Goal: Task Accomplishment & Management: Manage account settings

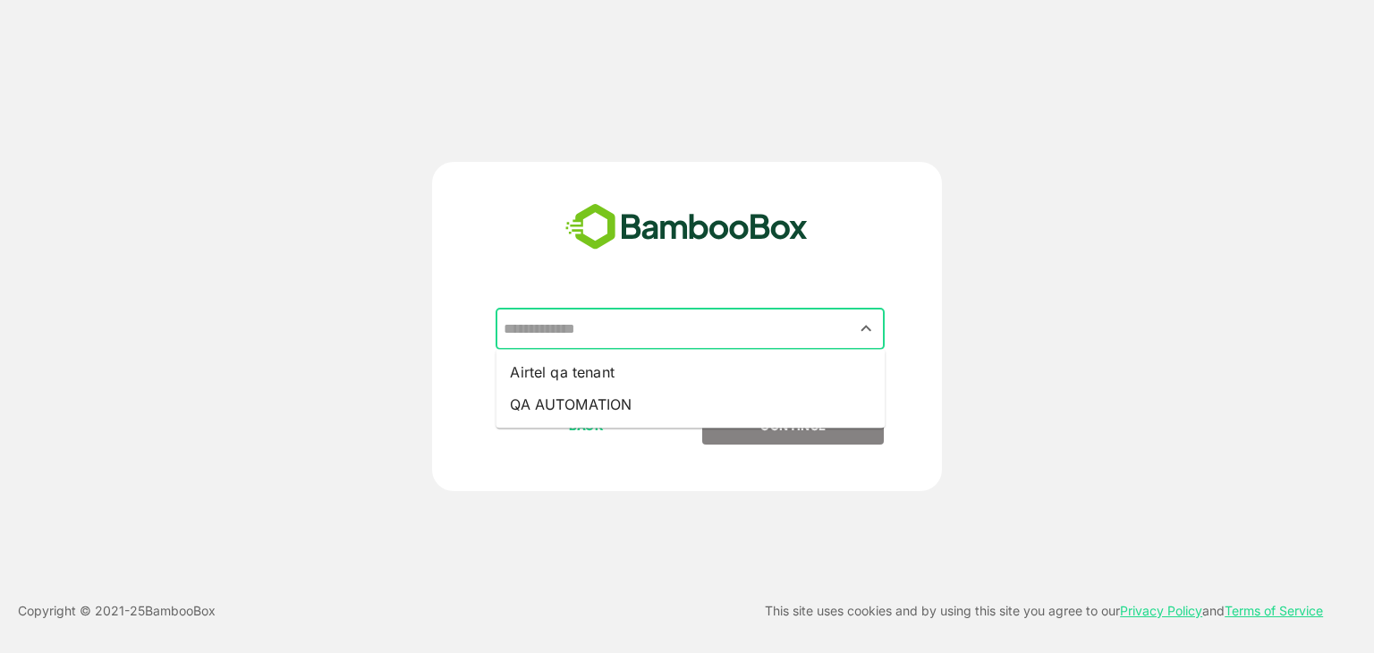
click at [590, 325] on input "text" at bounding box center [690, 329] width 382 height 34
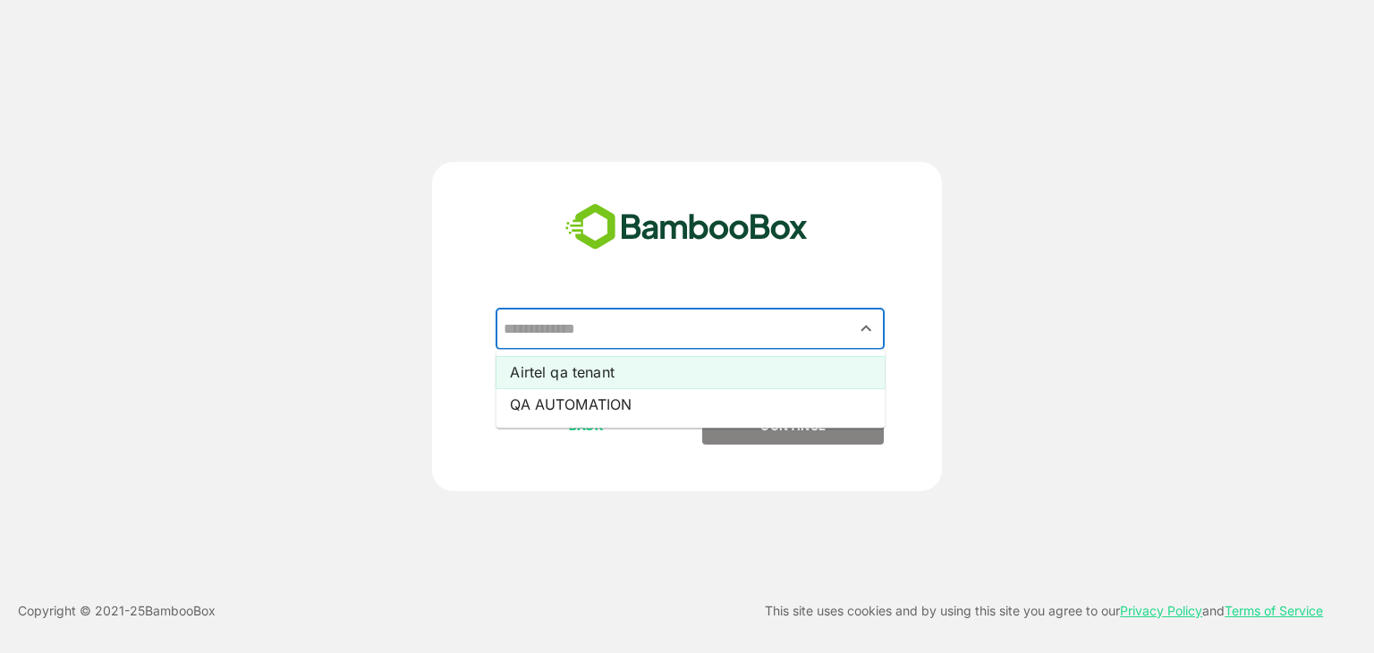
click at [574, 363] on li "Airtel qa tenant" at bounding box center [690, 372] width 389 height 32
type input "**********"
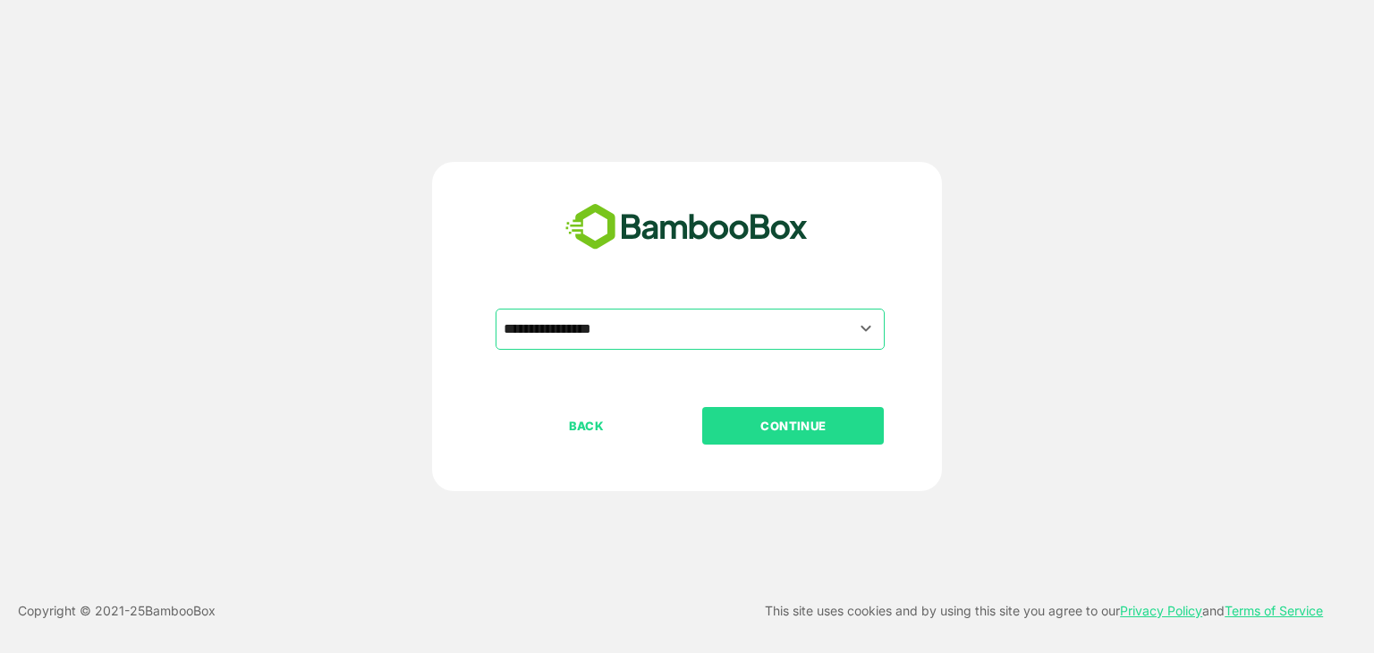
click at [749, 427] on p "CONTINUE" at bounding box center [793, 426] width 179 height 20
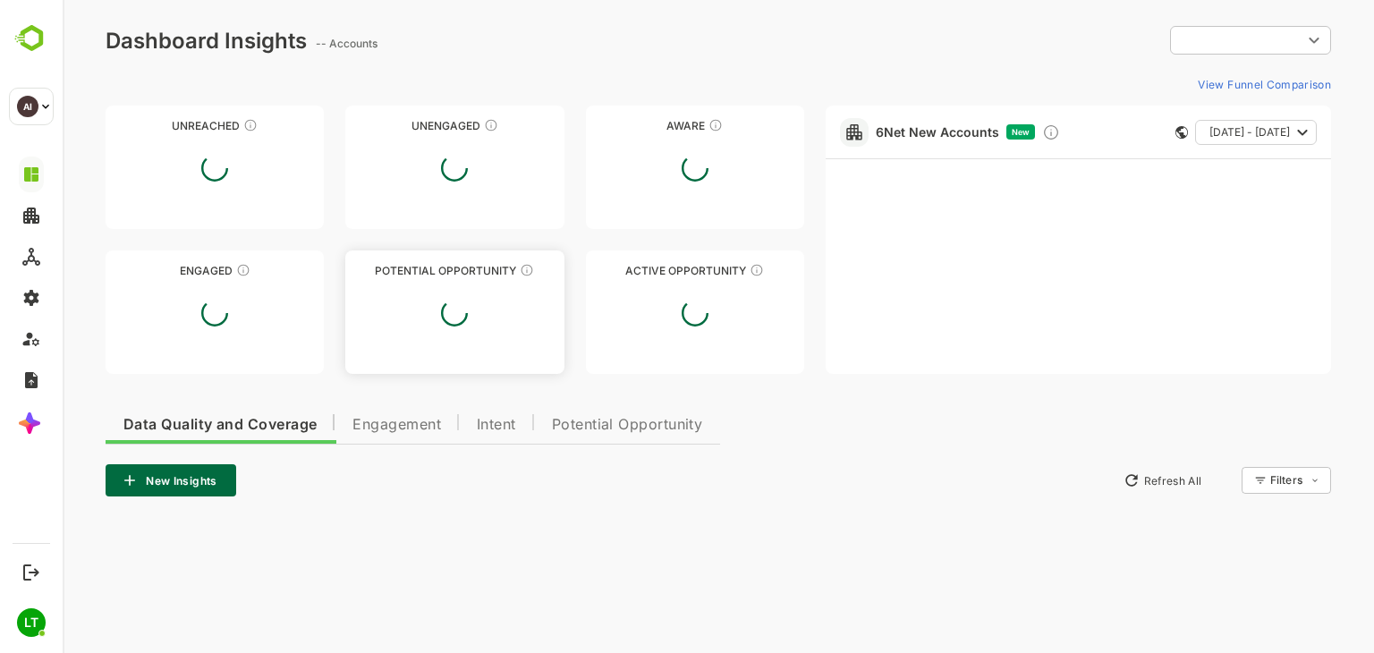
type input "**********"
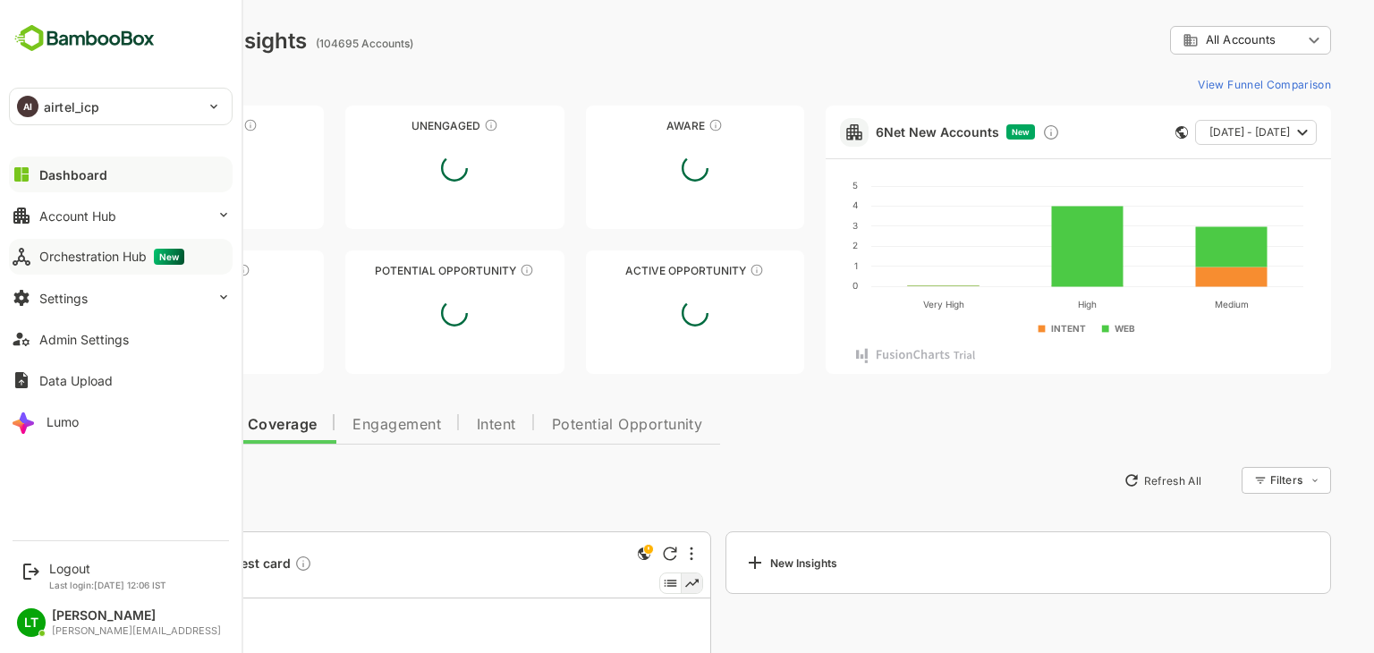
click at [117, 253] on div "Orchestration Hub New" at bounding box center [111, 257] width 145 height 16
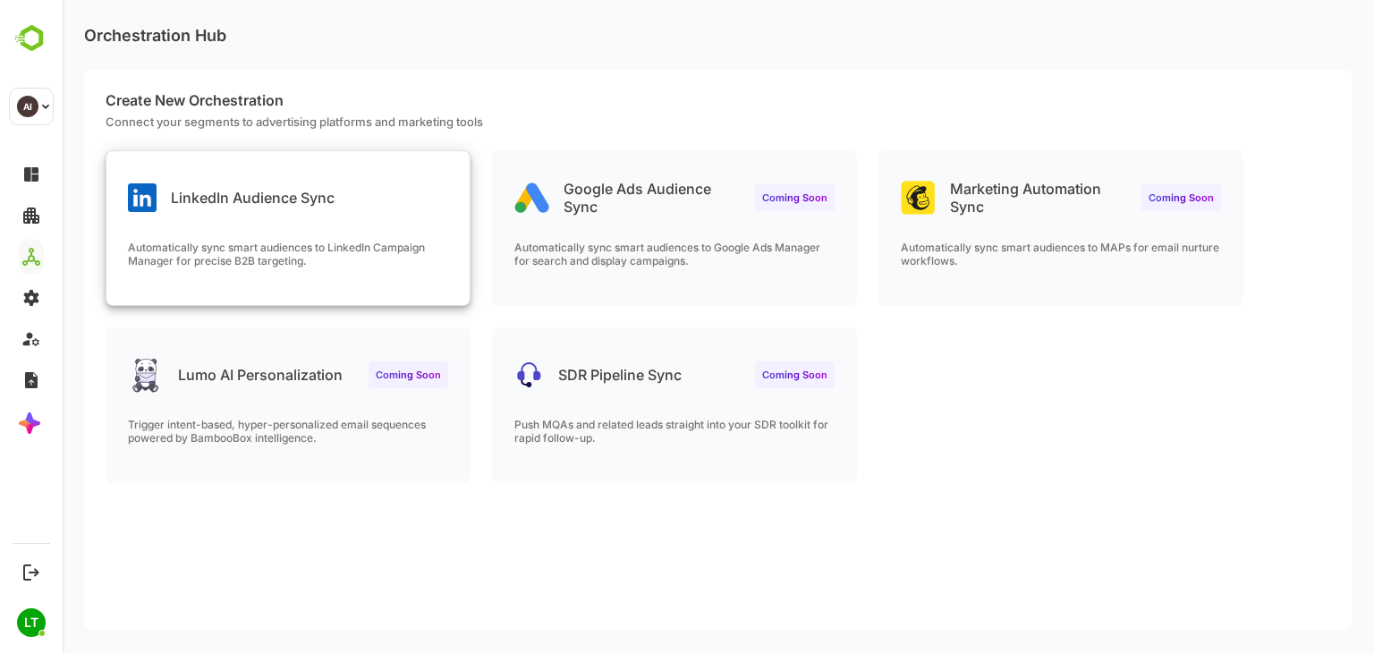
click at [449, 230] on div "LinkedIn Audience Sync Automatically sync smart audiences to LinkedIn Campaign …" at bounding box center [287, 228] width 363 height 154
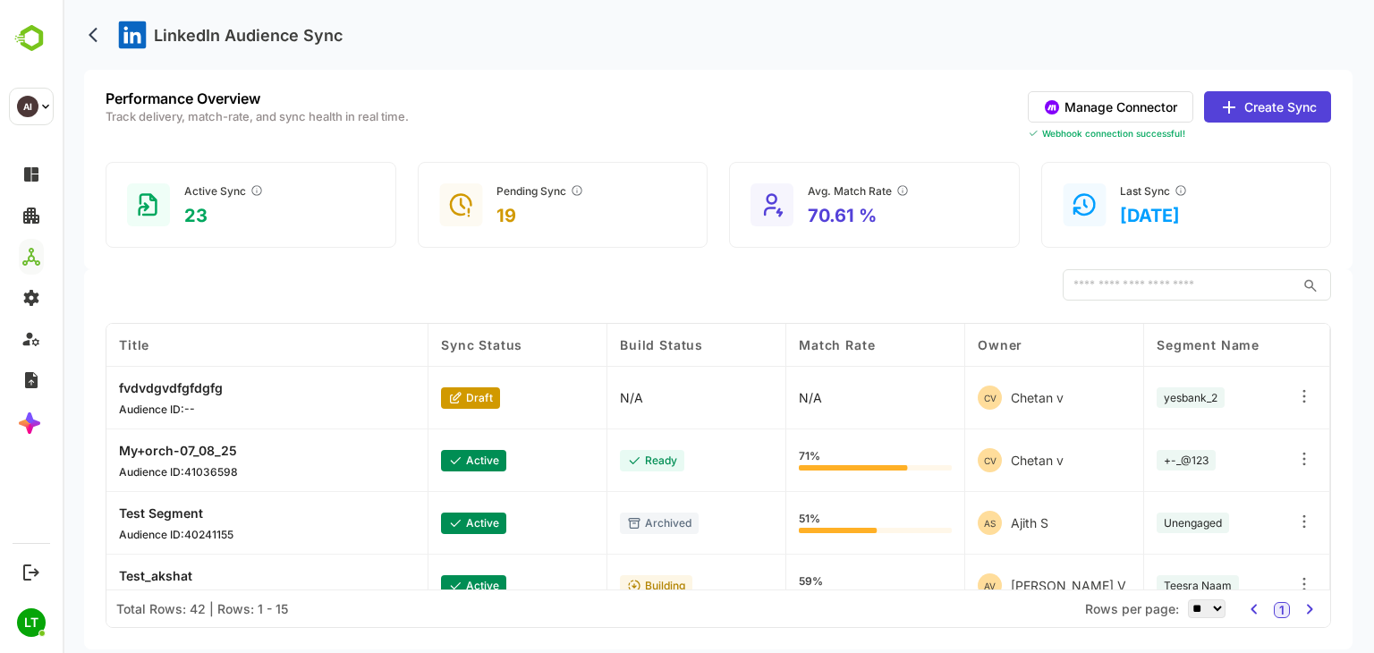
click at [1077, 98] on button "Manage Connector" at bounding box center [1111, 106] width 166 height 31
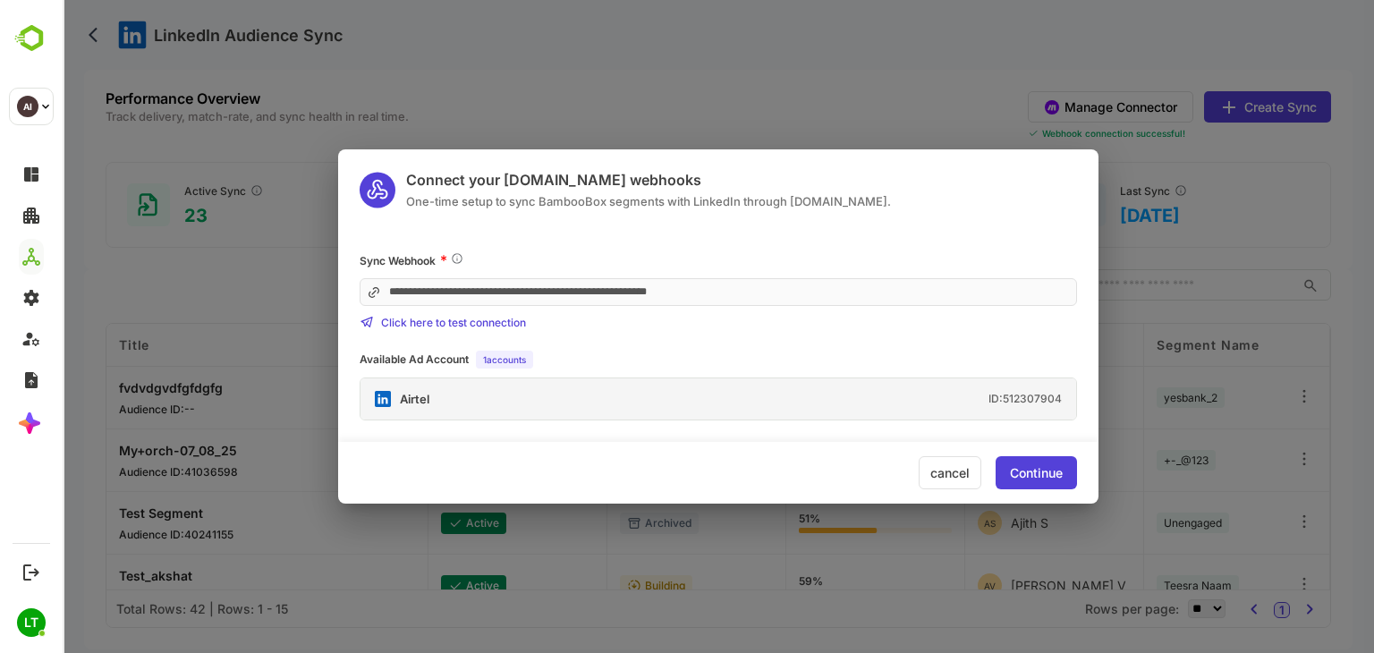
click at [963, 477] on div "cancel" at bounding box center [950, 472] width 63 height 33
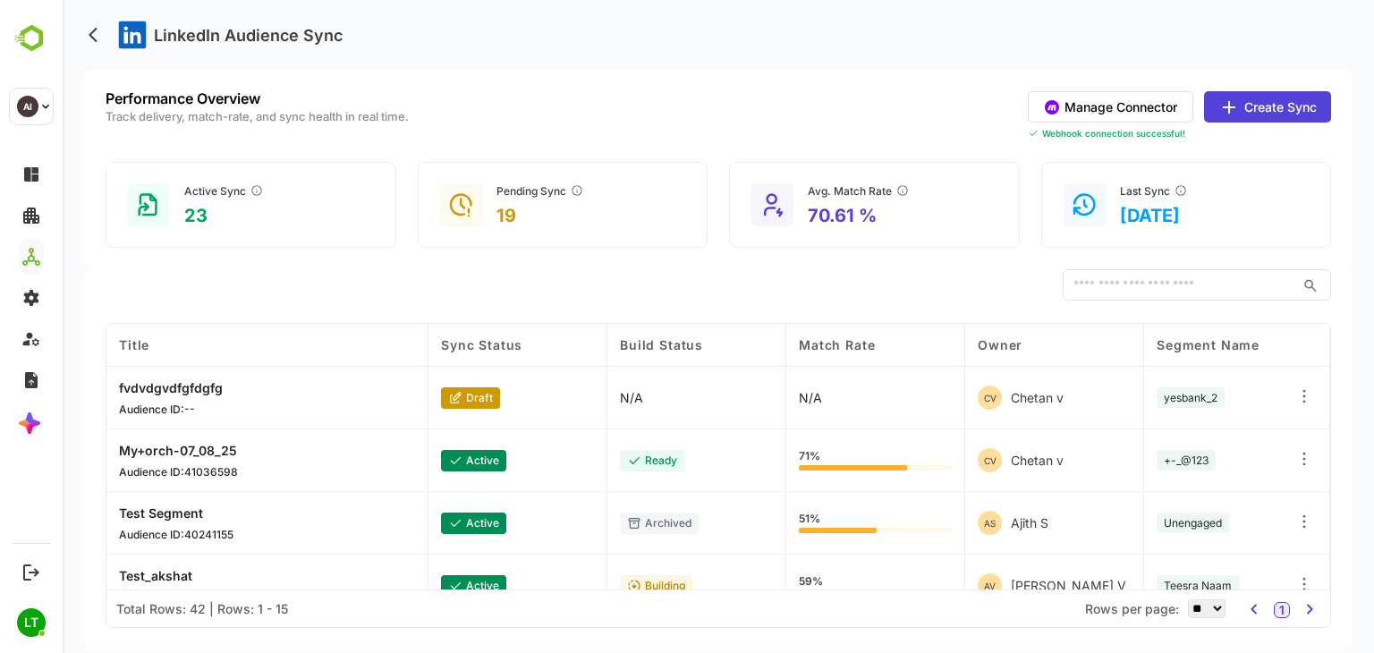
click at [1234, 117] on icon at bounding box center [1229, 107] width 21 height 21
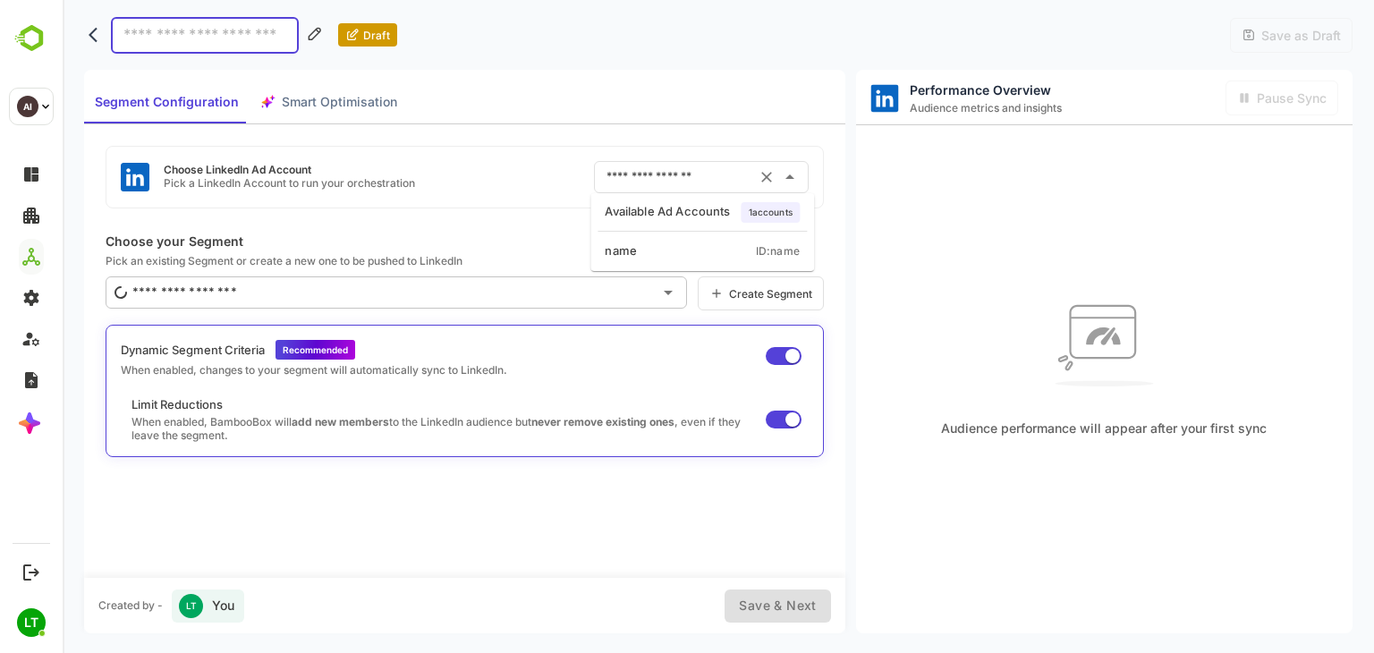
click at [716, 165] on input "text" at bounding box center [676, 177] width 149 height 29
click at [667, 128] on div "Choose LinkedIn Ad Account Pick a LinkedIn Account to run your orchestration ​ …" at bounding box center [464, 350] width 761 height 453
click at [654, 180] on input "text" at bounding box center [676, 177] width 149 height 29
click at [558, 185] on div "Choose LinkedIn Ad Account Pick a LinkedIn Account to run your orchestration ​" at bounding box center [465, 177] width 718 height 63
click at [619, 182] on input "text" at bounding box center [676, 177] width 149 height 29
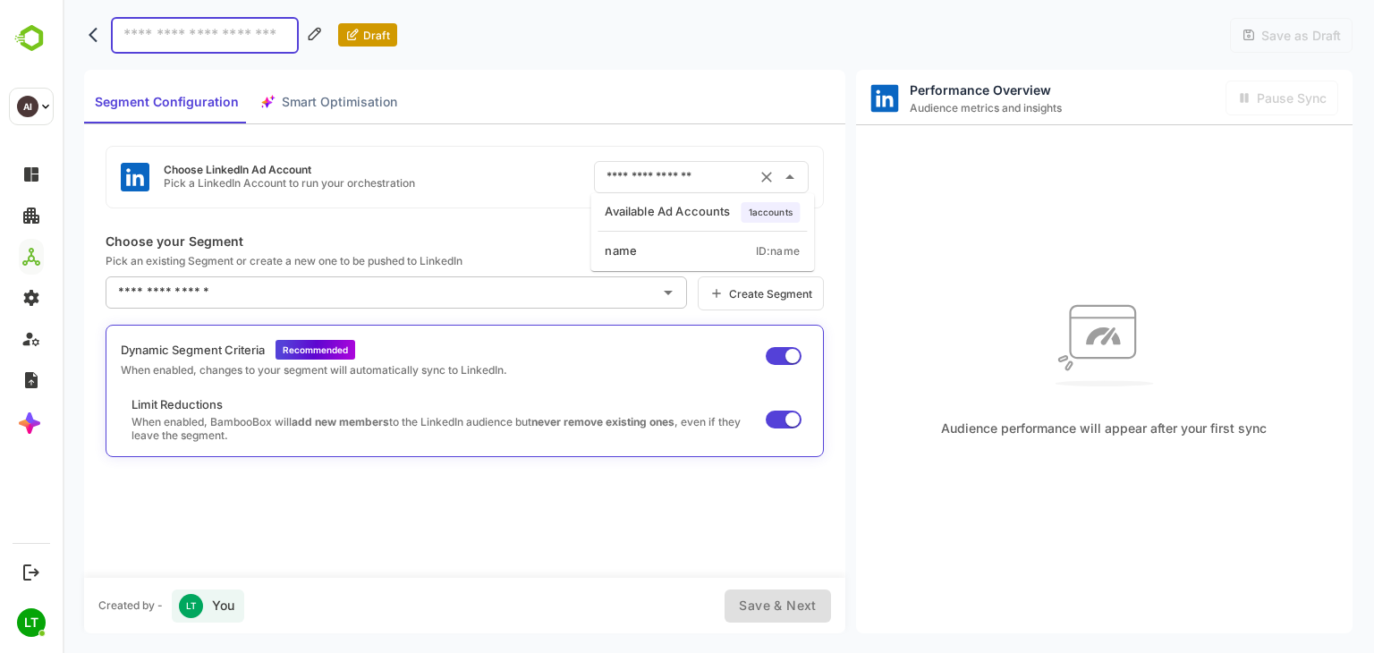
click at [623, 254] on div "name" at bounding box center [621, 251] width 32 height 18
type input "****"
click at [625, 174] on input "****" at bounding box center [676, 177] width 149 height 29
click at [656, 183] on input "****" at bounding box center [676, 177] width 149 height 29
click at [701, 247] on li "name ID: name" at bounding box center [702, 251] width 217 height 32
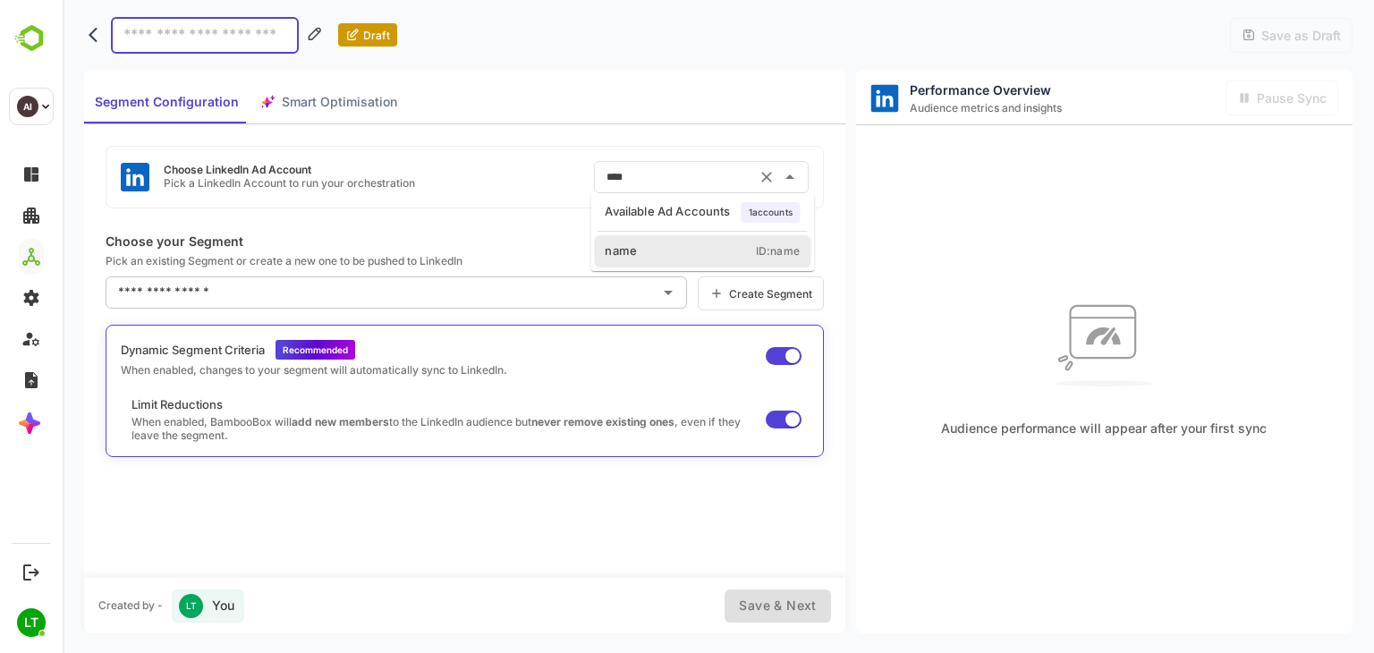
click at [676, 184] on input "****" at bounding box center [676, 177] width 149 height 29
click at [680, 250] on li "name ID: name" at bounding box center [702, 251] width 217 height 32
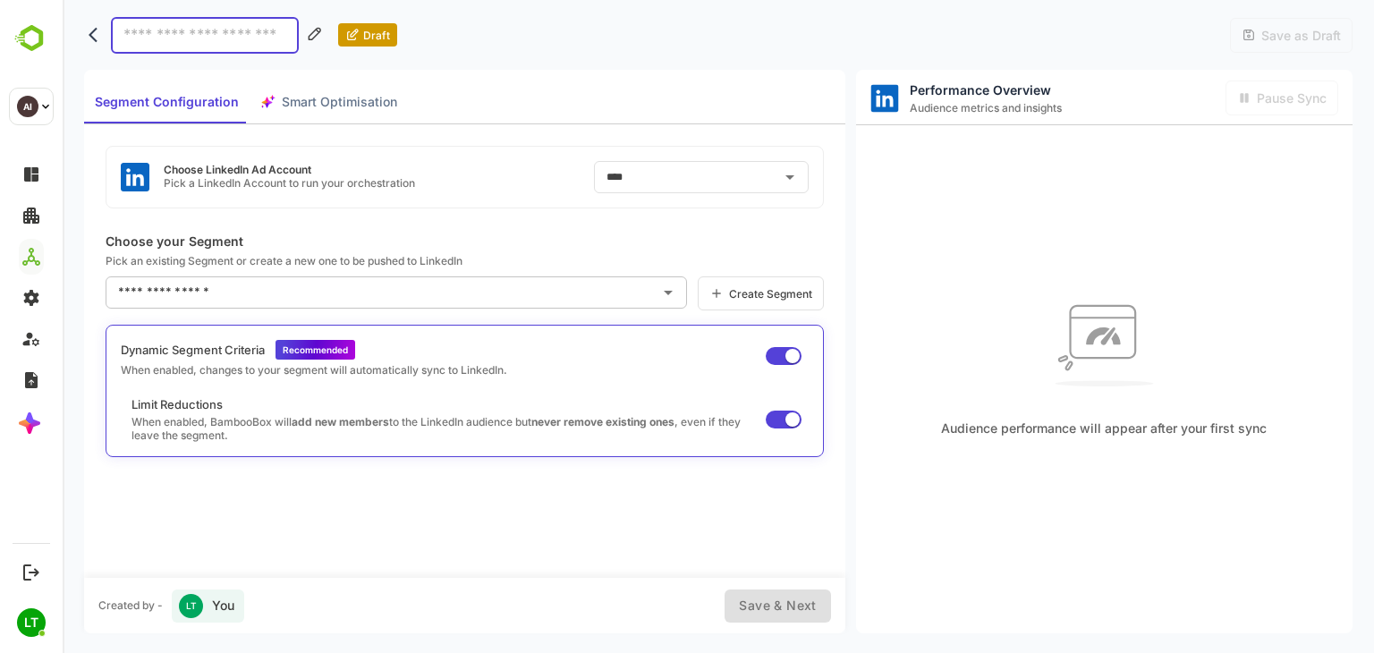
click at [555, 205] on div "Choose LinkedIn Ad Account Pick a LinkedIn Account to run your orchestration **…" at bounding box center [465, 177] width 718 height 63
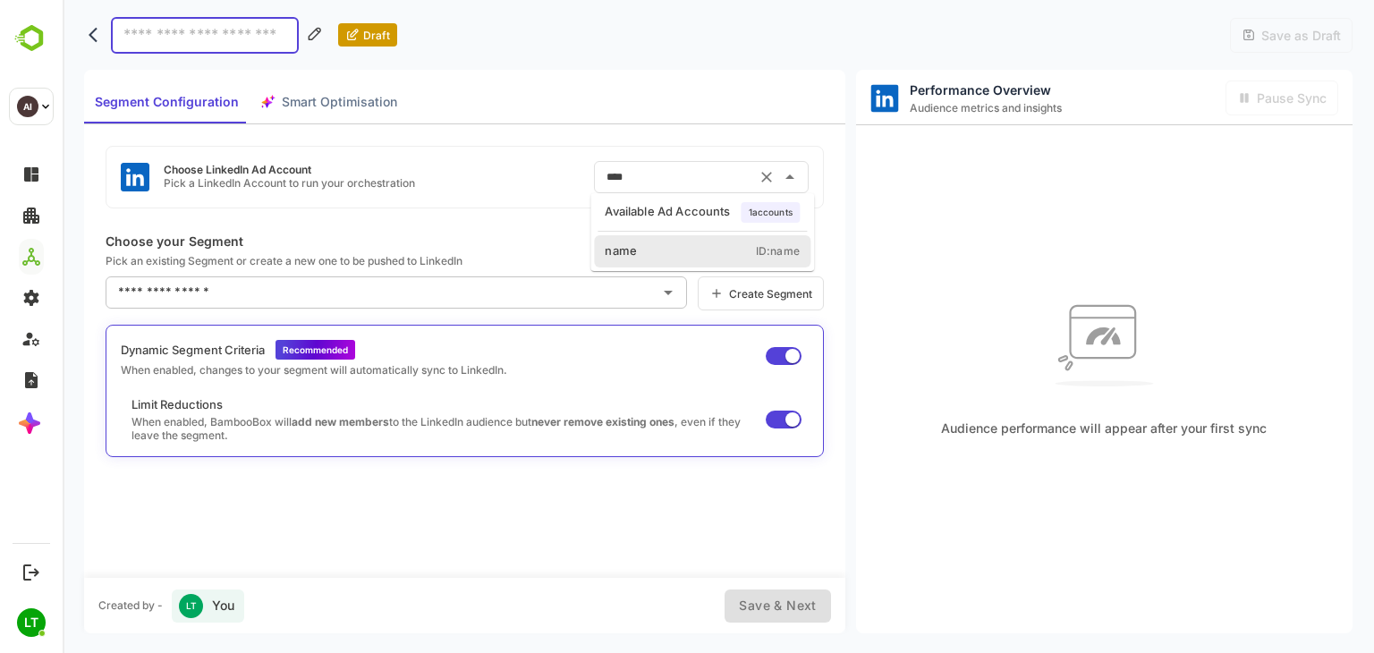
click at [621, 187] on input "****" at bounding box center [676, 177] width 149 height 29
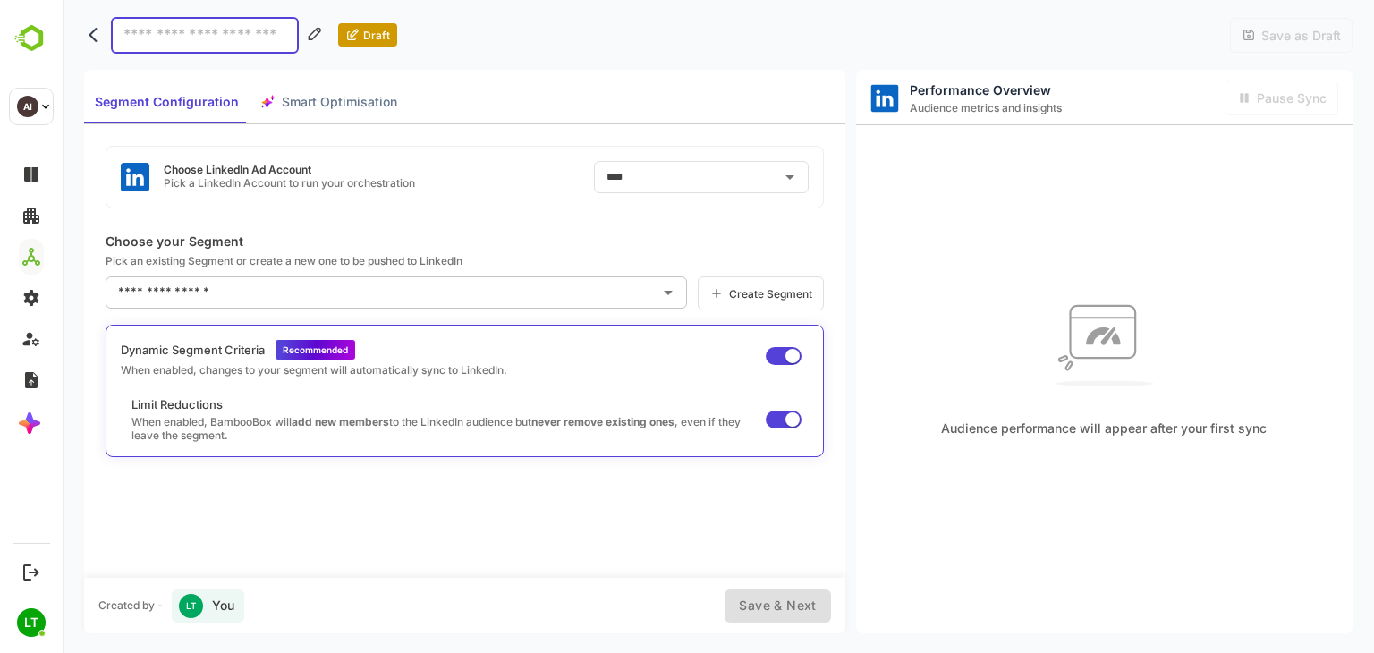
click at [555, 183] on div "Choose LinkedIn Ad Account Pick a LinkedIn Account to run your orchestration **…" at bounding box center [465, 177] width 718 height 63
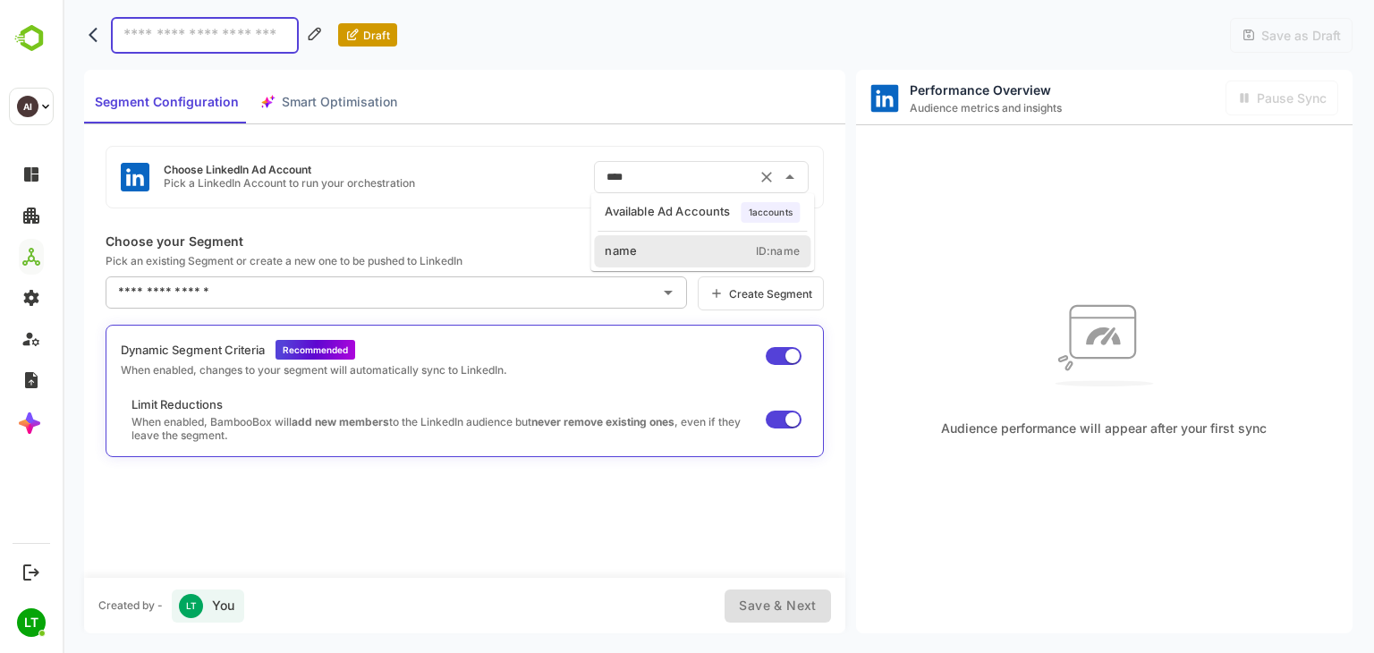
click at [640, 175] on input "****" at bounding box center [676, 177] width 149 height 29
click at [672, 244] on li "name ID: name" at bounding box center [702, 251] width 217 height 32
click at [671, 174] on input "****" at bounding box center [676, 177] width 149 height 29
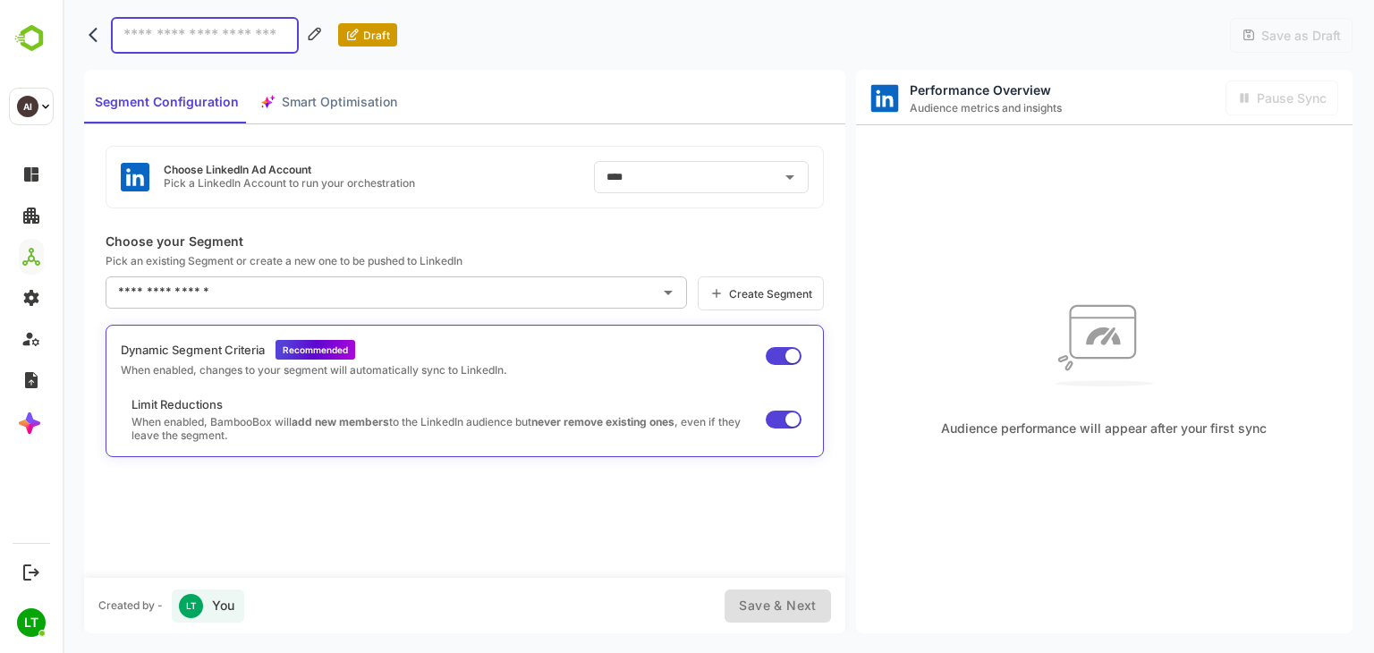
click at [505, 166] on div "Choose LinkedIn Ad Account Pick a LinkedIn Account to run your orchestration **…" at bounding box center [465, 177] width 718 height 63
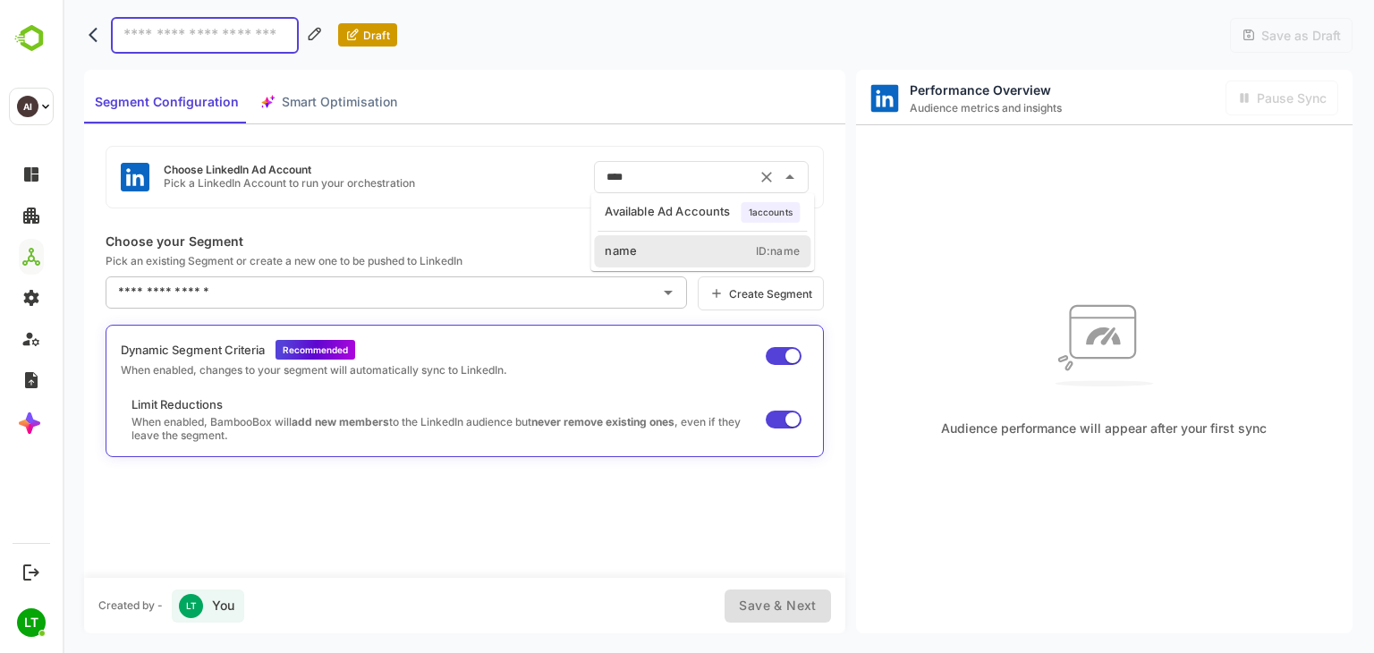
click at [660, 175] on input "****" at bounding box center [676, 177] width 149 height 29
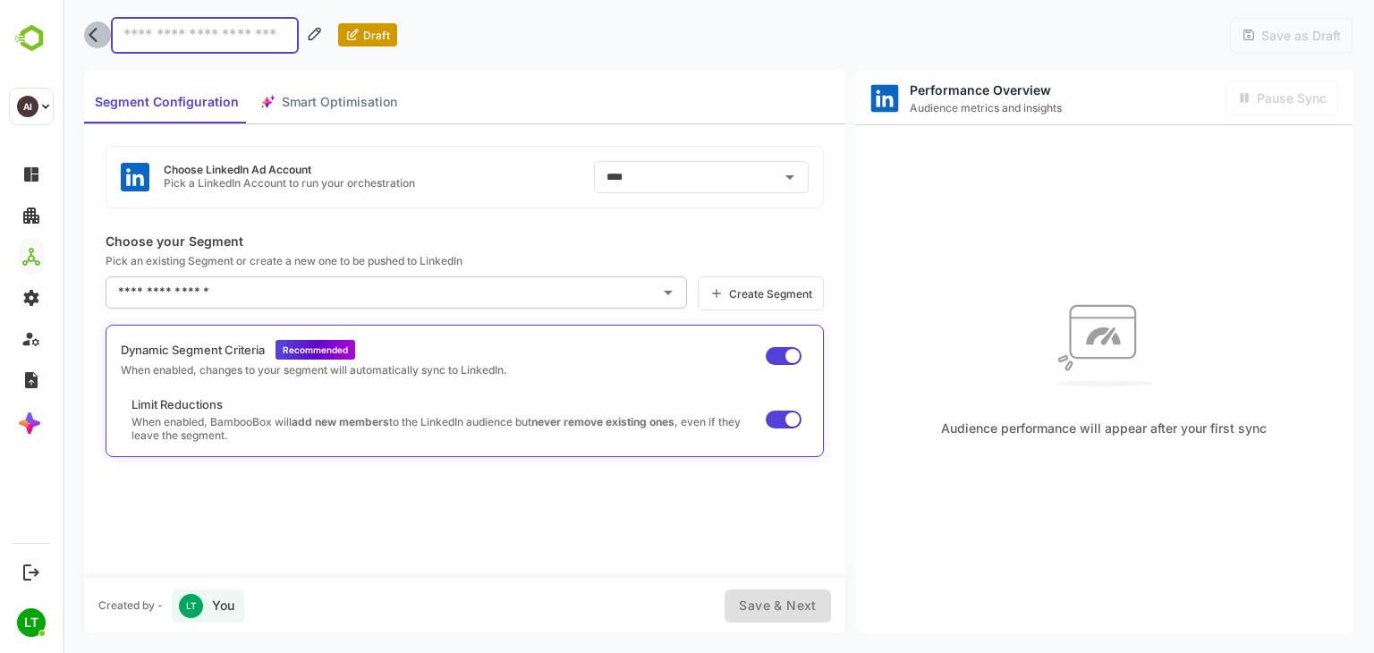
click at [87, 37] on button "back" at bounding box center [97, 34] width 27 height 27
click at [101, 42] on icon "back" at bounding box center [98, 35] width 18 height 18
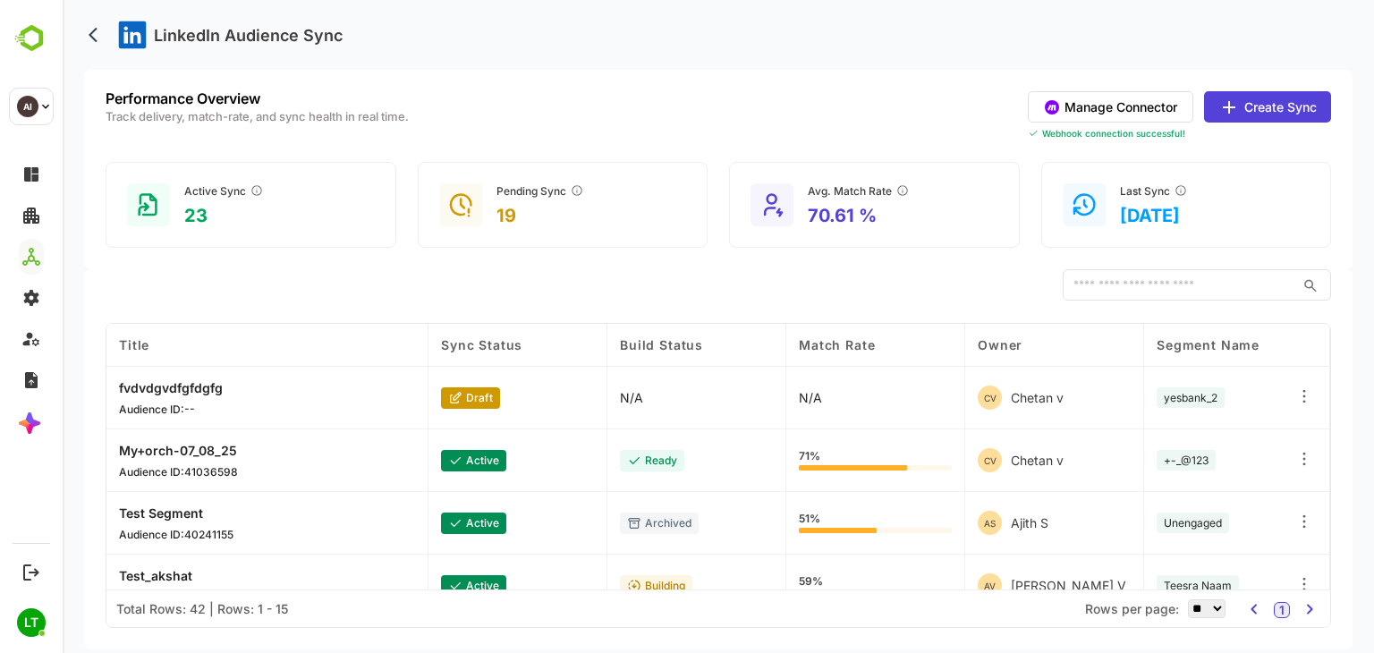
click at [1082, 91] on button "Manage Connector" at bounding box center [1111, 106] width 166 height 31
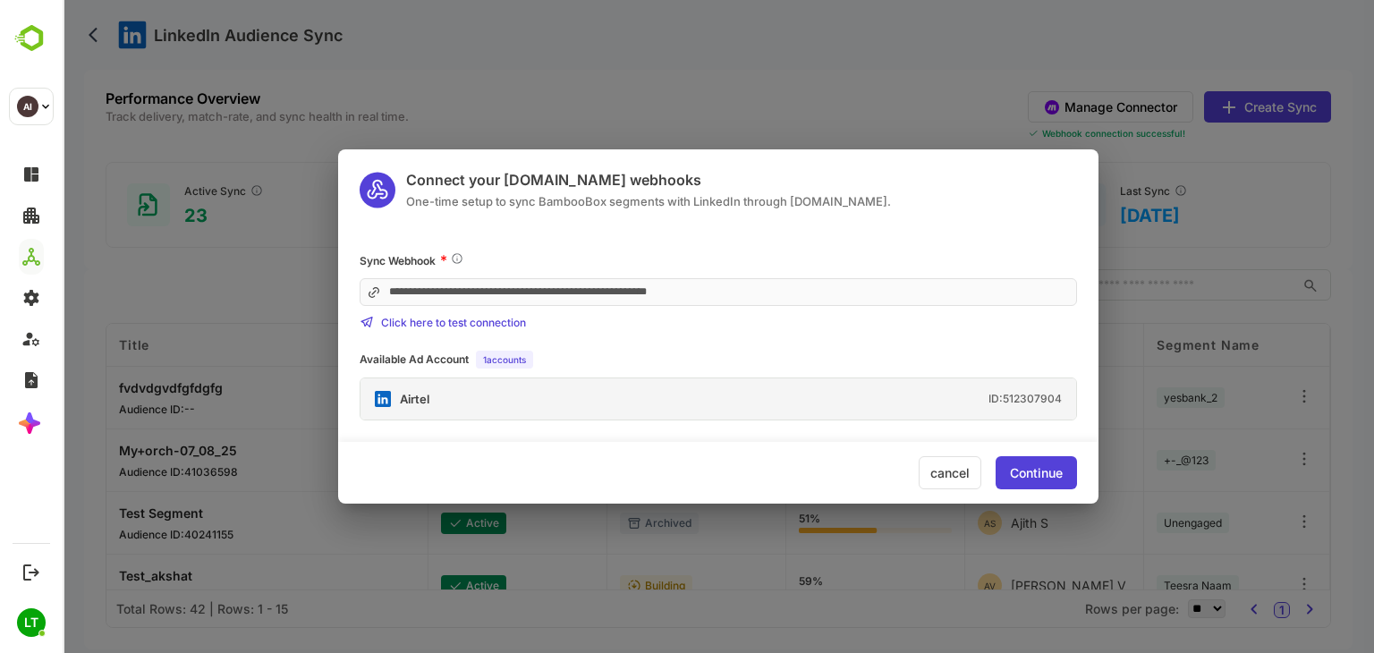
click at [1024, 463] on div "Continue" at bounding box center [1036, 472] width 81 height 33
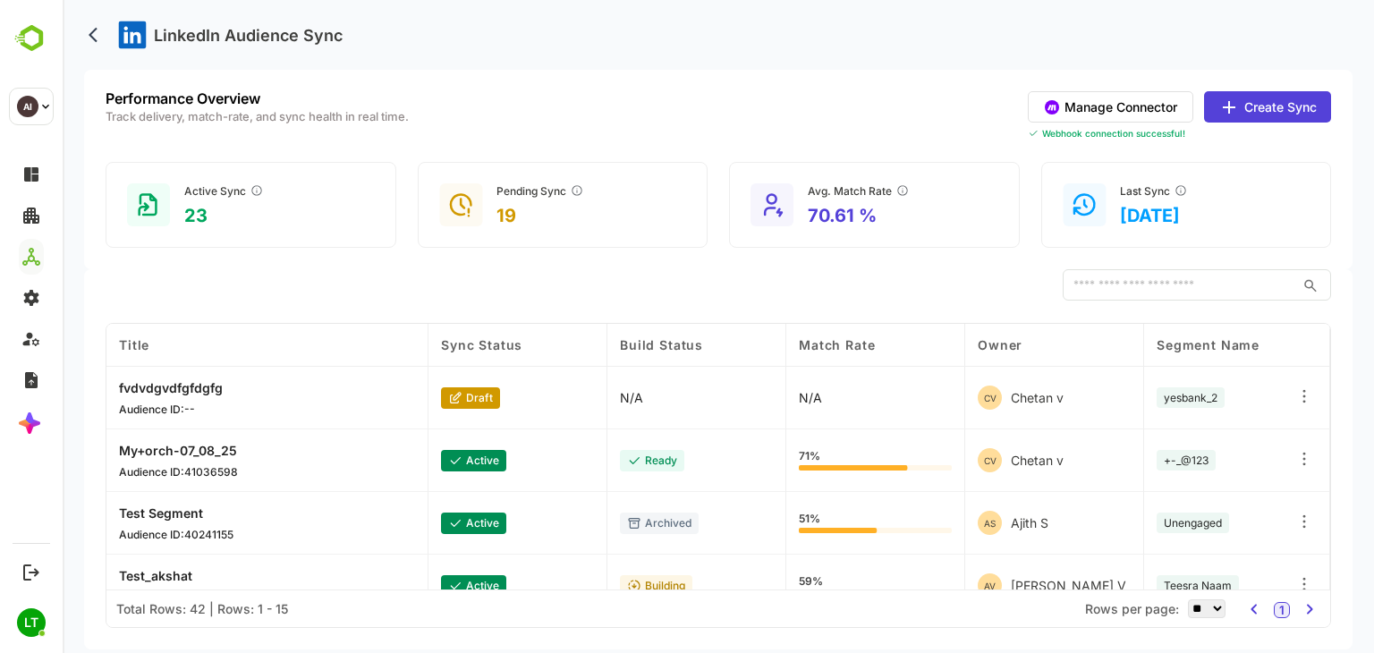
click at [1229, 120] on button "Create Sync" at bounding box center [1267, 106] width 127 height 31
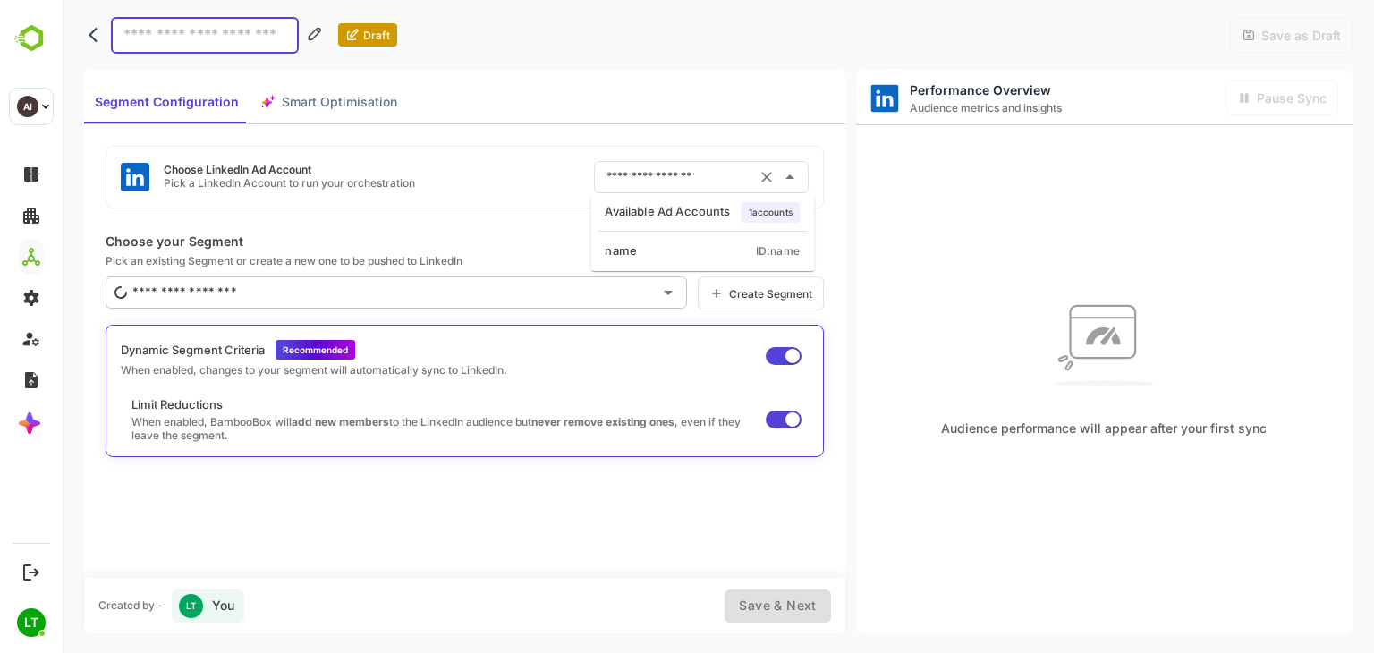
click at [671, 166] on input "text" at bounding box center [676, 177] width 149 height 29
click at [631, 254] on div "name" at bounding box center [621, 251] width 32 height 18
type input "****"
click at [693, 182] on input "****" at bounding box center [676, 177] width 149 height 29
click at [669, 262] on li "name ID: name" at bounding box center [702, 251] width 217 height 32
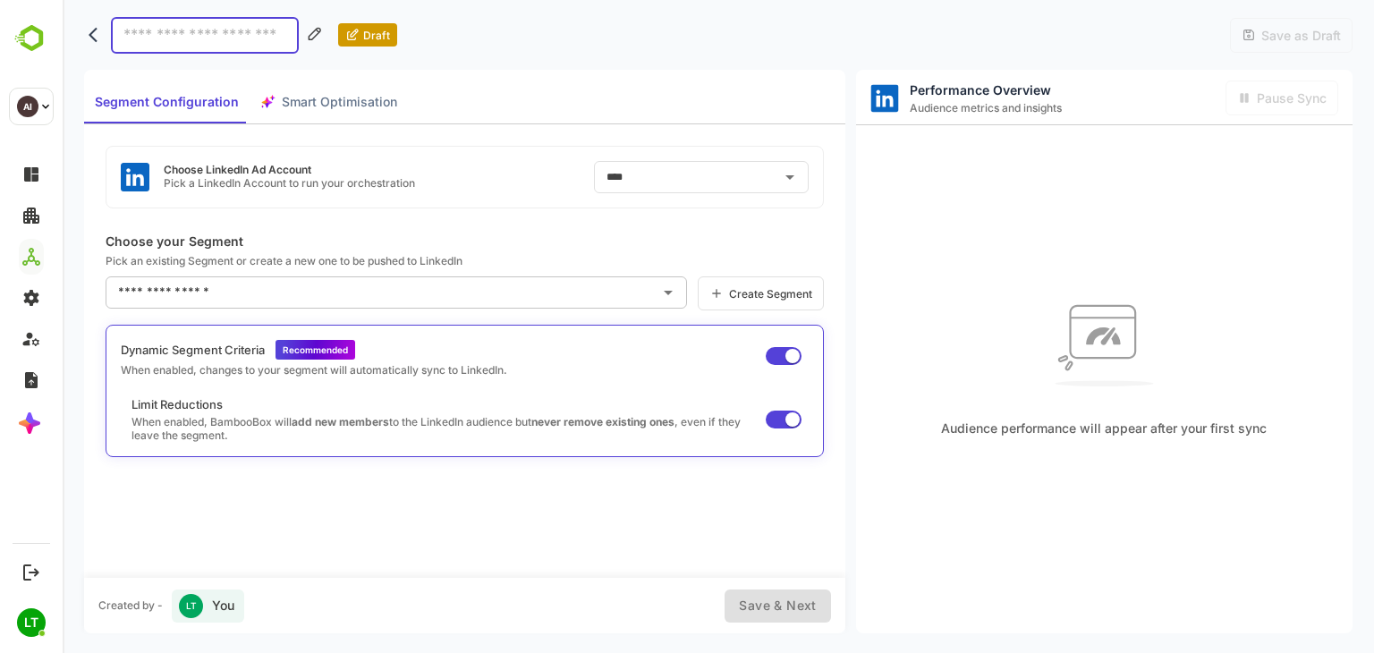
click at [569, 170] on div "Choose LinkedIn Ad Account Pick a LinkedIn Account to run your orchestration **…" at bounding box center [465, 177] width 718 height 63
click at [106, 33] on icon "back" at bounding box center [98, 35] width 18 height 18
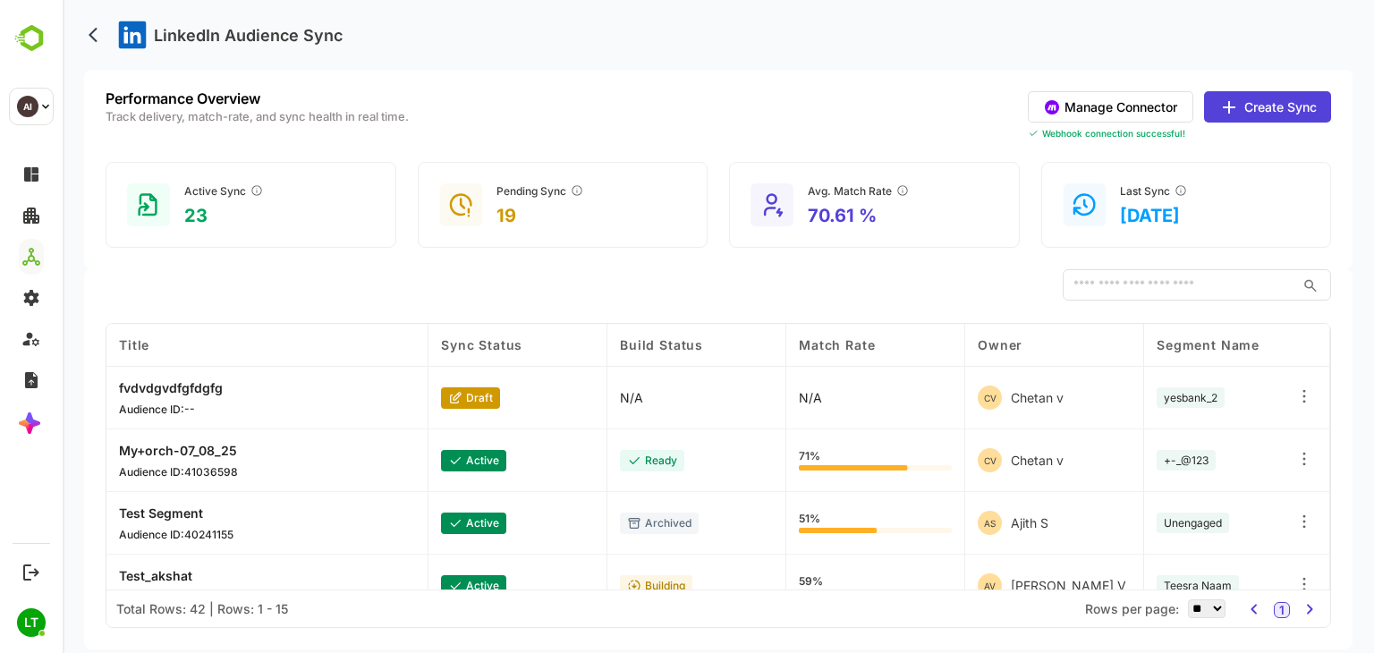
click at [730, 279] on div "​" at bounding box center [719, 285] width 1226 height 32
click at [1150, 108] on button "Manage Connector" at bounding box center [1111, 106] width 166 height 31
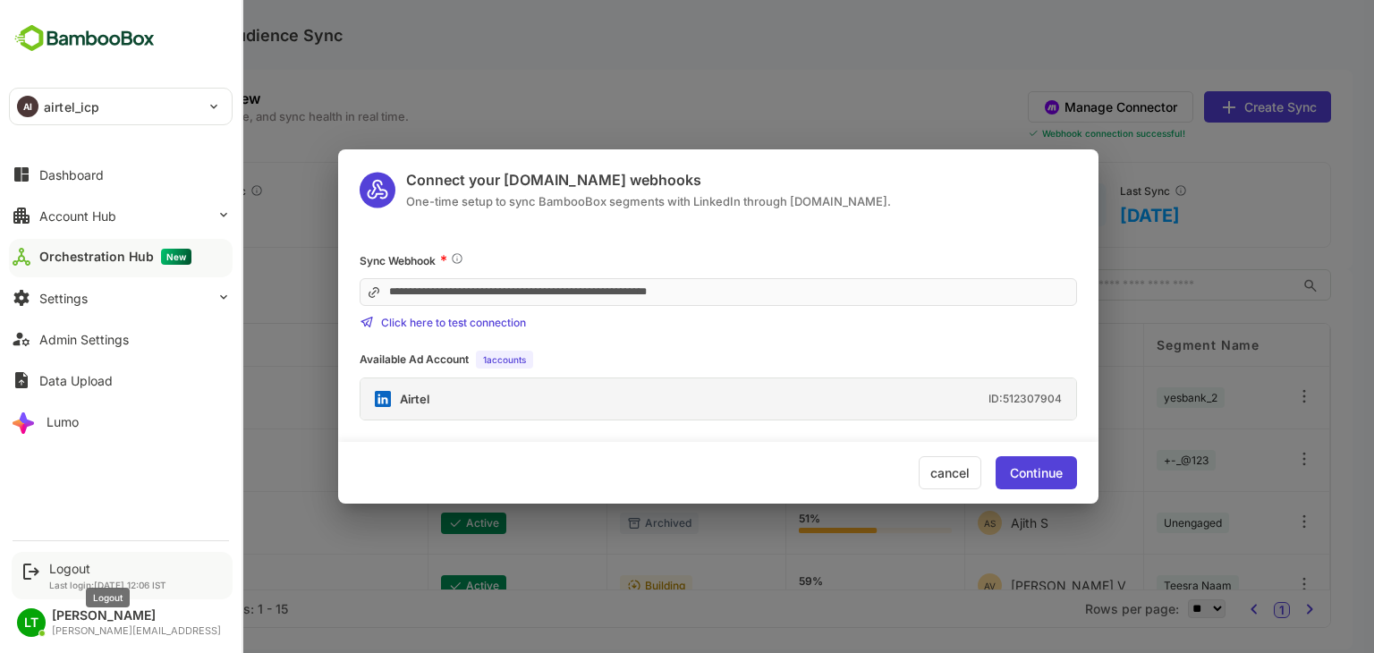
click at [78, 570] on div "Logout" at bounding box center [107, 568] width 117 height 15
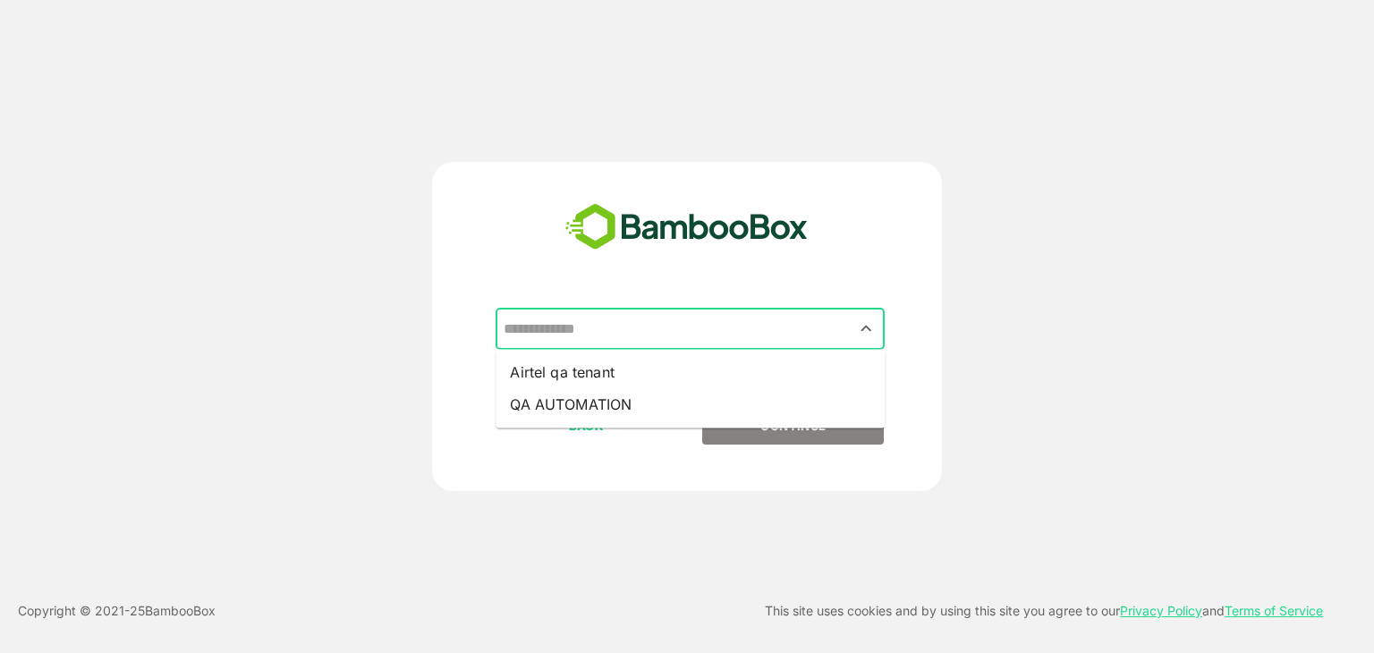
click at [598, 339] on input "text" at bounding box center [690, 329] width 382 height 34
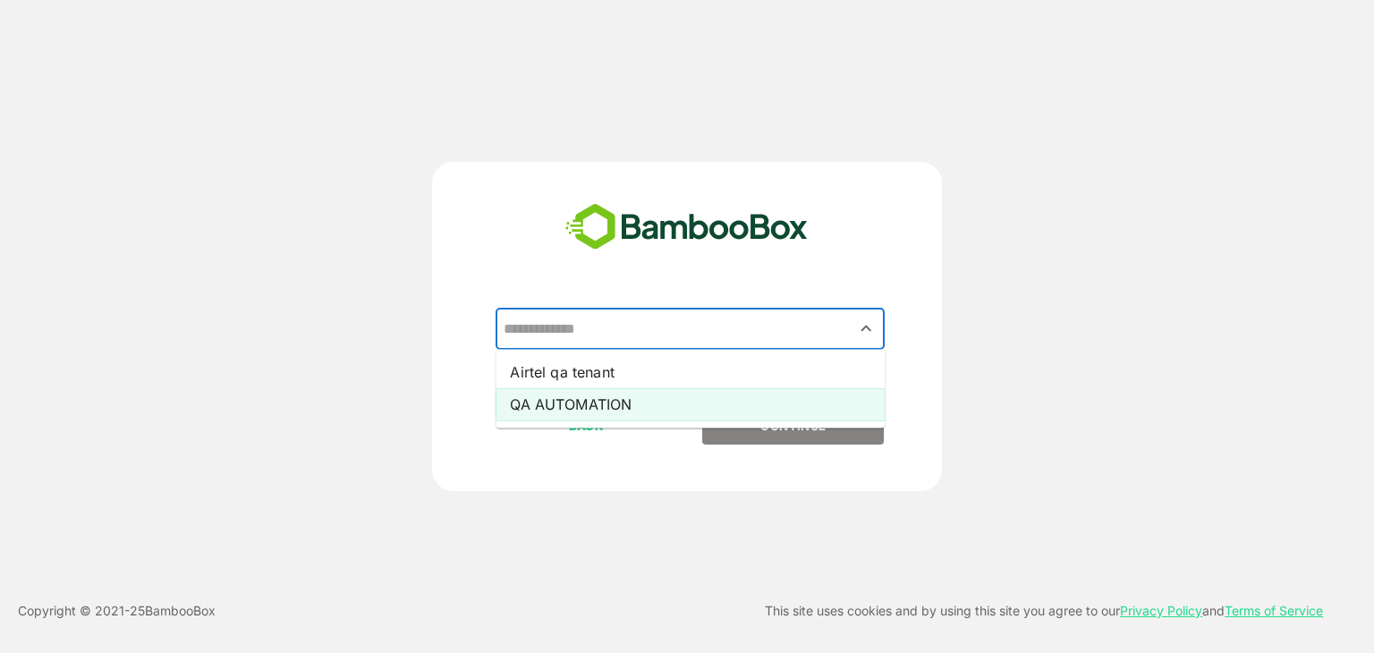
click at [578, 398] on li "QA AUTOMATION" at bounding box center [690, 404] width 389 height 32
type input "**********"
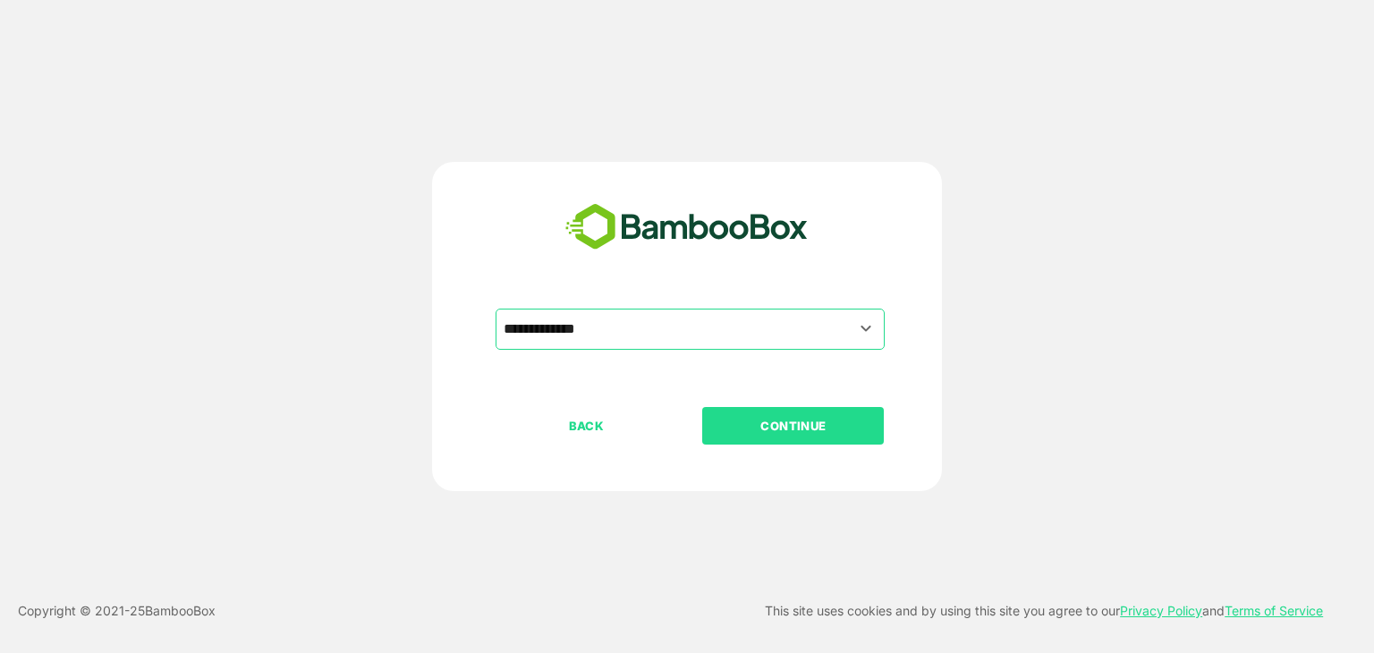
click at [744, 410] on button "CONTINUE" at bounding box center [793, 426] width 182 height 38
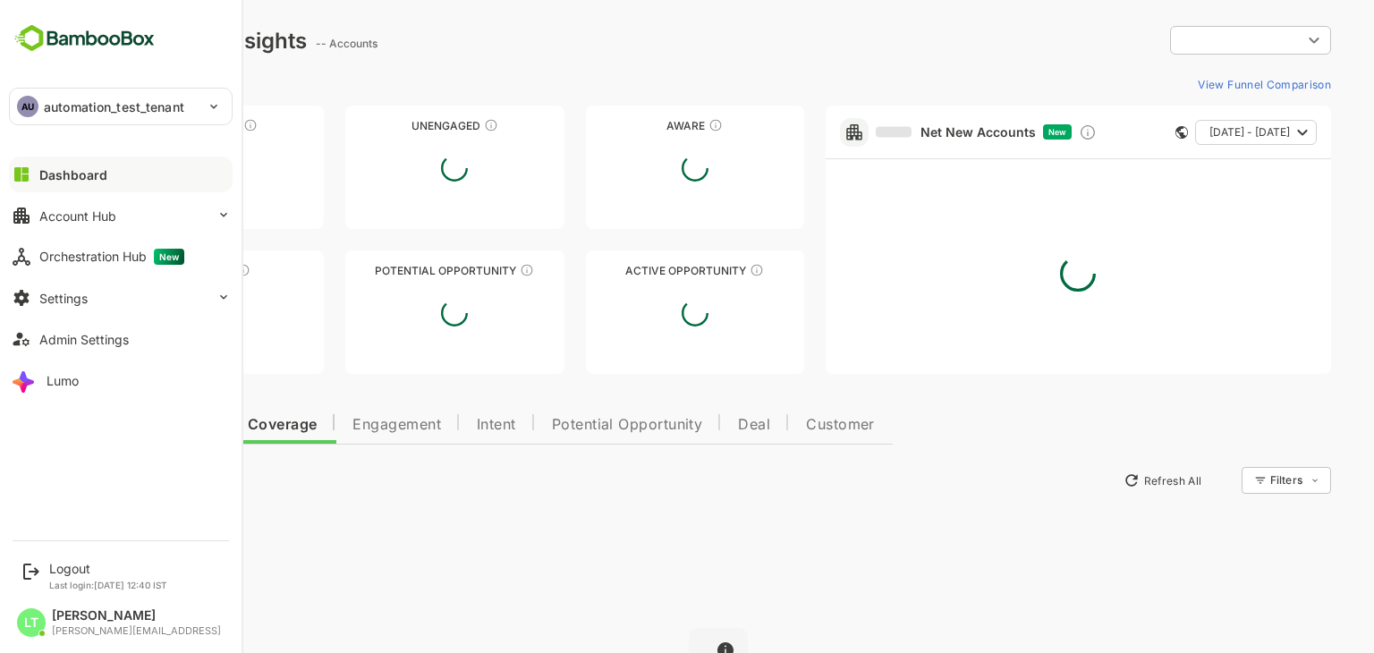
type input "**********"
click at [51, 347] on button "Admin Settings" at bounding box center [121, 339] width 224 height 36
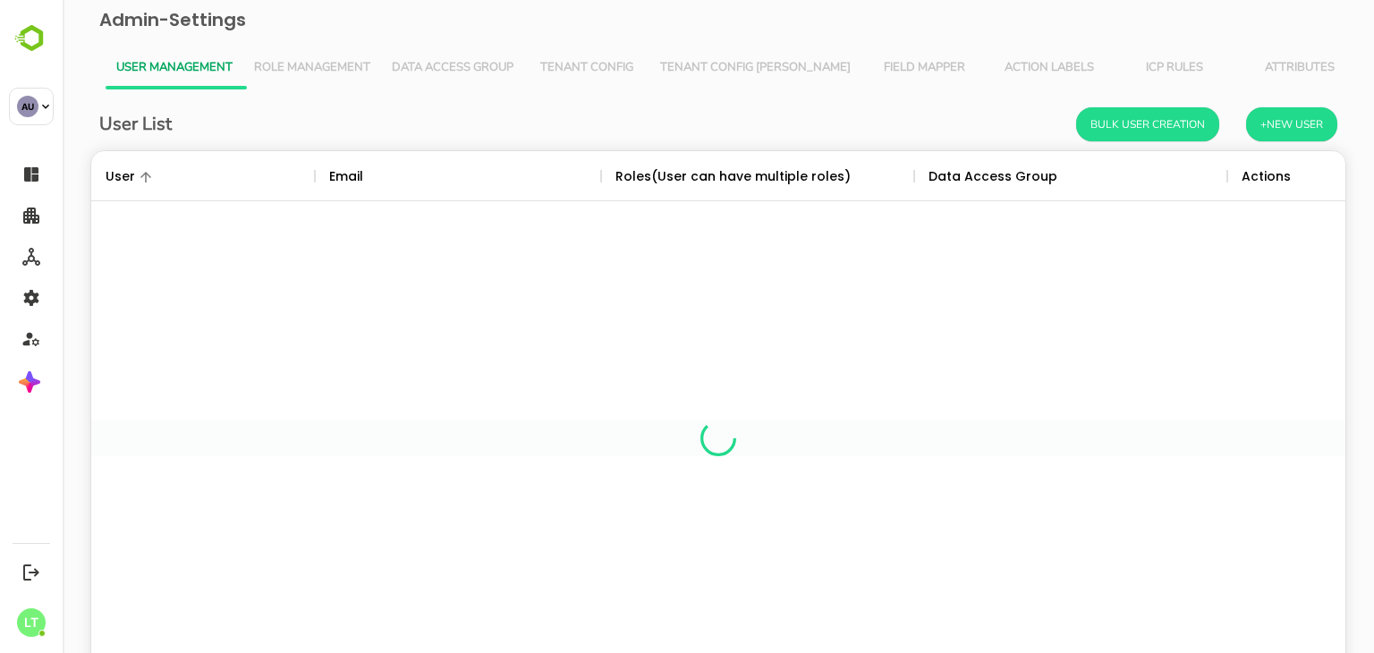
scroll to position [511, 1228]
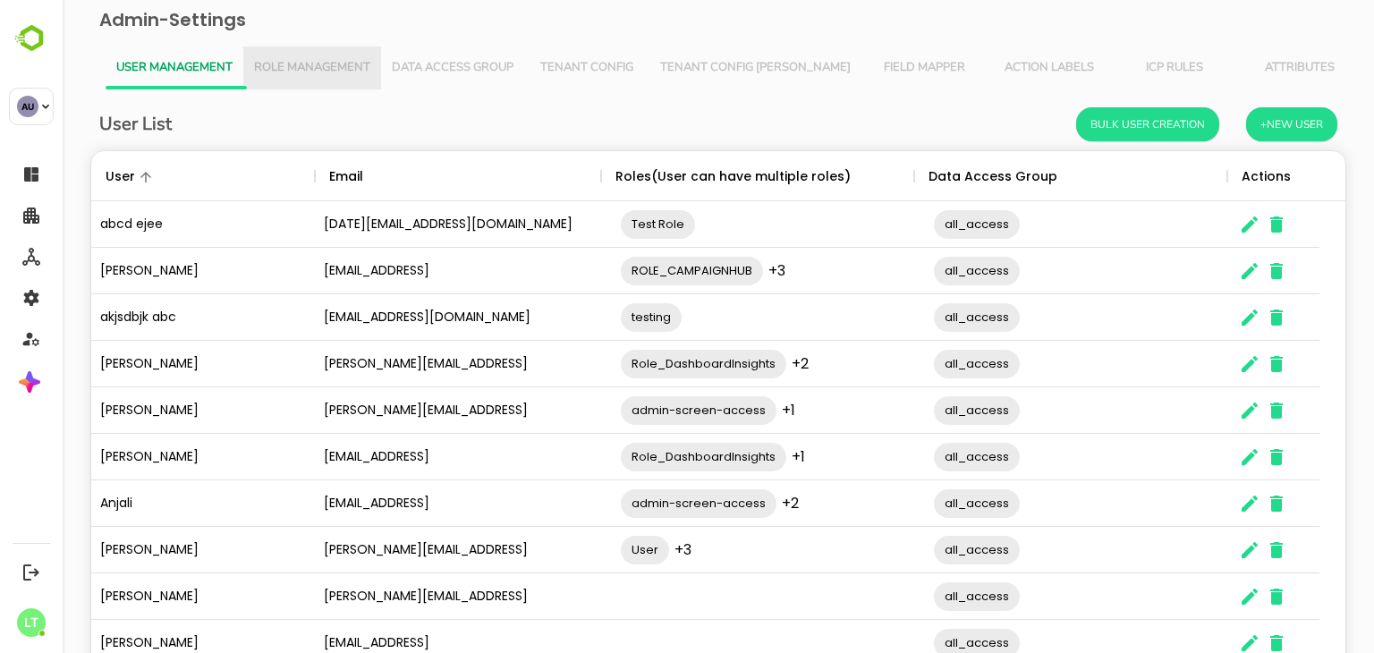
click at [349, 61] on span "Role Management" at bounding box center [312, 68] width 116 height 14
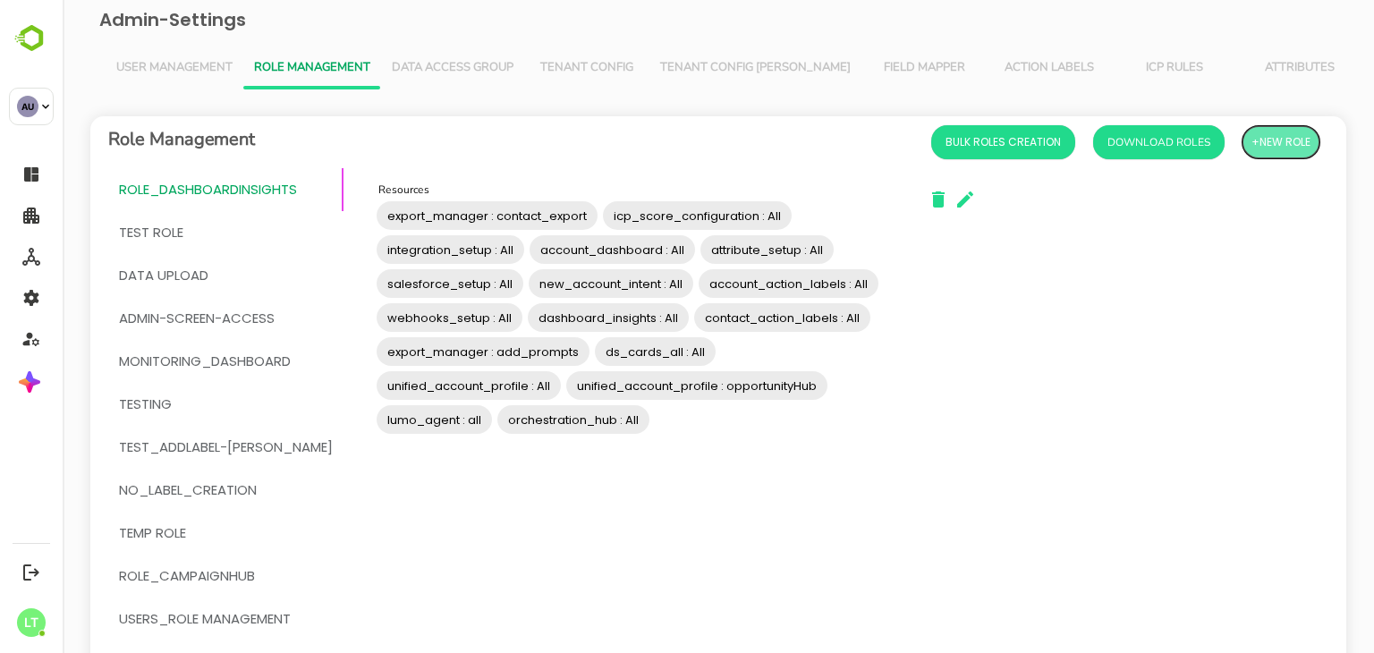
click at [1288, 144] on span "+New Role" at bounding box center [1281, 142] width 59 height 23
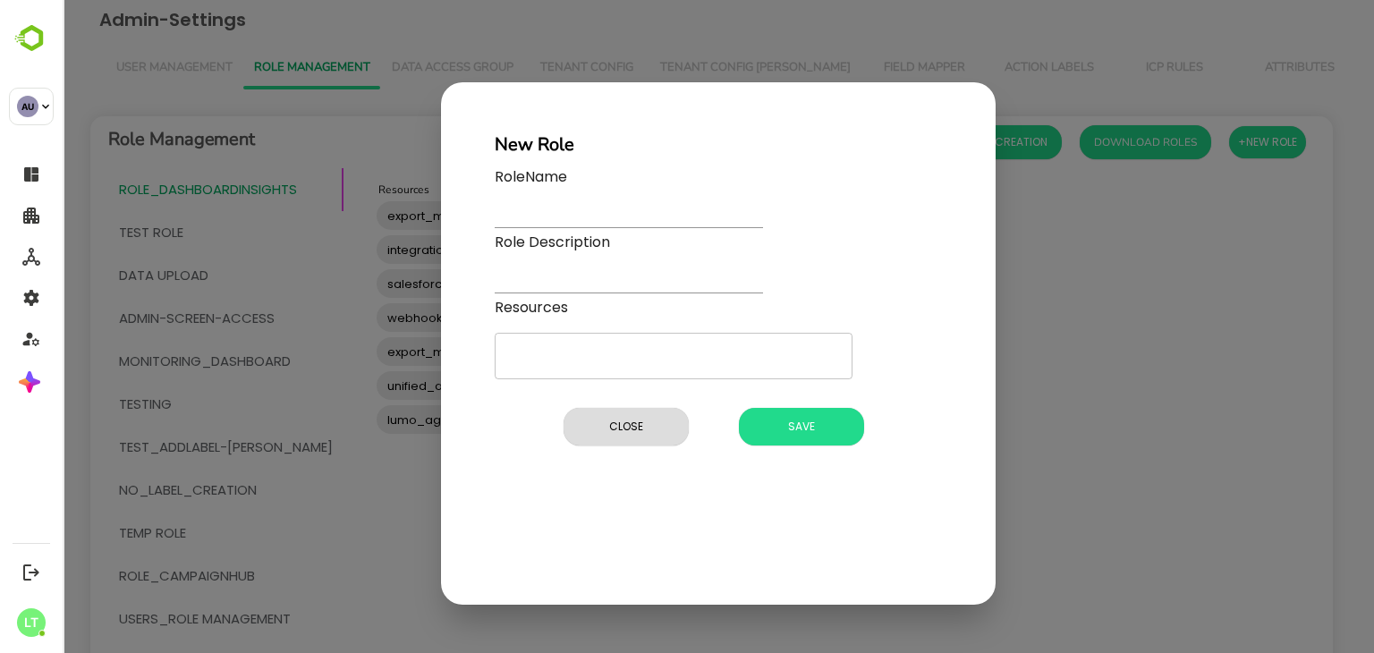
click at [1279, 134] on div "New Role RoleName Role Description Resources ​ Name and description cannot be e…" at bounding box center [719, 326] width 1312 height 653
click at [633, 207] on input "text" at bounding box center [629, 215] width 268 height 26
type input "**********"
paste input "**********"
click at [607, 285] on input "**********" at bounding box center [629, 281] width 268 height 26
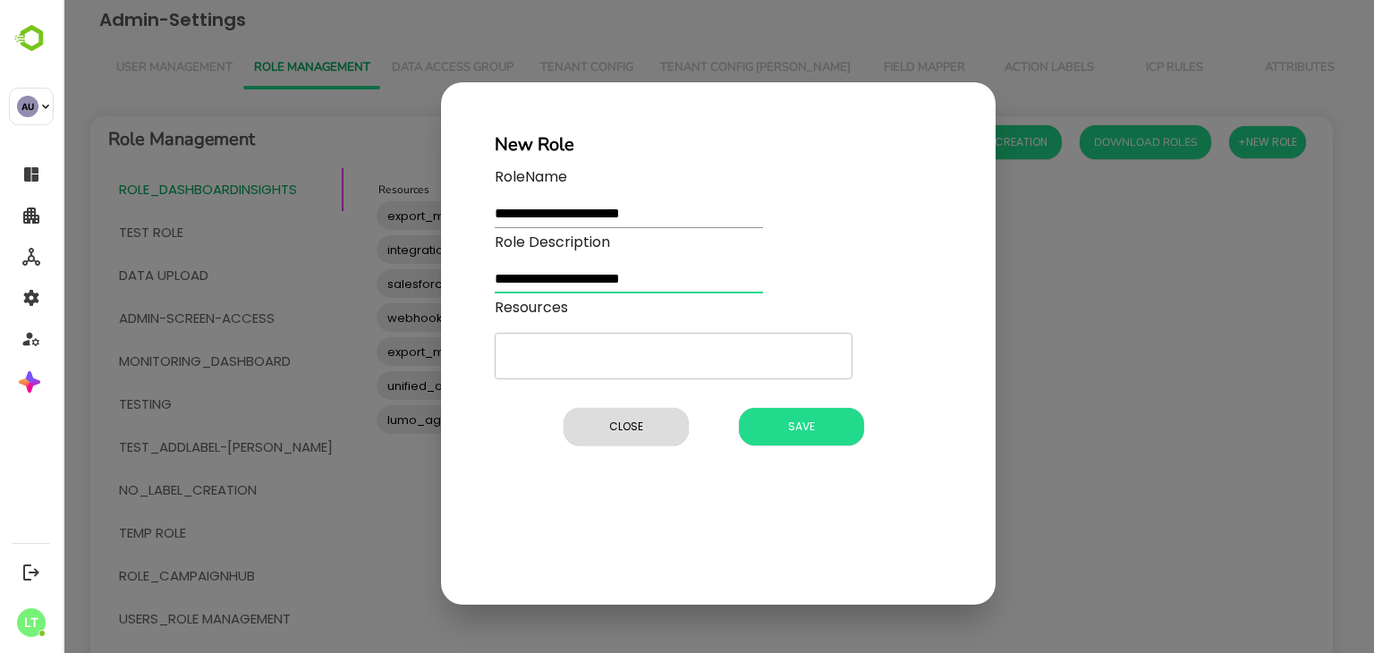
type input "**********"
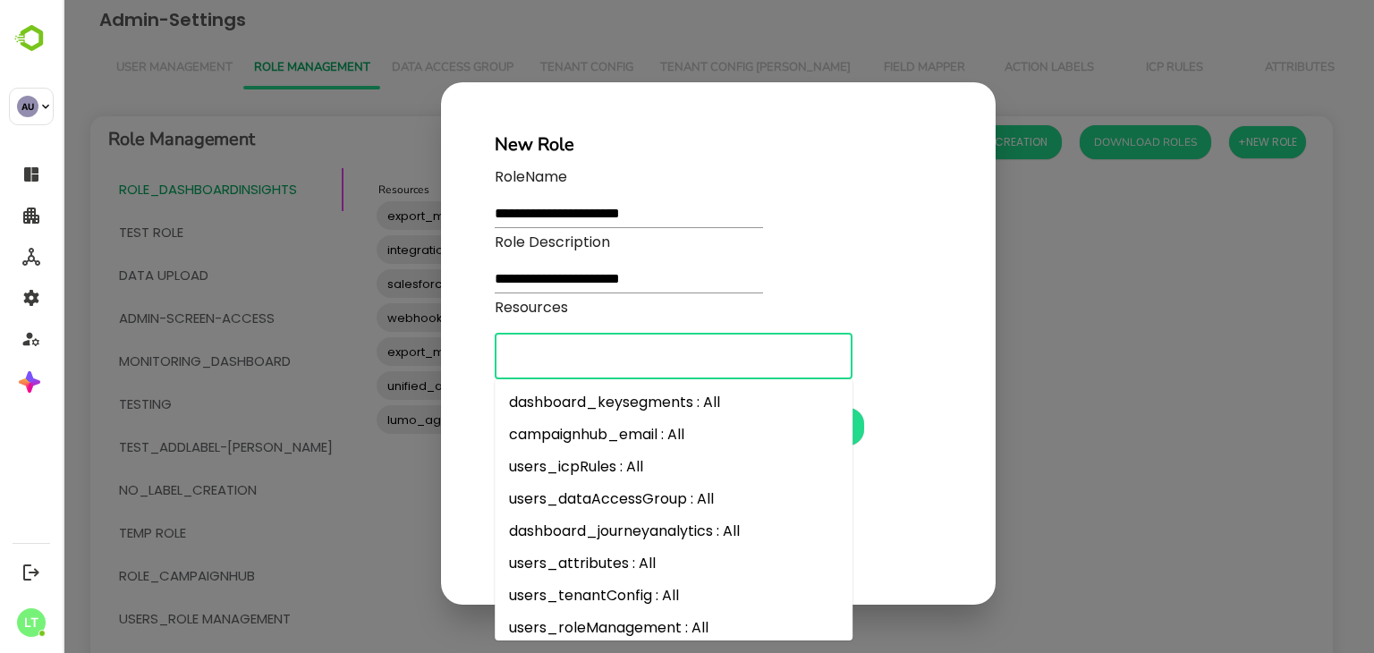
click at [557, 364] on input "Resources" at bounding box center [674, 356] width 342 height 30
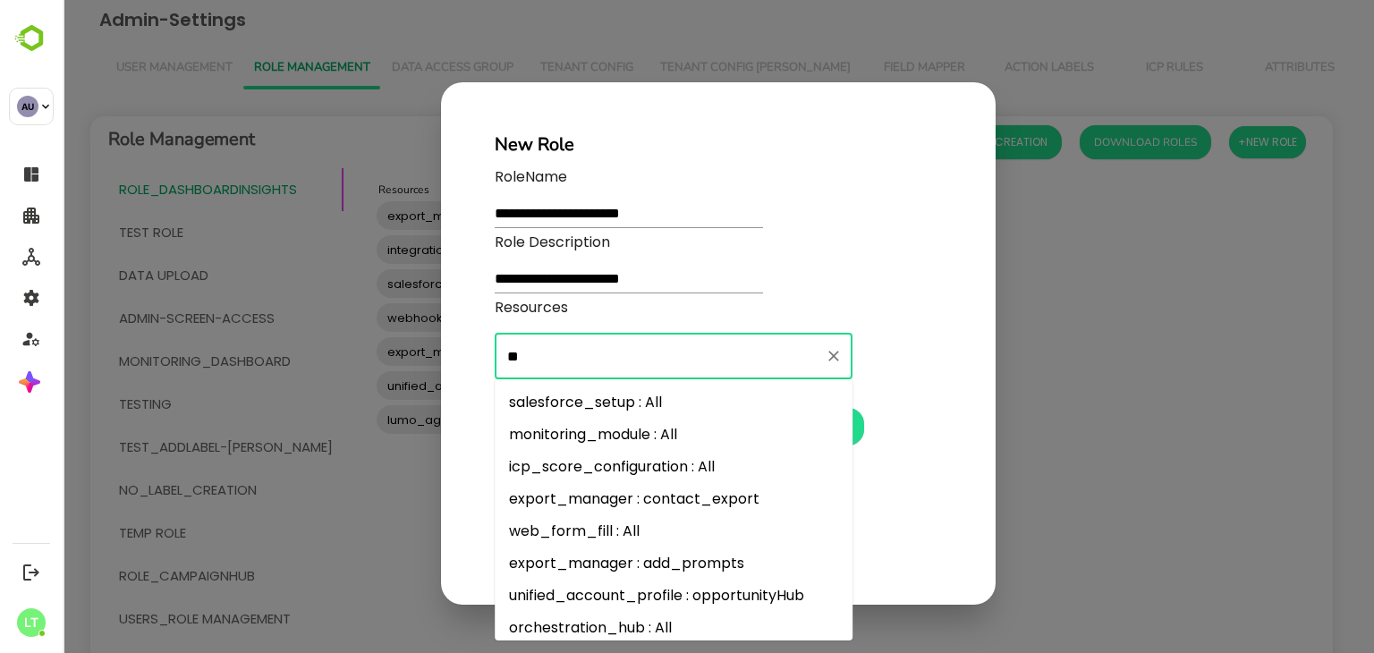
type input "***"
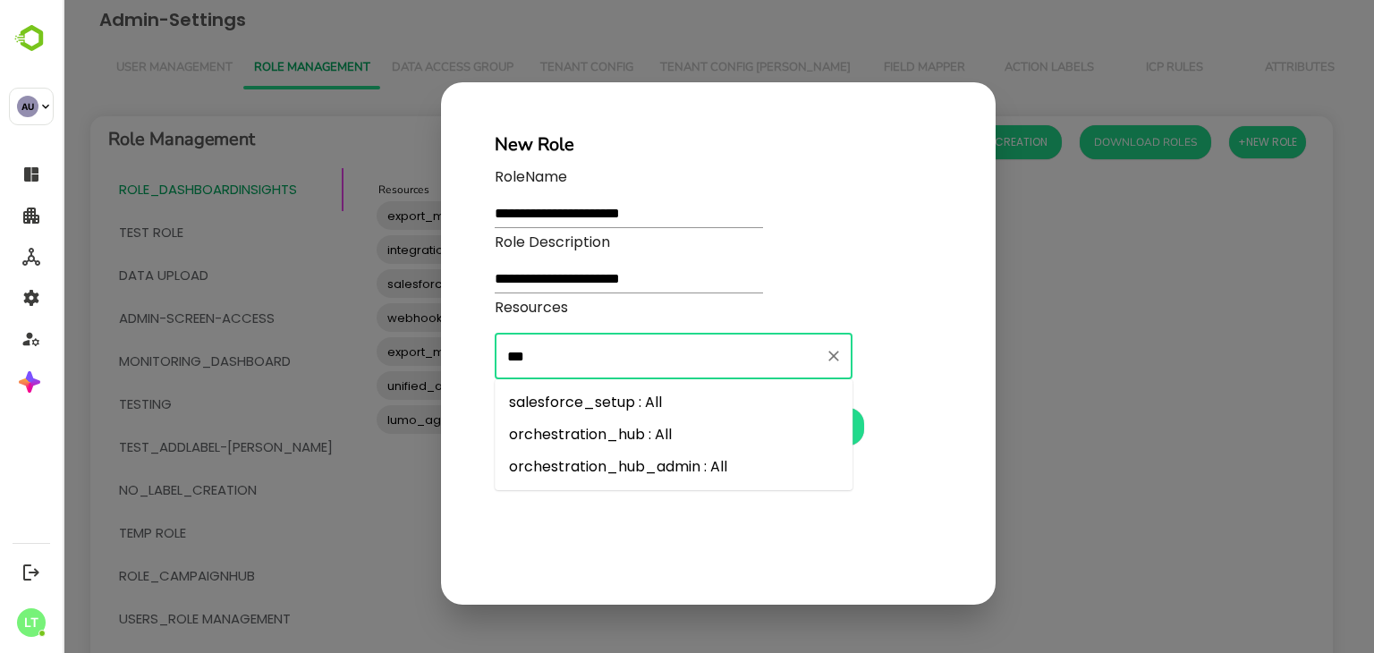
click at [626, 434] on li "orchestration_hub : All" at bounding box center [674, 435] width 358 height 32
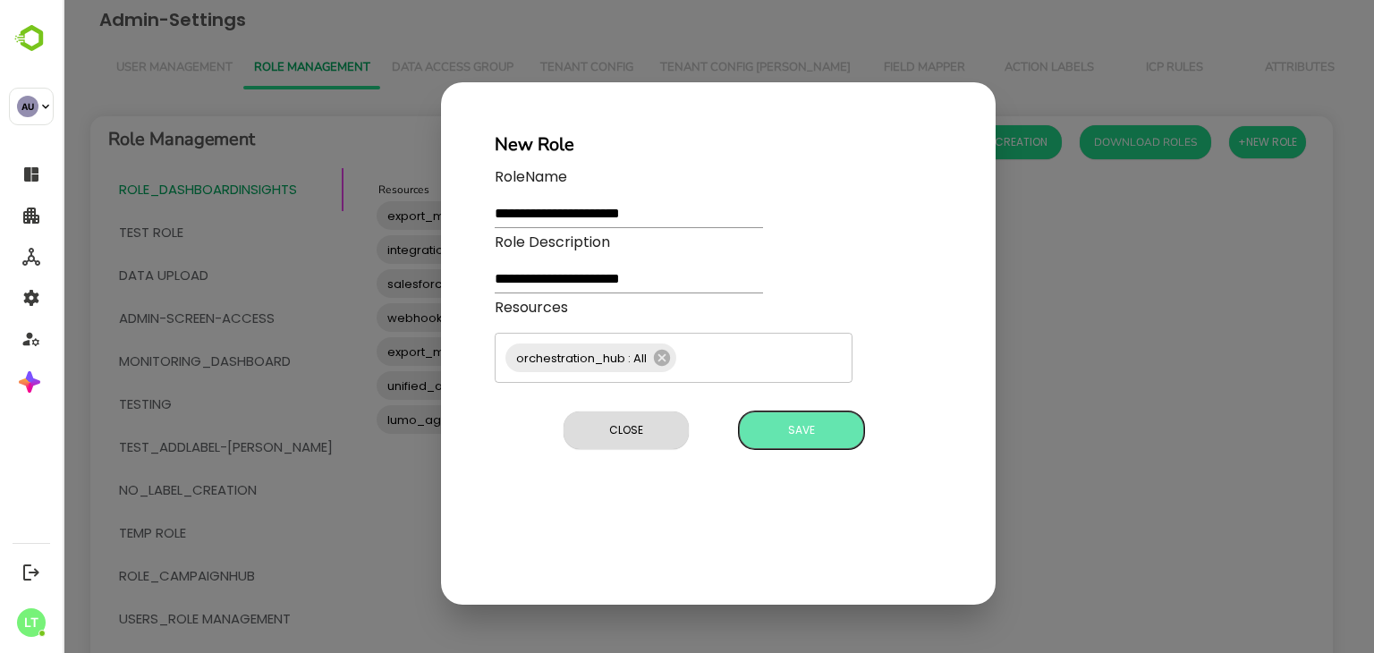
click at [817, 432] on span "Save" at bounding box center [801, 430] width 107 height 23
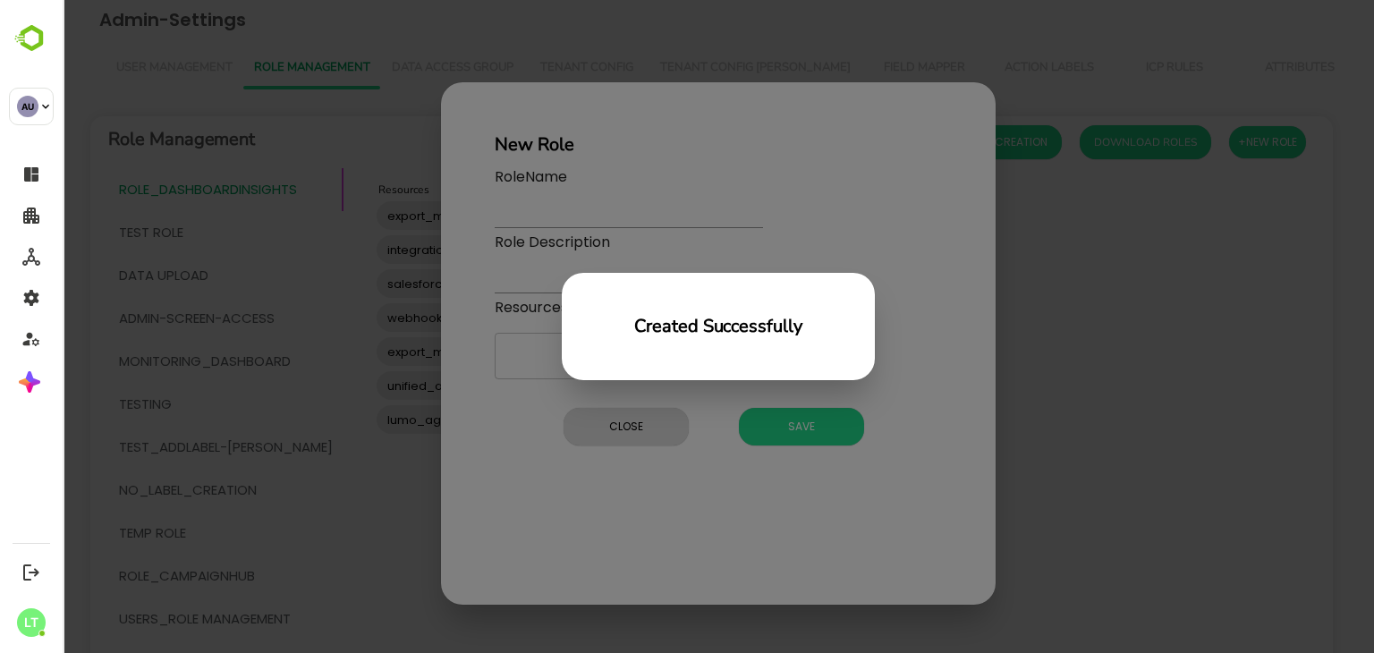
click at [1169, 355] on div "Created Successfully" at bounding box center [719, 326] width 1312 height 653
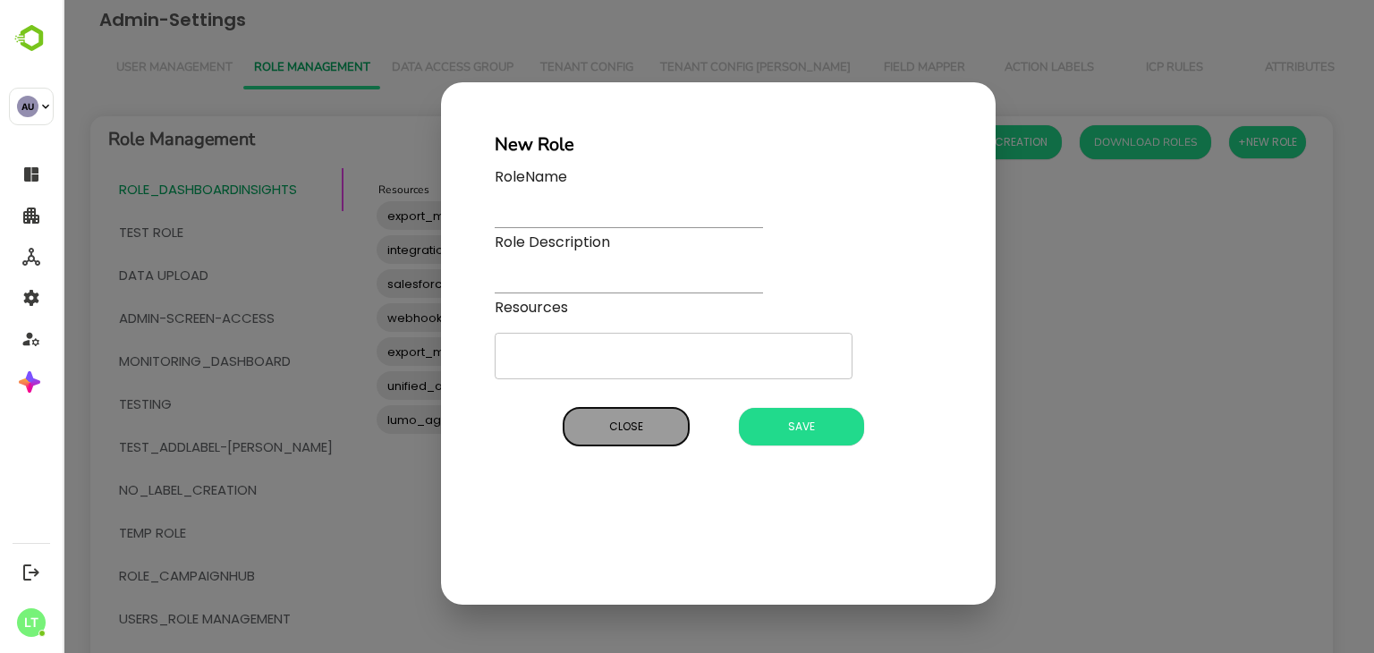
click at [630, 432] on span "Close" at bounding box center [626, 426] width 107 height 23
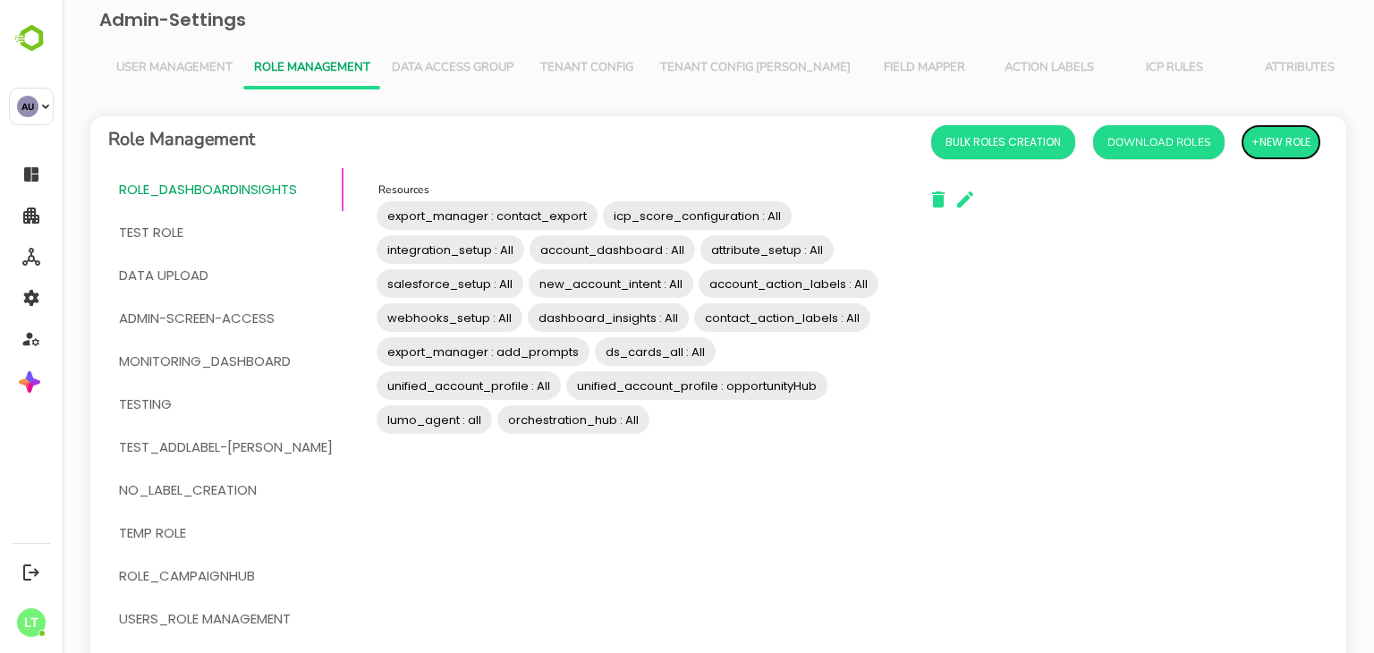
scroll to position [222, 0]
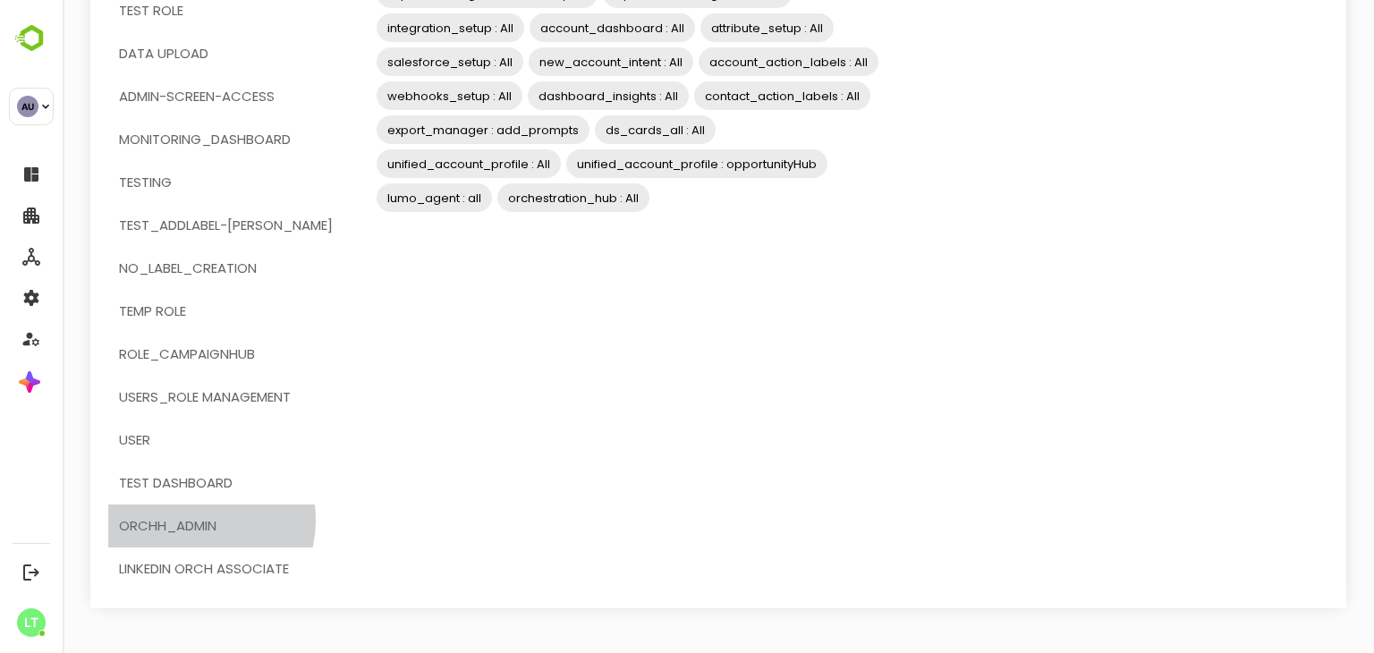
click at [193, 519] on span "OrchH_admin" at bounding box center [168, 525] width 98 height 23
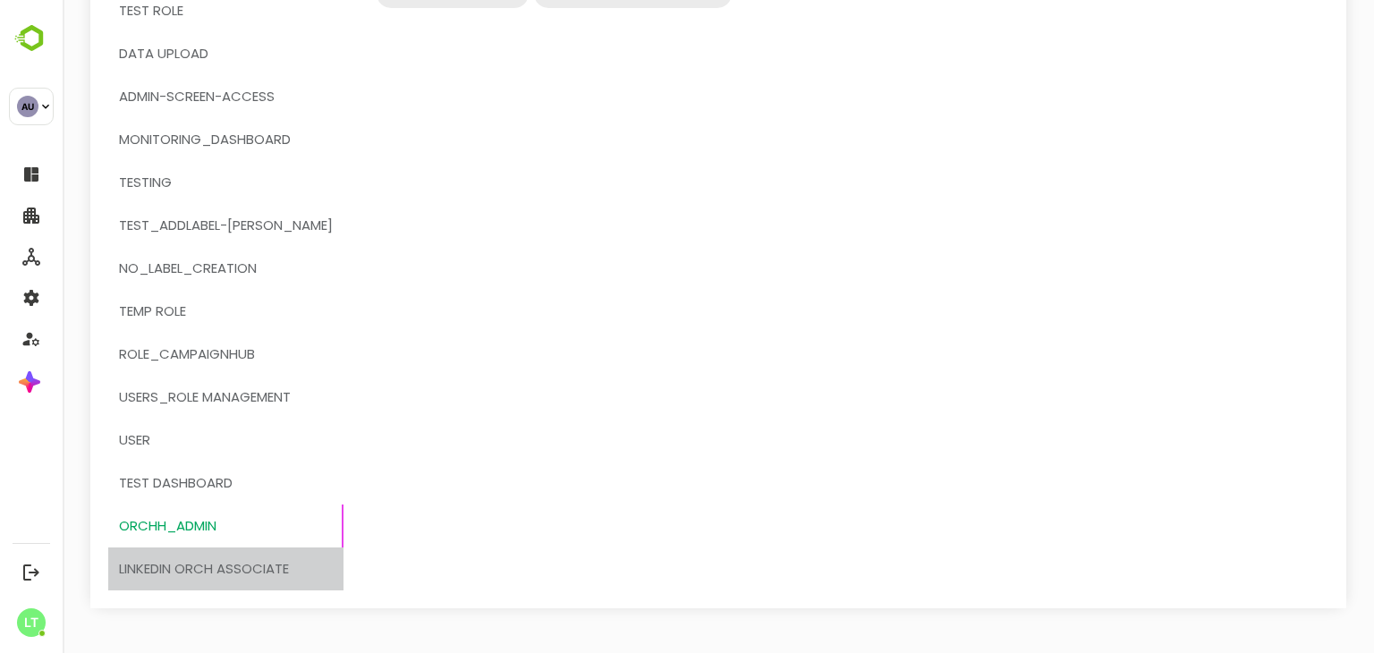
click at [251, 565] on span "Linkedin orch associate" at bounding box center [204, 568] width 170 height 23
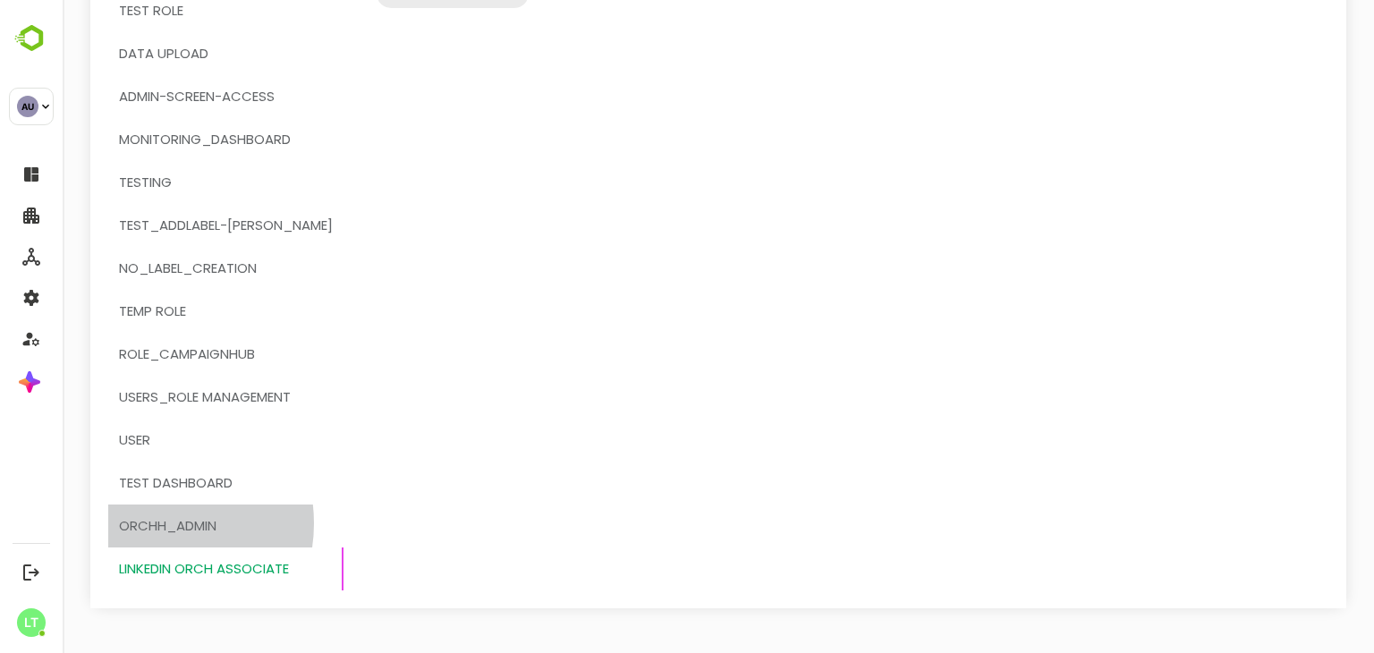
click at [150, 523] on span "OrchH_admin" at bounding box center [168, 525] width 98 height 23
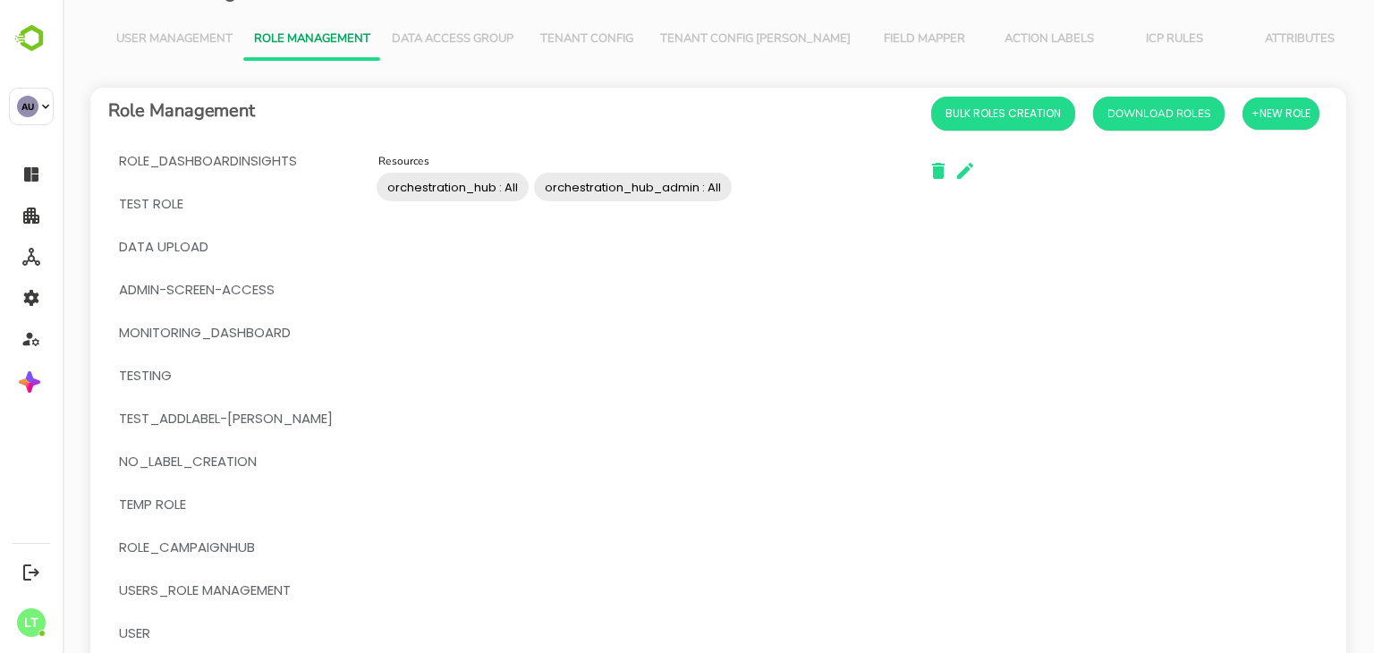
scroll to position [0, 0]
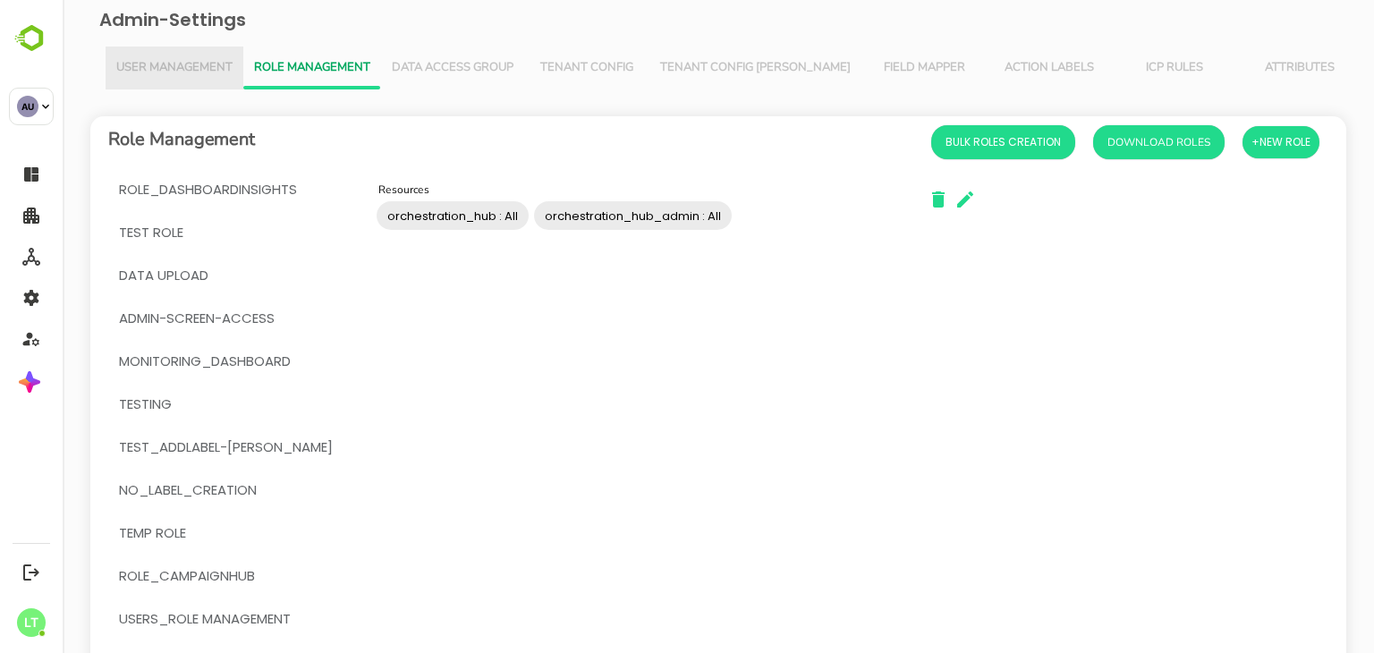
click at [166, 80] on button "User Management" at bounding box center [175, 68] width 138 height 43
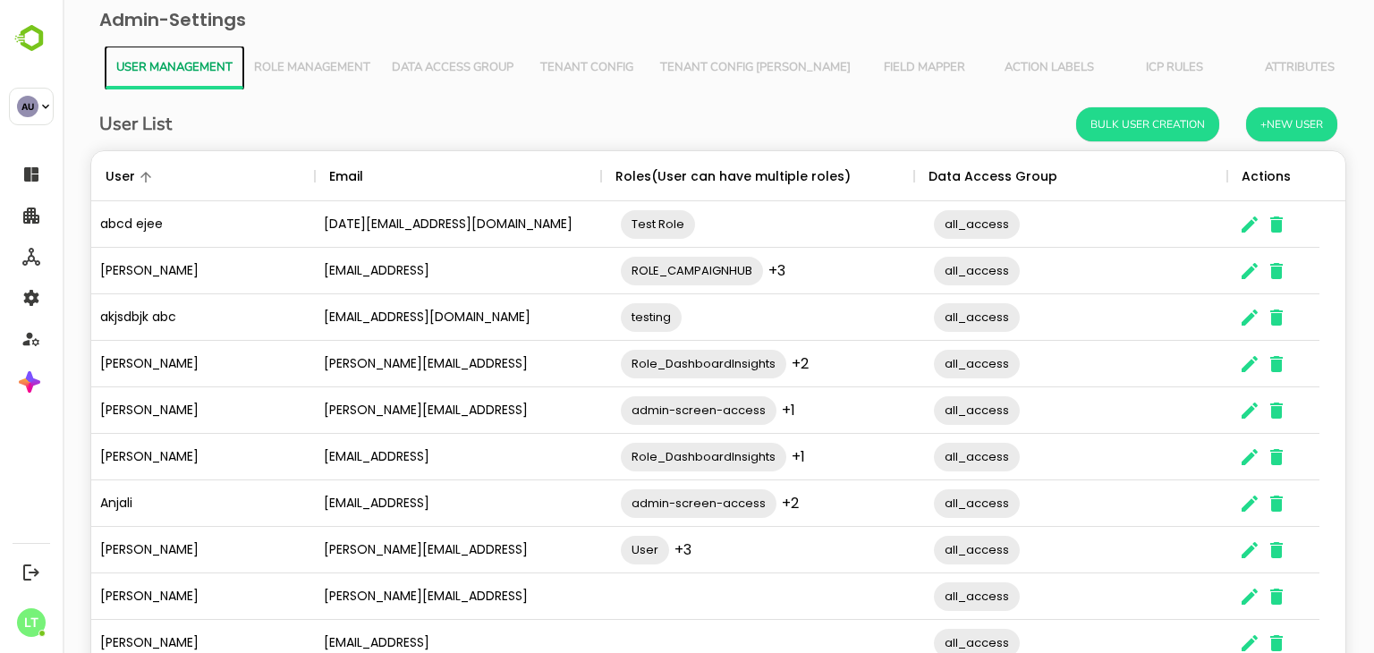
scroll to position [115, 0]
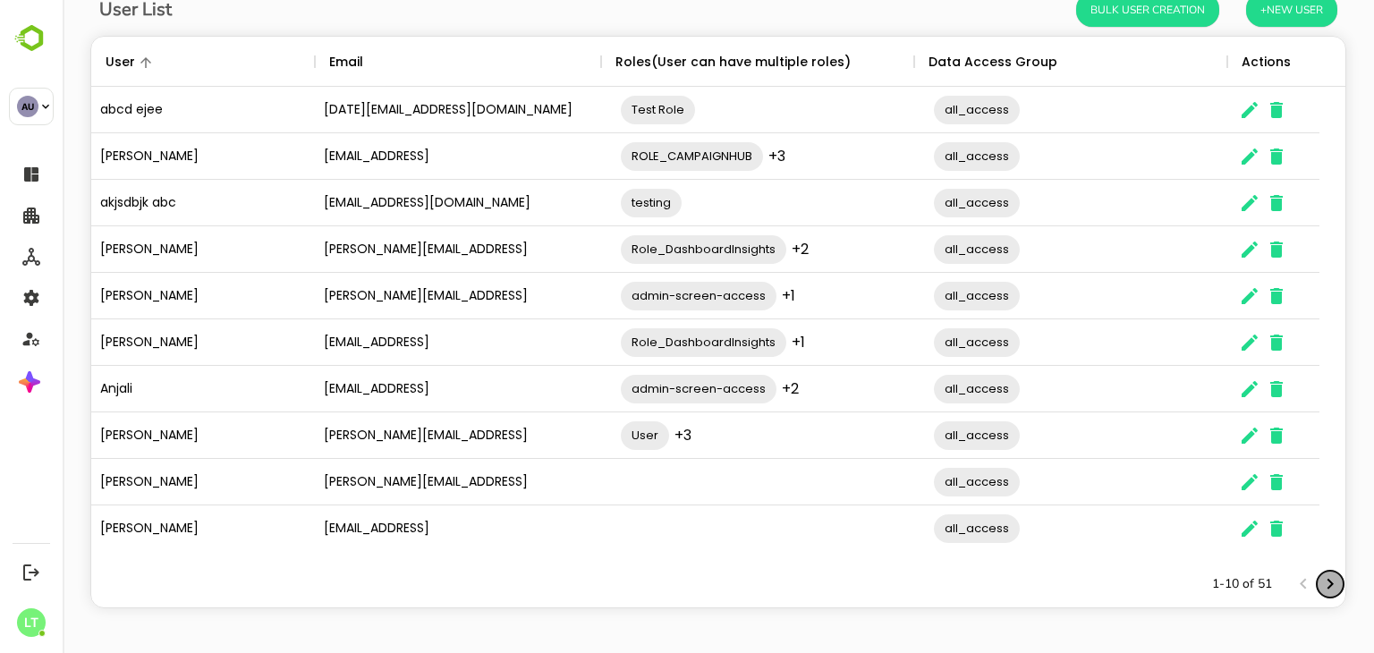
click at [1328, 580] on icon "Next page" at bounding box center [1331, 584] width 6 height 11
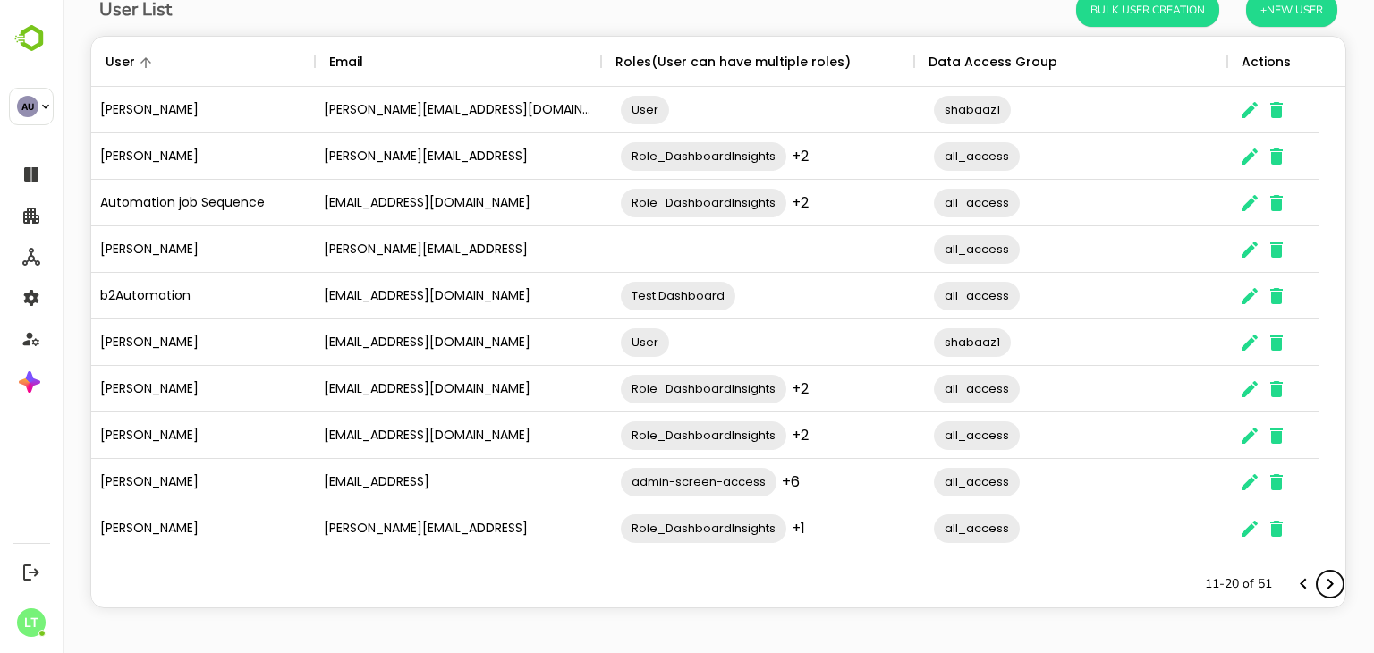
click at [1328, 580] on icon "Next page" at bounding box center [1331, 584] width 6 height 11
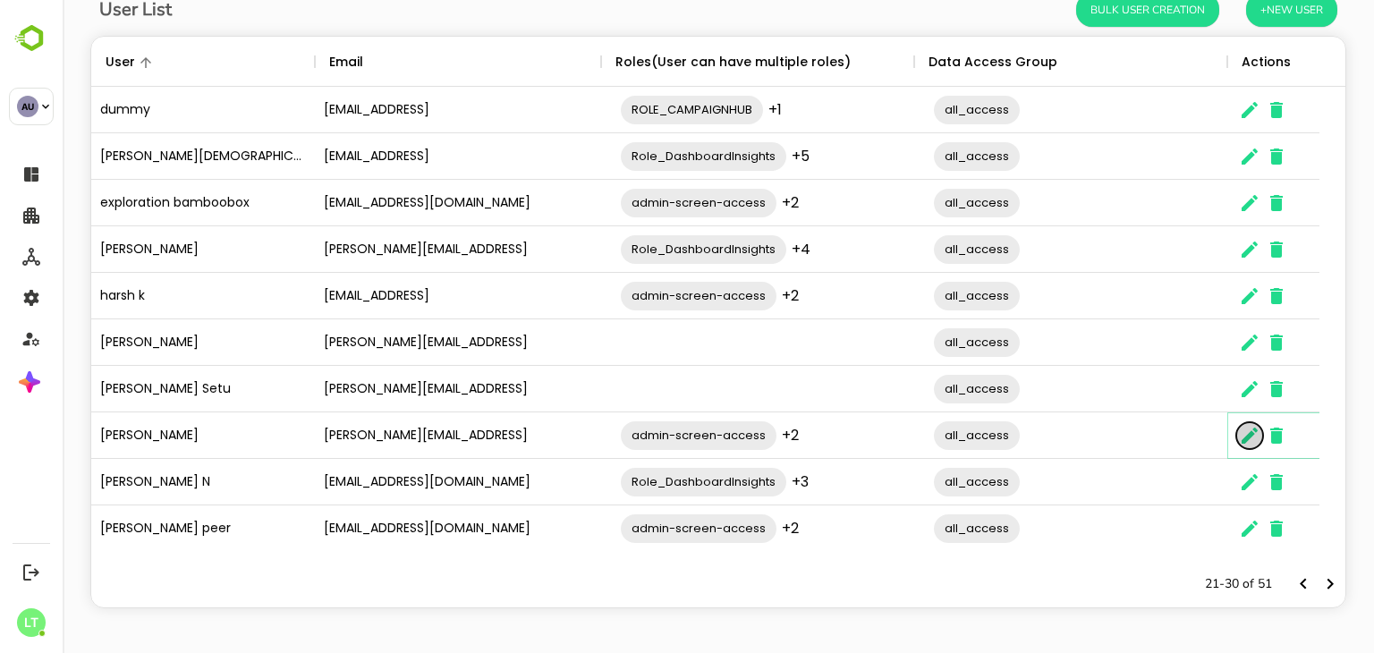
click at [1246, 428] on icon "The User Data" at bounding box center [1249, 435] width 21 height 21
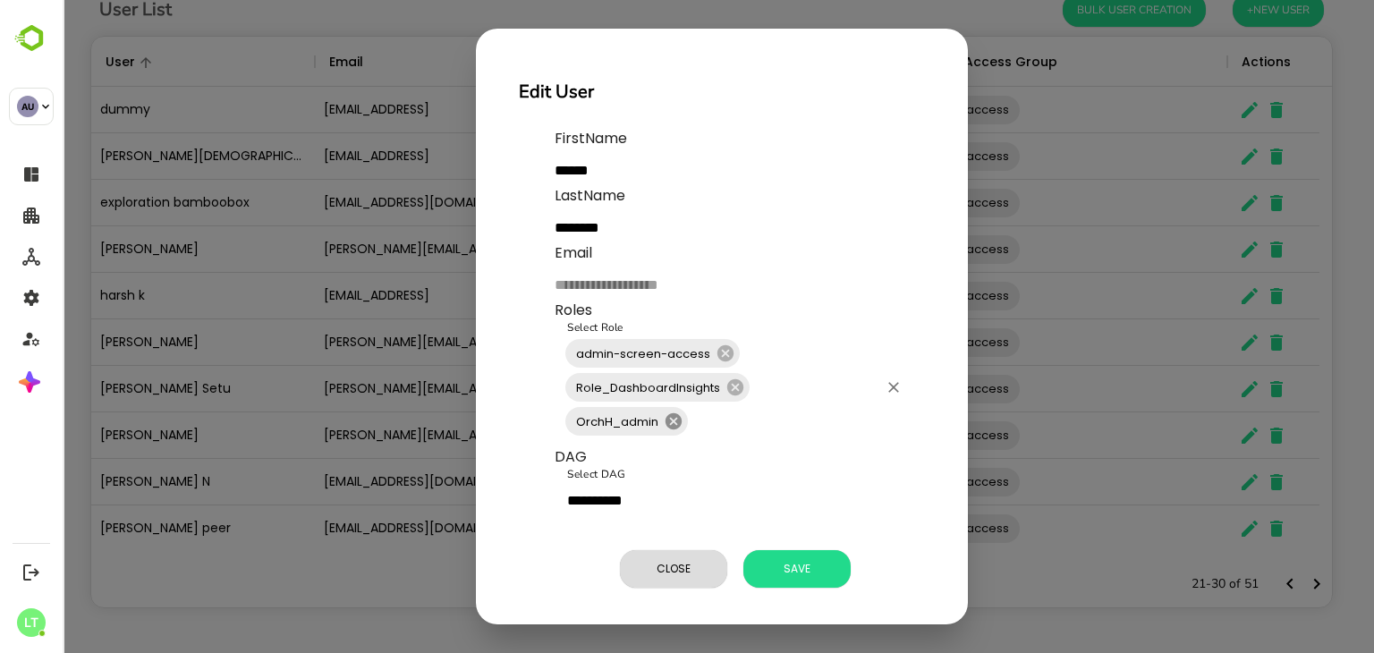
click at [673, 427] on icon at bounding box center [674, 421] width 16 height 16
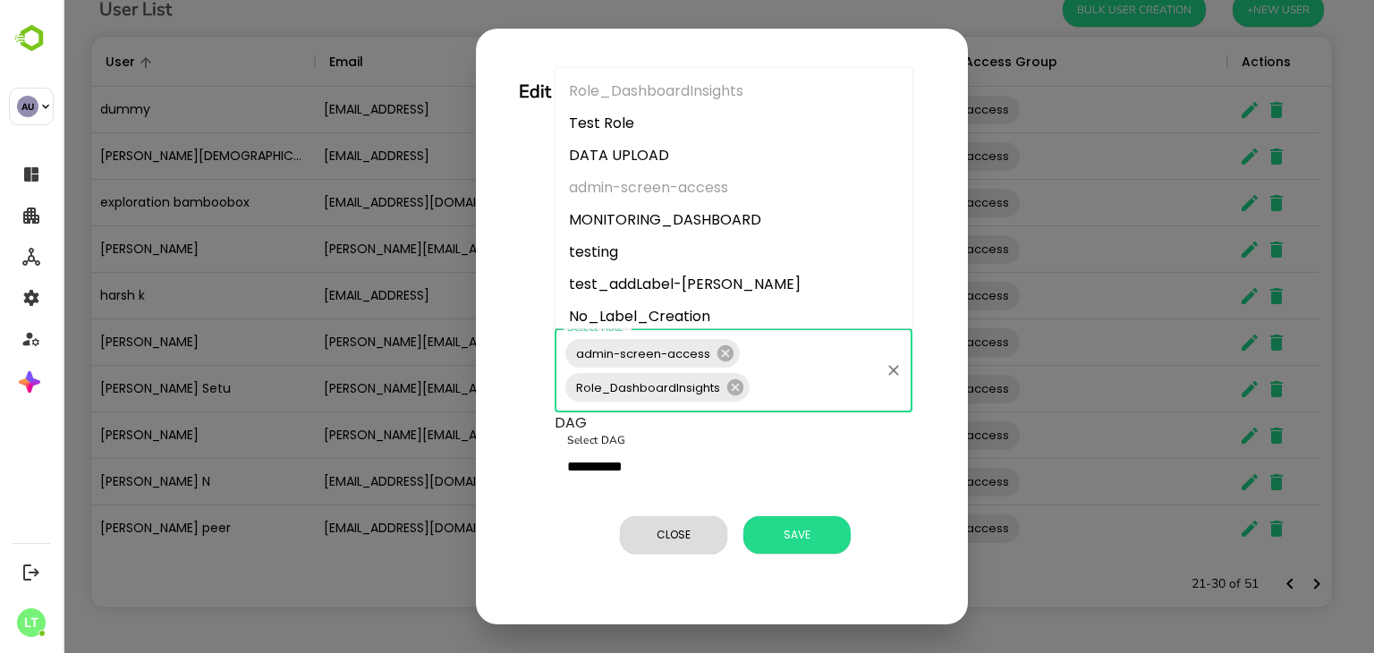
click at [782, 400] on input "Select Role" at bounding box center [814, 387] width 125 height 34
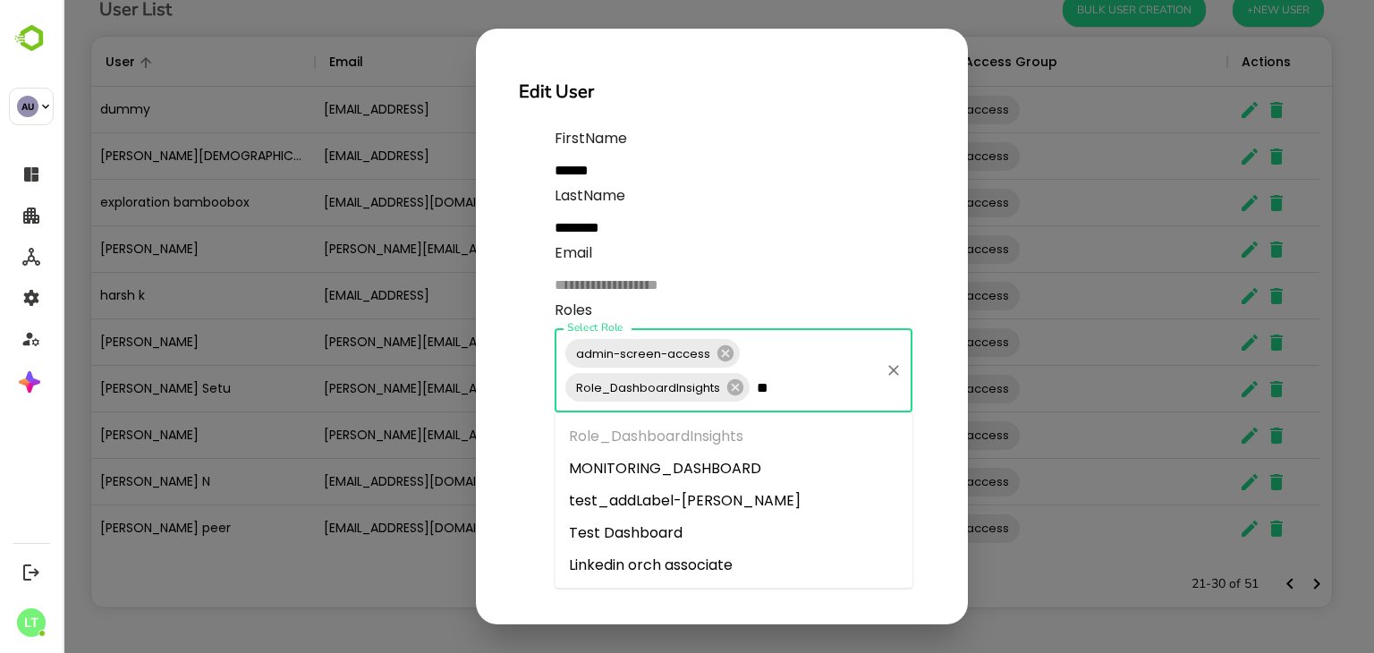
type input "***"
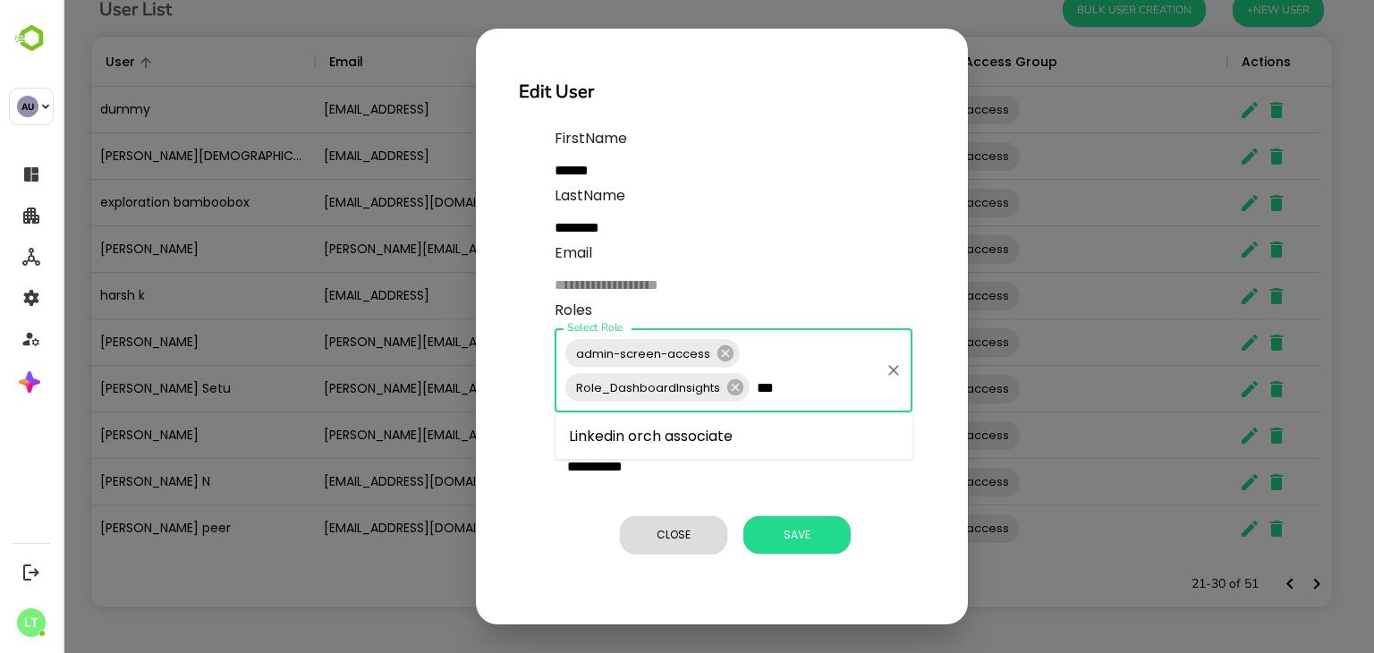
click at [725, 438] on li "Linkedin orch associate" at bounding box center [734, 437] width 358 height 32
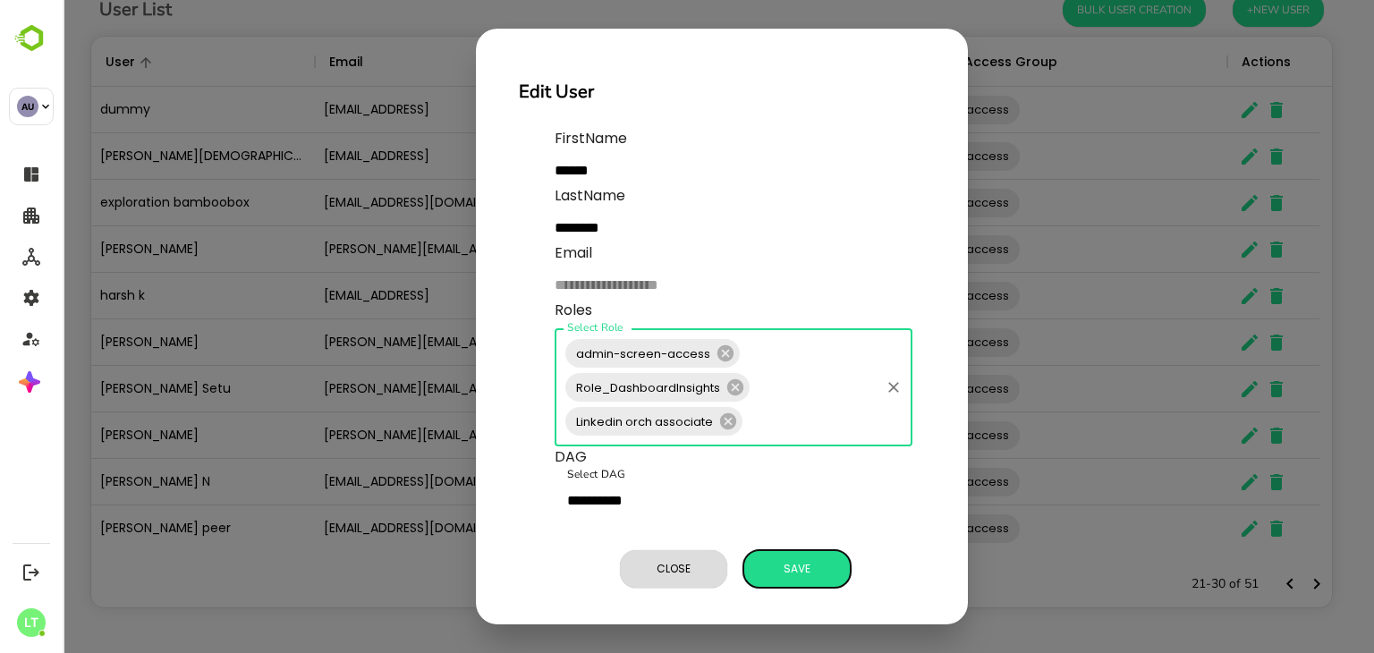
click at [819, 574] on span "Save" at bounding box center [796, 568] width 89 height 23
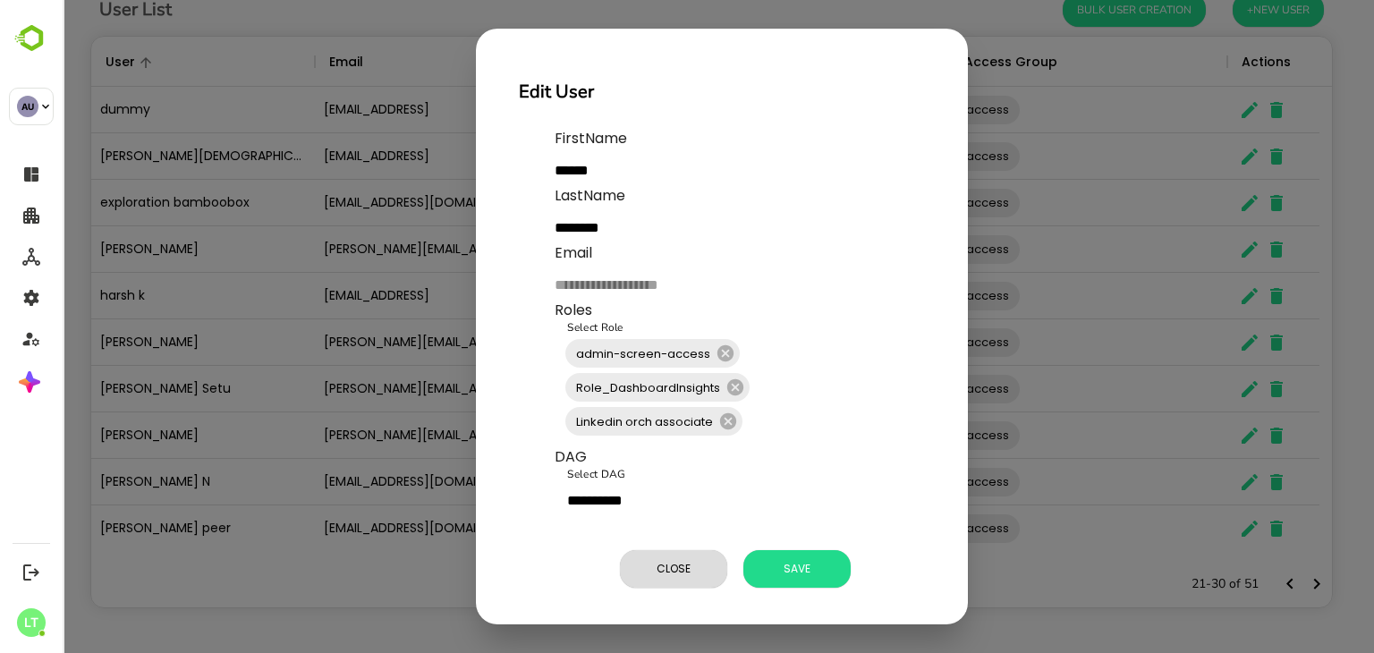
scroll to position [511, 1228]
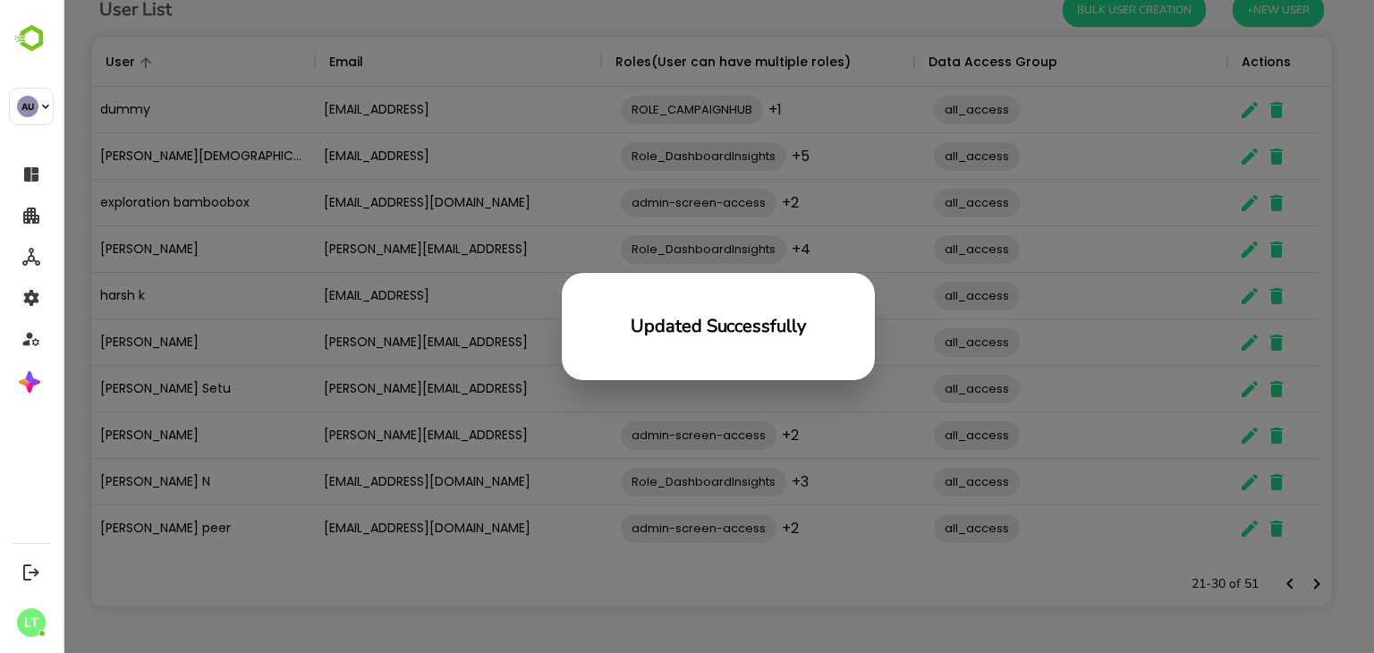
click at [163, 405] on div "Updated Successfully" at bounding box center [719, 326] width 1312 height 653
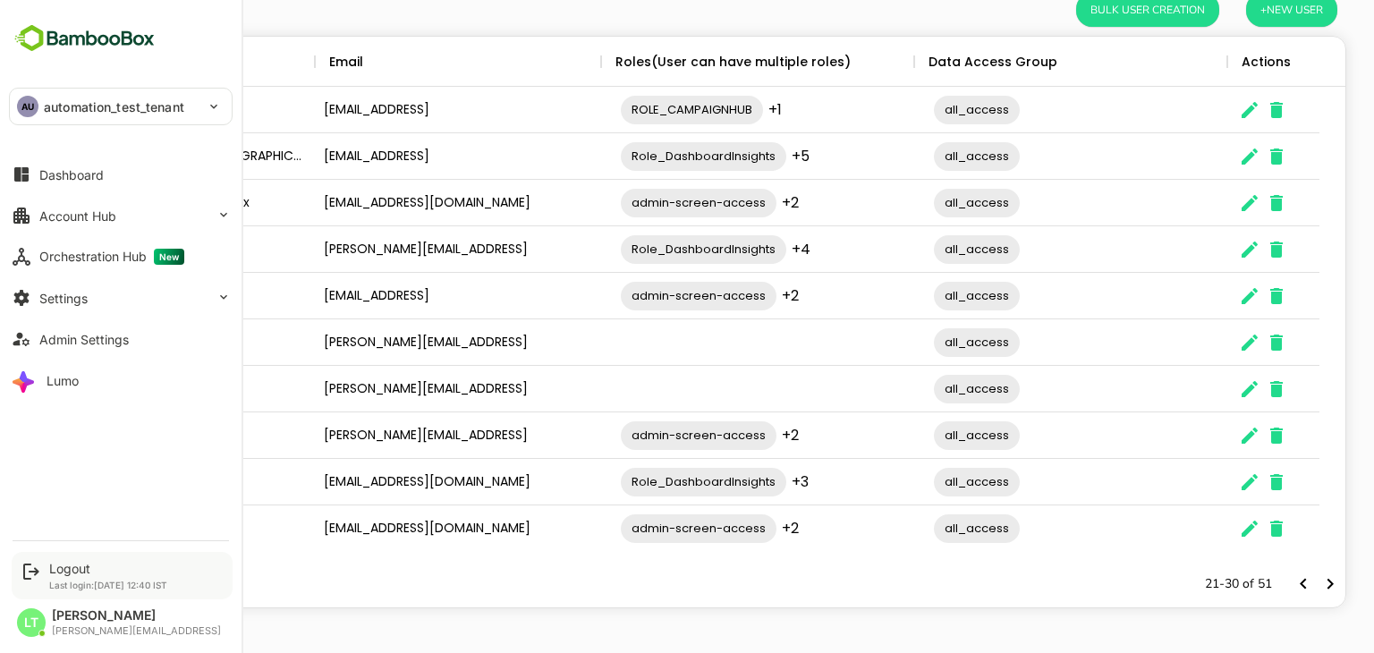
drag, startPoint x: 61, startPoint y: 559, endPoint x: 66, endPoint y: 567, distance: 9.7
click at [66, 567] on div "Logout Last login: Sep 2 12:40 IST" at bounding box center [122, 575] width 221 height 47
click at [66, 567] on div "Logout" at bounding box center [108, 568] width 118 height 15
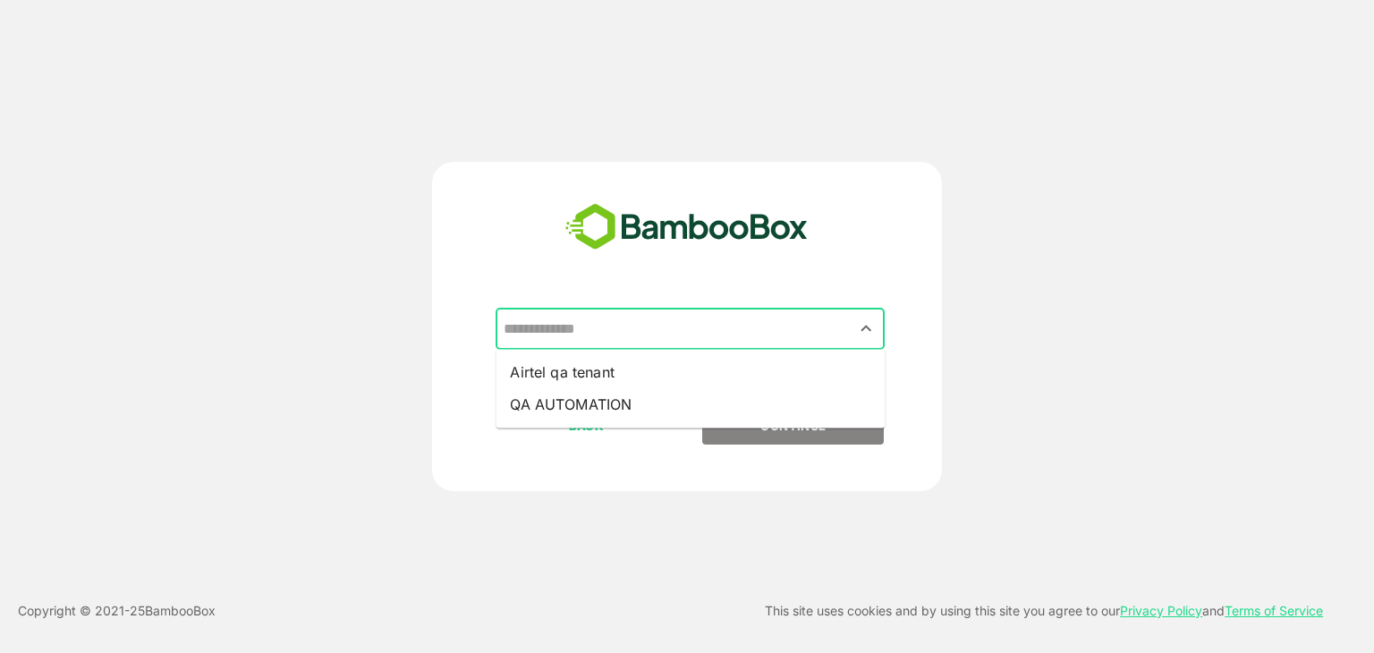
click at [651, 319] on input "text" at bounding box center [690, 329] width 382 height 34
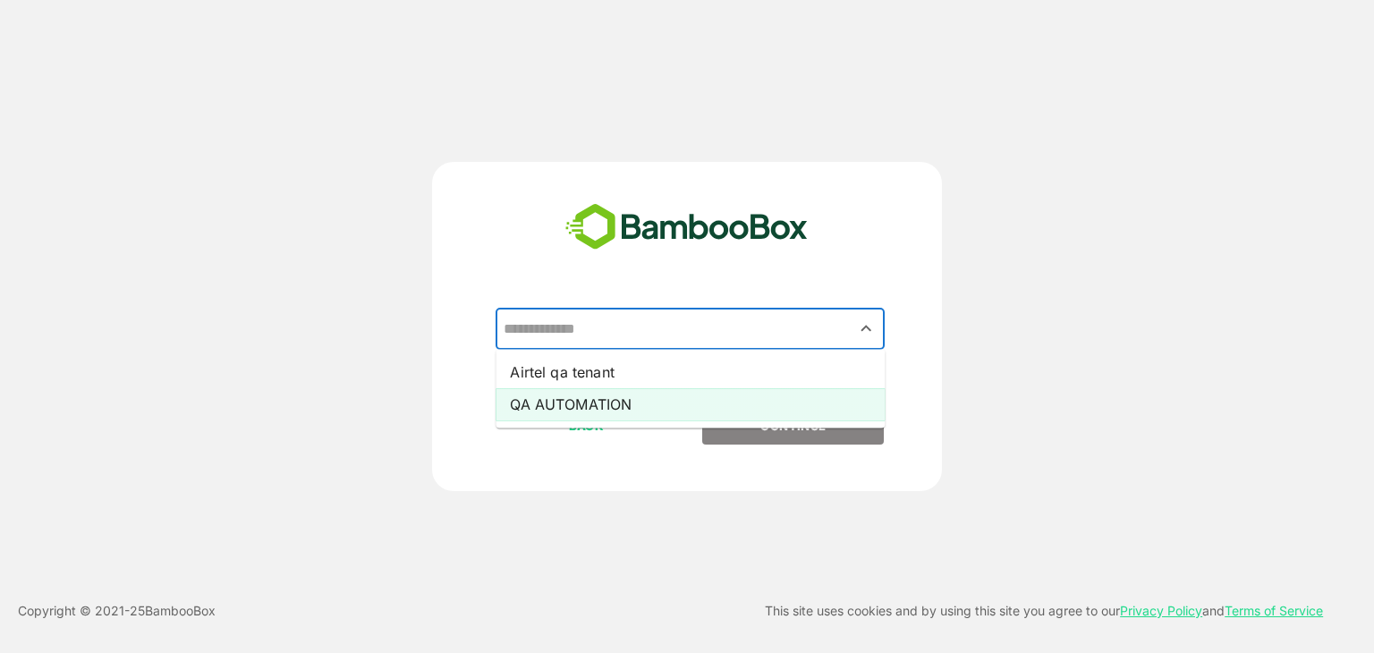
click at [575, 398] on li "QA AUTOMATION" at bounding box center [690, 404] width 389 height 32
type input "**********"
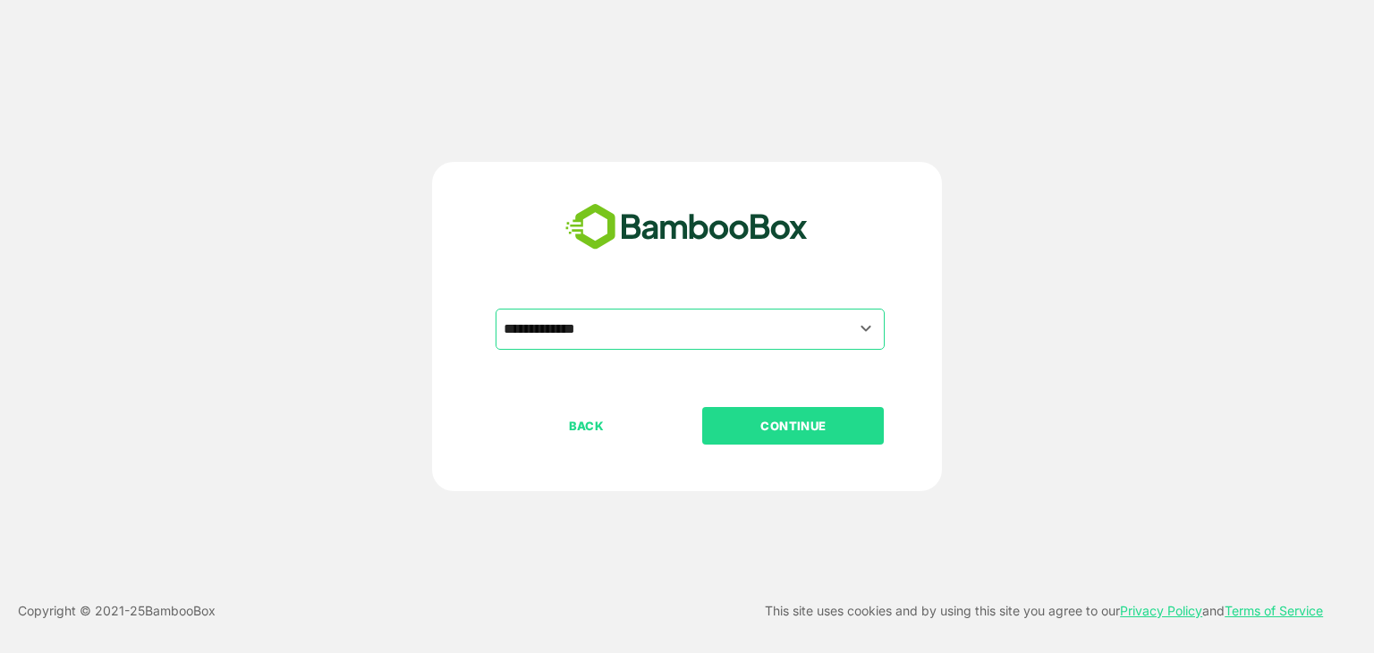
click at [785, 440] on button "CONTINUE" at bounding box center [793, 426] width 182 height 38
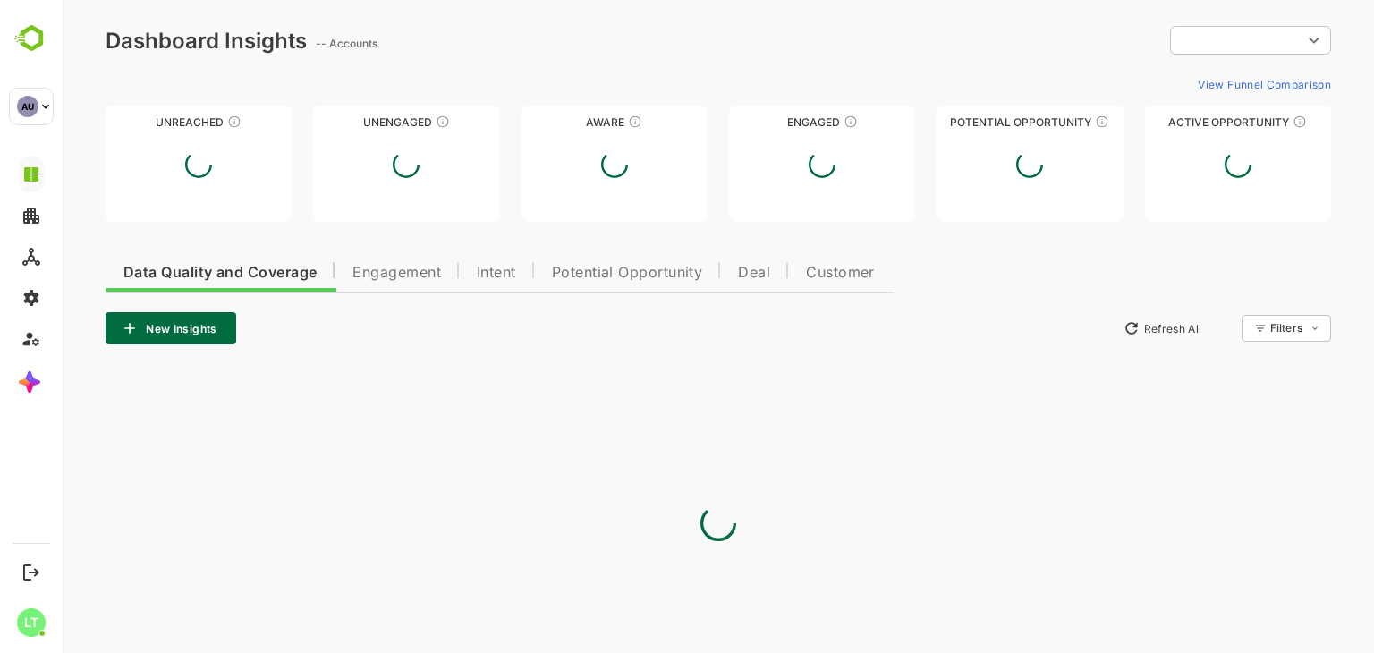
type input "**********"
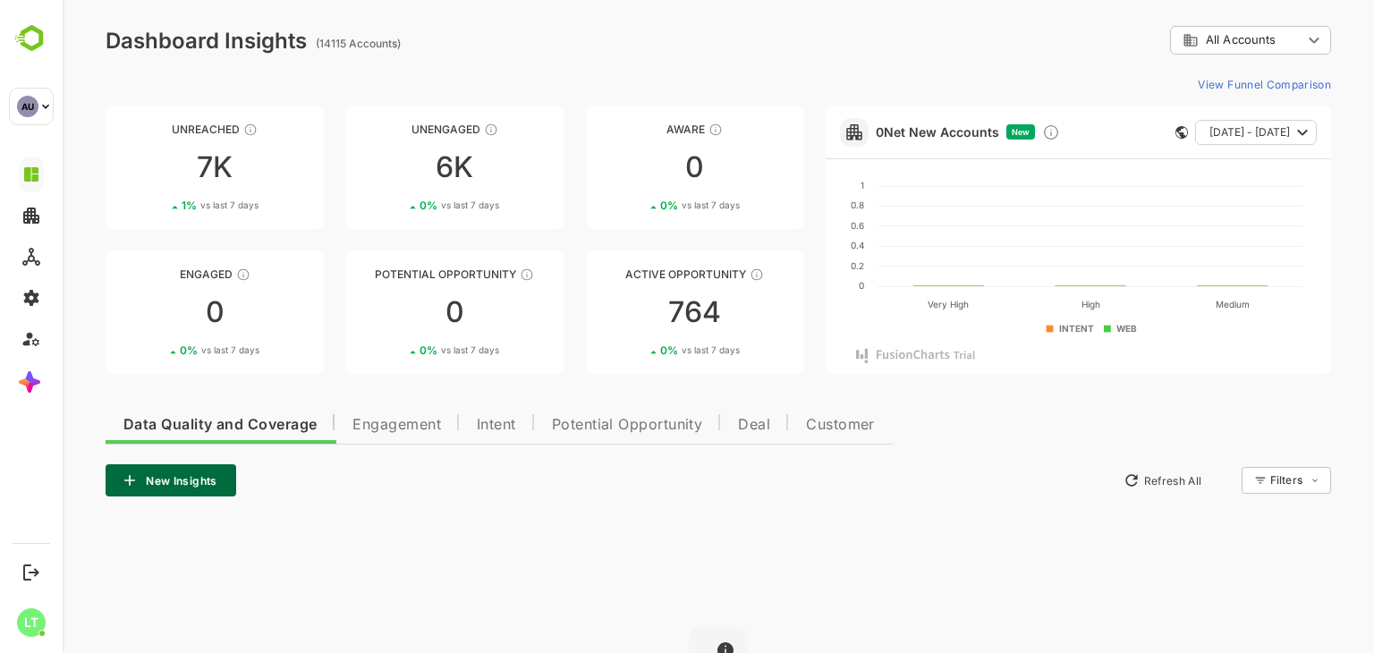
click at [88, 206] on div "**********" at bounding box center [719, 435] width 1312 height 870
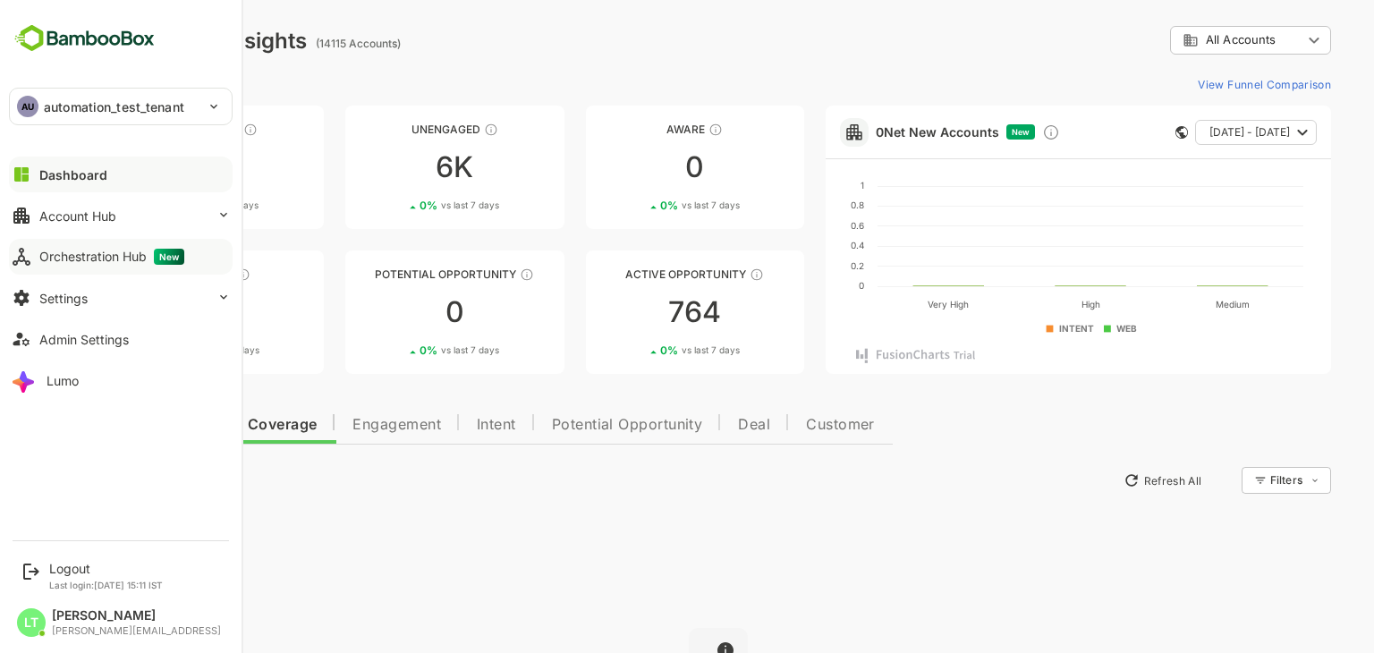
click at [70, 251] on div "Orchestration Hub New" at bounding box center [111, 257] width 145 height 16
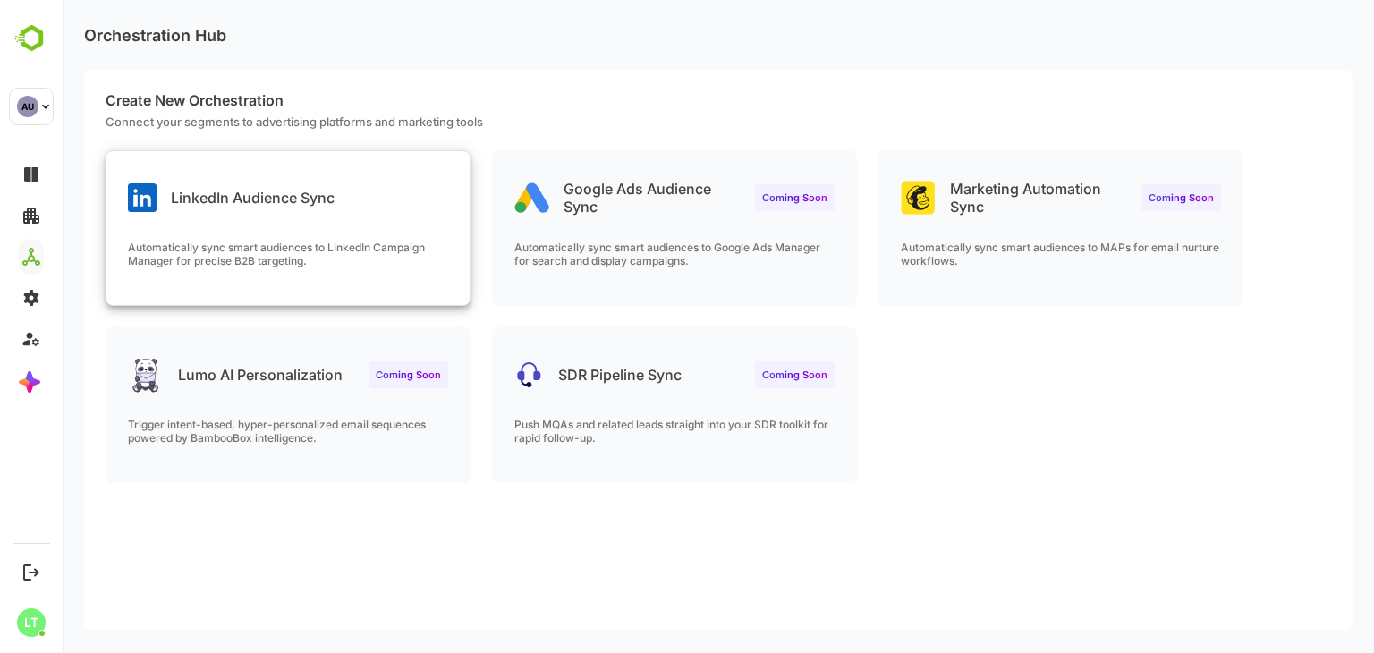
click at [443, 195] on div "LinkedIn Audience Sync" at bounding box center [287, 183] width 363 height 64
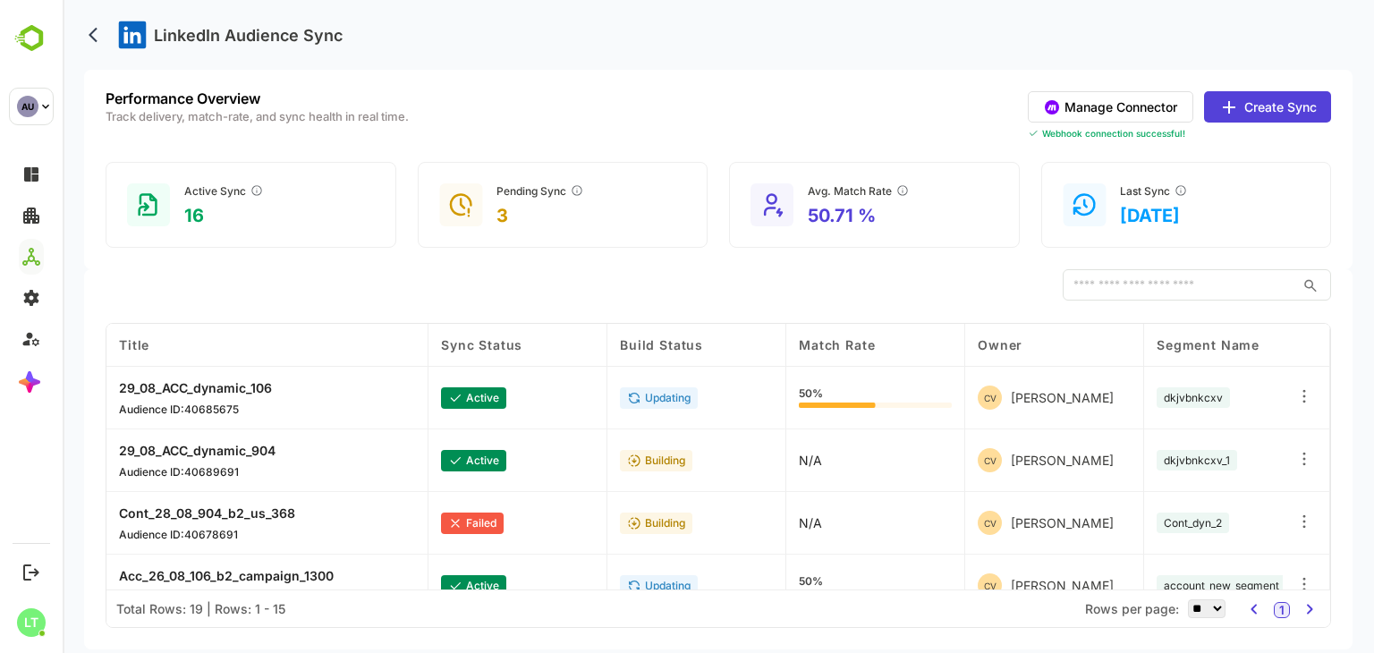
click at [1120, 108] on button "Manage Connector" at bounding box center [1111, 106] width 166 height 31
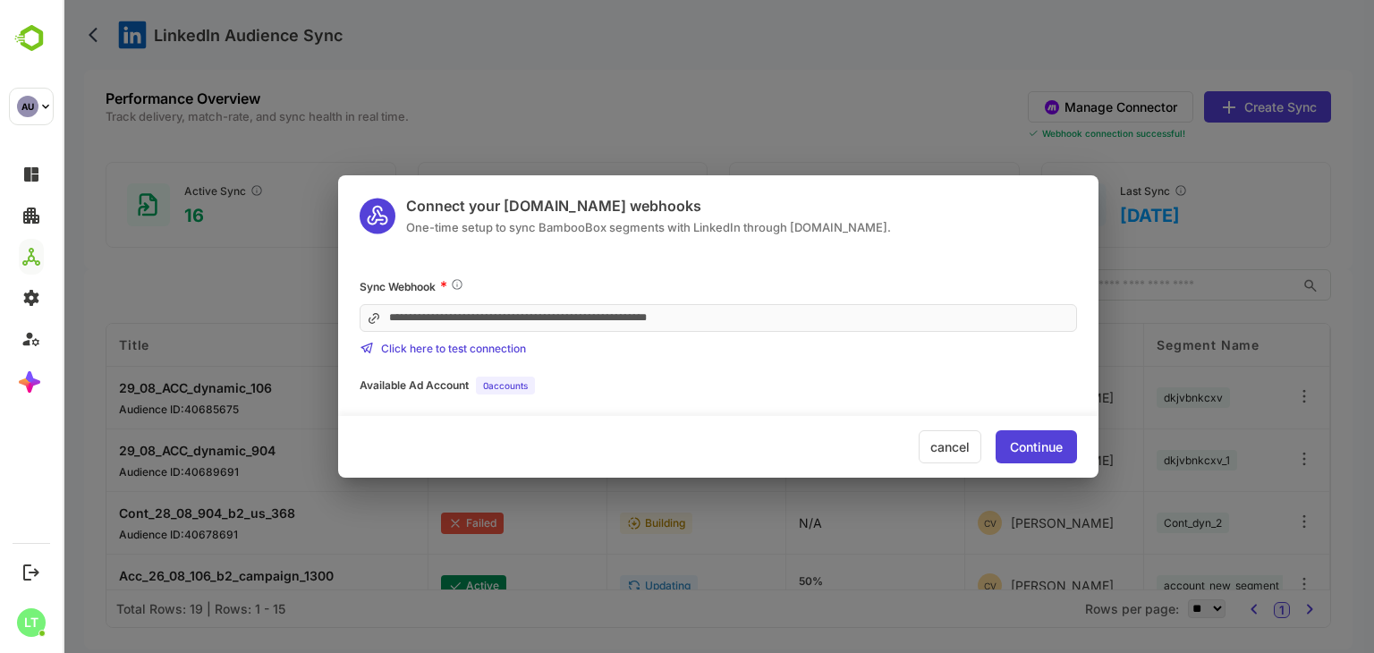
click at [484, 385] on div "0 accounts" at bounding box center [505, 386] width 59 height 18
click at [625, 380] on div "Available Ad Account 0 accounts" at bounding box center [719, 386] width 718 height 18
click at [952, 436] on div "cancel" at bounding box center [950, 446] width 63 height 33
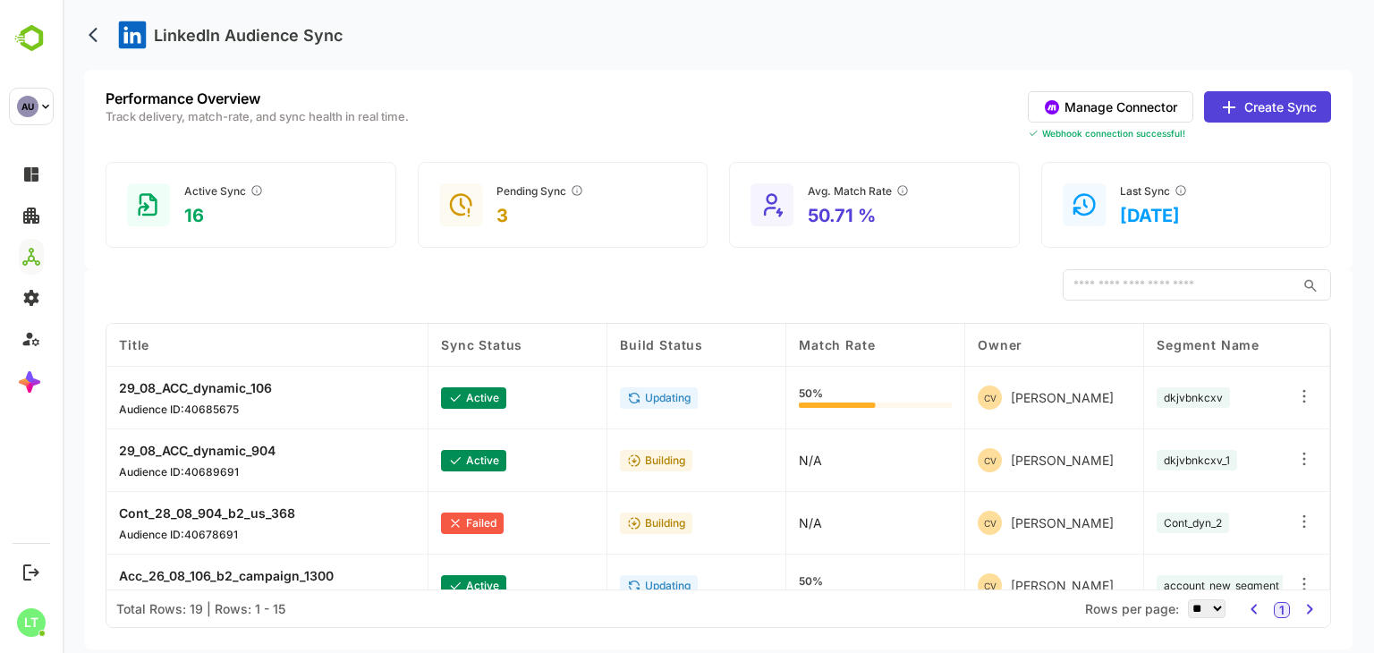
click at [900, 124] on div "Performance Overview Track delivery, match-rate, and sync health in real time. …" at bounding box center [719, 115] width 1226 height 49
click at [1258, 106] on button "Create Sync" at bounding box center [1267, 106] width 127 height 31
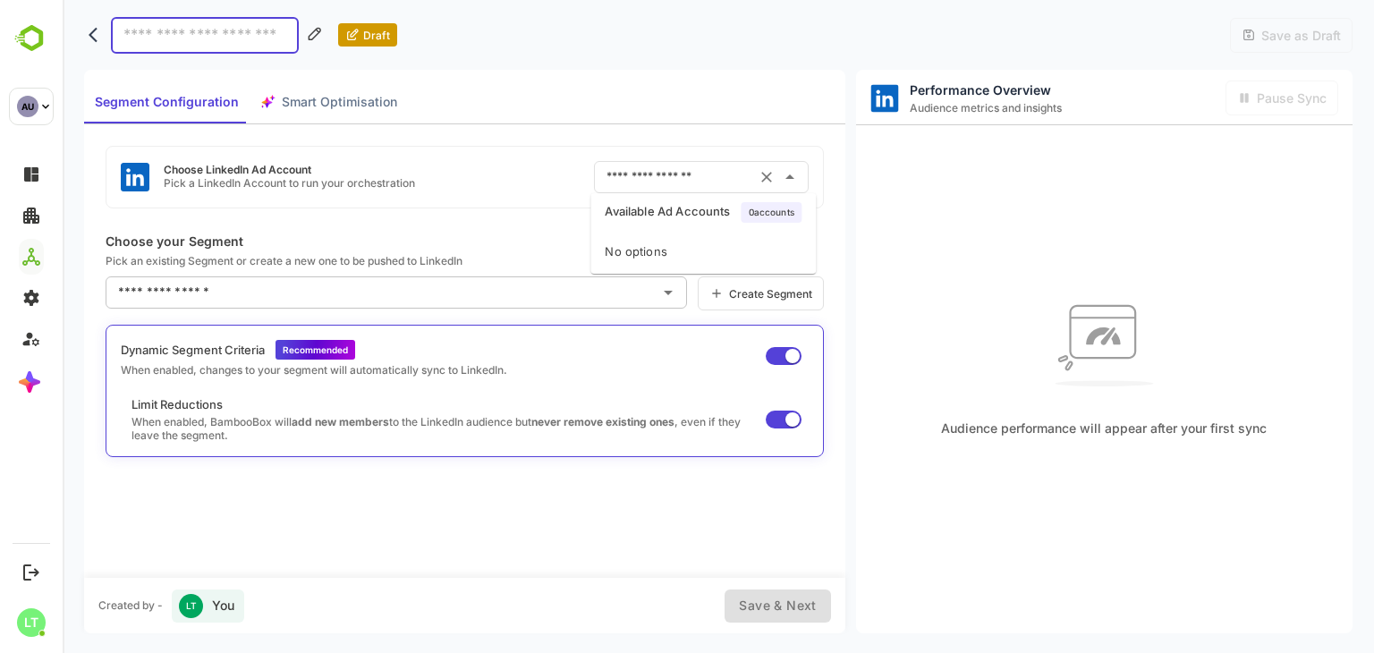
click at [705, 170] on input "text" at bounding box center [676, 177] width 149 height 29
click at [663, 260] on div "No options" at bounding box center [703, 252] width 225 height 43
click at [557, 216] on div "Choose LinkedIn Ad Account Pick a LinkedIn Account to run your orchestration ​ …" at bounding box center [464, 350] width 761 height 453
click at [793, 622] on div "Created by - LT You Save & Next" at bounding box center [464, 605] width 761 height 55
click at [232, 31] on input at bounding box center [205, 35] width 188 height 37
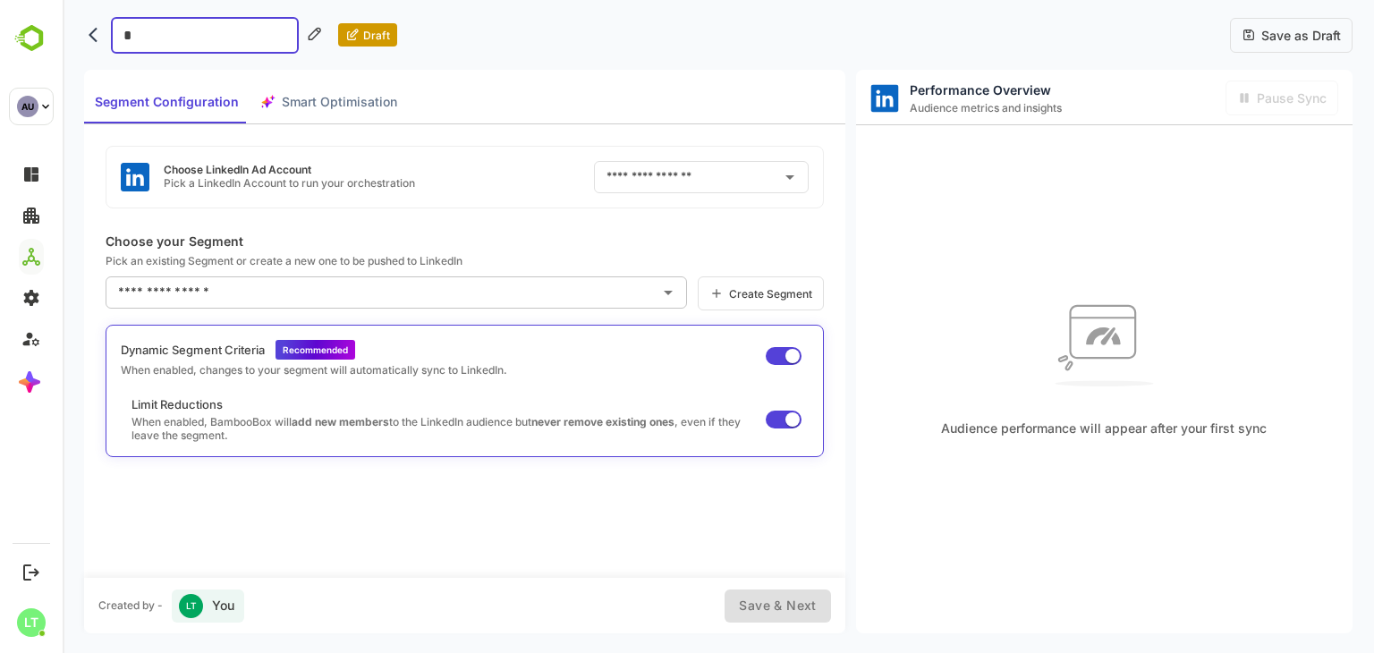
type input "**"
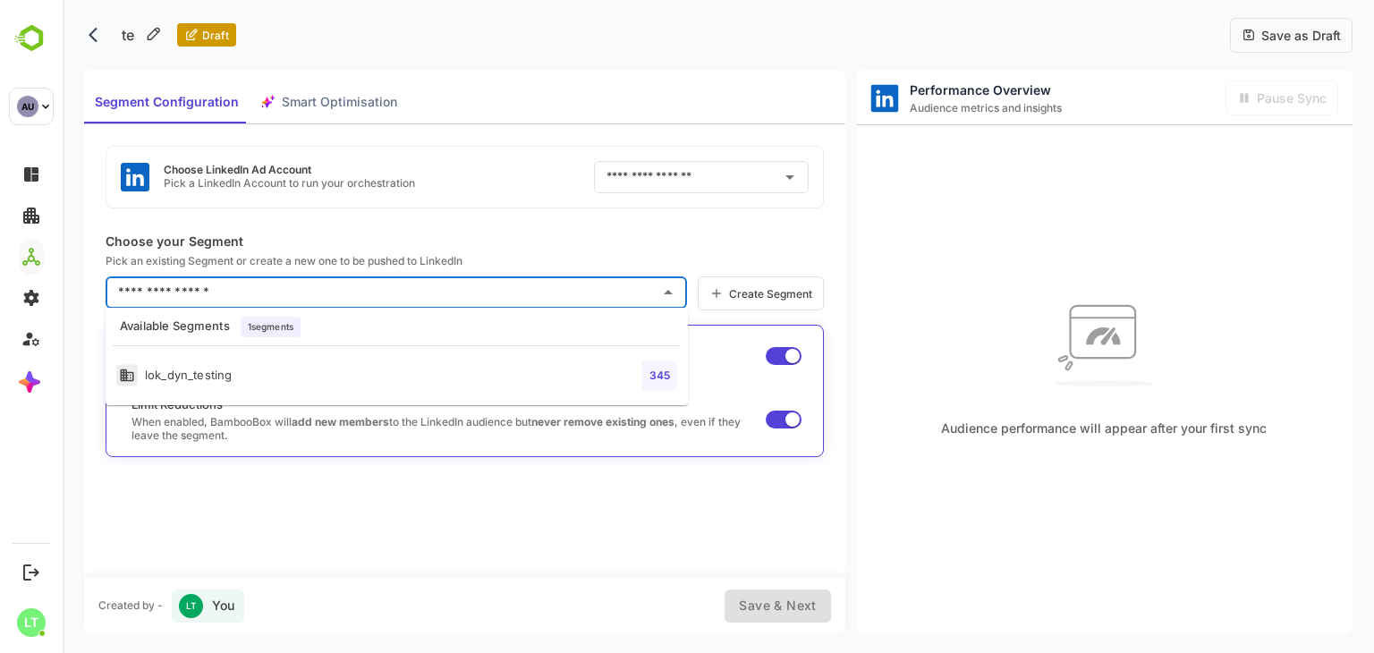
click at [183, 293] on input "text" at bounding box center [383, 292] width 539 height 29
click at [179, 384] on div "lok_dyn_testing" at bounding box center [173, 375] width 115 height 22
type input "**********"
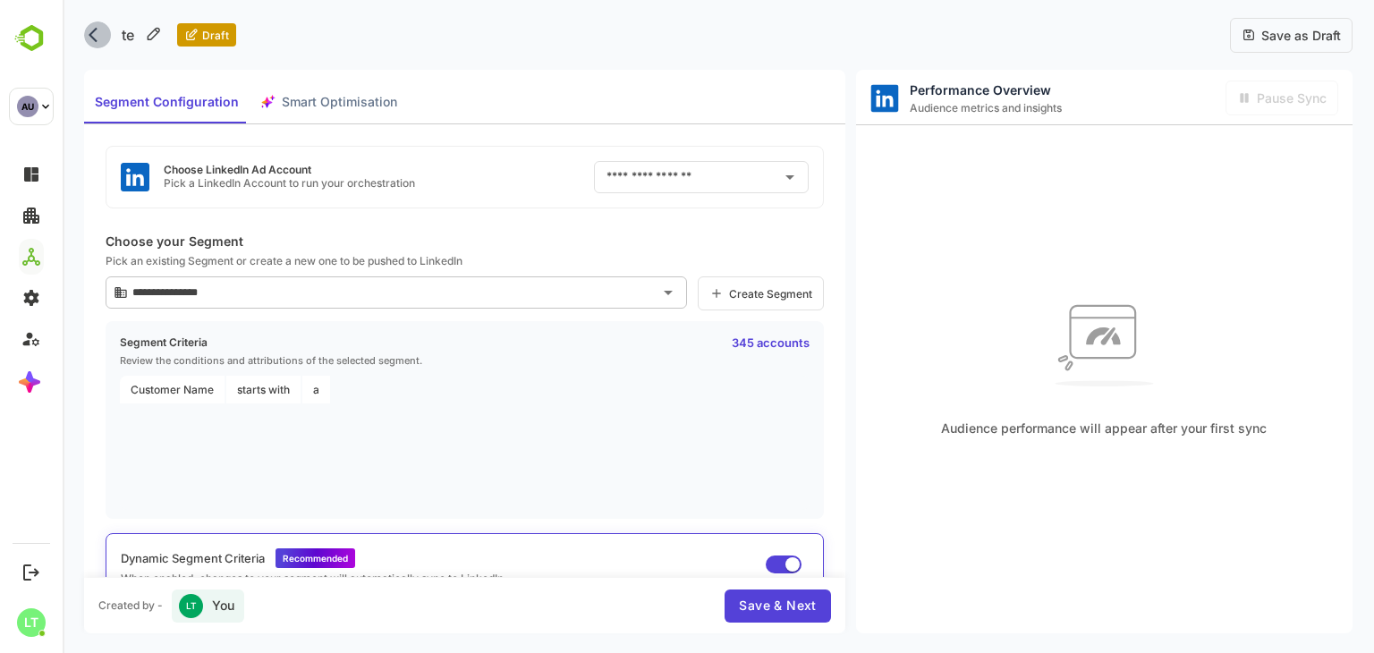
click at [98, 33] on icon "back" at bounding box center [98, 35] width 18 height 18
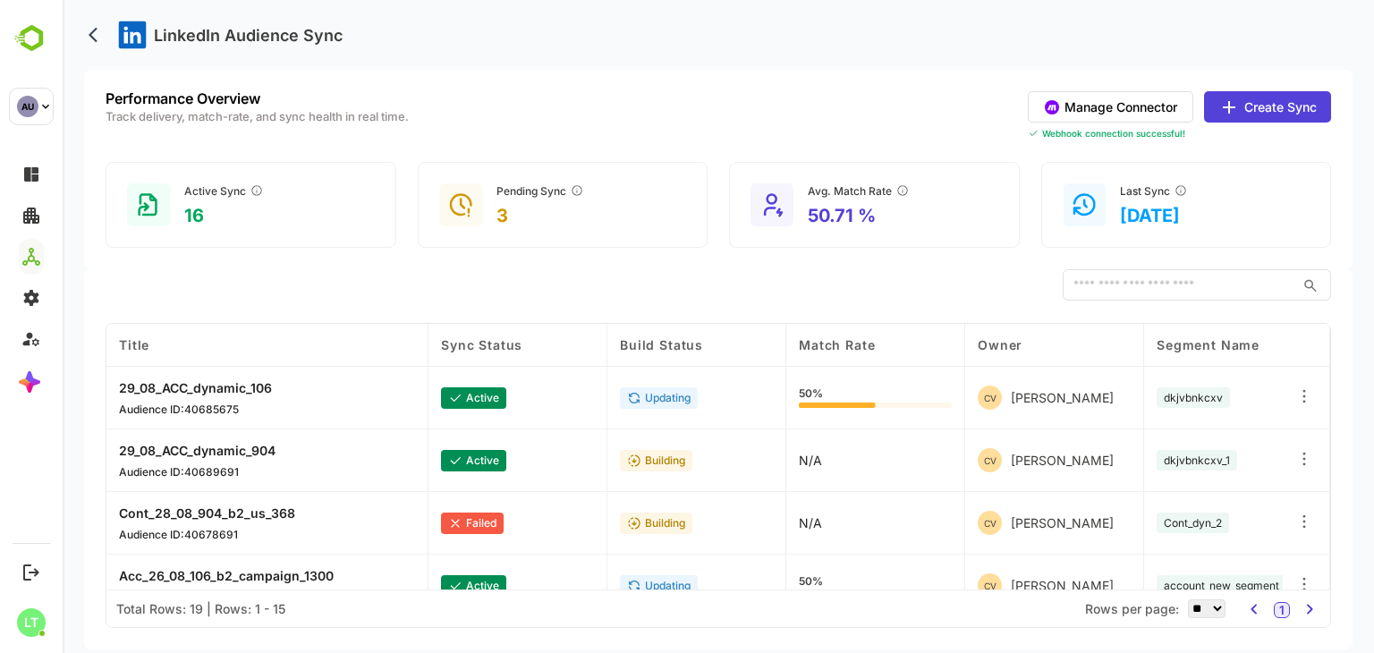
click at [1127, 99] on button "Manage Connector" at bounding box center [1111, 106] width 166 height 31
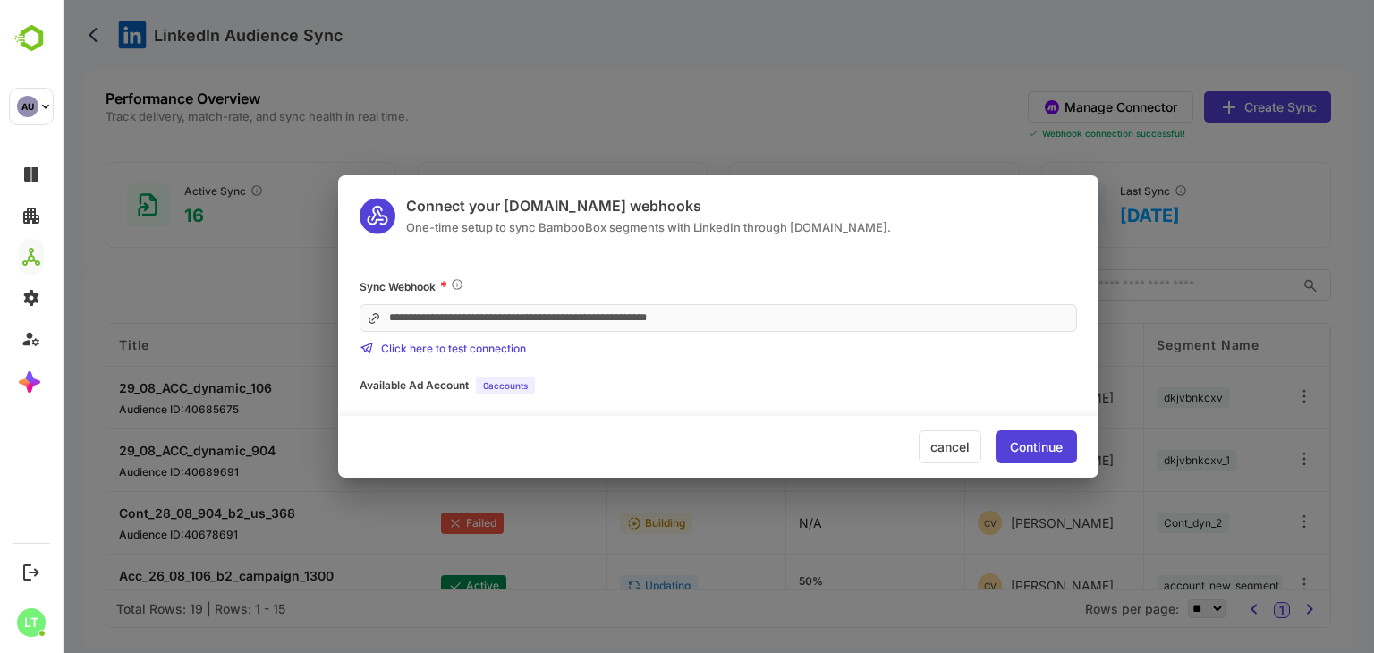
click at [943, 435] on div "cancel" at bounding box center [950, 446] width 63 height 33
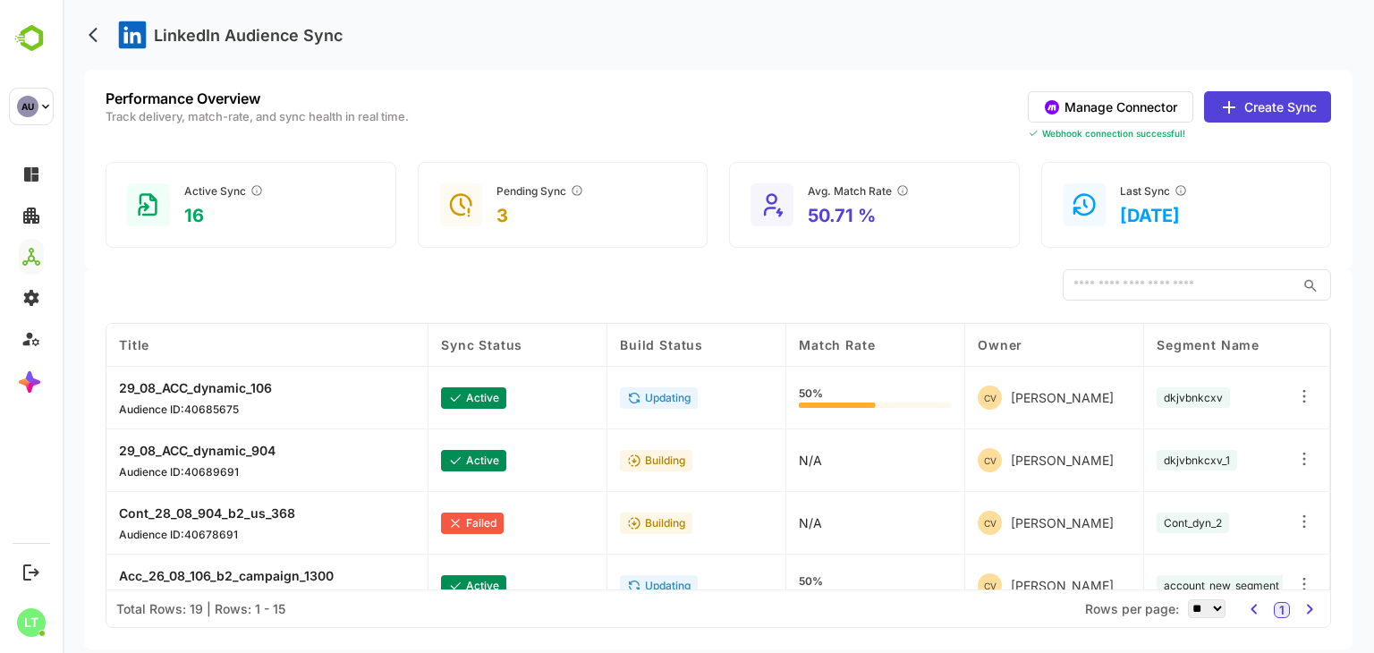
click at [641, 26] on div "LinkedIn Audience Sync" at bounding box center [718, 35] width 1269 height 70
click at [1084, 99] on button "Manage Connector" at bounding box center [1111, 106] width 166 height 31
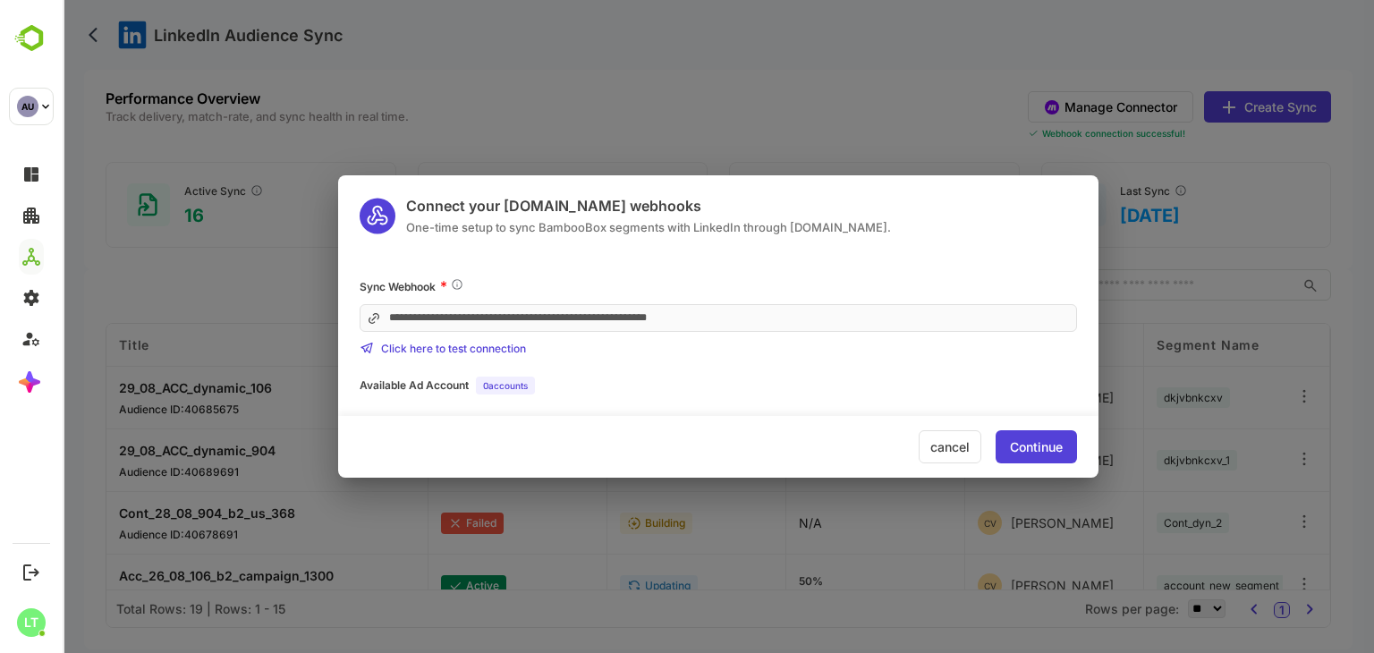
click at [927, 448] on div "cancel" at bounding box center [950, 446] width 63 height 33
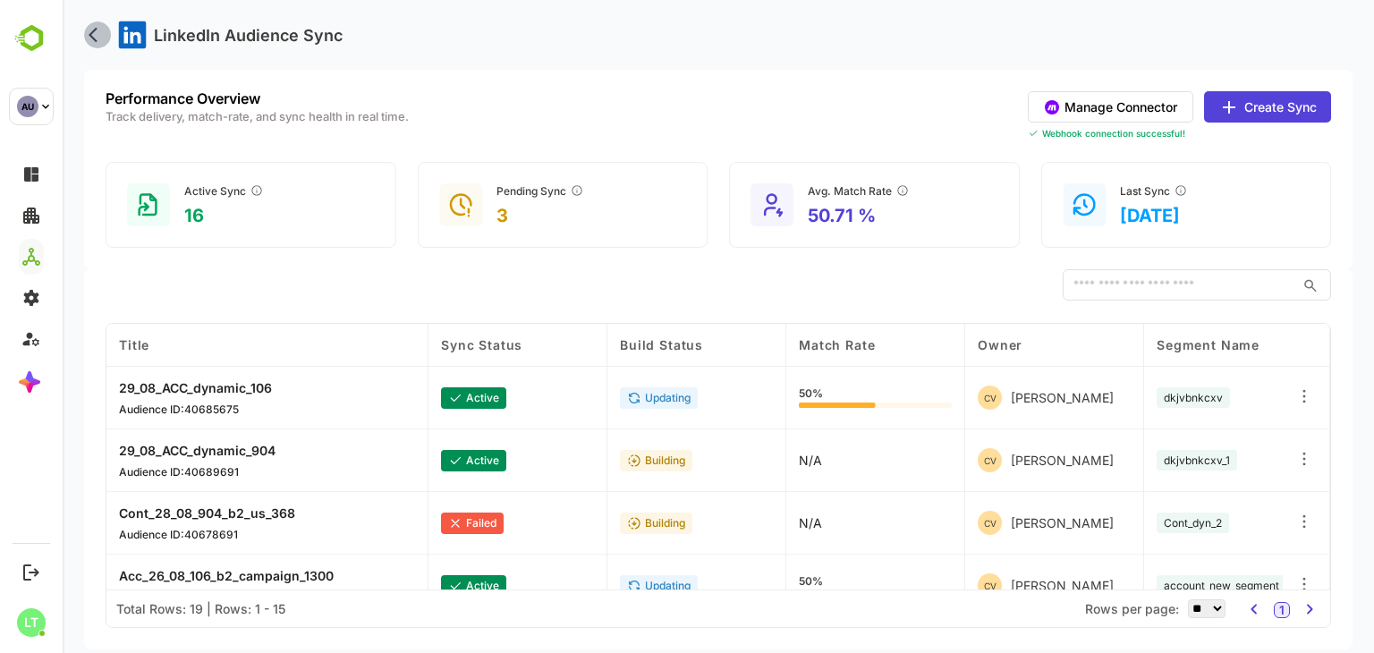
click at [98, 38] on icon "back" at bounding box center [98, 35] width 18 height 18
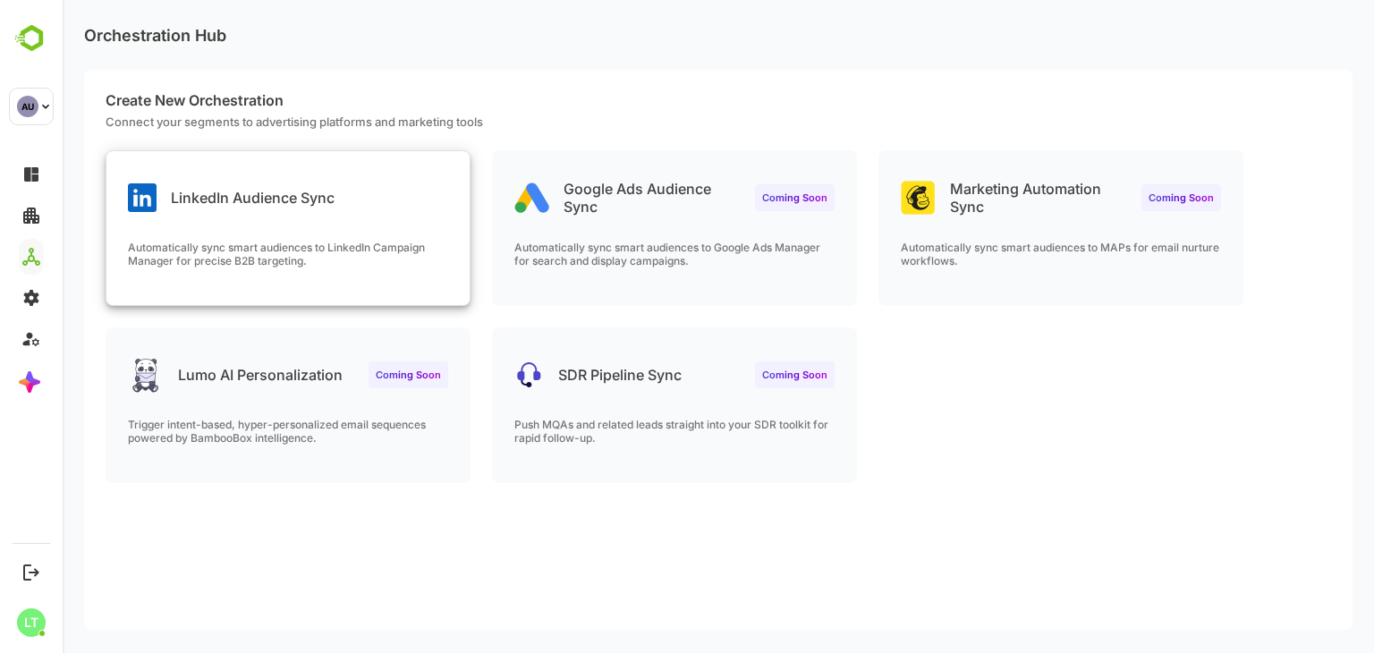
click at [393, 258] on p "Automatically sync smart audiences to LinkedIn Campaign Manager for precise B2B…" at bounding box center [288, 254] width 320 height 27
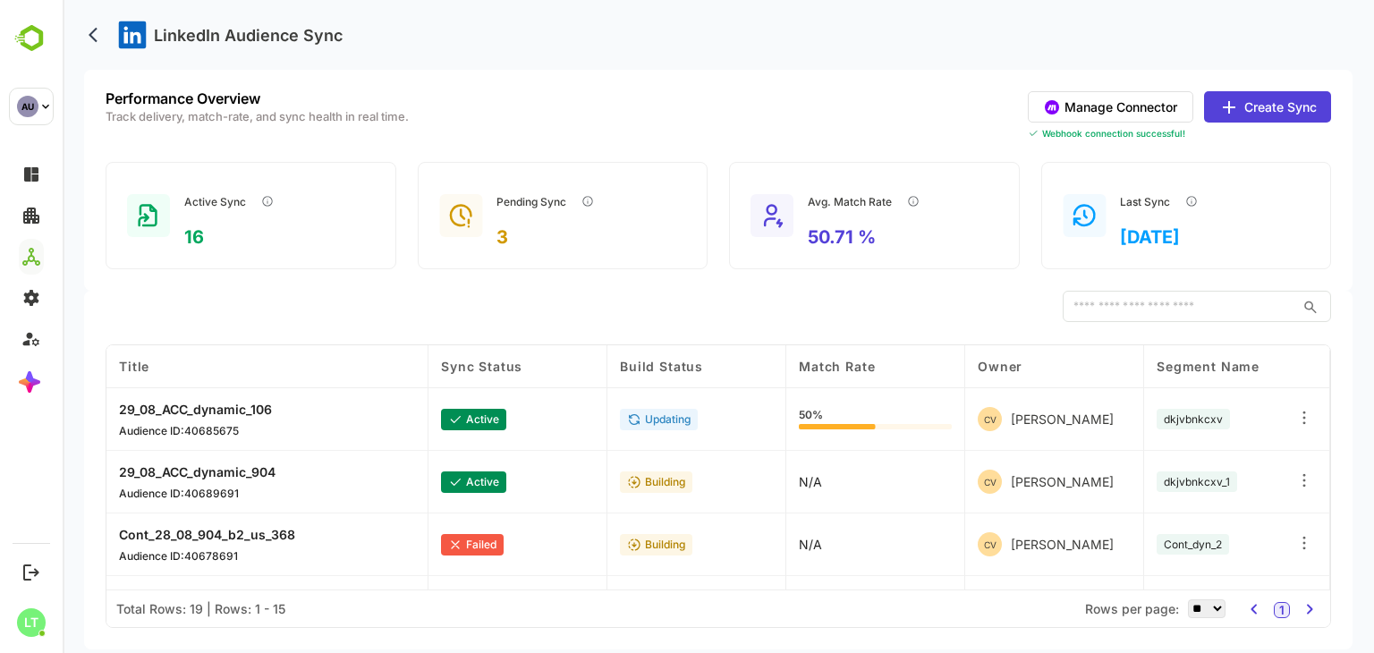
click at [1077, 106] on button "Manage Connector" at bounding box center [1111, 106] width 166 height 31
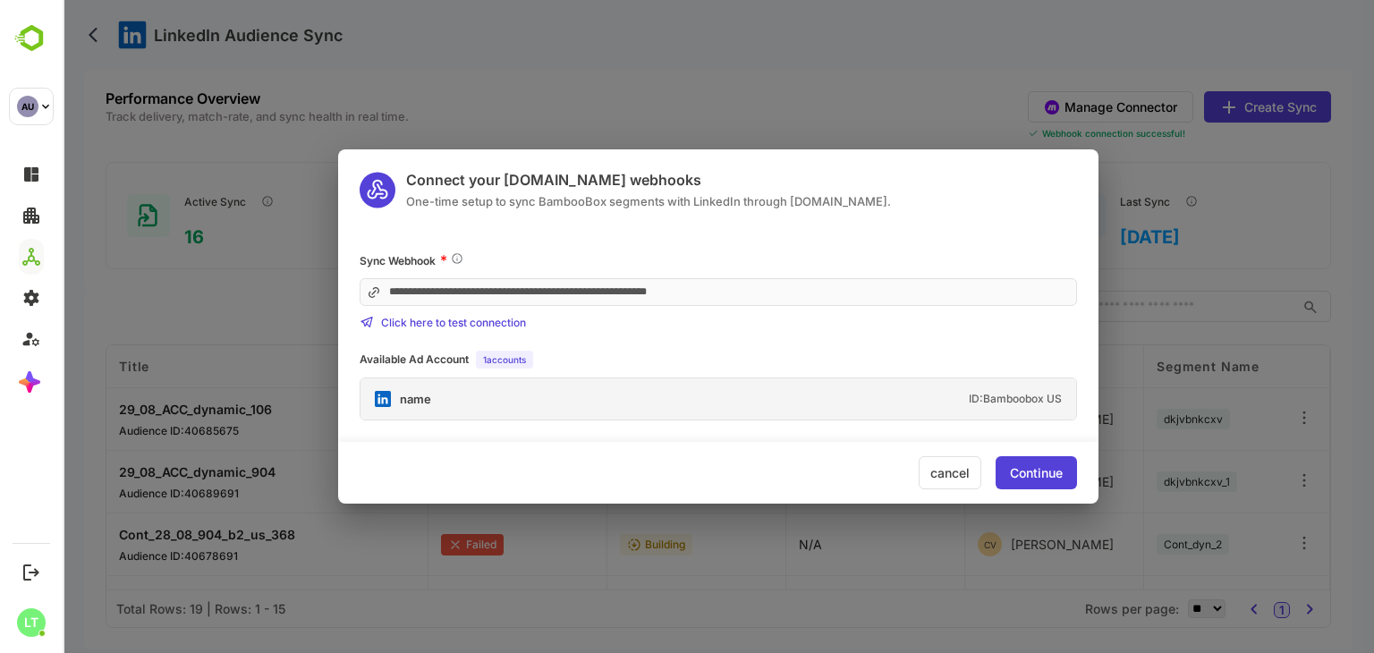
click at [401, 400] on div "name" at bounding box center [415, 400] width 31 height 12
click at [412, 398] on div "name" at bounding box center [415, 400] width 31 height 12
click at [1041, 404] on div "ID: Bamboobox US" at bounding box center [1015, 399] width 93 height 11
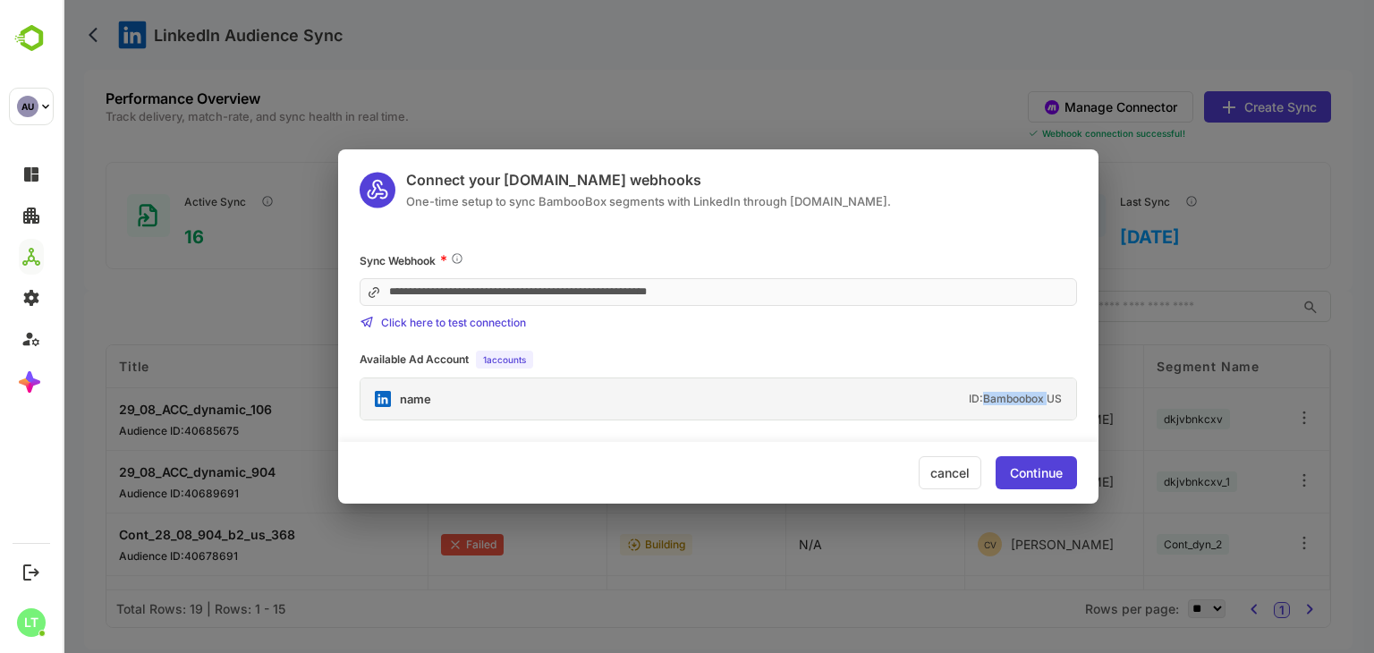
click at [1041, 404] on div "ID: Bamboobox US" at bounding box center [1015, 399] width 93 height 11
drag, startPoint x: 1066, startPoint y: 401, endPoint x: 985, endPoint y: 399, distance: 80.5
click at [985, 399] on div "name ID: Bamboobox US" at bounding box center [719, 398] width 716 height 41
click at [416, 404] on div "name" at bounding box center [415, 400] width 31 height 12
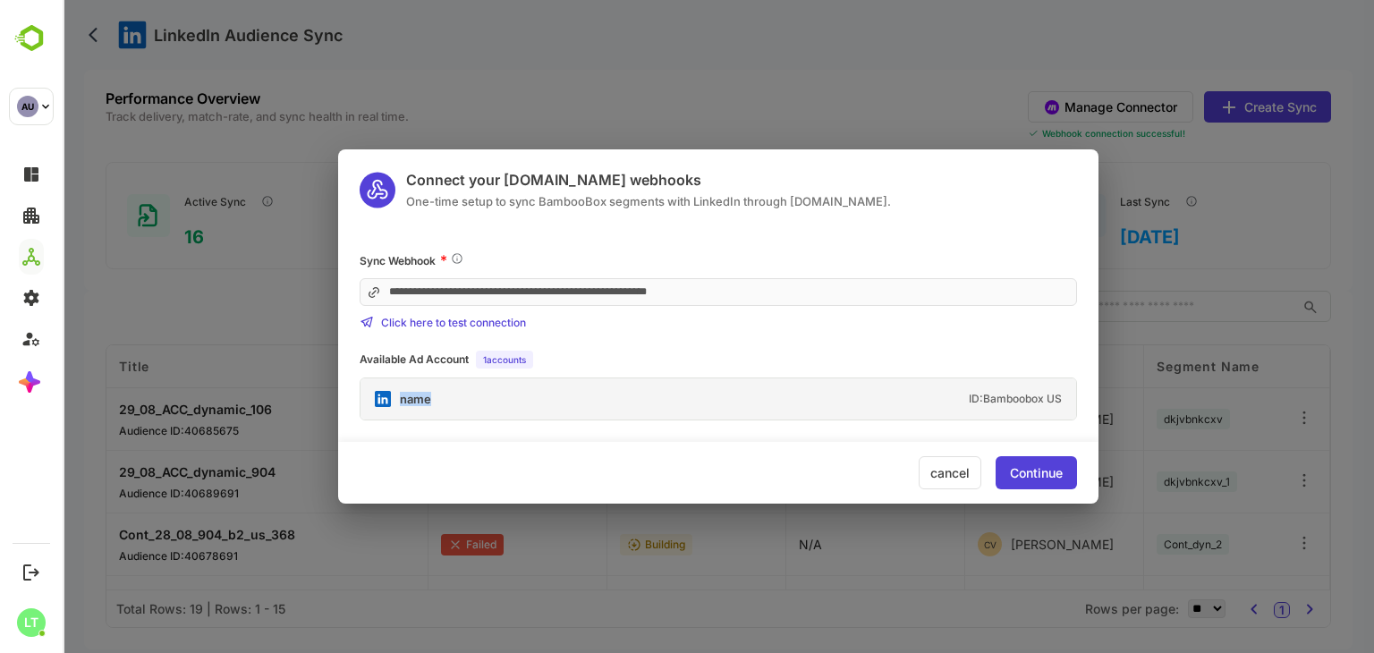
click at [540, 380] on div "name ID: Bamboobox US" at bounding box center [719, 398] width 716 height 41
click at [404, 405] on div "name" at bounding box center [415, 400] width 31 height 12
click at [937, 462] on div "cancel" at bounding box center [950, 472] width 63 height 33
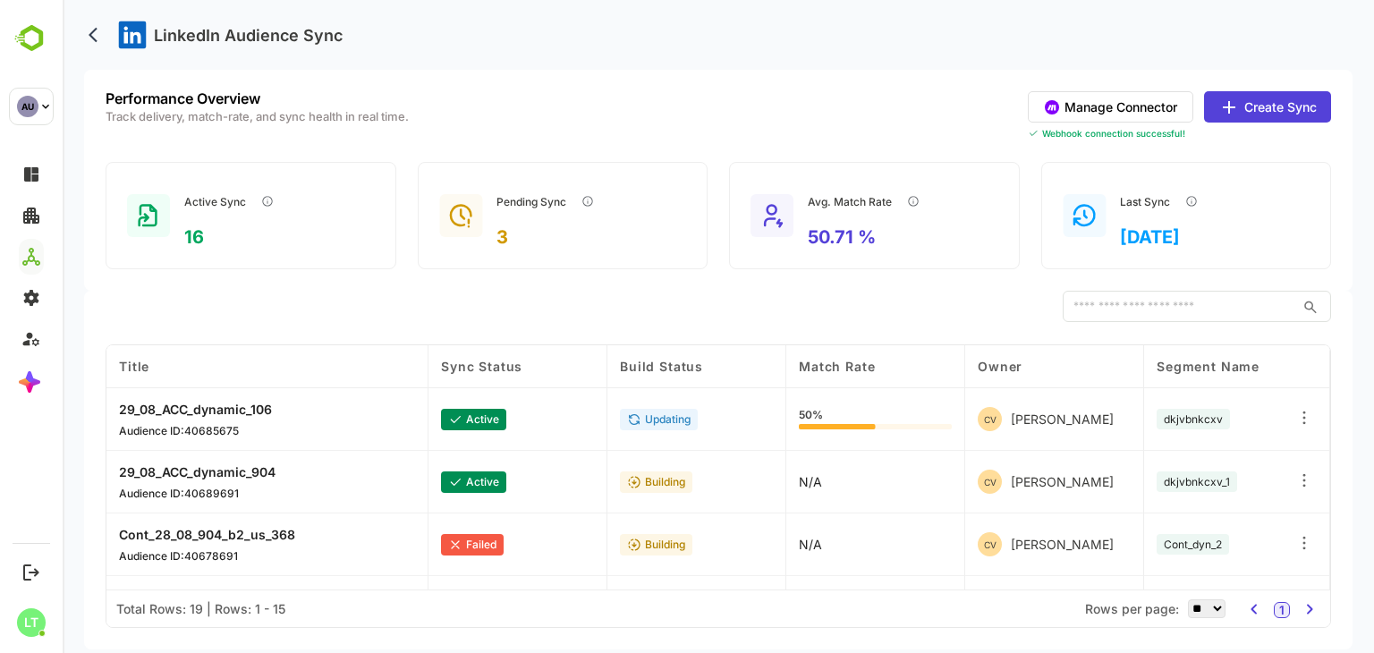
click at [1101, 106] on button "Manage Connector" at bounding box center [1111, 106] width 166 height 31
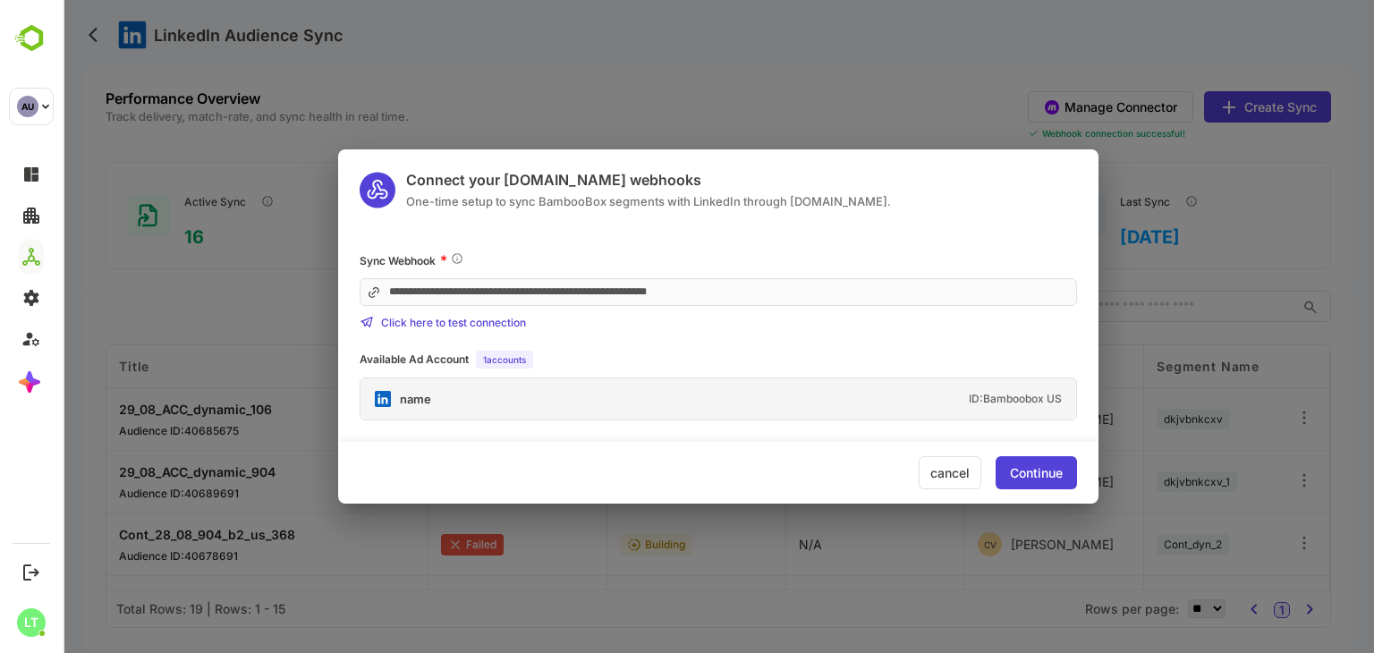
click at [766, 391] on div "name ID: Bamboobox US" at bounding box center [719, 398] width 716 height 41
click at [677, 372] on div "Available Ad Account 1 accounts name ID: Bamboobox US" at bounding box center [719, 386] width 718 height 70
click at [972, 460] on div "cancel" at bounding box center [950, 472] width 63 height 33
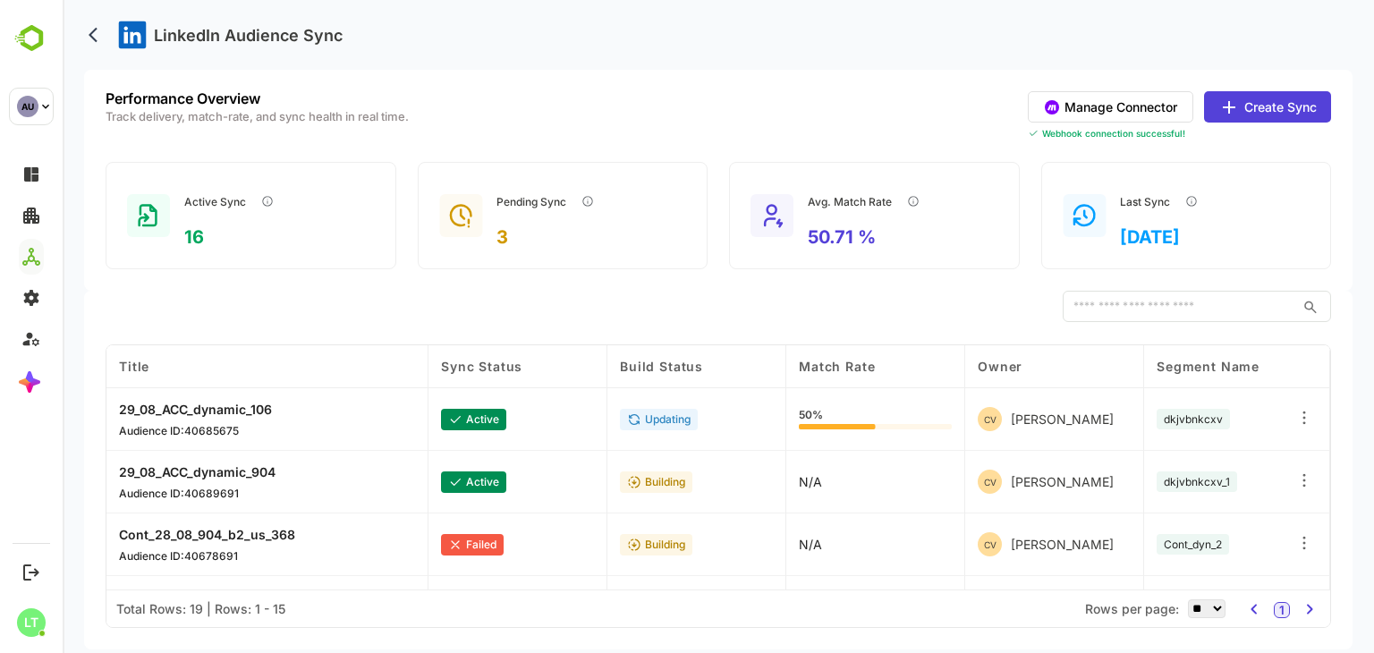
click at [1092, 108] on button "Manage Connector" at bounding box center [1111, 106] width 166 height 31
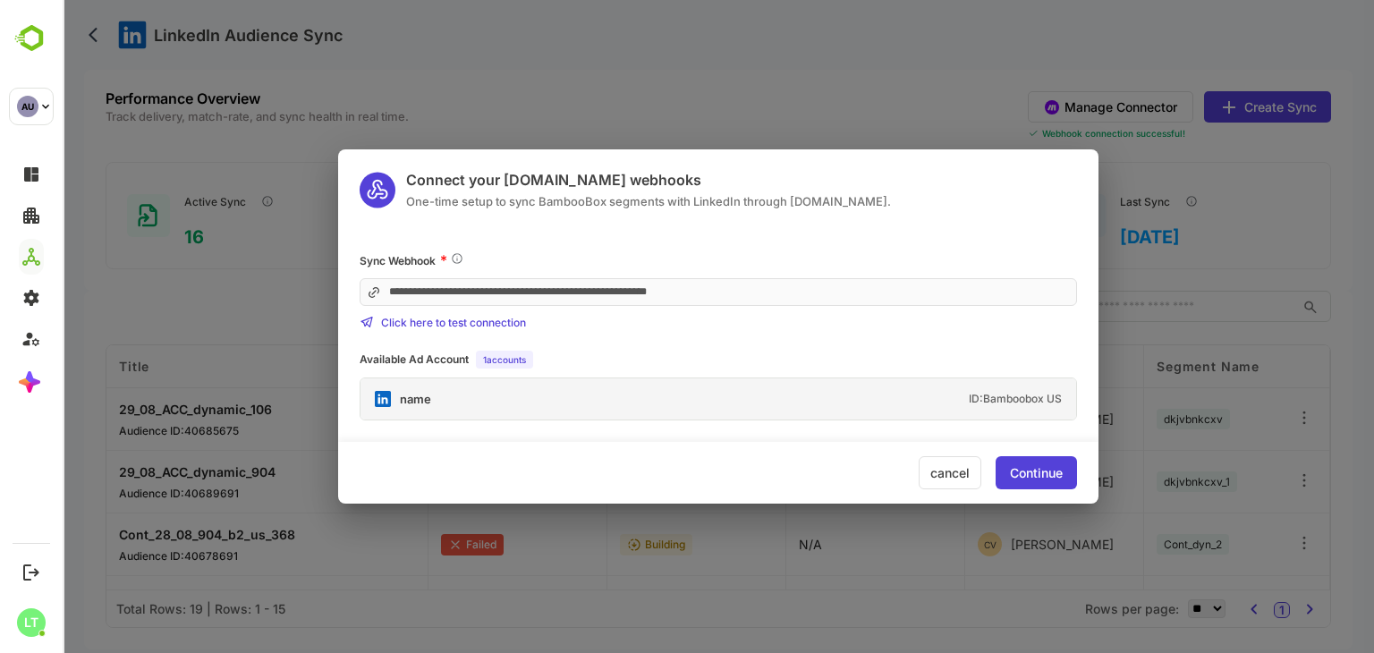
click at [967, 488] on div "cancel" at bounding box center [950, 472] width 63 height 33
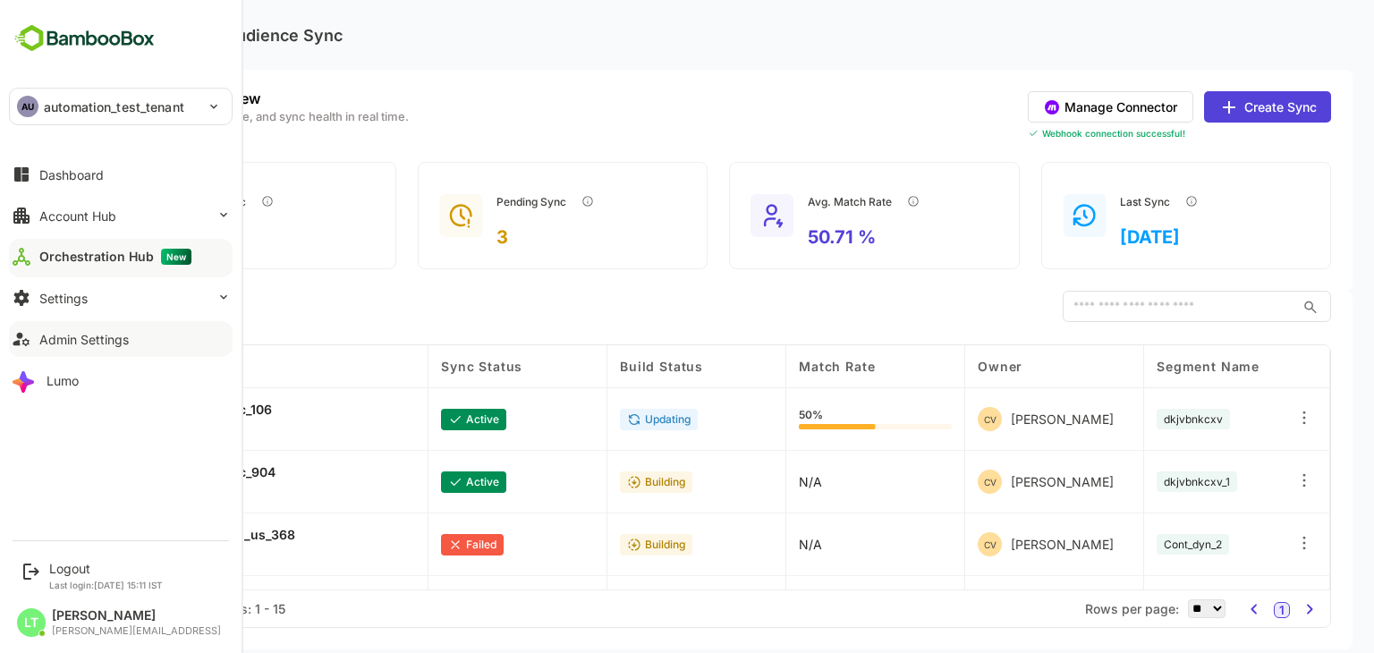
click at [116, 352] on button "Admin Settings" at bounding box center [121, 339] width 224 height 36
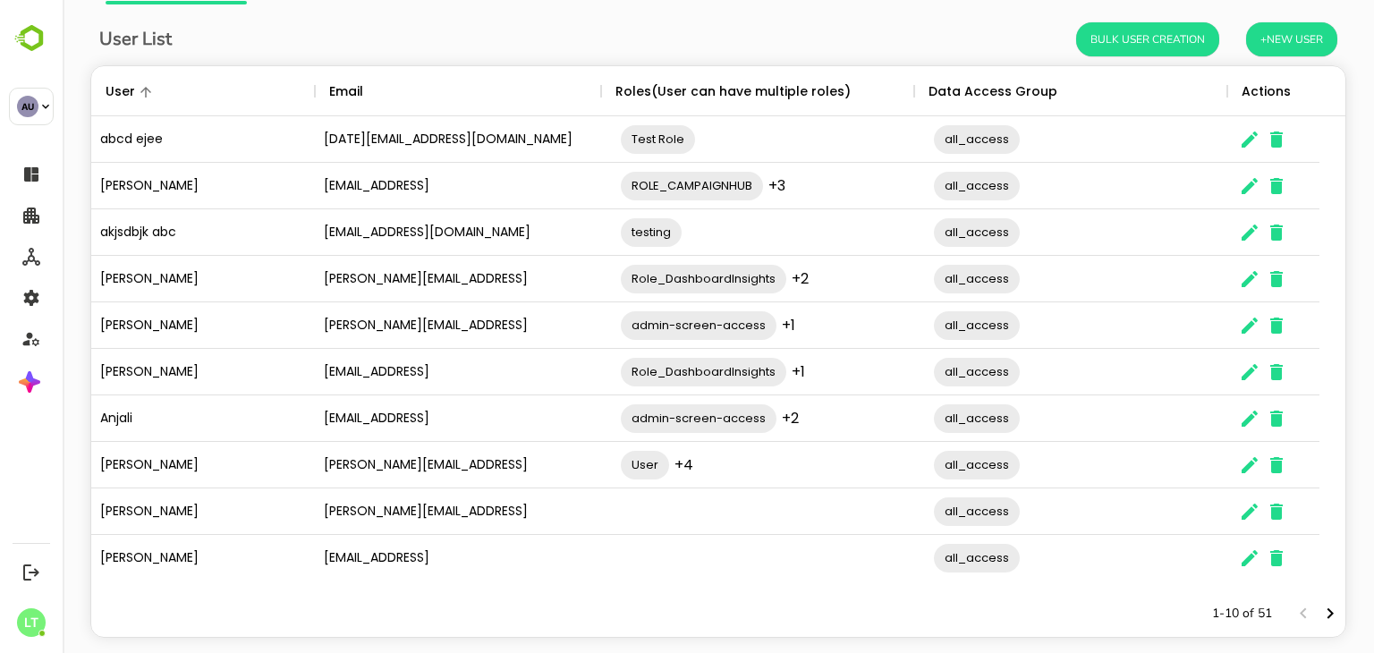
scroll to position [115, 0]
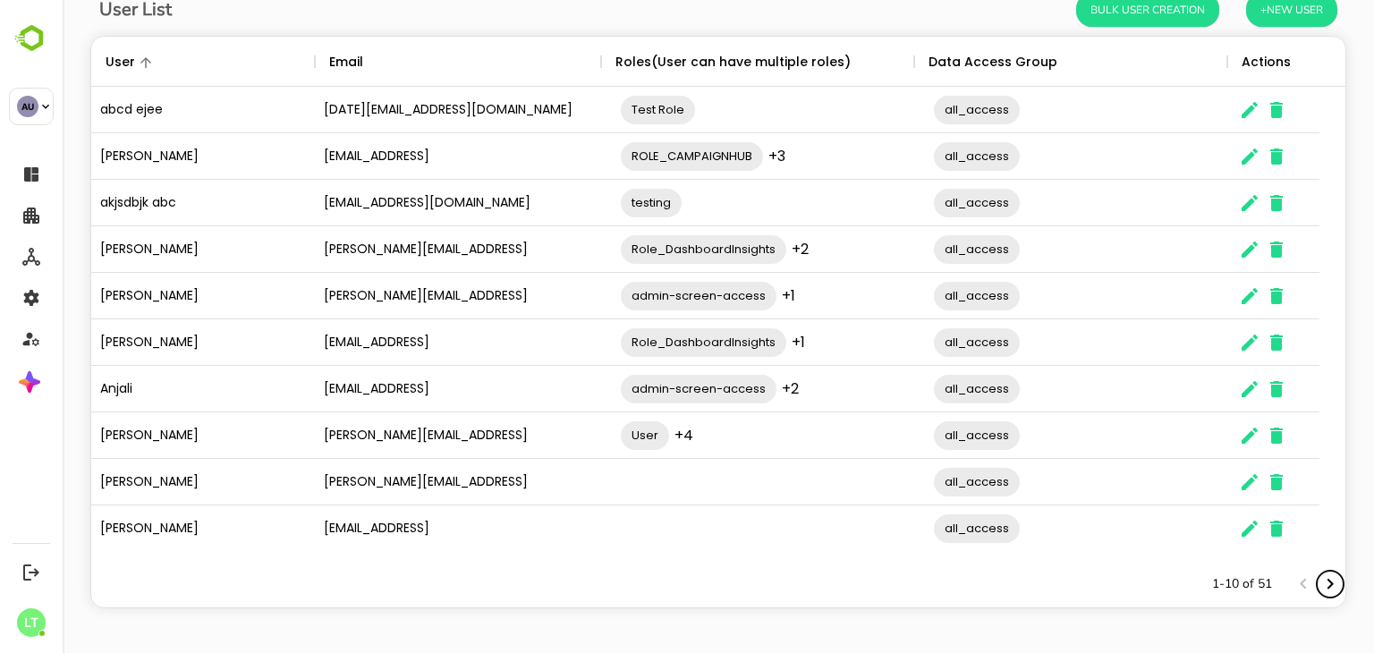
click at [1322, 581] on icon "Next page" at bounding box center [1330, 584] width 21 height 21
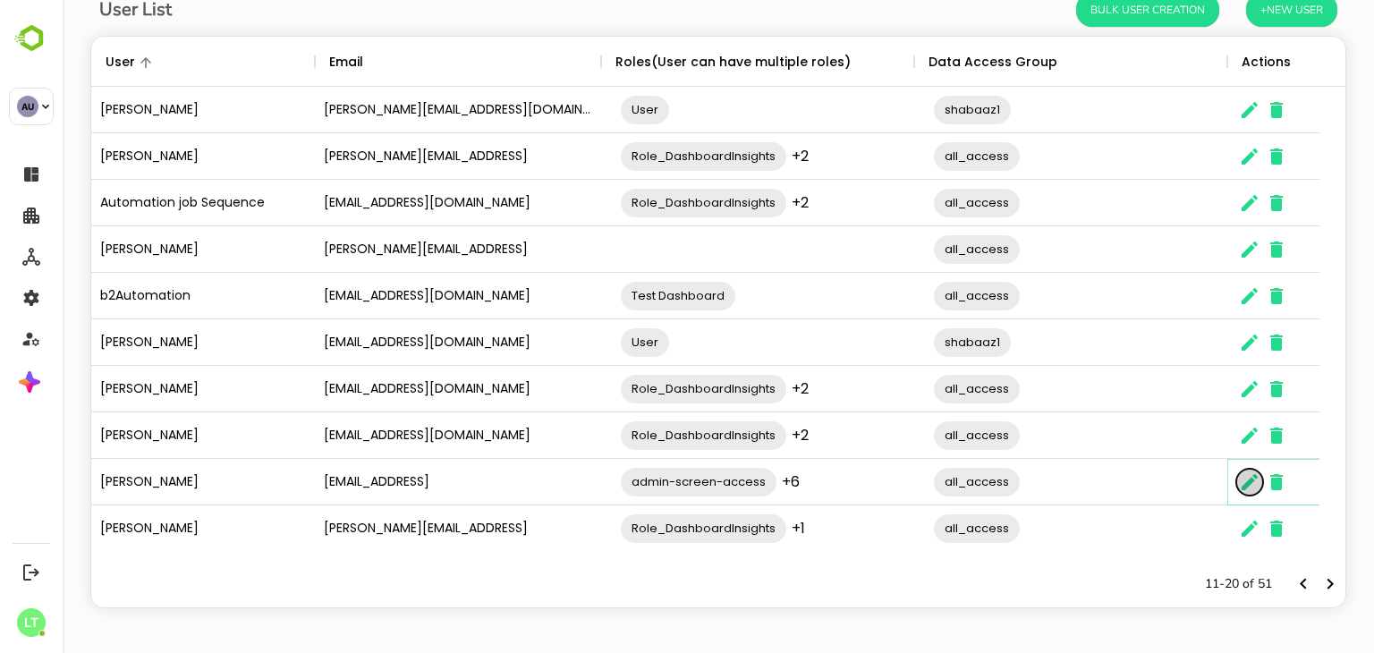
click at [1249, 477] on icon "The User Data" at bounding box center [1249, 482] width 21 height 21
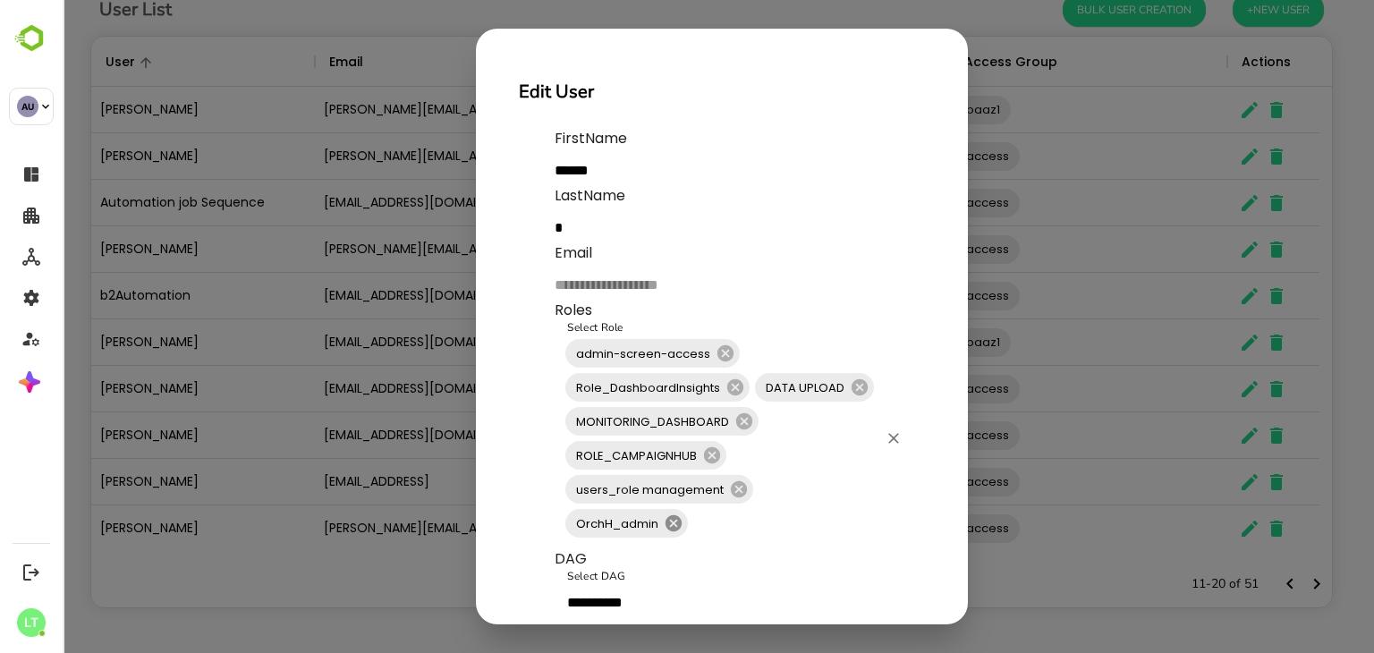
click at [669, 526] on icon at bounding box center [674, 523] width 16 height 16
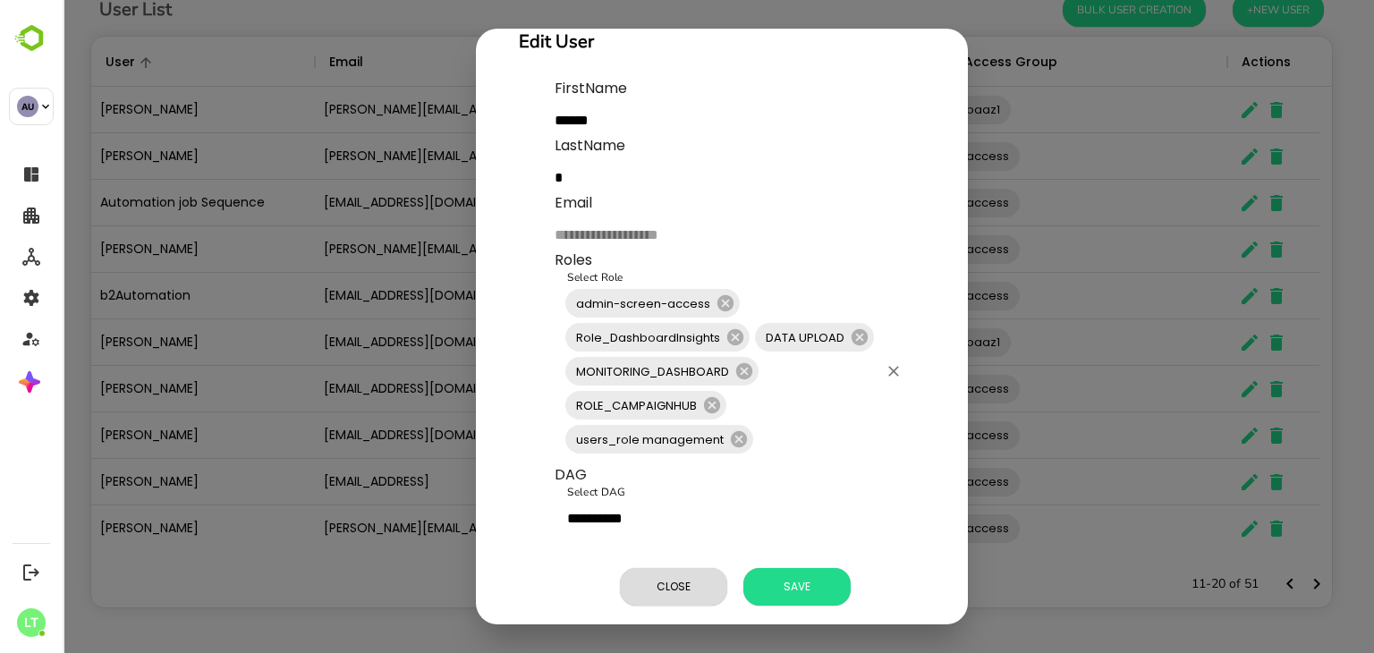
scroll to position [50, 0]
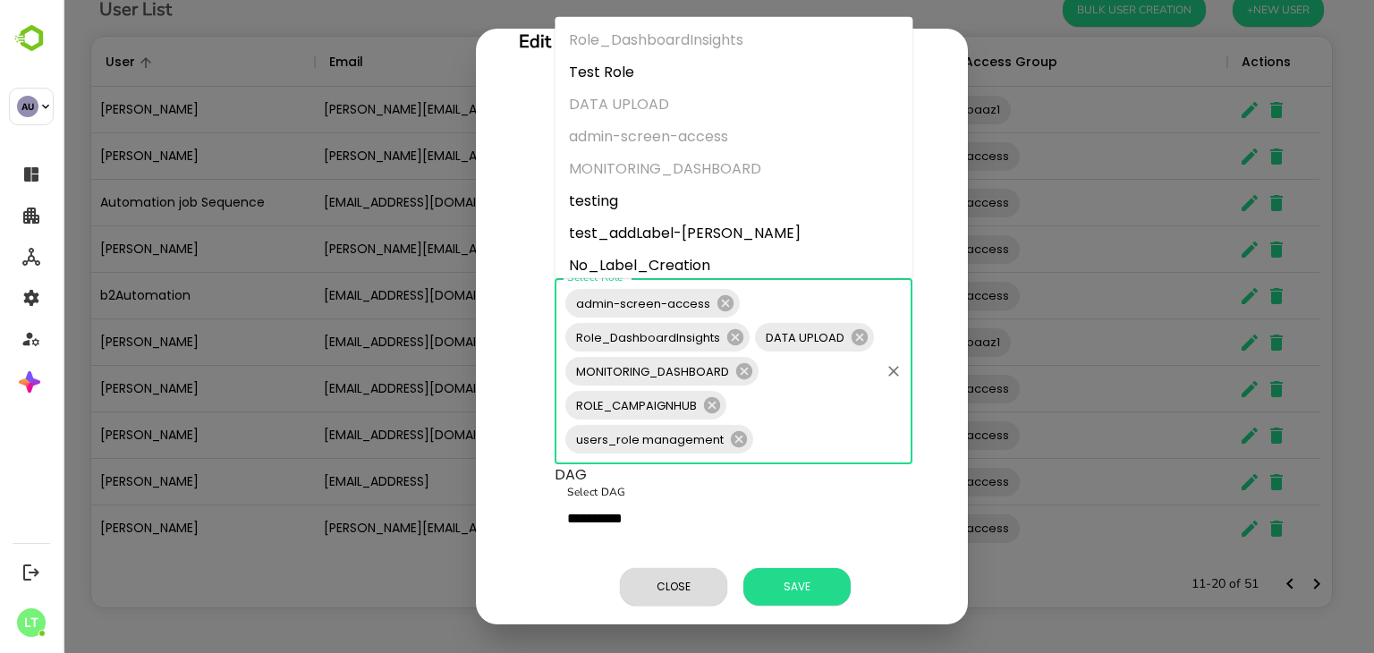
click at [827, 446] on input "Select Role" at bounding box center [817, 439] width 122 height 34
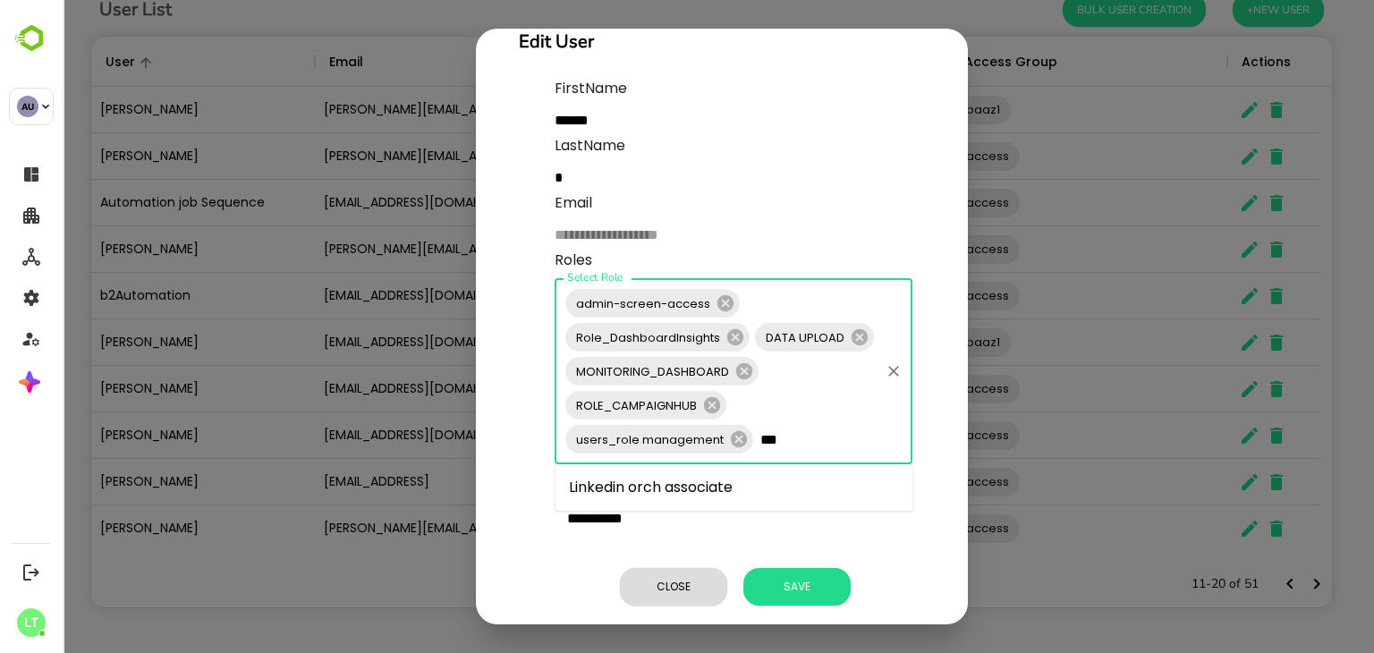
type input "****"
click at [730, 476] on li "Linkedin orch associate" at bounding box center [734, 488] width 358 height 32
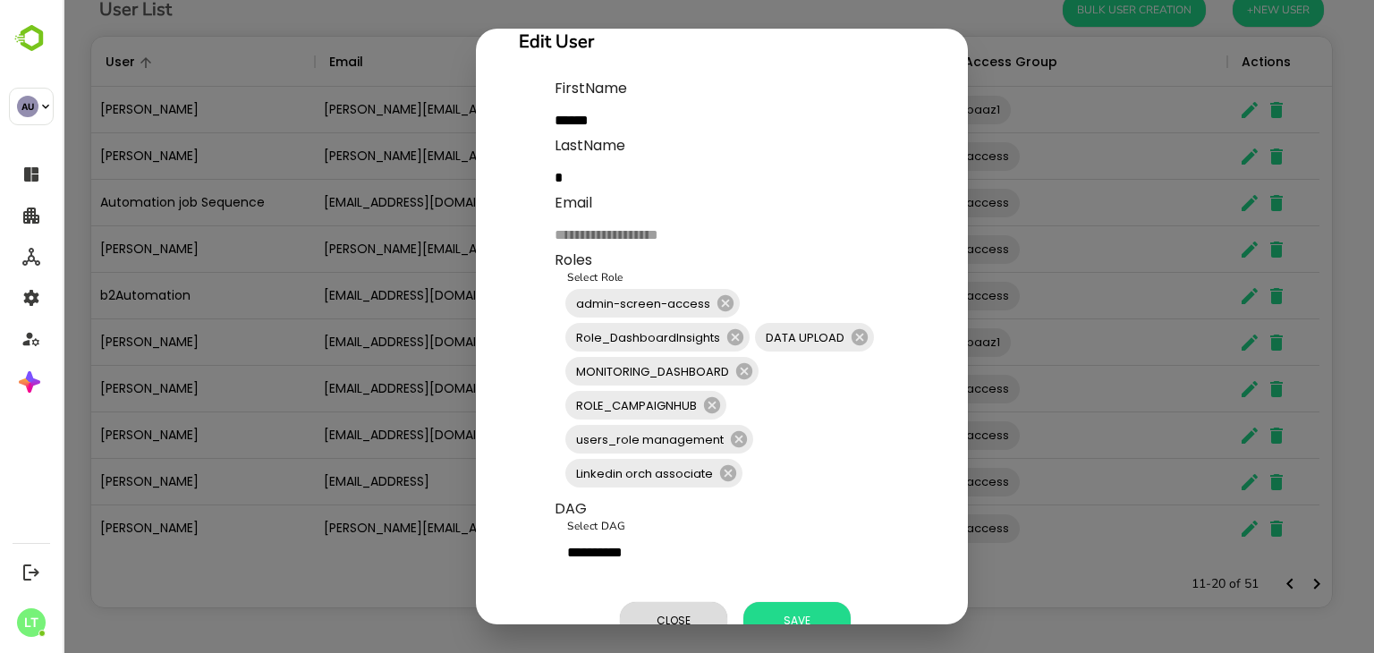
click at [793, 599] on div "Close Save" at bounding box center [740, 621] width 370 height 52
click at [793, 602] on button "Save" at bounding box center [797, 621] width 107 height 38
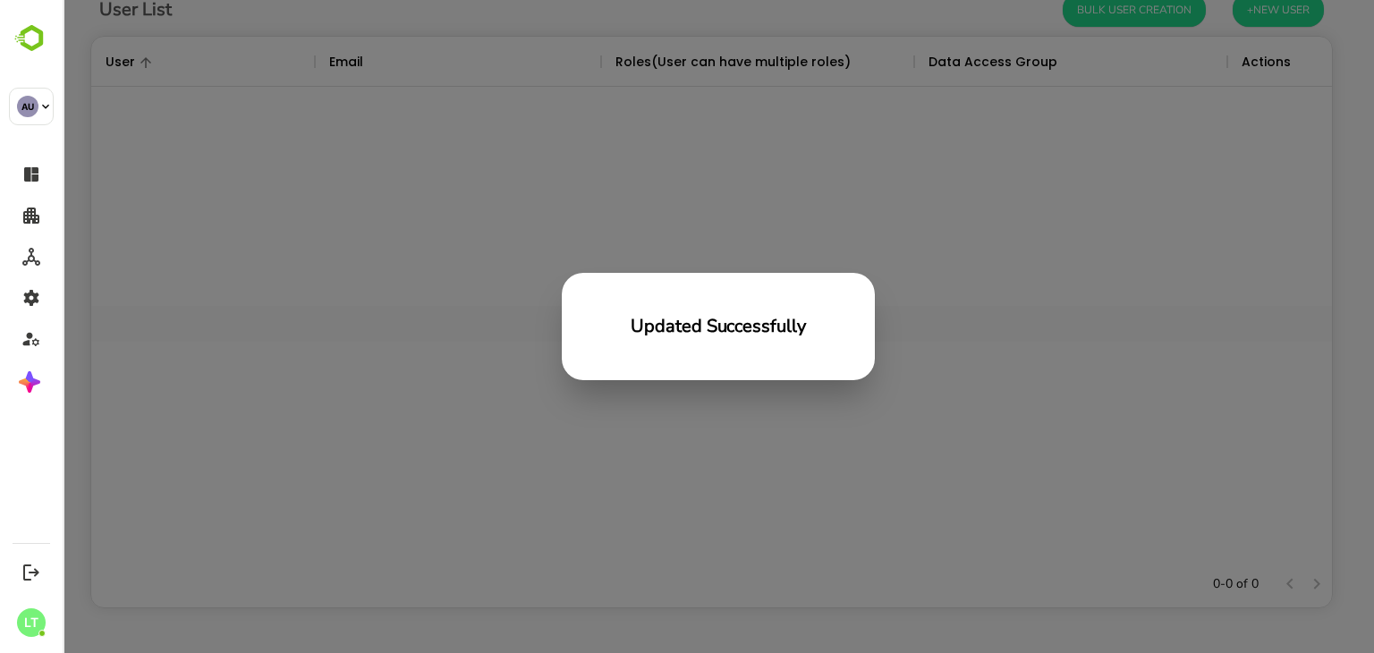
scroll to position [511, 1228]
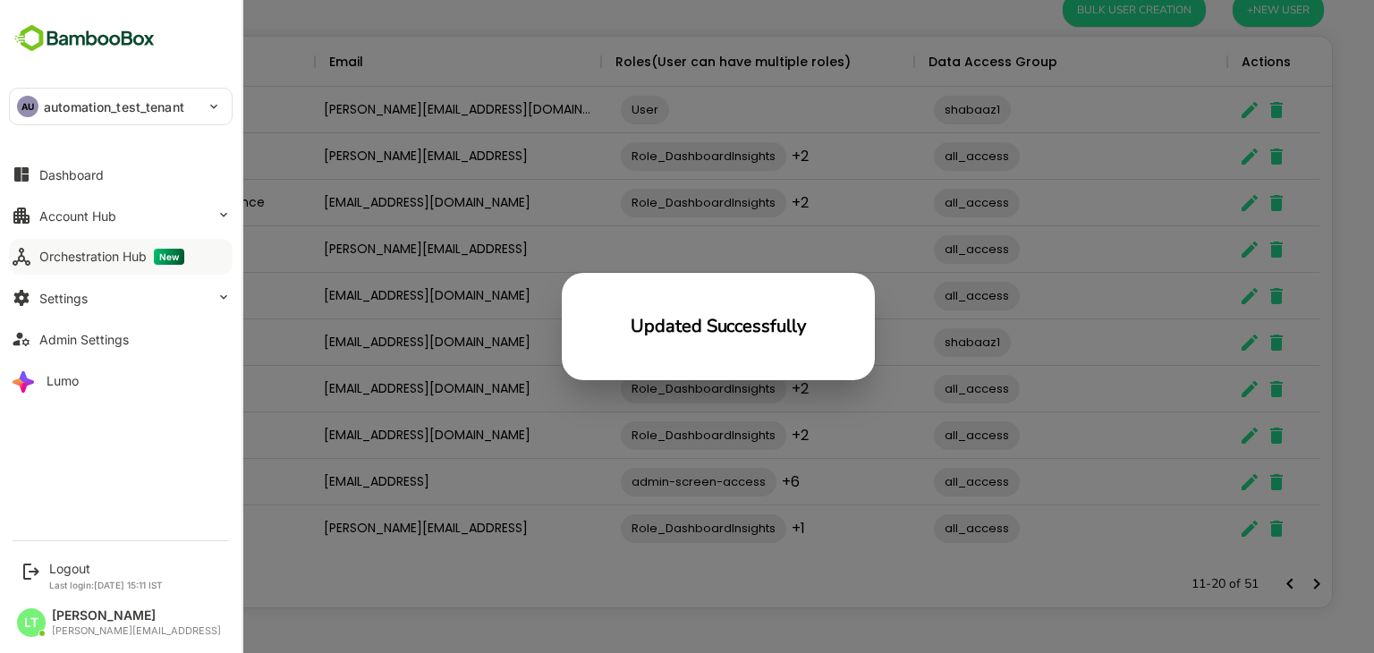
click at [97, 267] on button "Orchestration Hub New" at bounding box center [121, 257] width 224 height 36
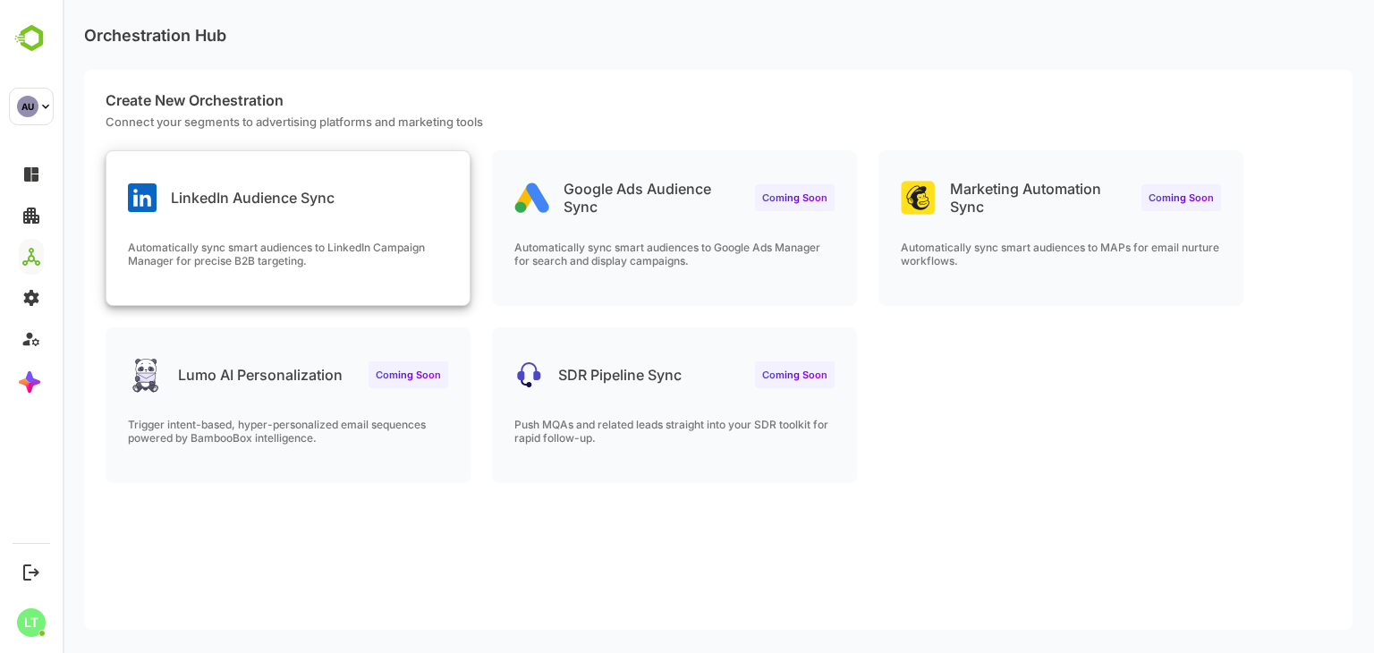
click at [402, 257] on p "Automatically sync smart audiences to LinkedIn Campaign Manager for precise B2B…" at bounding box center [288, 254] width 320 height 27
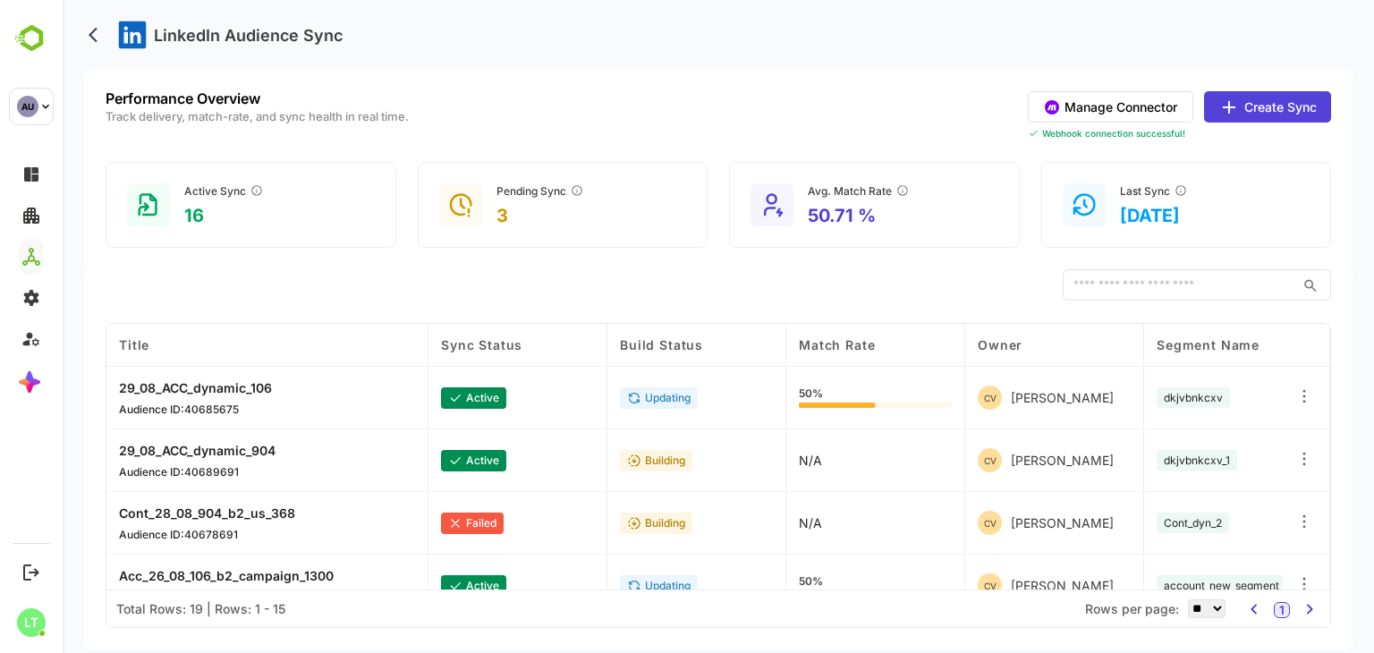
click at [1115, 112] on button "Manage Connector" at bounding box center [1111, 106] width 166 height 31
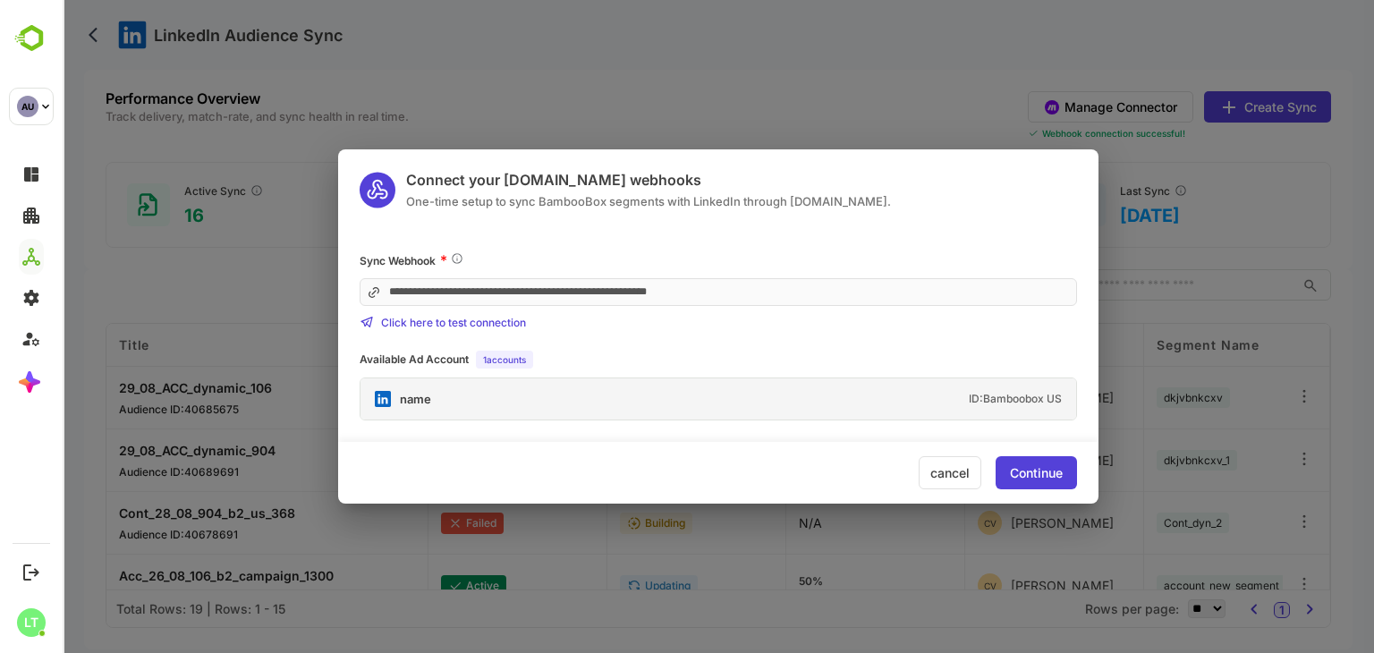
click at [945, 480] on div "cancel" at bounding box center [950, 472] width 63 height 33
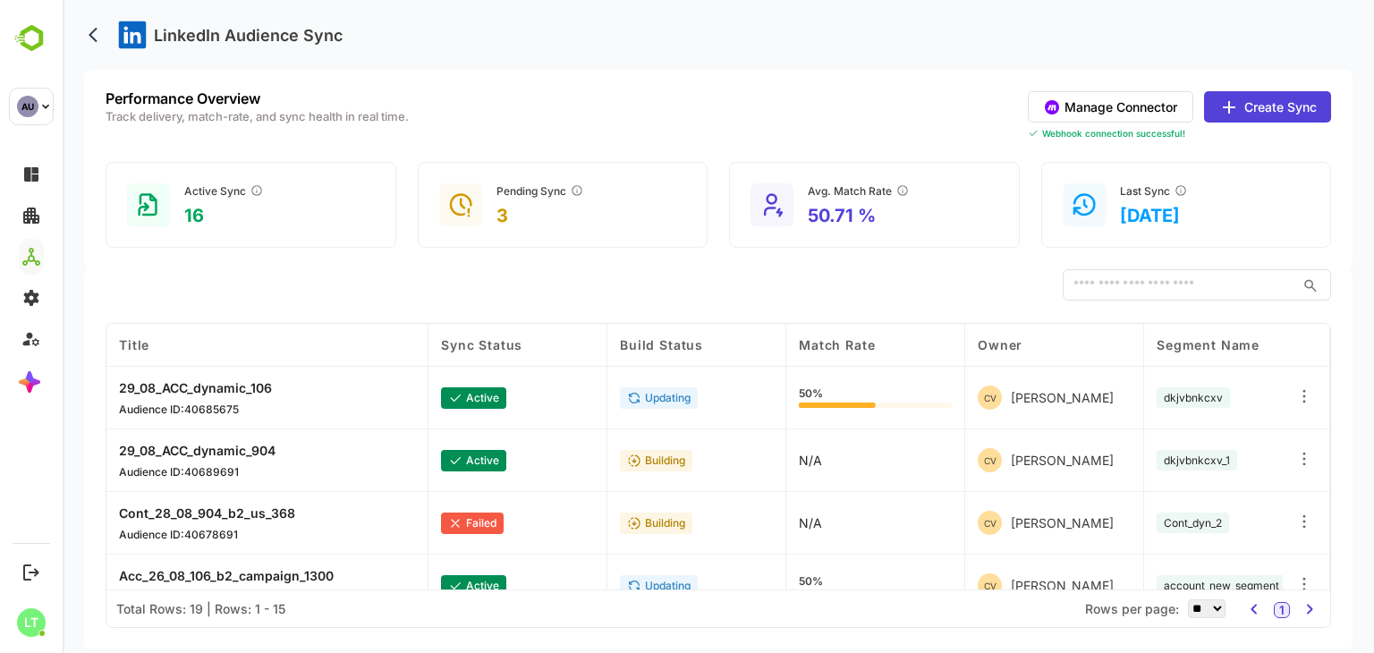
click at [1081, 112] on button "Manage Connector" at bounding box center [1111, 106] width 166 height 31
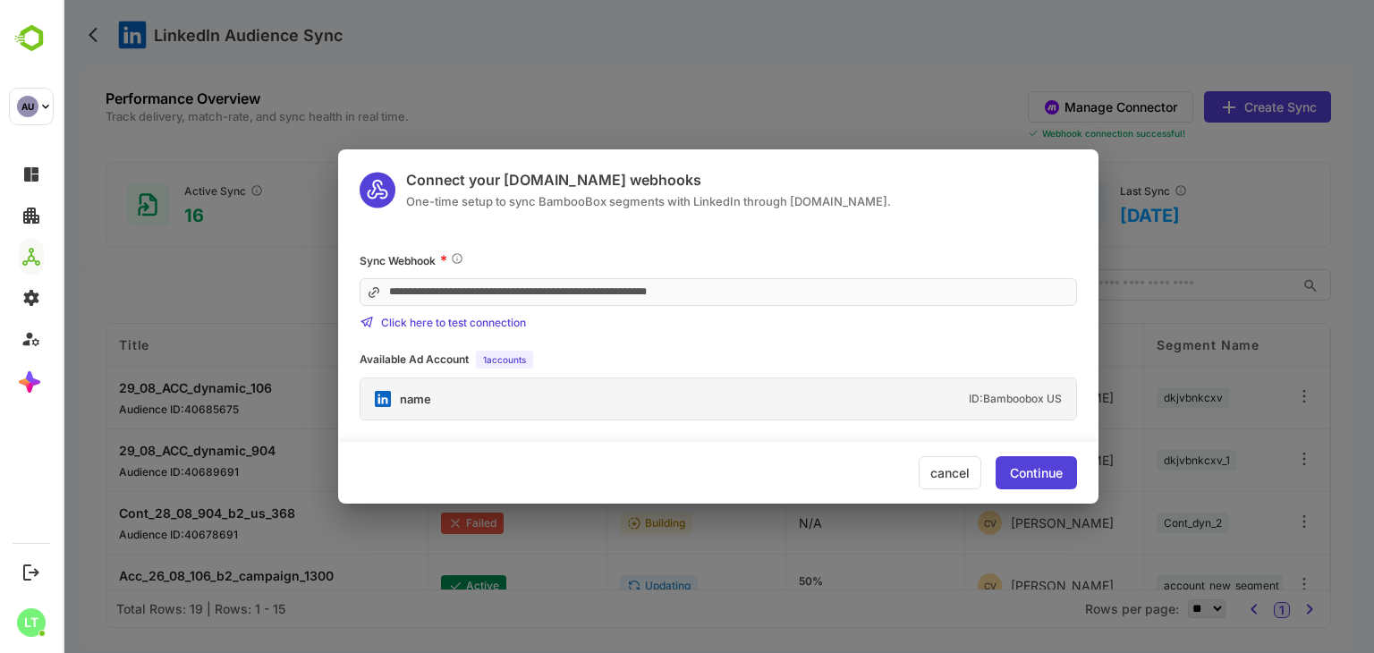
click at [450, 389] on div "name ID: Bamboobox US" at bounding box center [719, 398] width 716 height 41
click at [958, 472] on div "cancel" at bounding box center [950, 472] width 63 height 33
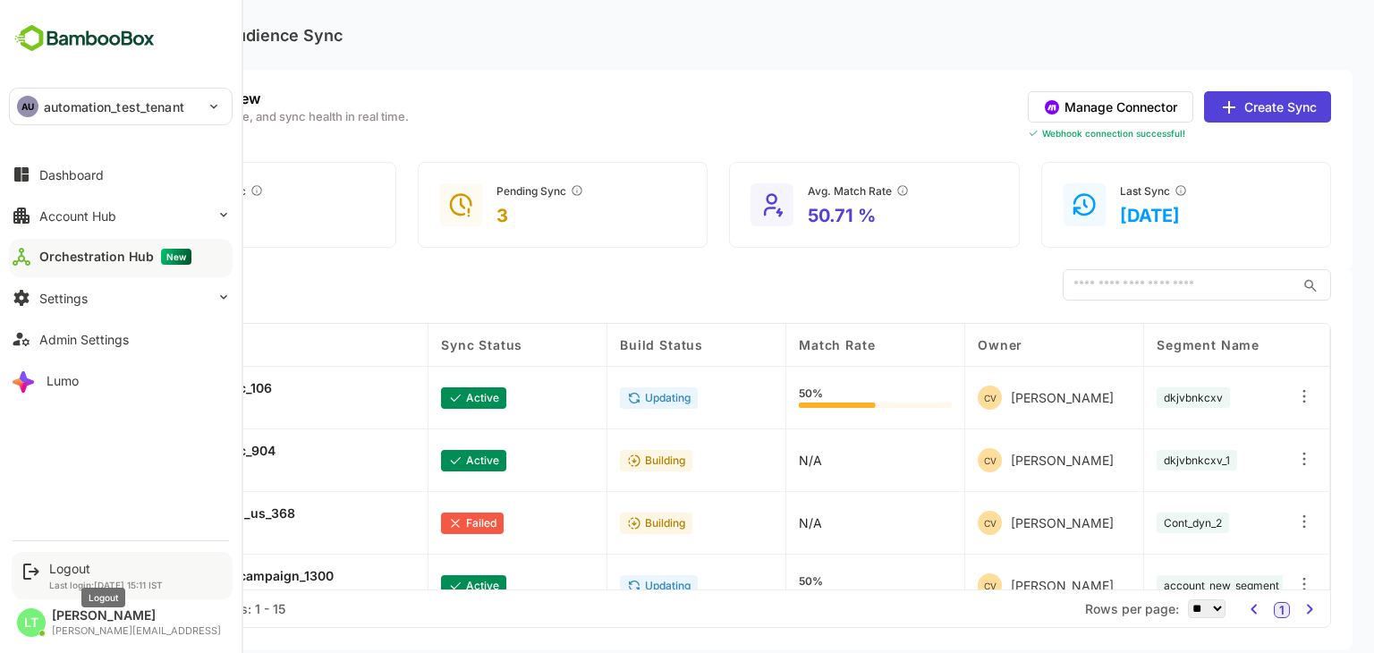
click at [85, 564] on div "Logout" at bounding box center [106, 568] width 114 height 15
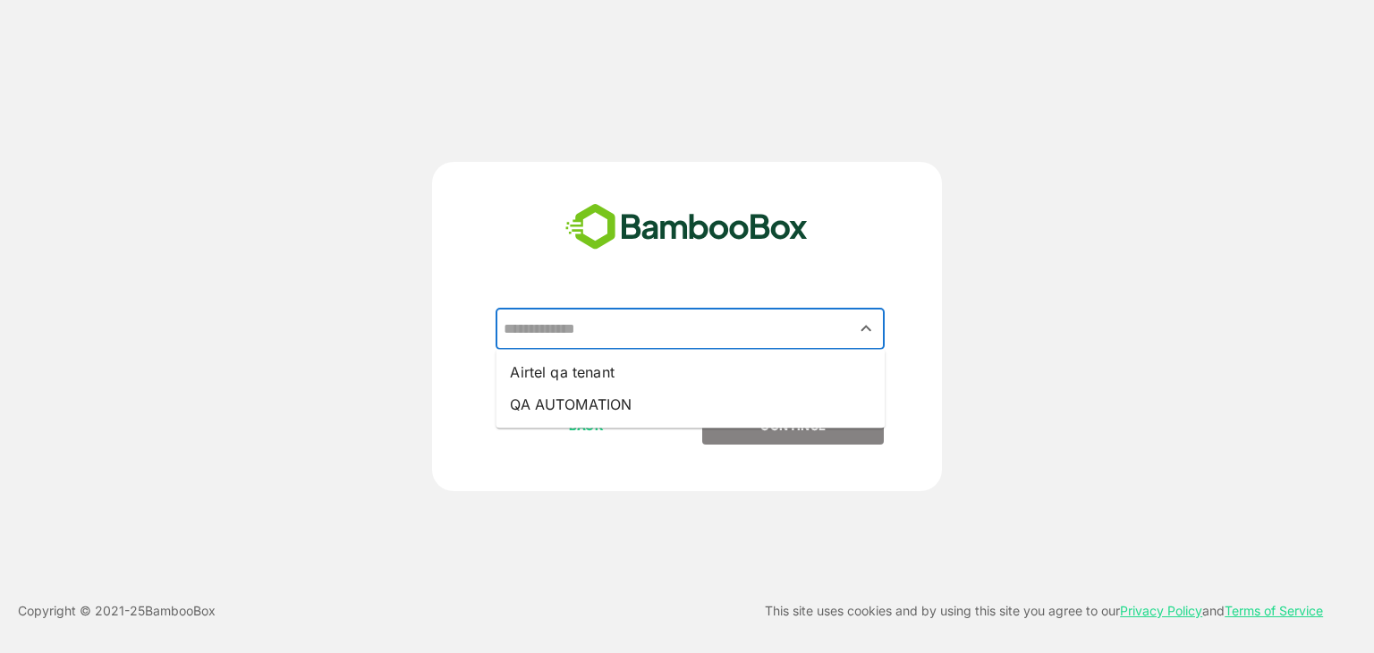
click at [589, 337] on input "text" at bounding box center [690, 329] width 382 height 34
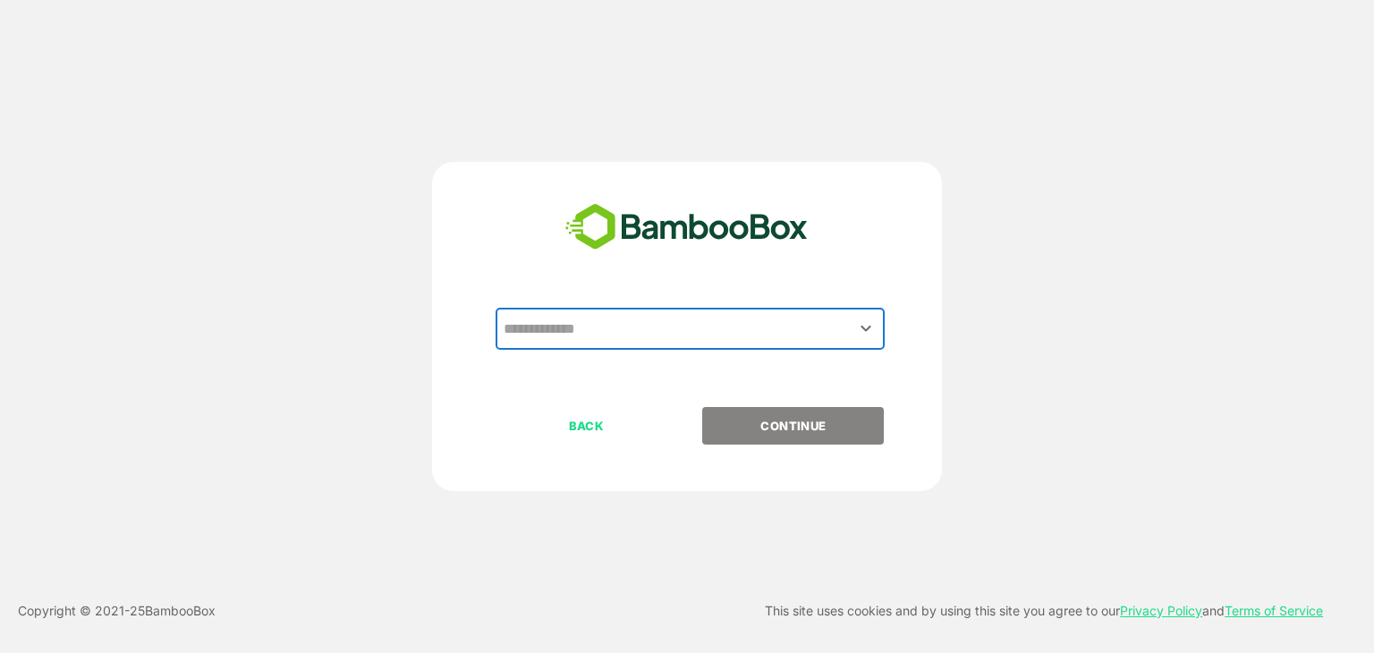
click at [589, 337] on input "text" at bounding box center [690, 329] width 382 height 34
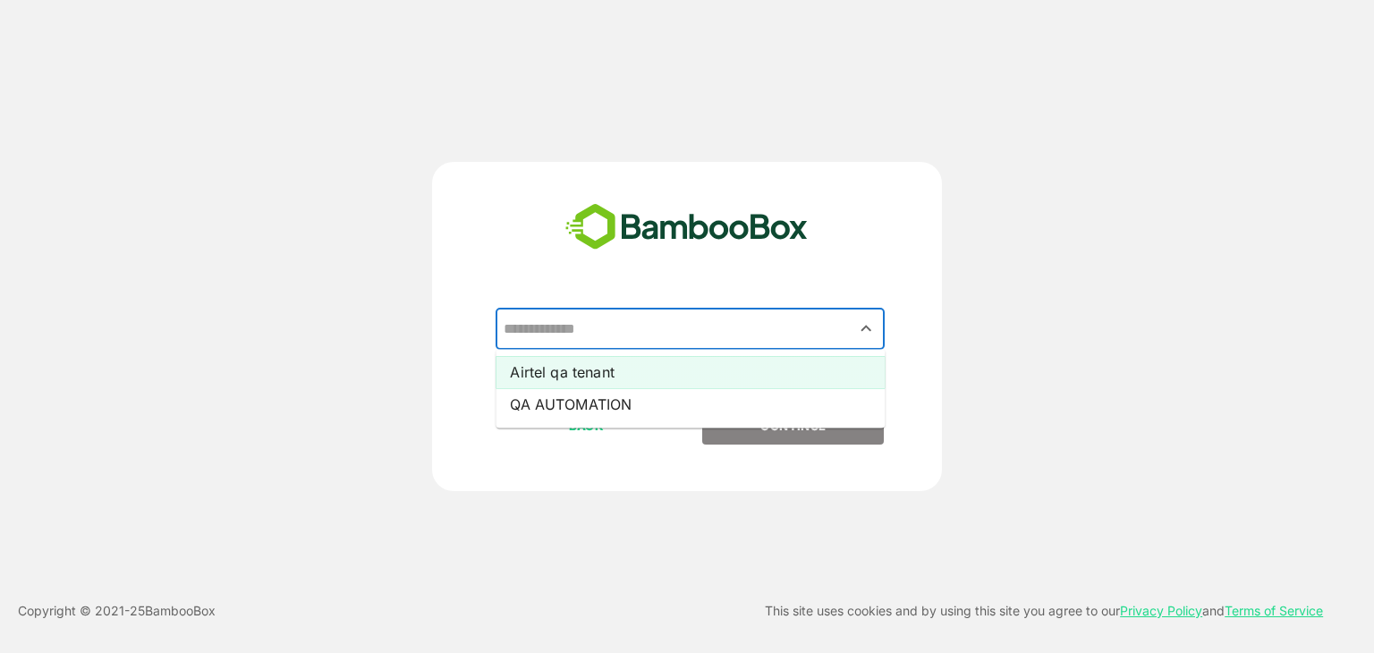
click at [587, 367] on li "Airtel qa tenant" at bounding box center [690, 372] width 389 height 32
type input "**********"
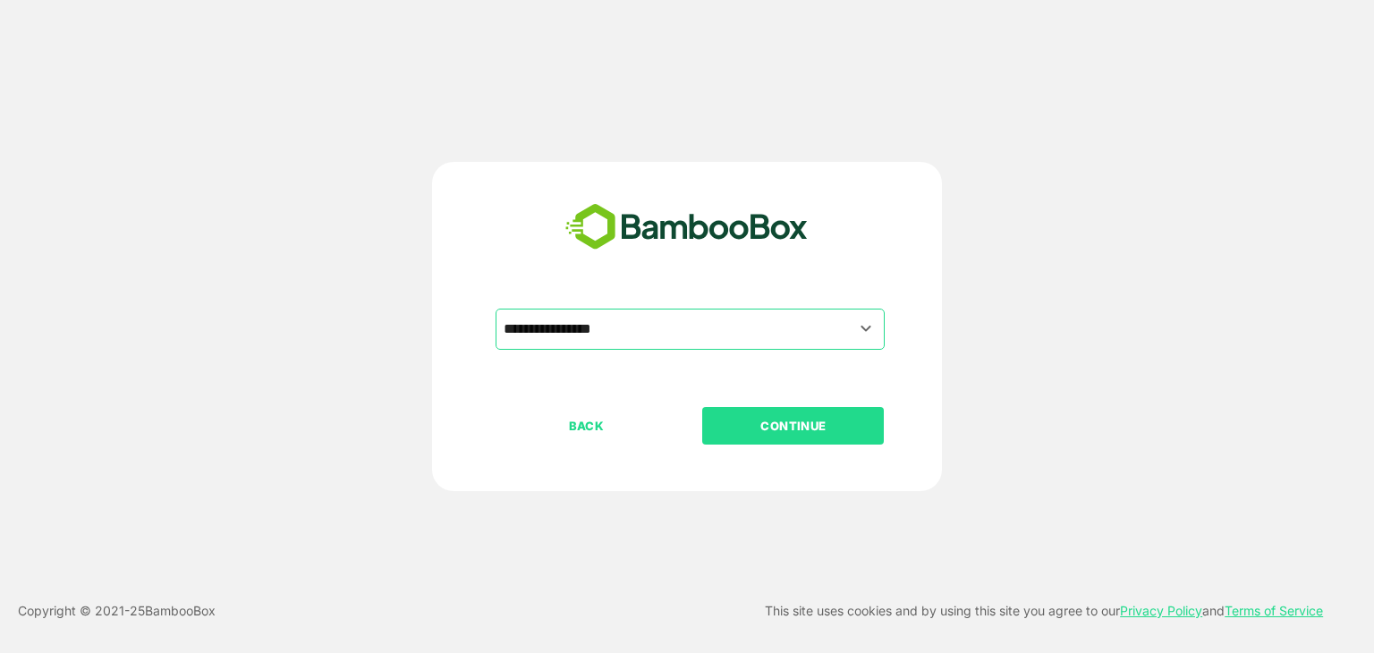
click at [775, 434] on p "CONTINUE" at bounding box center [793, 426] width 179 height 20
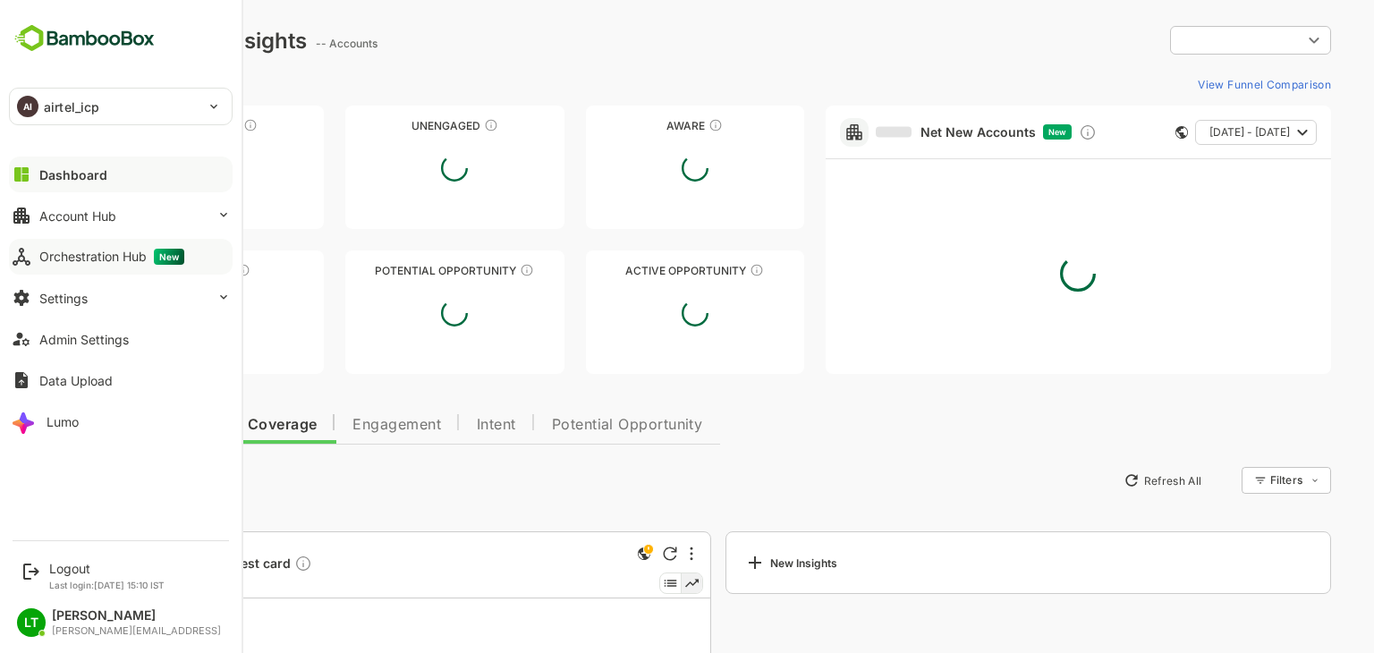
click at [97, 253] on div "Orchestration Hub New" at bounding box center [111, 257] width 145 height 16
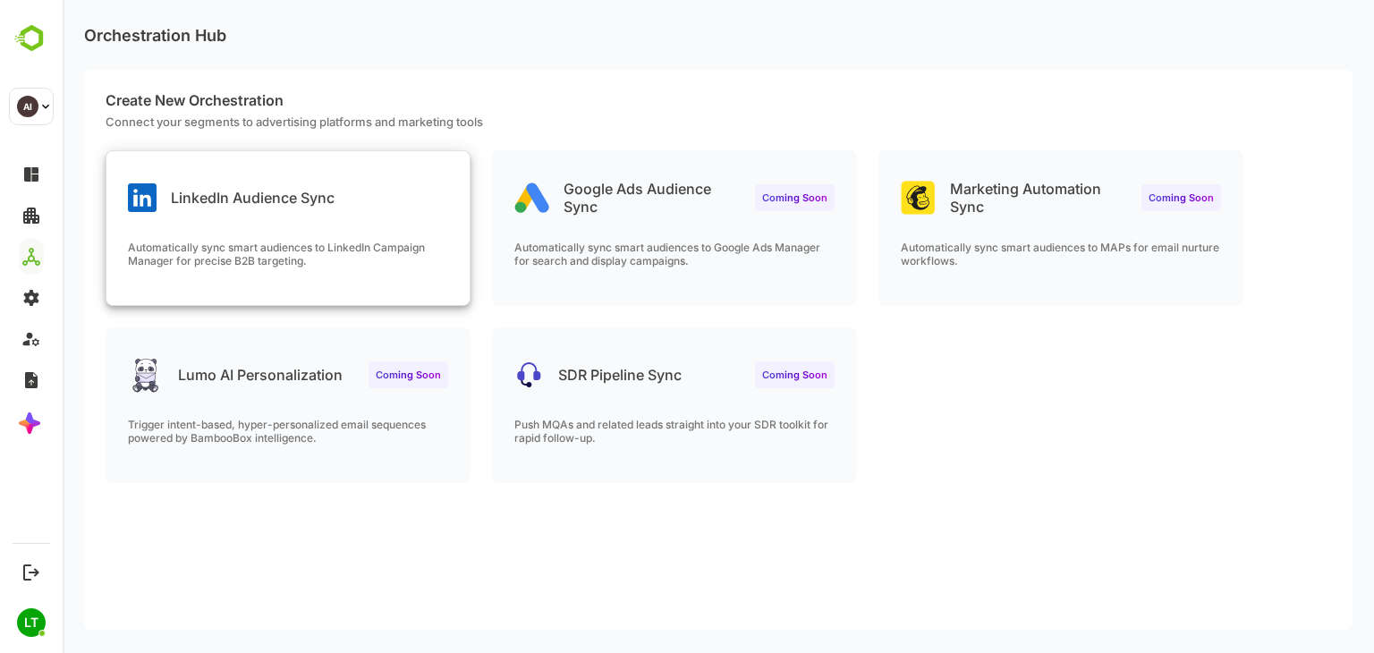
click at [383, 241] on p "Automatically sync smart audiences to LinkedIn Campaign Manager for precise B2B…" at bounding box center [288, 254] width 320 height 27
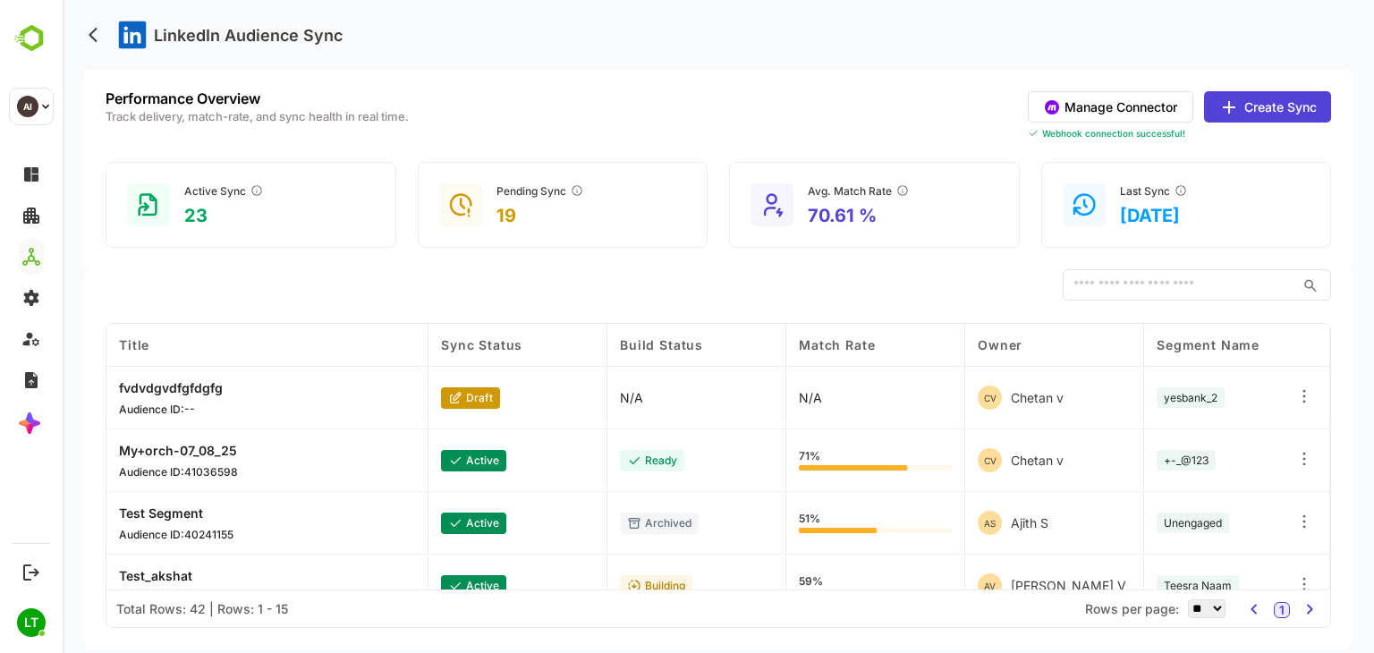
click at [1066, 94] on button "Manage Connector" at bounding box center [1111, 106] width 166 height 31
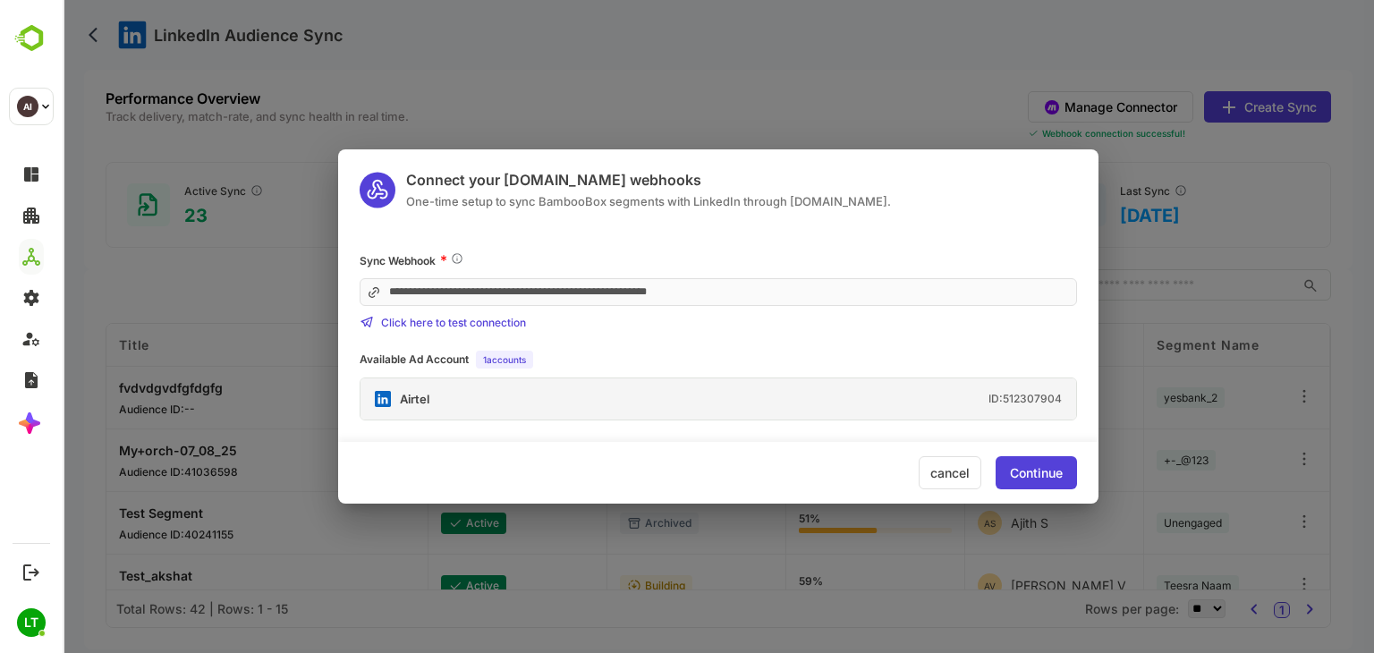
click at [956, 478] on div "cancel" at bounding box center [950, 472] width 63 height 33
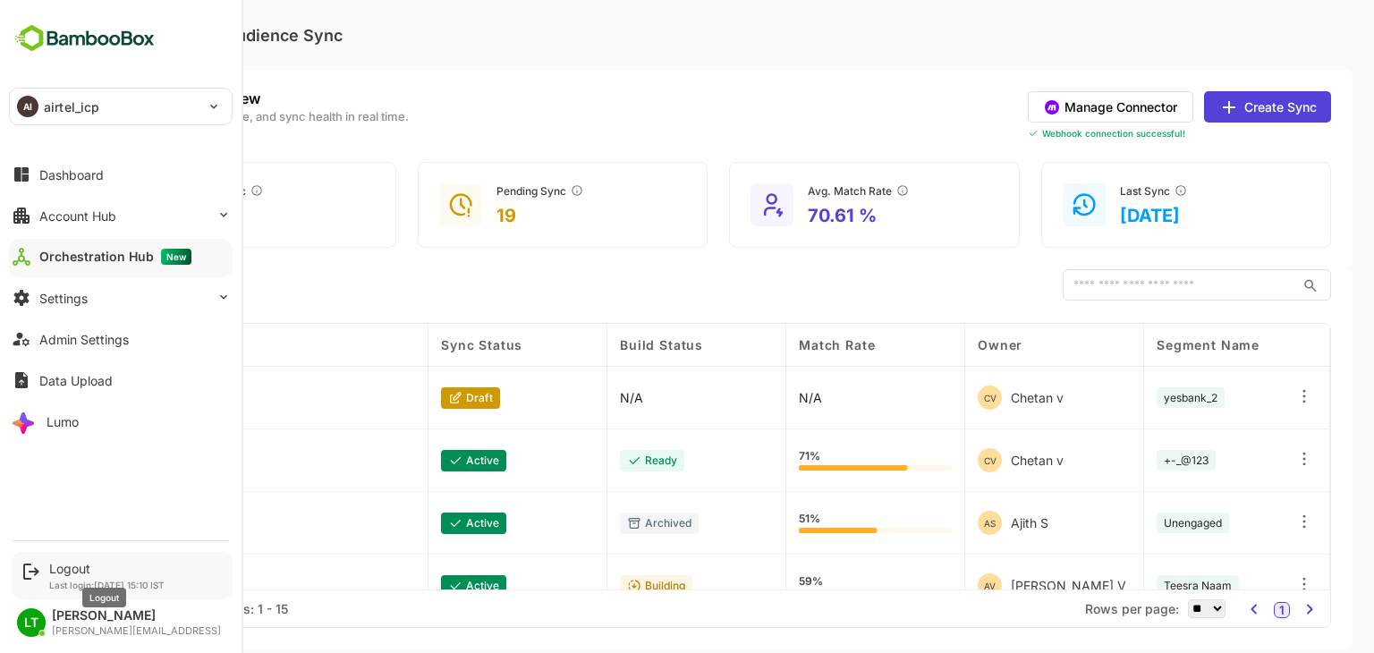
click at [68, 562] on div "Logout" at bounding box center [106, 568] width 115 height 15
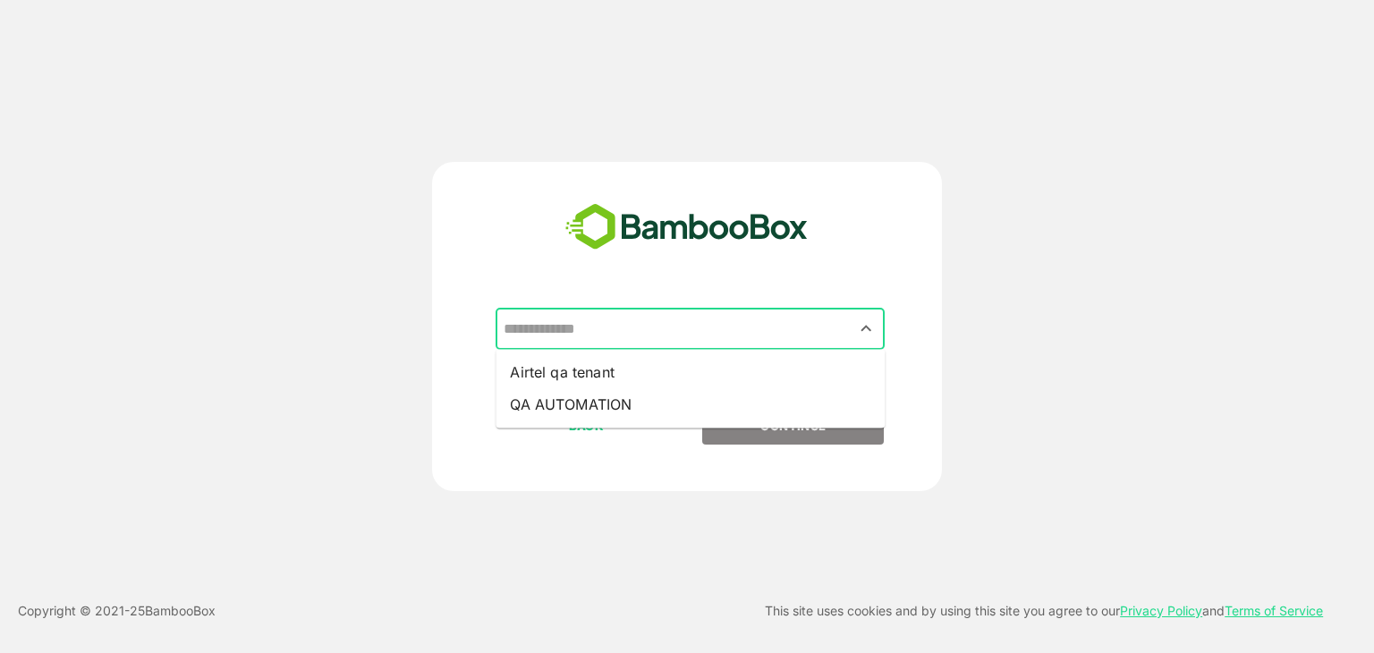
click at [639, 336] on input "text" at bounding box center [690, 329] width 382 height 34
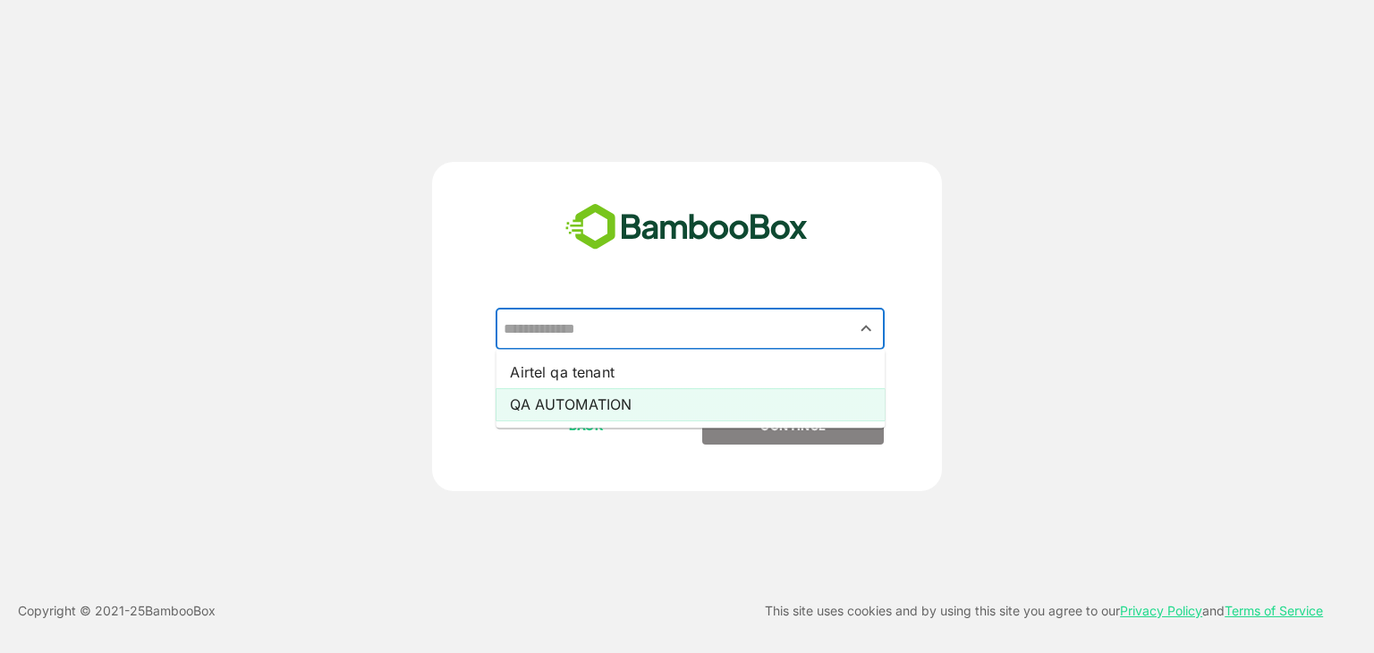
click at [608, 409] on li "QA AUTOMATION" at bounding box center [690, 404] width 389 height 32
type input "**********"
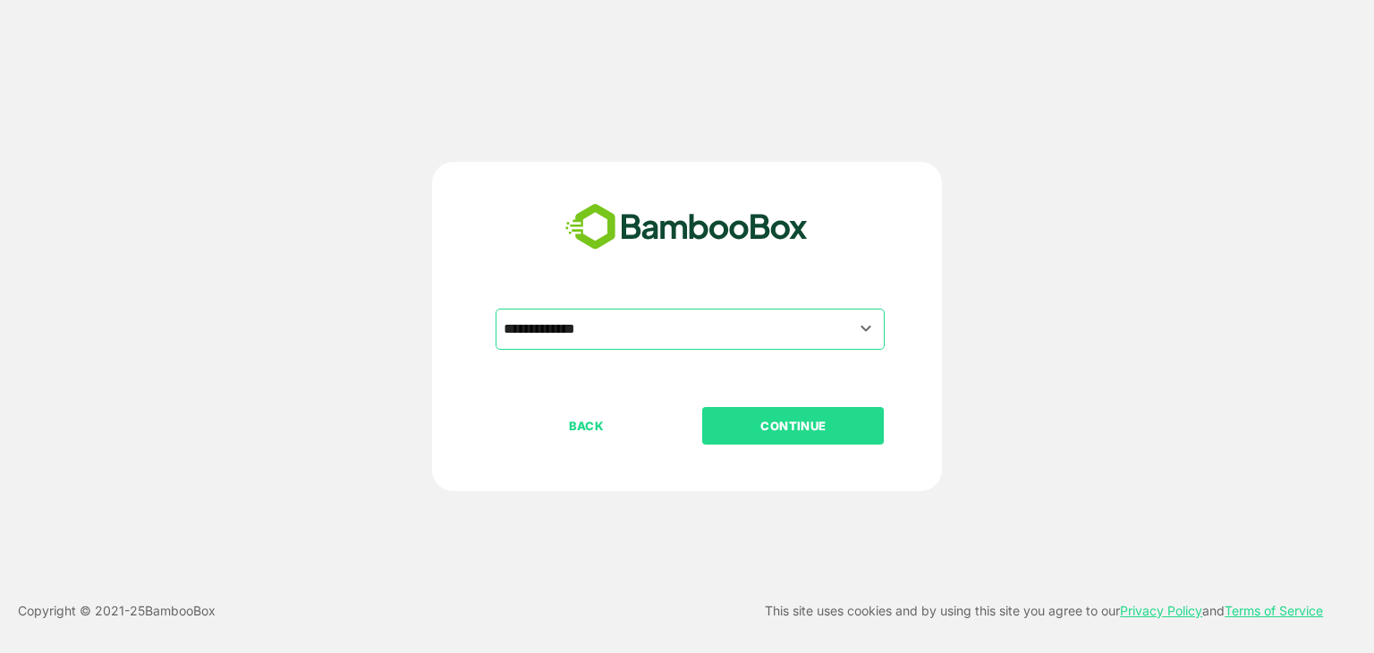
click at [739, 419] on p "CONTINUE" at bounding box center [793, 426] width 179 height 20
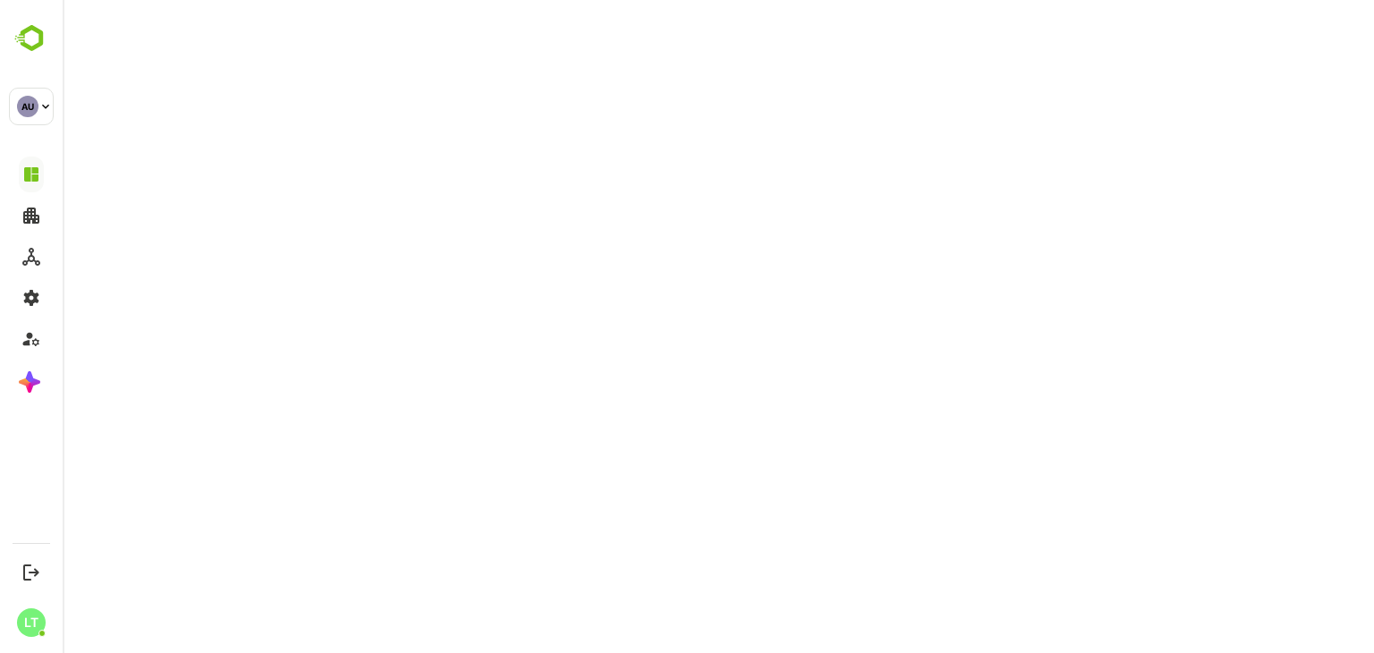
click at [110, 0] on html at bounding box center [719, 0] width 1312 height 0
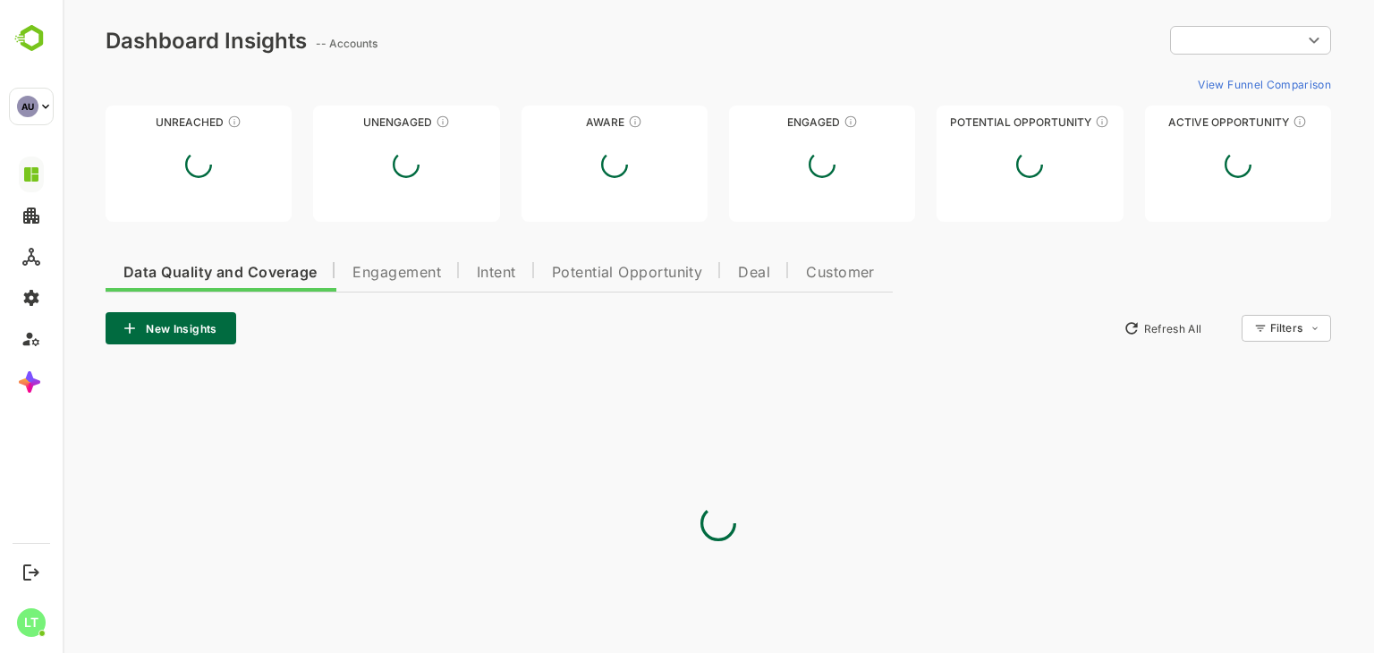
type input "**********"
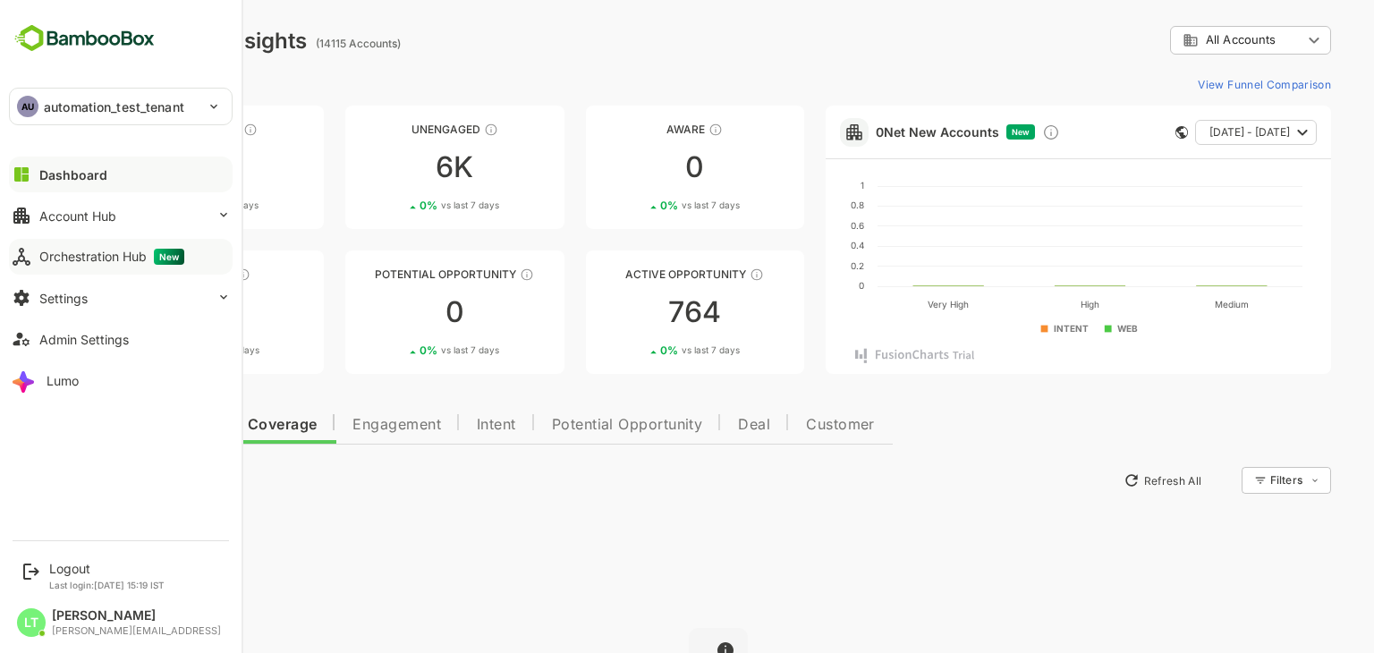
click at [87, 253] on div "Orchestration Hub New" at bounding box center [111, 257] width 145 height 16
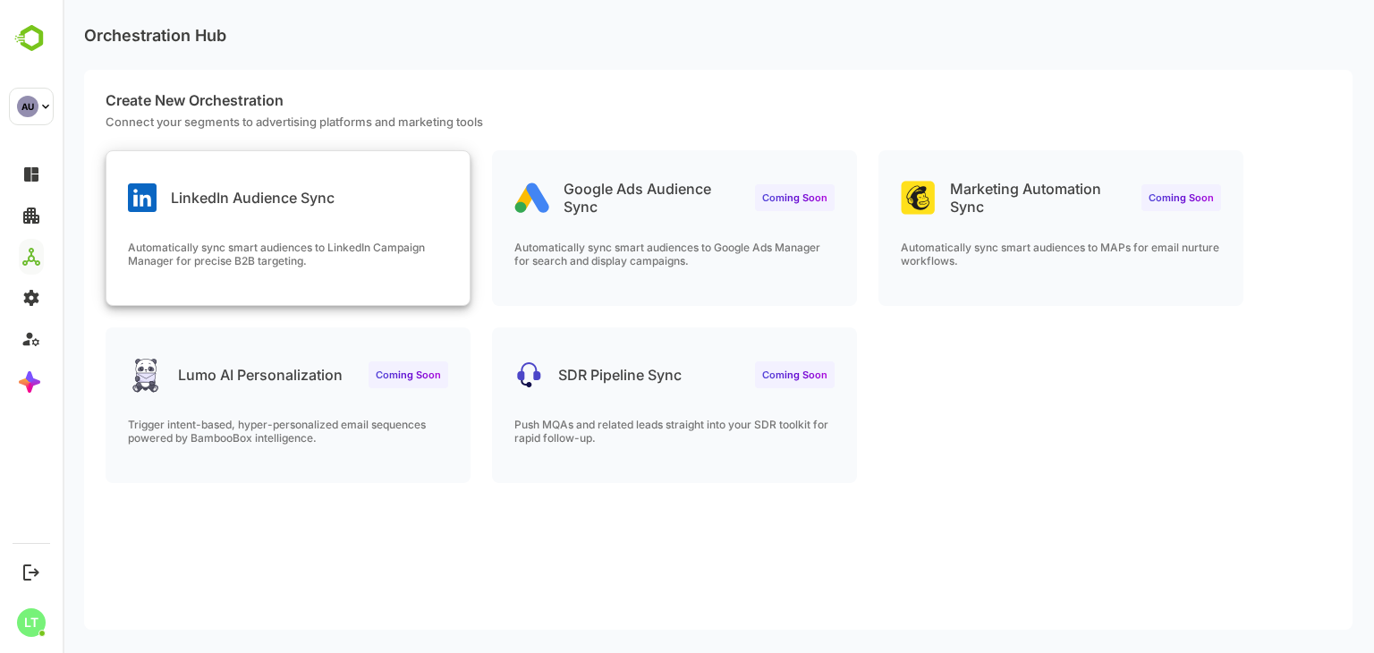
click at [451, 274] on div "Automatically sync smart audiences to LinkedIn Campaign Manager for precise B2B…" at bounding box center [287, 273] width 363 height 64
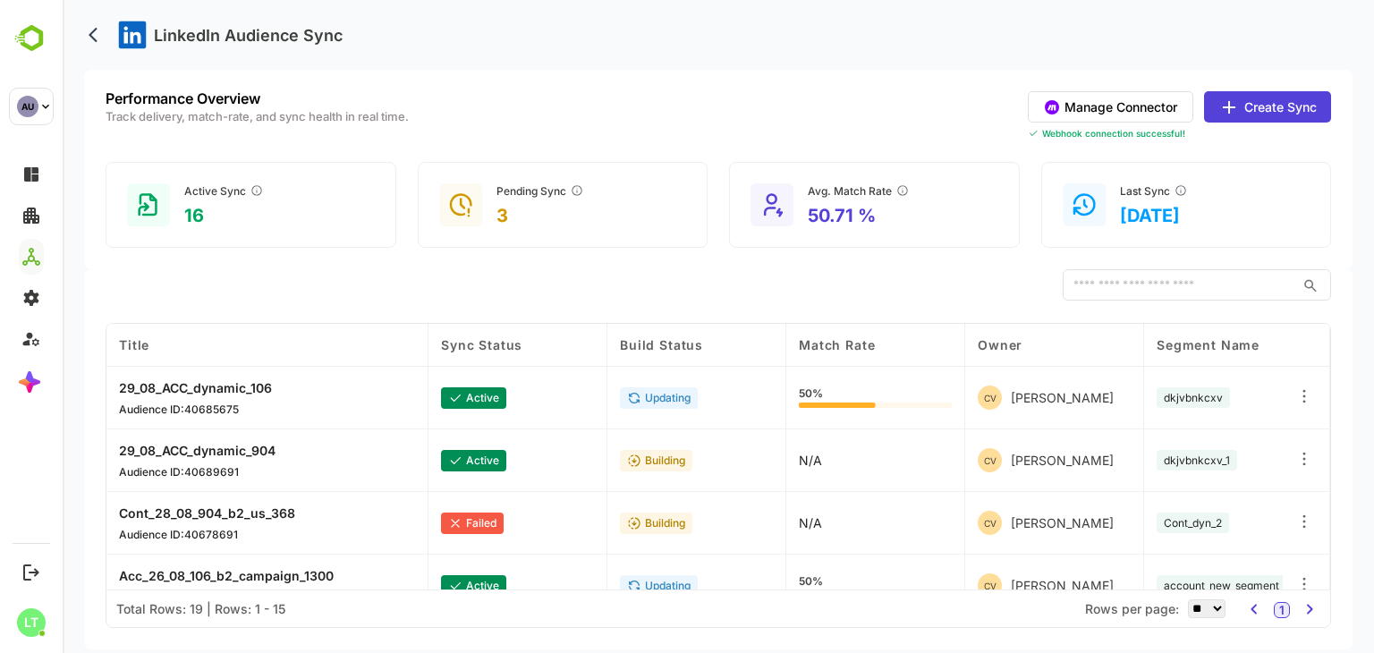
click at [1082, 105] on button "Manage Connector" at bounding box center [1111, 106] width 166 height 31
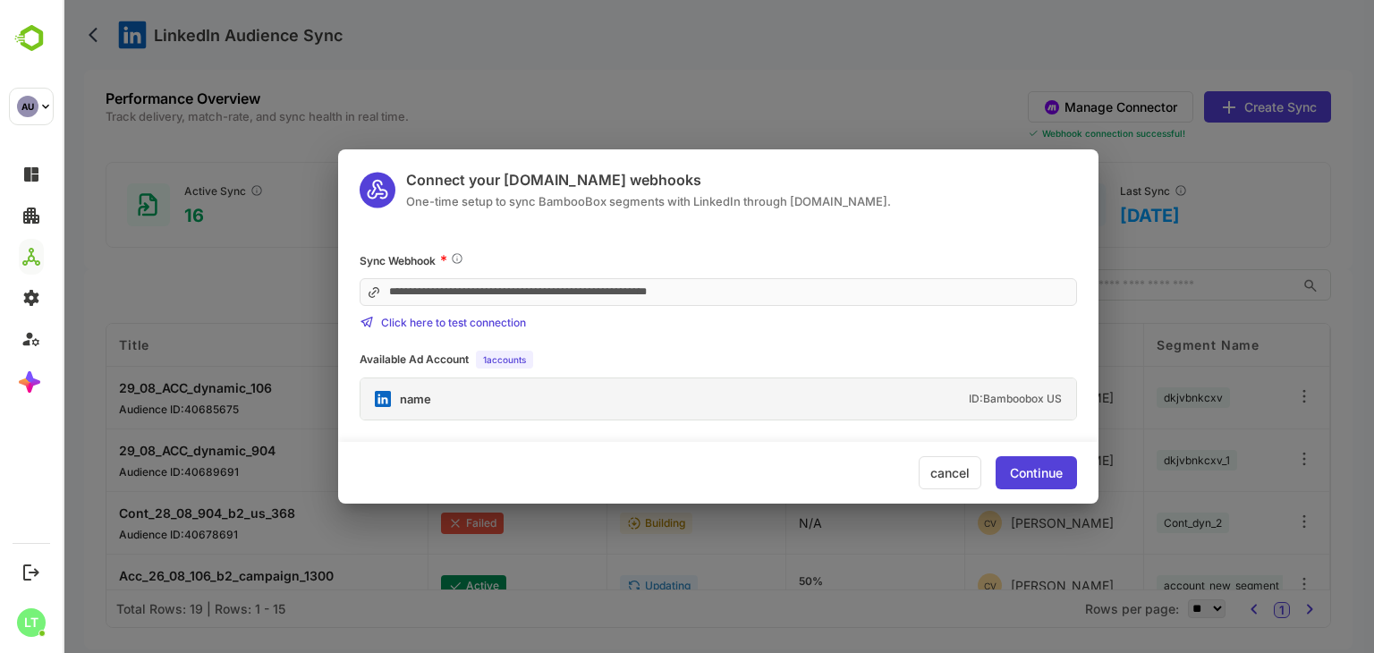
click at [582, 333] on div "**********" at bounding box center [718, 335] width 761 height 169
click at [929, 476] on div "cancel" at bounding box center [950, 472] width 63 height 33
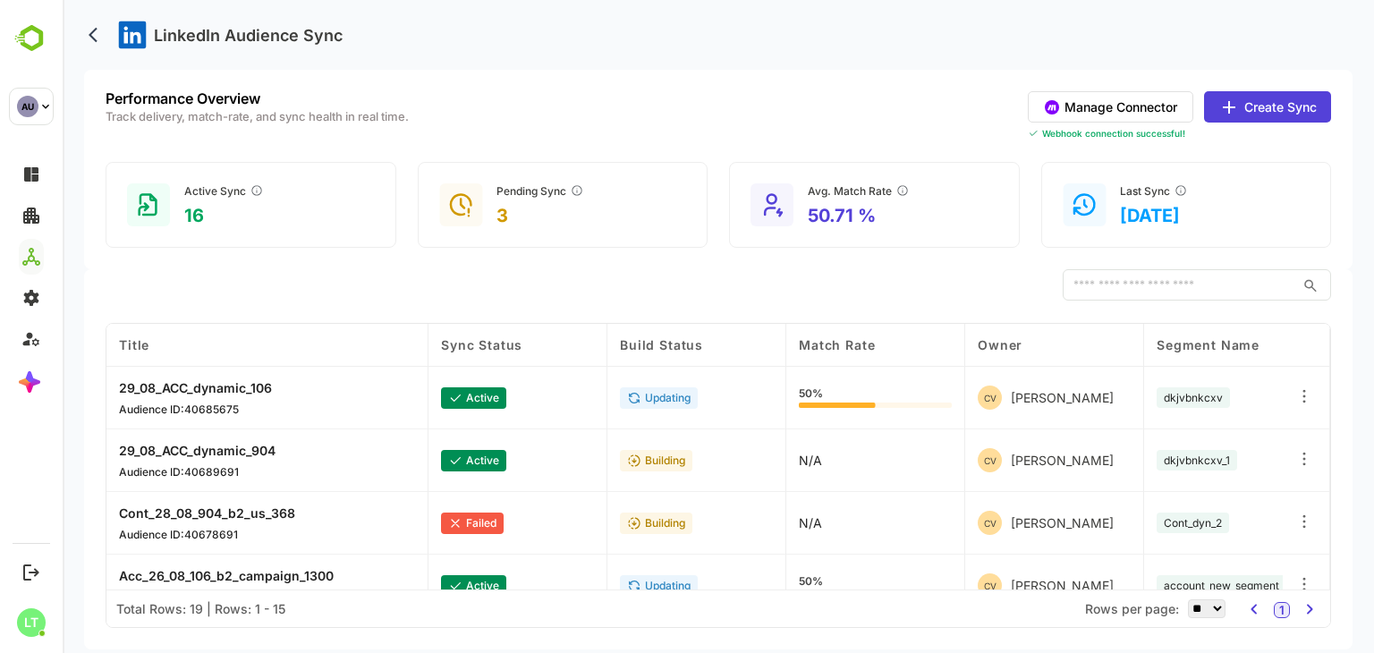
click at [1106, 115] on button "Manage Connector" at bounding box center [1111, 106] width 166 height 31
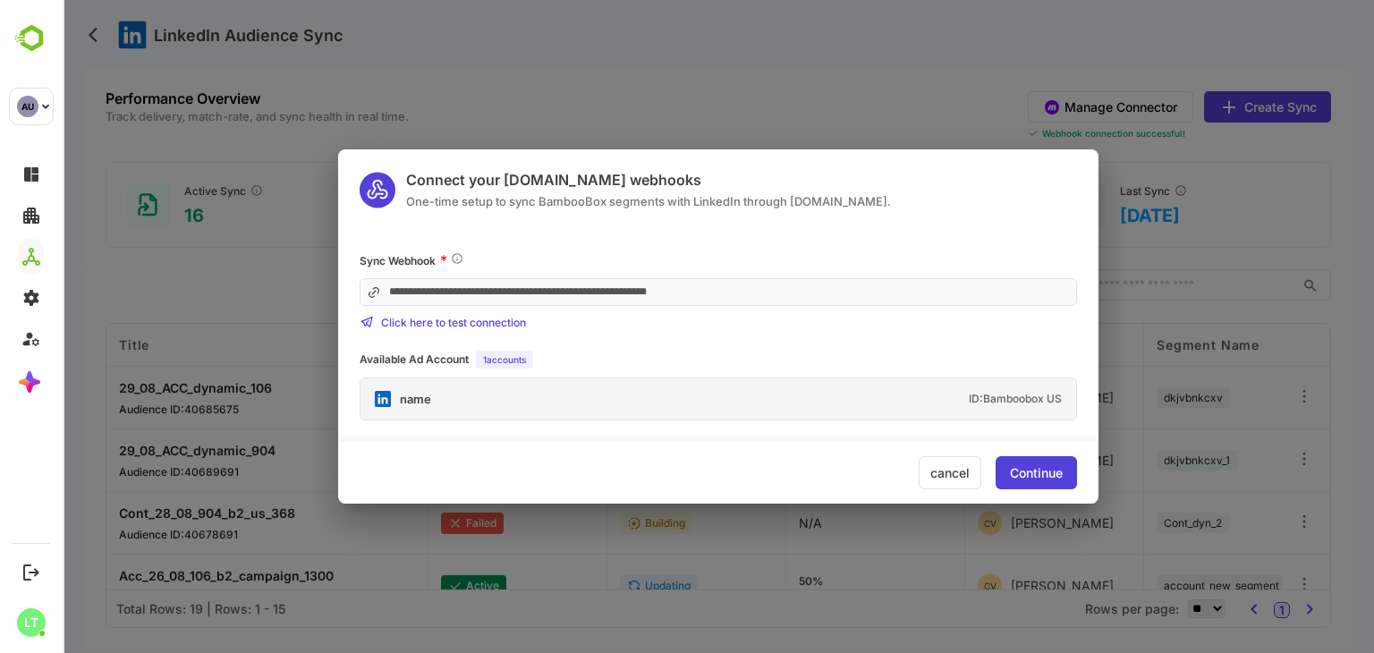
click at [671, 212] on div "**********" at bounding box center [718, 326] width 761 height 354
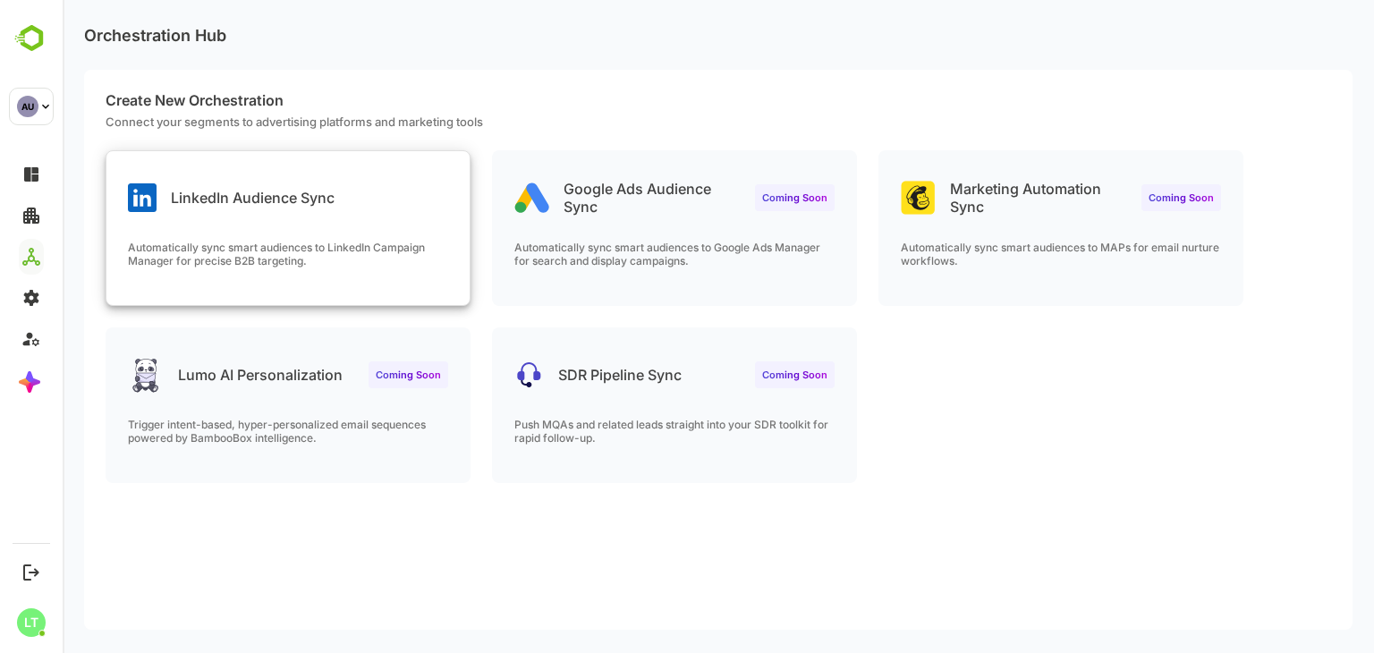
click at [361, 196] on div "LinkedIn Audience Sync" at bounding box center [287, 183] width 363 height 64
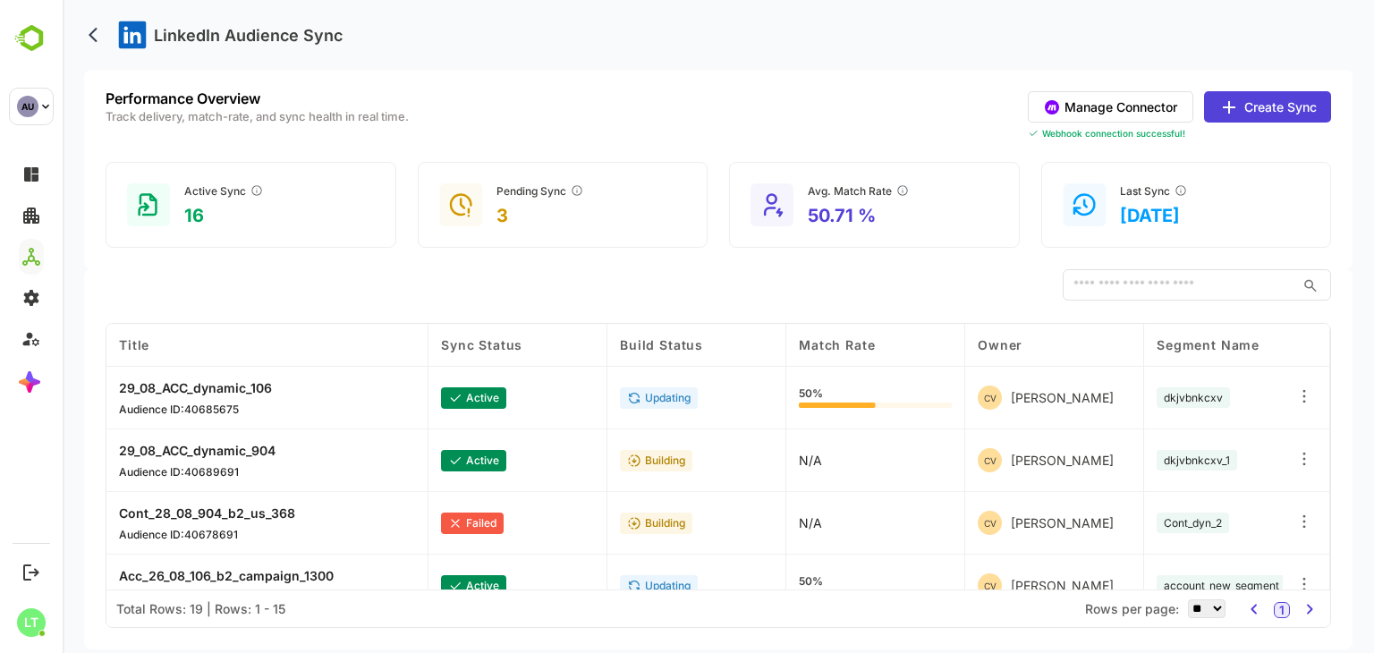
click at [1119, 110] on button "Manage Connector" at bounding box center [1111, 106] width 166 height 31
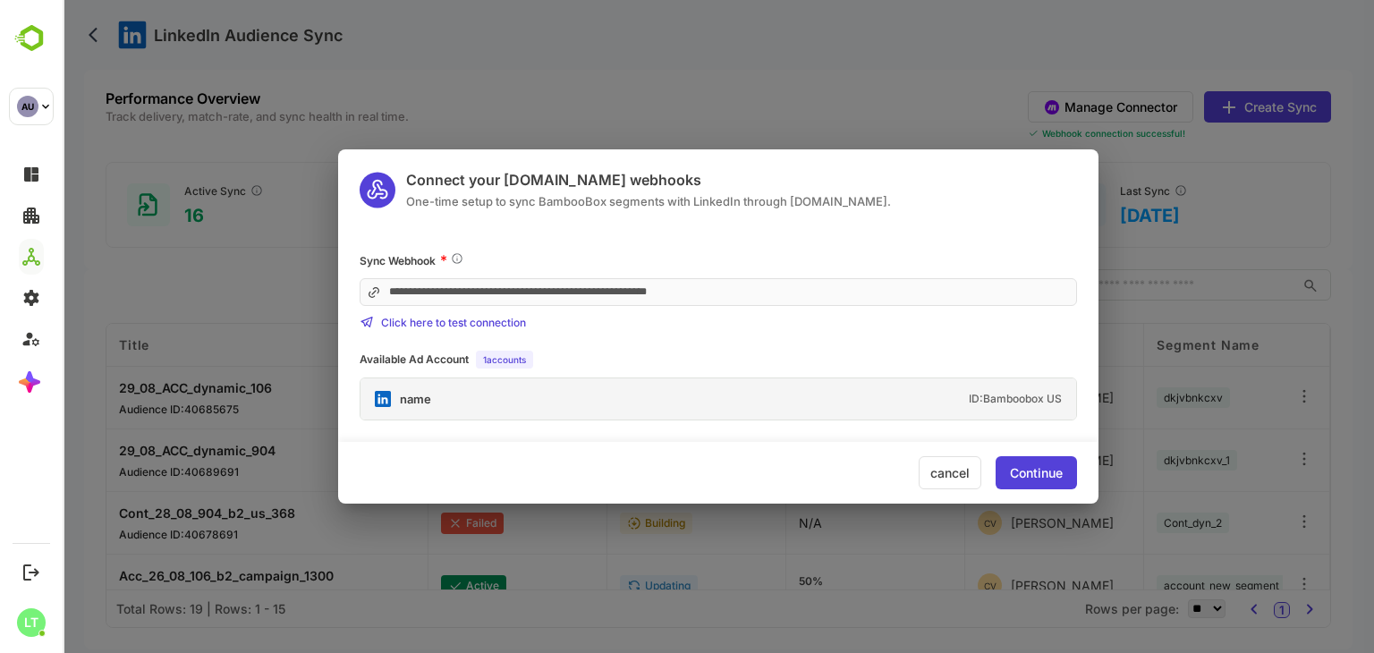
click at [606, 416] on div "name ID: Bamboobox US" at bounding box center [719, 398] width 716 height 41
click at [440, 399] on div "name ID: Bamboobox US" at bounding box center [719, 398] width 716 height 41
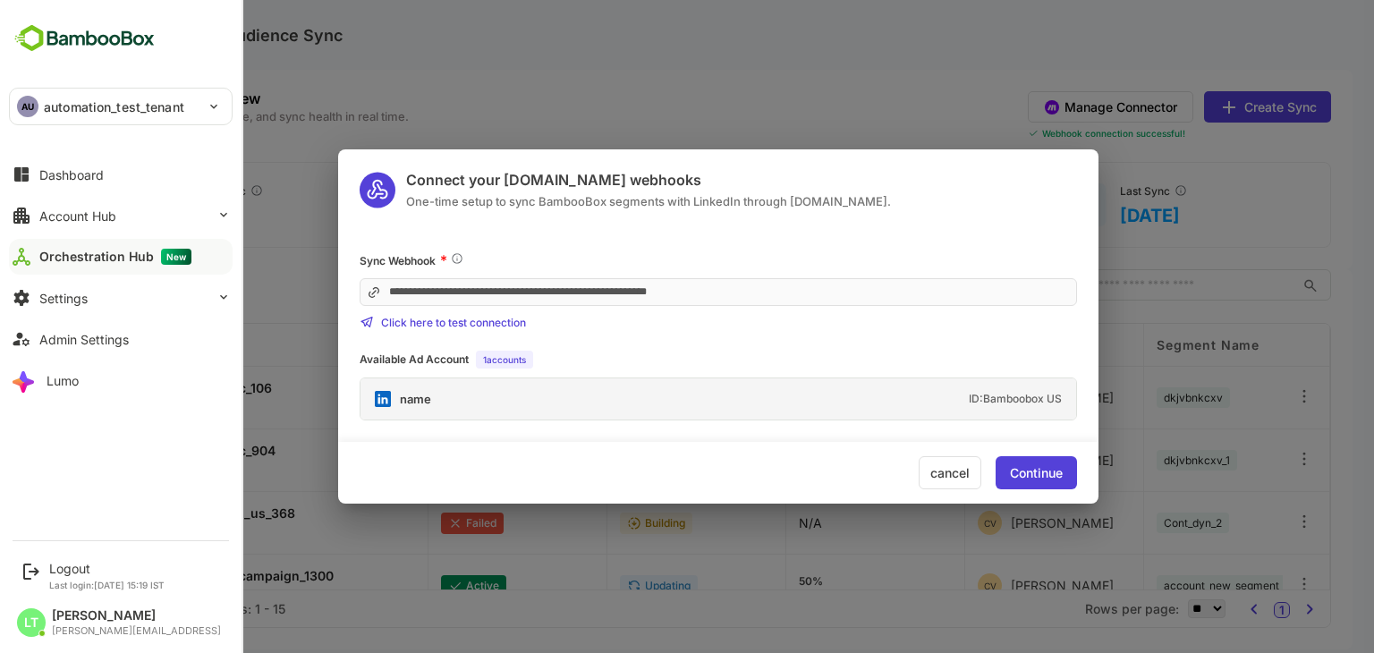
click at [124, 112] on p "automation_test_tenant" at bounding box center [114, 107] width 140 height 19
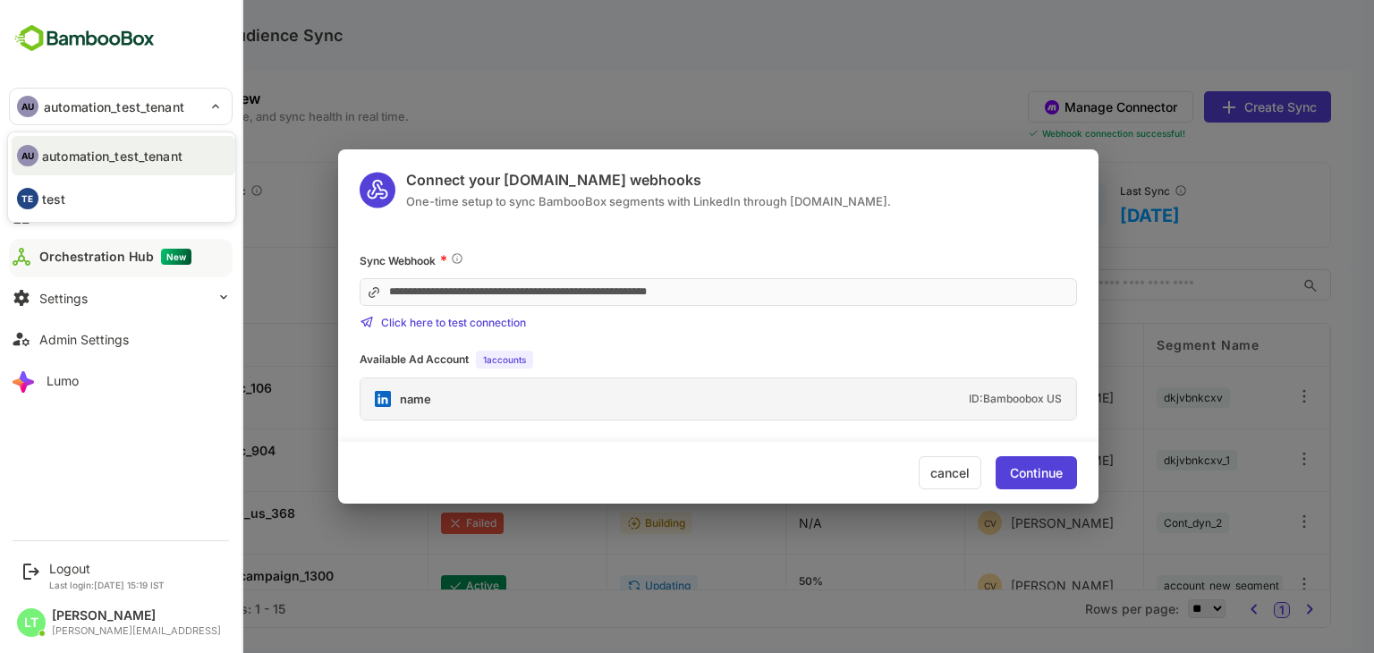
click at [446, 229] on div at bounding box center [687, 326] width 1374 height 653
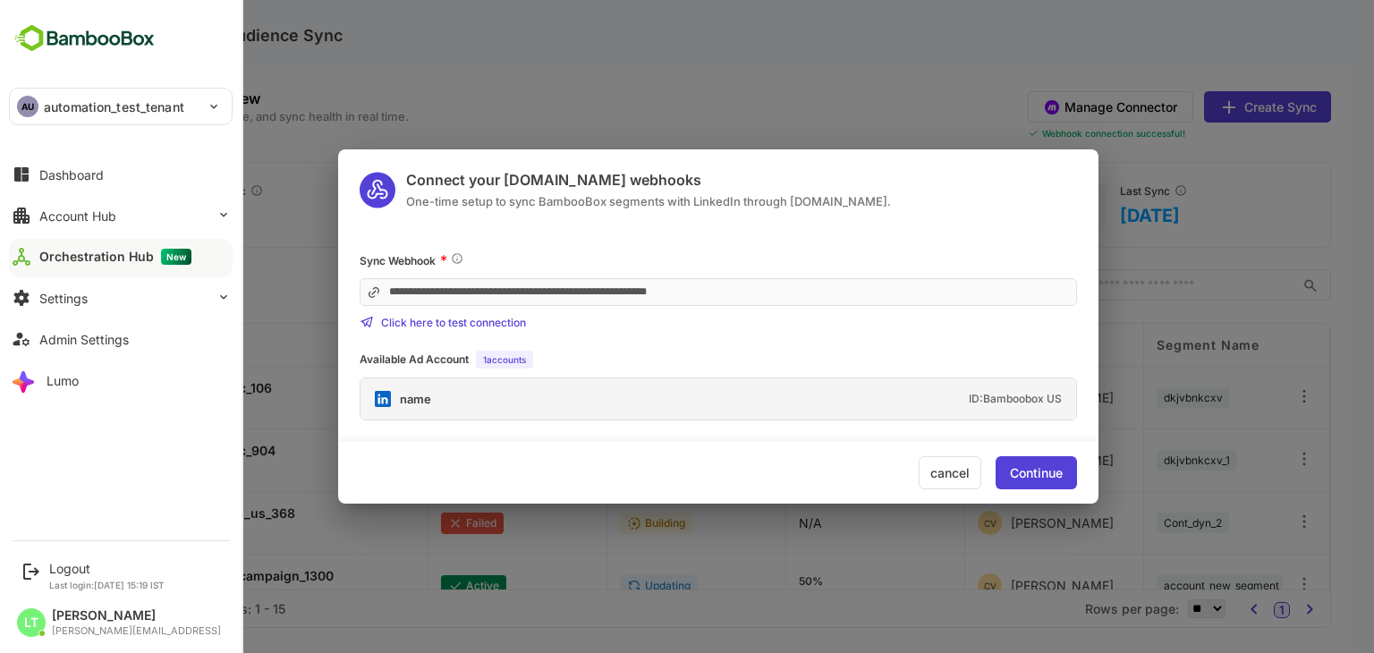
click at [106, 107] on p "automation_test_tenant" at bounding box center [114, 107] width 140 height 19
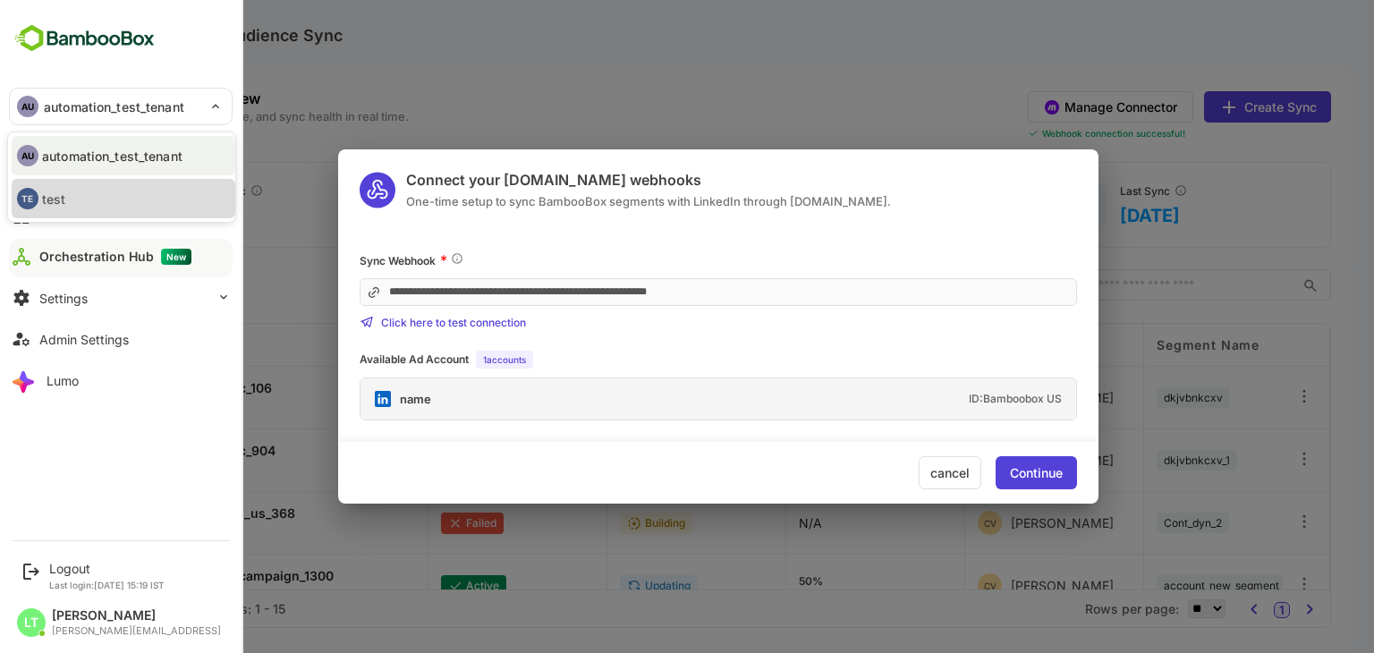
click at [98, 194] on li "TE test" at bounding box center [124, 198] width 224 height 39
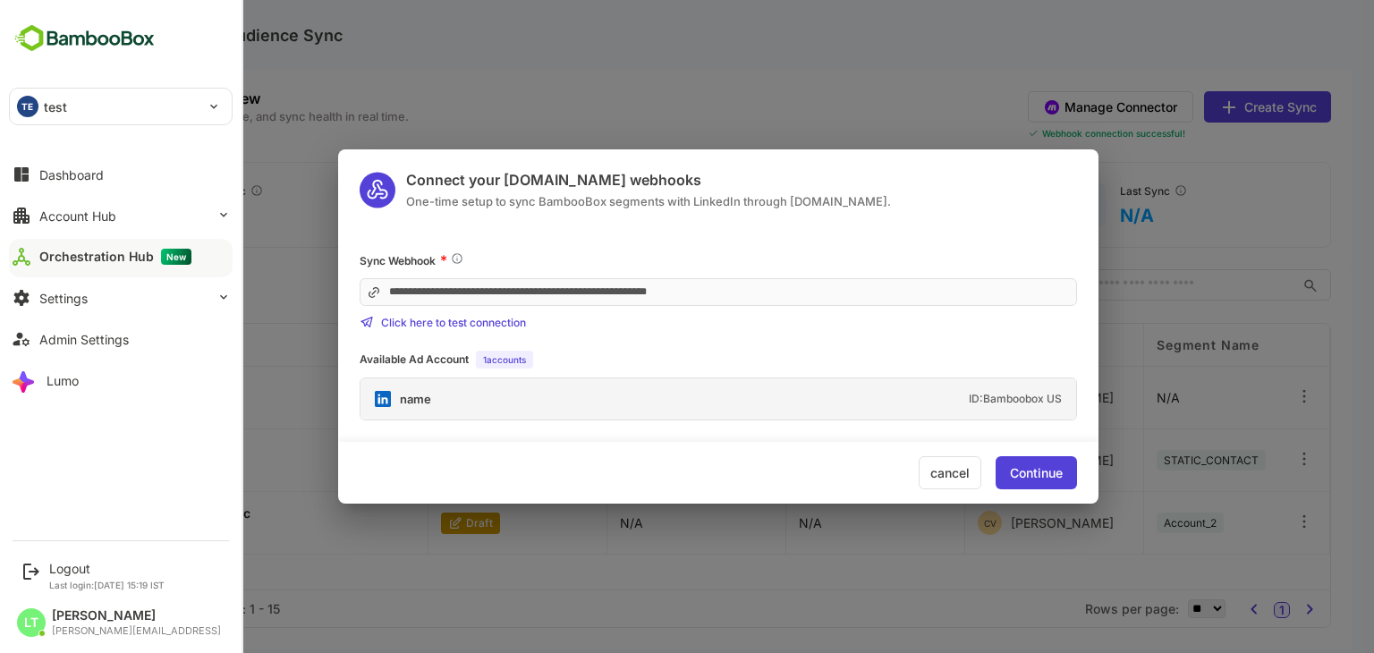
click at [89, 119] on div "TE test" at bounding box center [110, 107] width 200 height 36
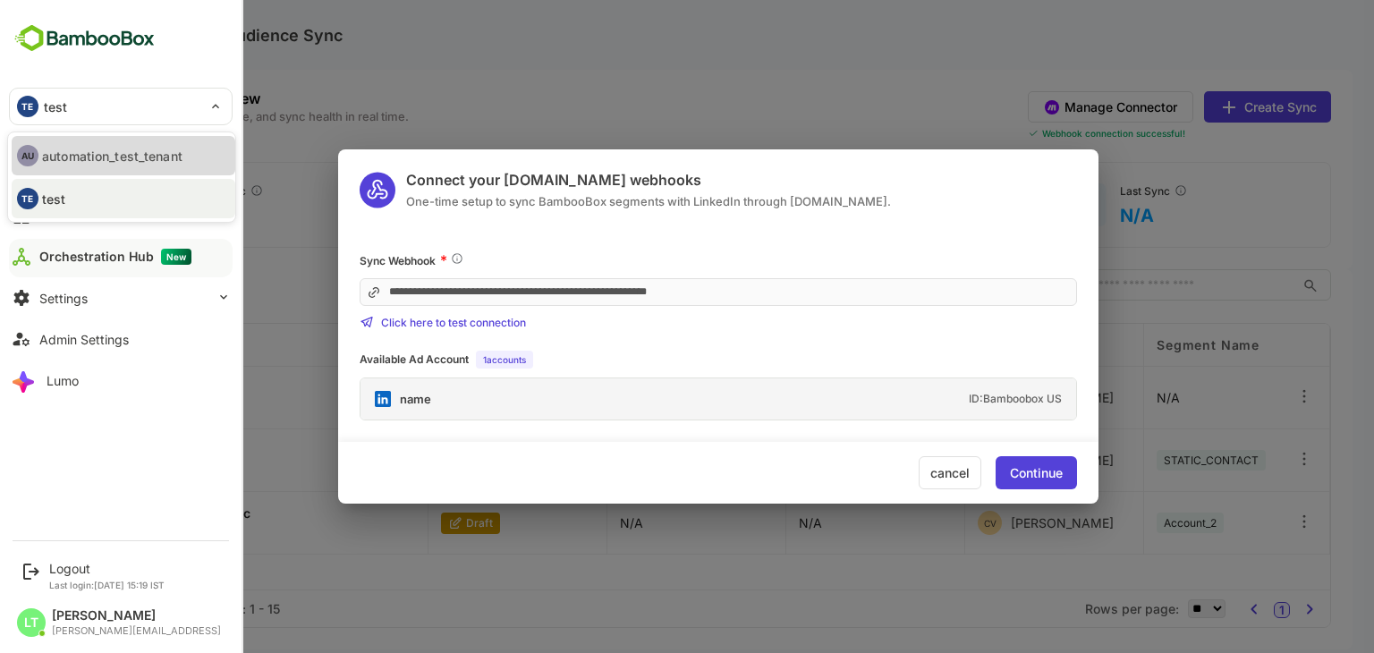
click at [95, 149] on p "automation_test_tenant" at bounding box center [112, 156] width 140 height 19
type input "**********"
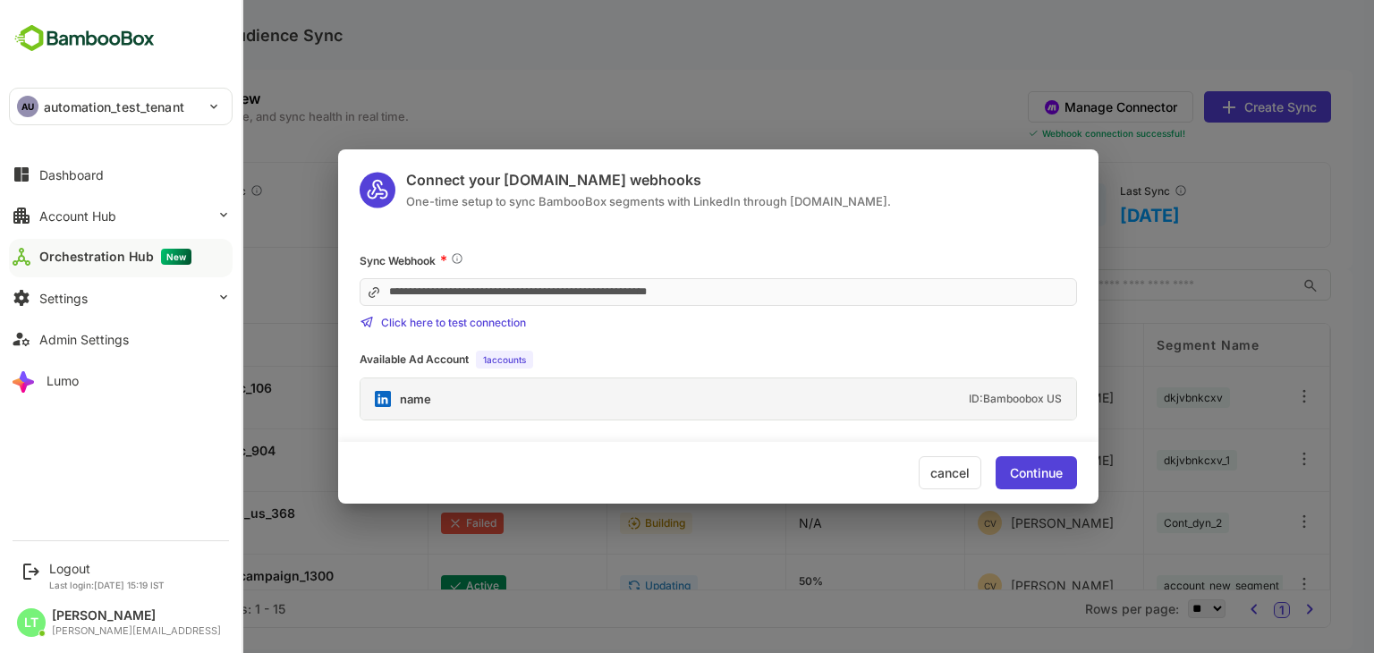
click at [611, 268] on div "**********" at bounding box center [719, 290] width 718 height 78
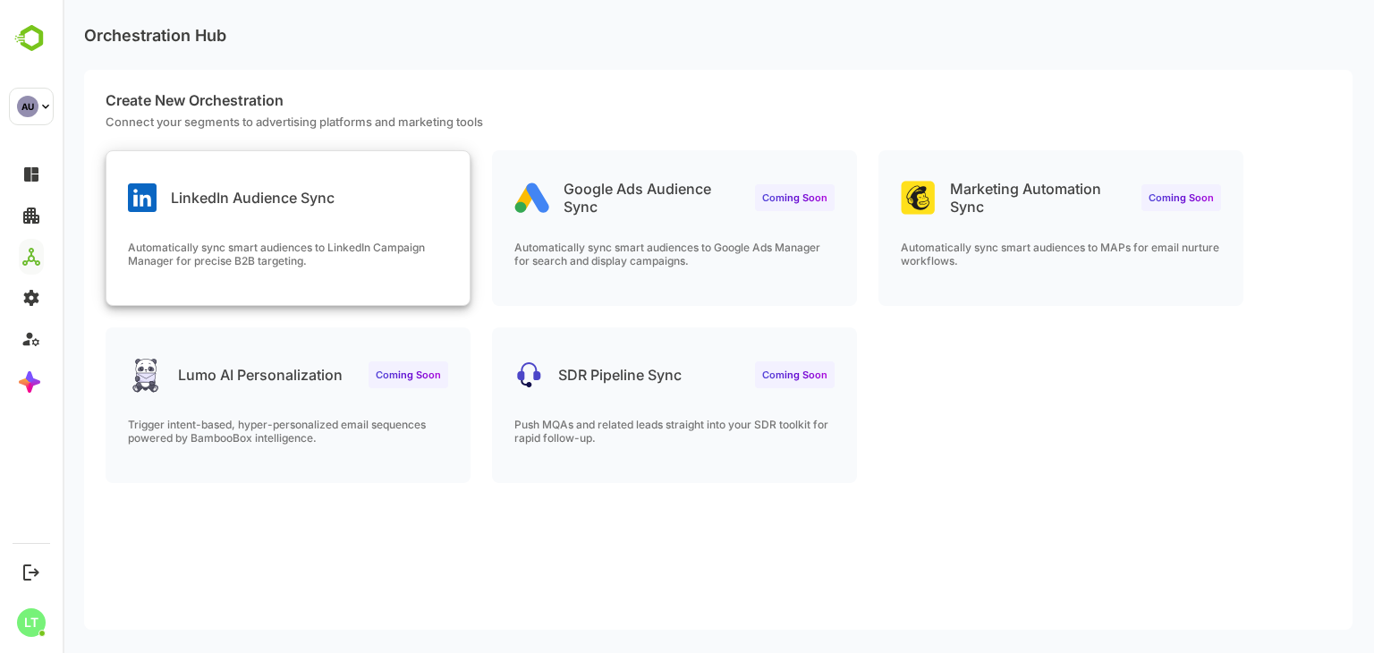
click at [301, 234] on div "LinkedIn Audience Sync Automatically sync smart audiences to LinkedIn Campaign …" at bounding box center [287, 228] width 363 height 154
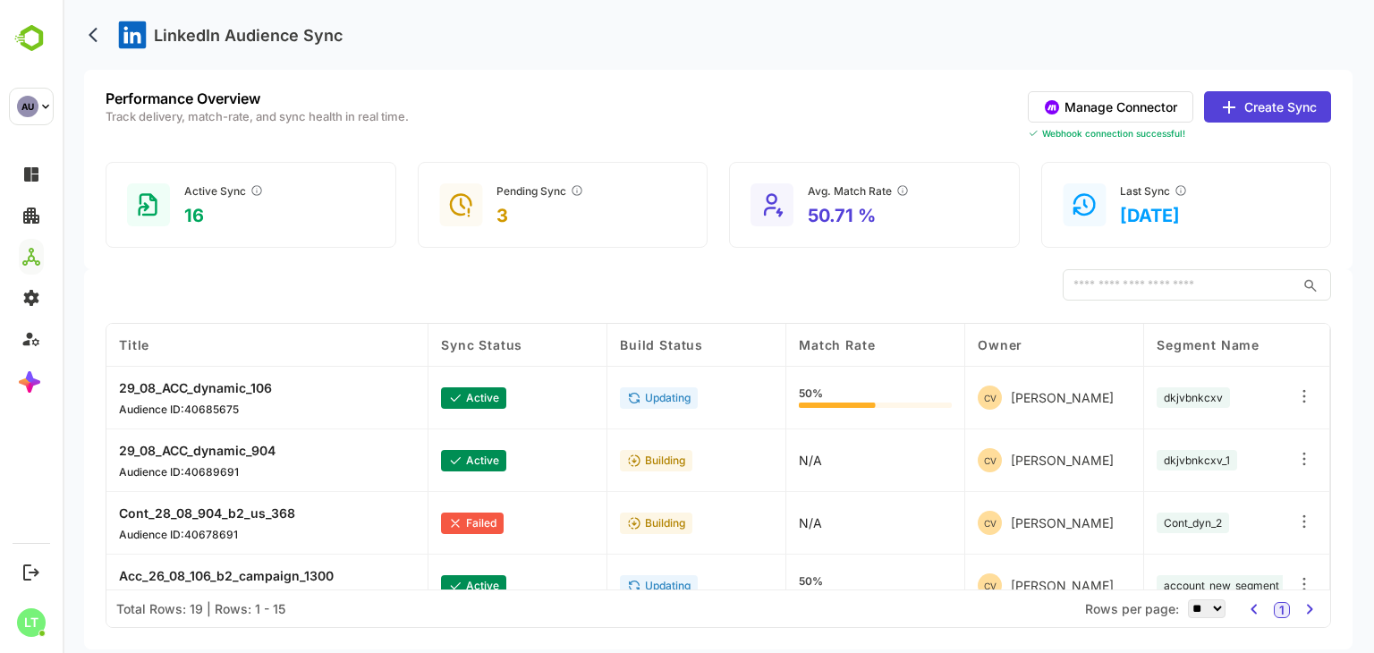
click at [1089, 106] on button "Manage Connector" at bounding box center [1111, 106] width 166 height 31
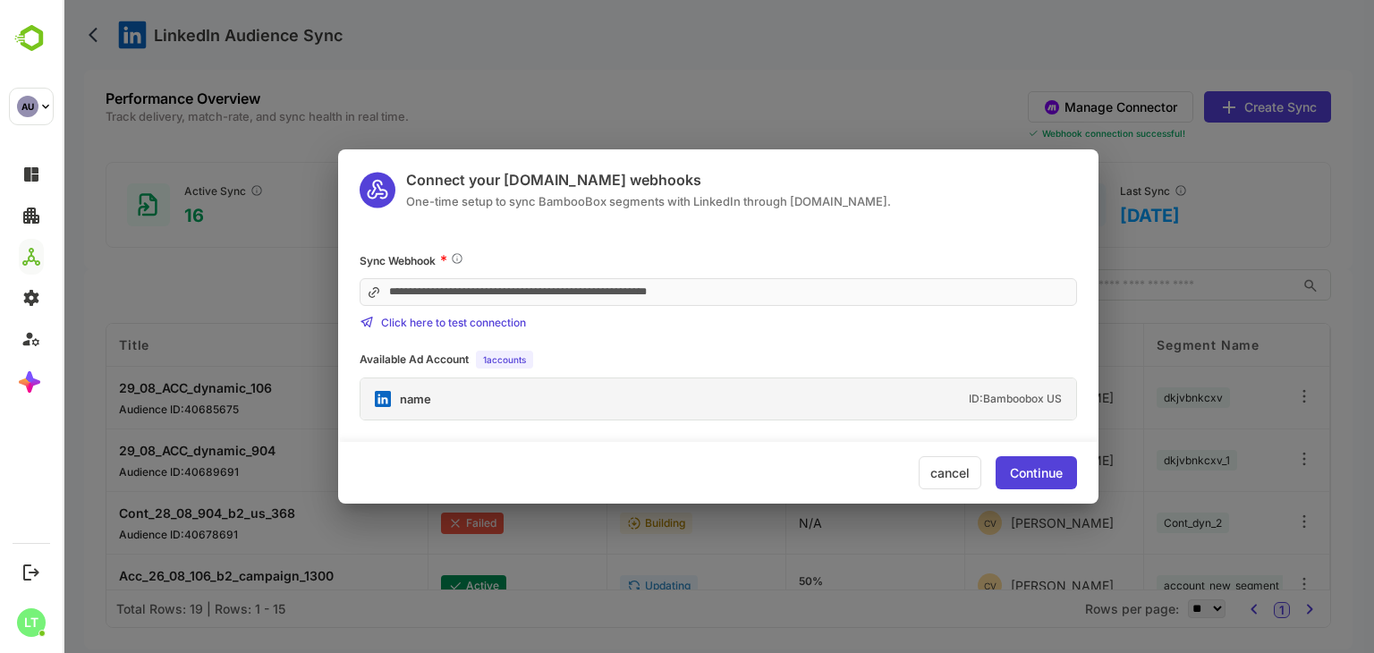
click at [1011, 407] on div "name ID: Bamboobox US" at bounding box center [719, 398] width 716 height 41
click at [777, 383] on div "name ID: Bamboobox US" at bounding box center [719, 398] width 716 height 41
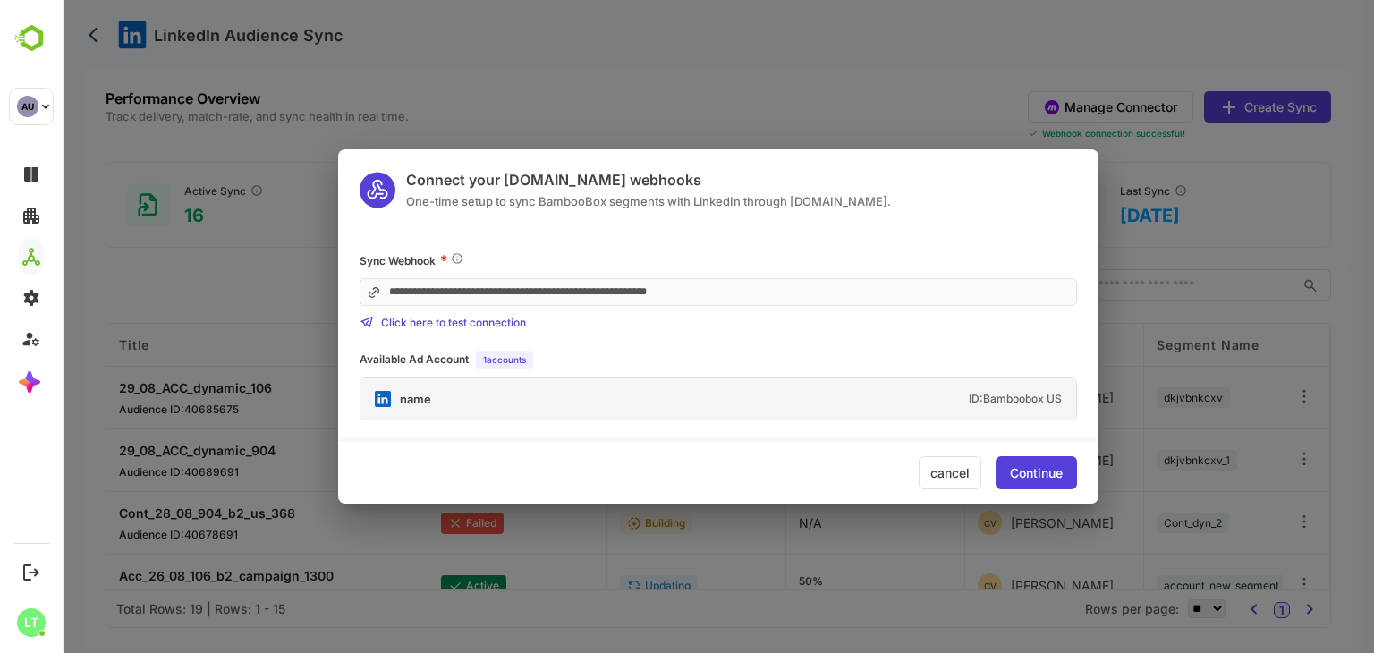
click at [714, 366] on div "Available Ad Account 1 accounts" at bounding box center [719, 360] width 718 height 18
click at [946, 471] on div "cancel" at bounding box center [950, 472] width 63 height 33
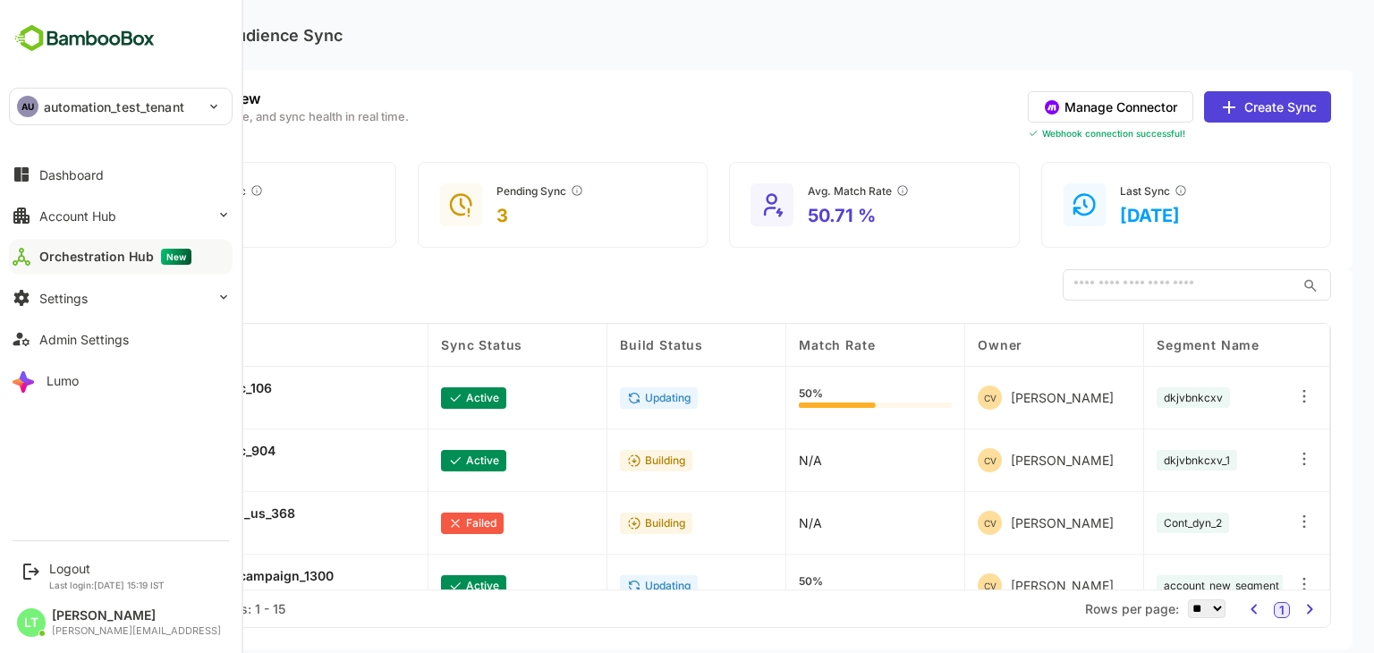
click at [122, 254] on div "Orchestration Hub New" at bounding box center [115, 257] width 152 height 16
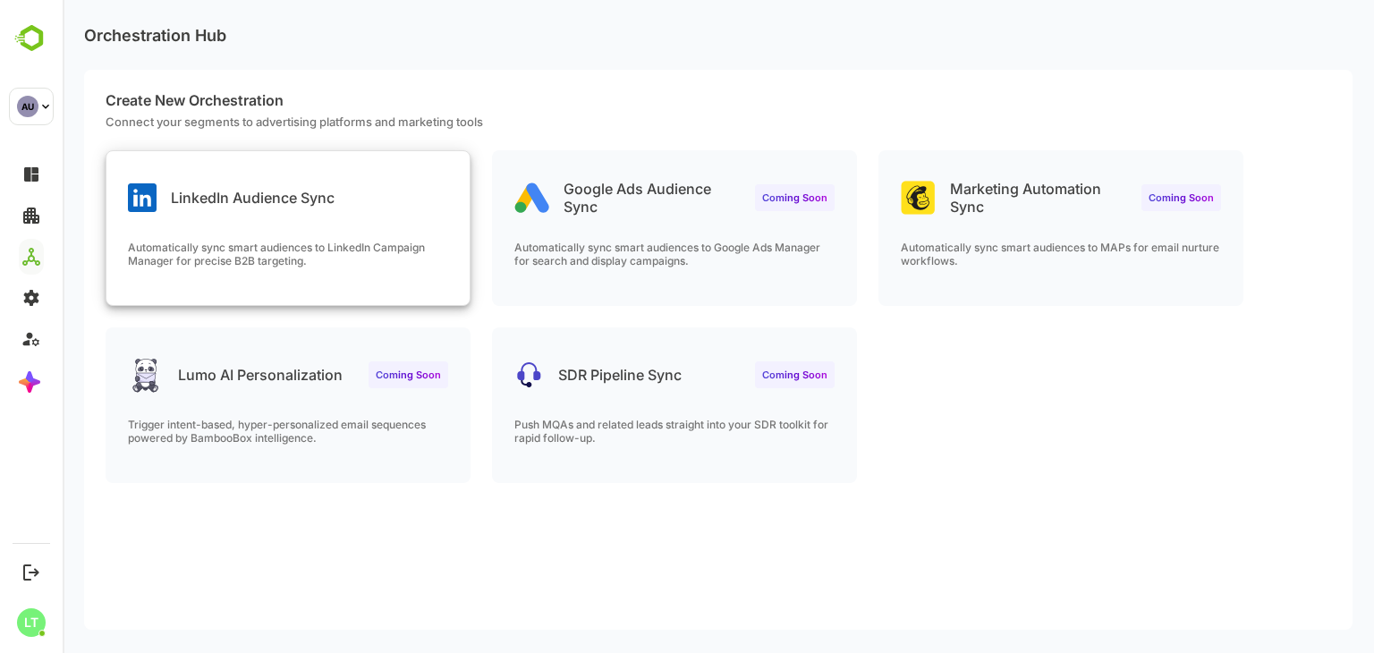
click at [302, 197] on p "LinkedIn Audience Sync" at bounding box center [253, 198] width 164 height 18
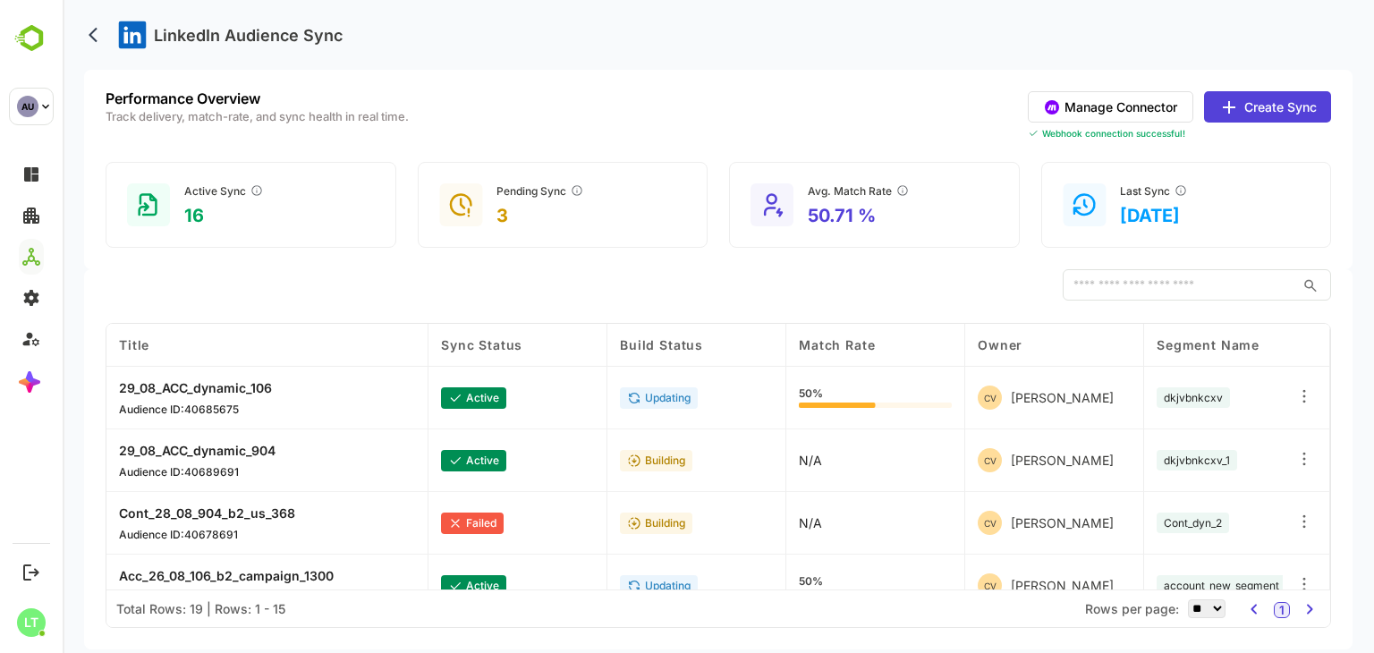
click at [1093, 101] on button "Manage Connector" at bounding box center [1111, 106] width 166 height 31
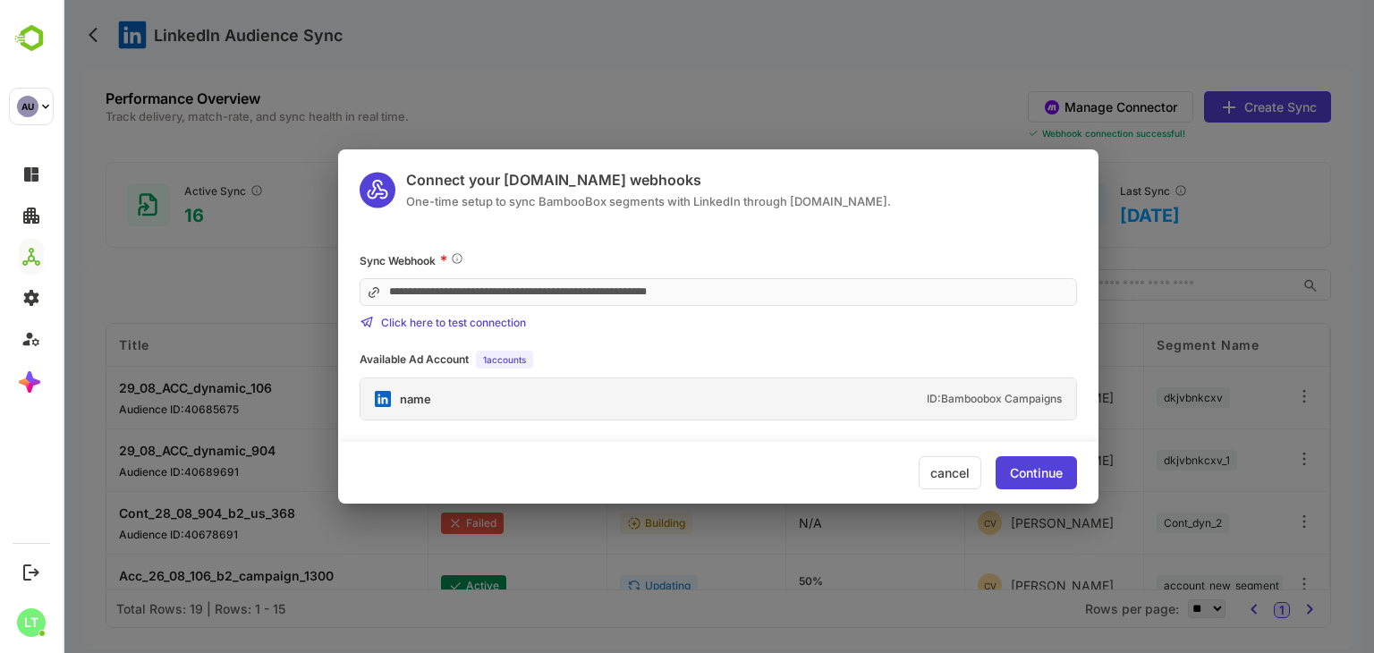
click at [413, 394] on div "name" at bounding box center [415, 400] width 31 height 12
click at [1016, 401] on div "ID: Bamboobox Campaigns" at bounding box center [994, 399] width 135 height 11
click at [1047, 480] on div "Continue" at bounding box center [1036, 472] width 81 height 33
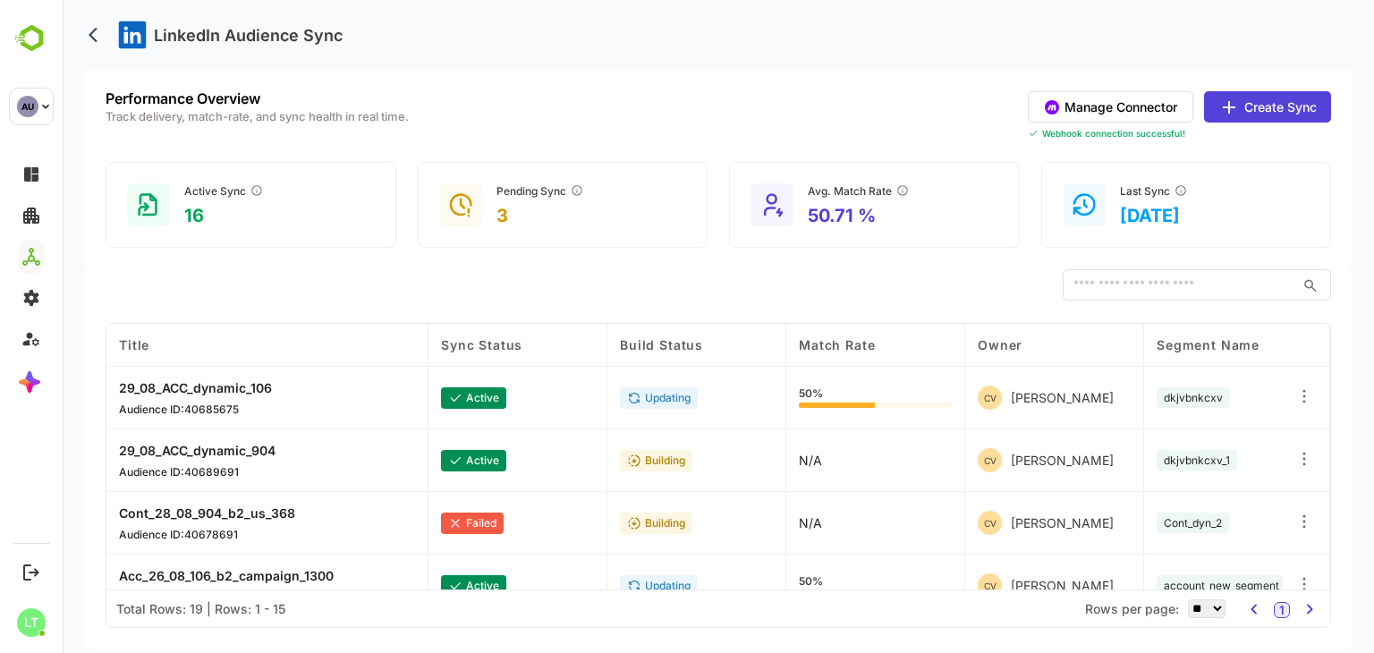
click at [1113, 113] on button "Manage Connector" at bounding box center [1111, 106] width 166 height 31
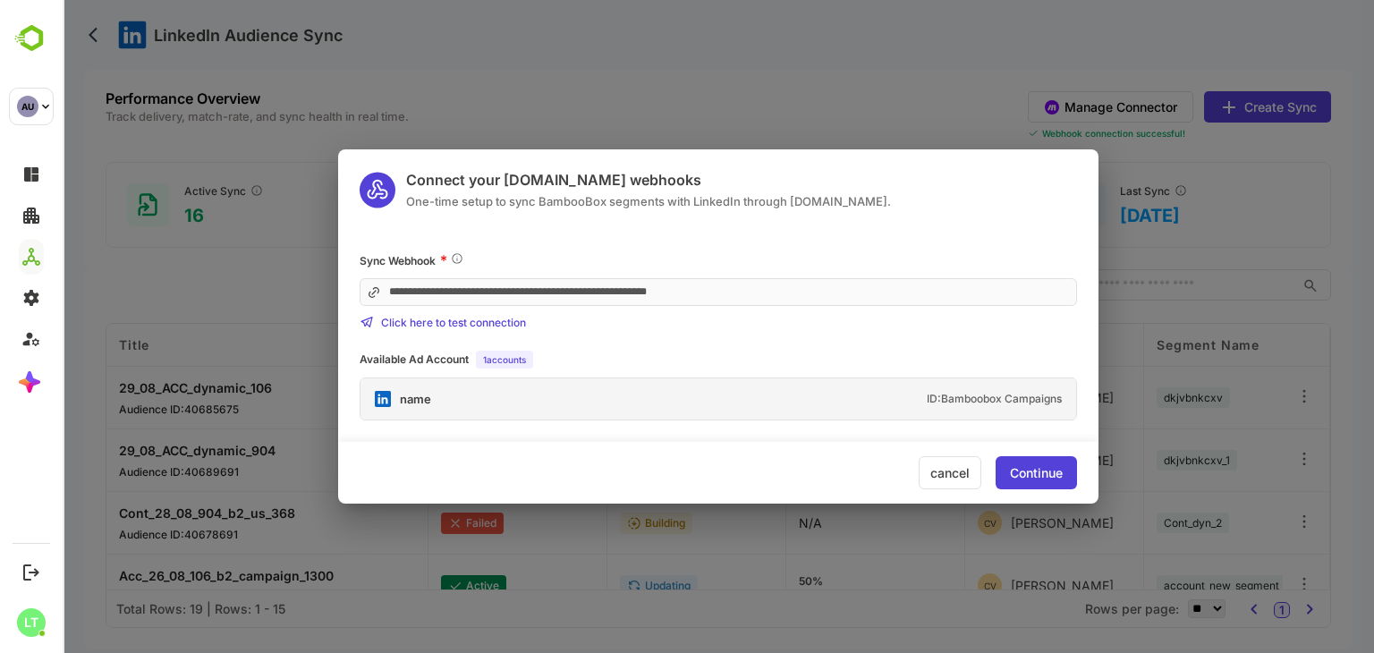
click at [276, 235] on div "**********" at bounding box center [719, 326] width 1312 height 653
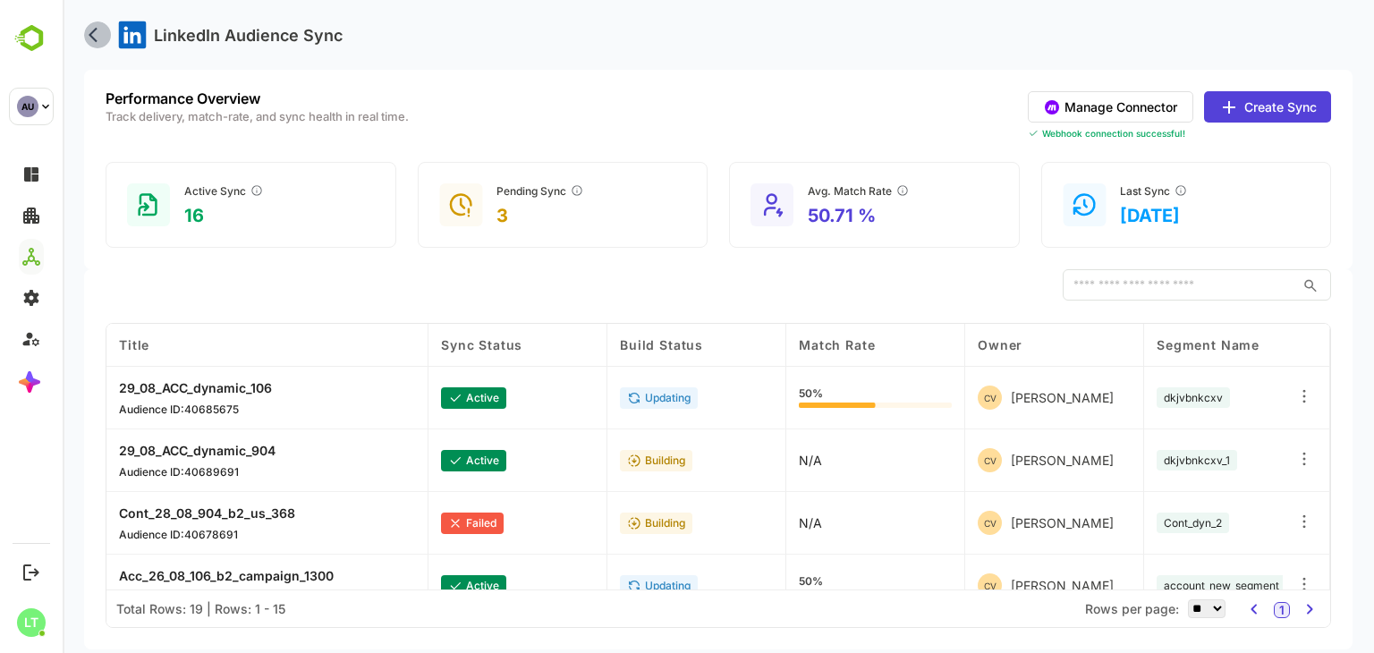
click at [98, 41] on icon "back" at bounding box center [98, 35] width 18 height 18
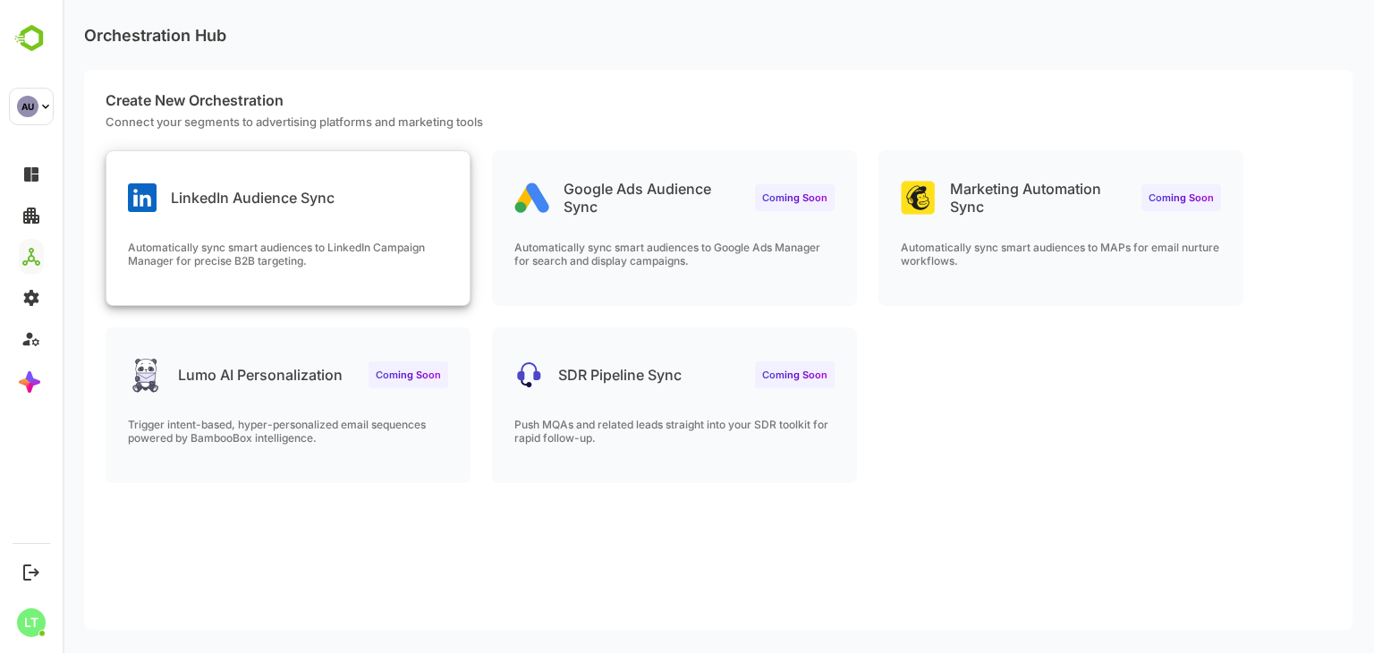
click at [321, 244] on p "Automatically sync smart audiences to LinkedIn Campaign Manager for precise B2B…" at bounding box center [288, 254] width 320 height 27
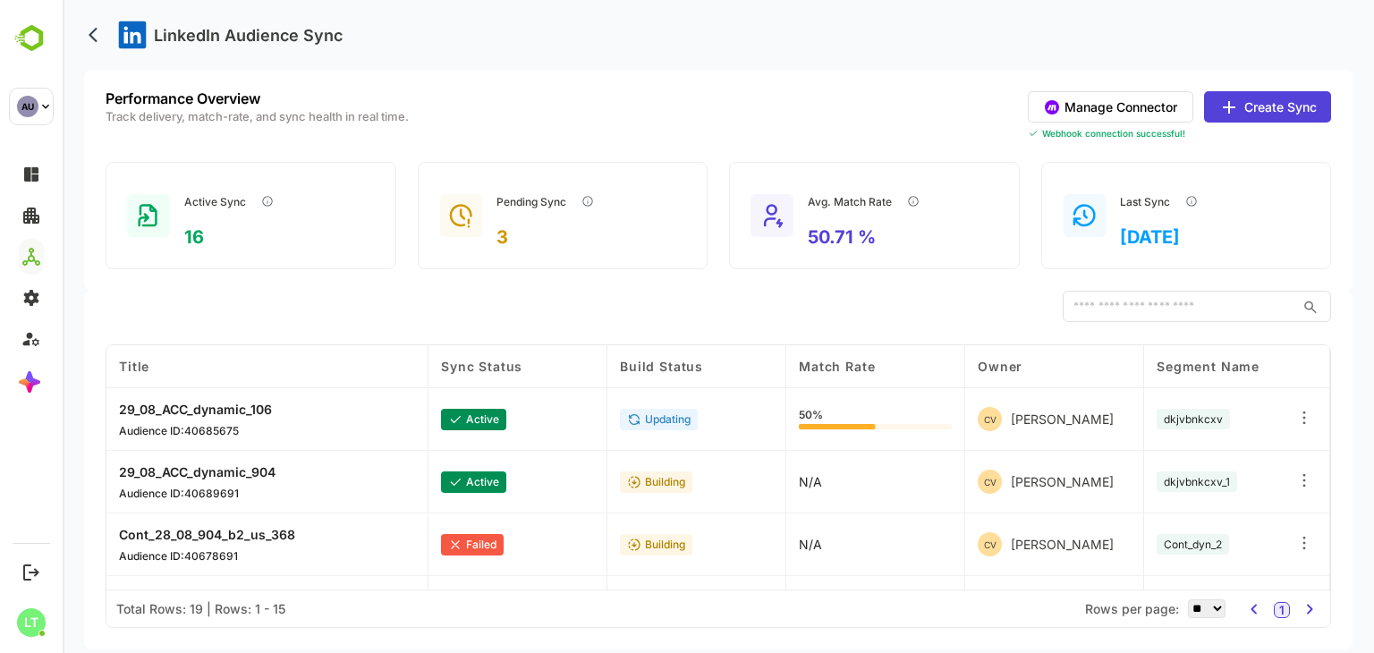
click at [1105, 98] on button "Manage Connector" at bounding box center [1111, 106] width 166 height 31
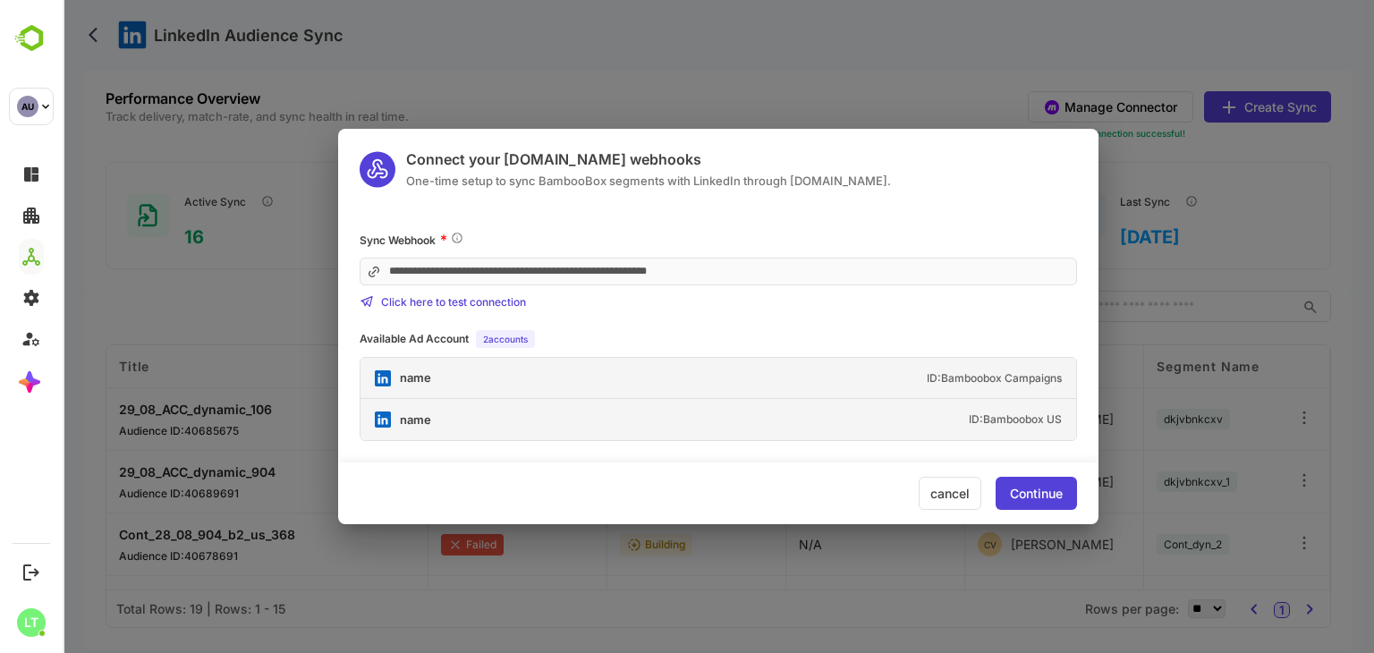
click at [1044, 484] on div "Continue" at bounding box center [1036, 493] width 81 height 33
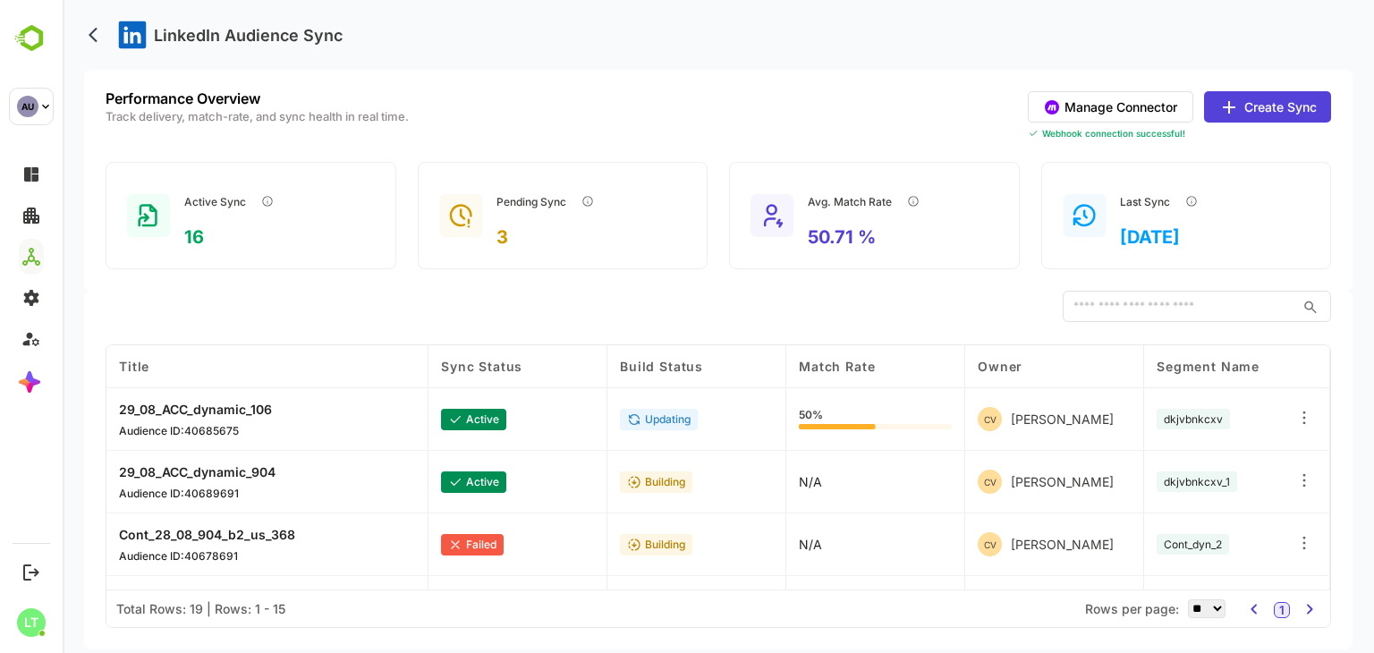
click at [1254, 102] on button "Create Sync" at bounding box center [1267, 106] width 127 height 31
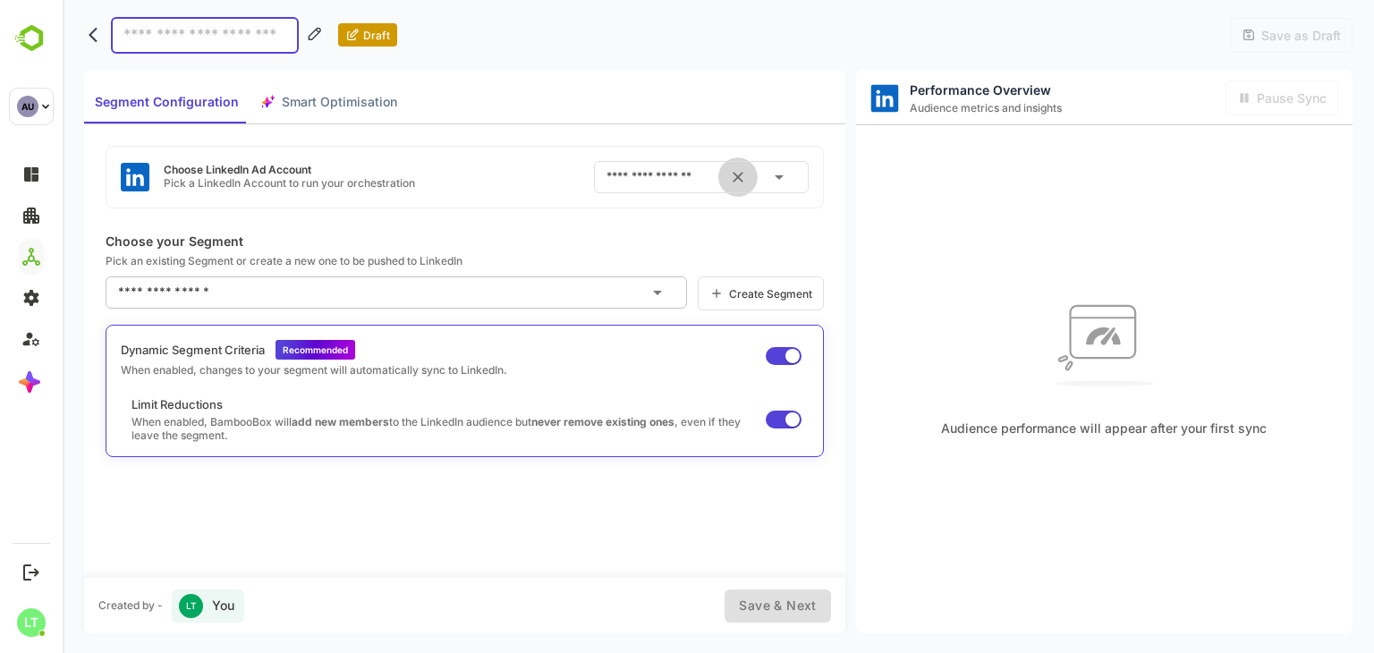
click at [749, 180] on button "Clear" at bounding box center [737, 176] width 39 height 39
click at [762, 178] on button "Open" at bounding box center [779, 177] width 43 height 43
click at [773, 280] on div "ID: Bamboobox US" at bounding box center [757, 286] width 95 height 16
type input "****"
click at [676, 226] on div "Choose LinkedIn Ad Account Pick a LinkedIn Account to run your orchestration **…" at bounding box center [464, 350] width 761 height 453
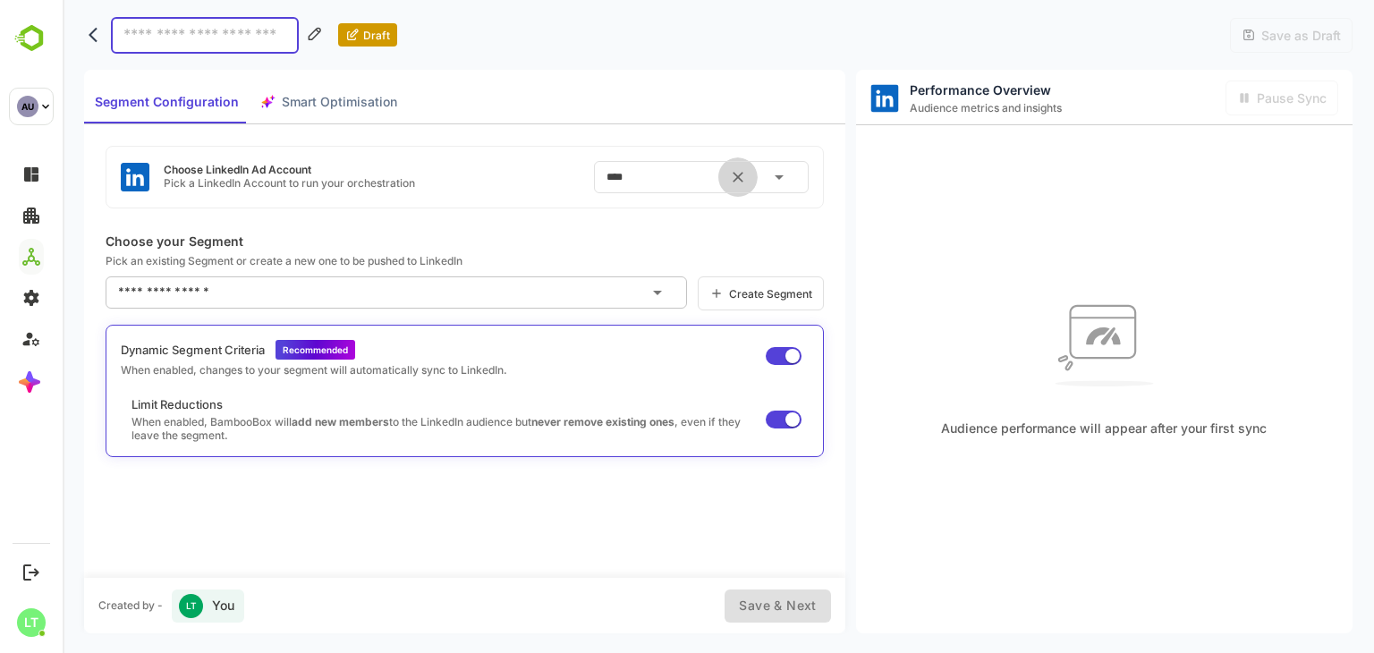
click at [742, 176] on icon "Clear" at bounding box center [738, 177] width 18 height 18
click at [585, 125] on div "Choose LinkedIn Ad Account Pick a LinkedIn Account to run your orchestration ​ …" at bounding box center [464, 350] width 761 height 453
click at [99, 38] on icon "back" at bounding box center [98, 35] width 18 height 18
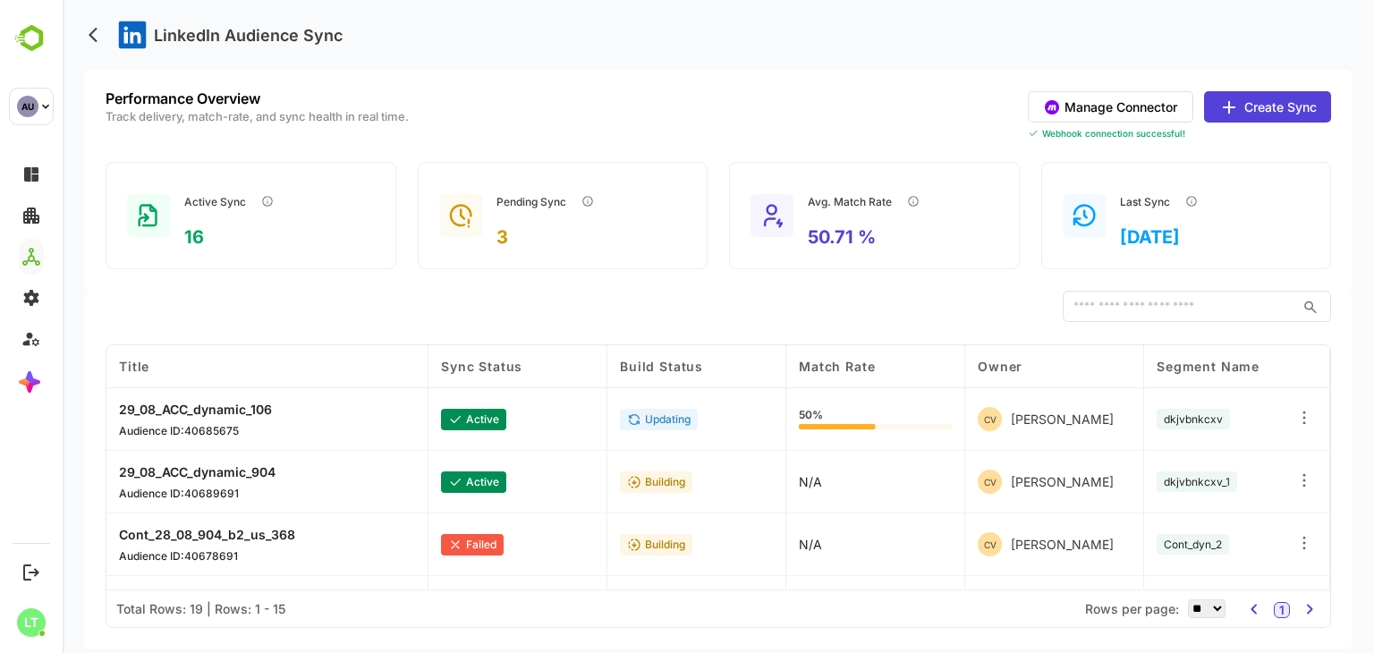
click at [338, 412] on div "29_08_ACC_dynamic_106 Audience ID: 40685675" at bounding box center [267, 419] width 322 height 63
click at [235, 437] on div "29_08_ACC_dynamic_106 Audience ID: 40685675" at bounding box center [267, 419] width 322 height 63
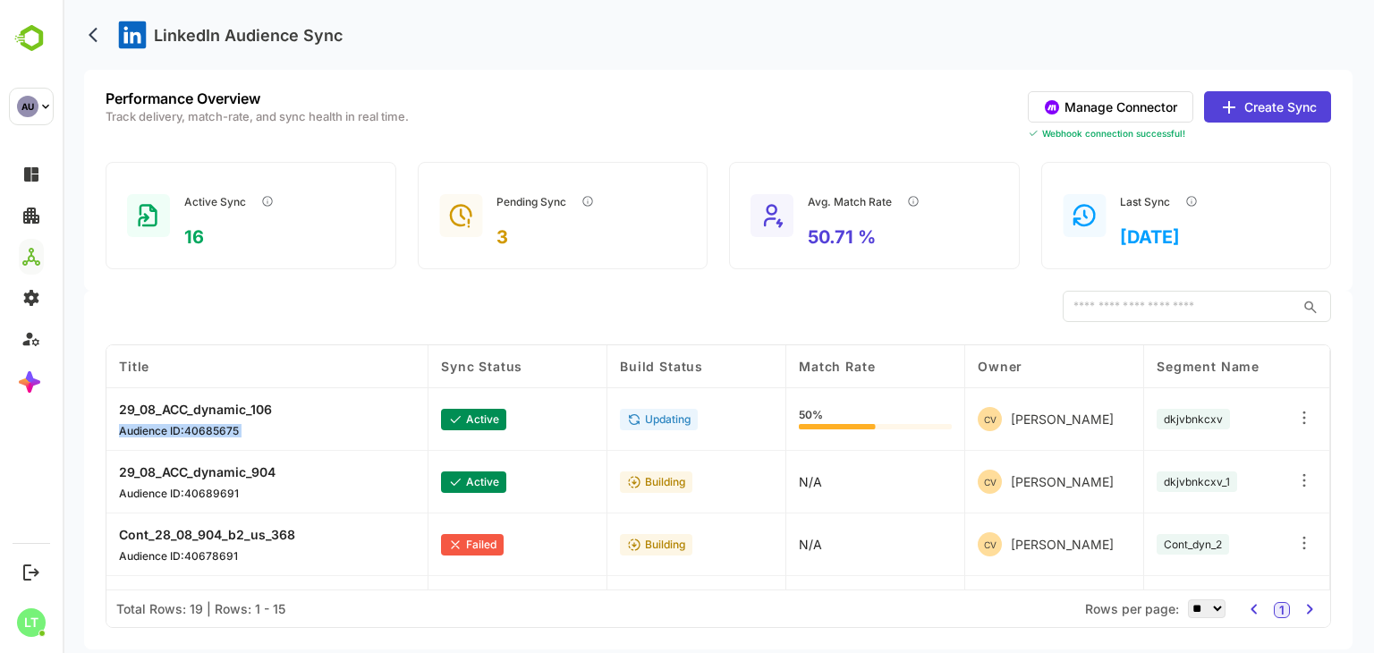
click at [235, 437] on div "29_08_ACC_dynamic_106 Audience ID: 40685675" at bounding box center [267, 419] width 322 height 63
click at [333, 424] on div "29_08_ACC_dynamic_106 Audience ID: 40685675" at bounding box center [267, 419] width 322 height 63
click at [271, 488] on p "Audience ID: 40689691" at bounding box center [197, 493] width 157 height 13
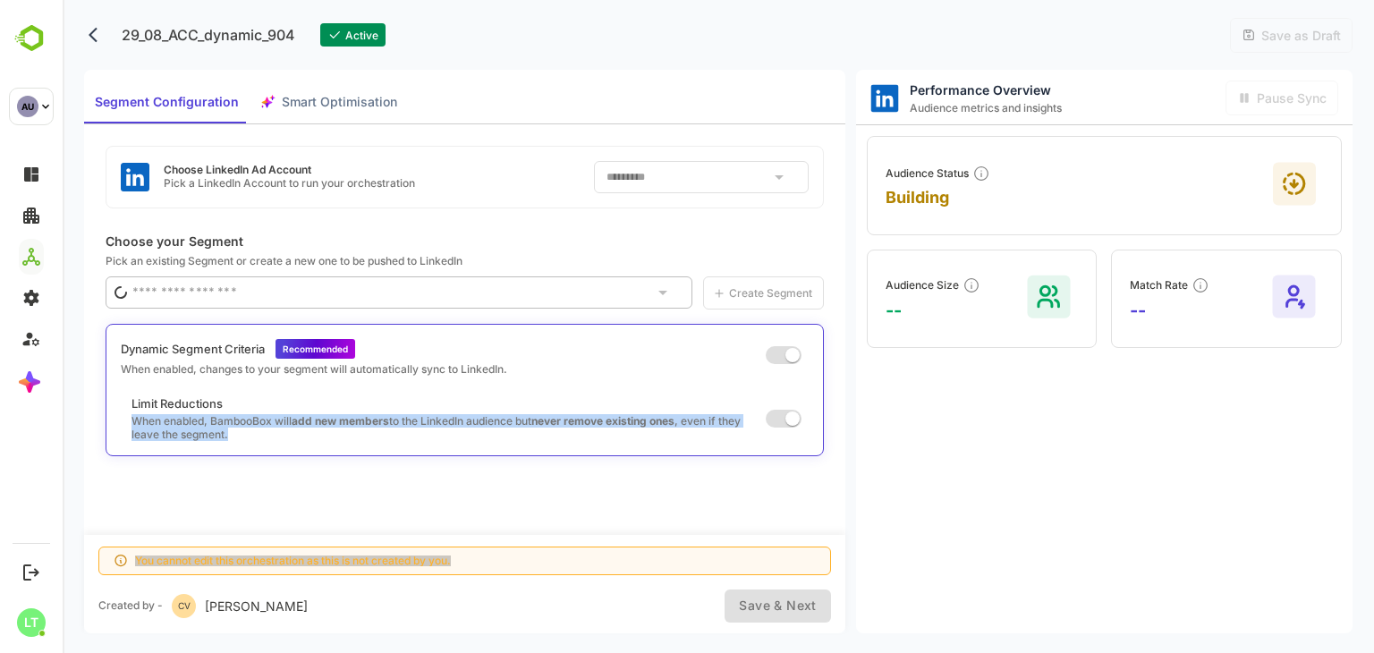
click at [271, 488] on div "Choose LinkedIn Ad Account Pick a LinkedIn Account to run your orchestration **…" at bounding box center [464, 330] width 761 height 412
type input "**********"
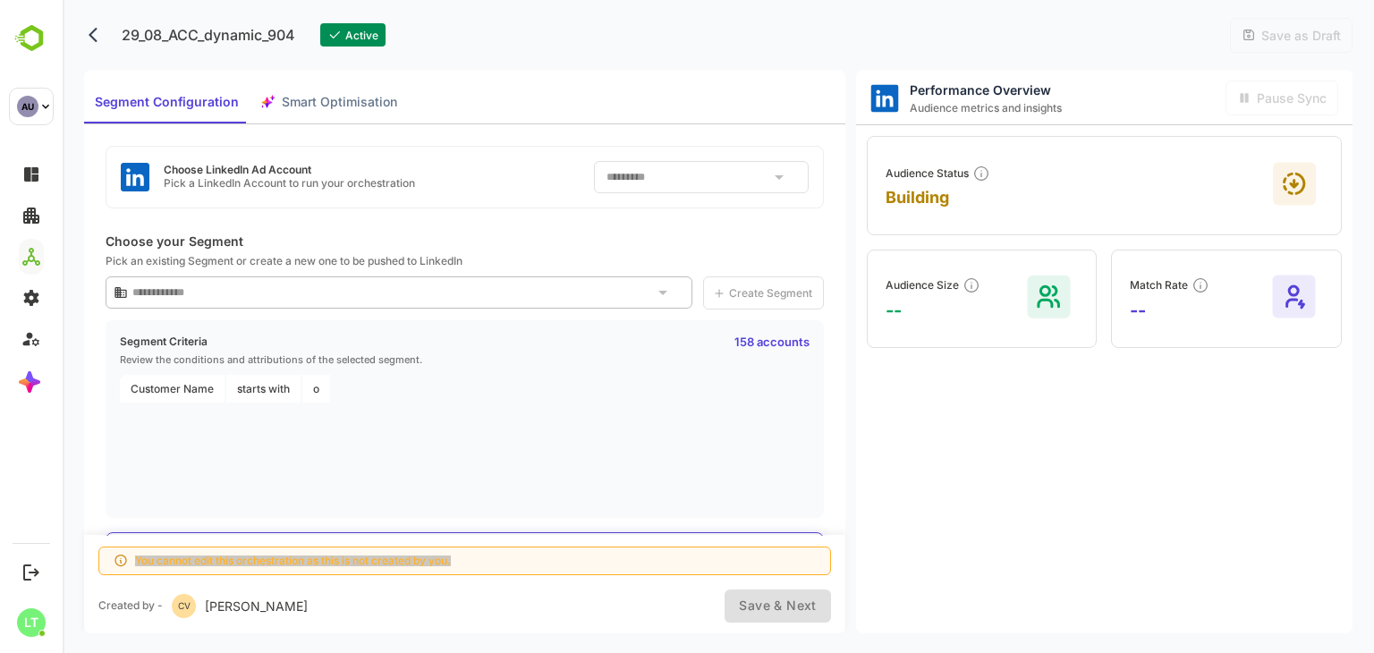
scroll to position [127, 0]
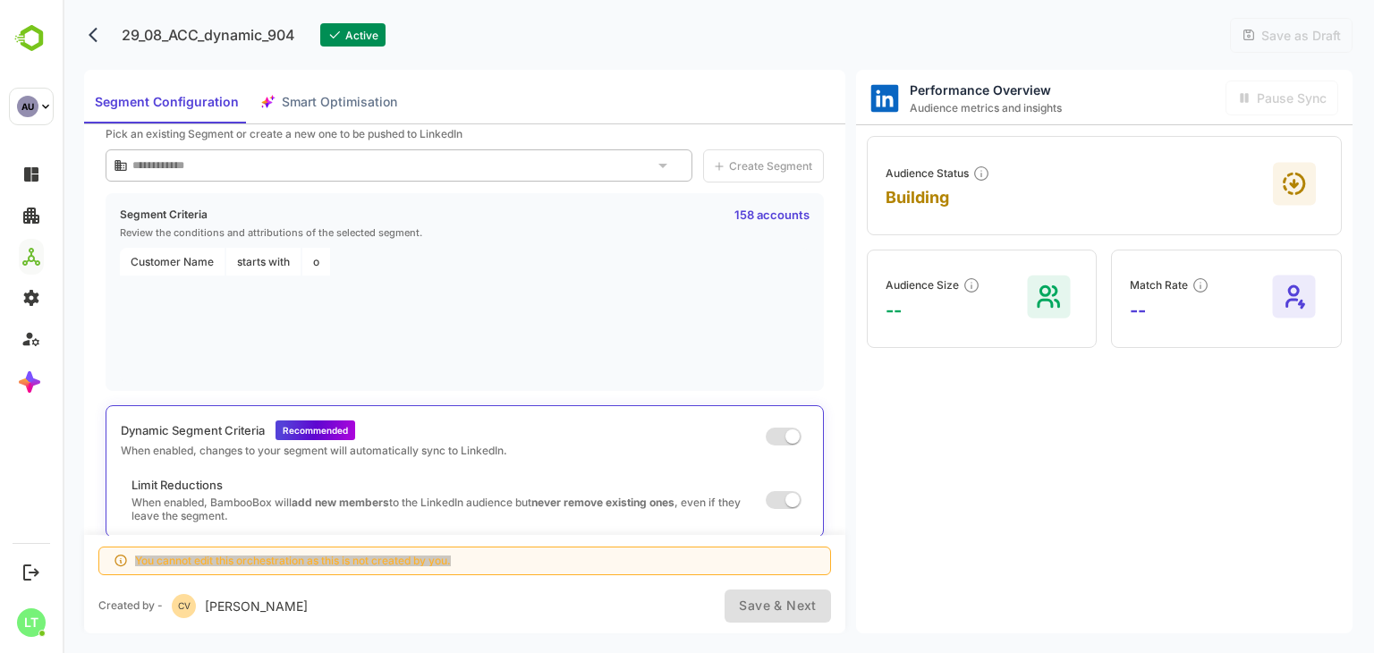
click at [93, 464] on div "**********" at bounding box center [464, 330] width 761 height 412
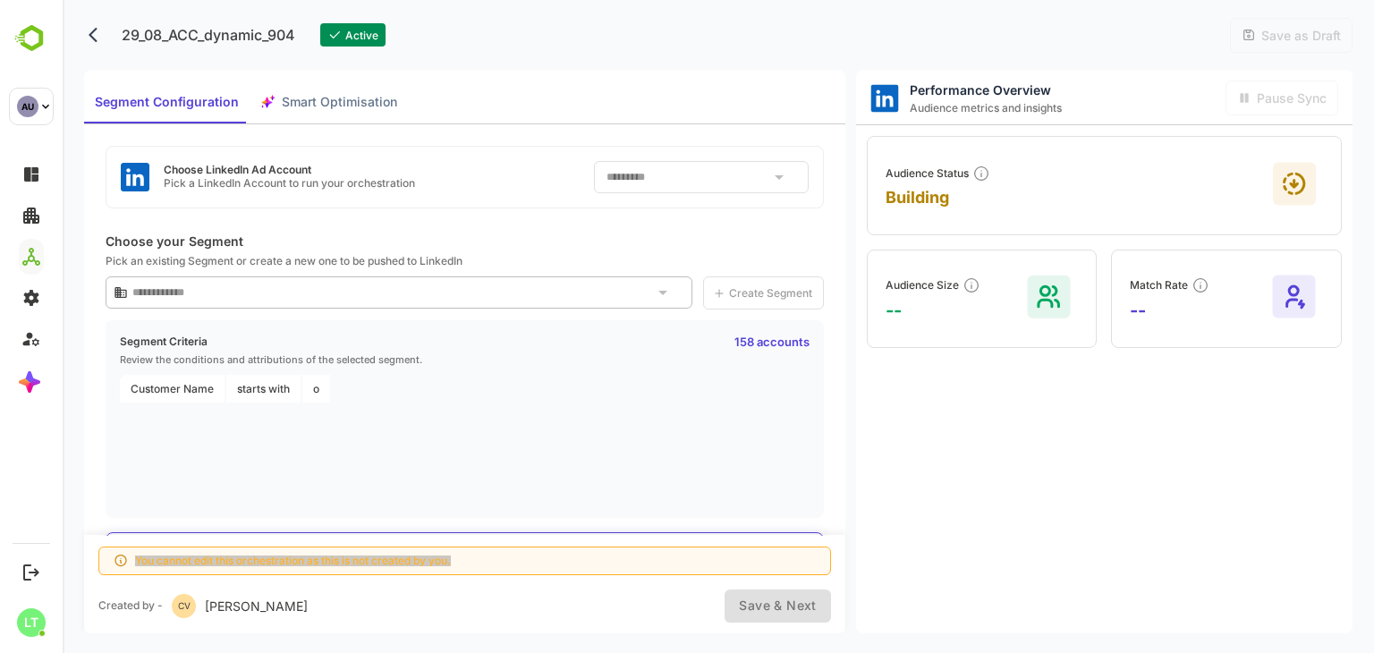
scroll to position [4, 0]
click at [89, 38] on icon "back" at bounding box center [98, 35] width 18 height 18
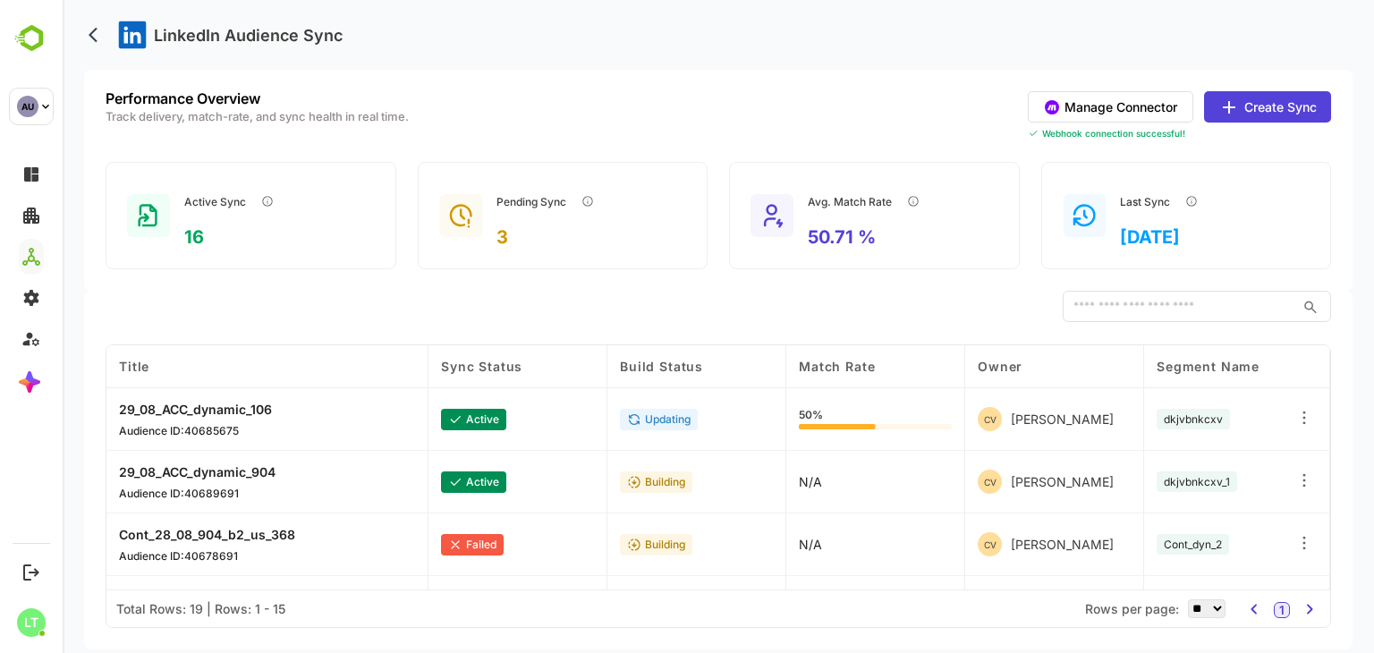
scroll to position [738, 0]
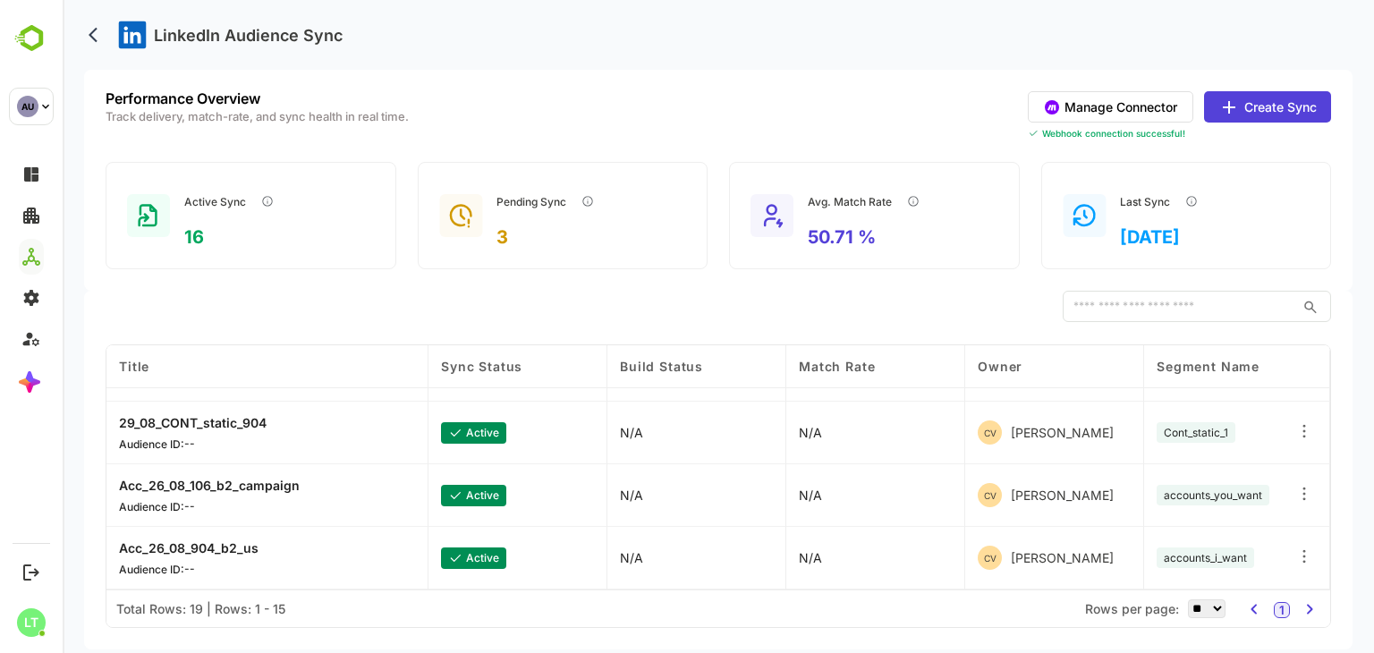
click at [188, 473] on div "Acc_26_08_106_b2_campaign Audience ID: --" at bounding box center [267, 495] width 322 height 63
click at [105, 24] on button "back" at bounding box center [97, 34] width 27 height 27
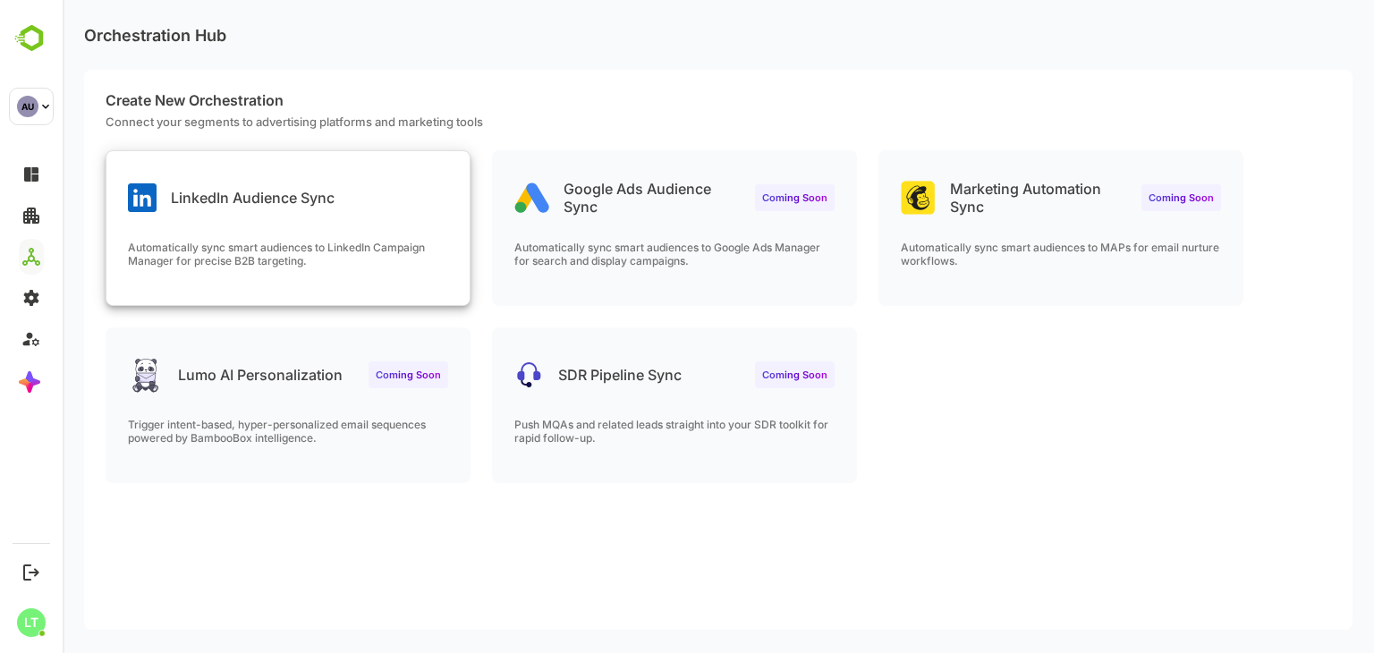
click at [423, 225] on div "LinkedIn Audience Sync Automatically sync smart audiences to LinkedIn Campaign …" at bounding box center [287, 228] width 363 height 154
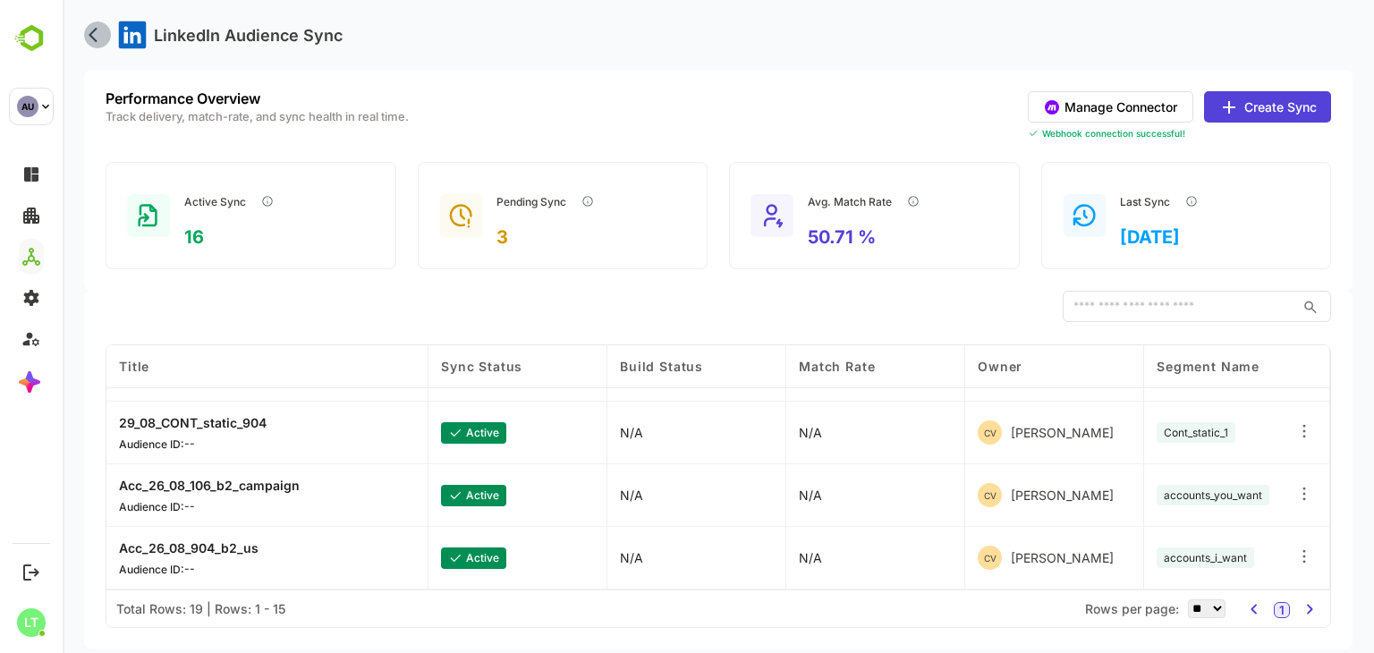
click at [100, 47] on button "back" at bounding box center [97, 34] width 27 height 27
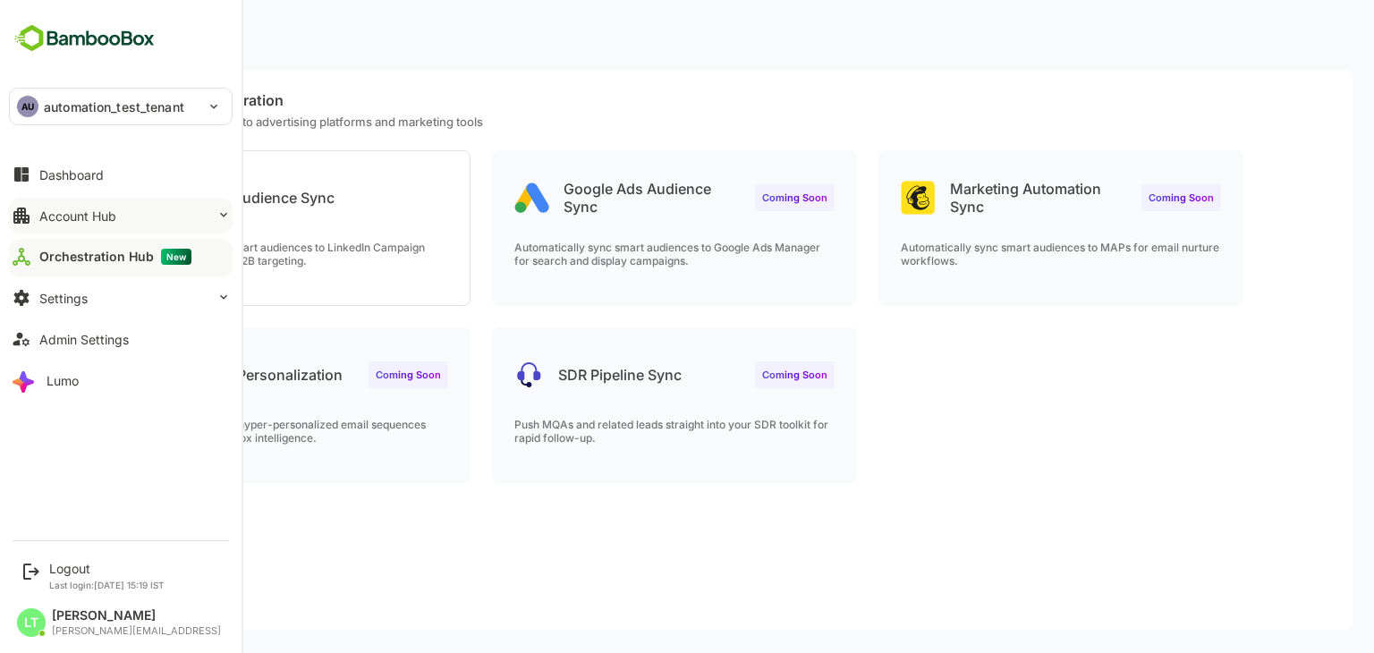
click at [61, 226] on button "Account Hub" at bounding box center [121, 216] width 224 height 36
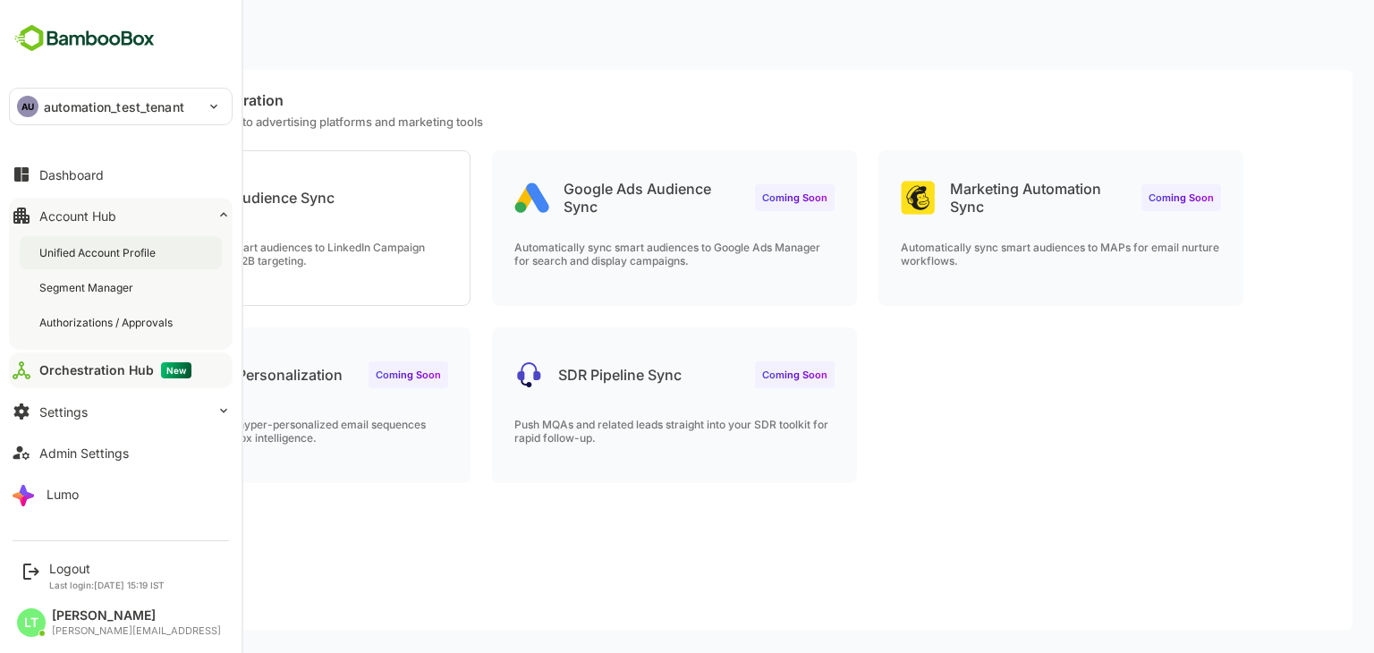
click at [72, 245] on div "Unified Account Profile" at bounding box center [99, 252] width 120 height 15
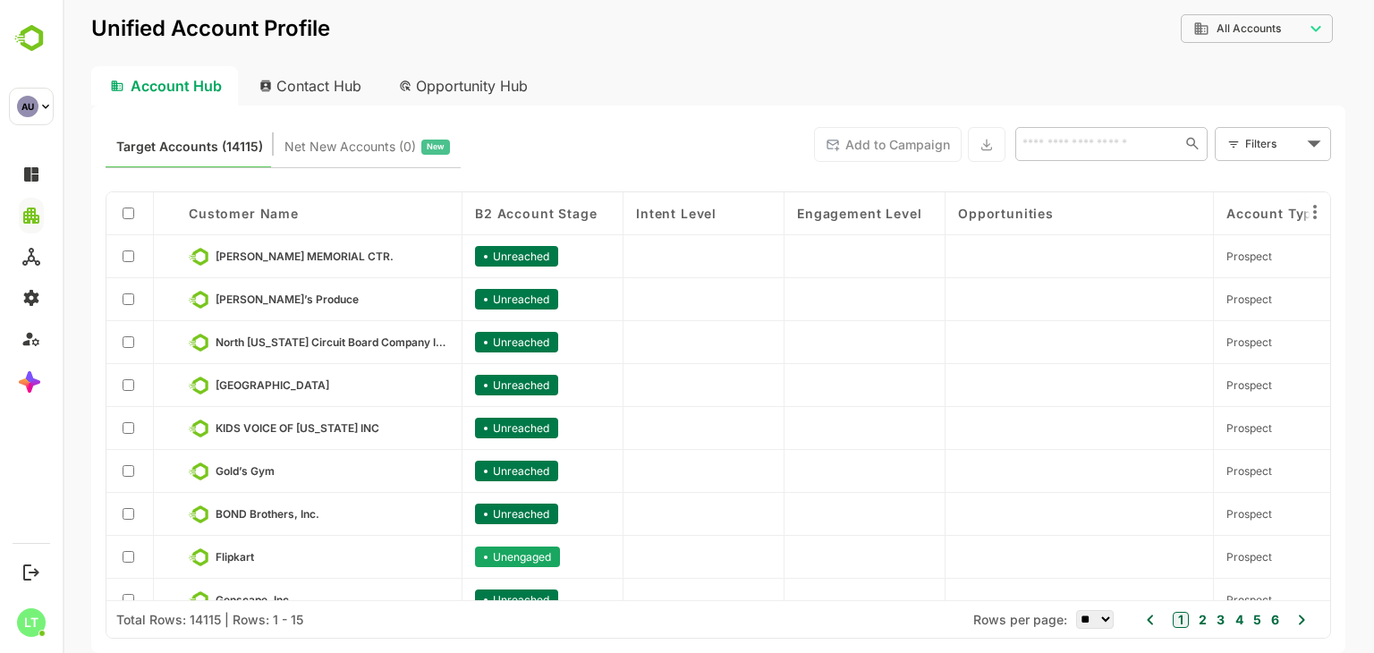
click at [291, 81] on div "Contact Hub" at bounding box center [311, 85] width 132 height 39
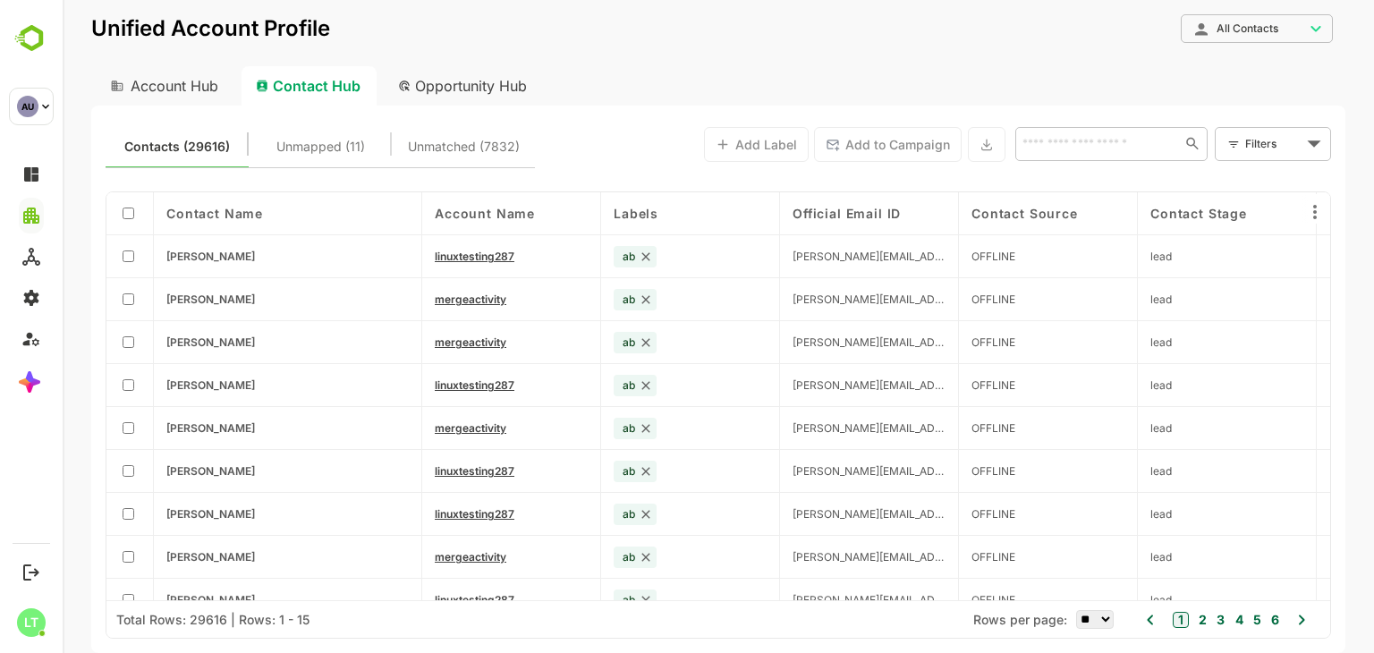
click at [191, 82] on div "Account Hub" at bounding box center [162, 85] width 143 height 39
type input "**********"
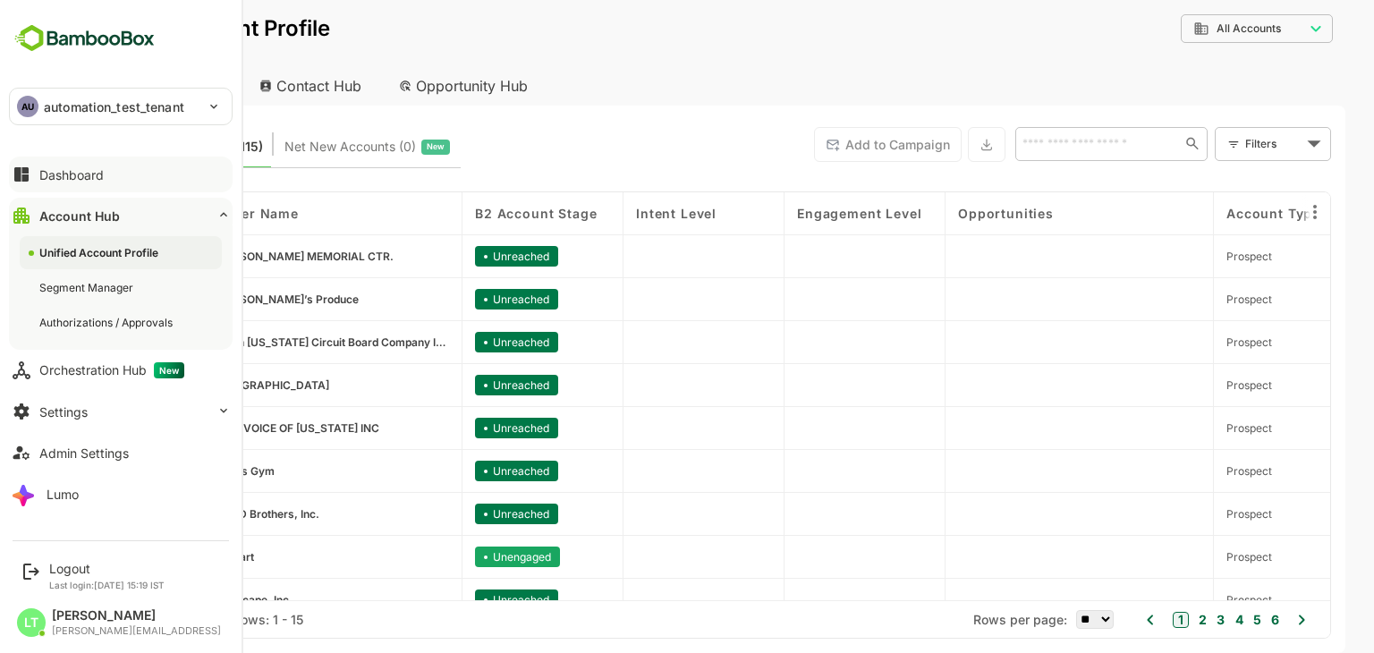
click at [79, 179] on div "Dashboard" at bounding box center [71, 174] width 64 height 15
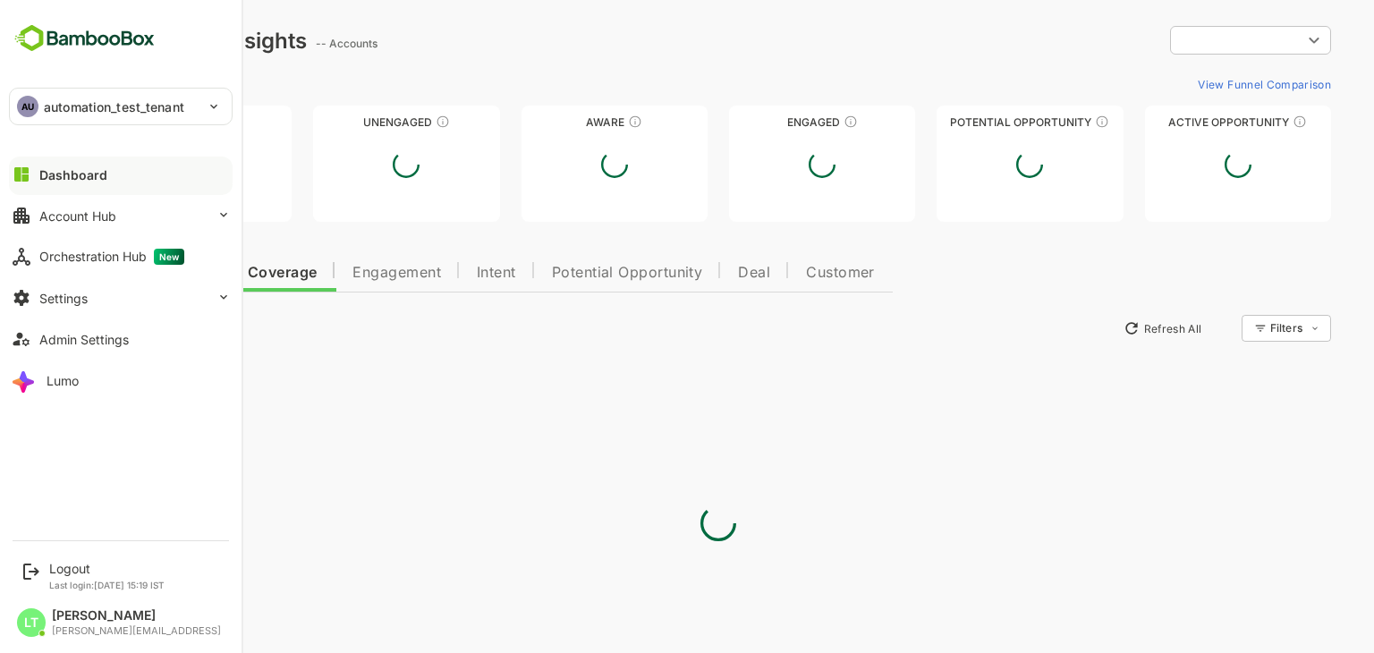
type input "**********"
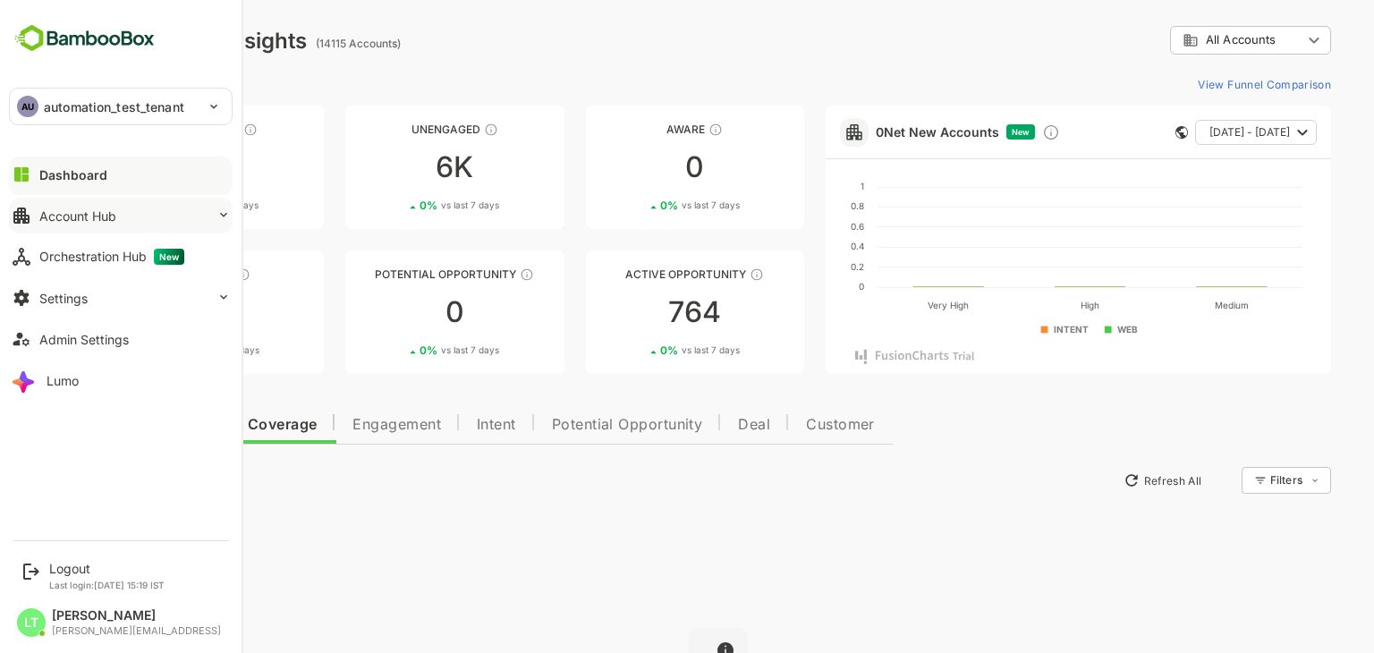
click at [61, 223] on button "Account Hub" at bounding box center [121, 216] width 224 height 36
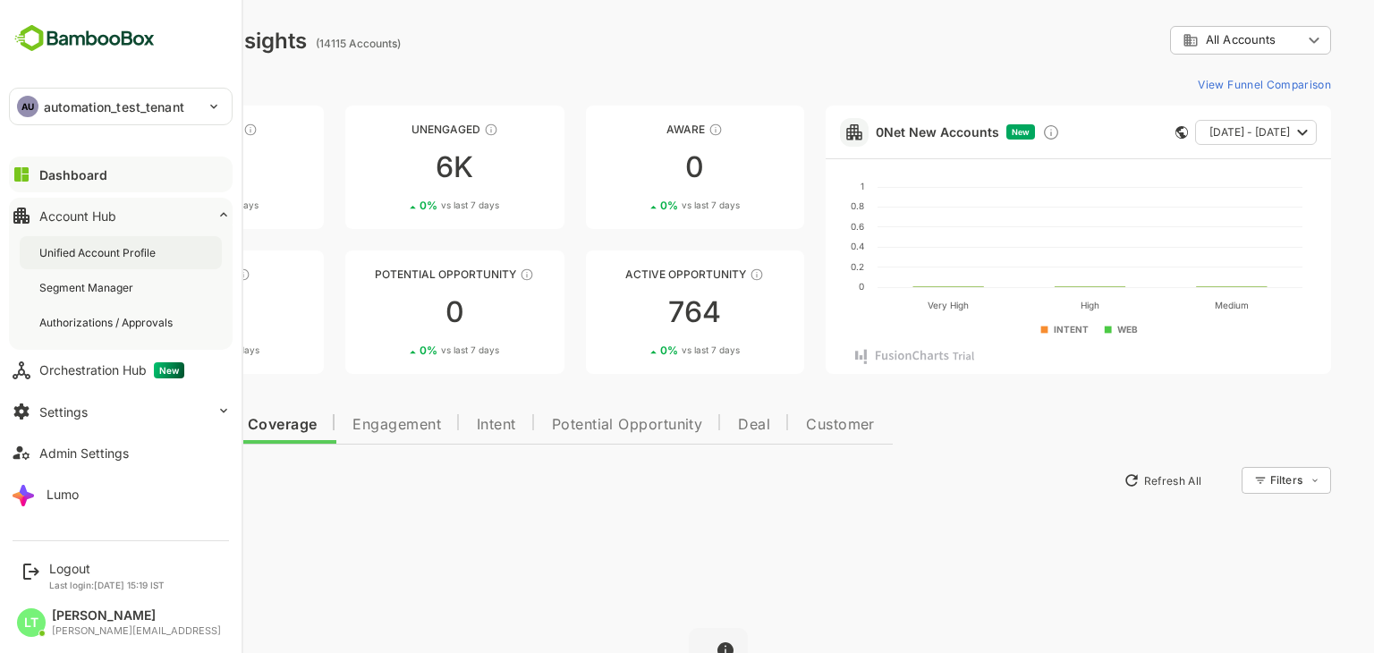
click at [80, 245] on div "Unified Account Profile" at bounding box center [99, 252] width 120 height 15
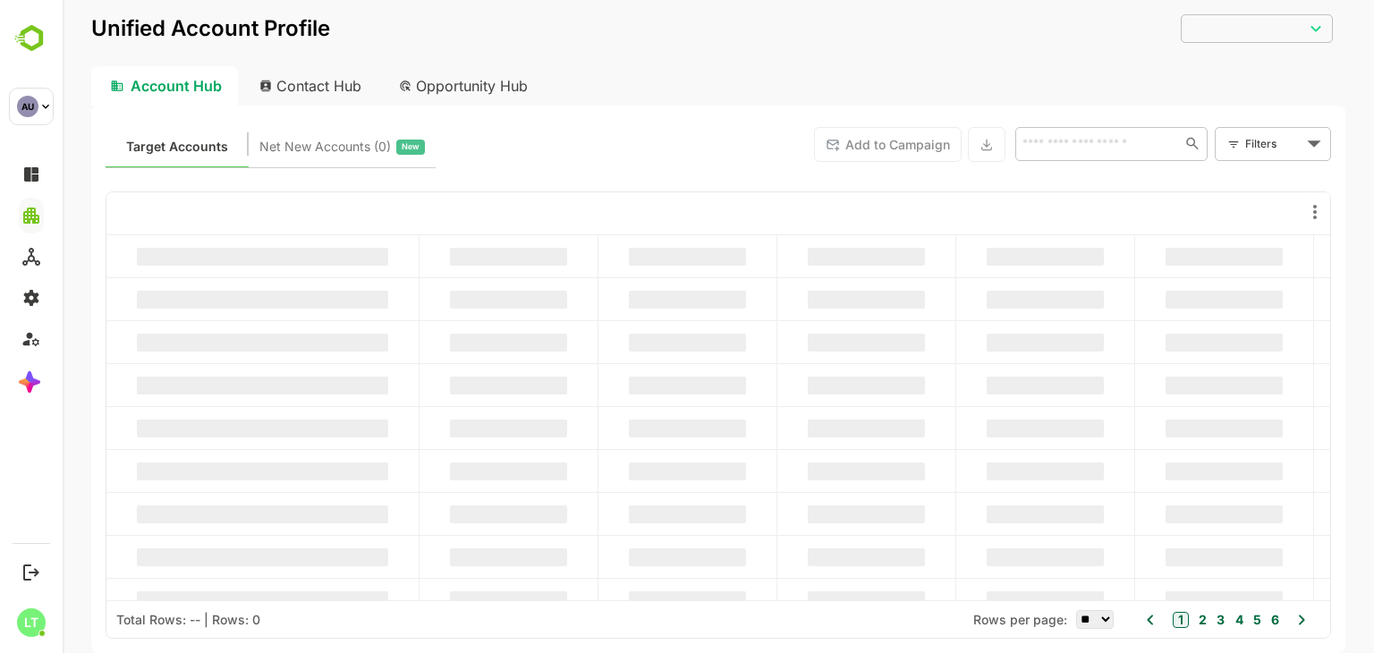
type input "**********"
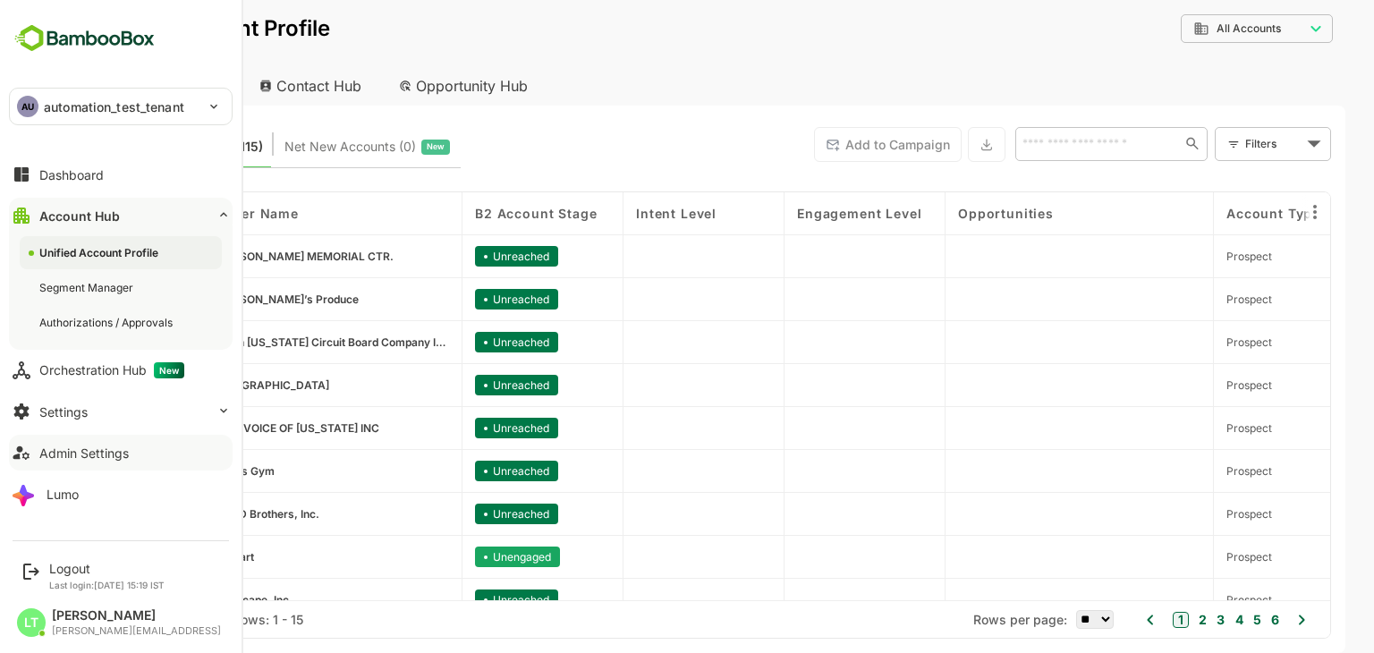
click at [74, 460] on button "Admin Settings" at bounding box center [121, 453] width 224 height 36
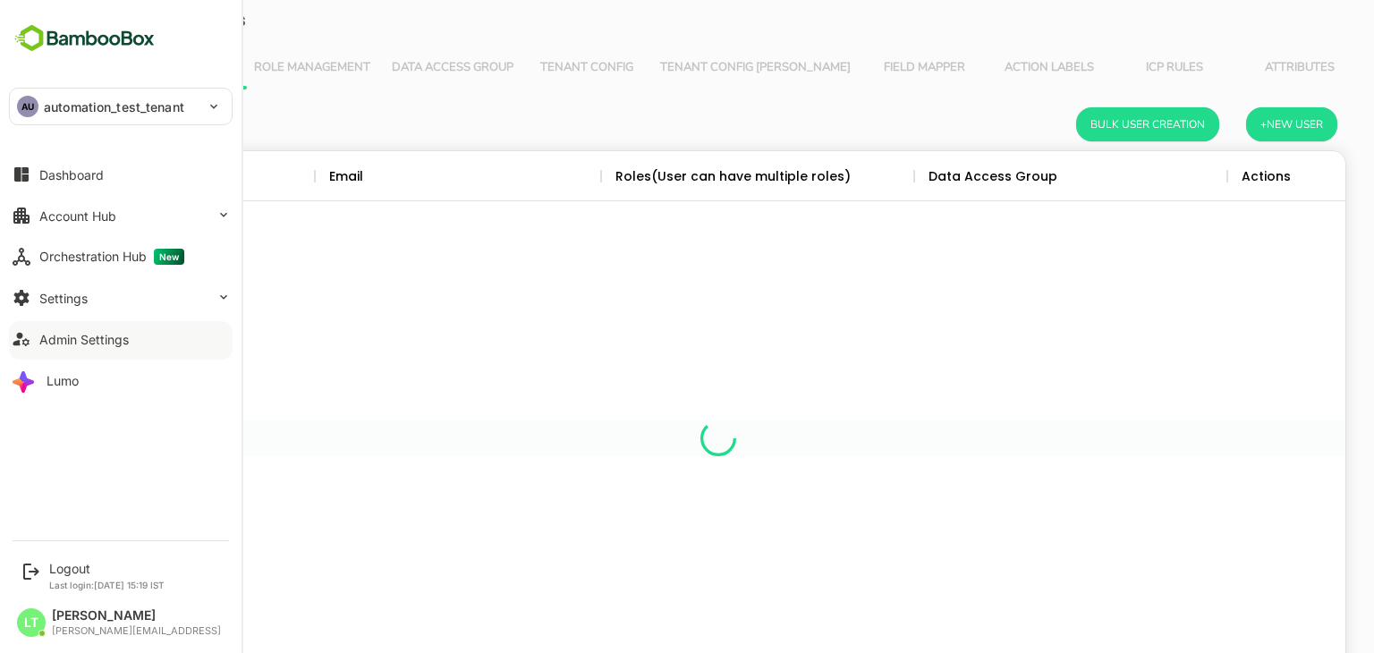
scroll to position [511, 1228]
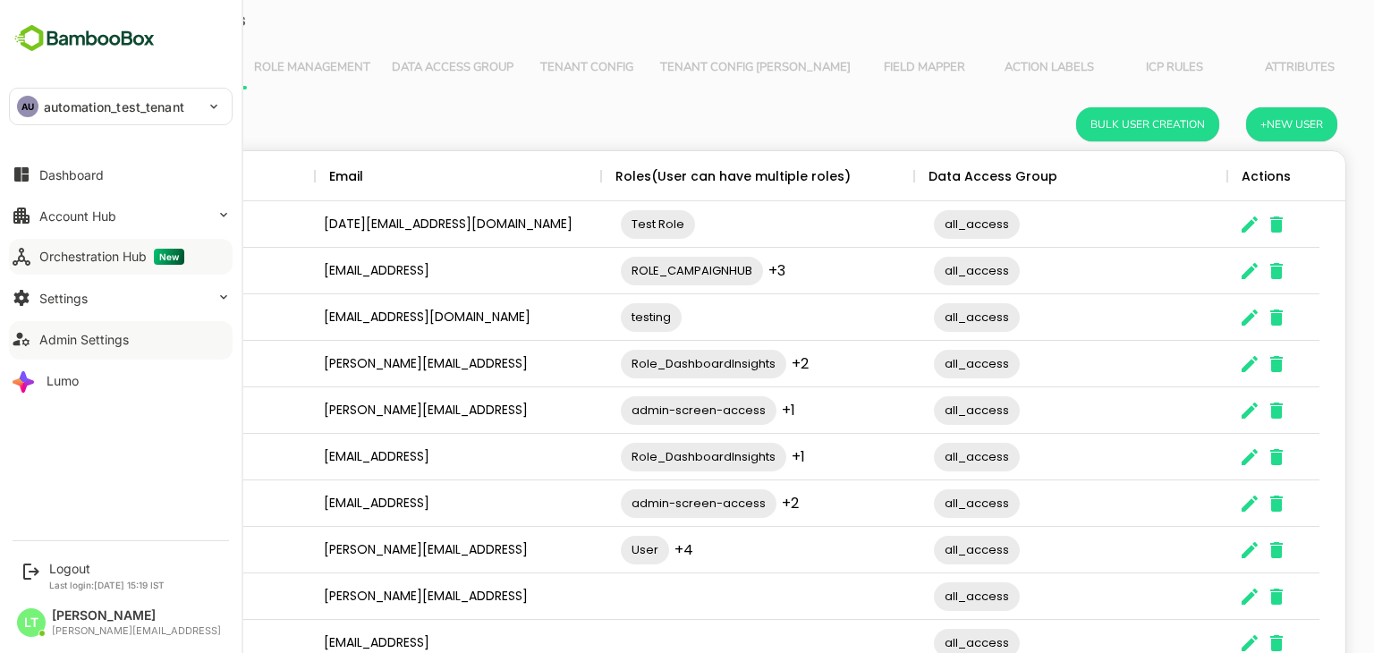
click at [101, 264] on div "Orchestration Hub New" at bounding box center [111, 257] width 145 height 16
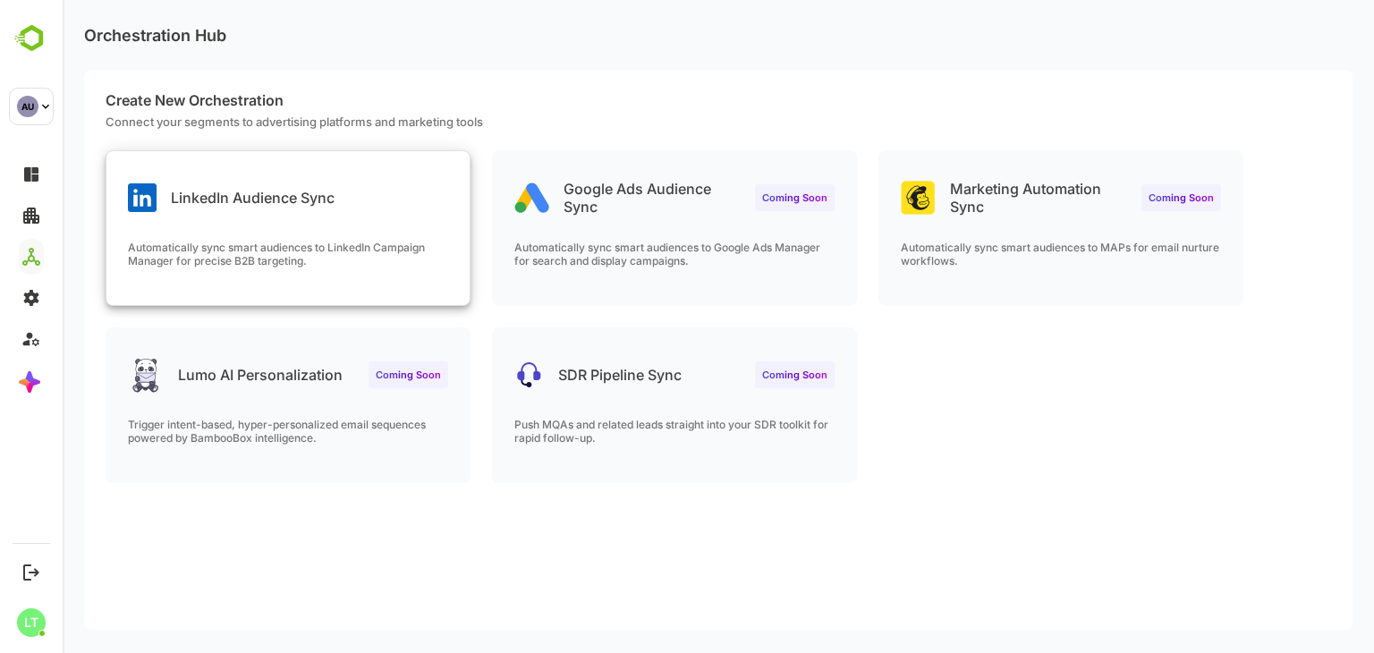
click at [326, 290] on div "Automatically sync smart audiences to LinkedIn Campaign Manager for precise B2B…" at bounding box center [287, 273] width 363 height 64
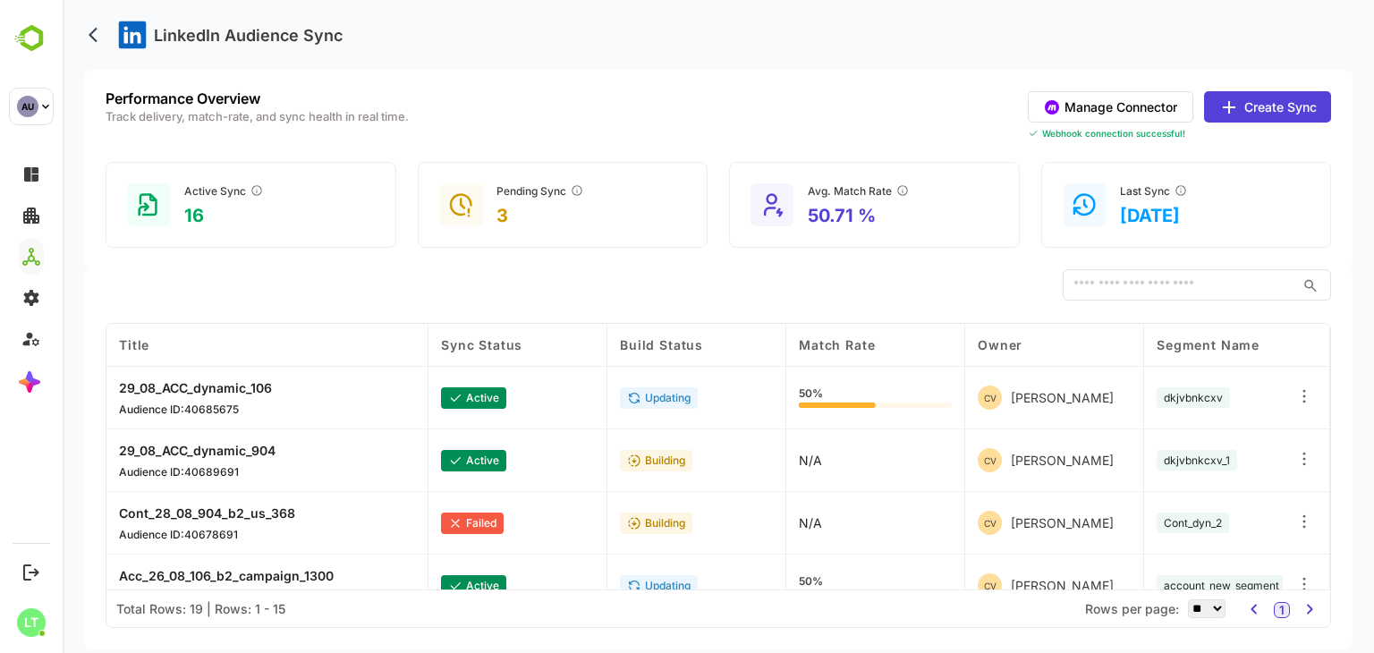
click at [1084, 98] on button "Manage Connector" at bounding box center [1111, 106] width 166 height 31
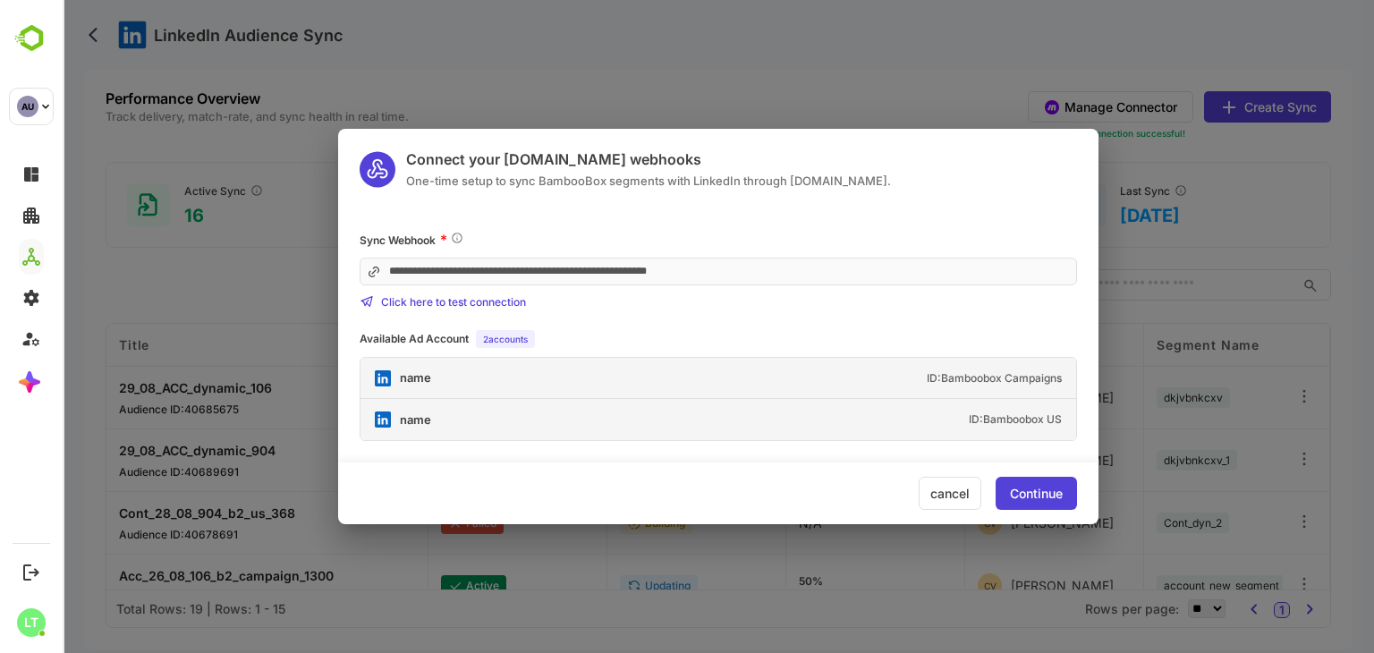
click at [945, 487] on div "cancel" at bounding box center [950, 493] width 63 height 33
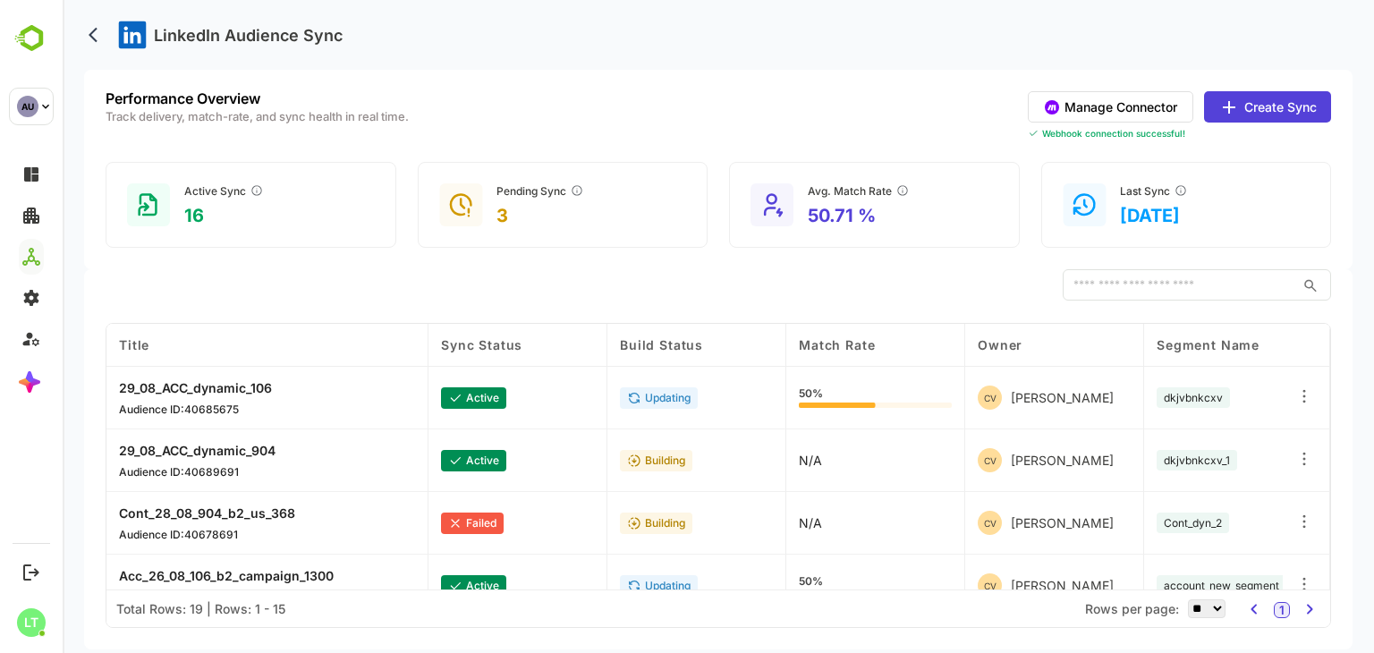
click at [1112, 123] on div "Manage Connector Create Sync Webhook connection successful!" at bounding box center [1179, 115] width 303 height 49
click at [1109, 119] on button "Manage Connector" at bounding box center [1111, 106] width 166 height 31
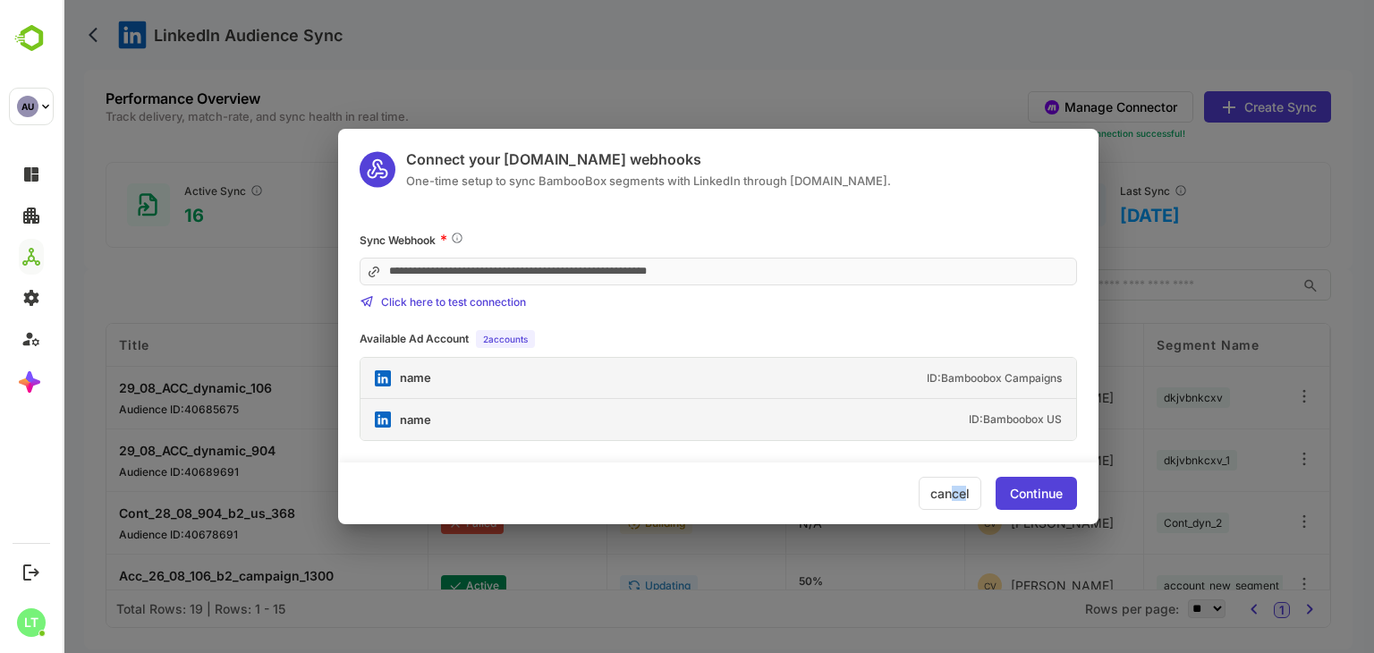
drag, startPoint x: 965, startPoint y: 515, endPoint x: 950, endPoint y: 488, distance: 31.6
click at [950, 488] on div "cancel Continue" at bounding box center [718, 494] width 761 height 62
click at [950, 488] on div "cancel" at bounding box center [950, 493] width 63 height 33
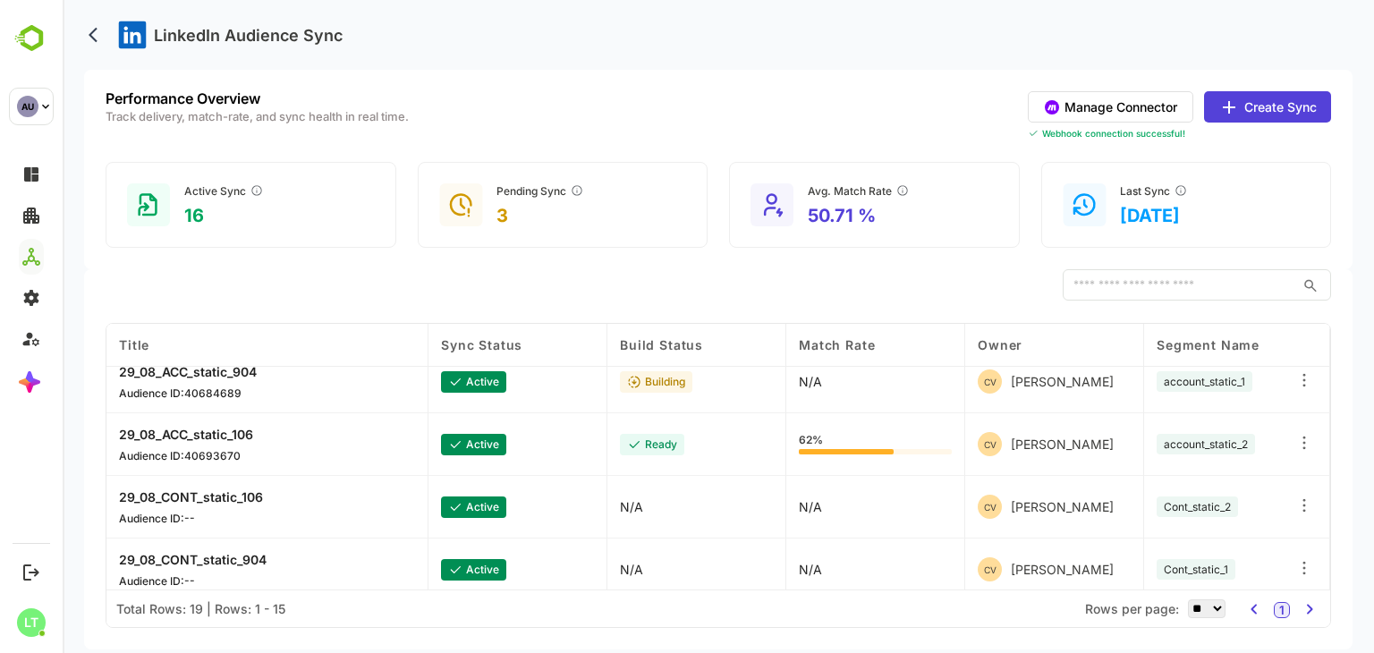
scroll to position [717, 0]
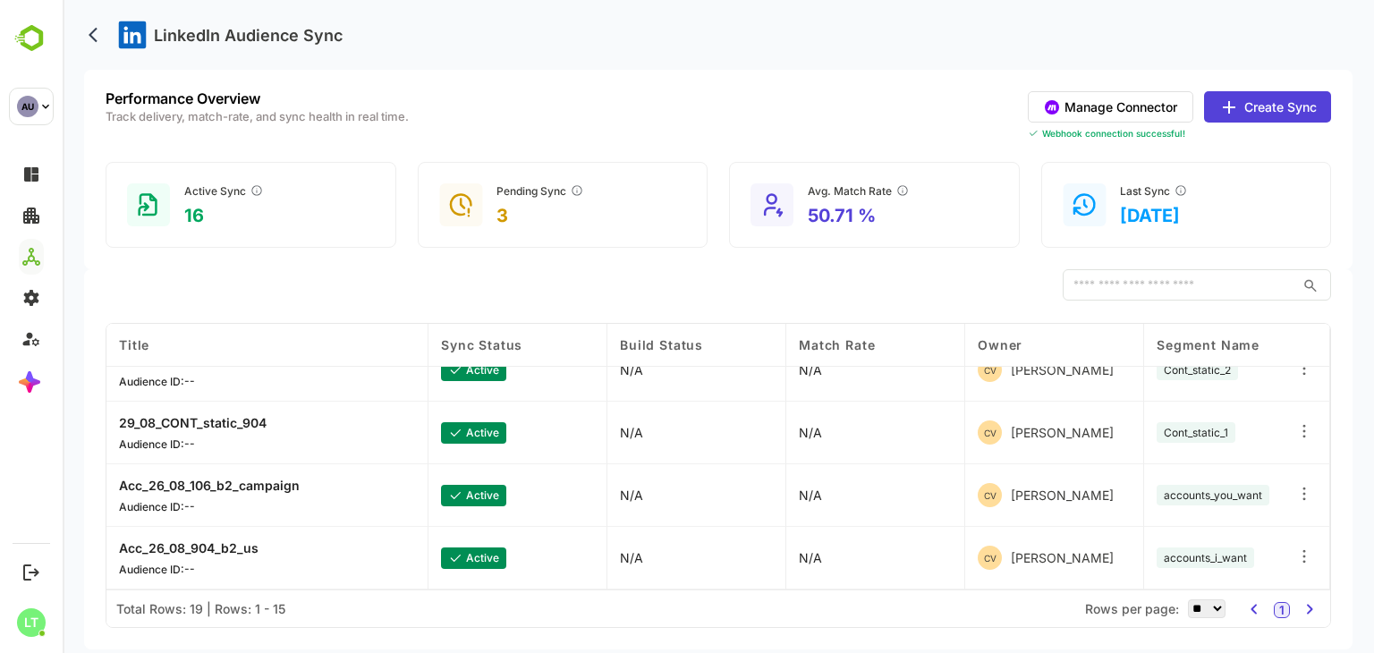
click at [1144, 91] on button "Manage Connector" at bounding box center [1111, 106] width 166 height 31
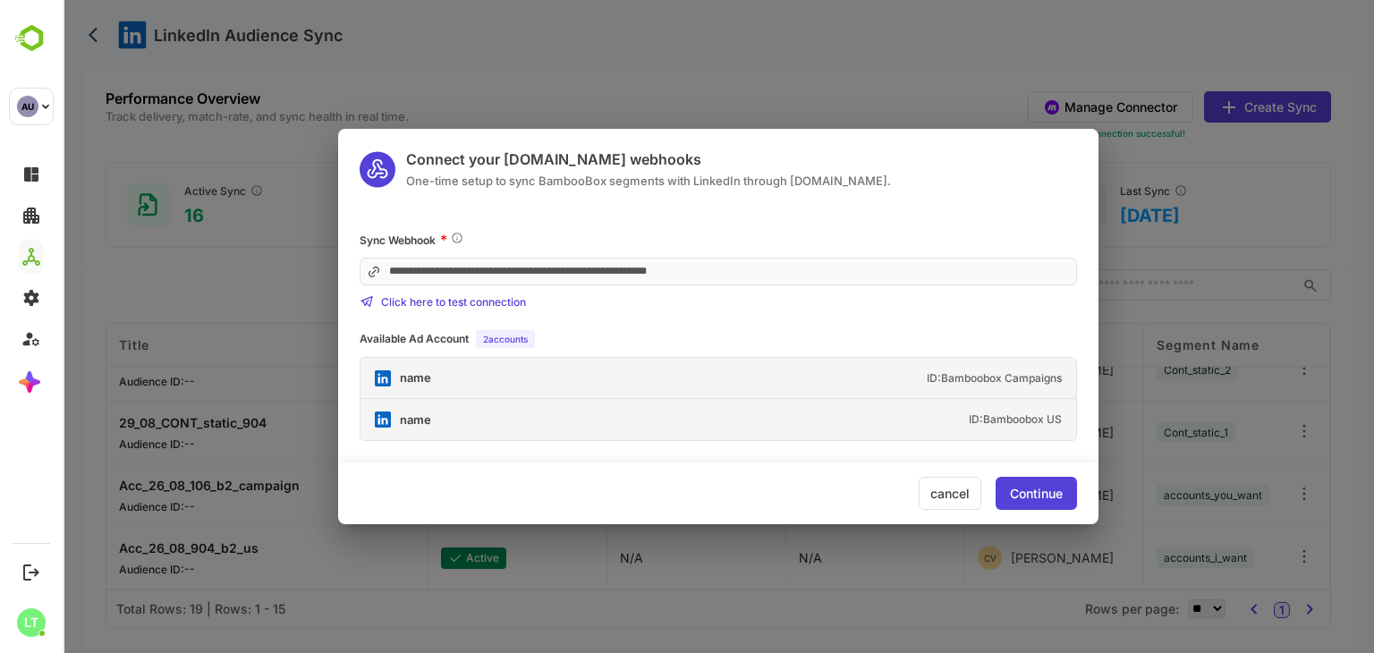
click at [418, 381] on div "name" at bounding box center [415, 378] width 31 height 12
click at [409, 380] on div "name" at bounding box center [415, 378] width 31 height 12
click at [516, 374] on div "name ID: Bamboobox Campaigns" at bounding box center [719, 378] width 716 height 41
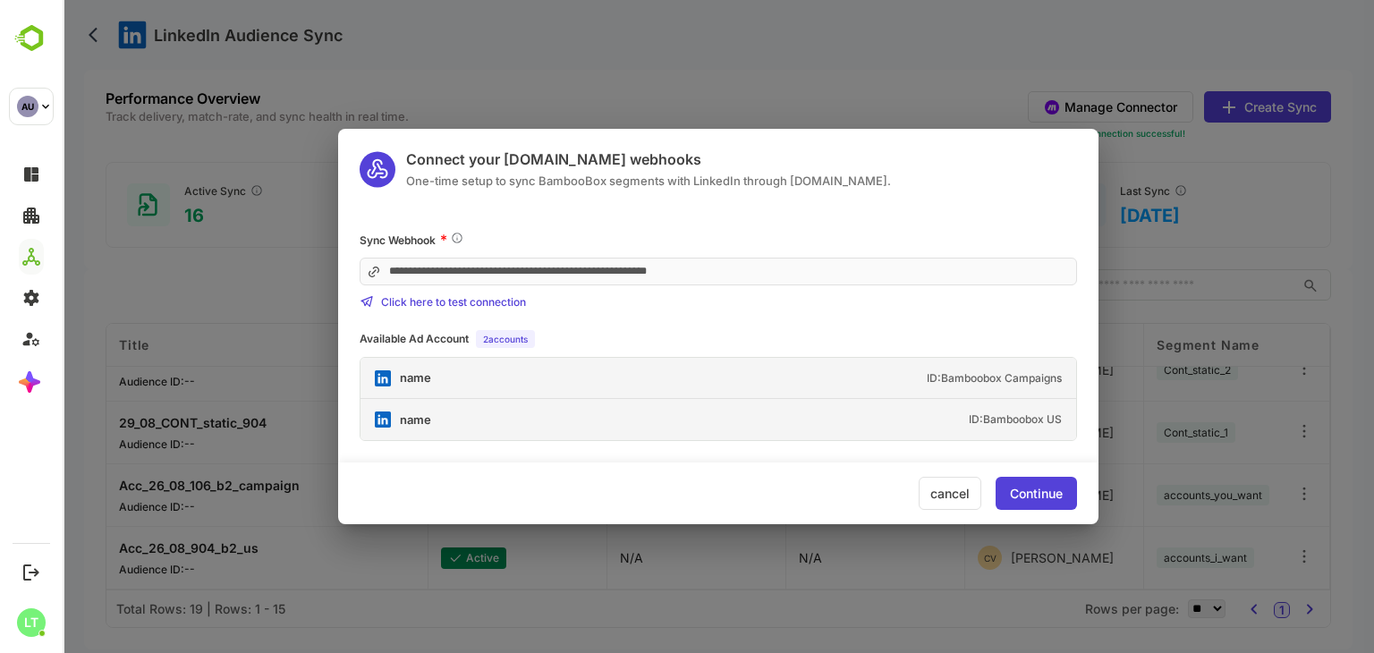
click at [701, 248] on div "**********" at bounding box center [719, 270] width 718 height 78
click at [968, 487] on div "cancel" at bounding box center [950, 493] width 63 height 33
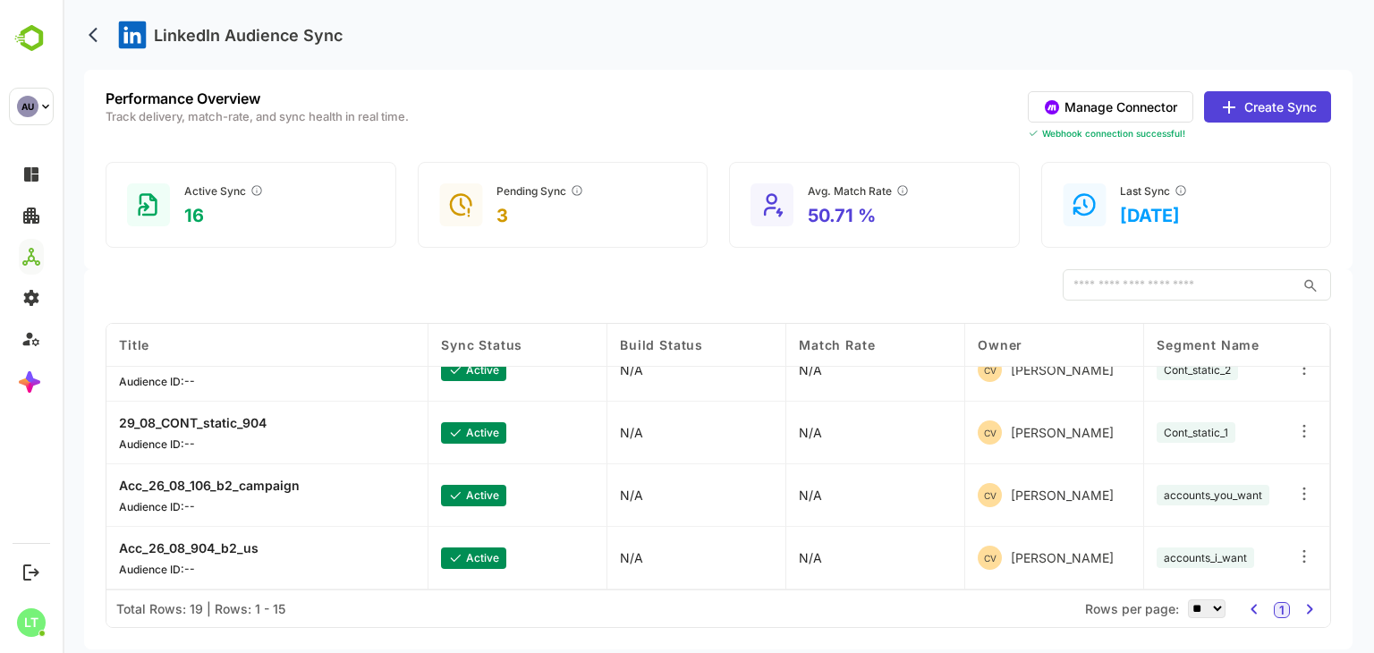
click at [1090, 100] on button "Manage Connector" at bounding box center [1111, 106] width 166 height 31
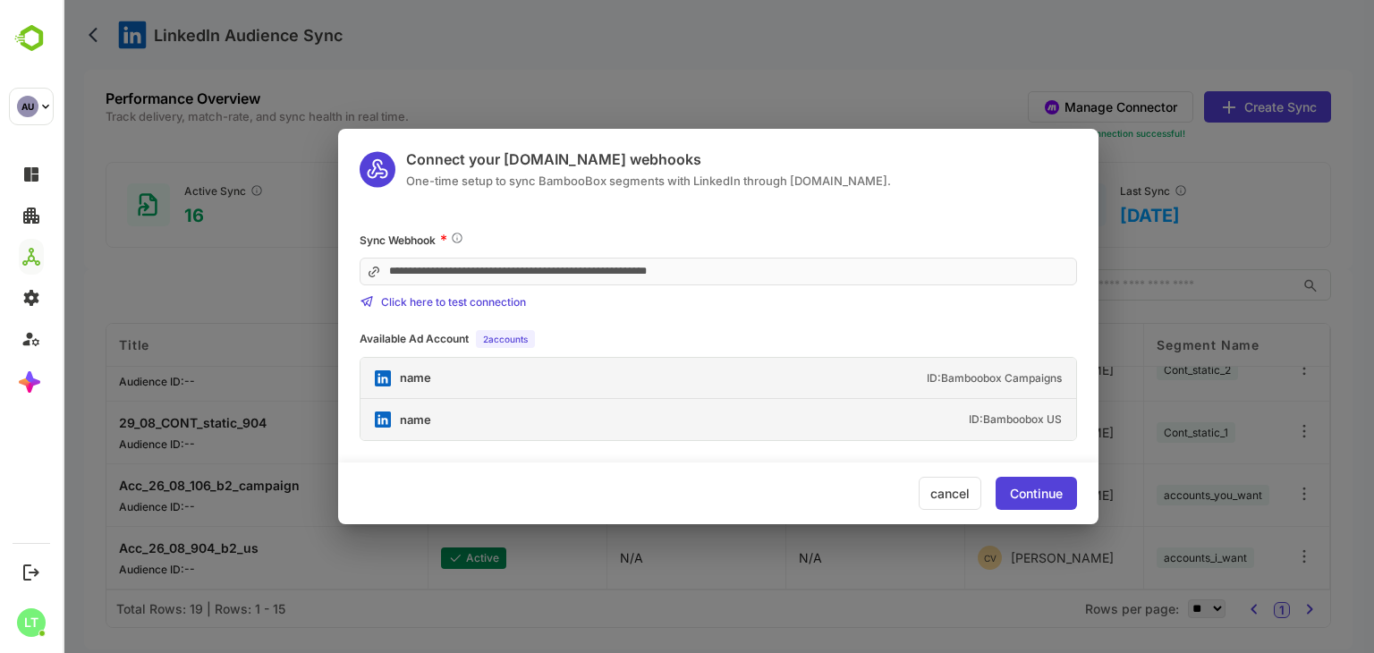
click at [619, 423] on div "name ID: Bamboobox US" at bounding box center [719, 419] width 716 height 41
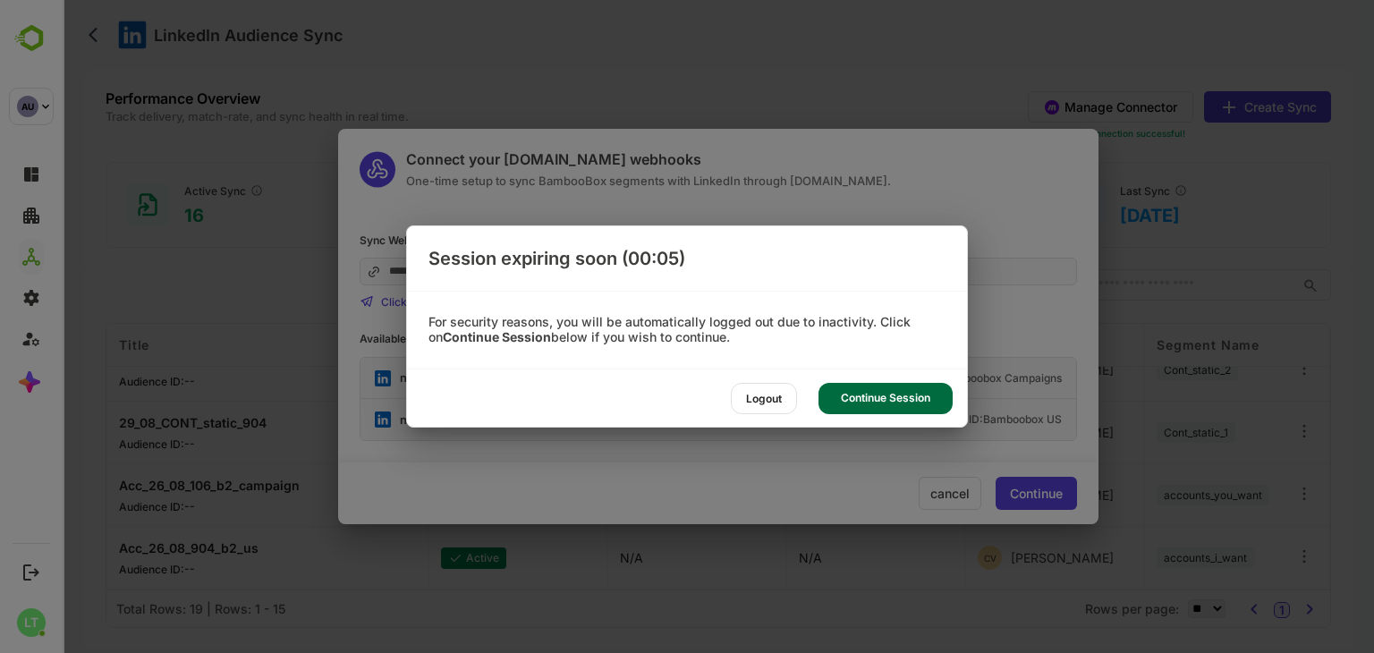
click at [837, 408] on div "Continue Session" at bounding box center [886, 398] width 134 height 31
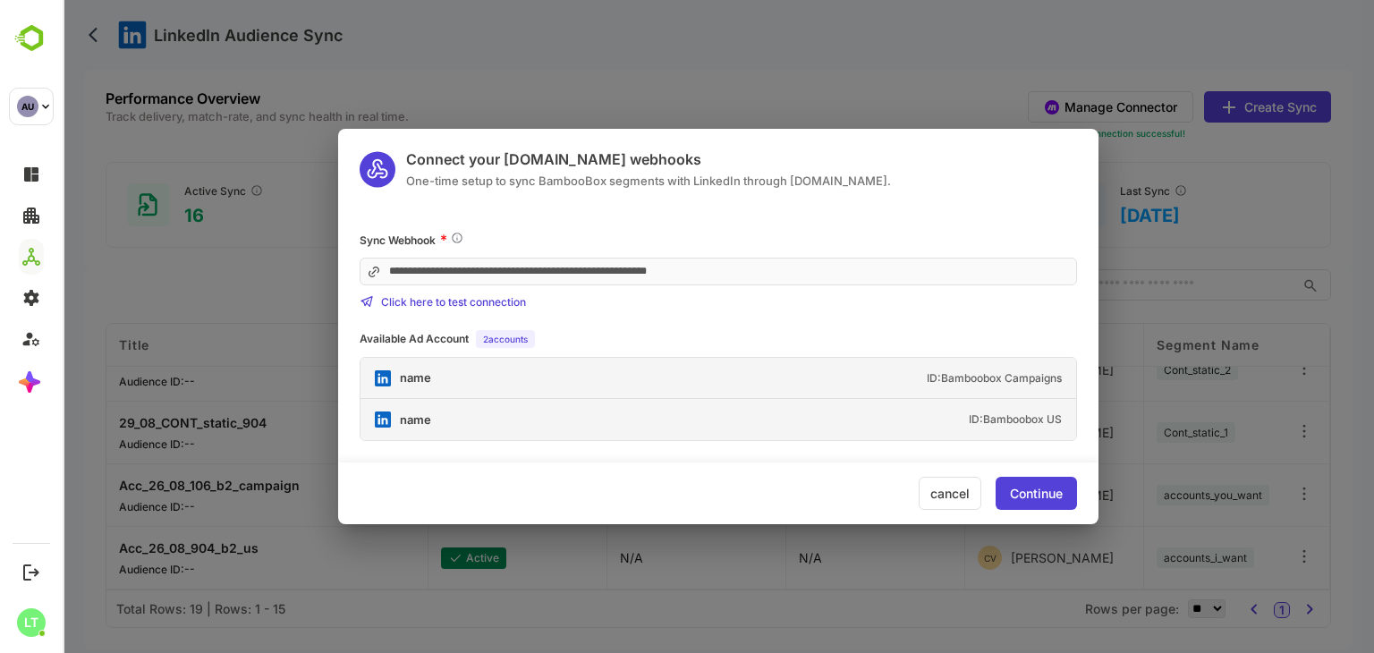
click at [964, 502] on div "cancel" at bounding box center [950, 493] width 63 height 33
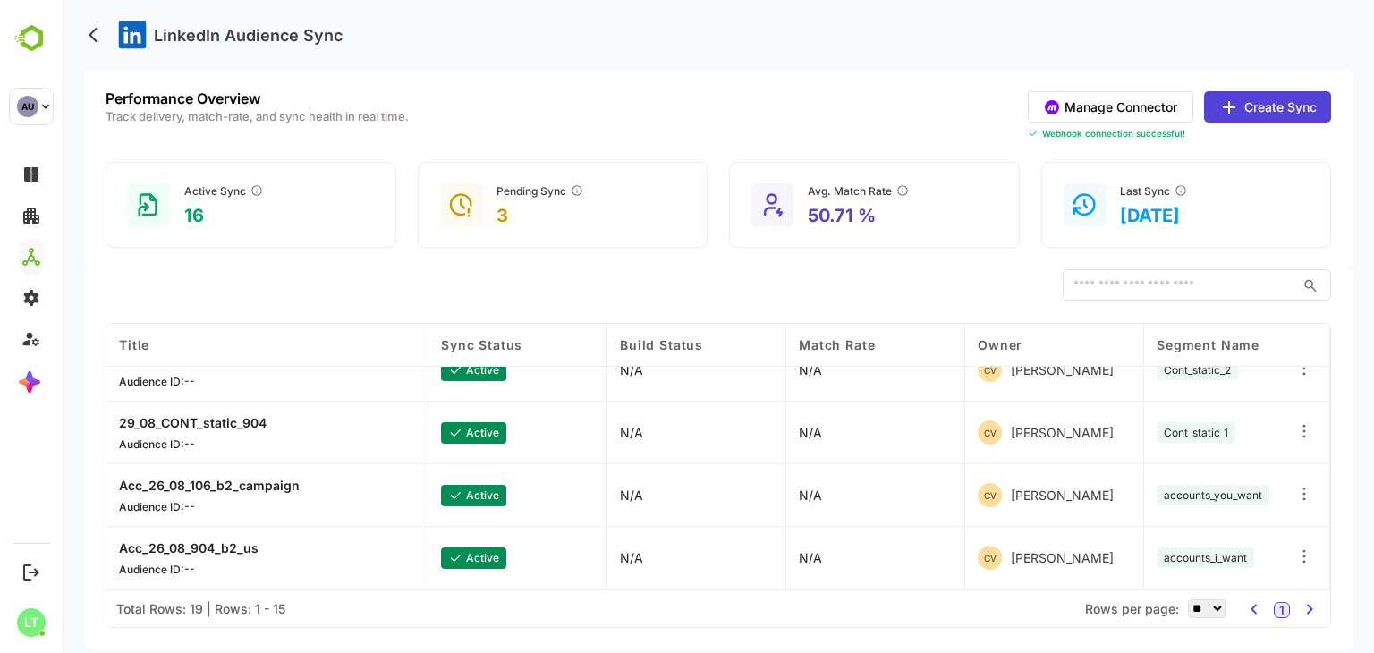
drag, startPoint x: 83, startPoint y: 25, endPoint x: 90, endPoint y: 33, distance: 10.8
click at [90, 33] on div "LinkedIn Audience Sync" at bounding box center [718, 35] width 1269 height 70
click at [90, 33] on icon "back" at bounding box center [93, 35] width 9 height 15
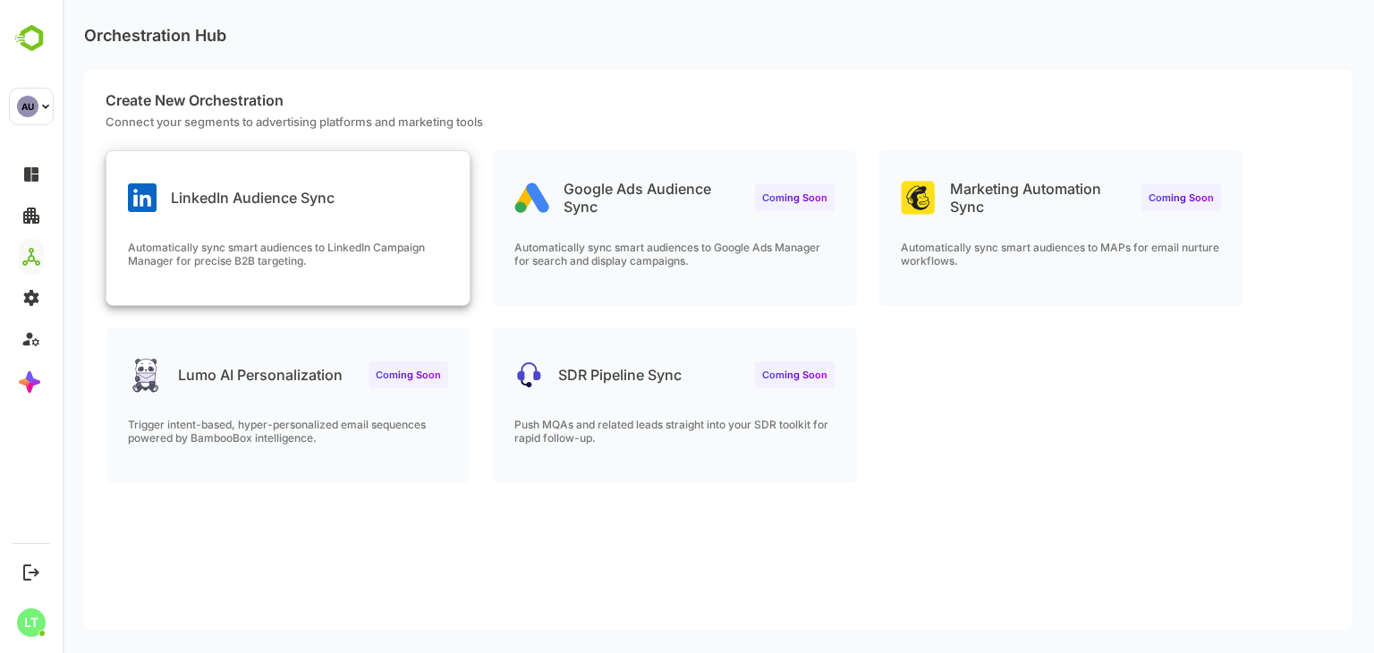
click at [361, 236] on div "LinkedIn Audience Sync Automatically sync smart audiences to LinkedIn Campaign …" at bounding box center [287, 228] width 363 height 154
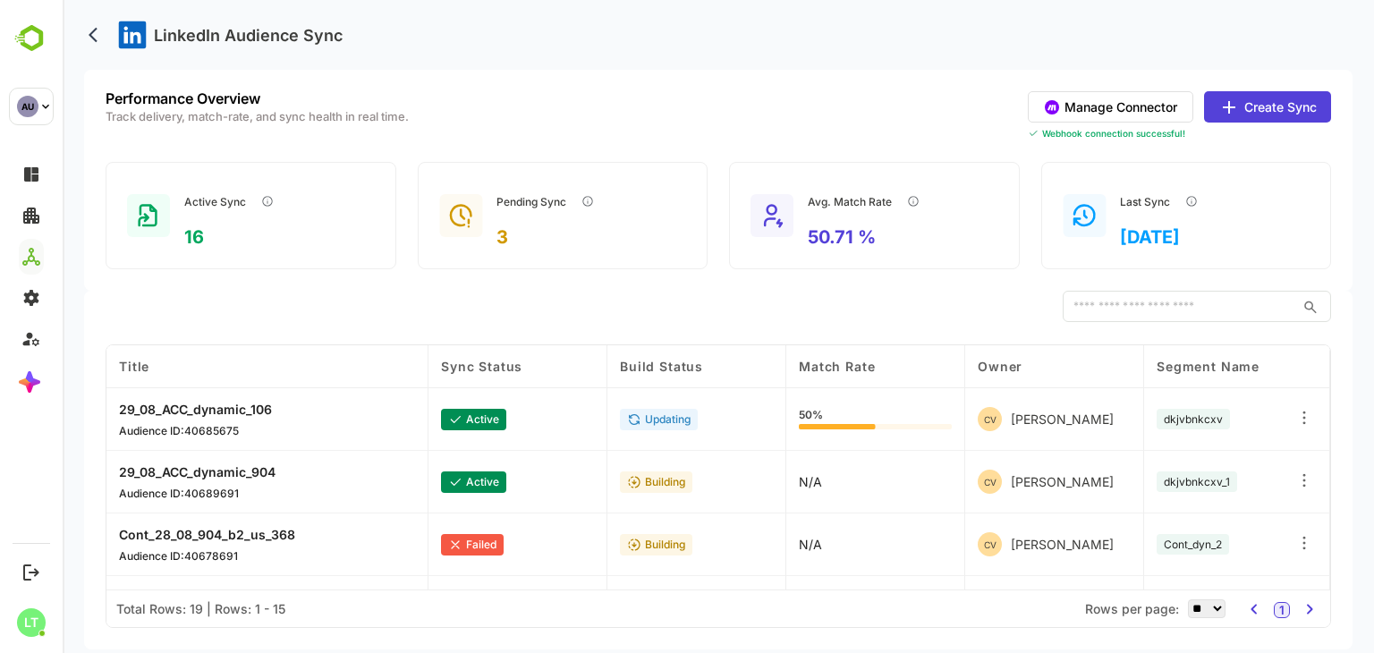
click at [1070, 101] on button "Manage Connector" at bounding box center [1111, 106] width 166 height 31
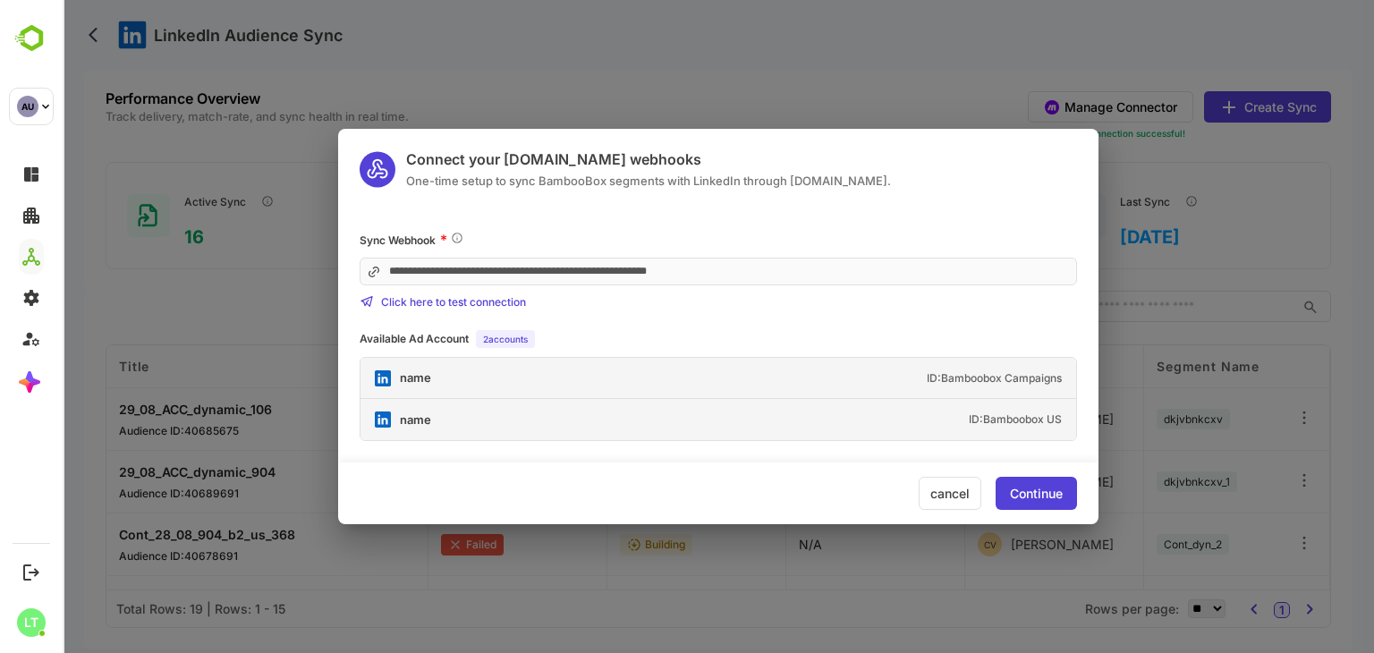
click at [952, 495] on div "cancel" at bounding box center [950, 493] width 63 height 33
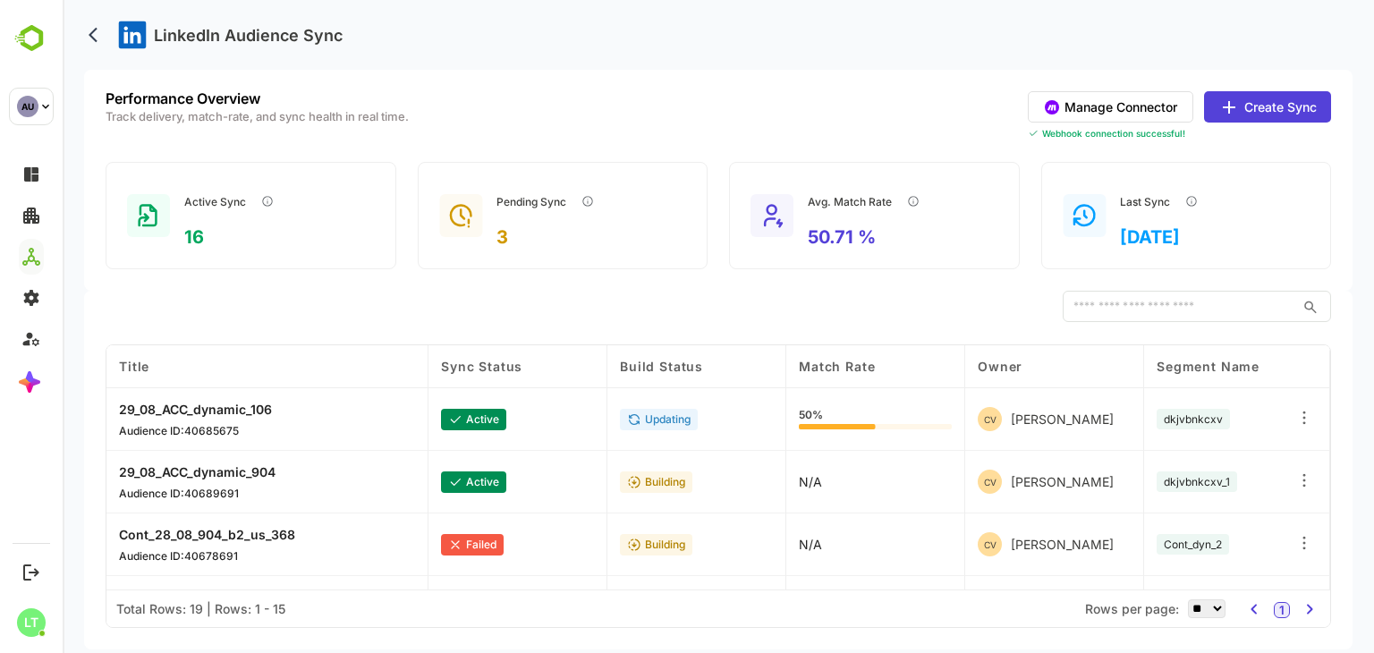
click at [428, 137] on div "Performance Overview Track delivery, match-rate, and sync health in real time. …" at bounding box center [719, 115] width 1226 height 49
click at [408, 197] on div "Active Sync 16 Pending Sync 3 Avg. Match Rate 50.71 % Last Sync 2025-09-02" at bounding box center [719, 215] width 1226 height 107
click at [1248, 118] on button "Create Sync" at bounding box center [1267, 106] width 127 height 31
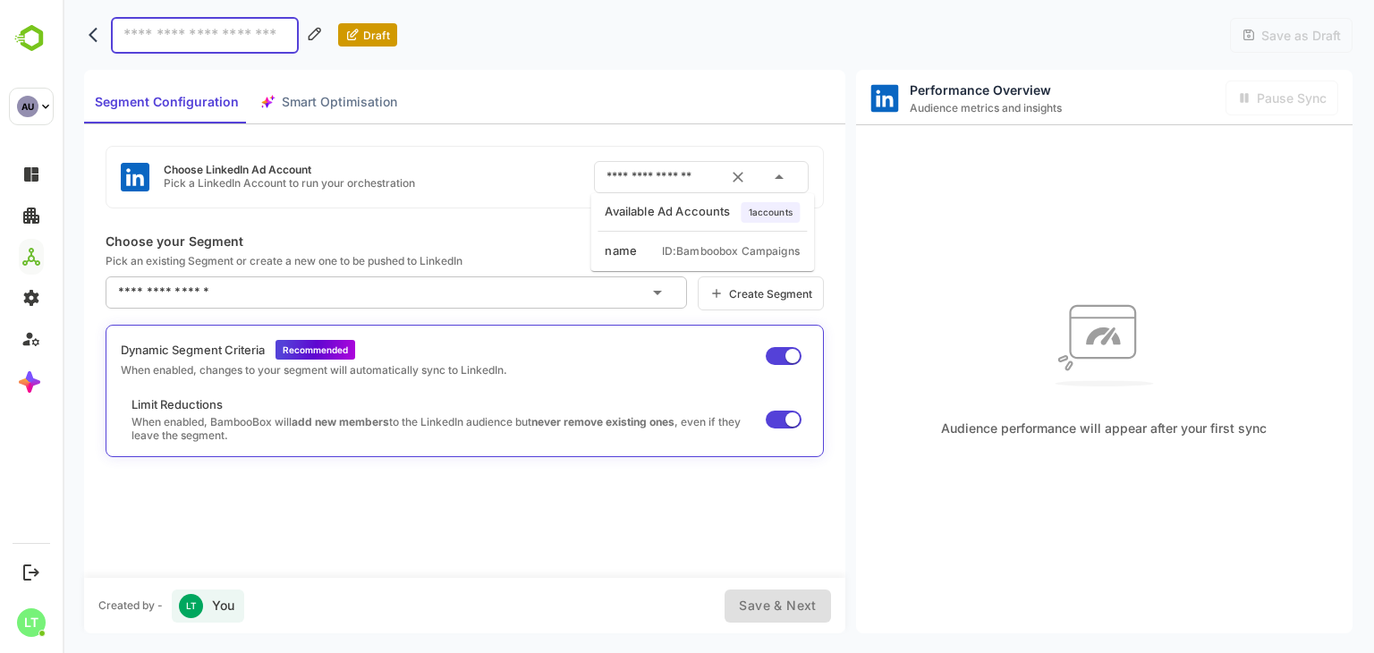
click at [659, 182] on input "text" at bounding box center [676, 177] width 149 height 29
click at [95, 38] on icon "back" at bounding box center [98, 35] width 18 height 18
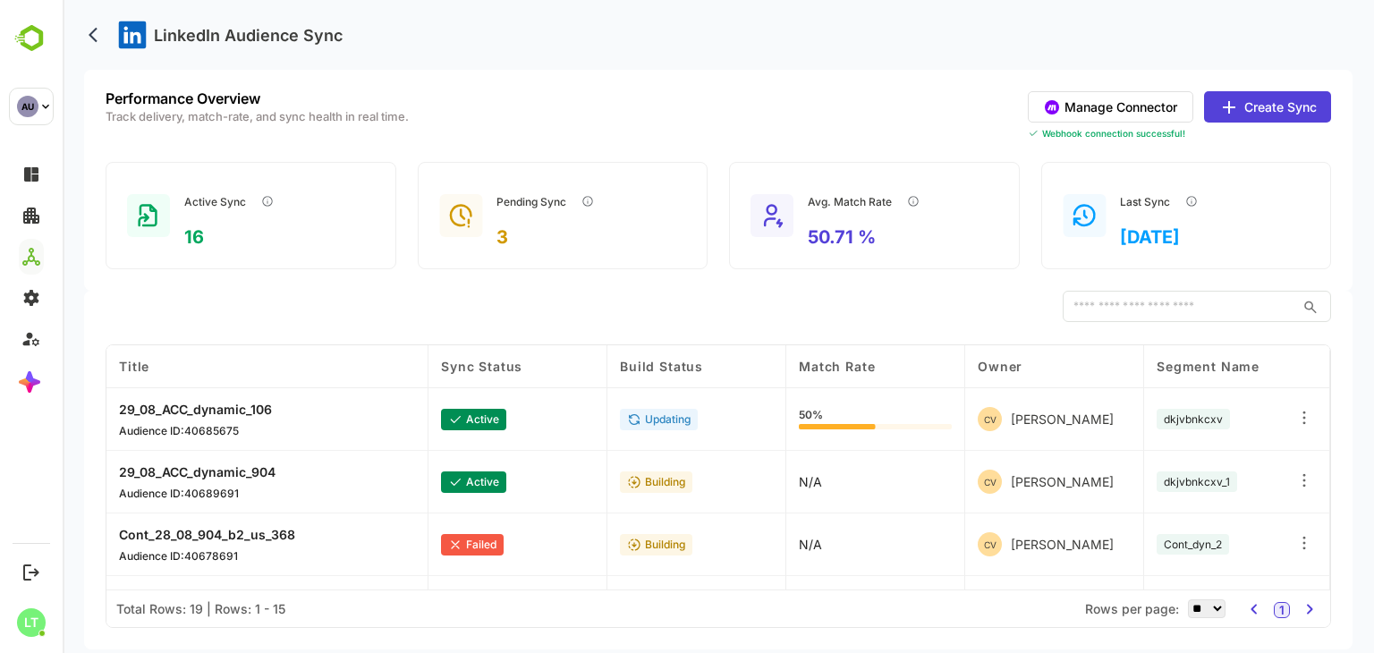
click at [1124, 96] on button "Manage Connector" at bounding box center [1111, 106] width 166 height 31
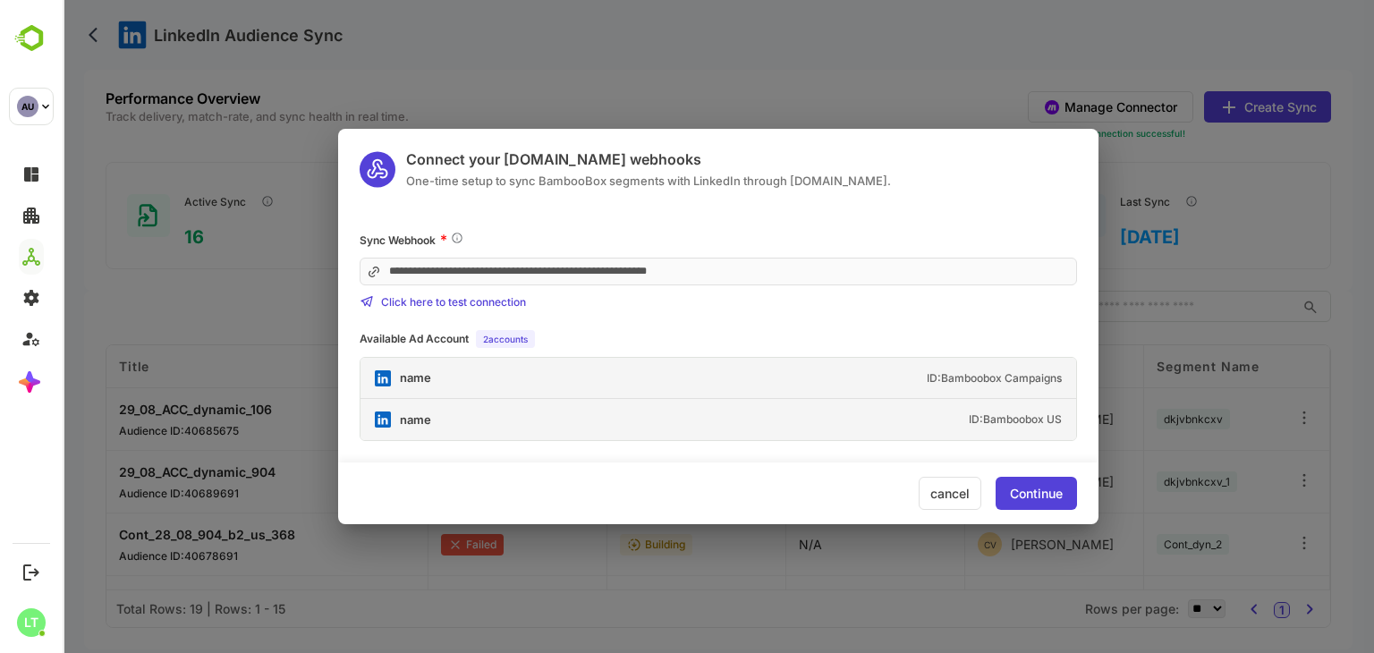
click at [926, 492] on div "cancel" at bounding box center [950, 493] width 63 height 33
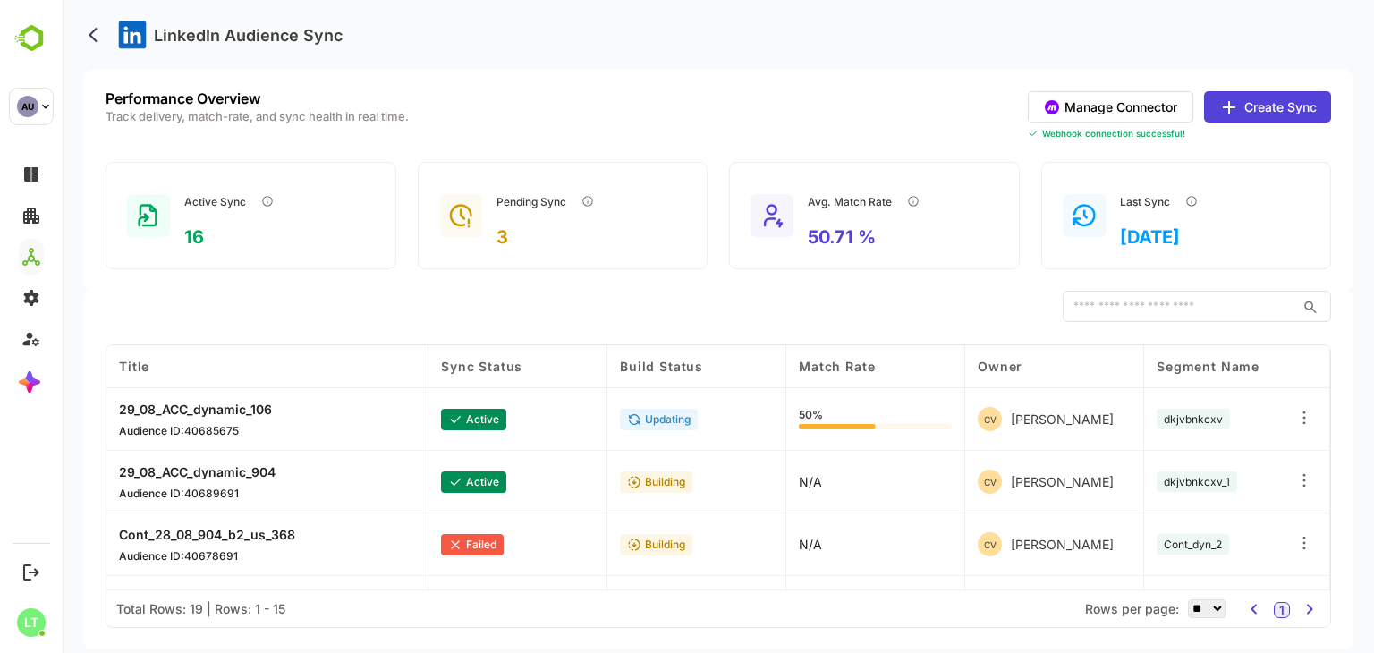
click at [1147, 115] on button "Manage Connector" at bounding box center [1111, 106] width 166 height 31
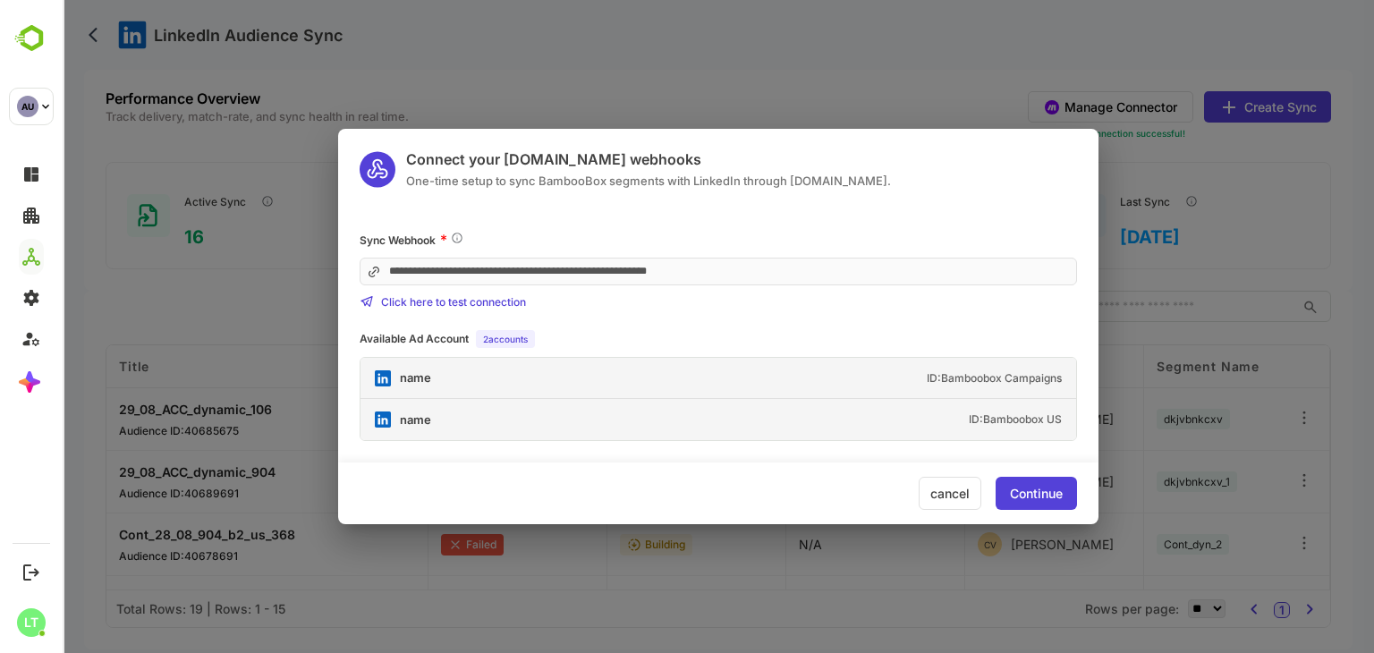
click at [949, 476] on div "cancel Continue" at bounding box center [718, 494] width 761 height 62
click at [952, 489] on div "cancel" at bounding box center [950, 493] width 63 height 33
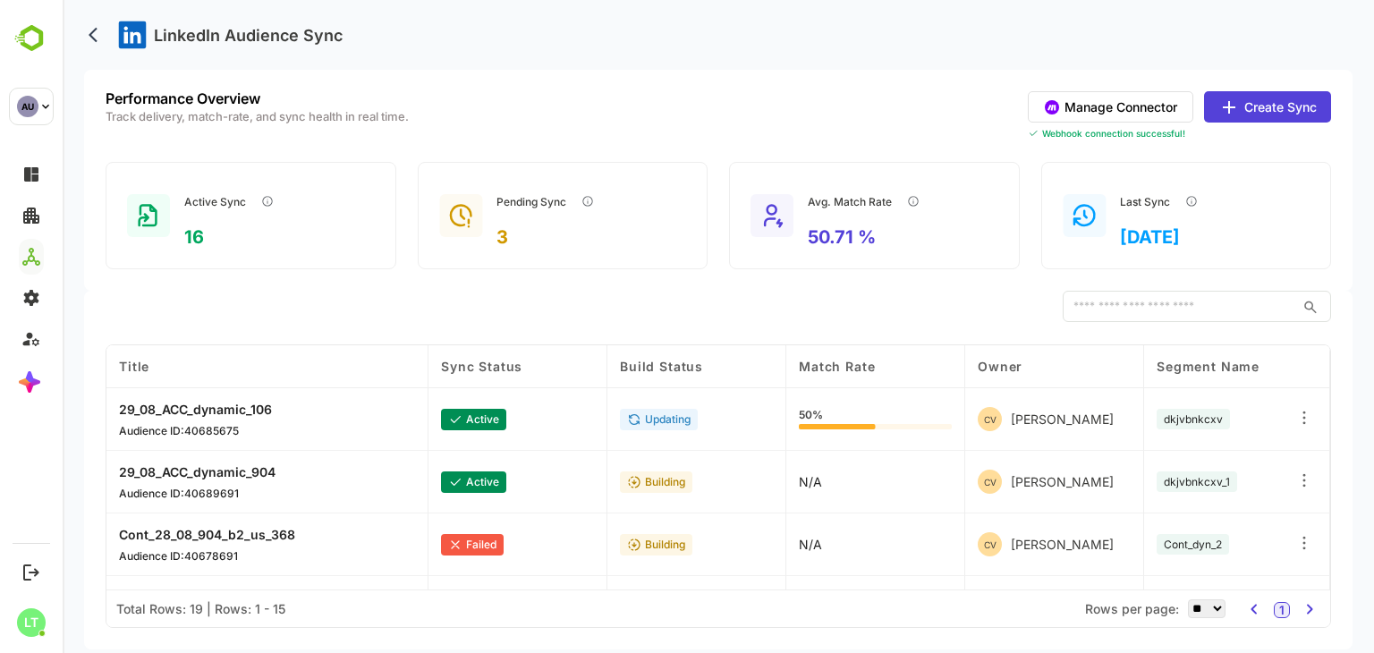
click at [1247, 111] on button "Create Sync" at bounding box center [1267, 106] width 127 height 31
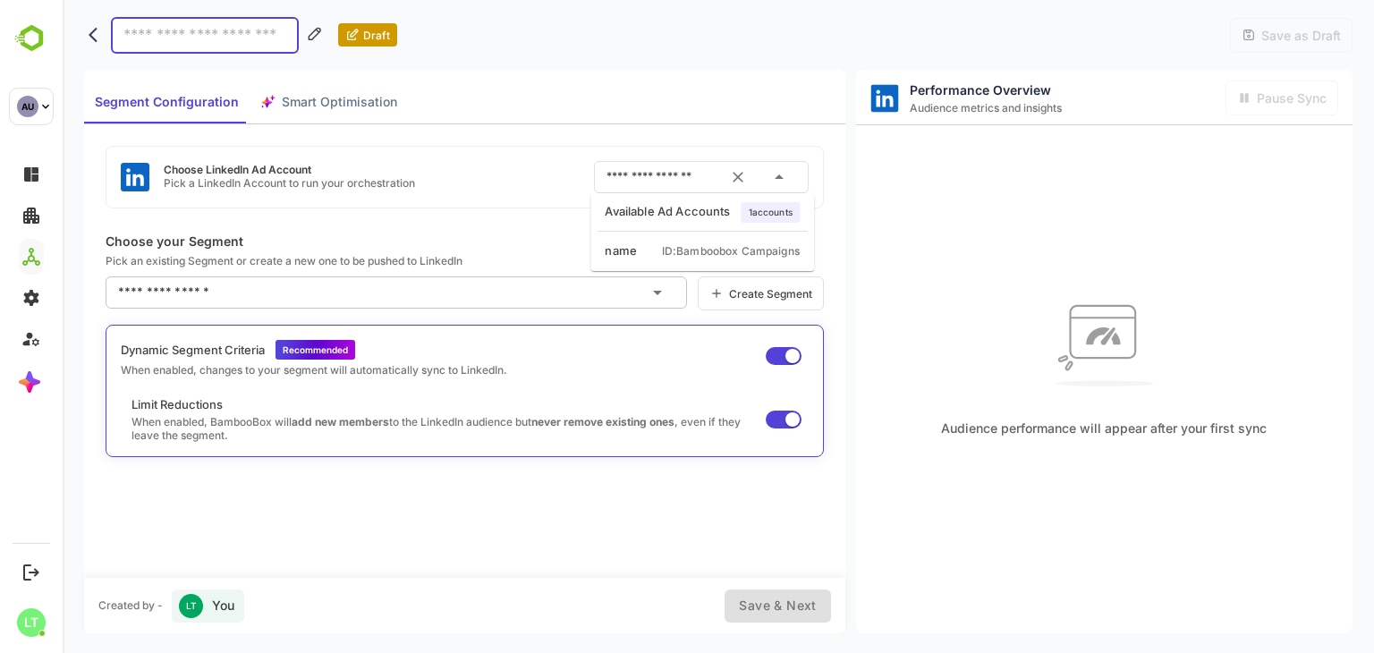
click at [710, 181] on input "text" at bounding box center [676, 177] width 149 height 29
click at [688, 182] on input "text" at bounding box center [676, 177] width 149 height 29
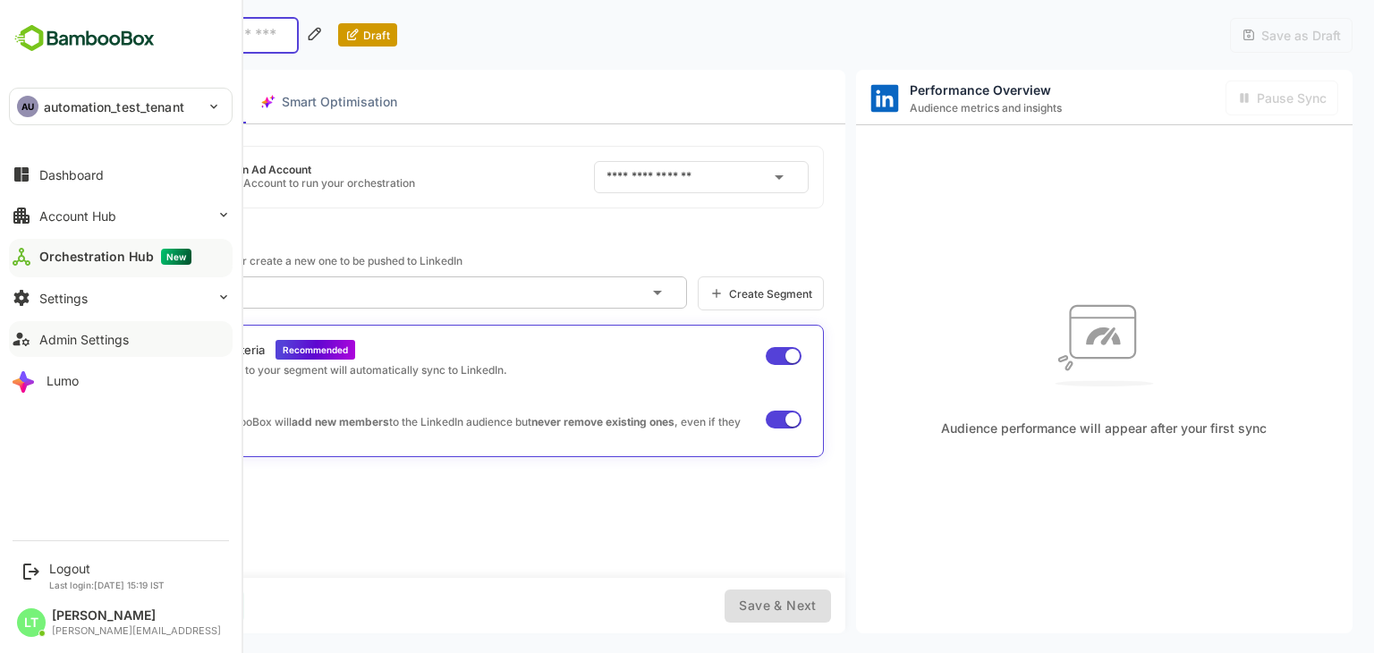
click at [59, 342] on div "Admin Settings" at bounding box center [83, 339] width 89 height 15
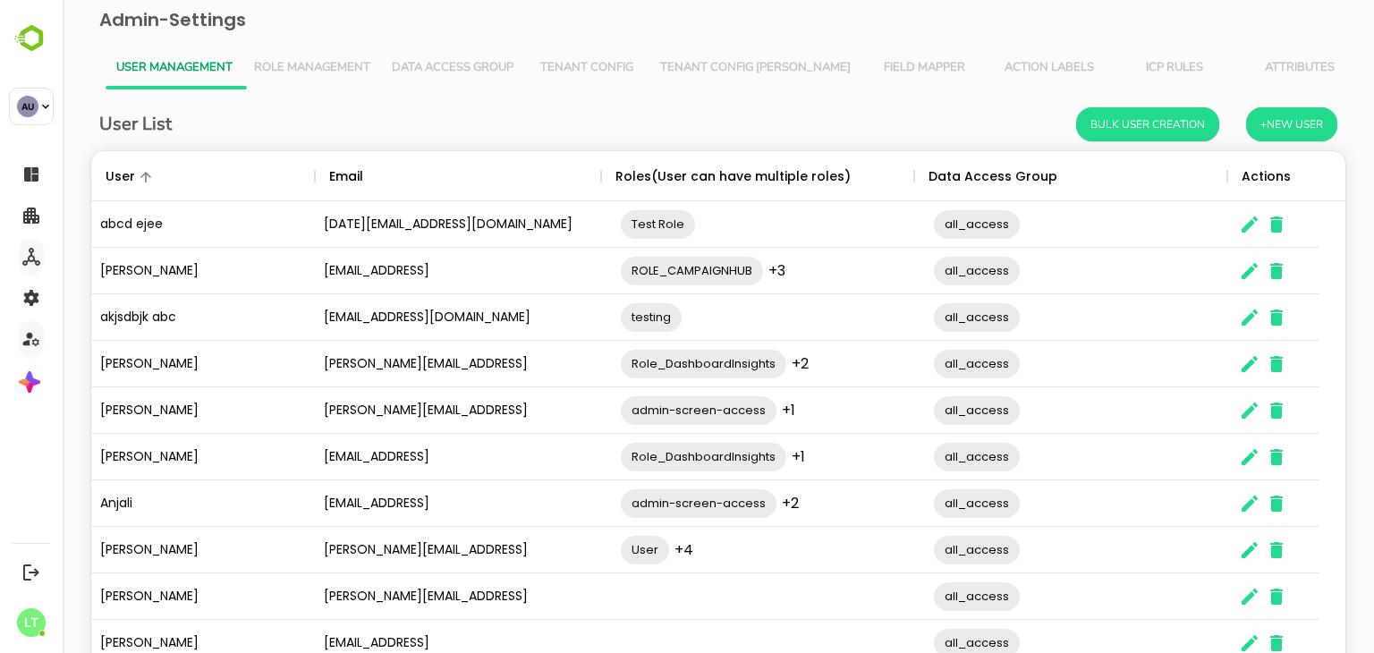
scroll to position [511, 1228]
click at [295, 80] on button "Role Management" at bounding box center [312, 68] width 138 height 43
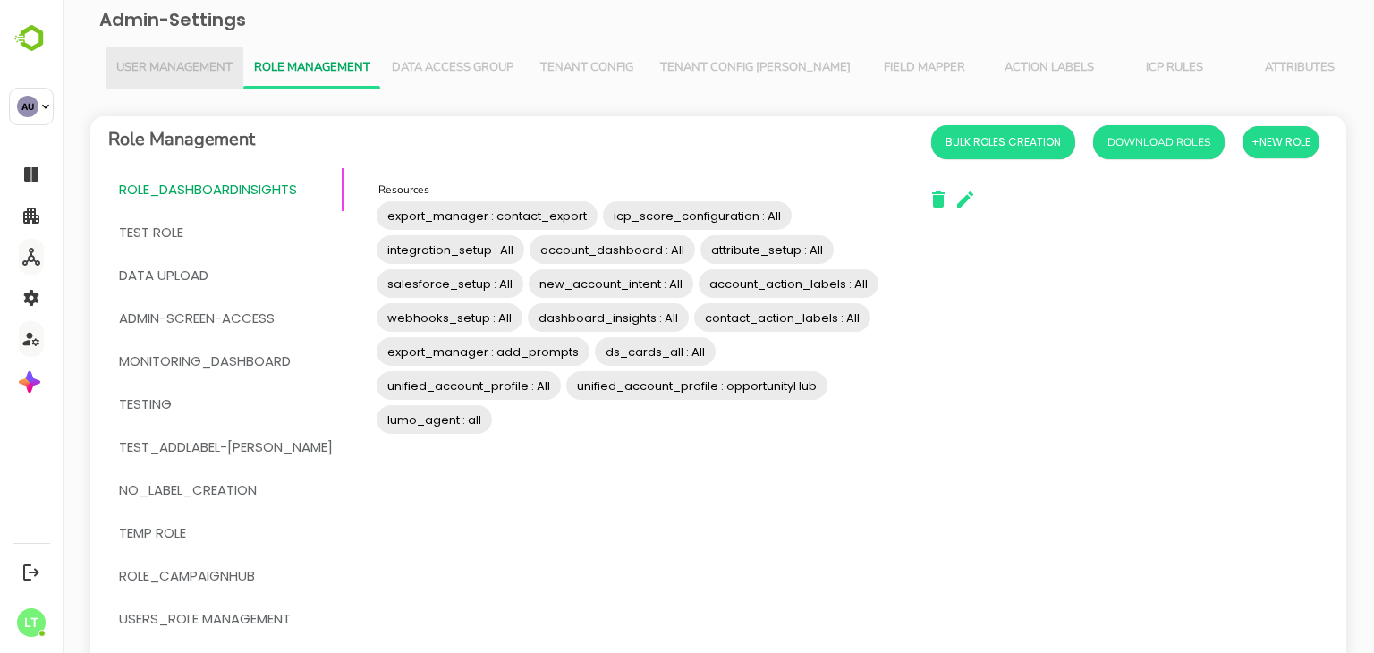
click at [193, 70] on span "User Management" at bounding box center [174, 68] width 116 height 14
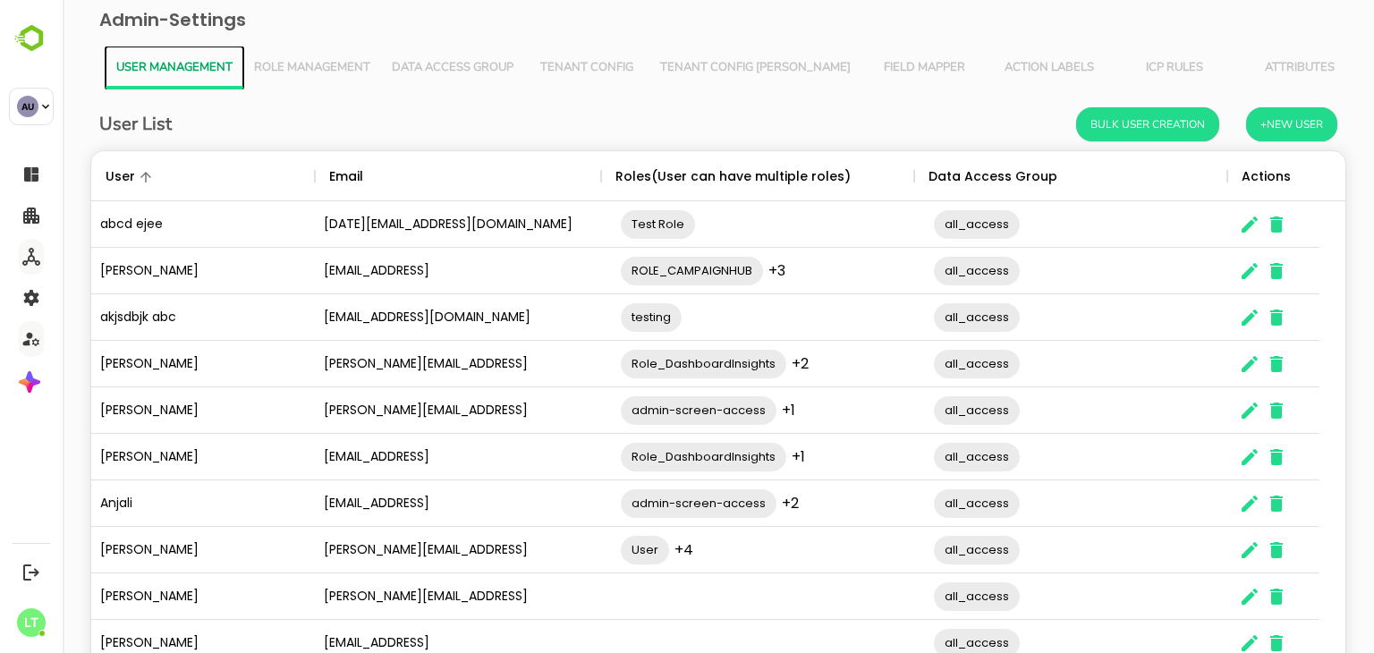
scroll to position [115, 0]
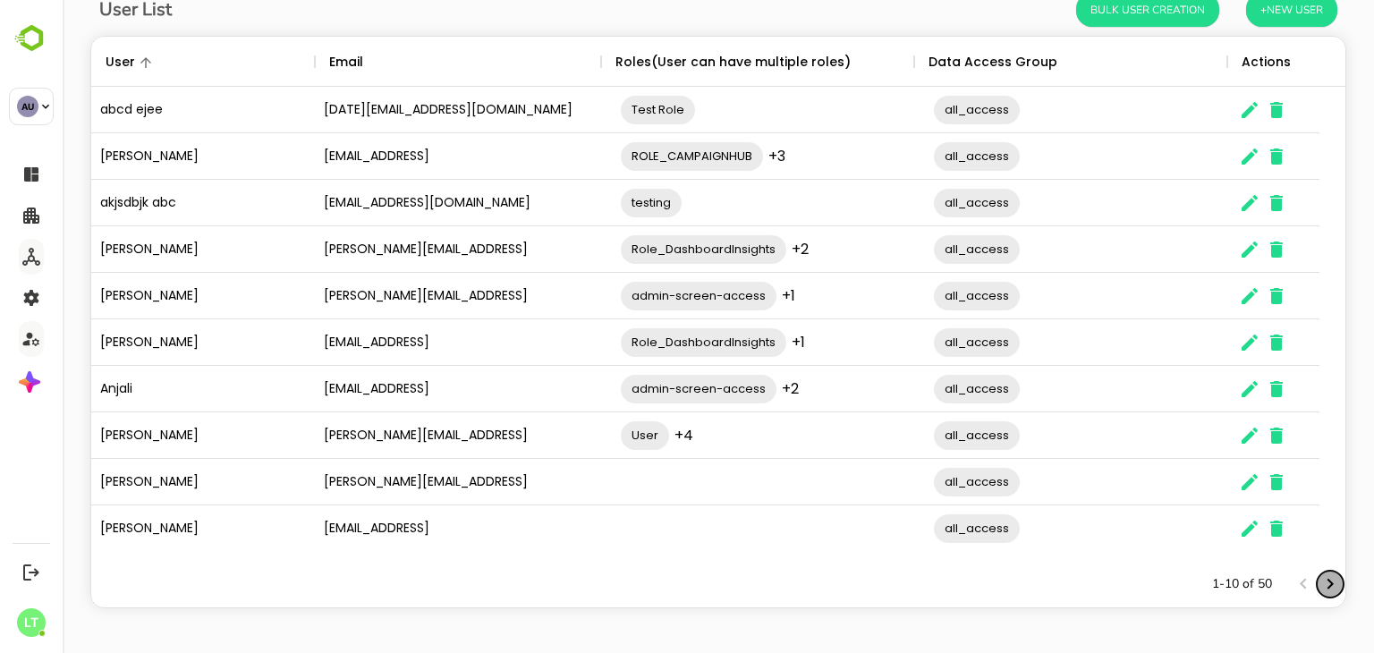
click at [1328, 581] on icon "Next page" at bounding box center [1331, 584] width 6 height 11
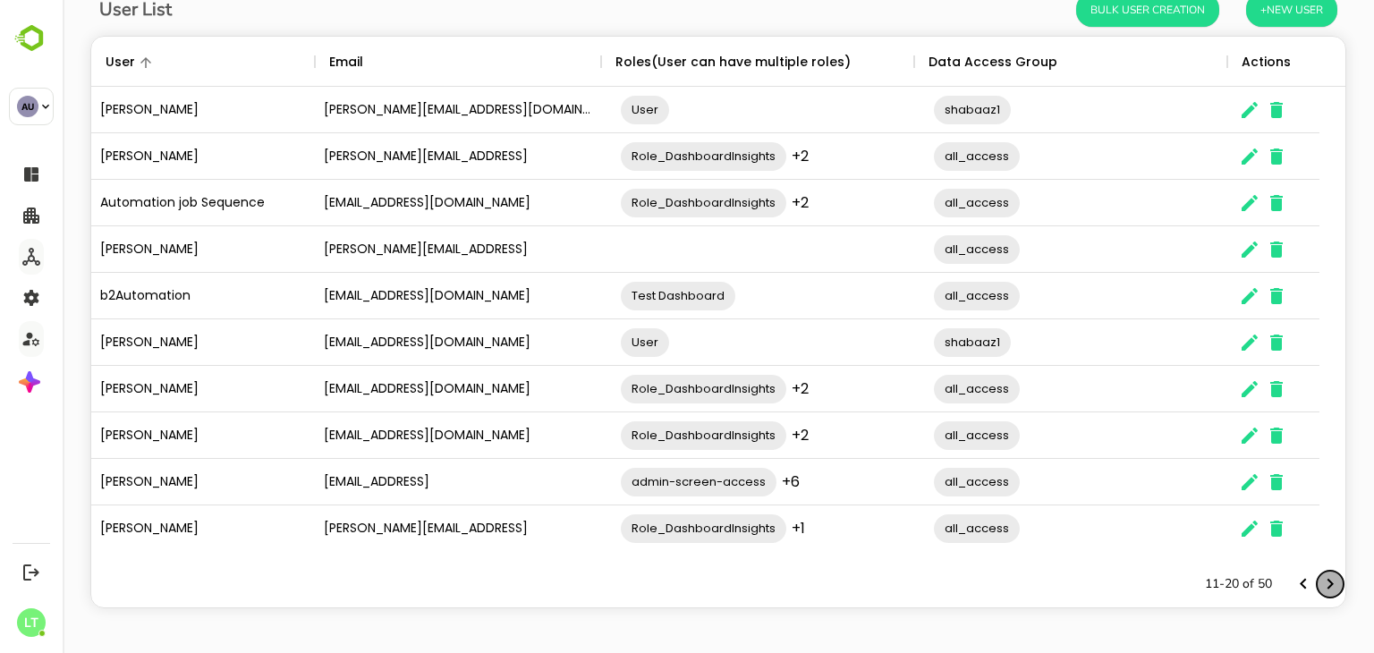
click at [1328, 581] on icon "Next page" at bounding box center [1331, 584] width 6 height 11
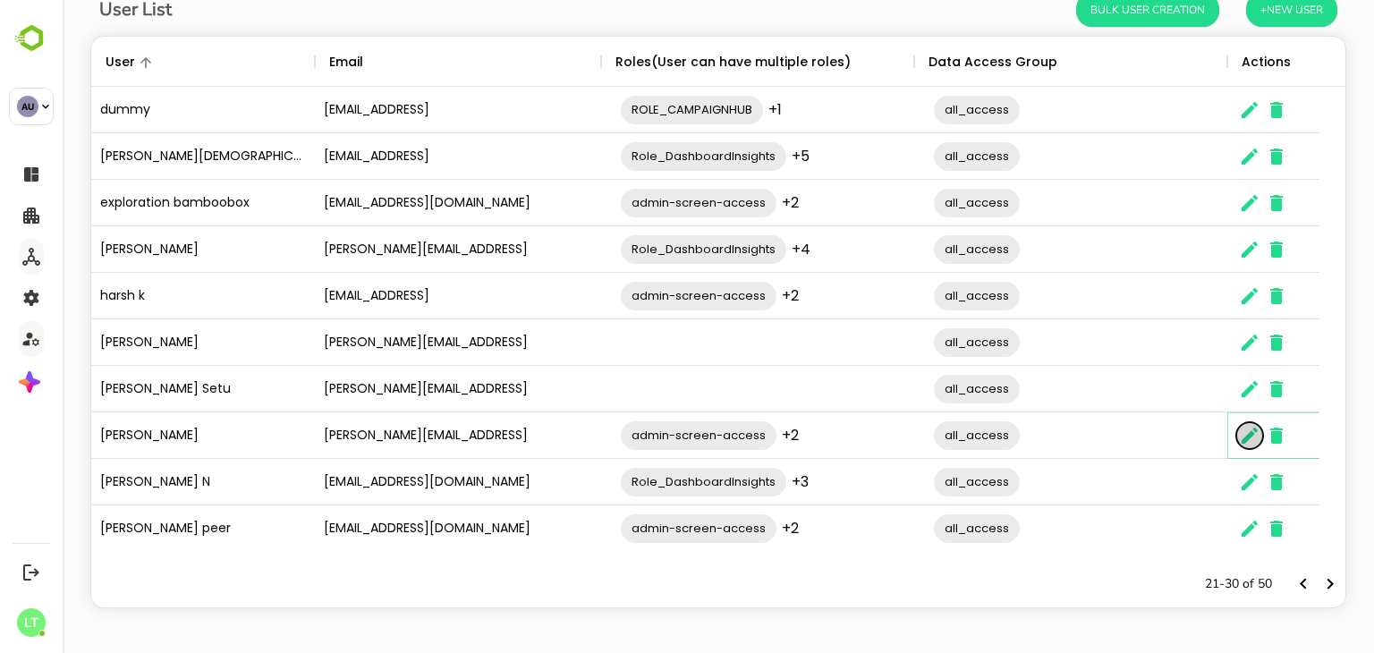
click at [1260, 438] on icon "The User Data" at bounding box center [1249, 435] width 21 height 21
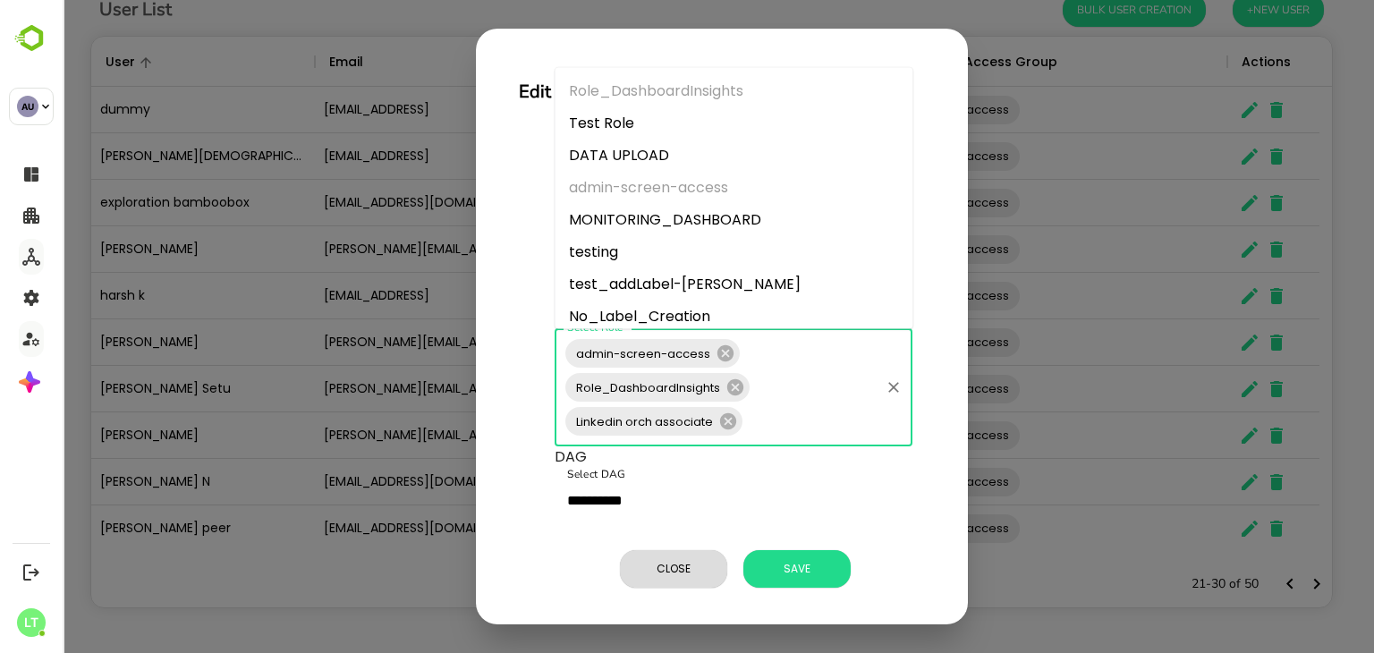
click at [778, 421] on input "Select Role" at bounding box center [811, 421] width 132 height 34
click at [727, 424] on icon at bounding box center [728, 421] width 16 height 16
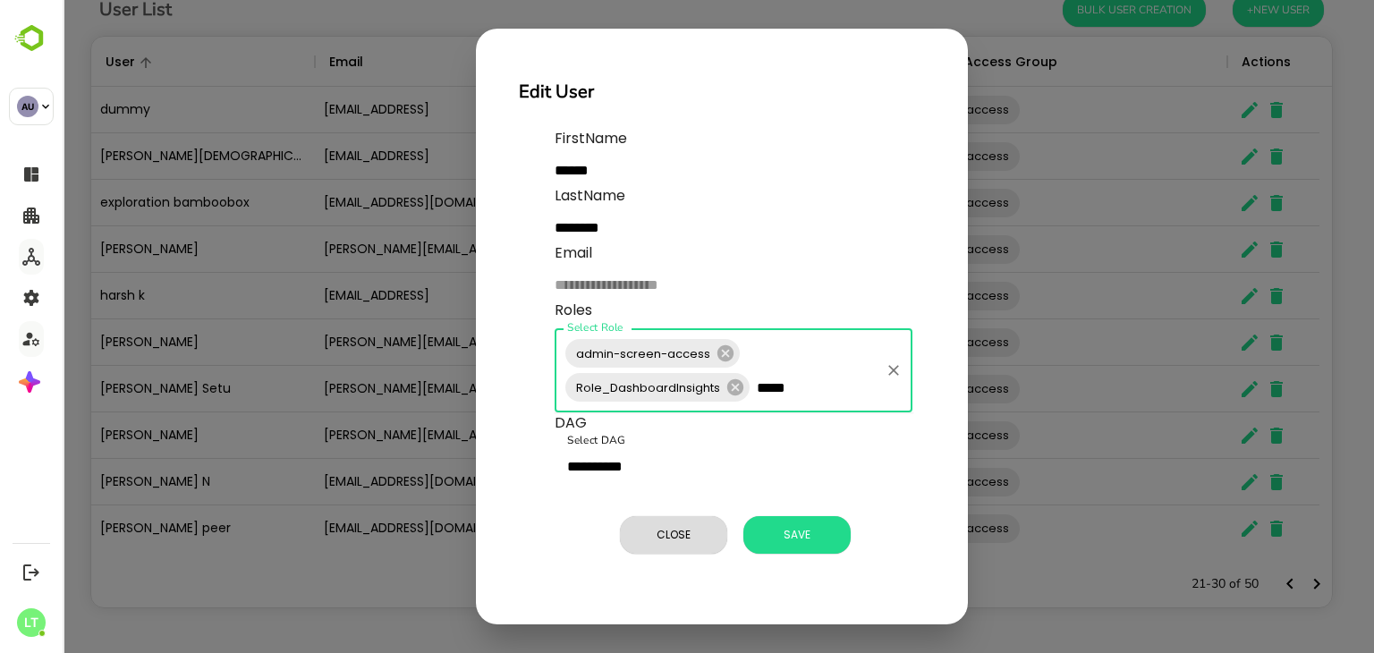
type input "****"
click at [660, 468] on li "OrchH_admin" at bounding box center [734, 469] width 358 height 32
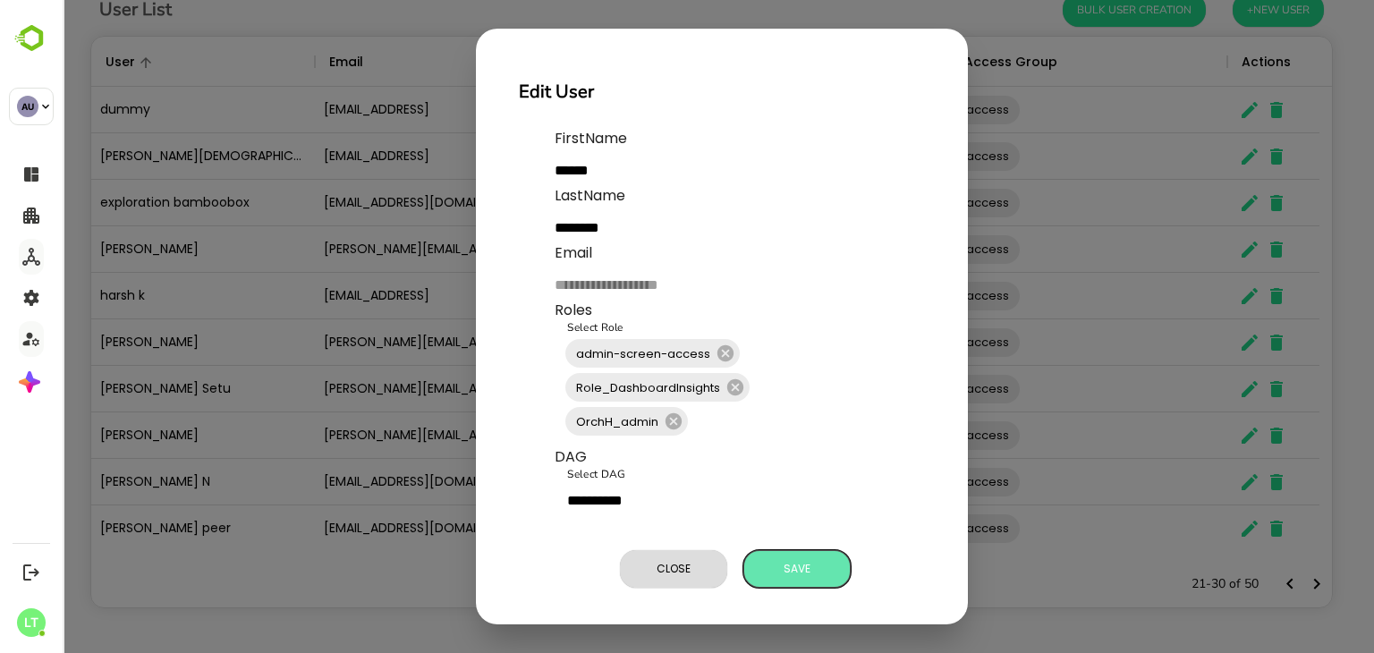
click at [807, 570] on span "Save" at bounding box center [796, 568] width 89 height 23
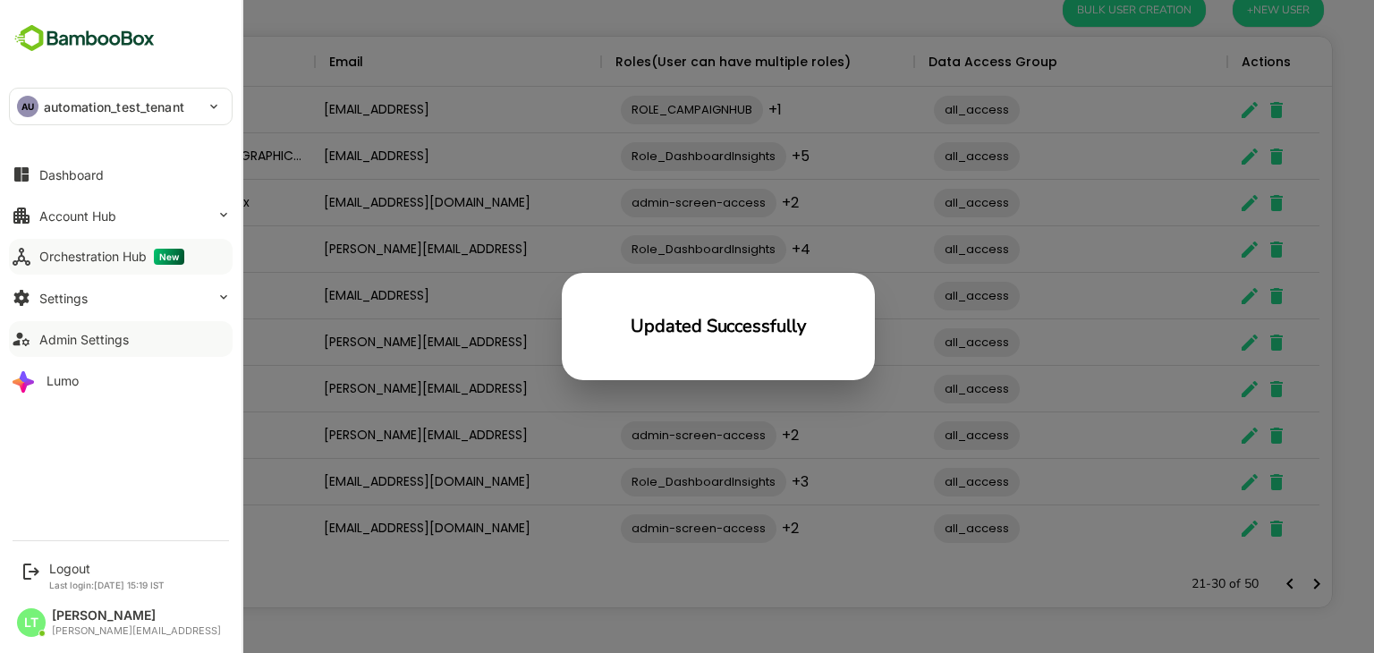
click at [60, 256] on div "Orchestration Hub New" at bounding box center [111, 257] width 145 height 16
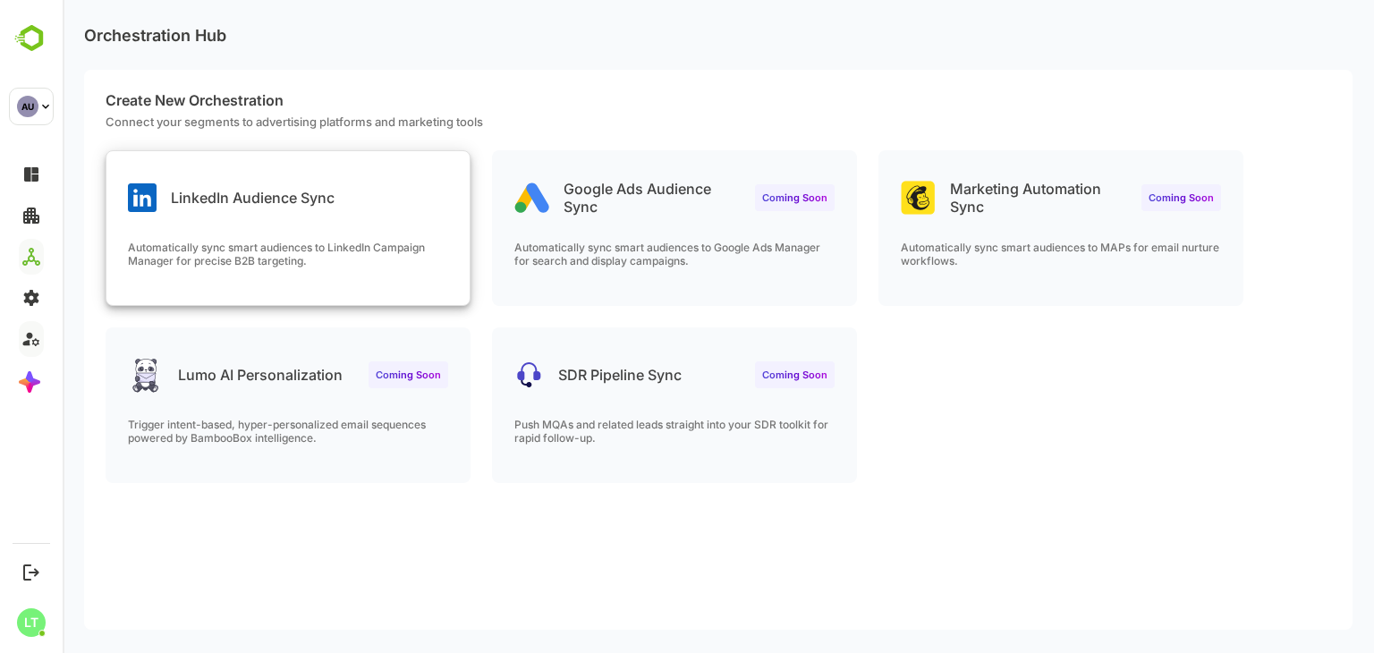
click at [329, 233] on div "LinkedIn Audience Sync Automatically sync smart audiences to LinkedIn Campaign …" at bounding box center [287, 228] width 363 height 154
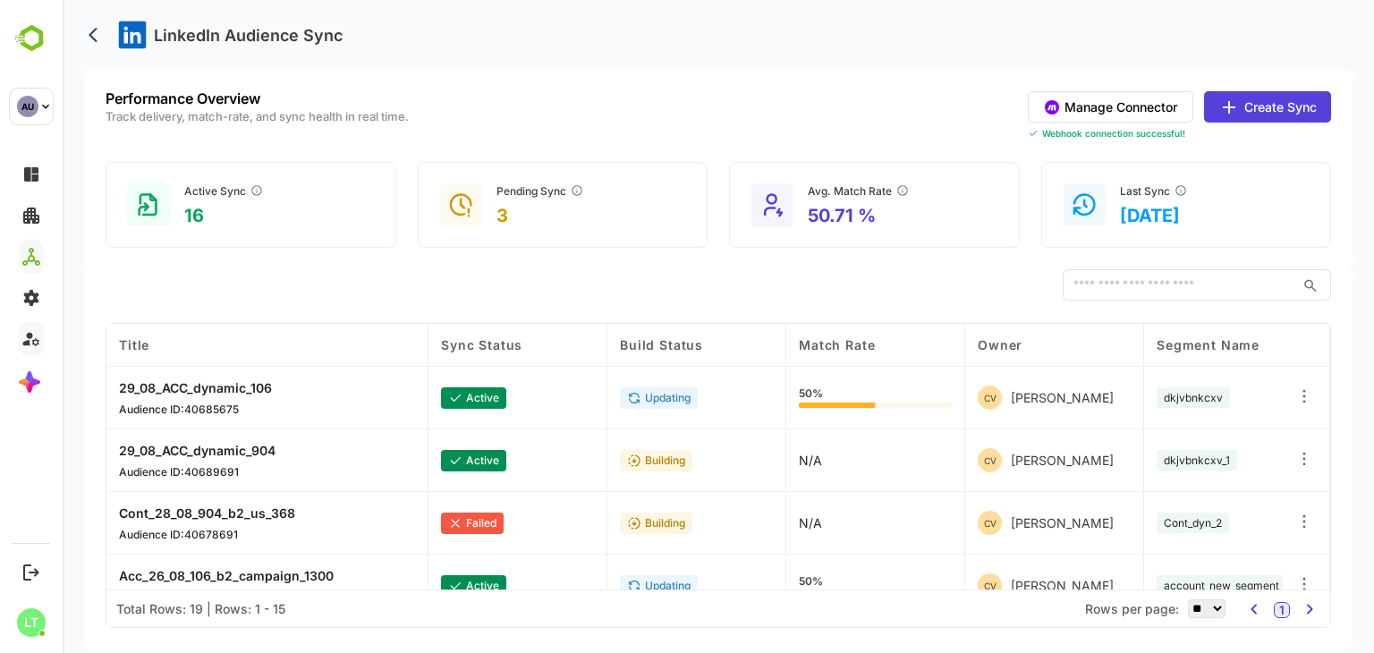
click at [1084, 113] on button "Manage Connector" at bounding box center [1111, 106] width 166 height 31
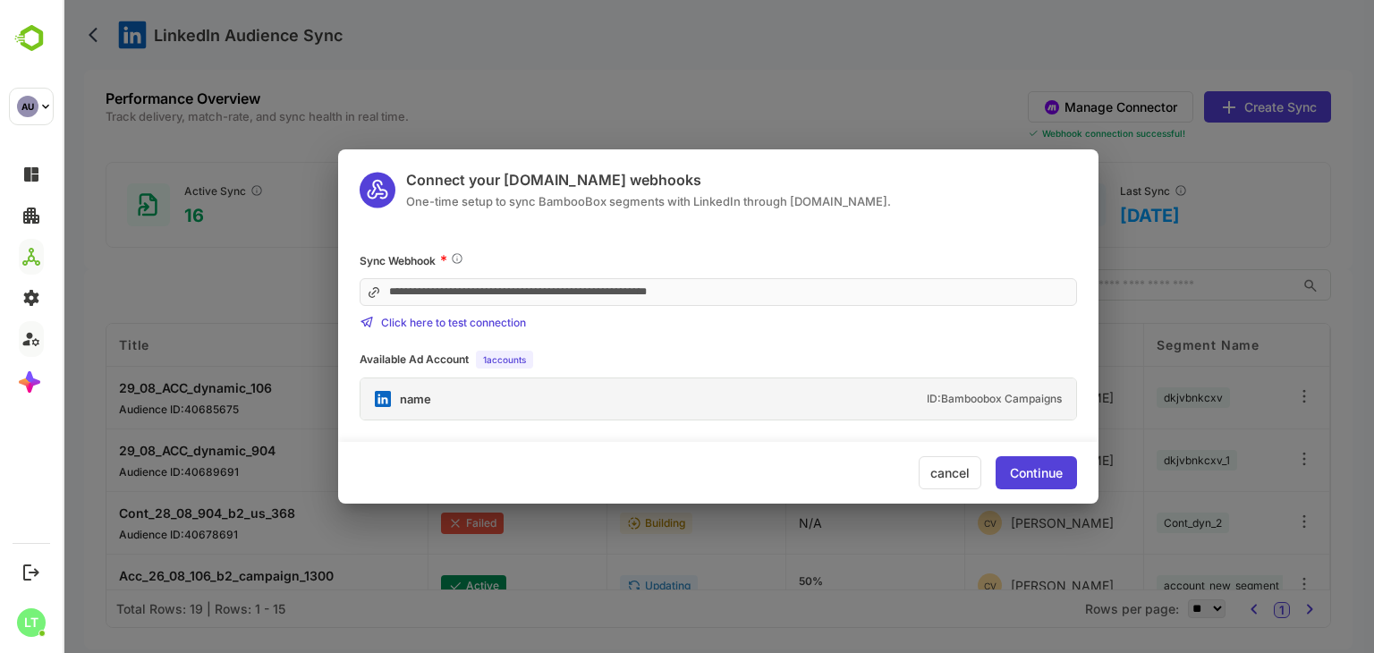
click at [582, 348] on div "**********" at bounding box center [718, 335] width 761 height 169
click at [945, 470] on div "cancel" at bounding box center [950, 472] width 63 height 33
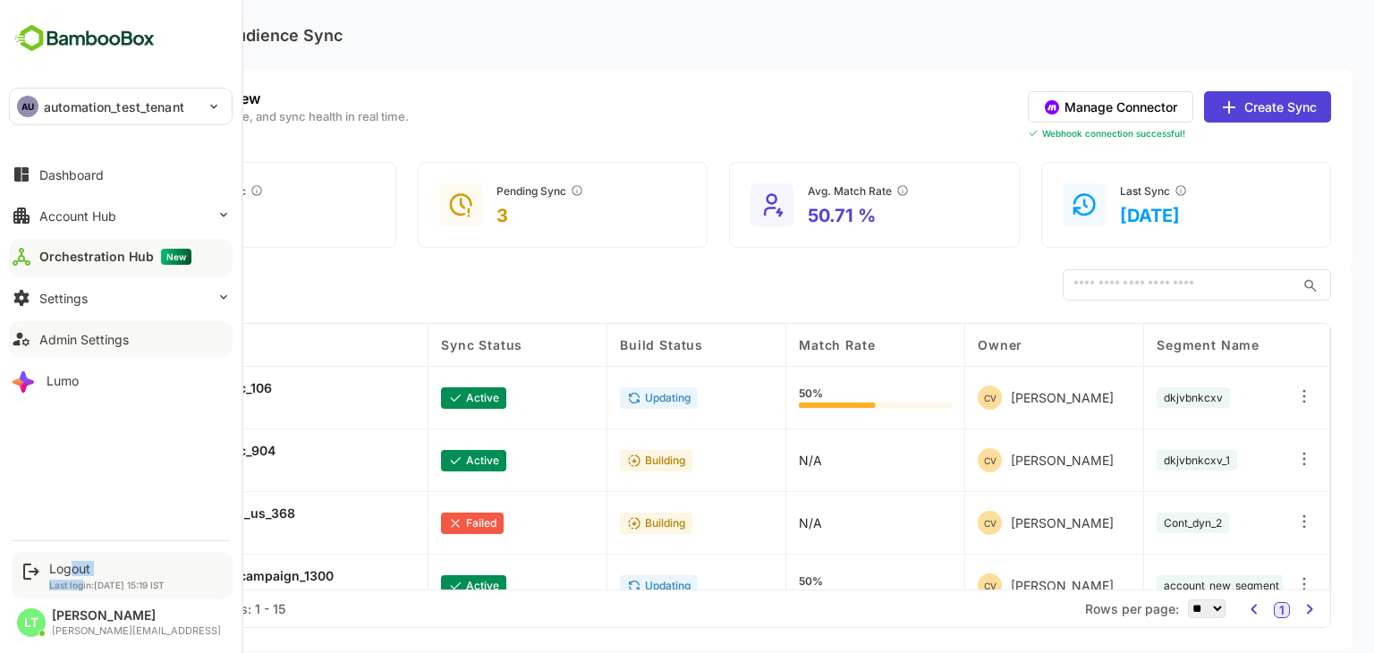
drag, startPoint x: 80, startPoint y: 591, endPoint x: 72, endPoint y: 571, distance: 22.1
click at [72, 571] on div "Logout Last login: Sep 2 15:19 IST" at bounding box center [122, 575] width 221 height 47
click at [72, 571] on div "Logout" at bounding box center [106, 568] width 115 height 15
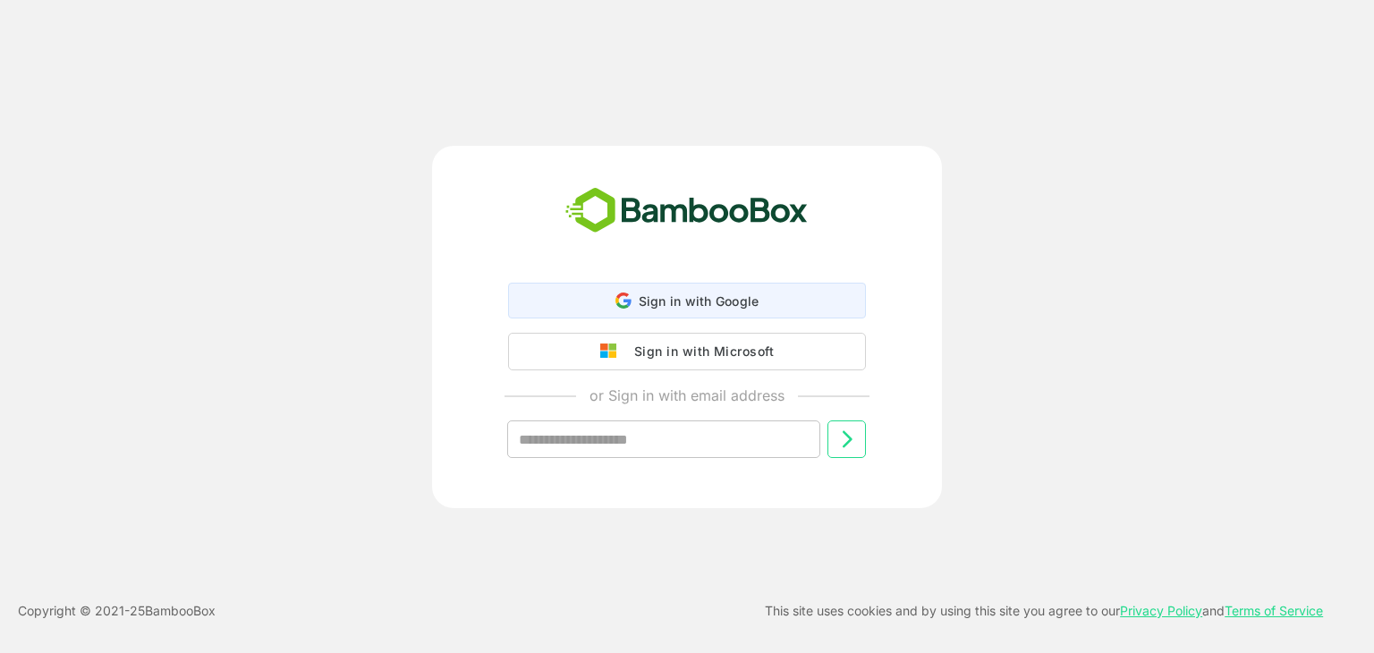
click at [684, 296] on span "Sign in with Google" at bounding box center [699, 300] width 121 height 15
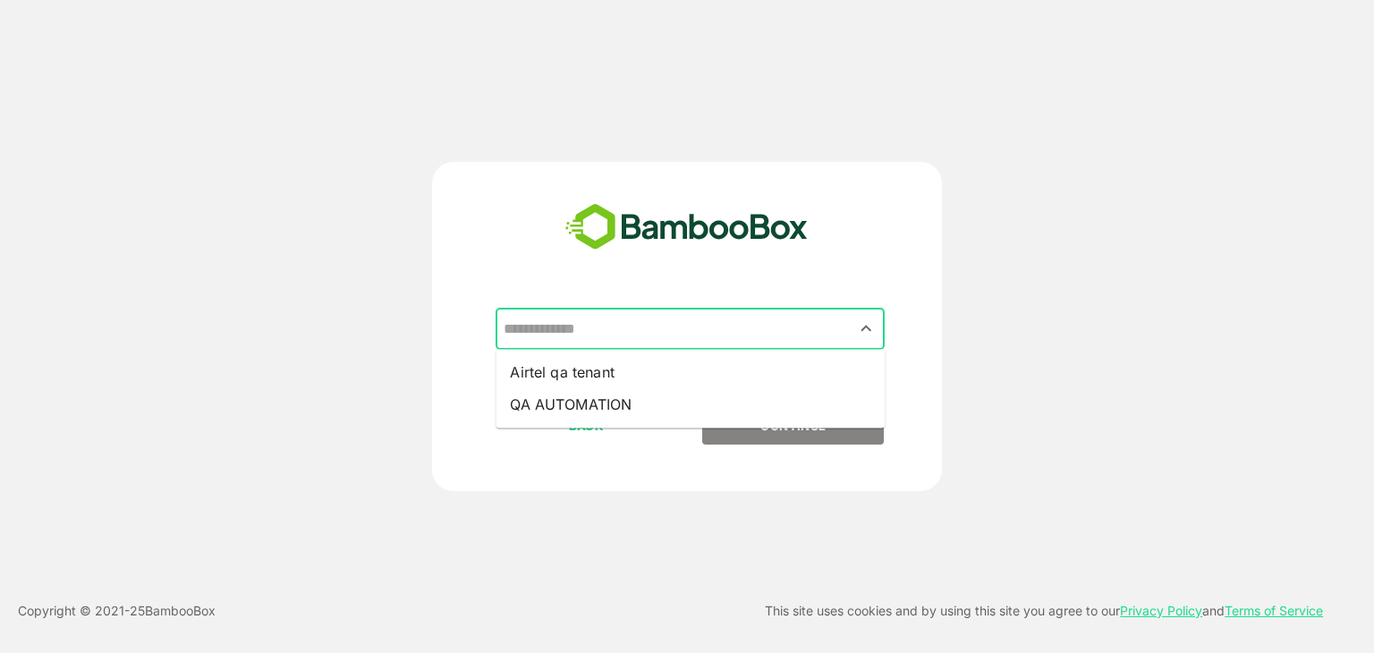
click at [588, 327] on input "text" at bounding box center [690, 329] width 382 height 34
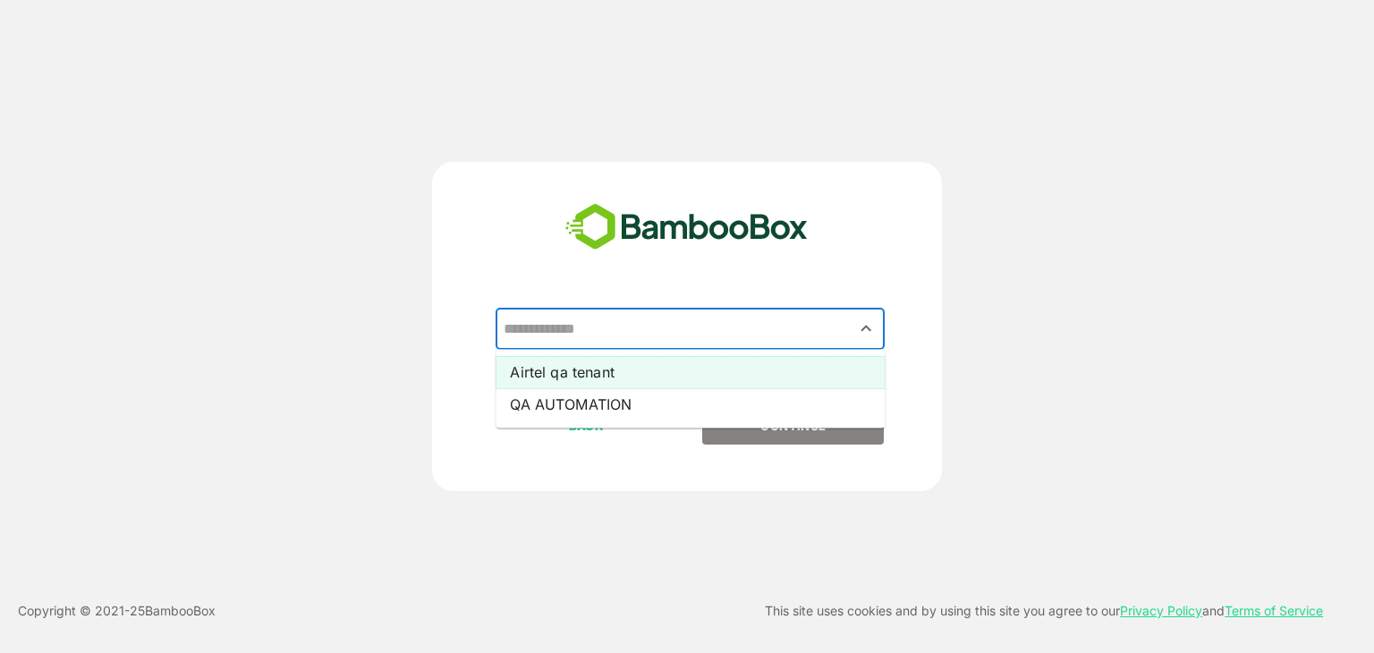
click at [556, 374] on li "Airtel qa tenant" at bounding box center [690, 372] width 389 height 32
type input "**********"
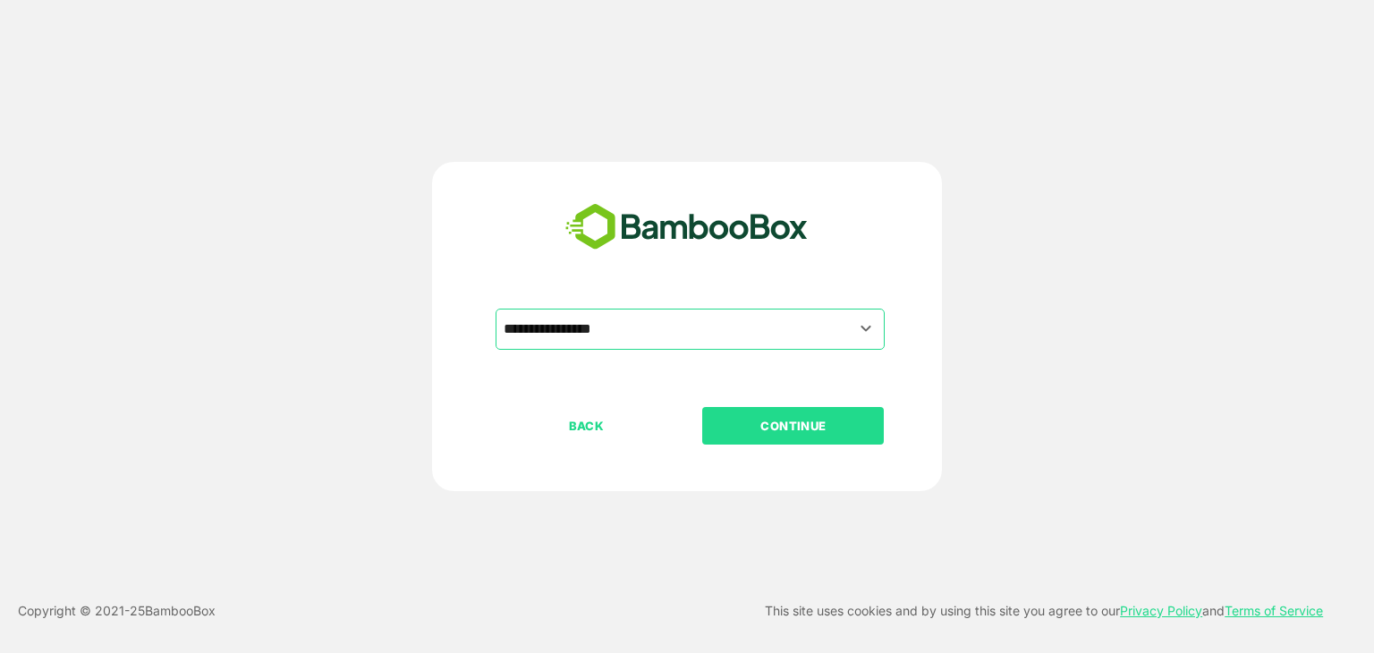
click at [781, 428] on p "CONTINUE" at bounding box center [793, 426] width 179 height 20
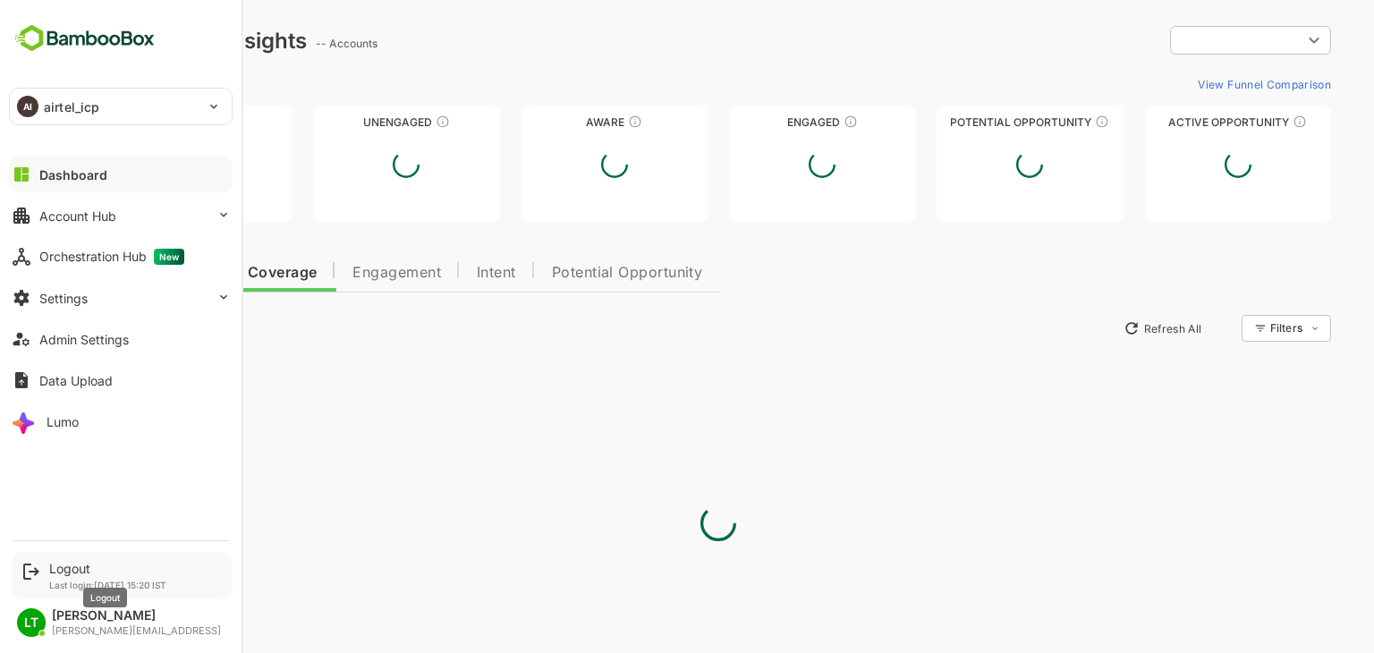
type input "**********"
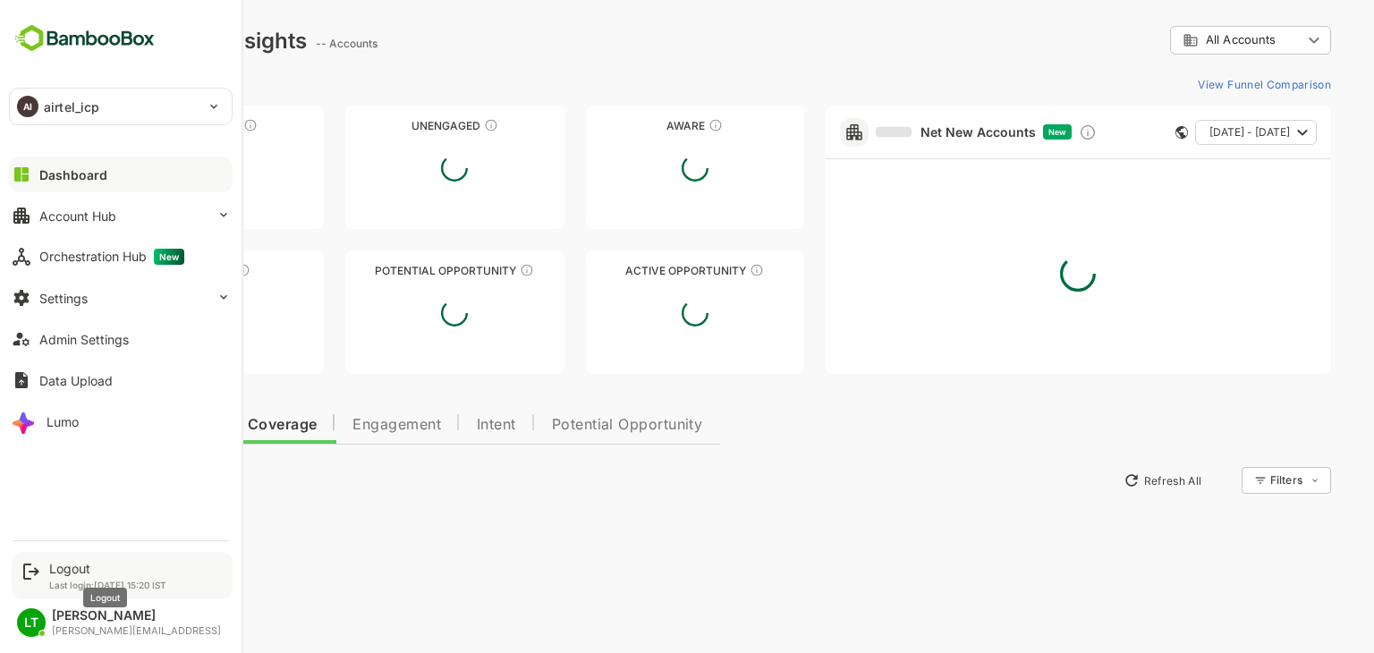
click at [65, 572] on div "Logout" at bounding box center [107, 568] width 117 height 15
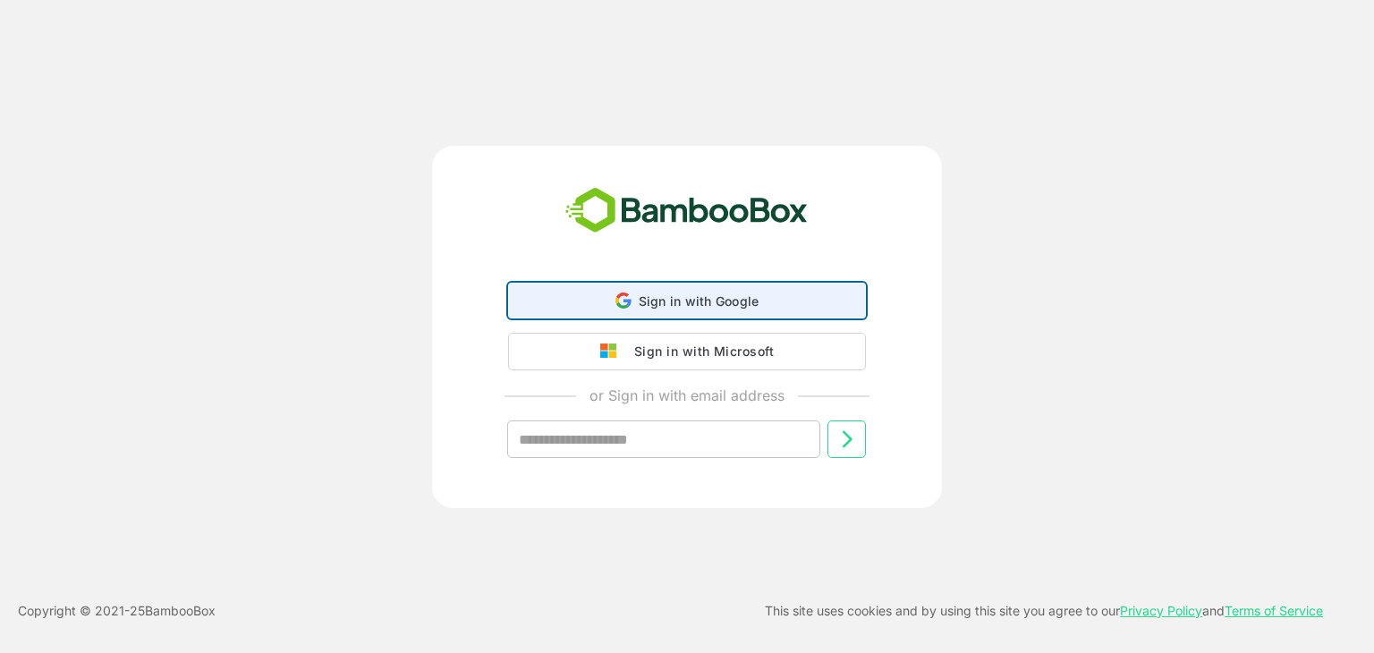
click at [598, 302] on div "Sign in with Google Sign in with Google. Opens in new tab" at bounding box center [687, 301] width 335 height 34
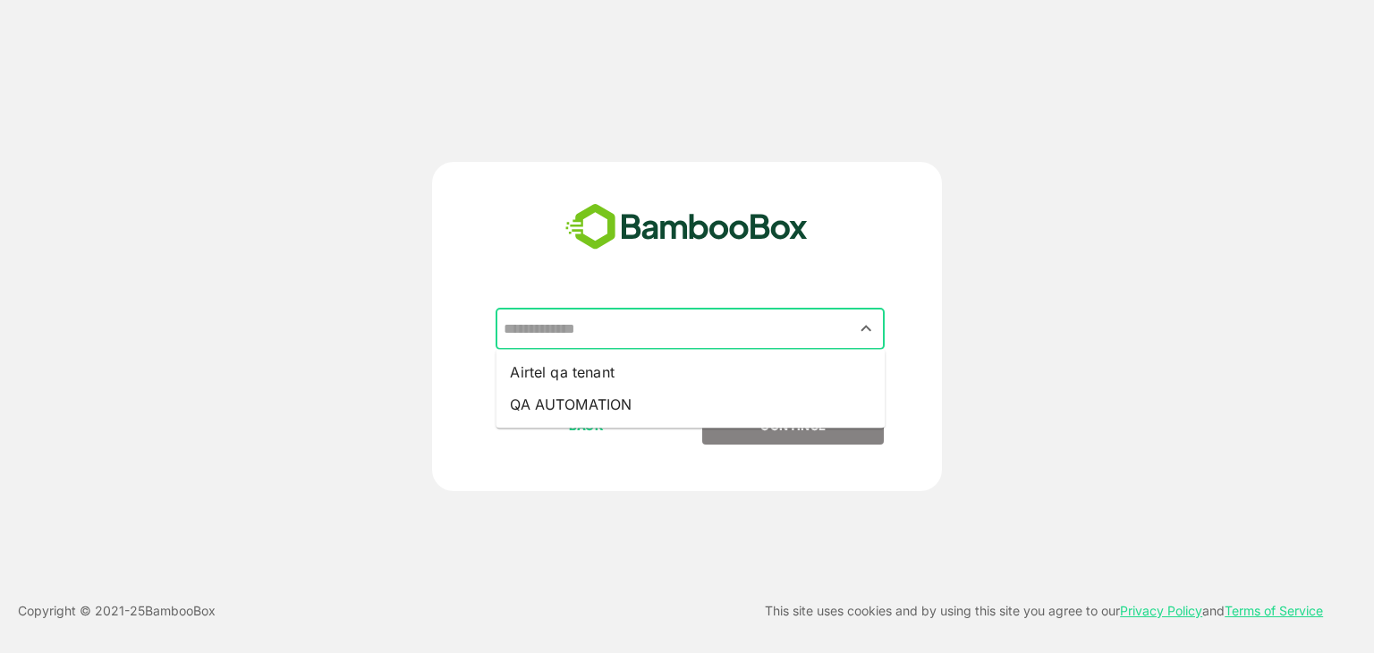
click at [571, 330] on input "text" at bounding box center [690, 329] width 382 height 34
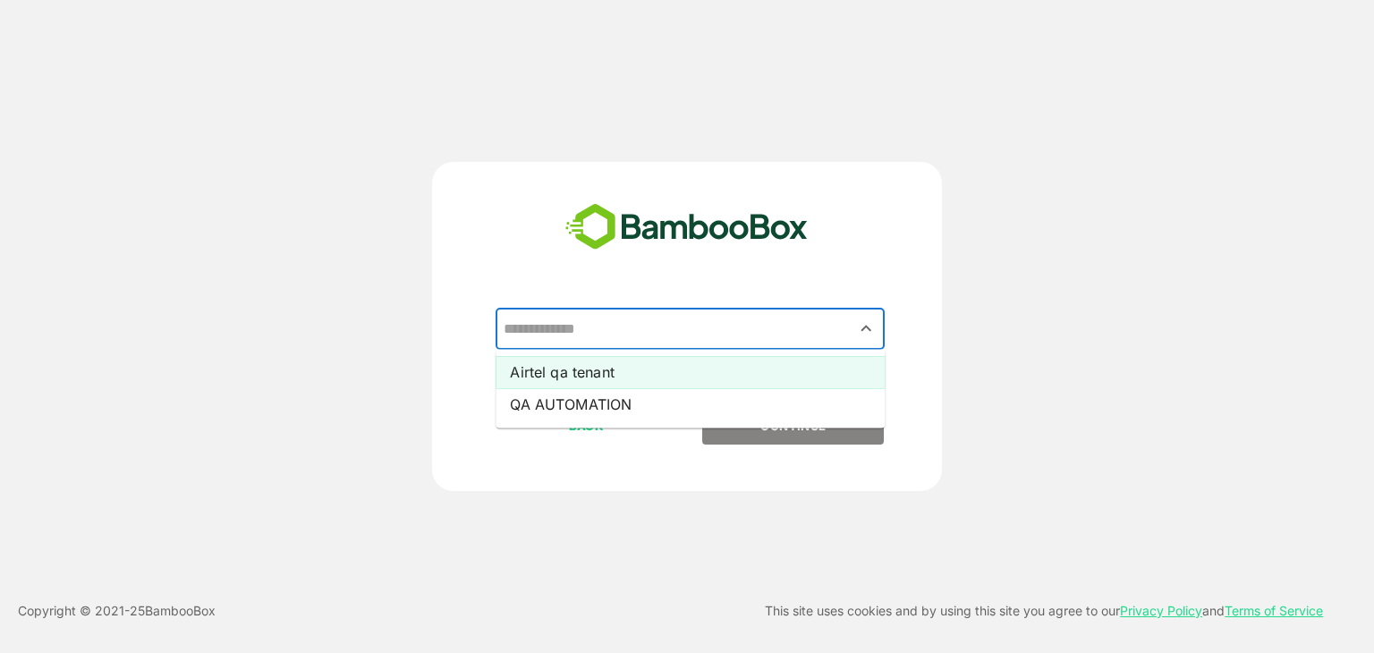
click at [568, 363] on li "Airtel qa tenant" at bounding box center [690, 372] width 389 height 32
type input "**********"
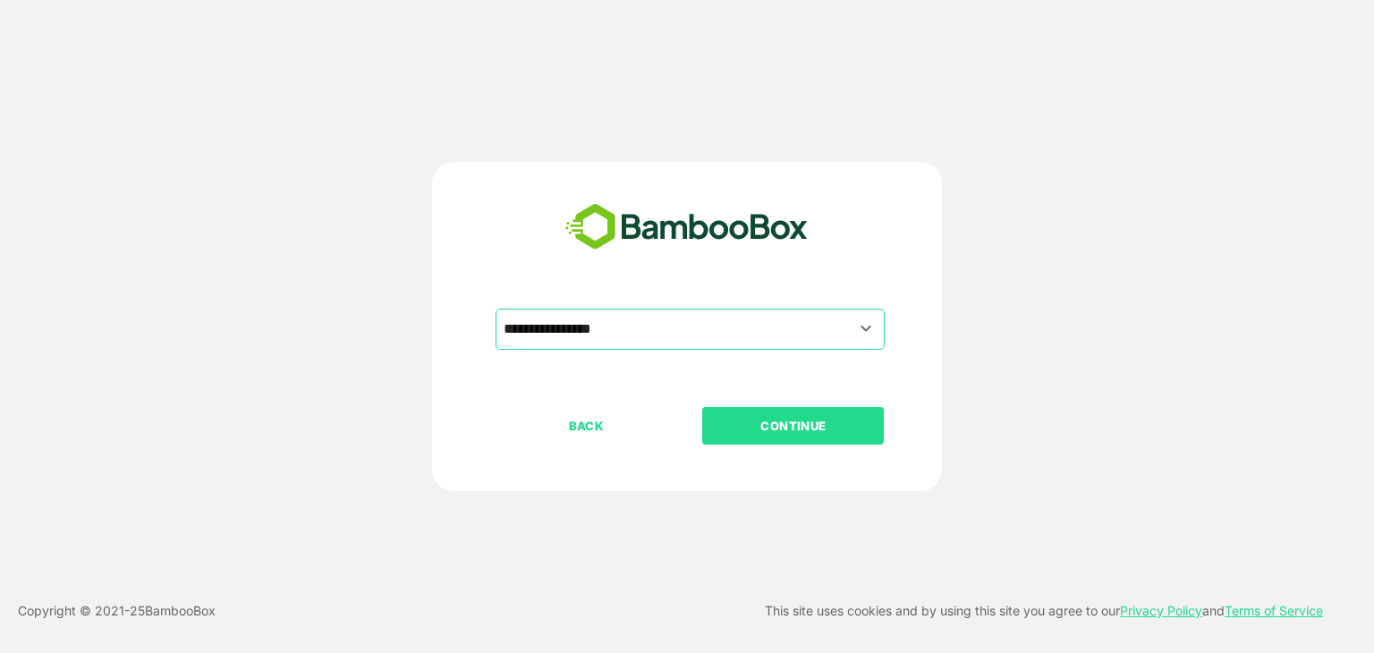
click at [753, 414] on button "CONTINUE" at bounding box center [793, 426] width 182 height 38
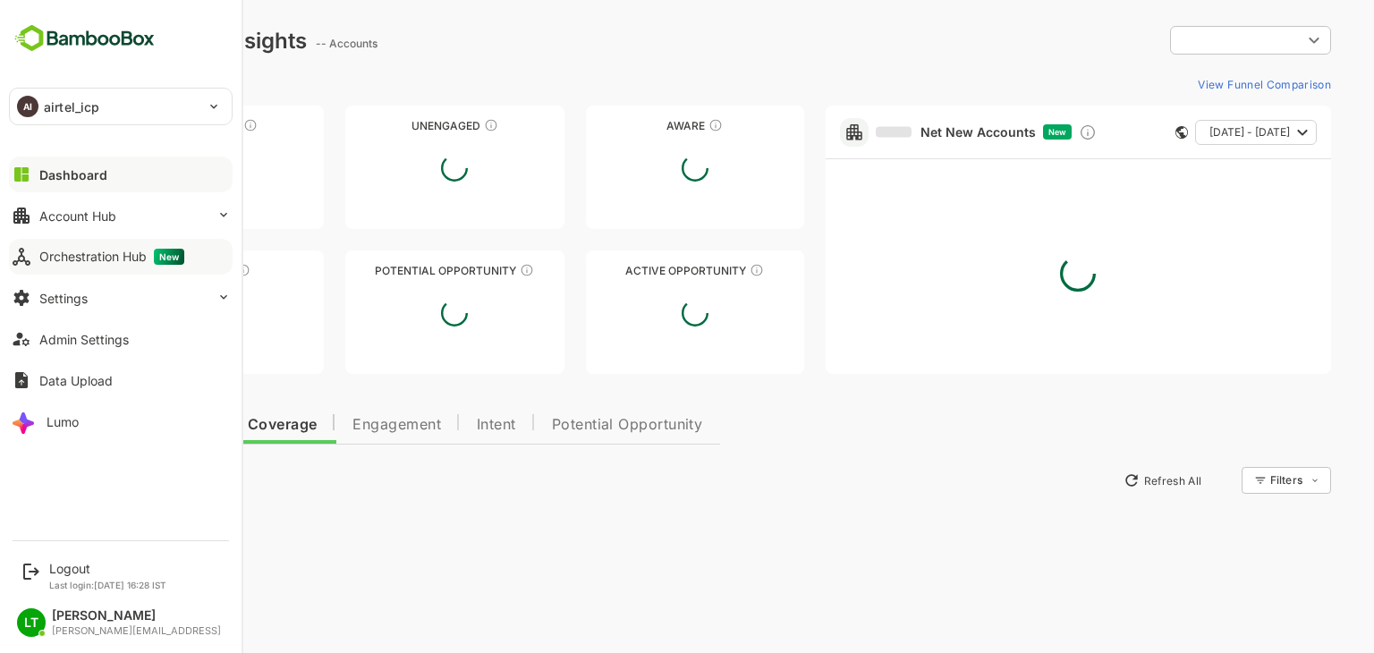
click at [106, 260] on div "Orchestration Hub New" at bounding box center [111, 257] width 145 height 16
type input "**********"
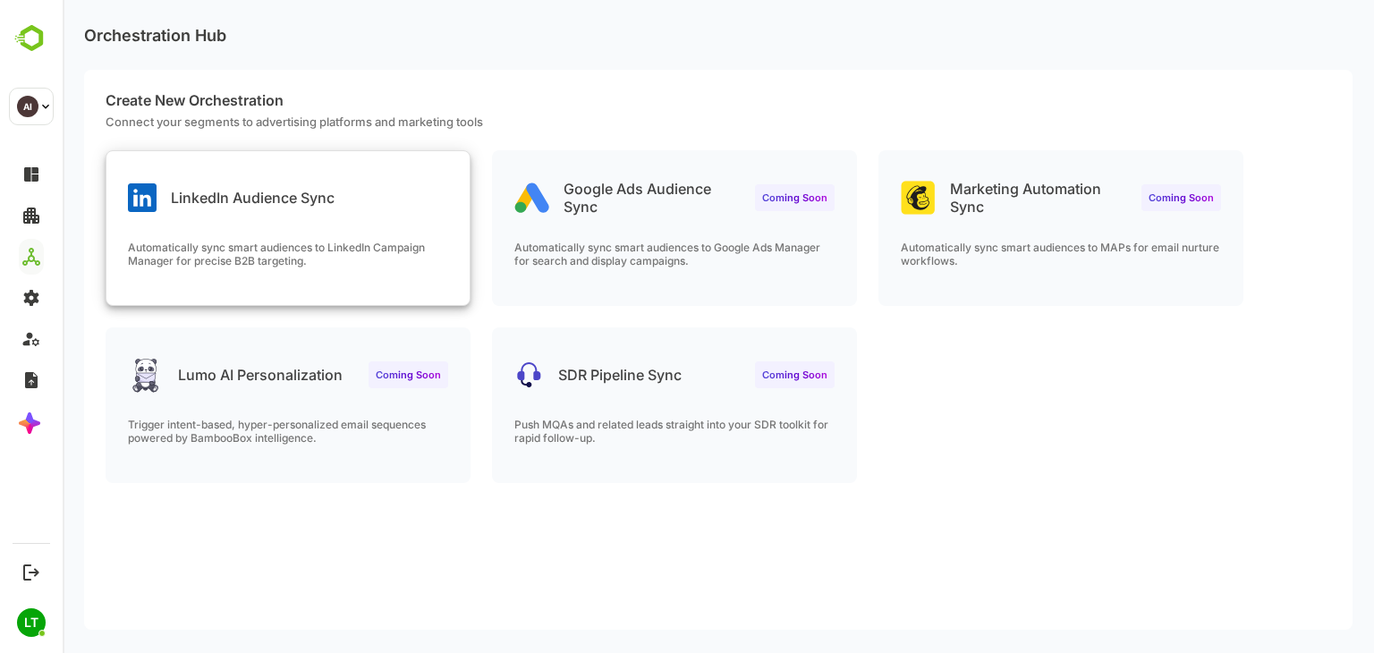
click at [370, 186] on div "LinkedIn Audience Sync" at bounding box center [287, 183] width 363 height 64
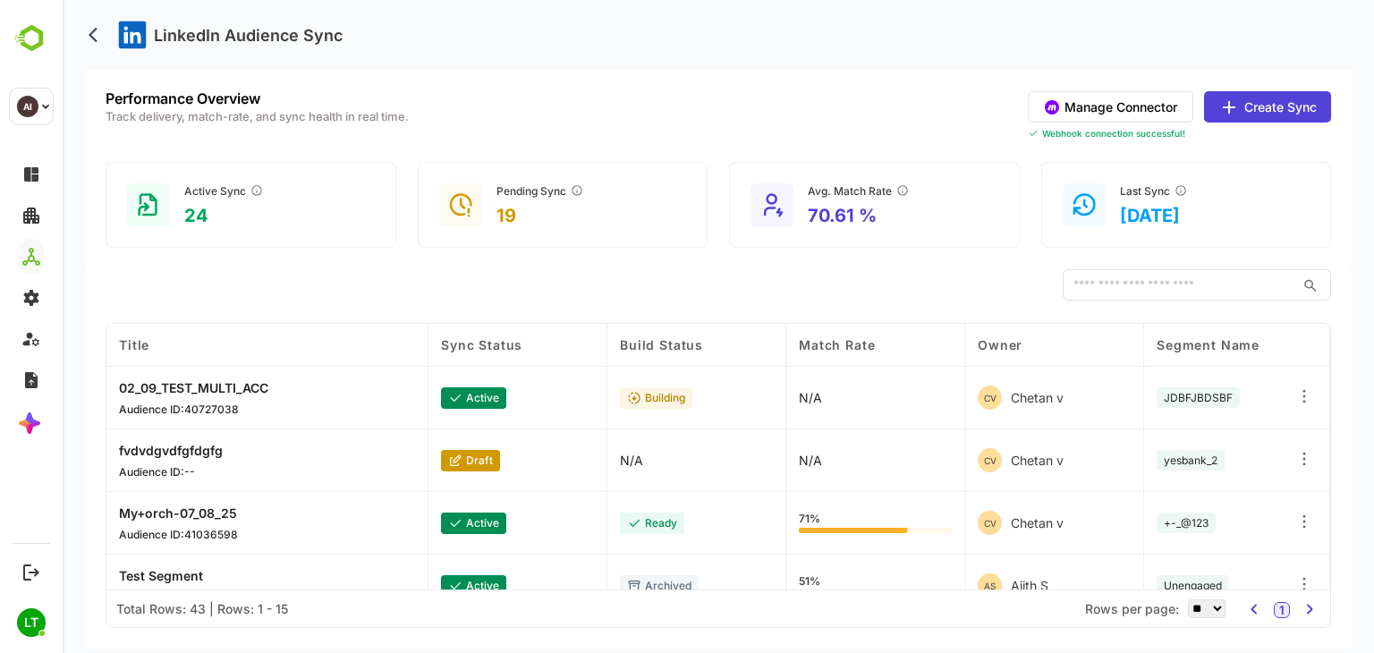
click at [1156, 98] on button "Manage Connector" at bounding box center [1111, 106] width 166 height 31
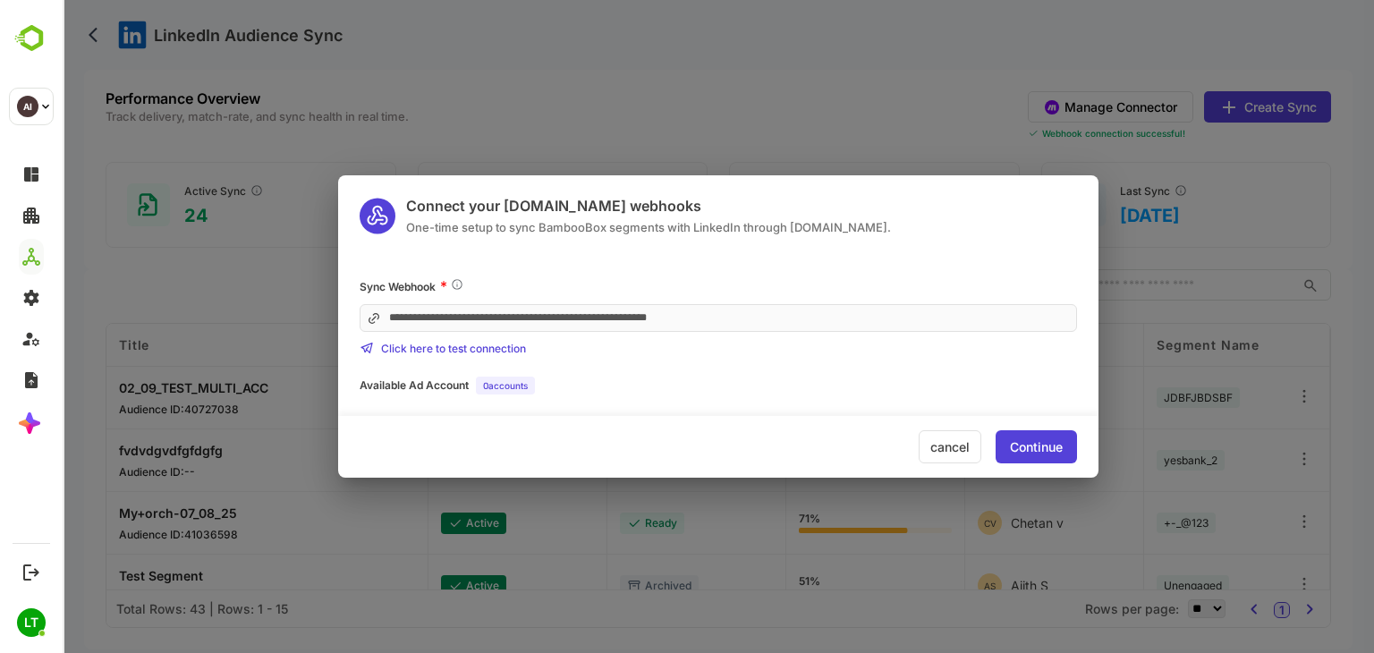
click at [498, 265] on div "**********" at bounding box center [718, 367] width 761 height 222
click at [487, 377] on div "0 accounts" at bounding box center [505, 386] width 59 height 18
click at [963, 456] on div "cancel" at bounding box center [950, 446] width 63 height 33
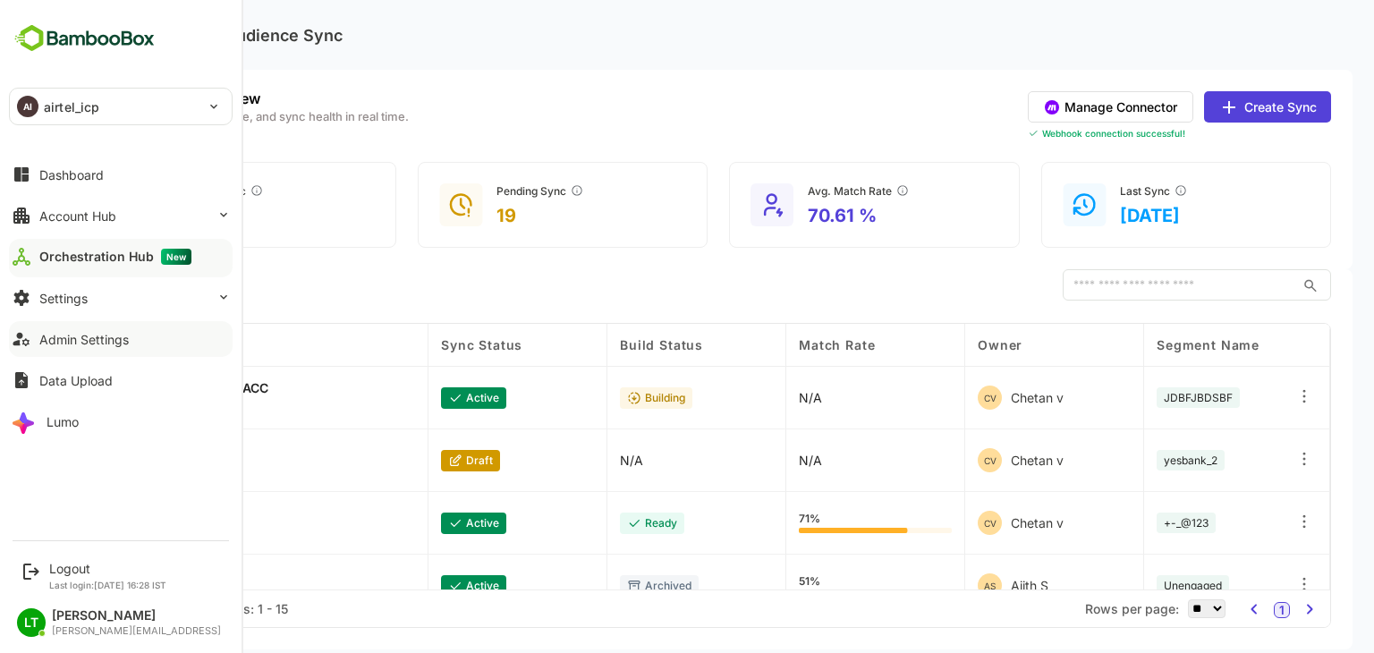
click at [68, 341] on div "Admin Settings" at bounding box center [83, 339] width 89 height 15
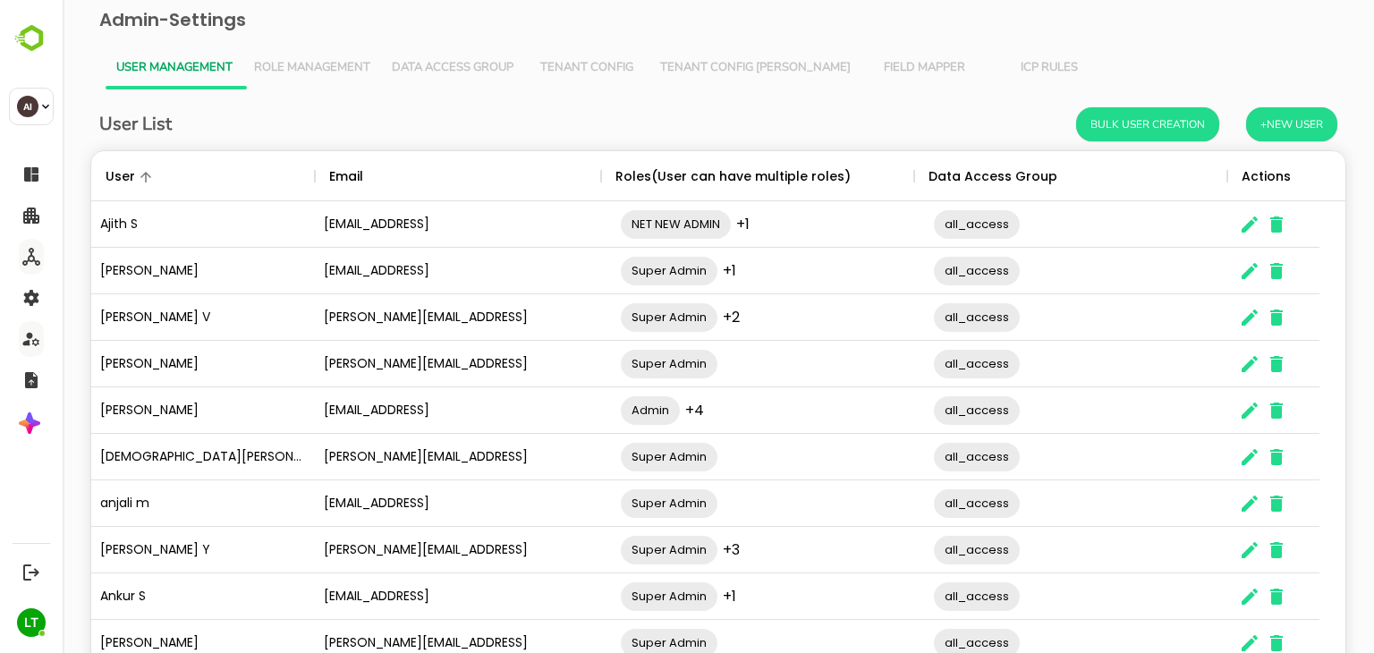
scroll to position [115, 0]
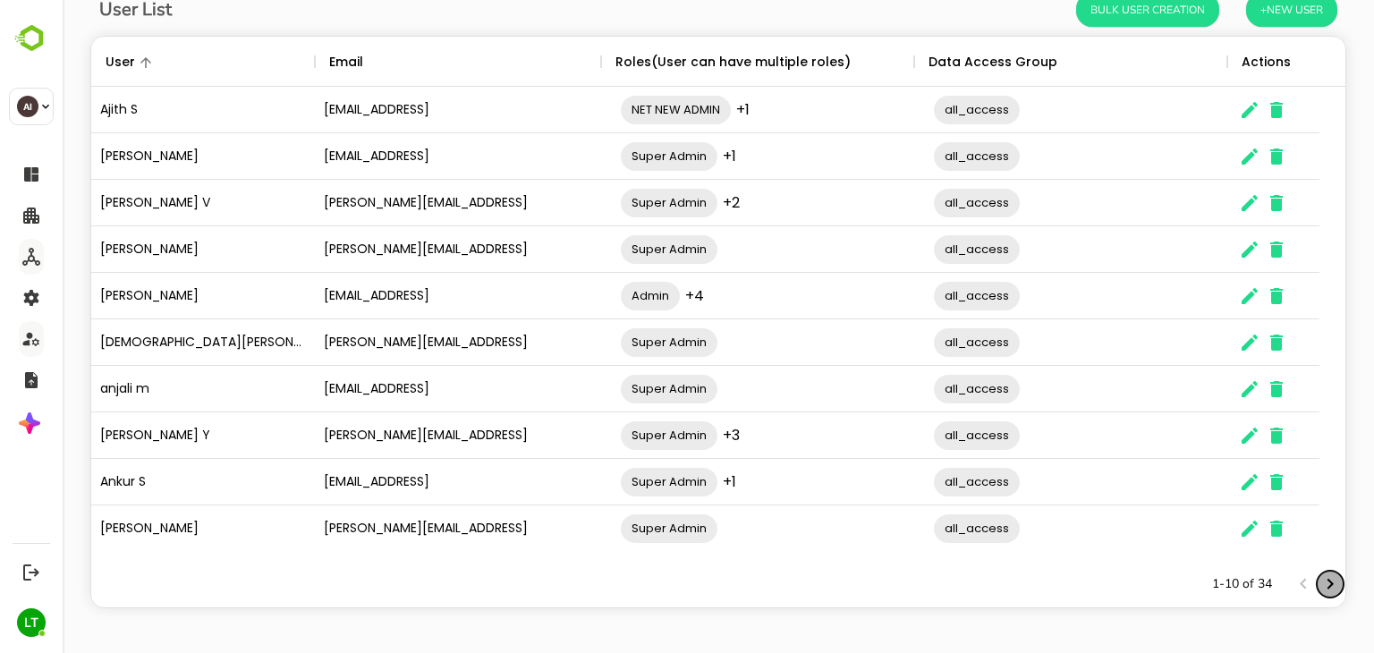
click at [1328, 579] on icon "Next page" at bounding box center [1331, 584] width 6 height 11
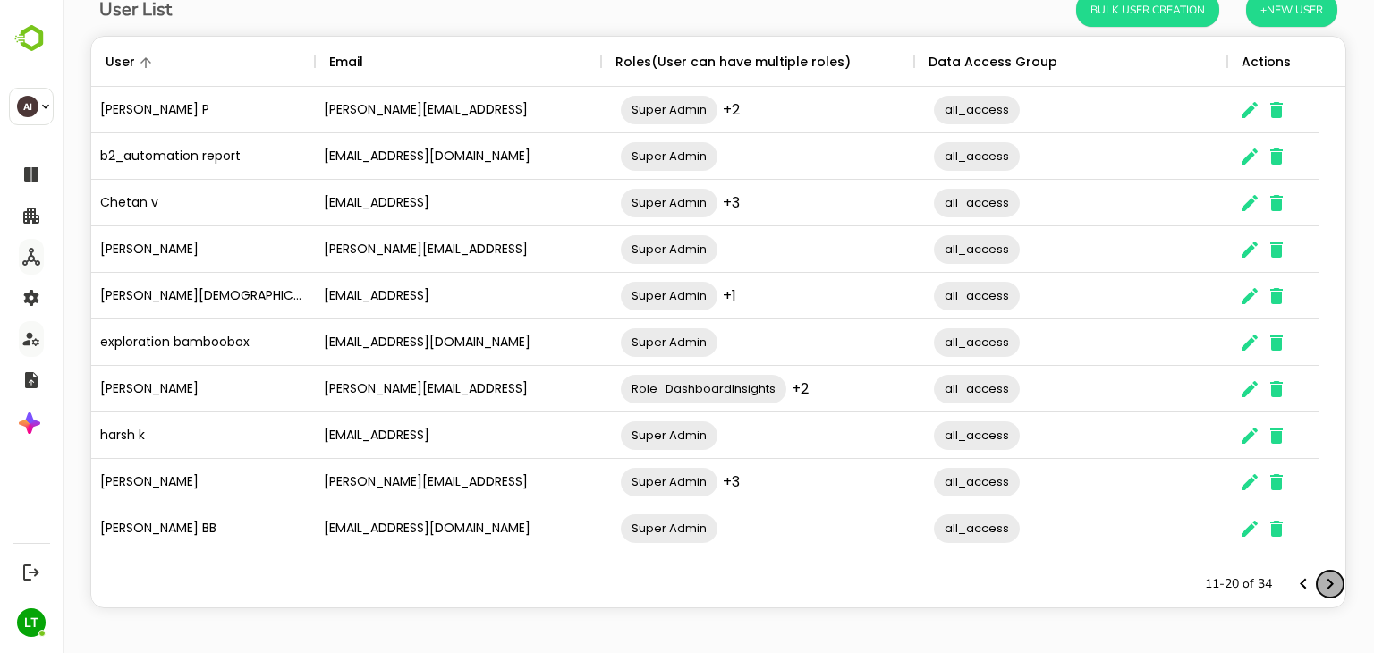
click at [1328, 579] on icon "Next page" at bounding box center [1331, 584] width 6 height 11
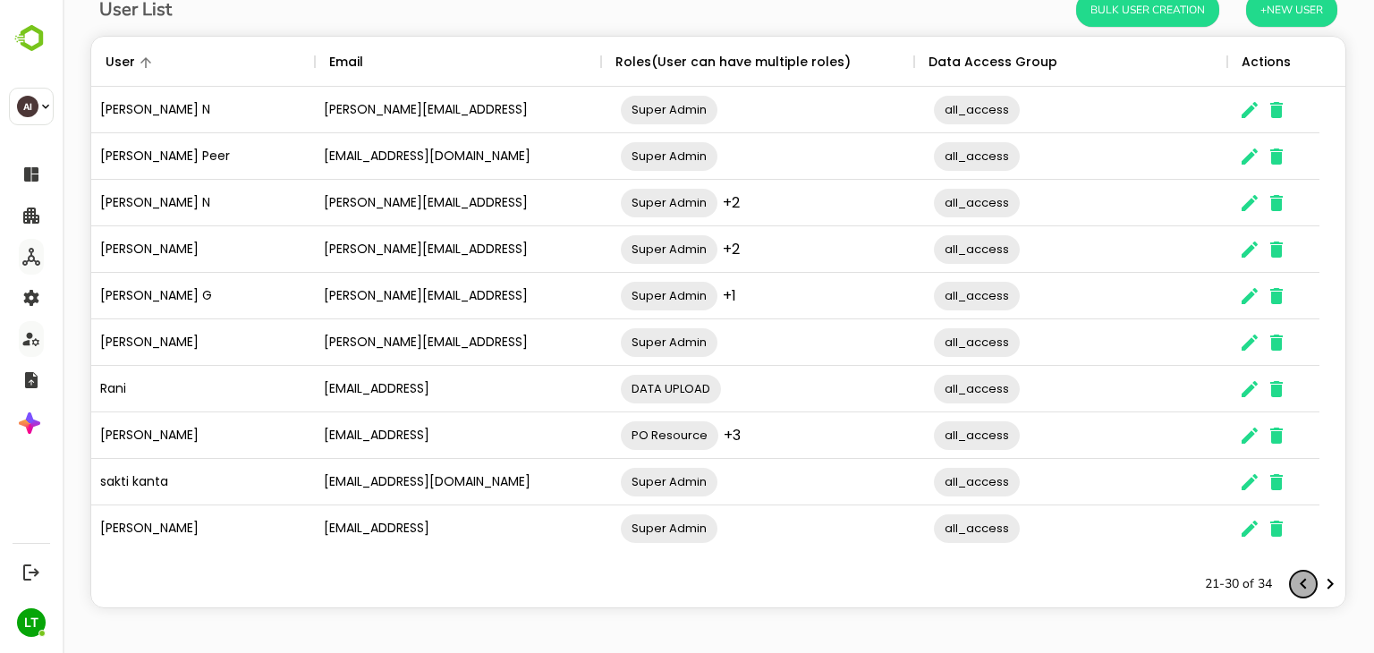
click at [1300, 588] on icon "Previous page" at bounding box center [1303, 584] width 21 height 21
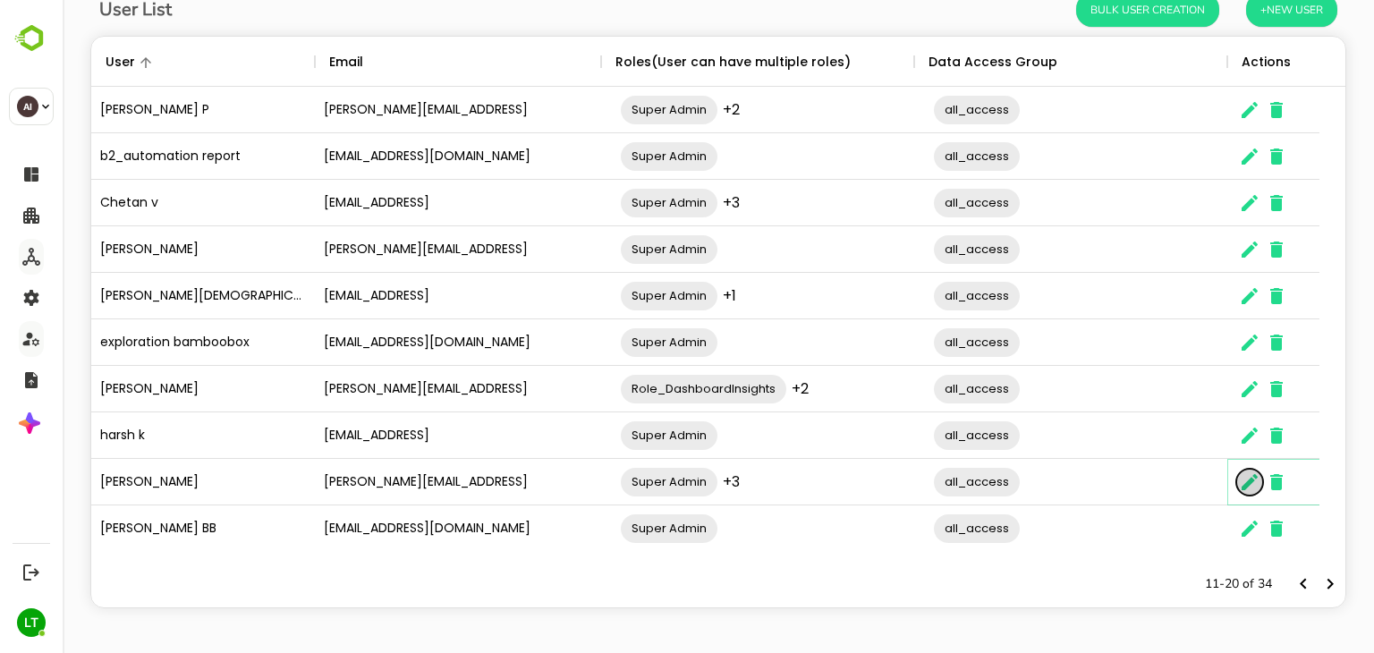
click at [1252, 489] on icon "The User Data" at bounding box center [1249, 482] width 21 height 21
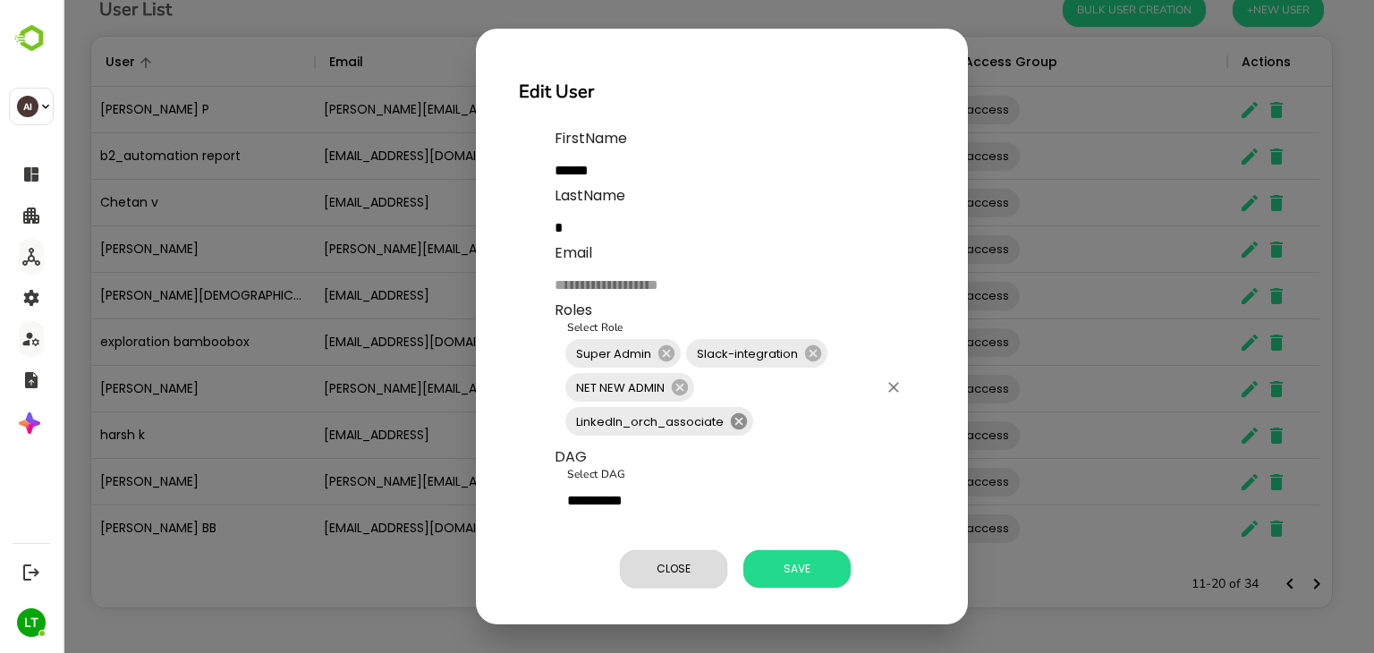
click at [736, 421] on icon at bounding box center [739, 421] width 16 height 16
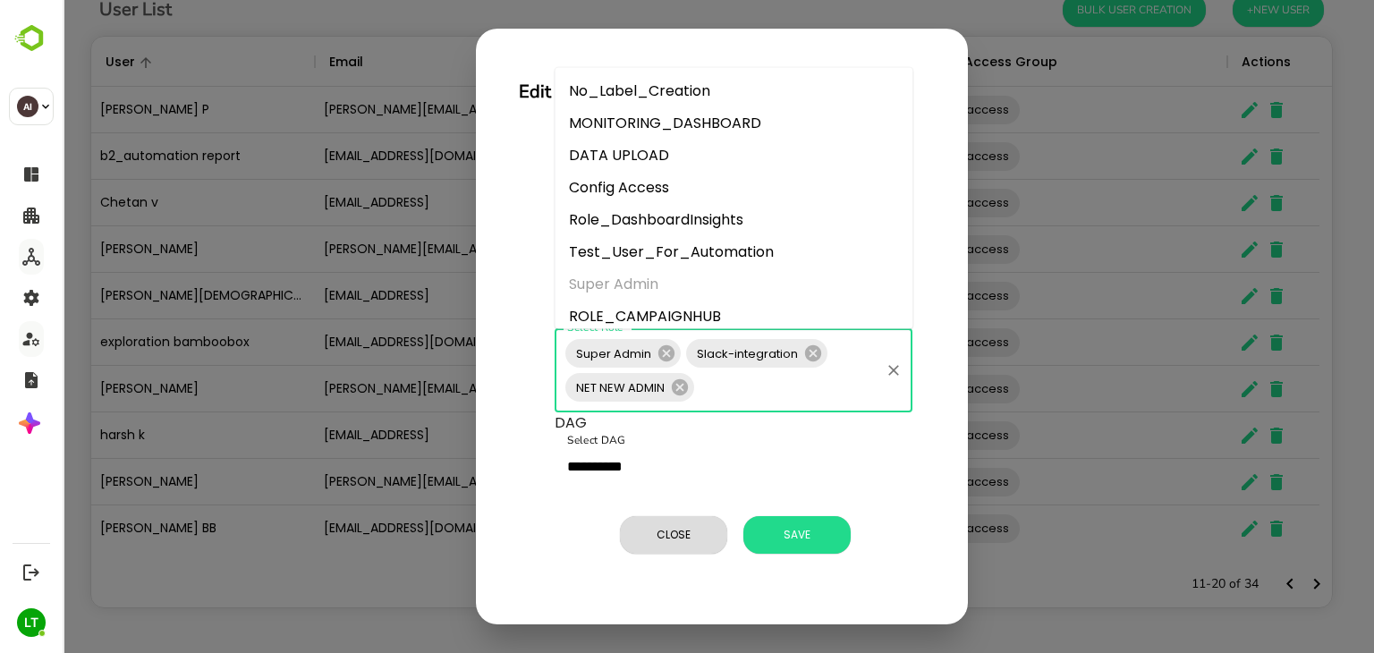
click at [774, 381] on input "Select Role" at bounding box center [787, 387] width 181 height 34
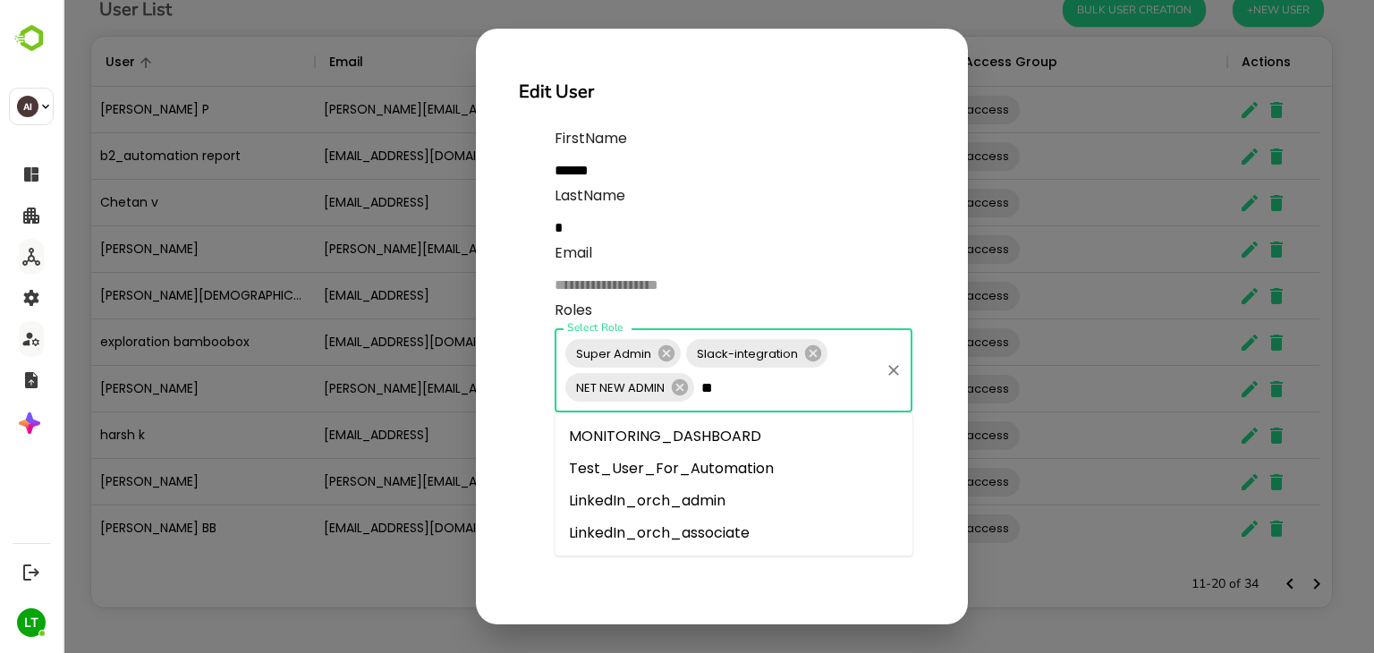
type input "***"
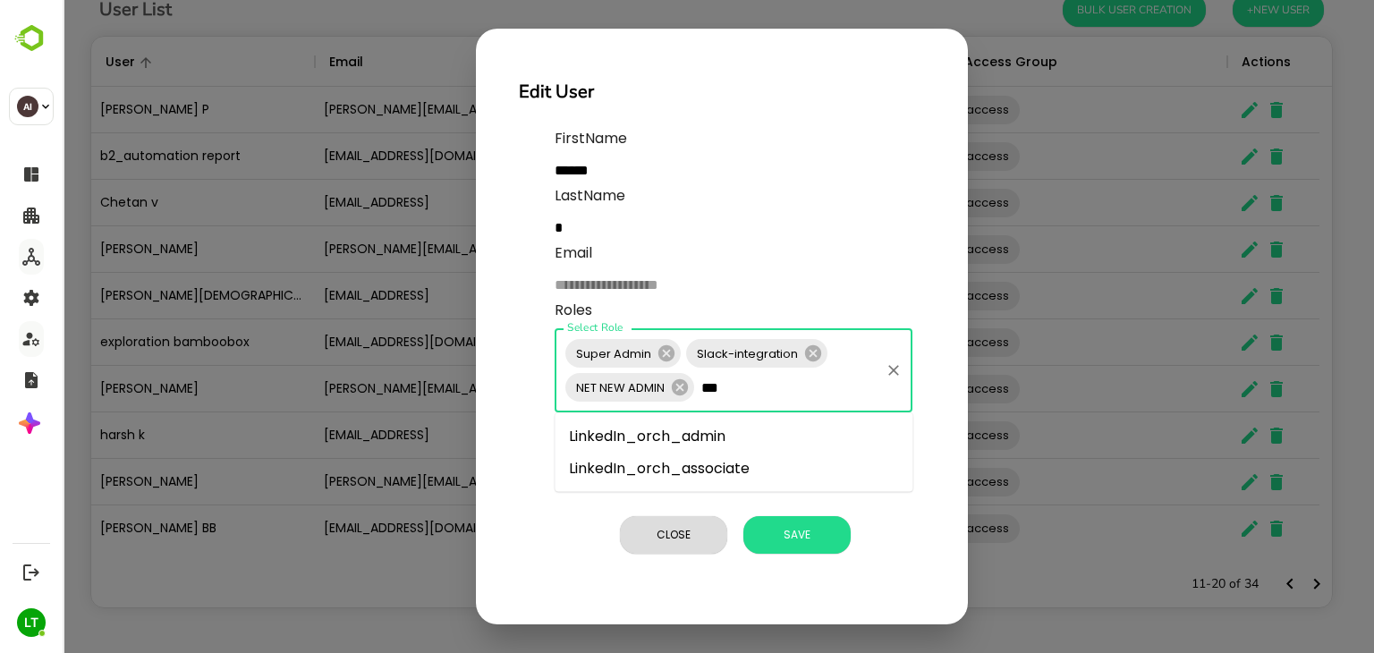
click at [744, 429] on li "LinkedIn_orch_admin" at bounding box center [734, 437] width 358 height 32
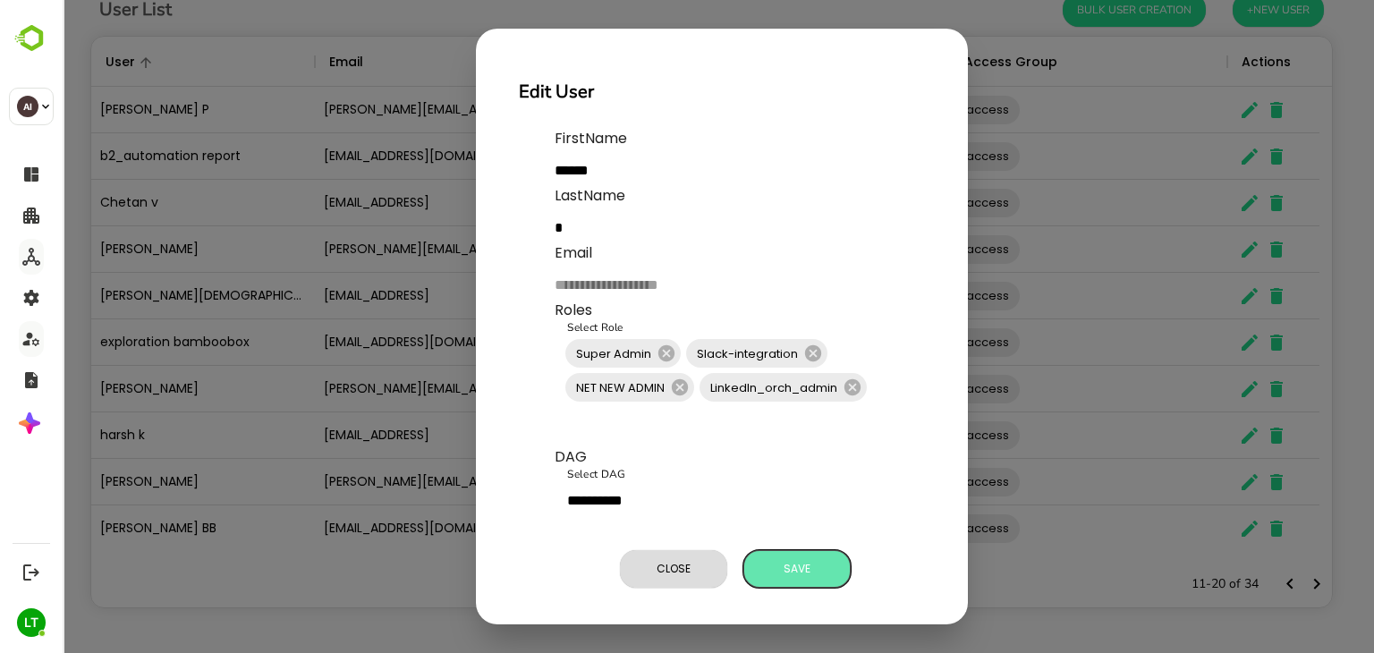
click at [778, 565] on span "Save" at bounding box center [796, 568] width 89 height 23
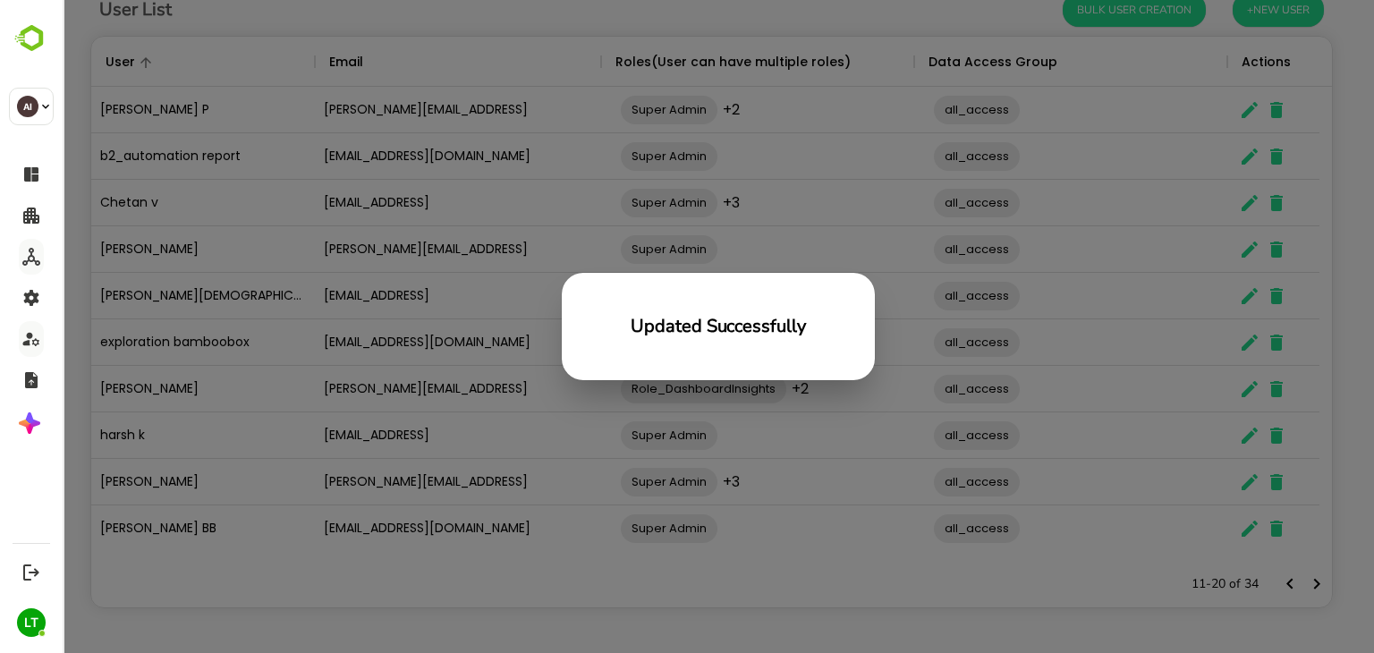
click at [389, 381] on div "Updated Successfully" at bounding box center [719, 326] width 1312 height 653
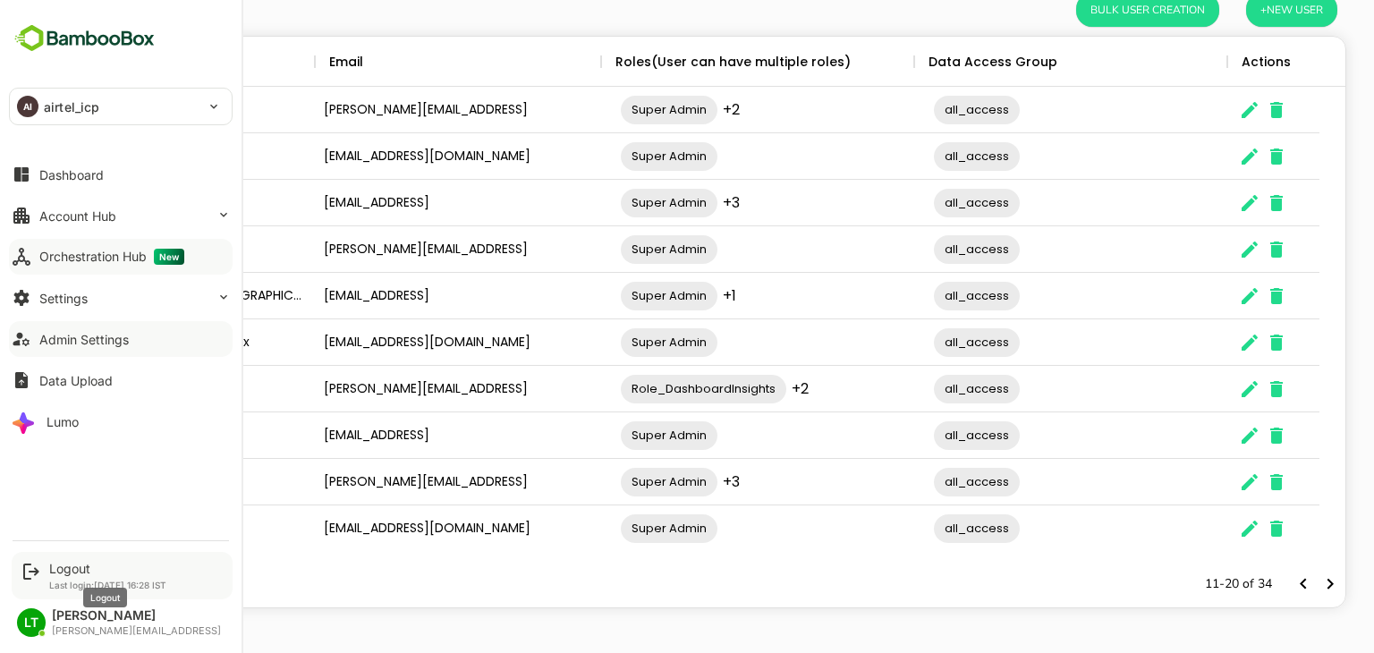
click at [64, 574] on div "Logout" at bounding box center [107, 568] width 117 height 15
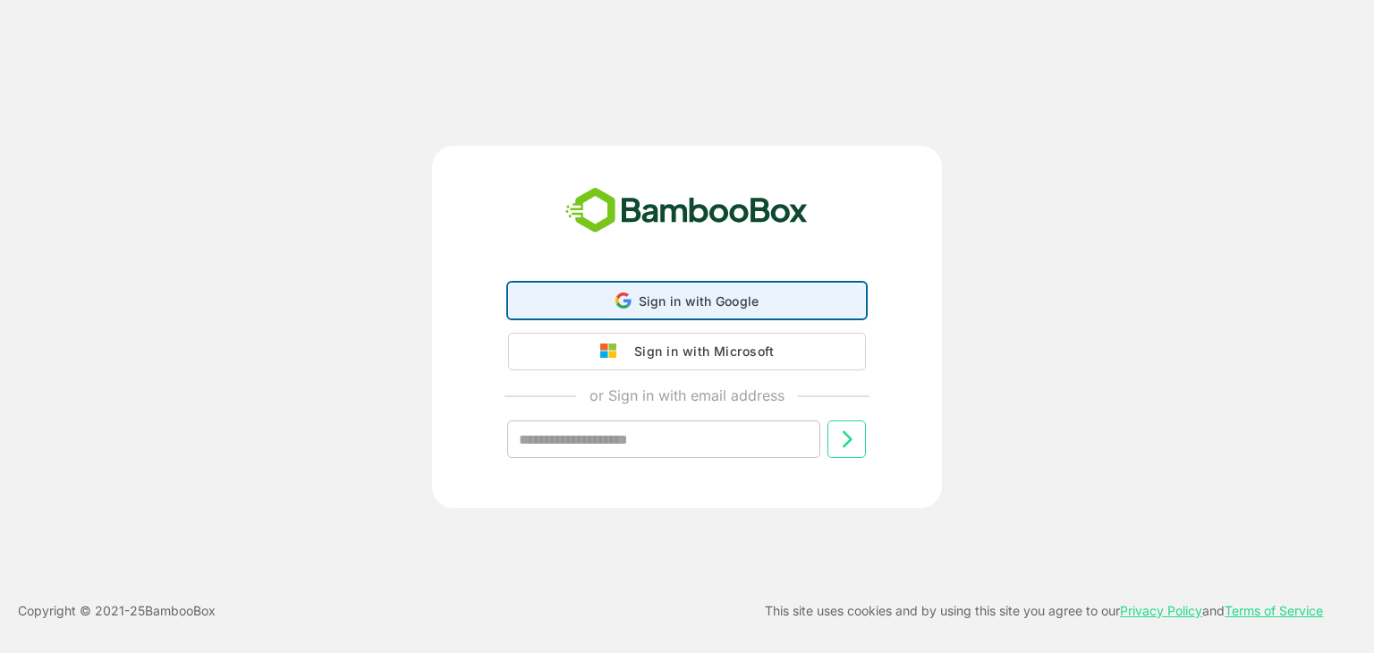
click at [643, 292] on div "Sign in with Google Sign in with Google. Opens in new tab" at bounding box center [687, 301] width 335 height 34
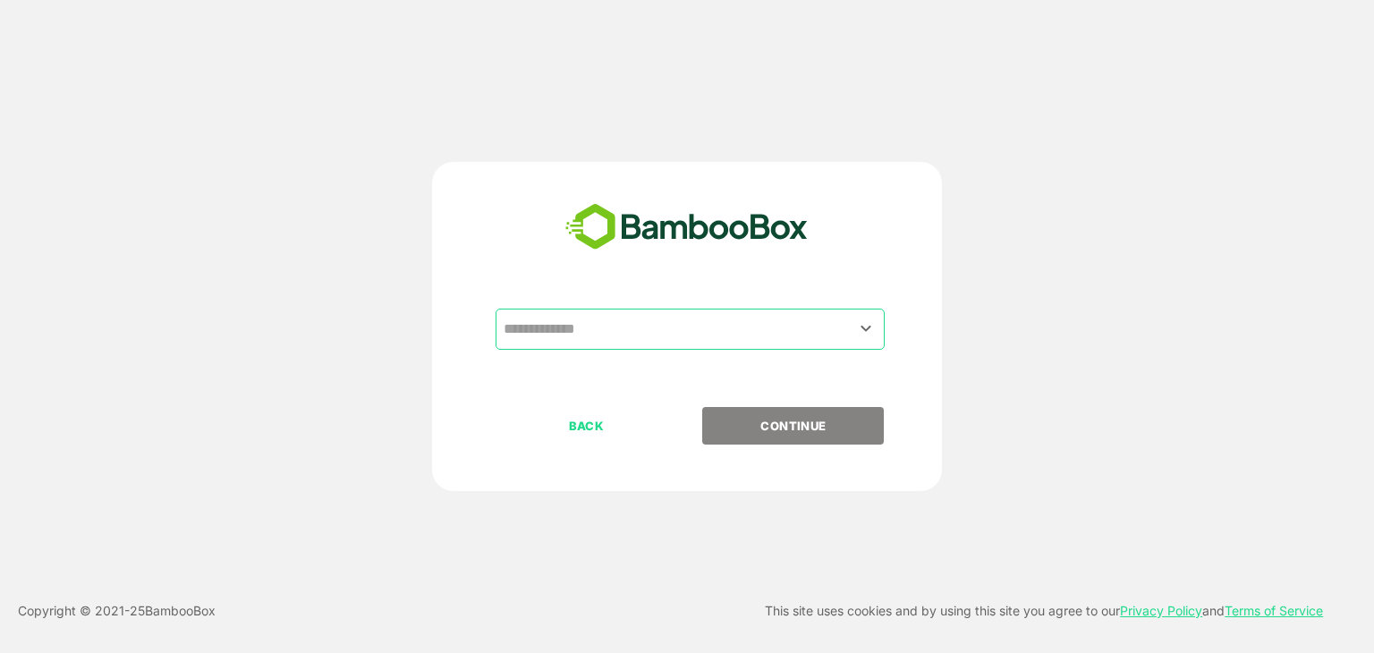
click at [628, 325] on input "text" at bounding box center [690, 329] width 382 height 34
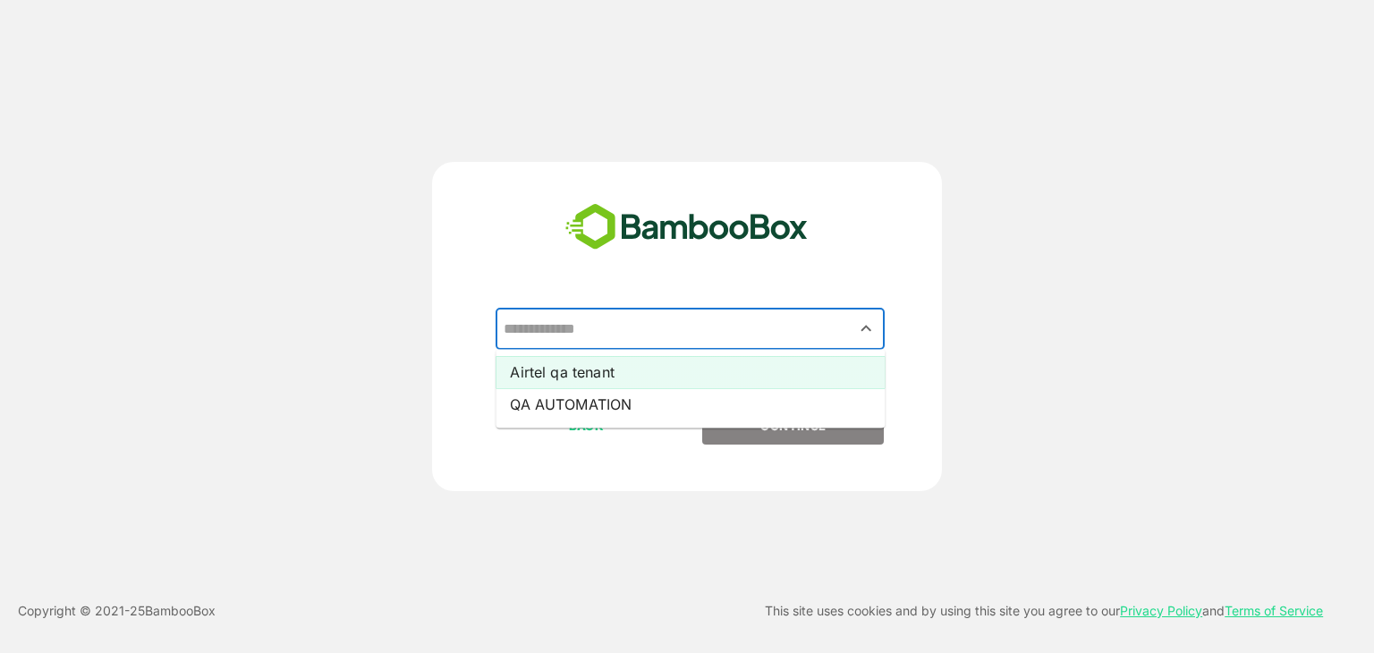
click at [625, 374] on li "Airtel qa tenant" at bounding box center [690, 372] width 389 height 32
type input "**********"
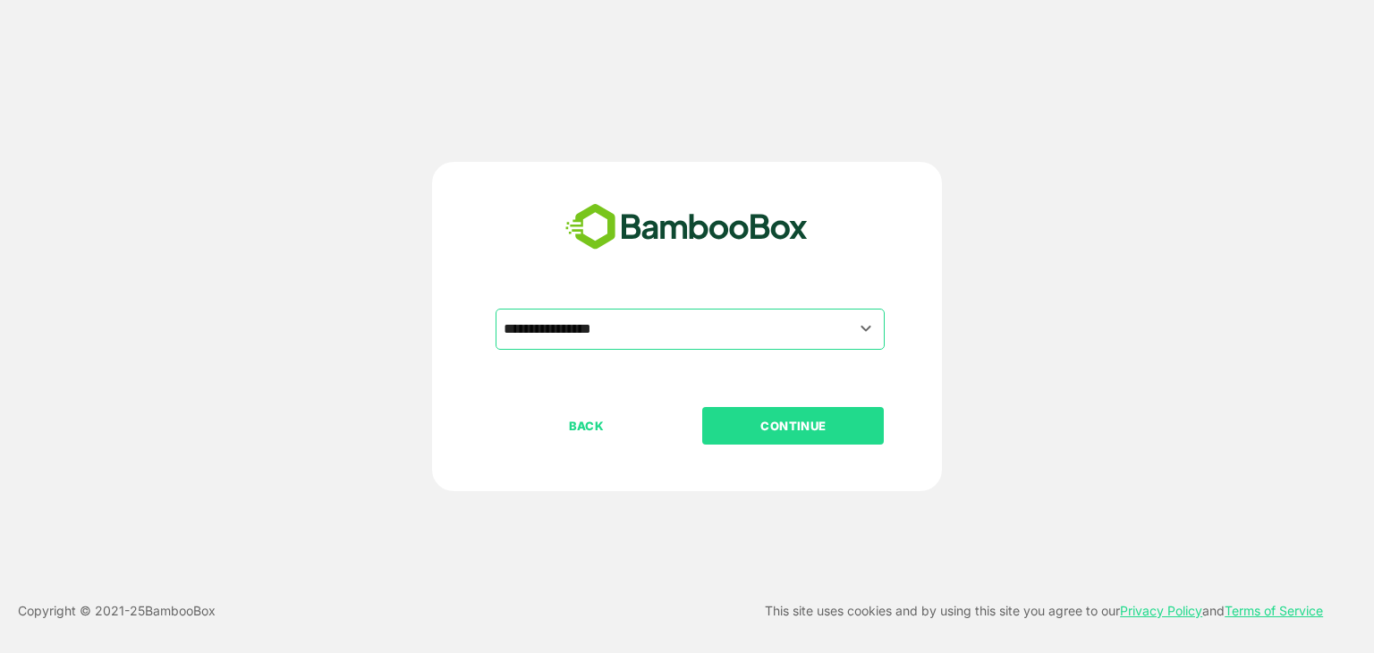
click at [766, 418] on p "CONTINUE" at bounding box center [793, 426] width 179 height 20
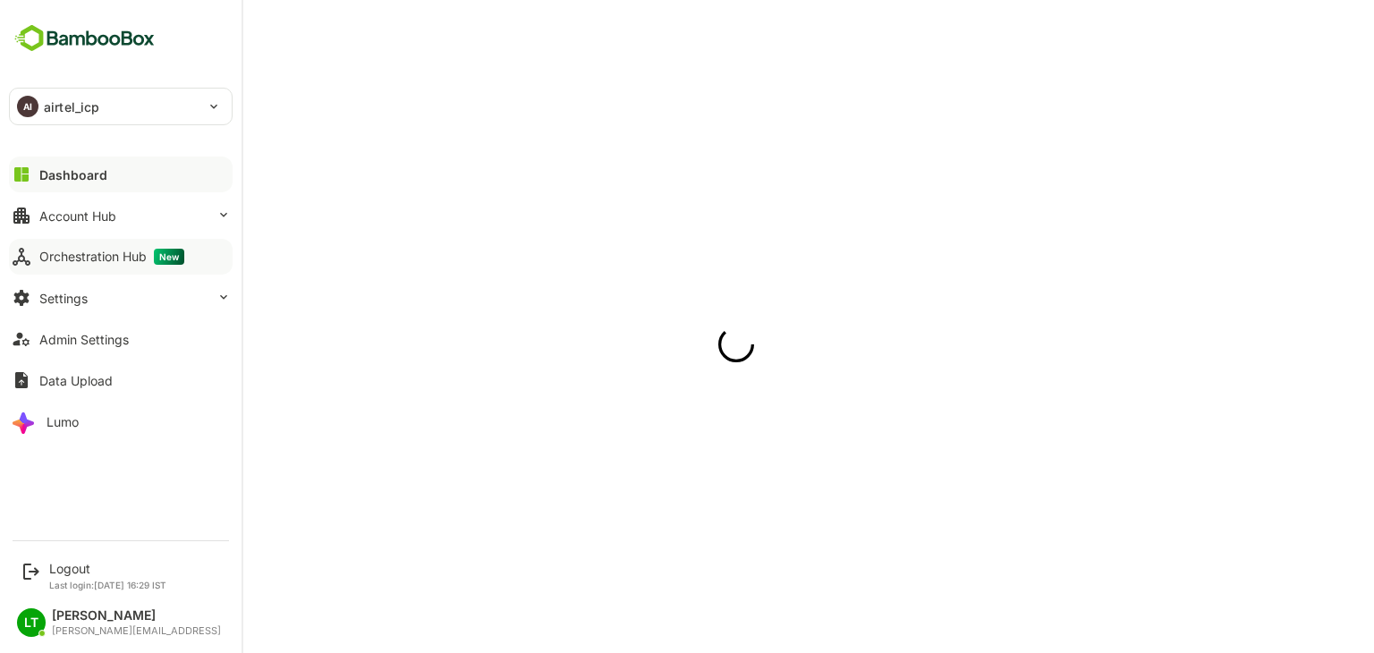
click at [90, 257] on div "Orchestration Hub New" at bounding box center [111, 257] width 145 height 16
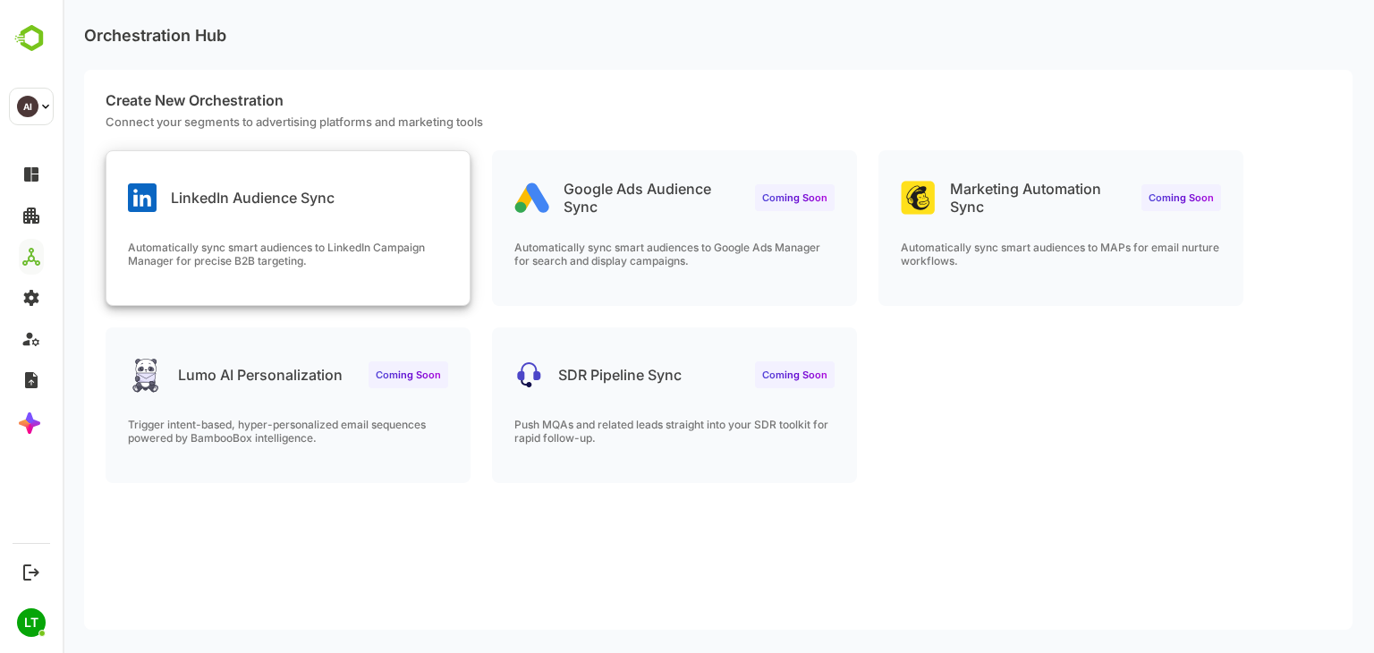
click at [342, 227] on div "LinkedIn Audience Sync Automatically sync smart audiences to LinkedIn Campaign …" at bounding box center [287, 228] width 363 height 154
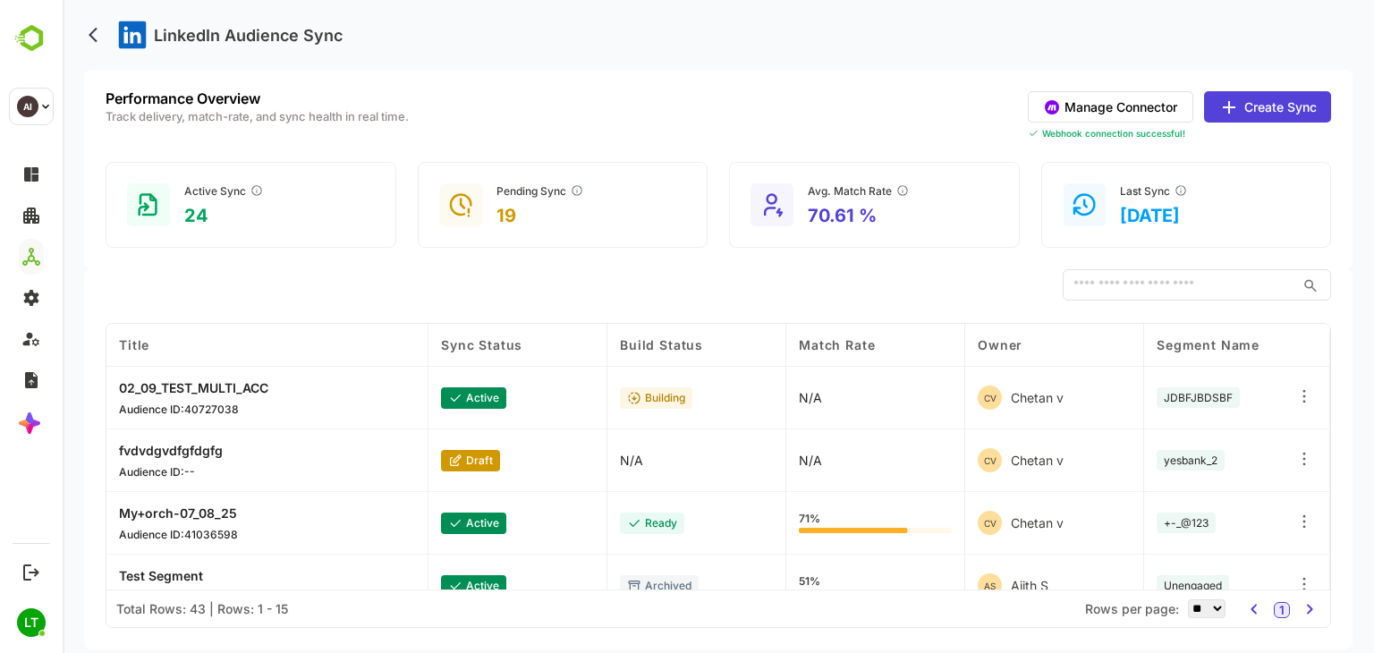
click at [1080, 110] on button "Manage Connector" at bounding box center [1111, 106] width 166 height 31
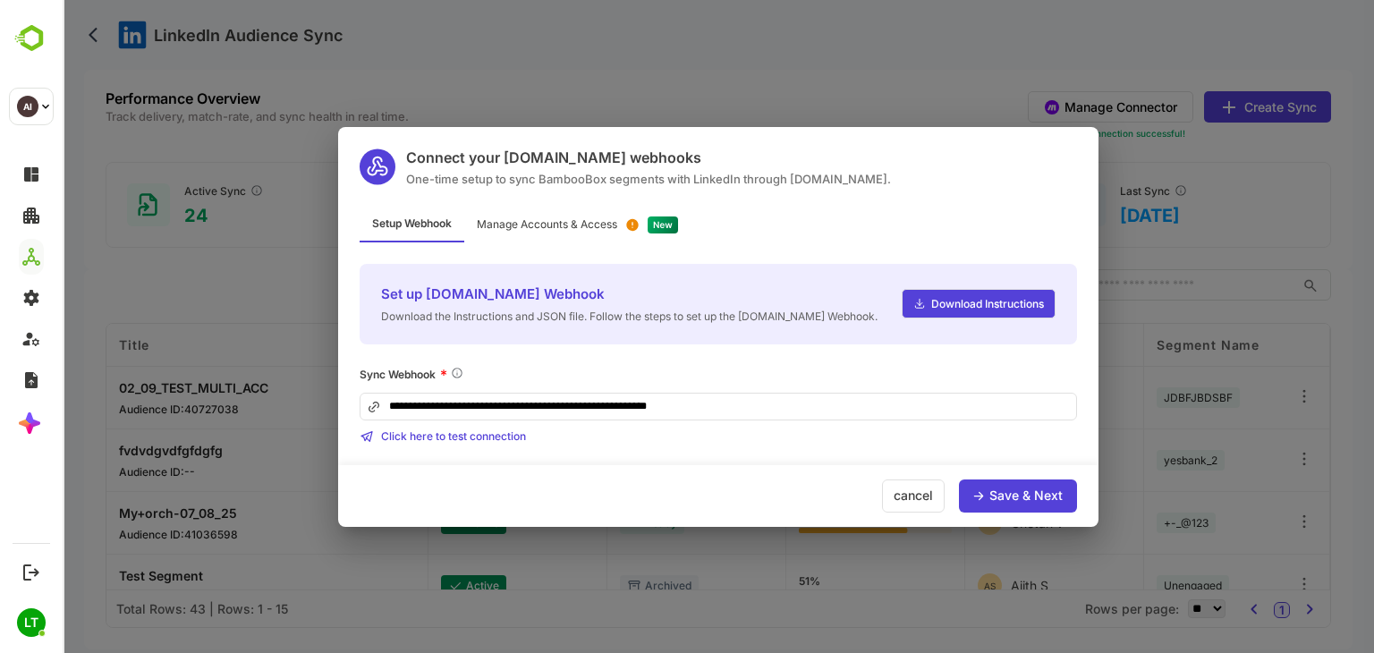
click at [610, 222] on div "Manage Accounts & Access" at bounding box center [547, 224] width 140 height 11
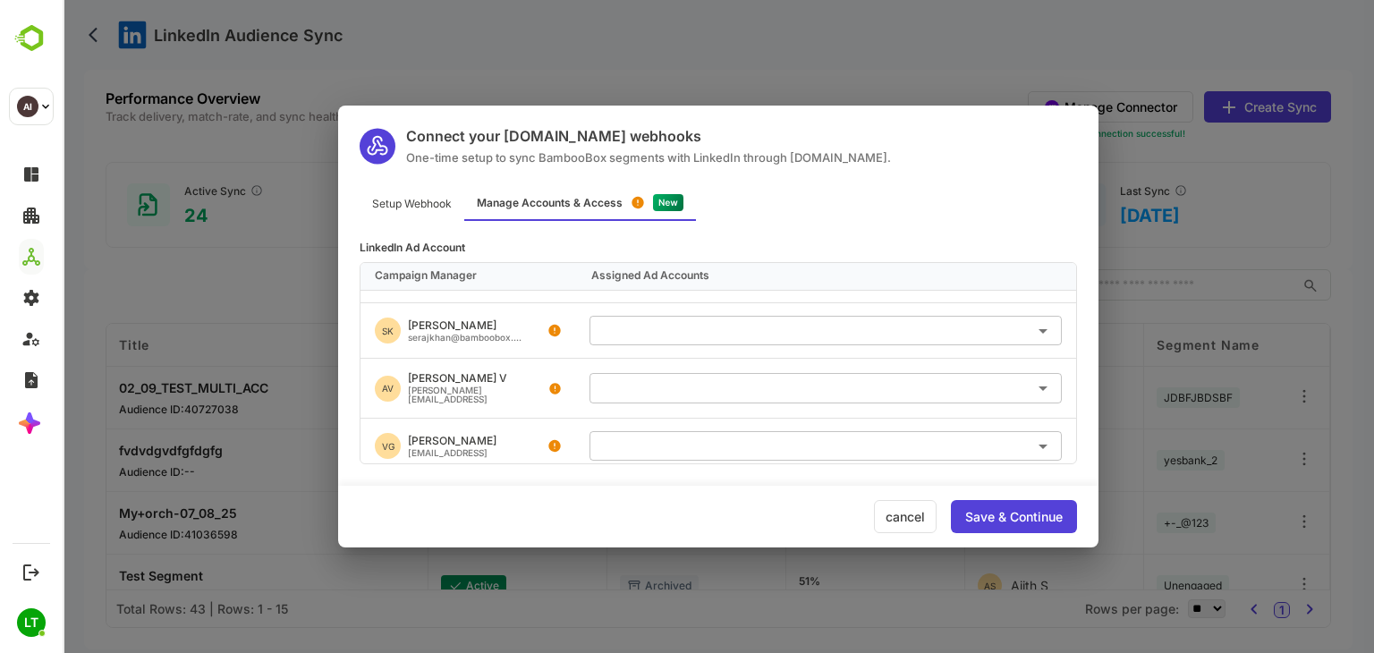
scroll to position [46, 0]
click at [691, 319] on input "text" at bounding box center [826, 334] width 458 height 30
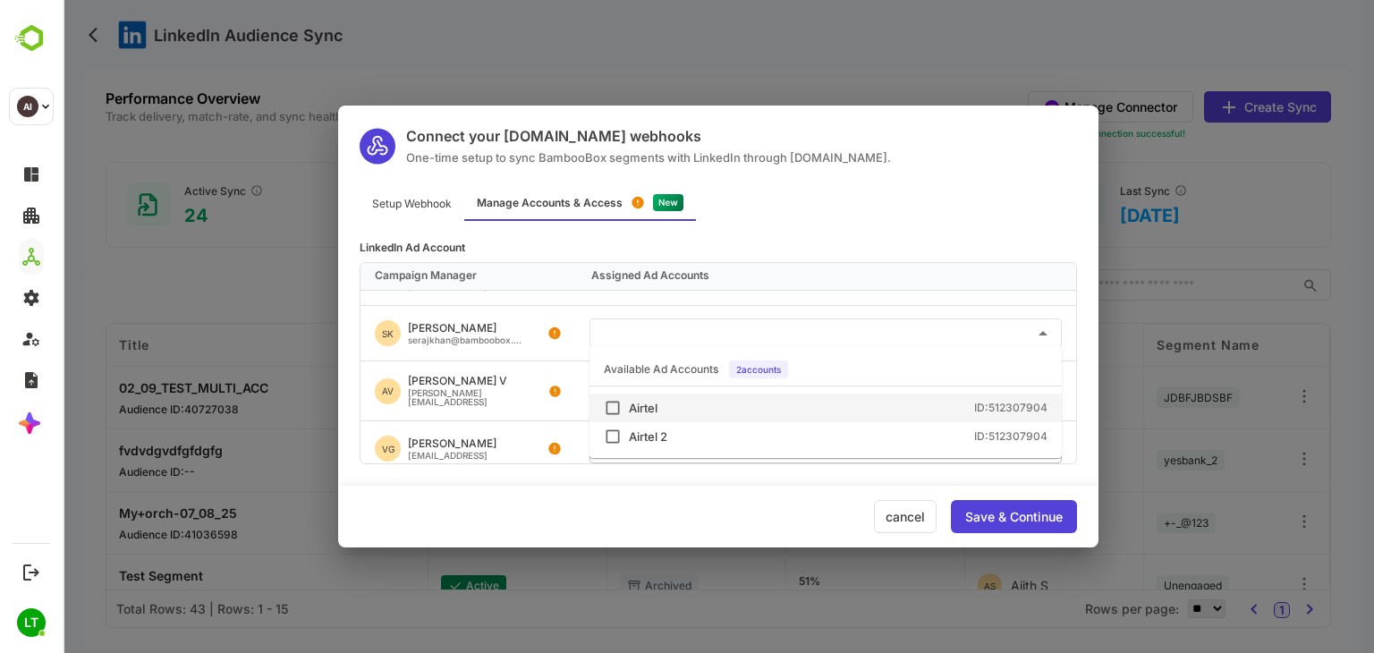
click at [653, 405] on div "Airtel" at bounding box center [643, 409] width 29 height 12
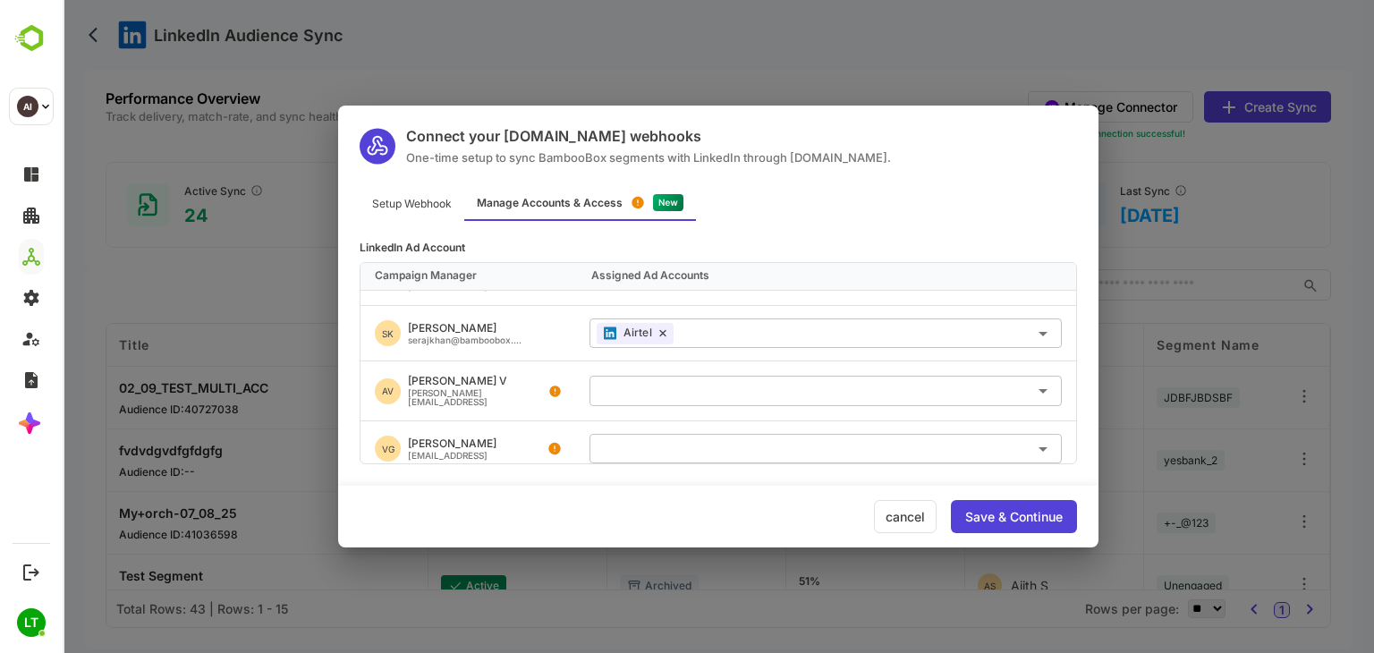
click at [975, 511] on div "Save & Continue" at bounding box center [1014, 517] width 98 height 13
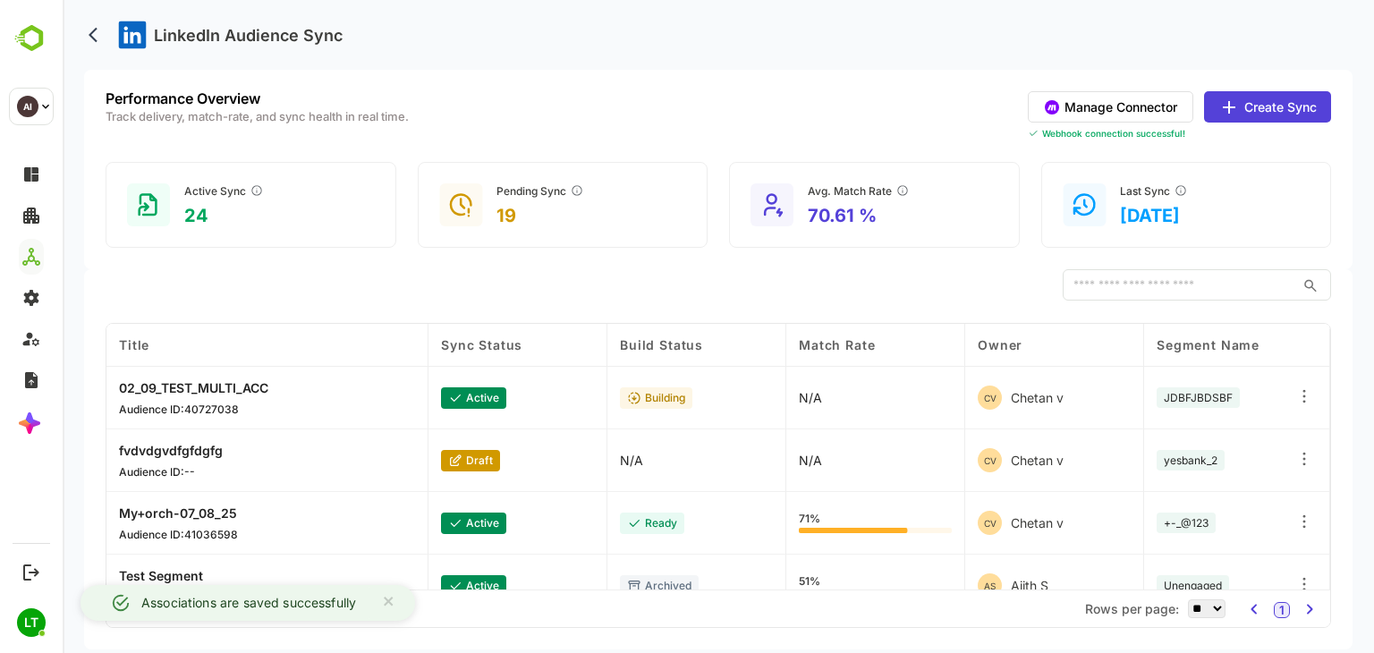
click at [603, 289] on div "​" at bounding box center [719, 285] width 1226 height 32
click at [103, 39] on icon "back" at bounding box center [98, 35] width 18 height 18
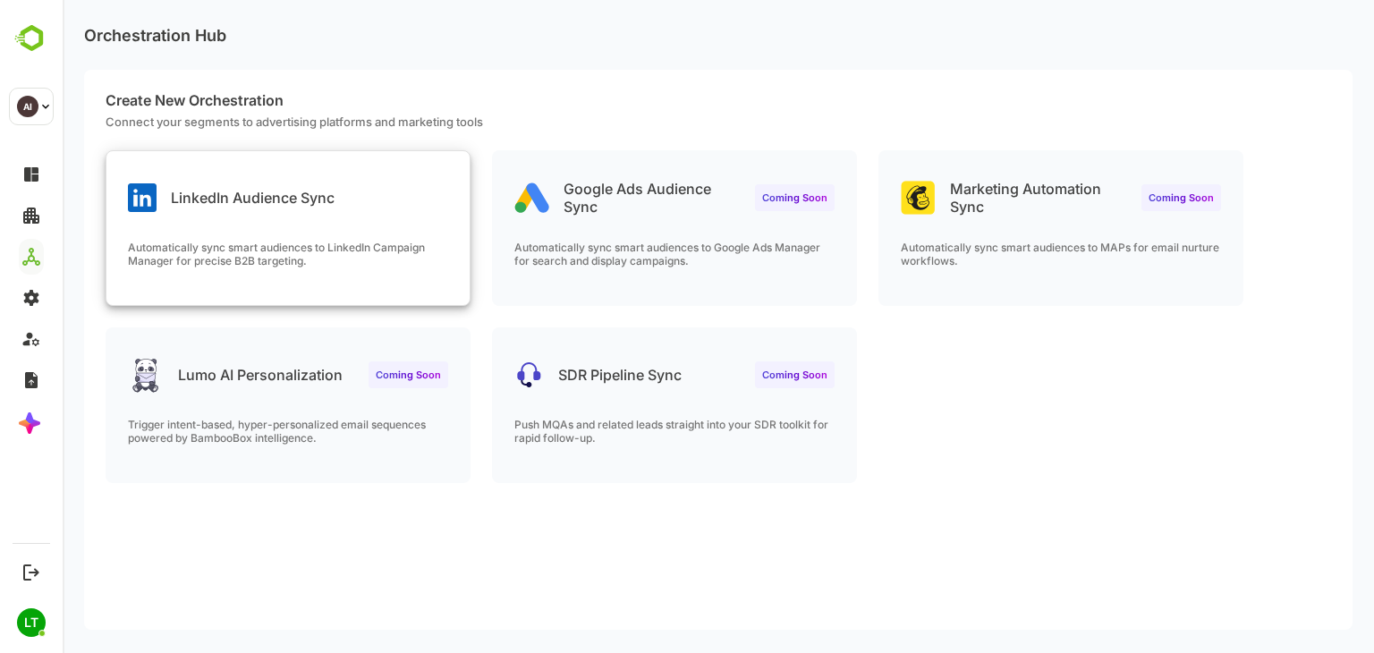
click at [315, 198] on p "LinkedIn Audience Sync" at bounding box center [253, 198] width 164 height 18
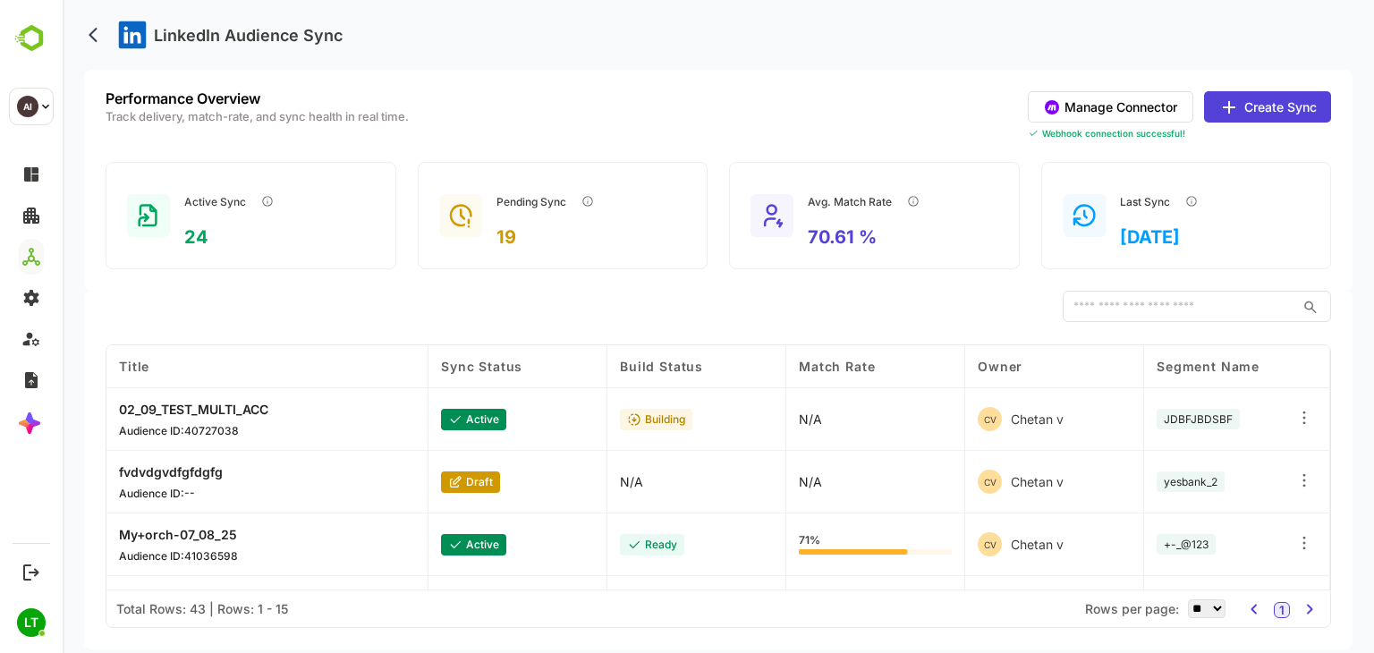
click at [1102, 95] on button "Manage Connector" at bounding box center [1111, 106] width 166 height 31
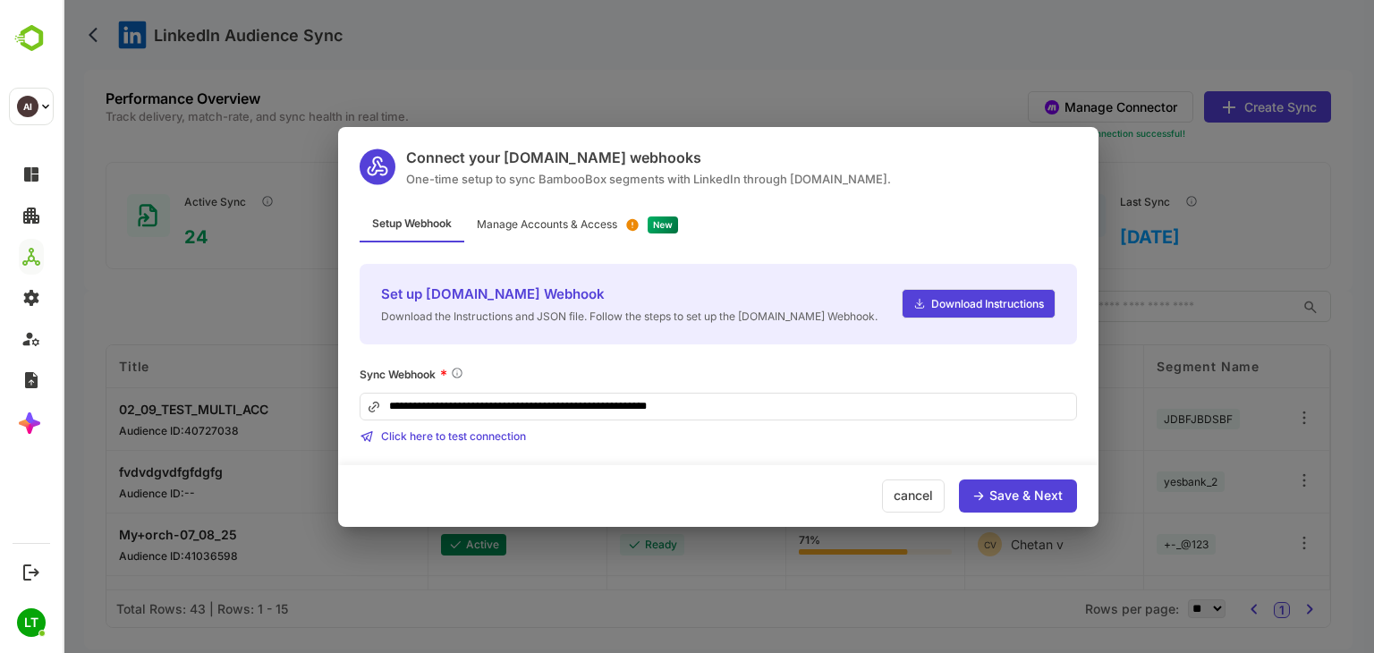
click at [586, 223] on div "Manage Accounts & Access" at bounding box center [547, 224] width 140 height 11
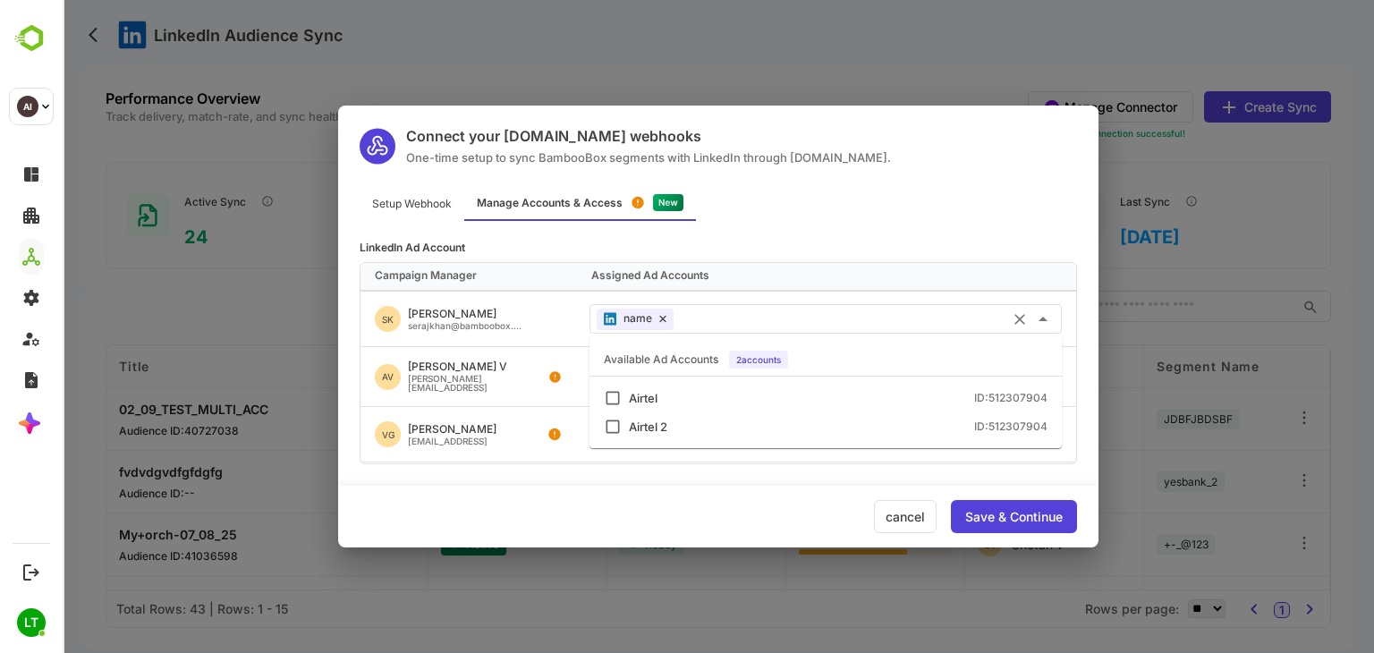
click at [722, 323] on input "text" at bounding box center [868, 319] width 374 height 30
click at [667, 317] on div "name" at bounding box center [635, 319] width 77 height 21
click at [661, 318] on icon at bounding box center [662, 319] width 7 height 8
click at [963, 506] on div "Save & Continue" at bounding box center [1014, 516] width 126 height 33
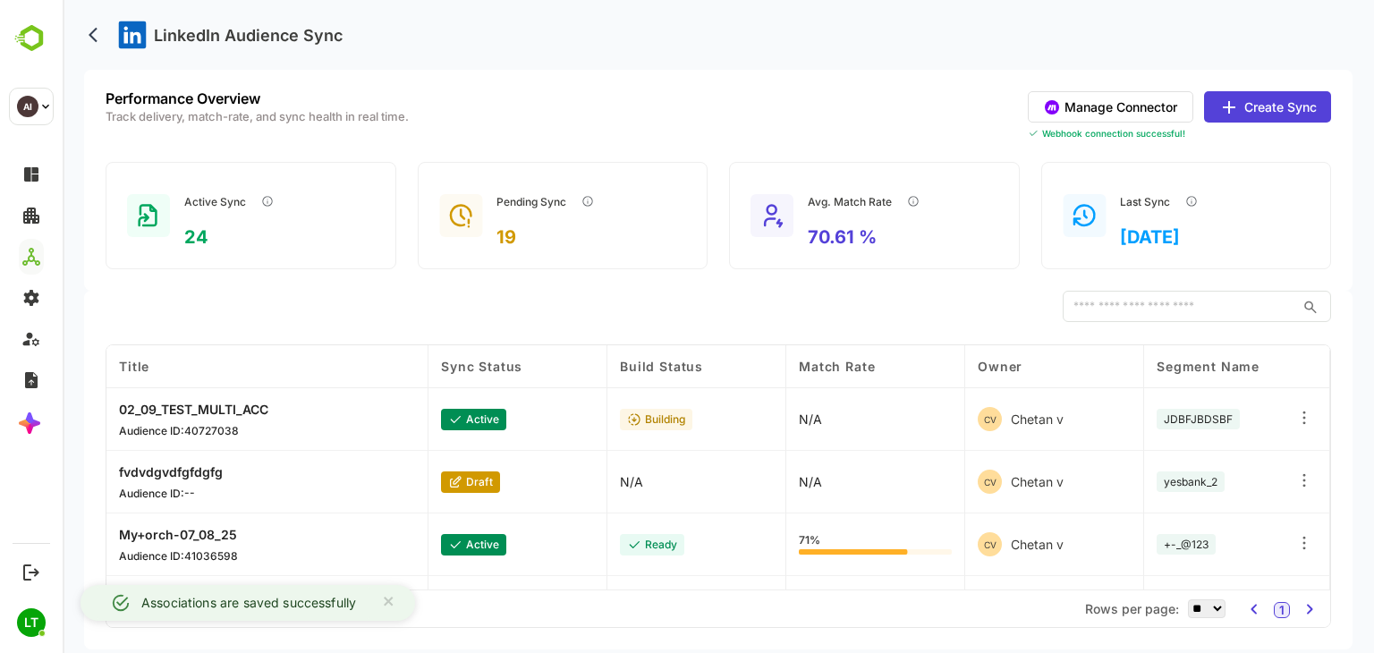
click at [1071, 107] on button "Manage Connector" at bounding box center [1111, 106] width 166 height 31
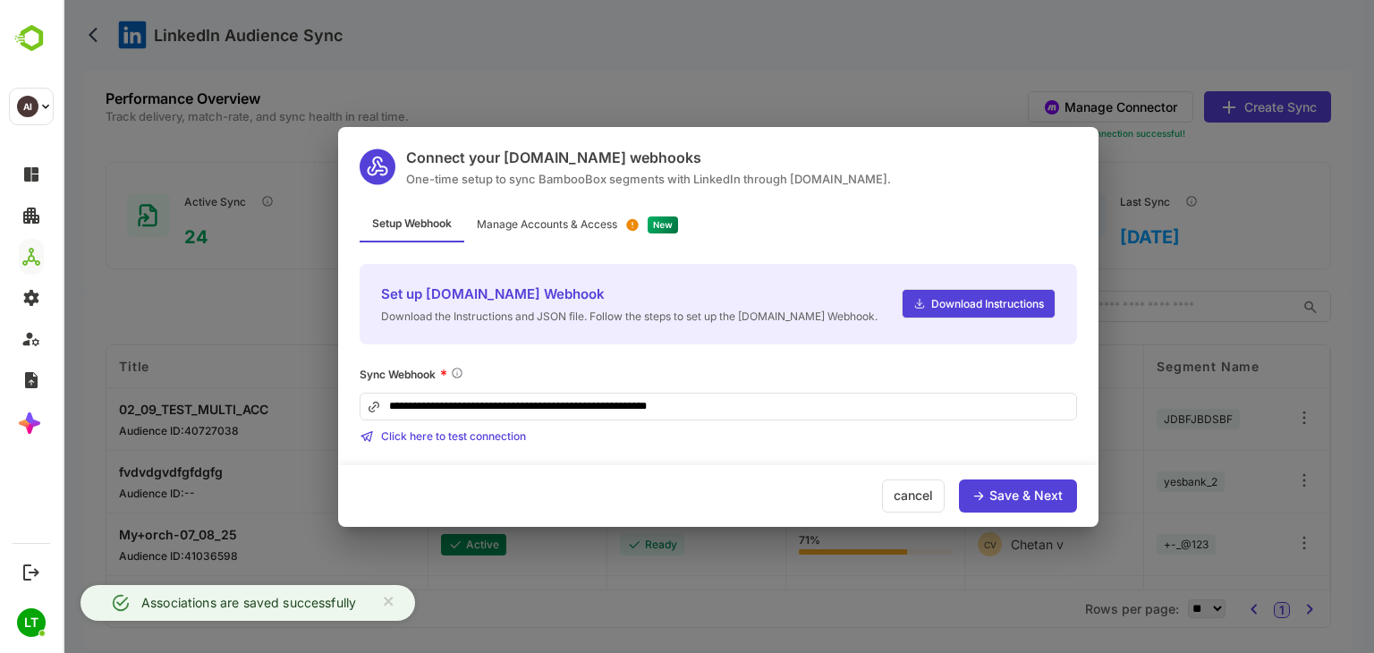
click at [557, 225] on div "Manage Accounts & Access" at bounding box center [547, 224] width 140 height 11
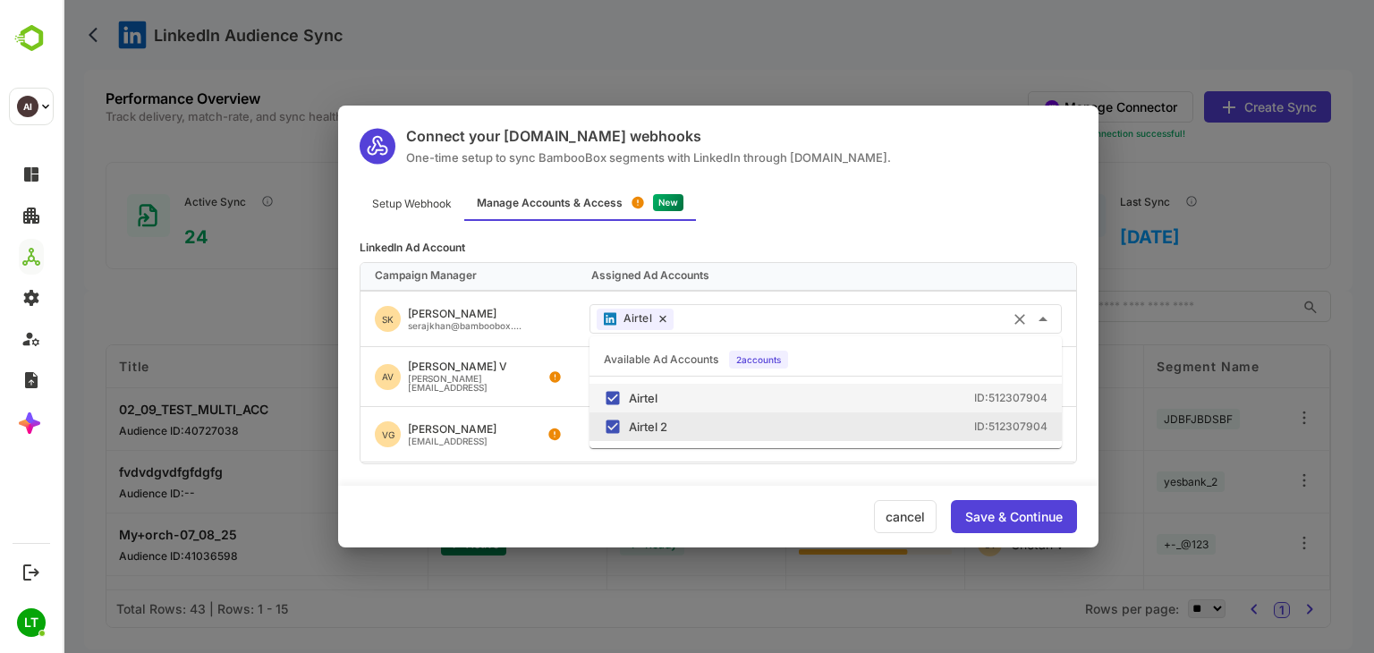
click at [709, 318] on input "text" at bounding box center [868, 319] width 374 height 30
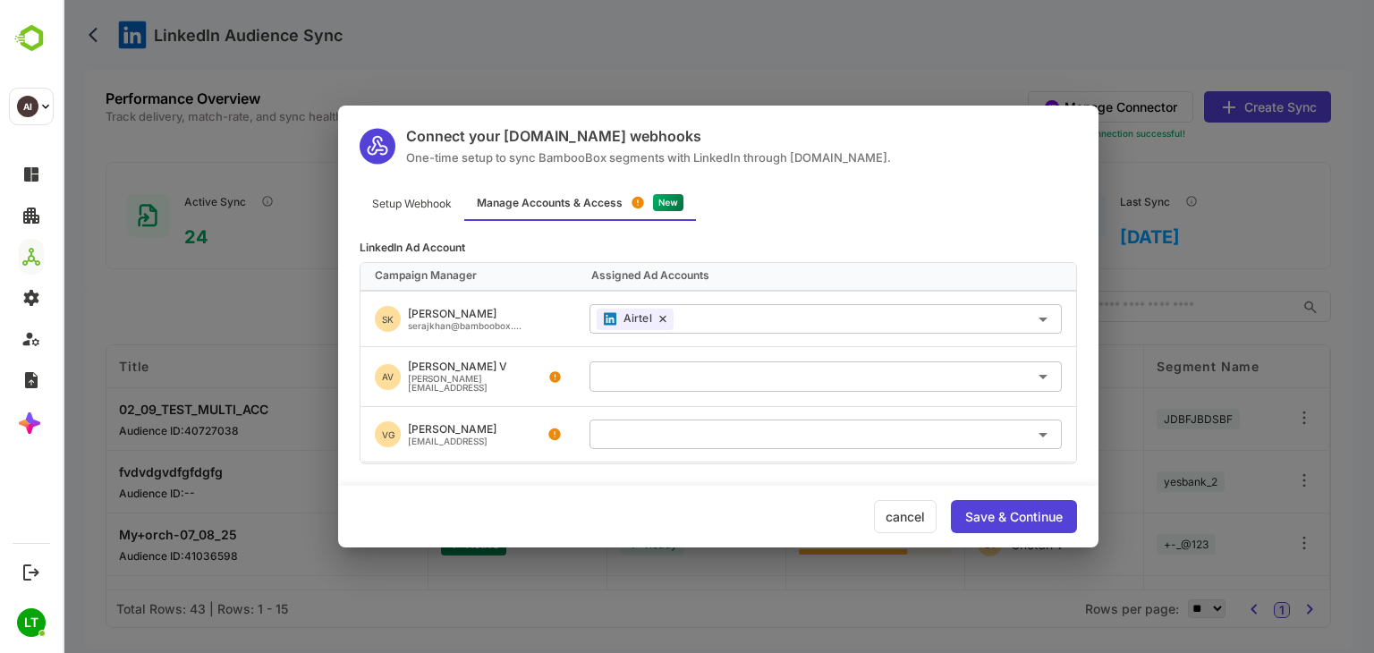
click at [923, 516] on div "cancel" at bounding box center [905, 516] width 63 height 33
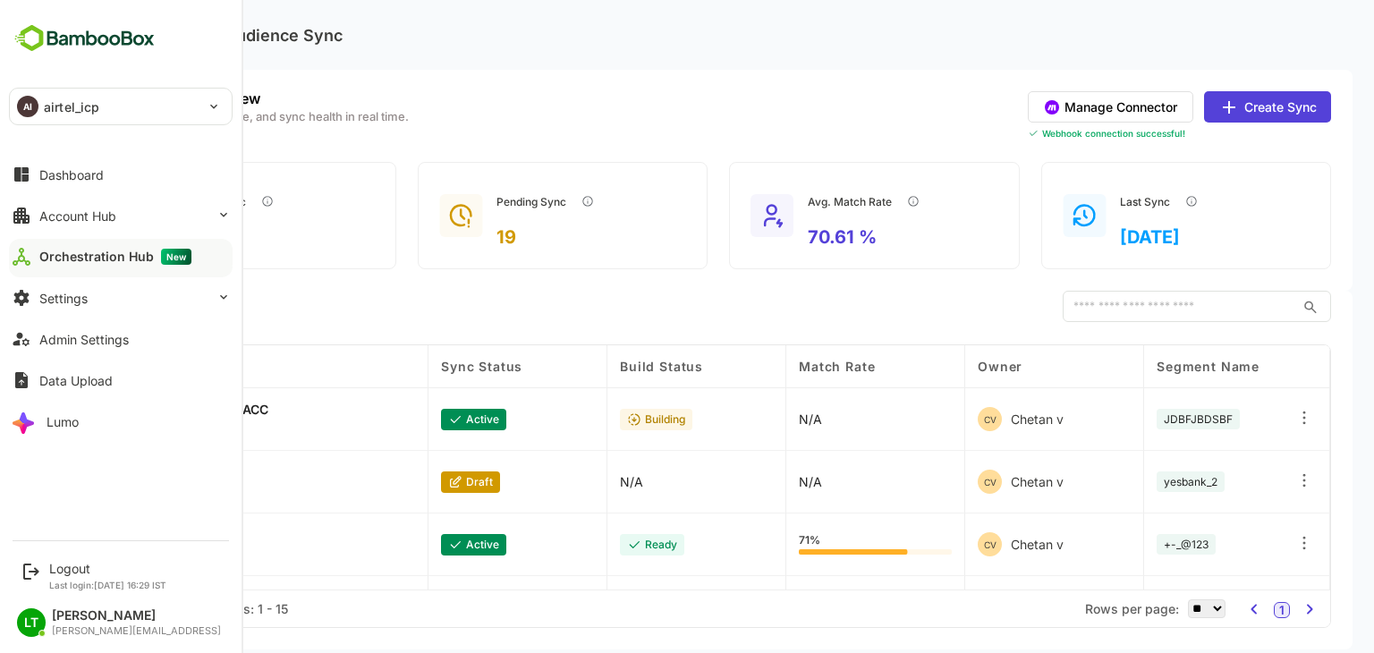
click at [118, 249] on div "Orchestration Hub New" at bounding box center [115, 257] width 152 height 16
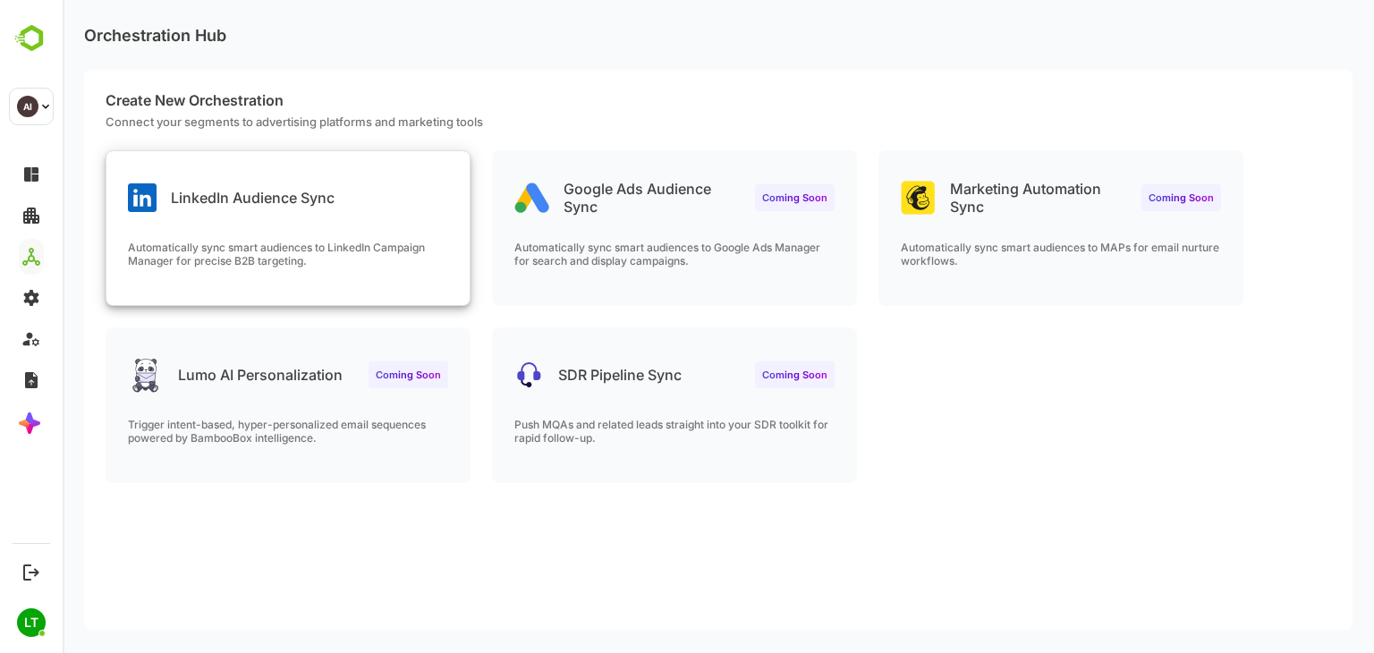
click at [413, 165] on div "LinkedIn Audience Sync" at bounding box center [287, 183] width 363 height 64
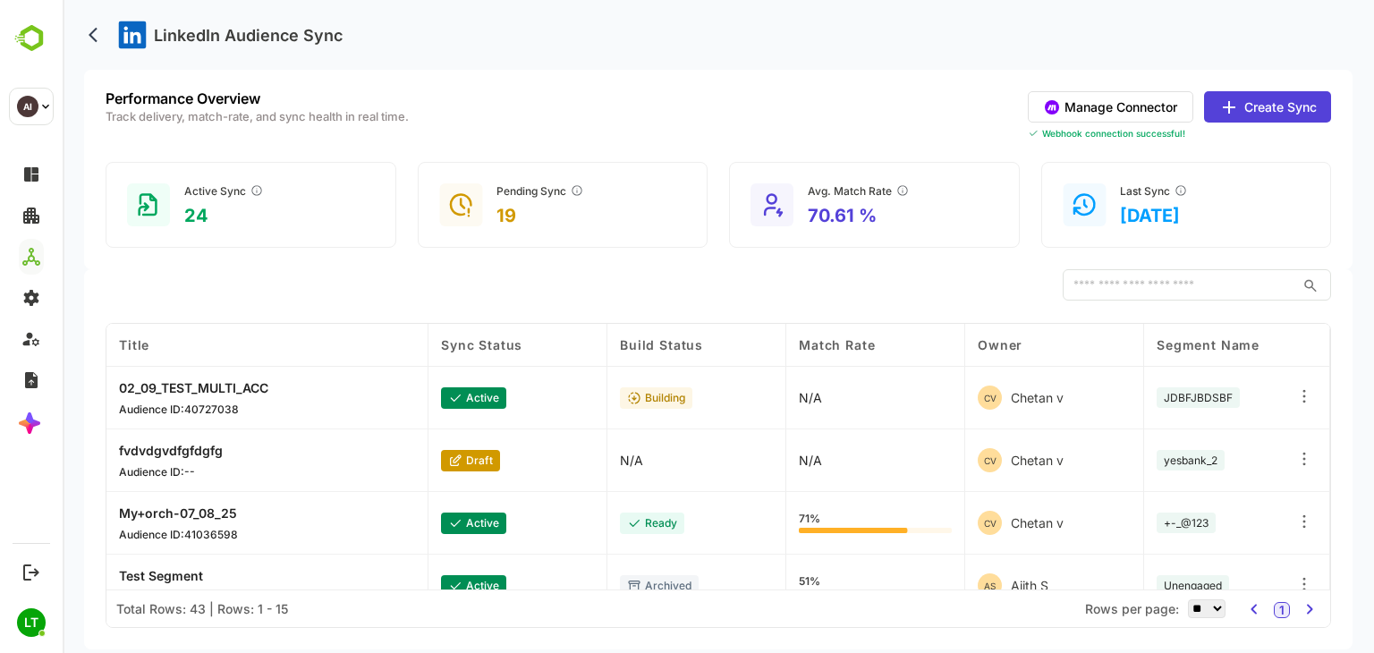
click at [1154, 116] on button "Manage Connector" at bounding box center [1111, 106] width 166 height 31
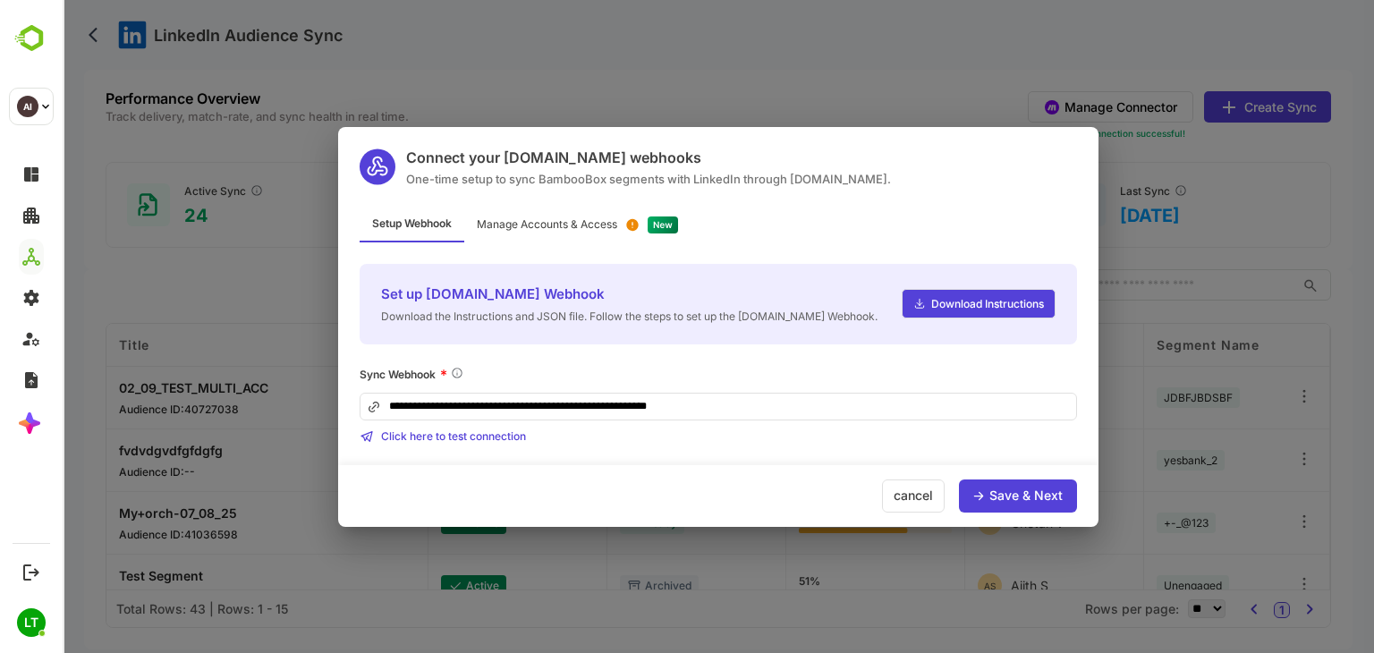
click at [599, 225] on div "Manage Accounts & Access" at bounding box center [547, 224] width 140 height 11
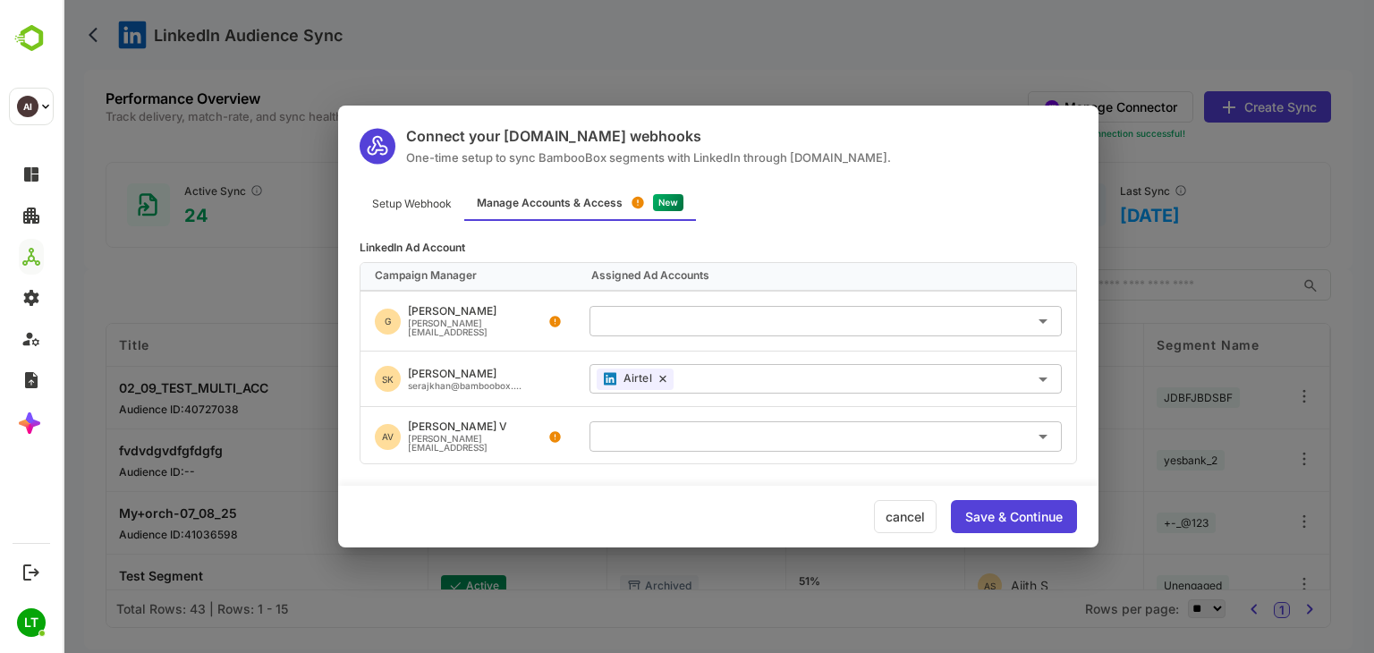
click at [913, 507] on div "cancel" at bounding box center [905, 516] width 63 height 33
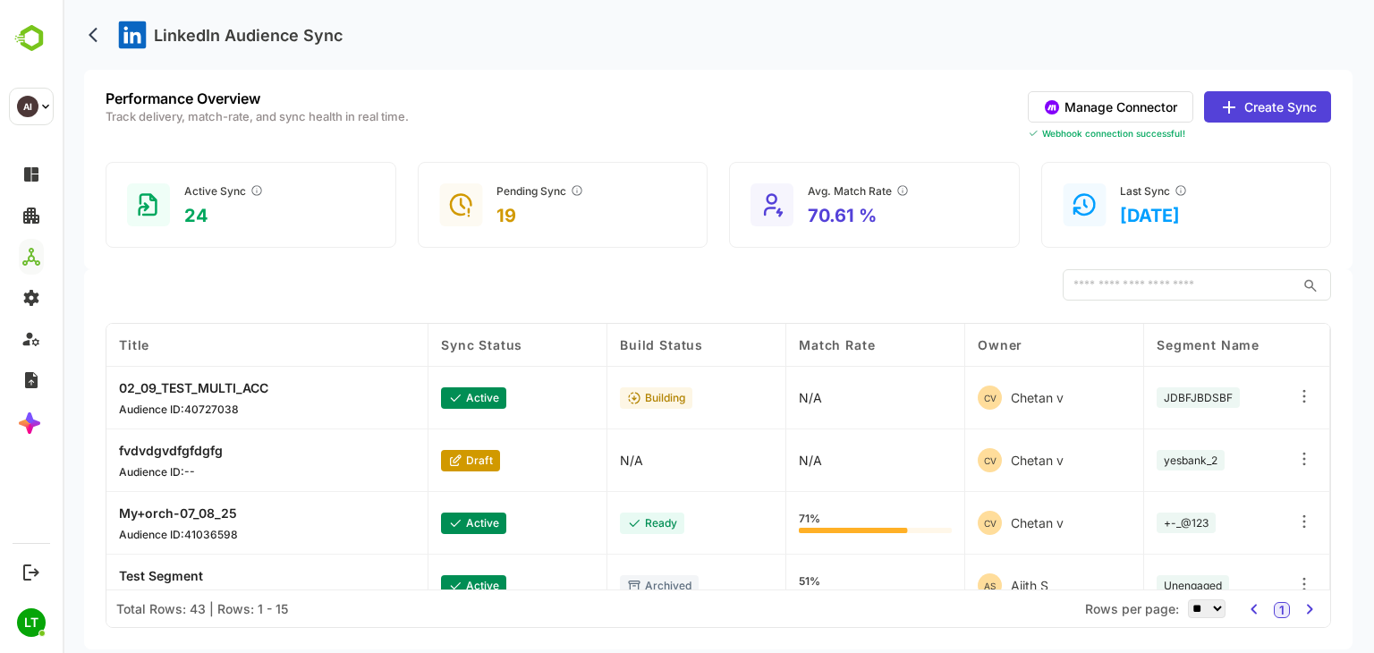
click at [1106, 36] on div "LinkedIn Audience Sync" at bounding box center [718, 35] width 1269 height 70
click at [1118, 57] on div "LinkedIn Audience Sync" at bounding box center [718, 35] width 1269 height 70
click at [1156, 98] on button "Manage Connector" at bounding box center [1111, 106] width 166 height 31
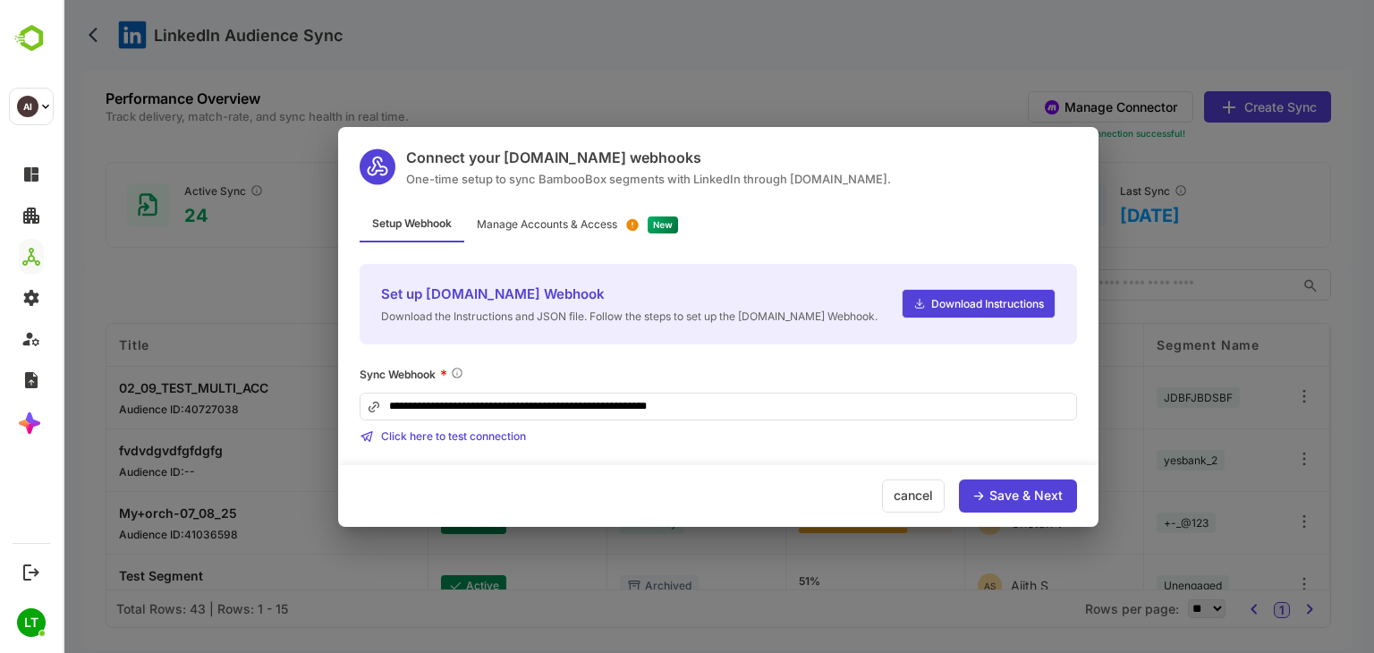
click at [578, 219] on div "Manage Accounts & Access" at bounding box center [547, 224] width 140 height 11
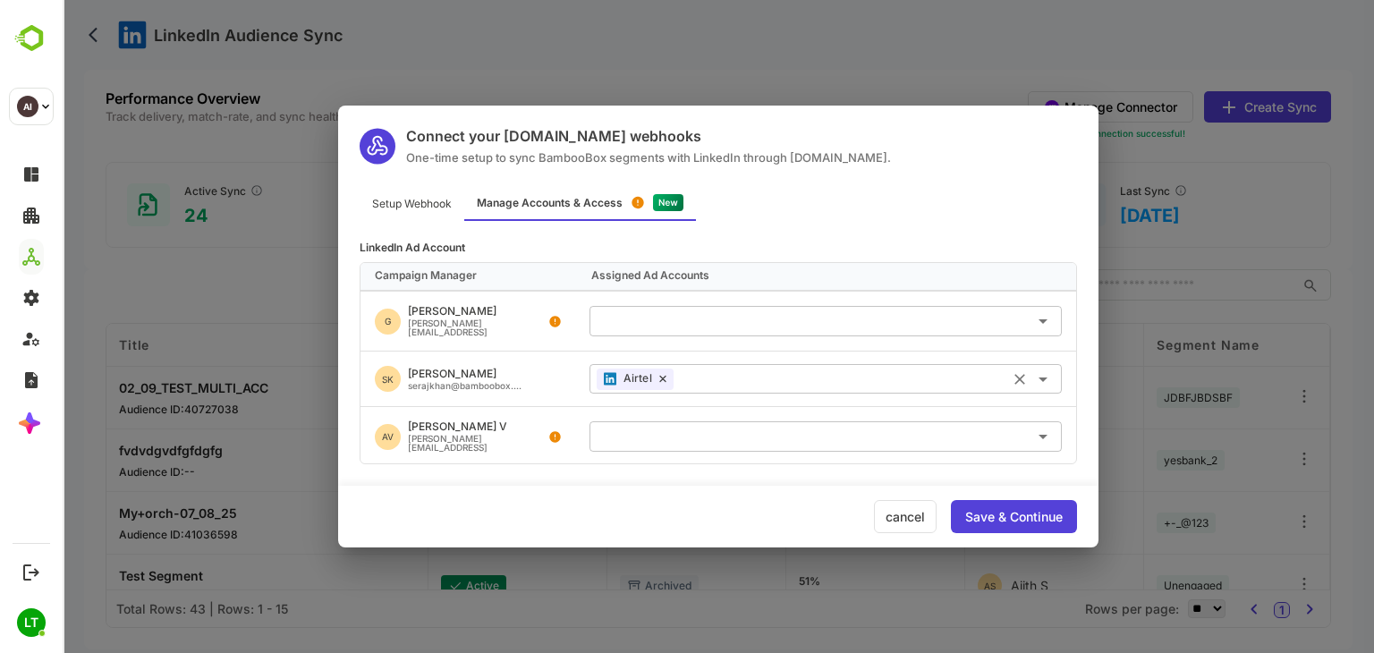
click at [660, 375] on icon at bounding box center [662, 379] width 7 height 8
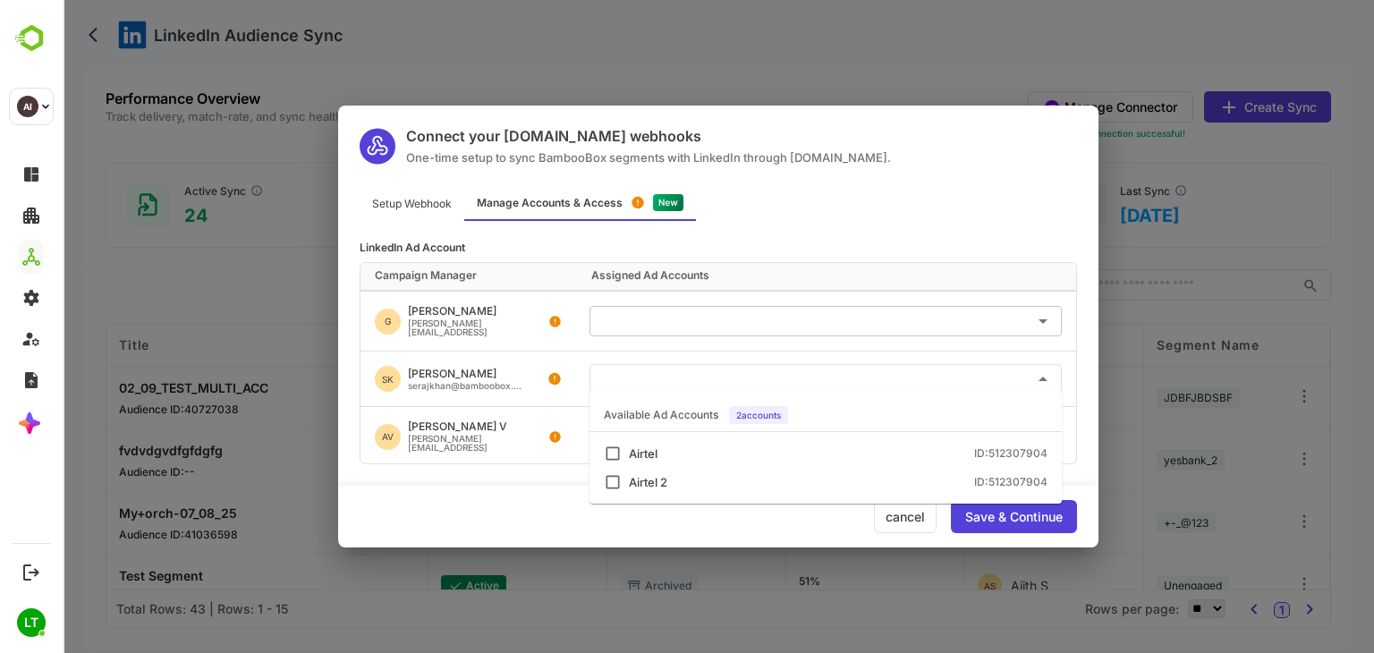
click at [678, 378] on input "text" at bounding box center [826, 379] width 458 height 30
click at [654, 455] on div "Airtel" at bounding box center [643, 454] width 29 height 12
click at [985, 520] on div "Save & Continue" at bounding box center [1014, 517] width 98 height 13
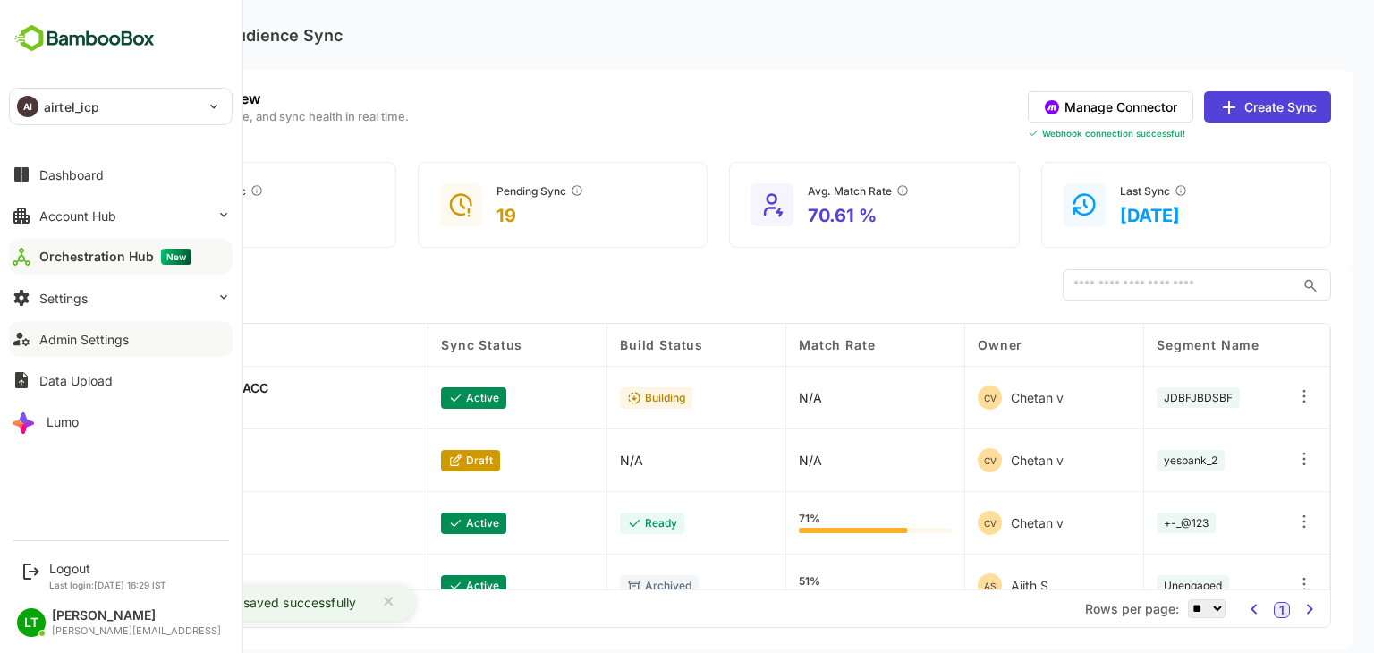
click at [55, 345] on div "Admin Settings" at bounding box center [83, 339] width 89 height 15
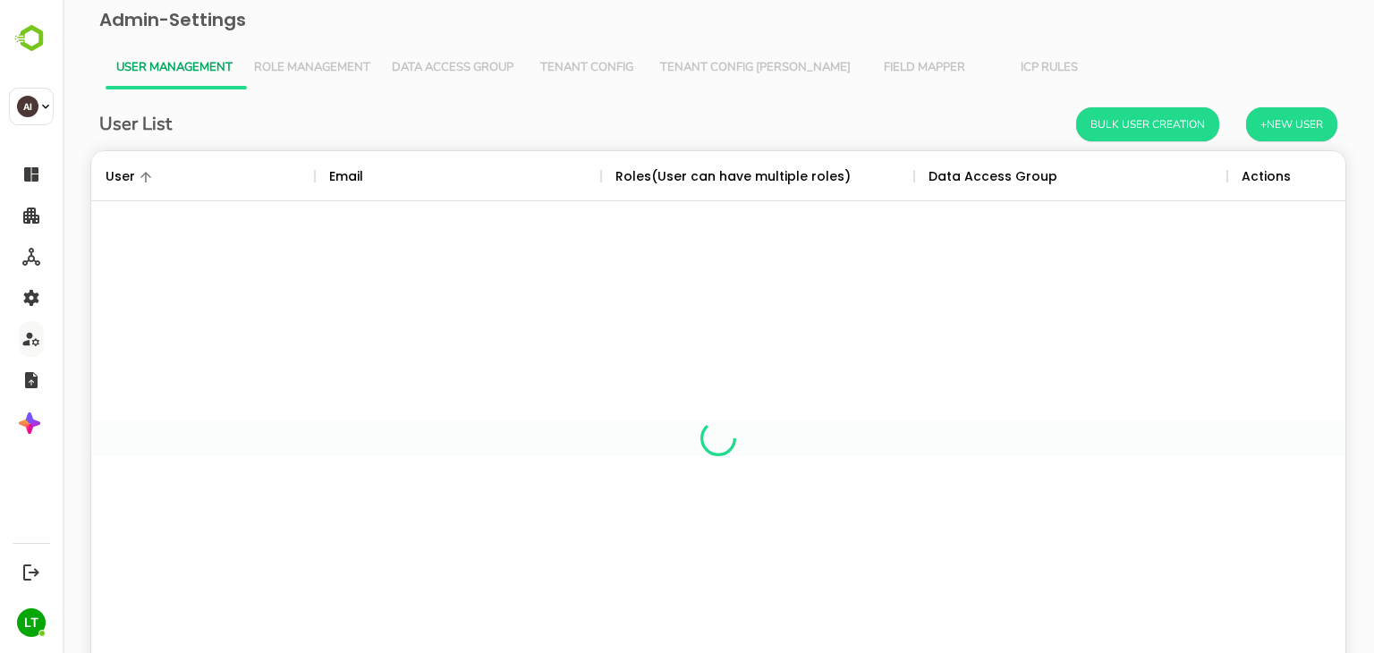
scroll to position [511, 1228]
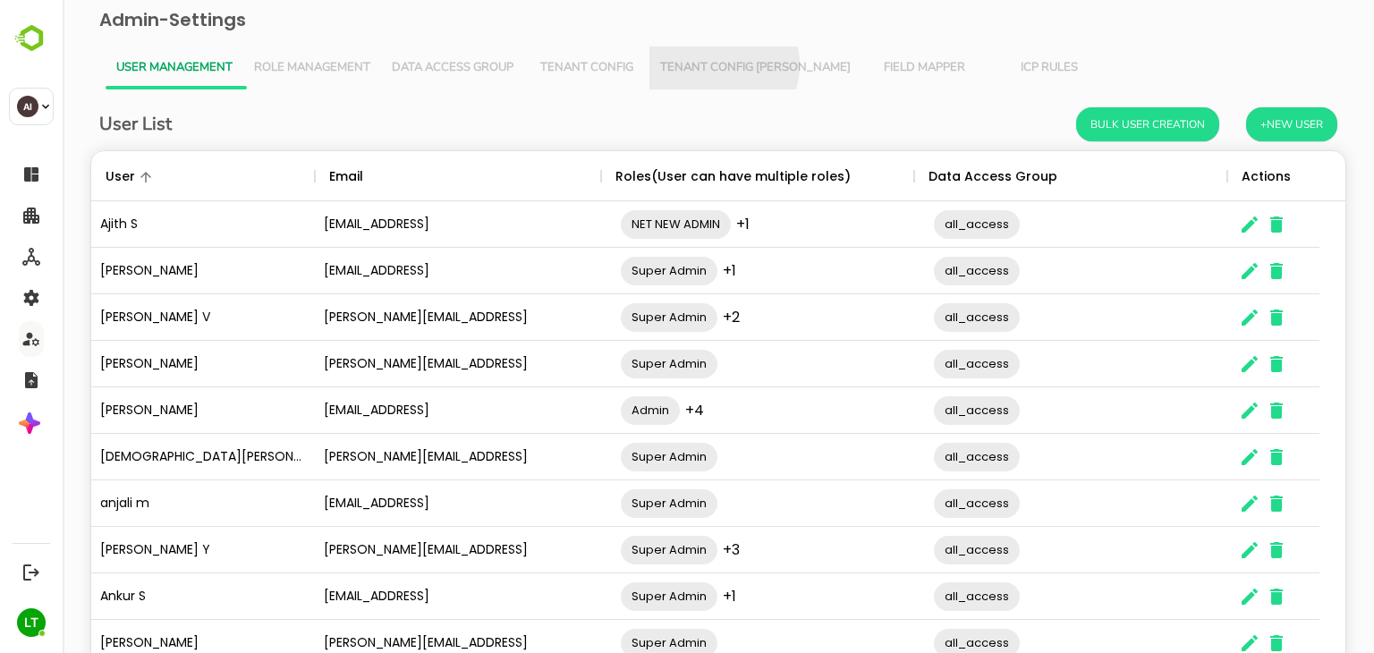
click at [715, 64] on span "Tenant Config [PERSON_NAME]" at bounding box center [755, 68] width 191 height 14
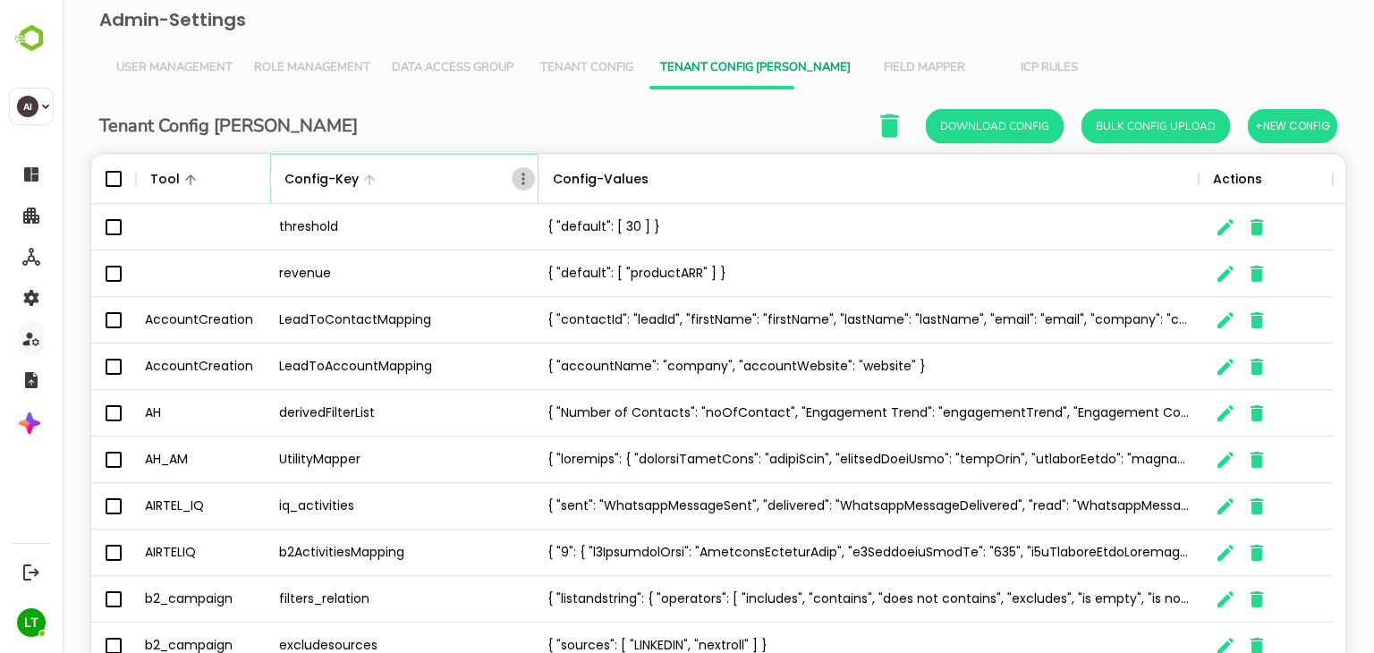
click at [516, 173] on icon "Menu" at bounding box center [523, 179] width 18 height 18
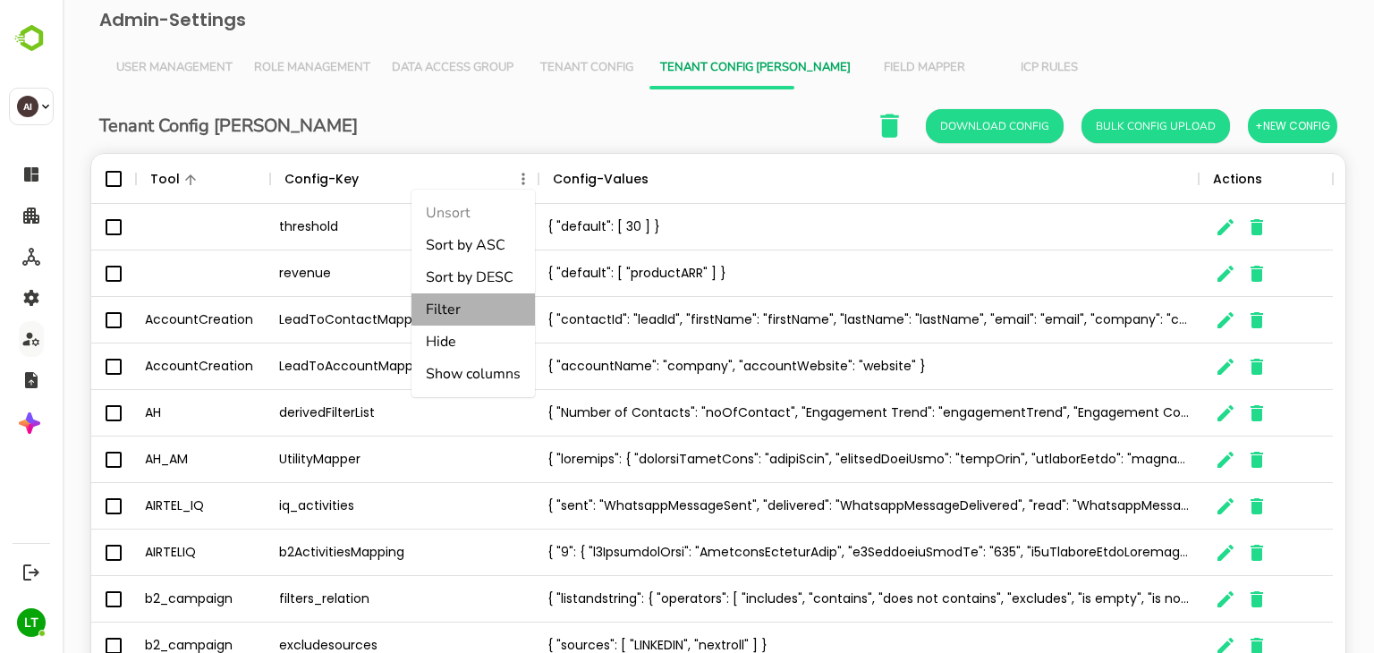
click at [485, 319] on li "Filter" at bounding box center [473, 309] width 123 height 32
select select "*********"
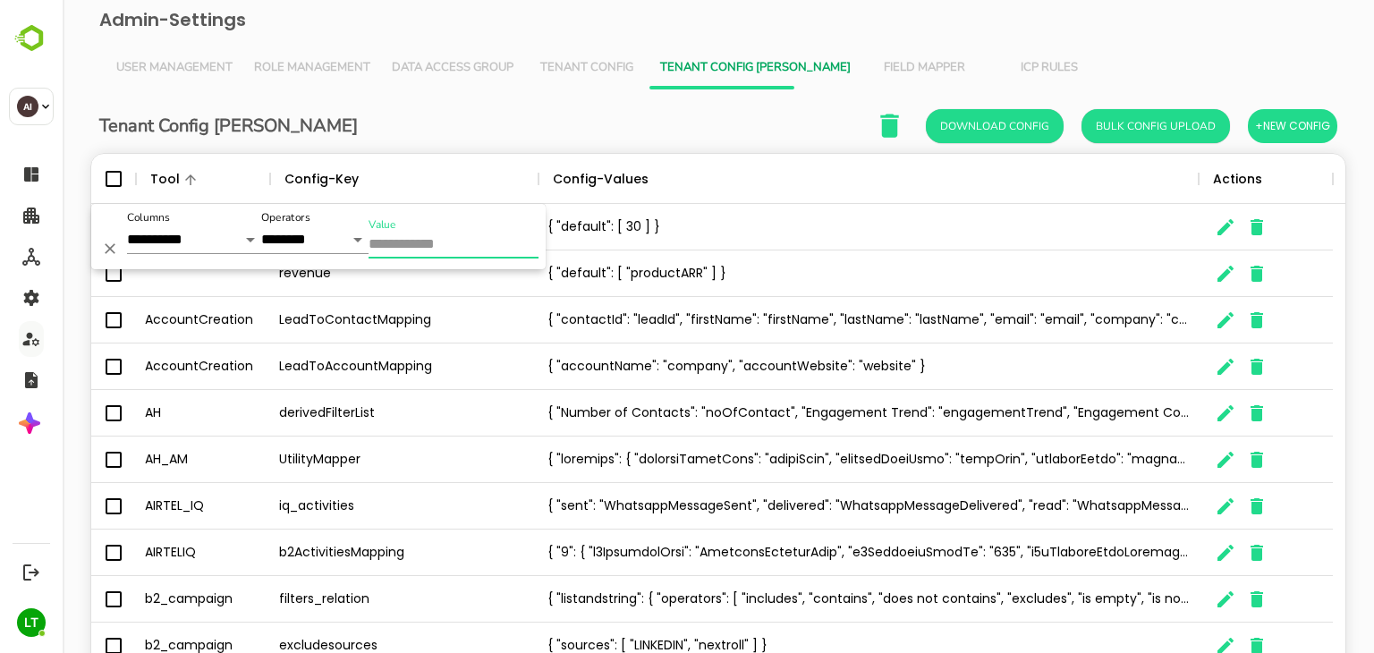
click at [454, 240] on input "Value" at bounding box center [454, 246] width 170 height 26
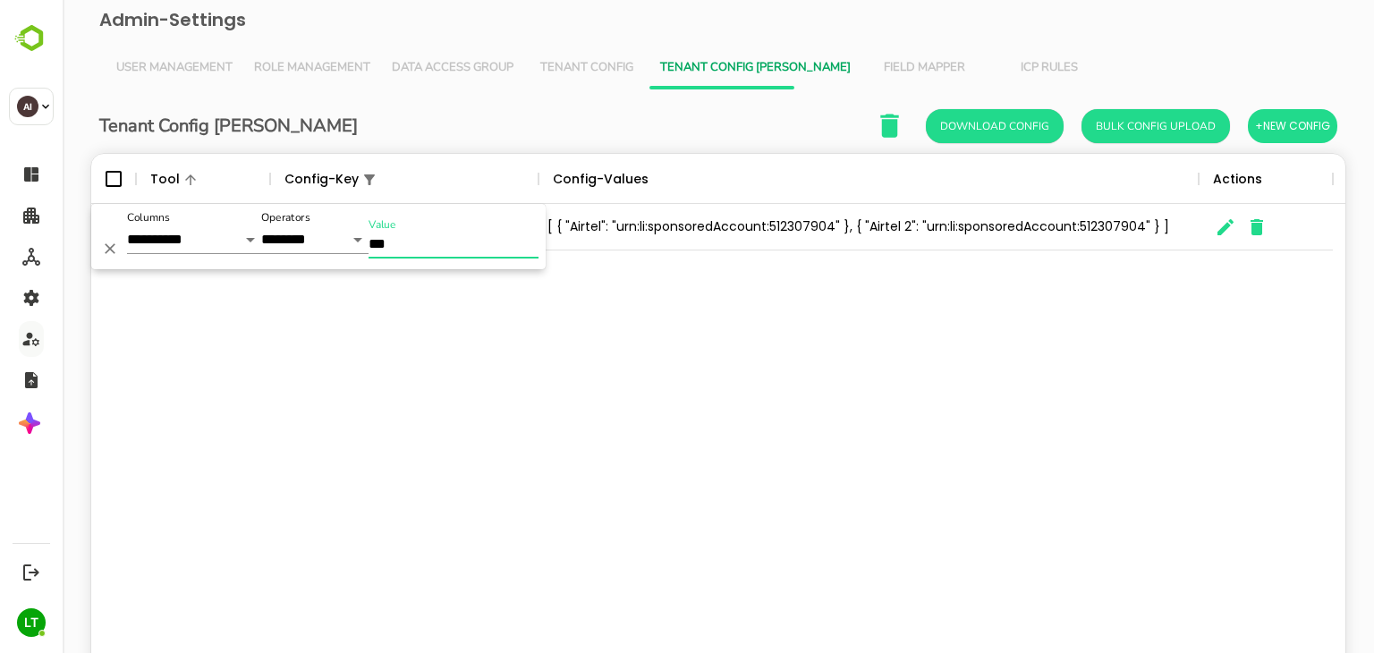
type input "***"
click at [1216, 226] on icon "The User Data" at bounding box center [1225, 227] width 21 height 21
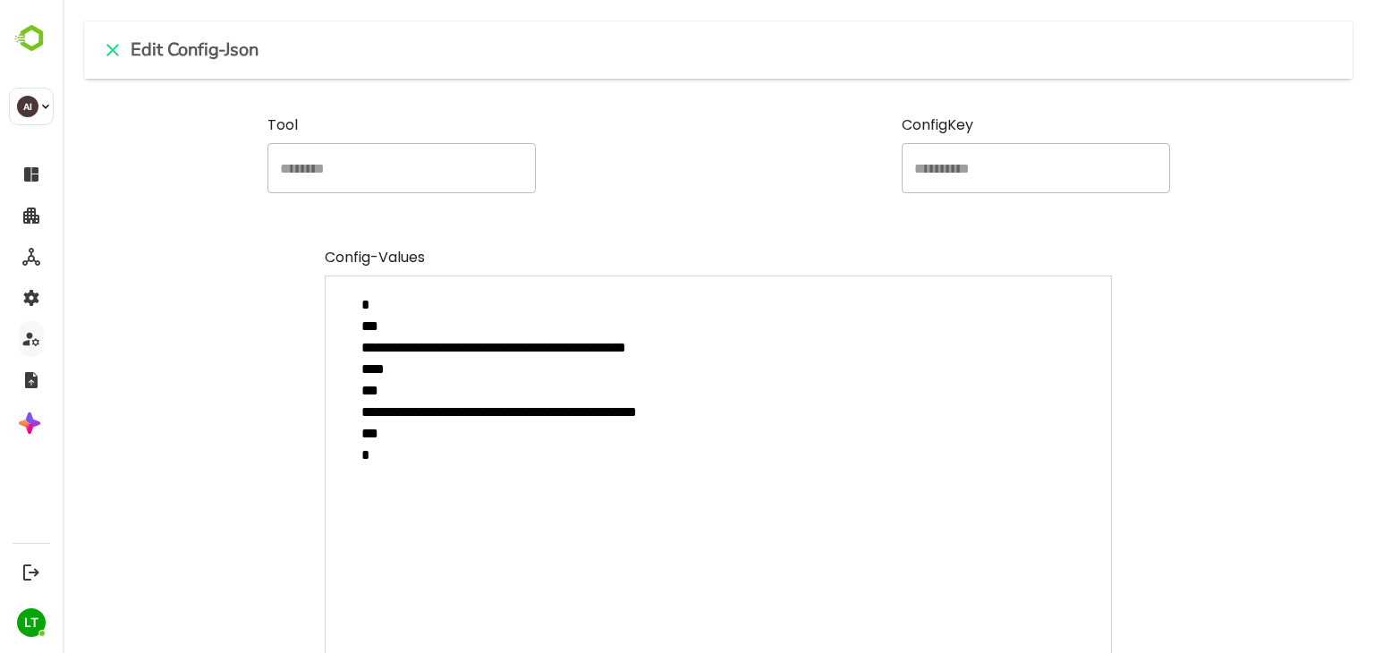
drag, startPoint x: 387, startPoint y: 428, endPoint x: 368, endPoint y: 372, distance: 58.6
click at [368, 372] on textarea "**********" at bounding box center [718, 494] width 787 height 437
type textarea "**********"
type textarea "*"
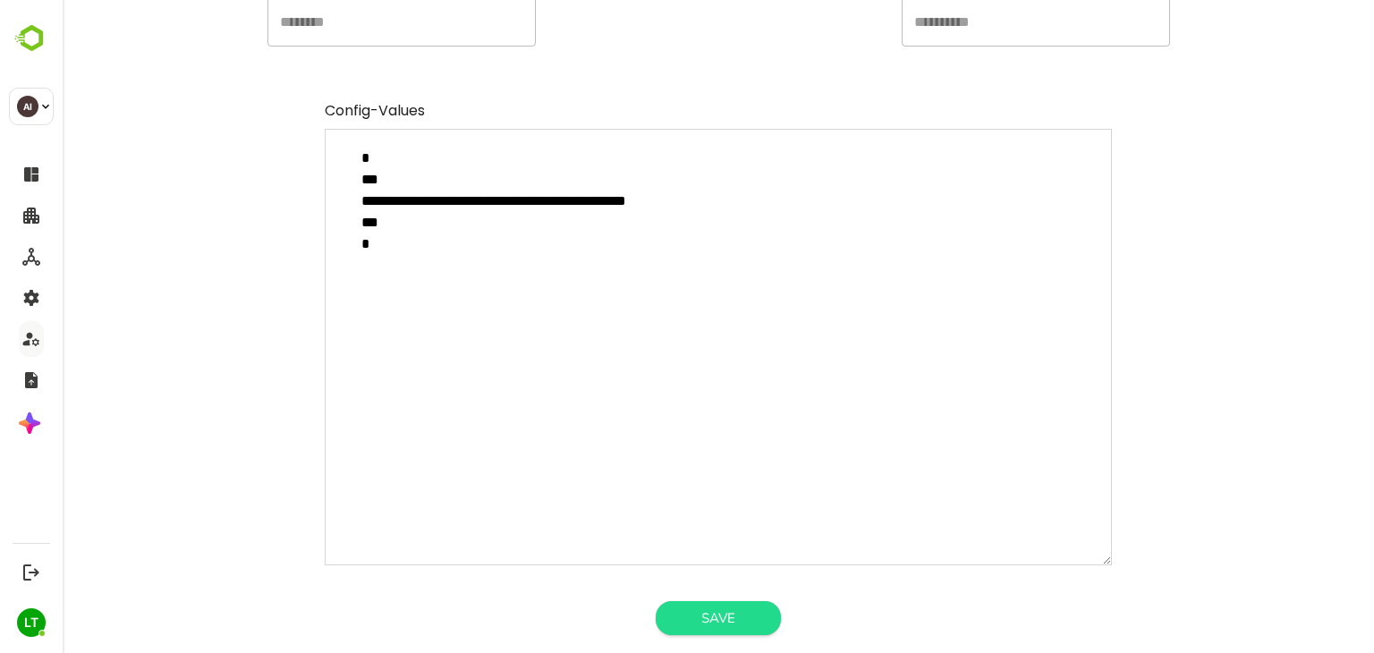
type textarea "**********"
click at [741, 629] on button "Save" at bounding box center [718, 618] width 125 height 34
type textarea "*"
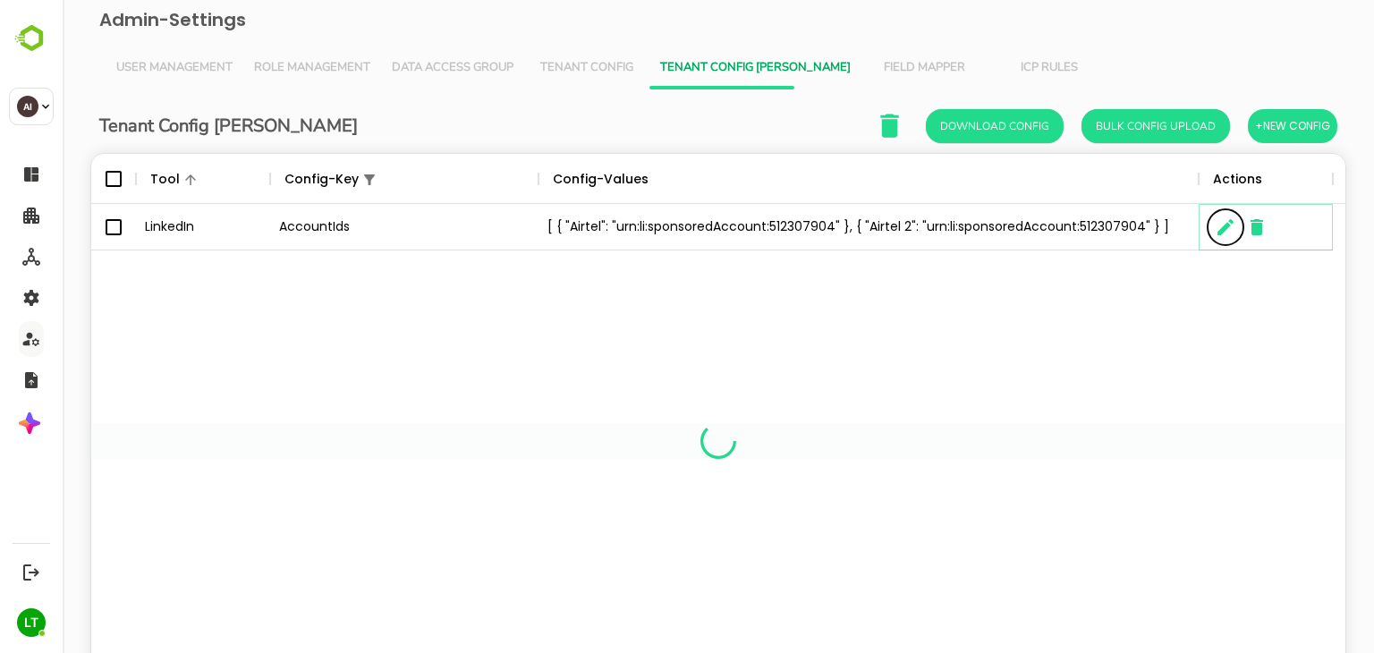
scroll to position [14, 14]
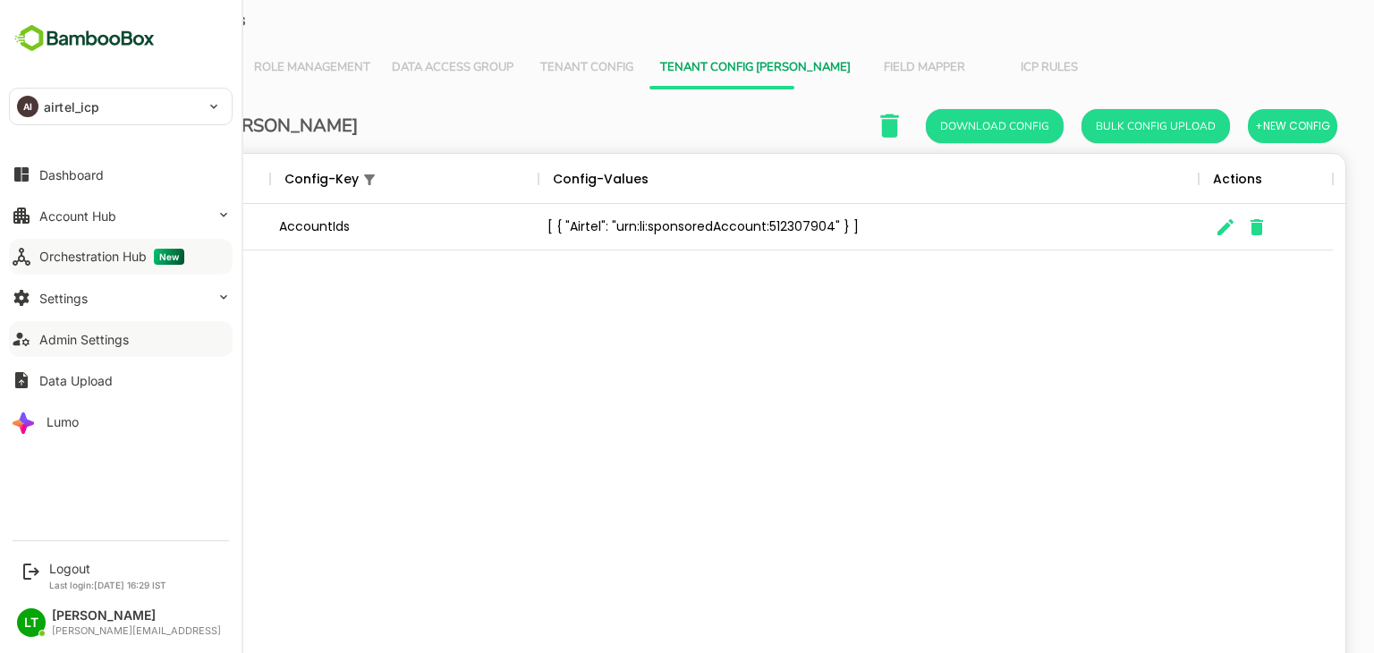
click at [81, 242] on button "Orchestration Hub New" at bounding box center [121, 257] width 224 height 36
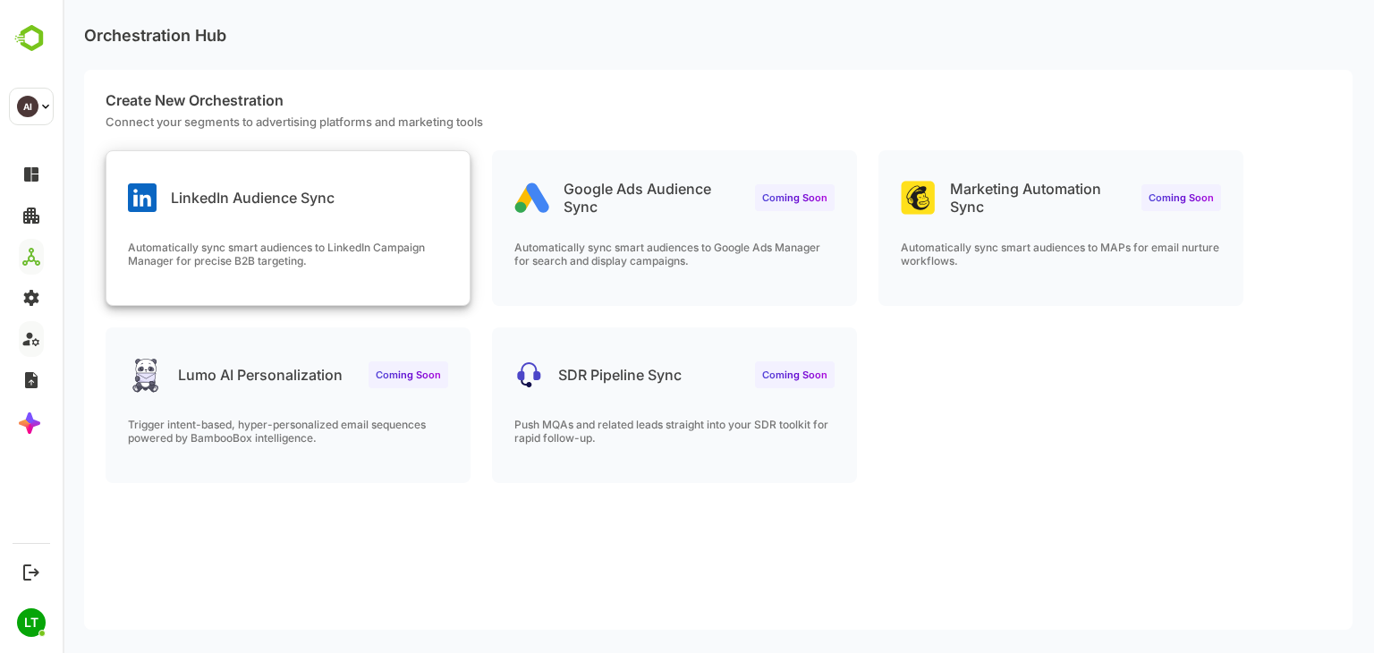
click at [383, 226] on div "LinkedIn Audience Sync Automatically sync smart audiences to LinkedIn Campaign …" at bounding box center [287, 228] width 363 height 154
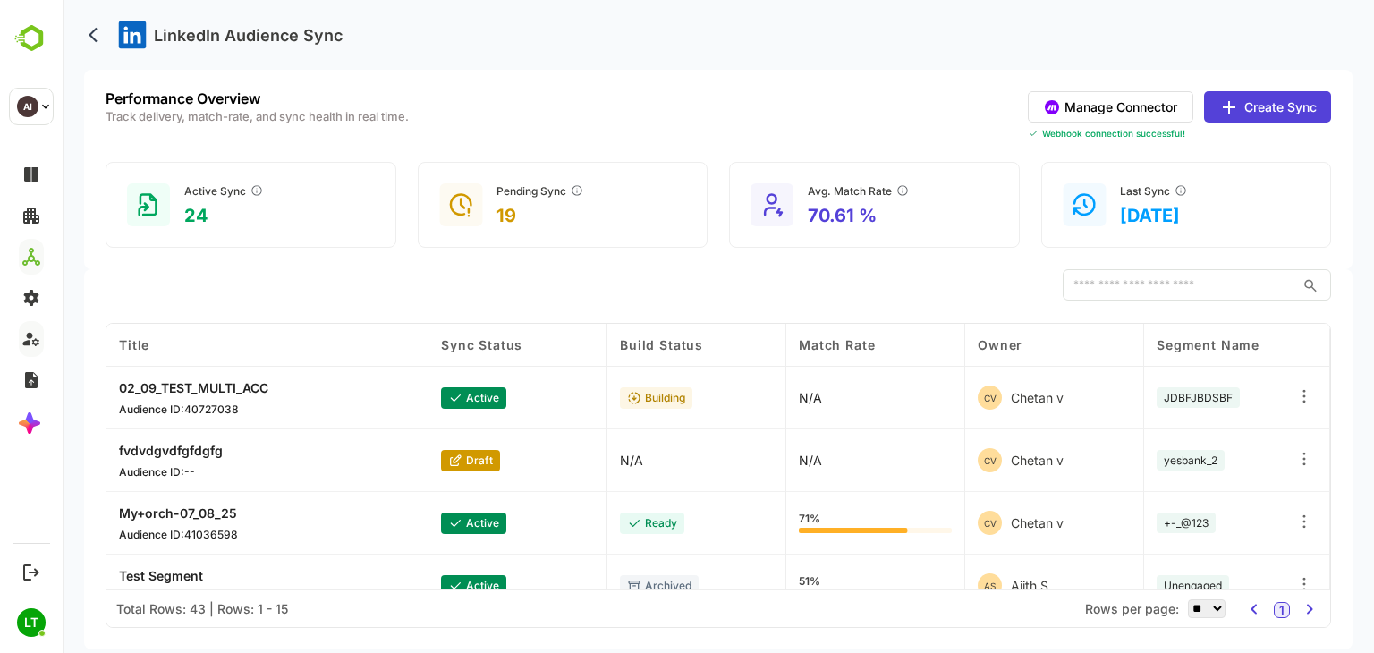
click at [1084, 98] on button "Manage Connector" at bounding box center [1111, 106] width 166 height 31
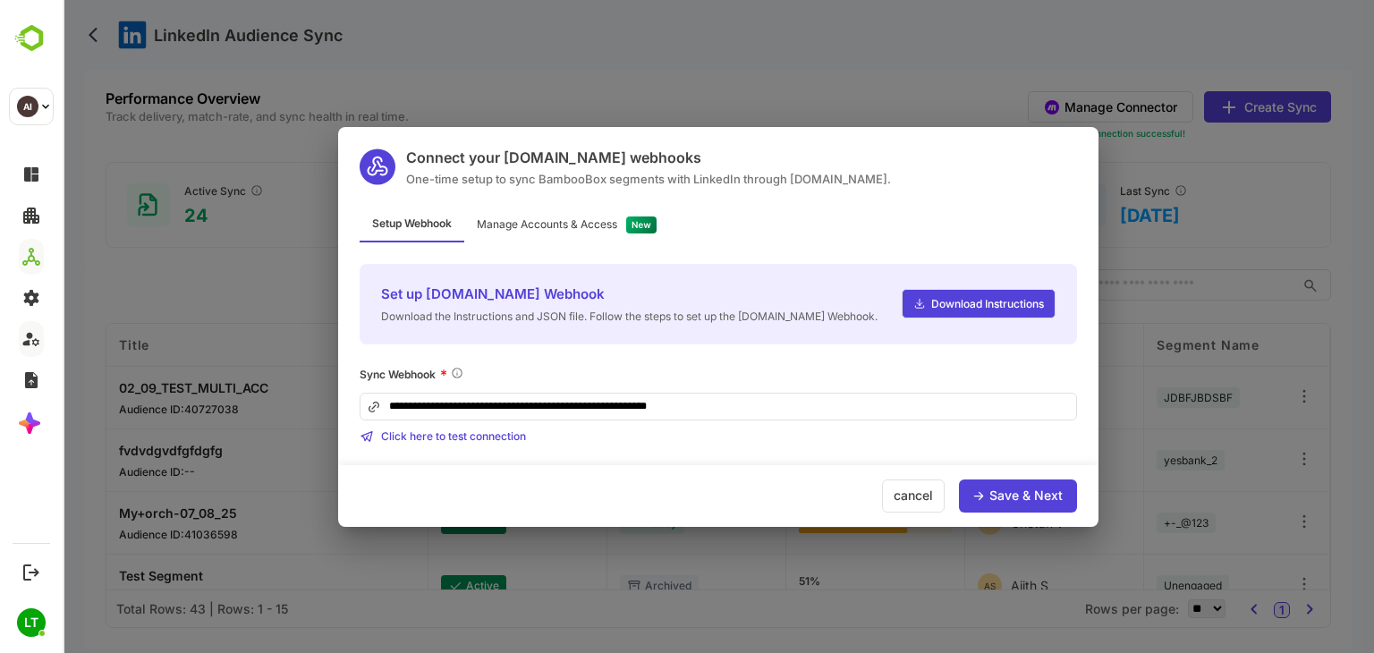
click at [581, 230] on div "Manage Accounts & Access" at bounding box center [547, 224] width 140 height 11
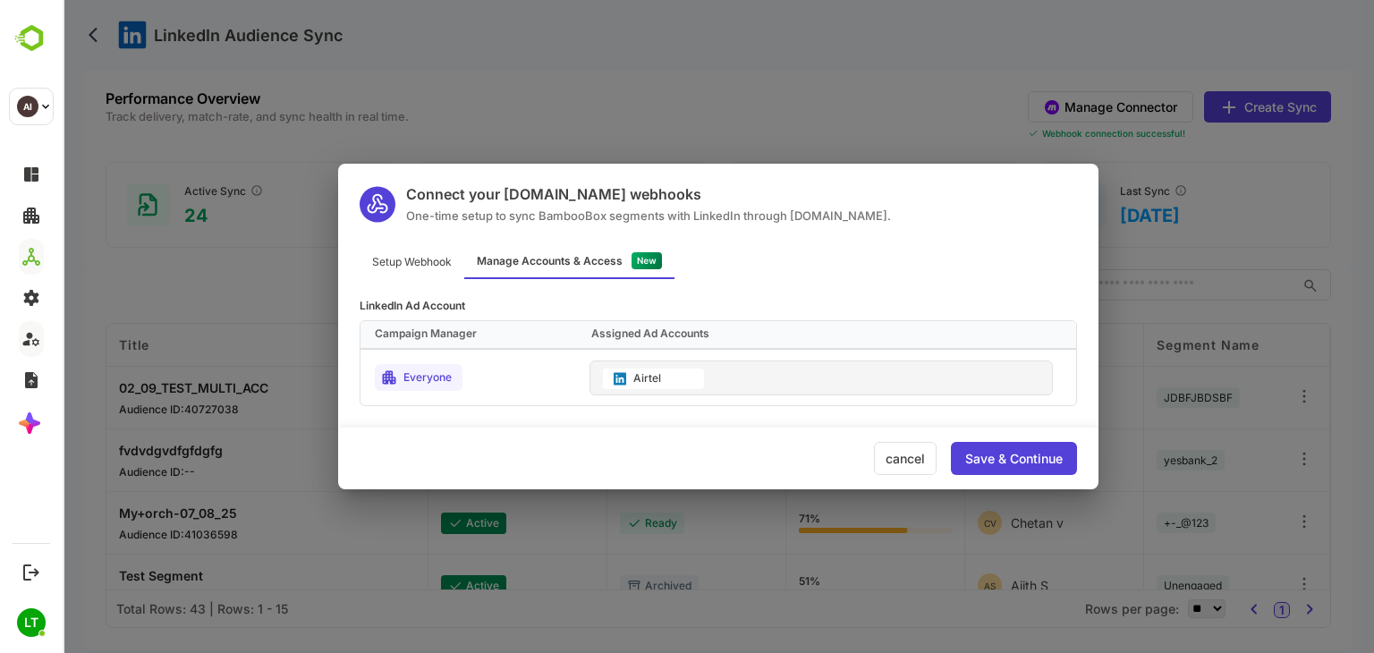
click at [1018, 458] on div "Save & Continue" at bounding box center [1014, 459] width 98 height 13
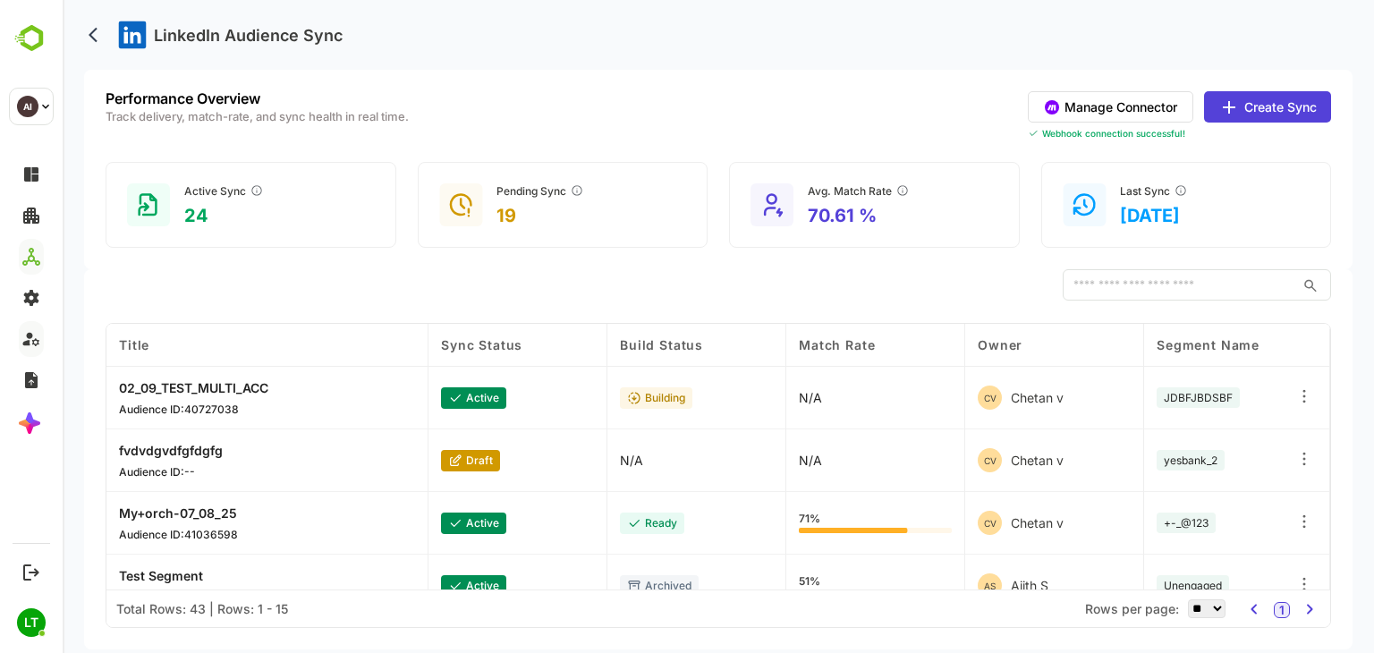
click at [1249, 112] on button "Create Sync" at bounding box center [1267, 106] width 127 height 31
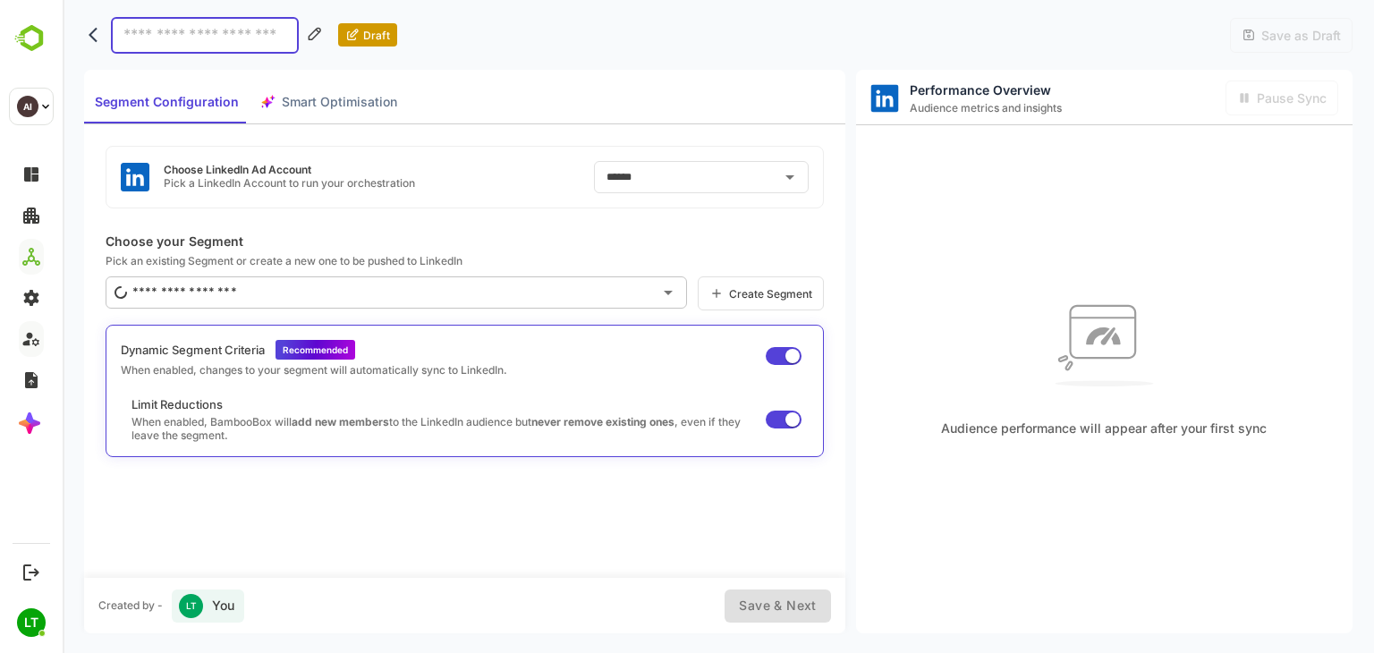
click at [200, 42] on input at bounding box center [205, 35] width 188 height 37
type input "****"
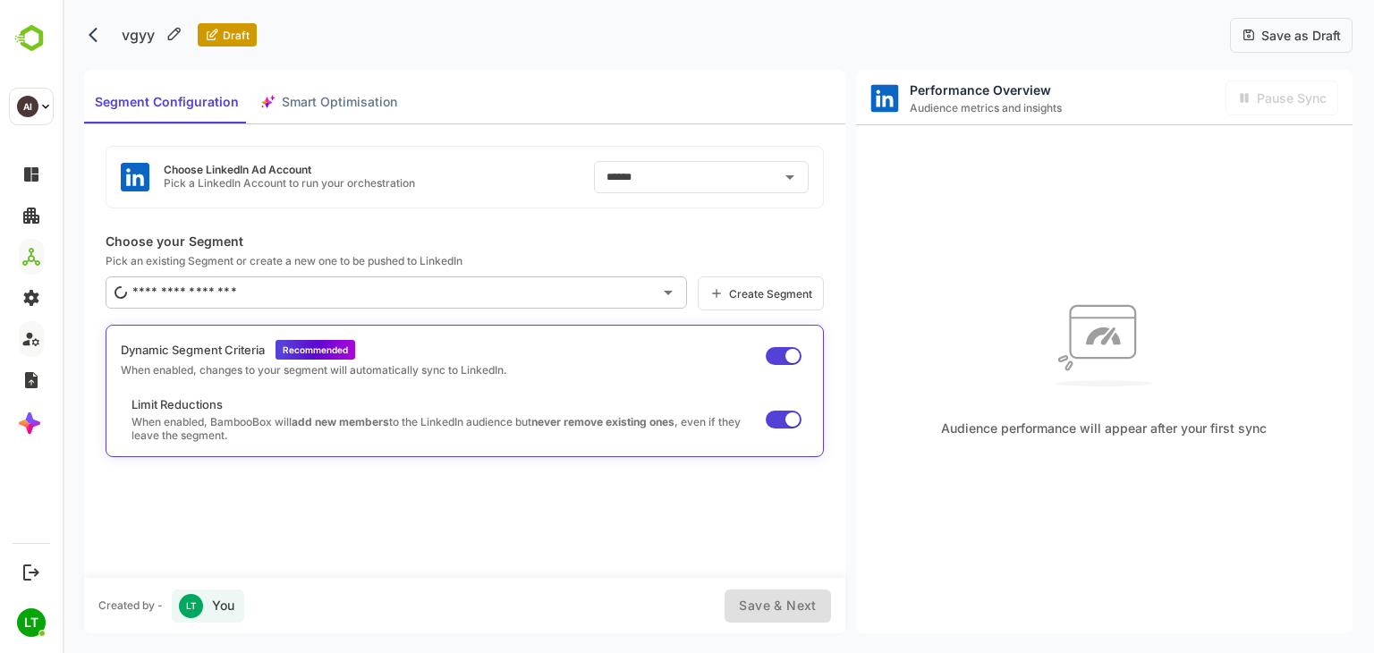
click at [1308, 28] on span "Save as Draft" at bounding box center [1298, 35] width 85 height 15
click at [81, 34] on body "vgyy Draft Save as Draft Segment Configuration Smart Optimisation Choose Linked…" at bounding box center [719, 326] width 1312 height 653
click at [86, 37] on button "back" at bounding box center [97, 34] width 27 height 27
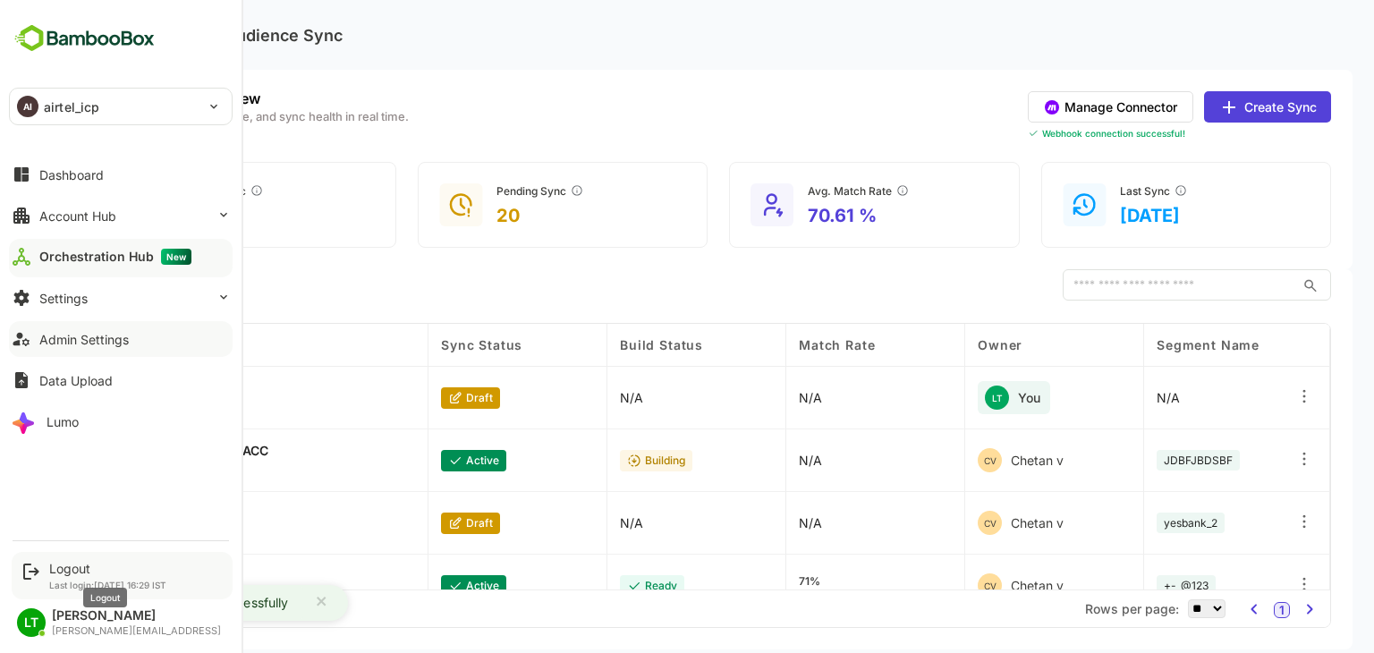
click at [82, 566] on div "Logout" at bounding box center [107, 568] width 117 height 15
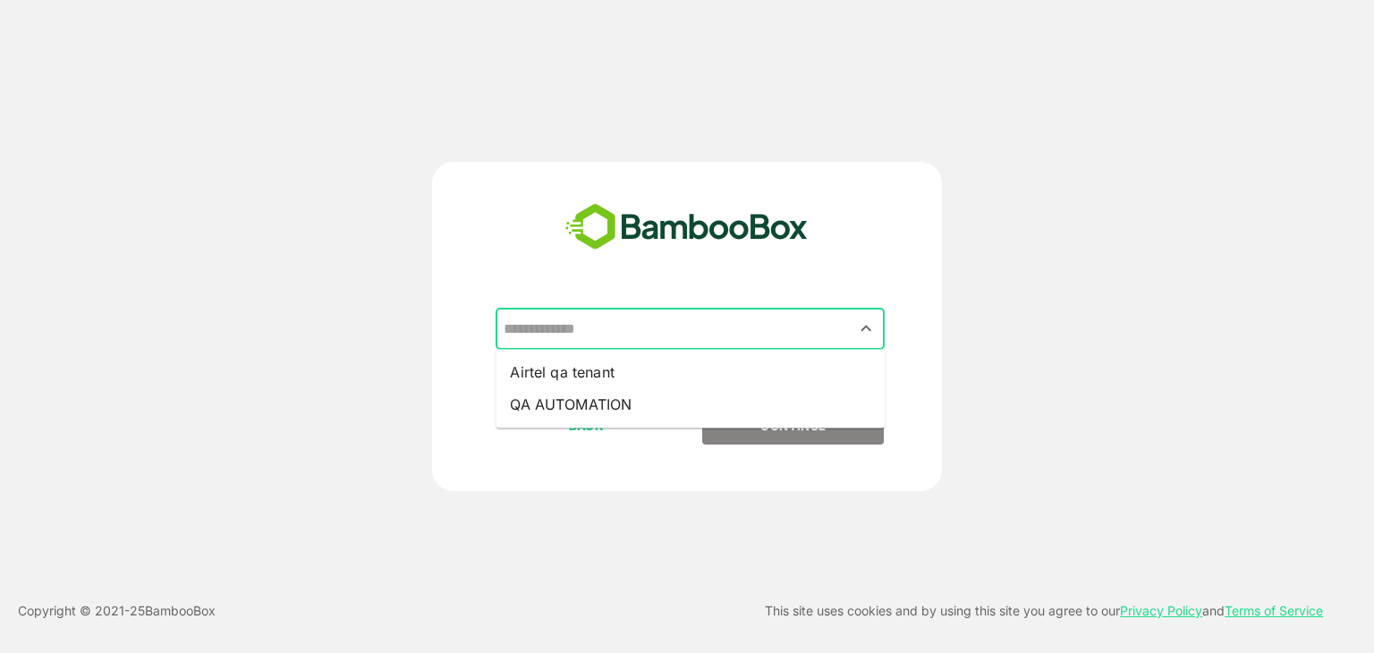
click at [601, 327] on input "text" at bounding box center [690, 329] width 382 height 34
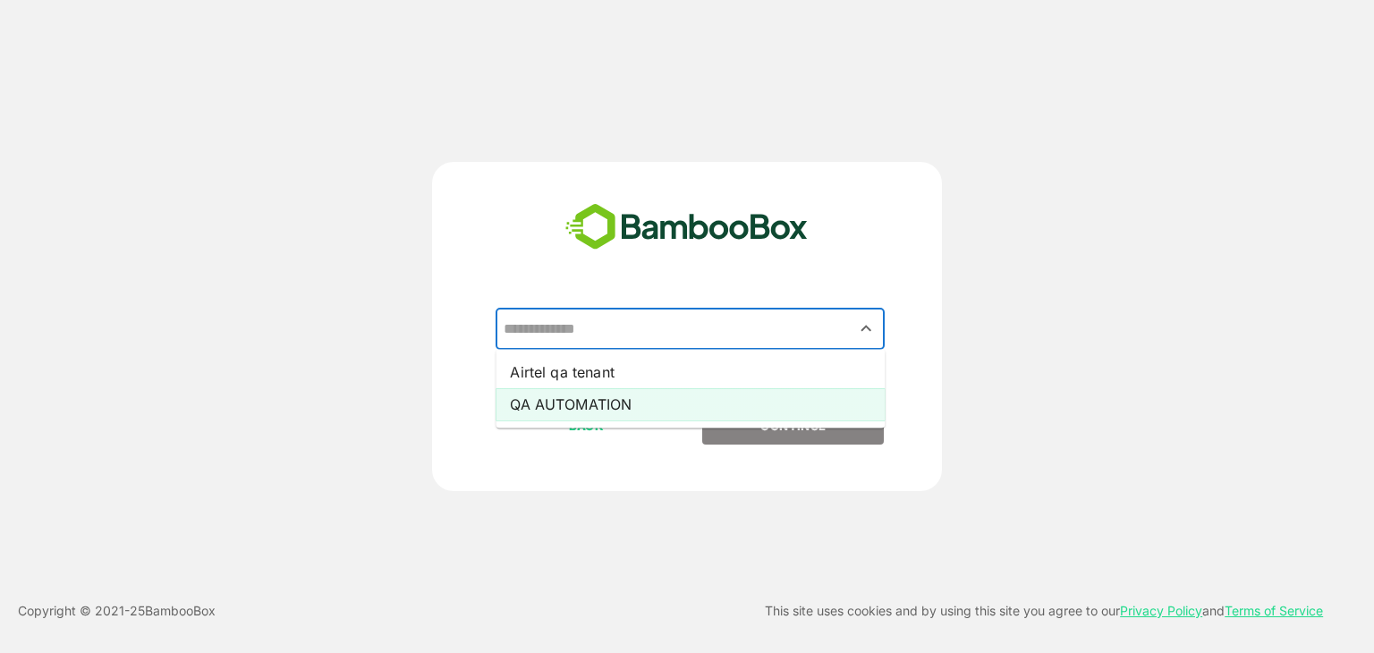
click at [571, 394] on li "QA AUTOMATION" at bounding box center [690, 404] width 389 height 32
type input "**********"
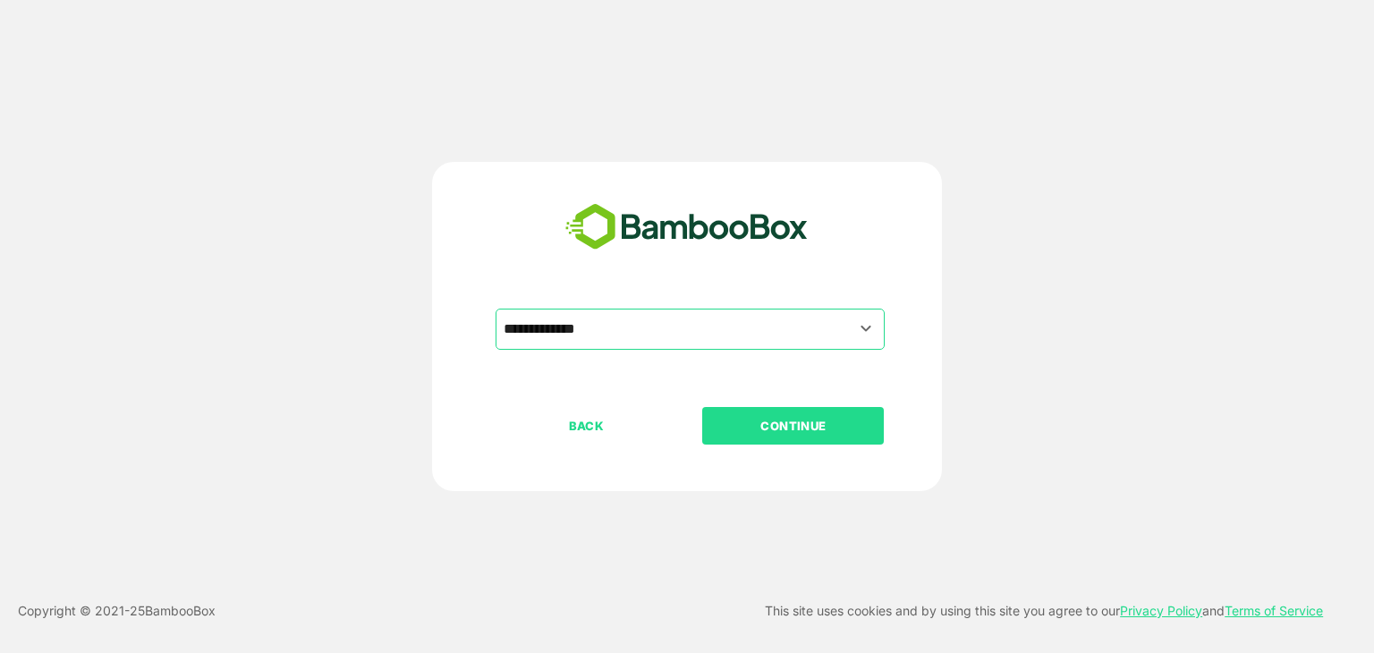
click at [722, 420] on p "CONTINUE" at bounding box center [793, 426] width 179 height 20
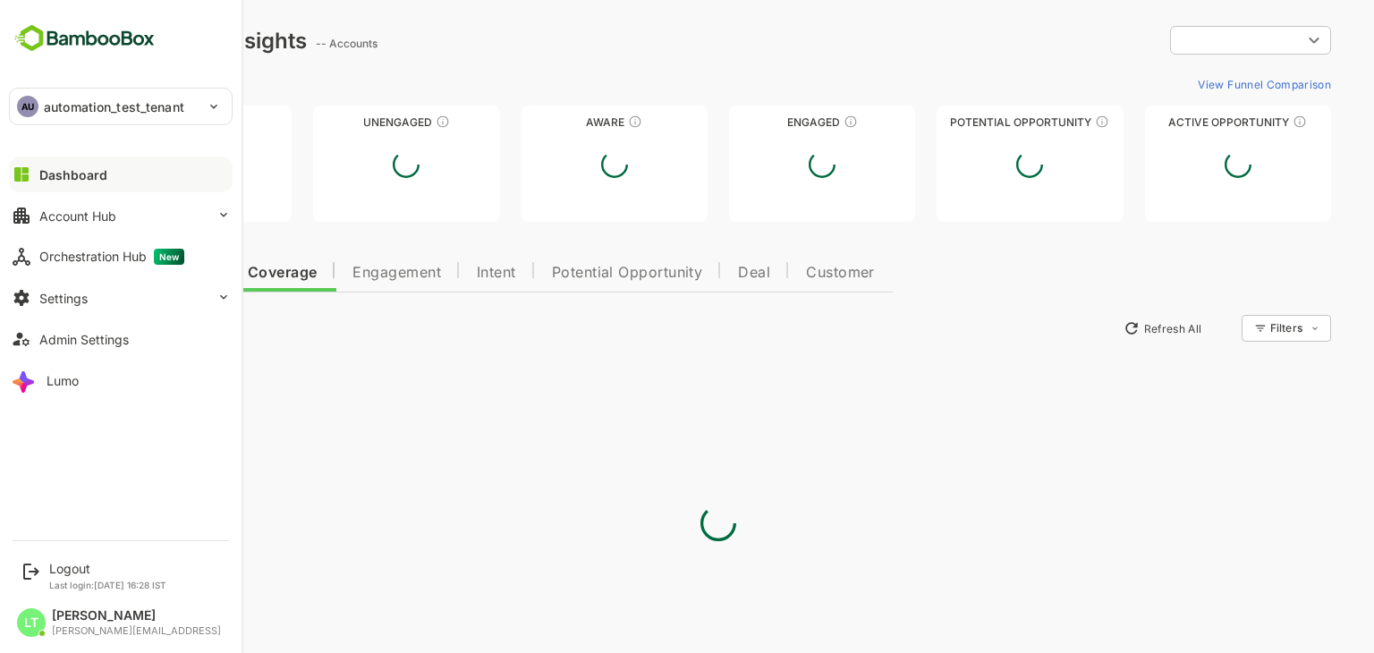
type input "**********"
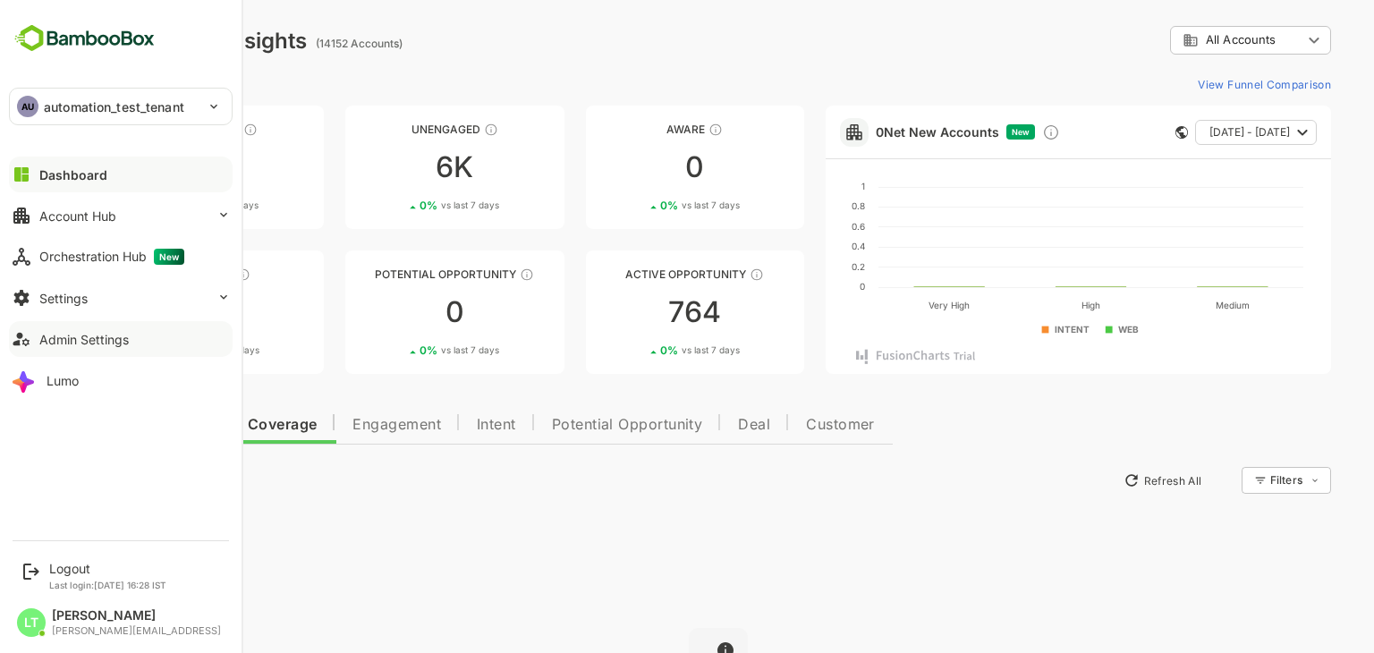
click at [81, 337] on div "Admin Settings" at bounding box center [83, 339] width 89 height 15
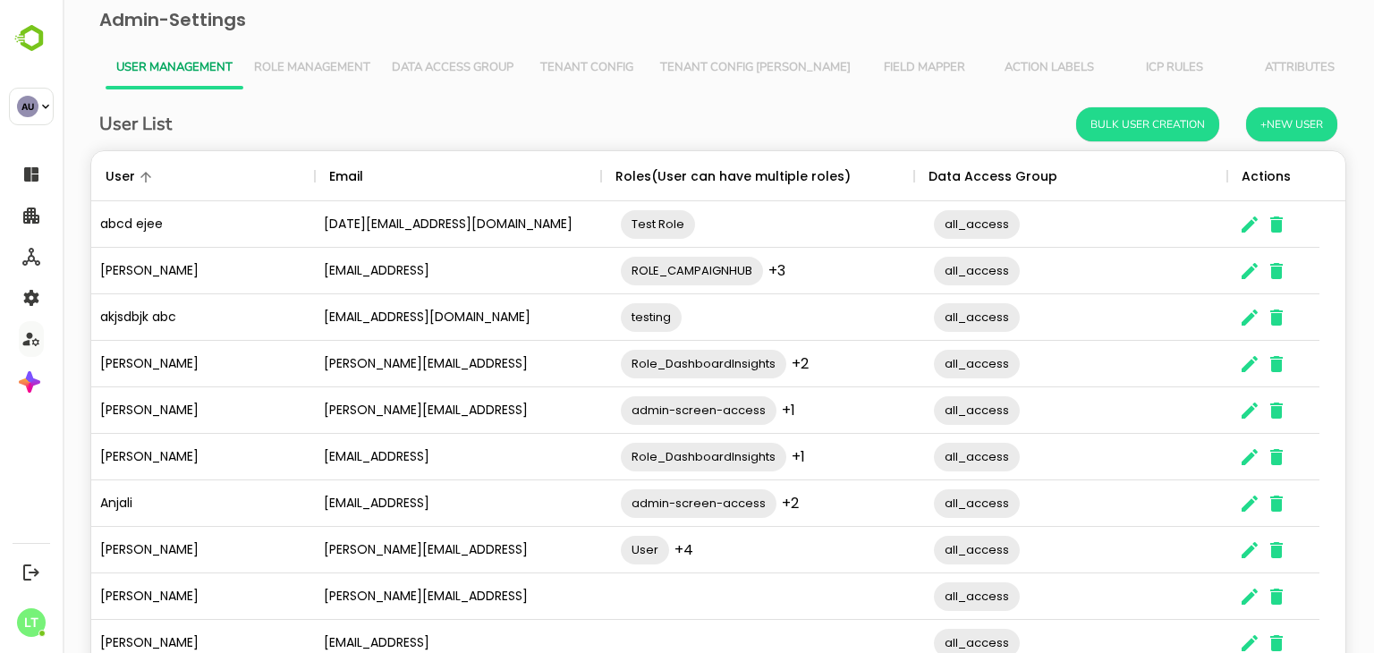
scroll to position [511, 1228]
click at [702, 64] on span "Tenant Config [PERSON_NAME]" at bounding box center [755, 68] width 191 height 14
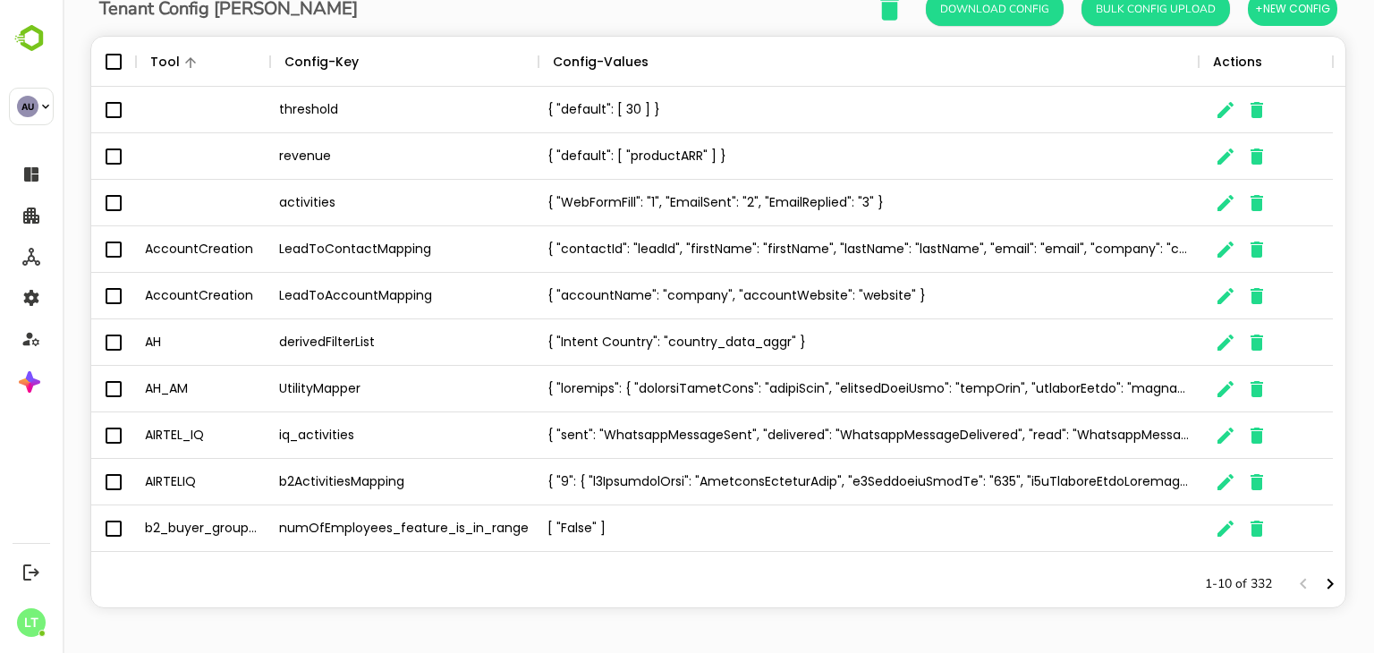
scroll to position [0, 0]
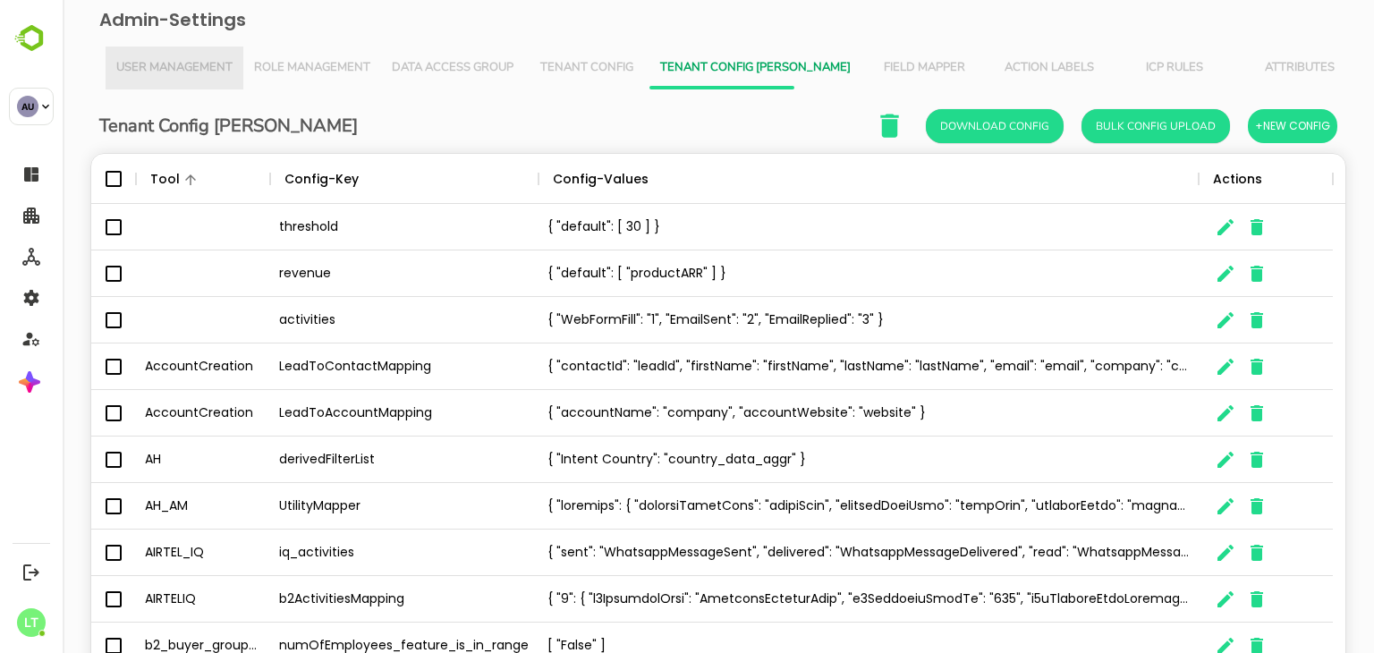
click at [214, 58] on button "User Management" at bounding box center [175, 68] width 138 height 43
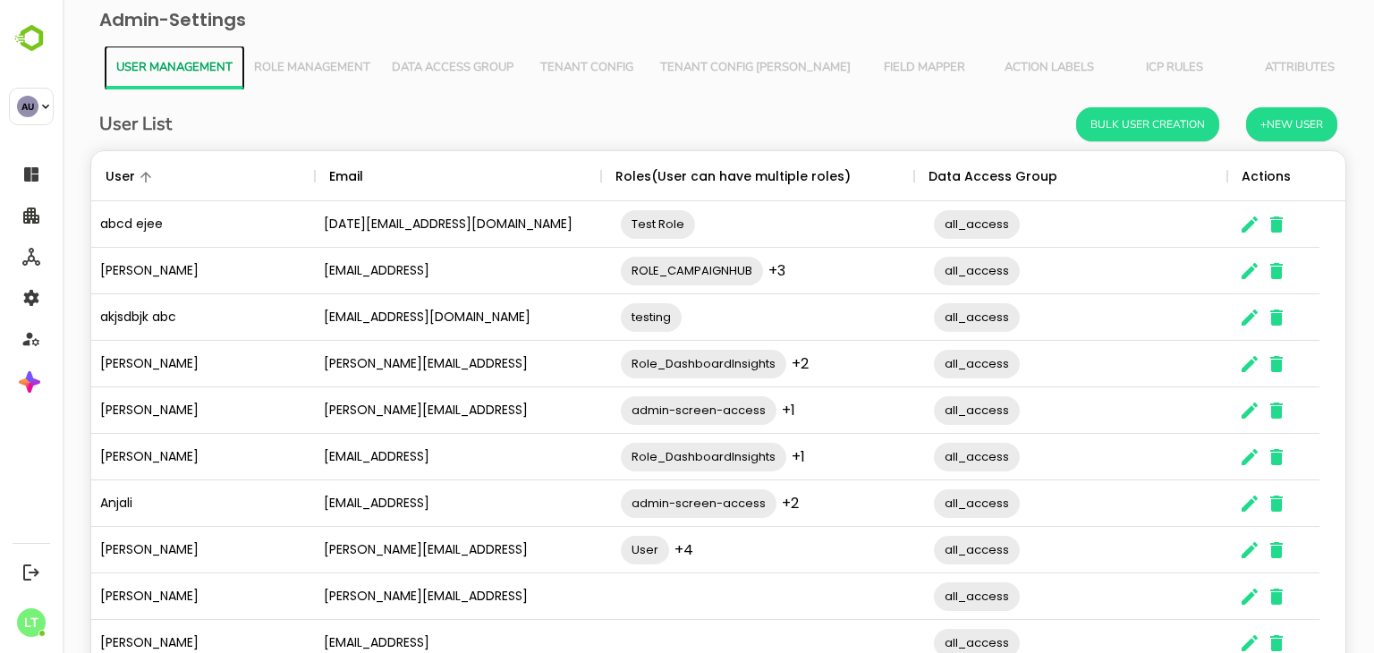
scroll to position [115, 0]
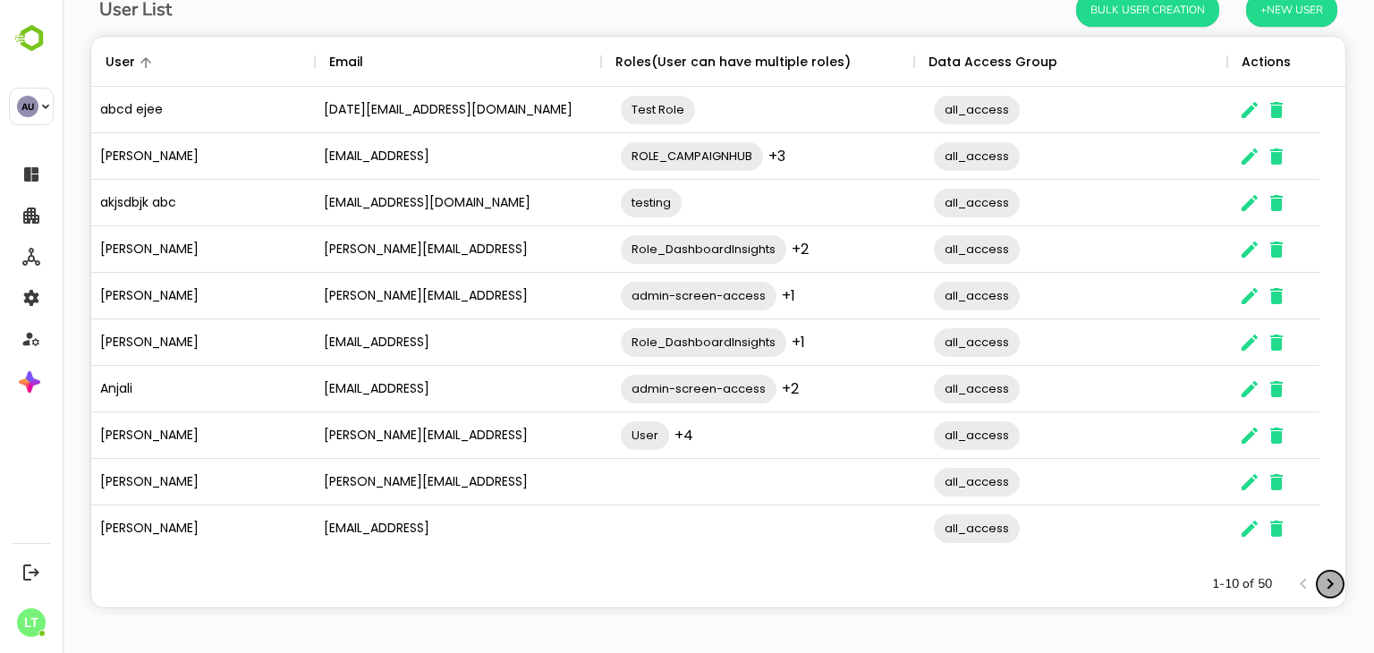
click at [1320, 585] on icon "Next page" at bounding box center [1330, 584] width 21 height 21
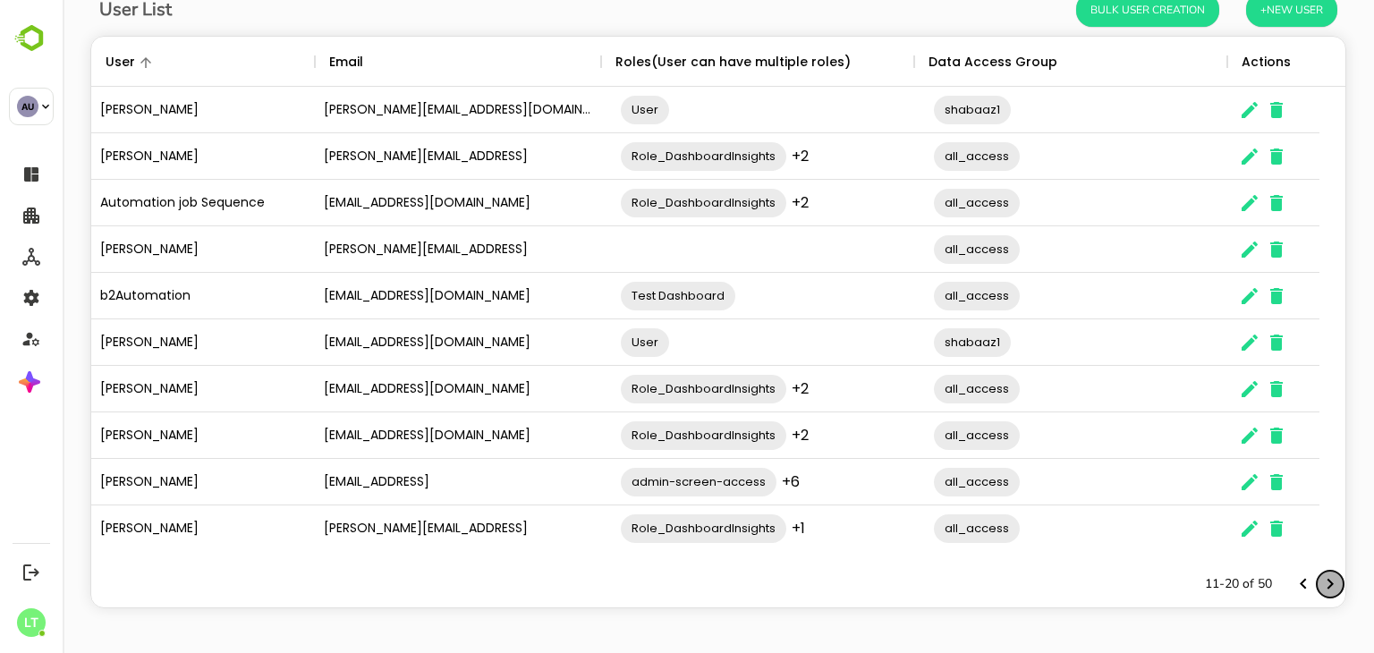
click at [1320, 585] on icon "Next page" at bounding box center [1330, 584] width 21 height 21
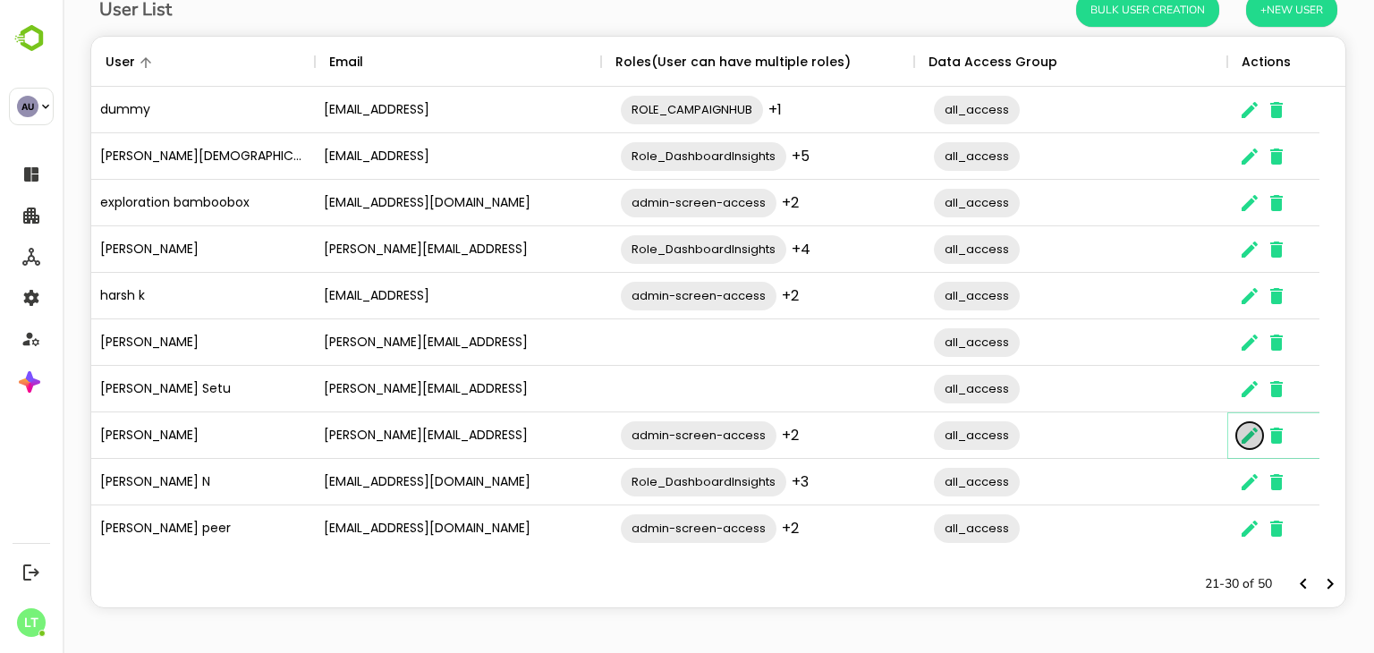
click at [1254, 444] on icon "The User Data" at bounding box center [1249, 435] width 21 height 21
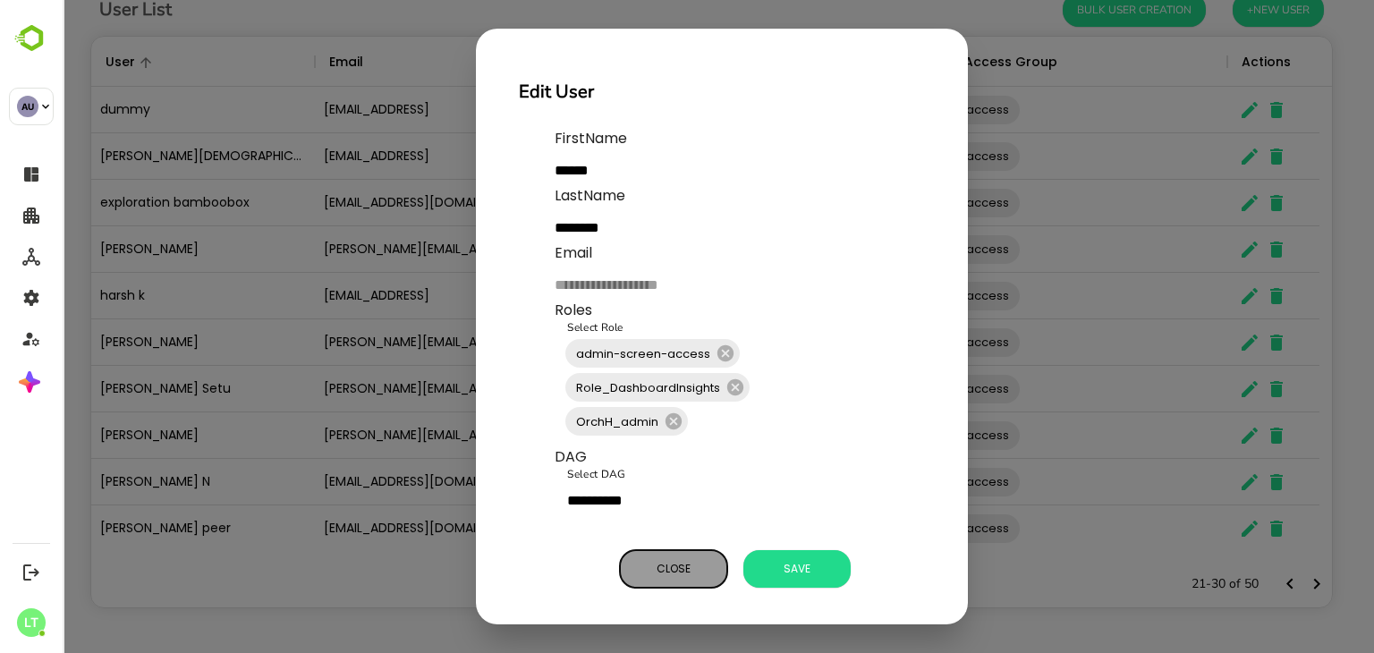
click at [659, 566] on span "Close" at bounding box center [673, 568] width 89 height 23
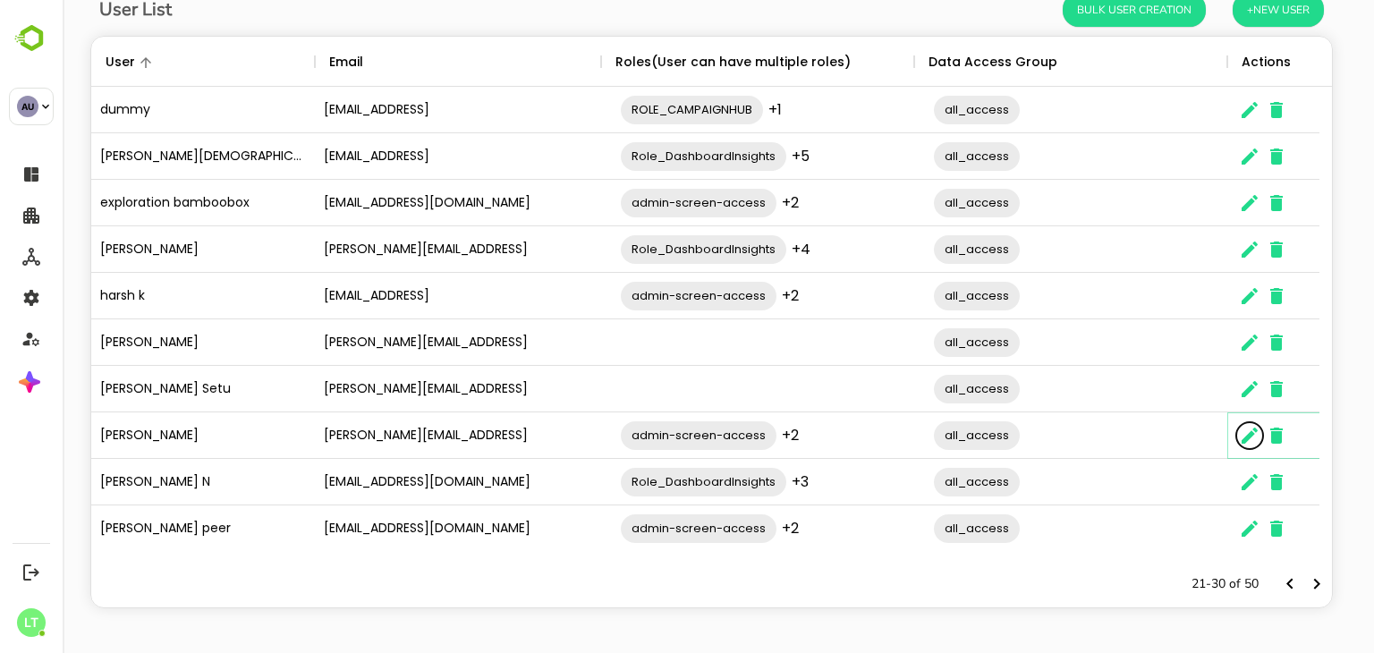
scroll to position [14, 14]
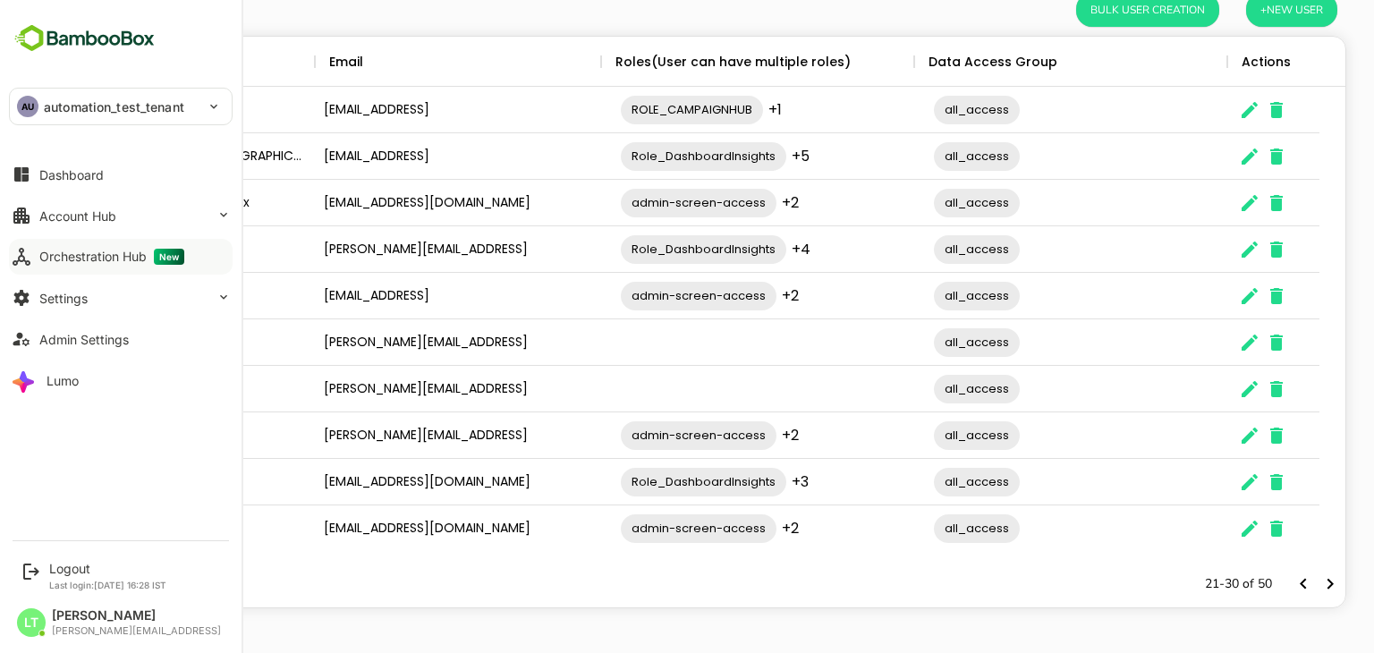
click at [69, 263] on div "Orchestration Hub New" at bounding box center [111, 257] width 145 height 16
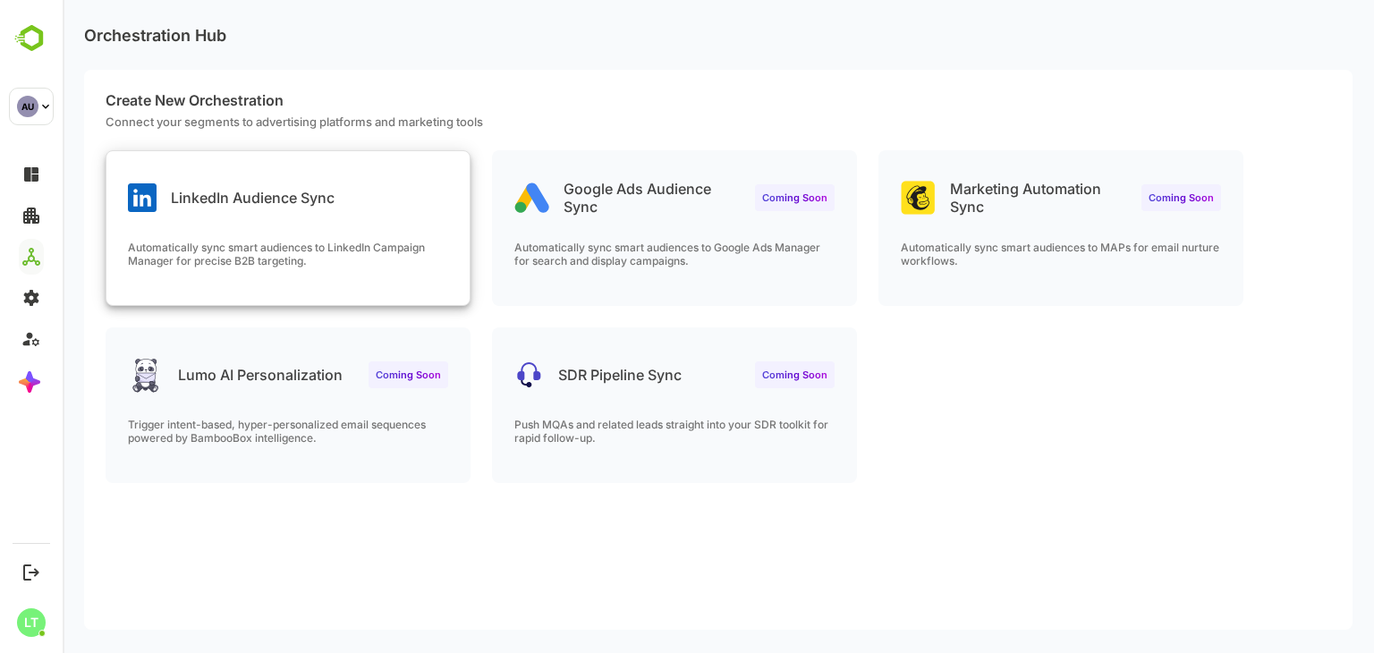
click at [385, 243] on p "Automatically sync smart audiences to LinkedIn Campaign Manager for precise B2B…" at bounding box center [288, 254] width 320 height 27
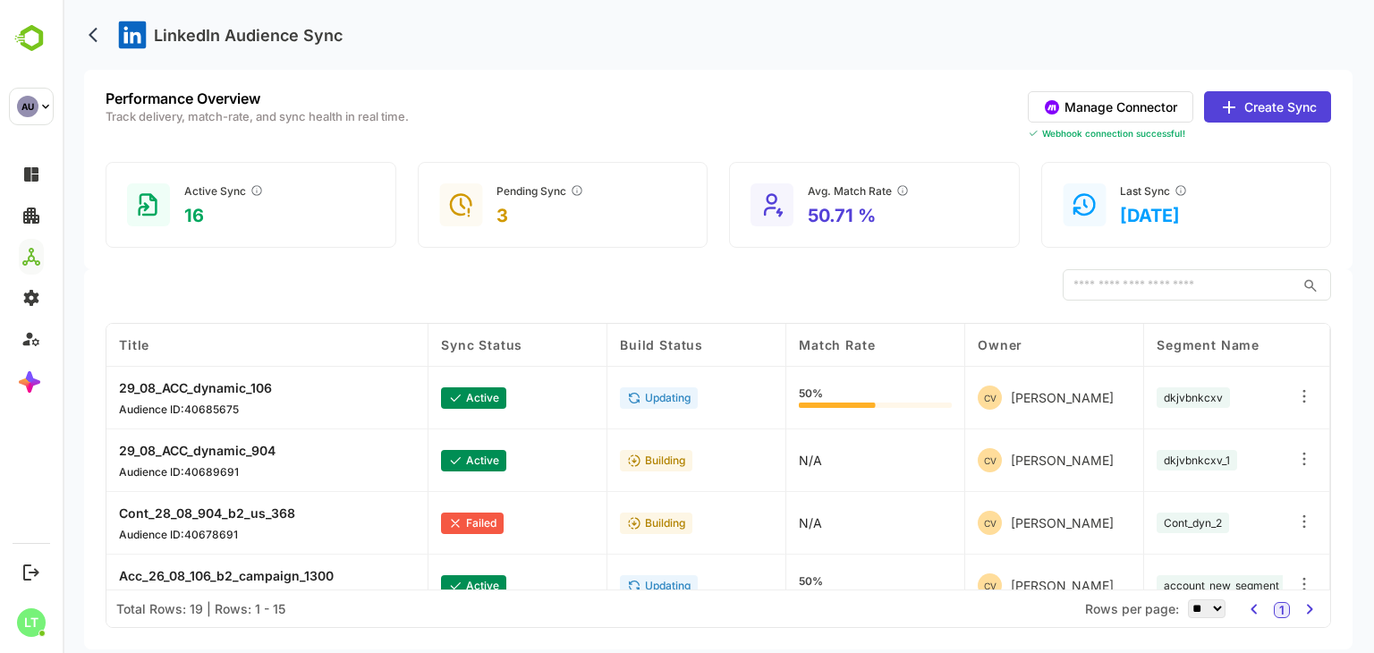
click at [1127, 115] on button "Manage Connector" at bounding box center [1111, 106] width 166 height 31
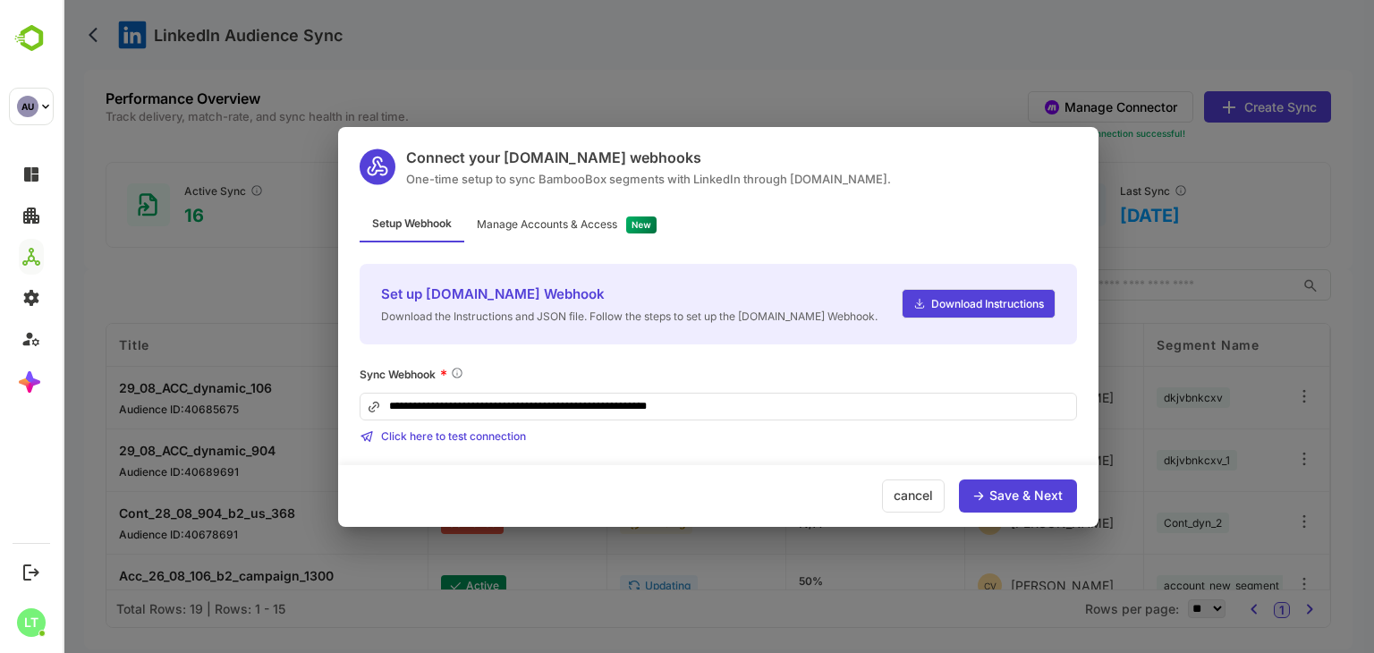
click at [744, 411] on input "**********" at bounding box center [719, 407] width 718 height 28
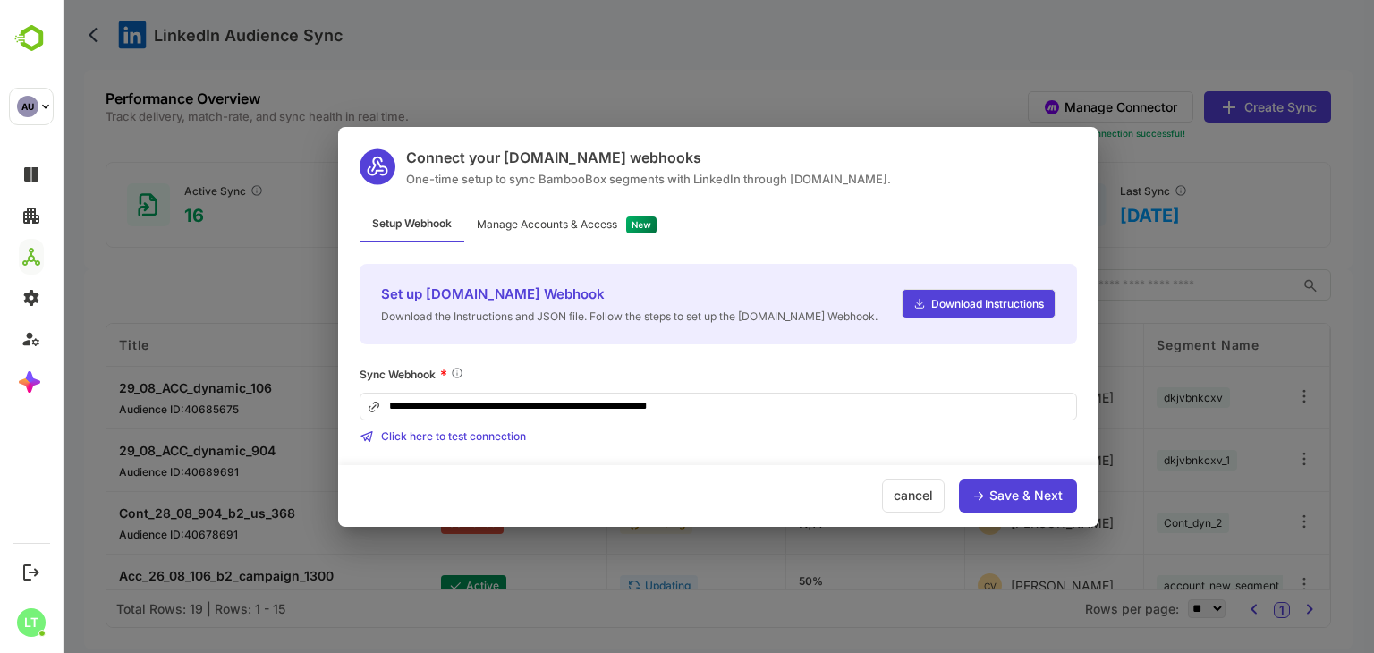
click at [748, 443] on div "Click here to test connection" at bounding box center [719, 436] width 718 height 14
click at [1000, 495] on div "Save & Next" at bounding box center [1026, 495] width 73 height 13
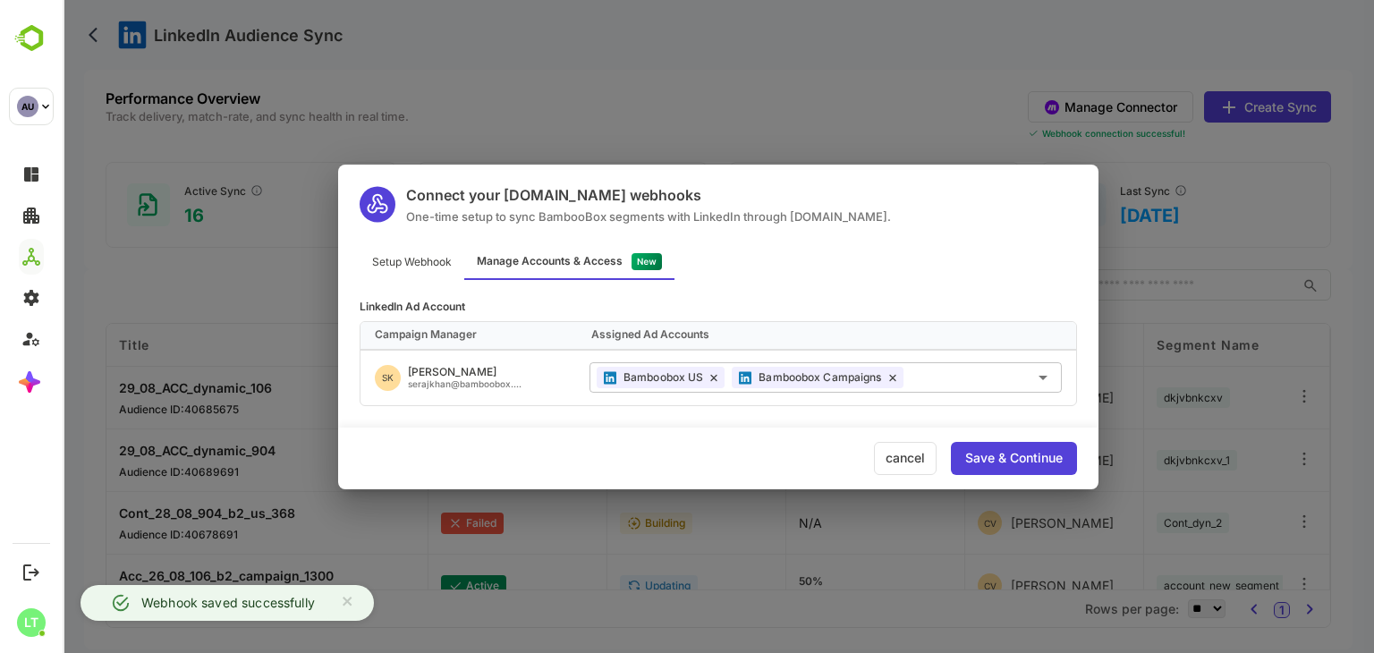
click at [558, 361] on div "[PERSON_NAME] serajkhan@bamboobox...." at bounding box center [468, 378] width 215 height 55
click at [556, 384] on div "[PERSON_NAME] serajkhan@bamboobox...." at bounding box center [468, 378] width 215 height 55
click at [897, 378] on icon at bounding box center [892, 378] width 7 height 8
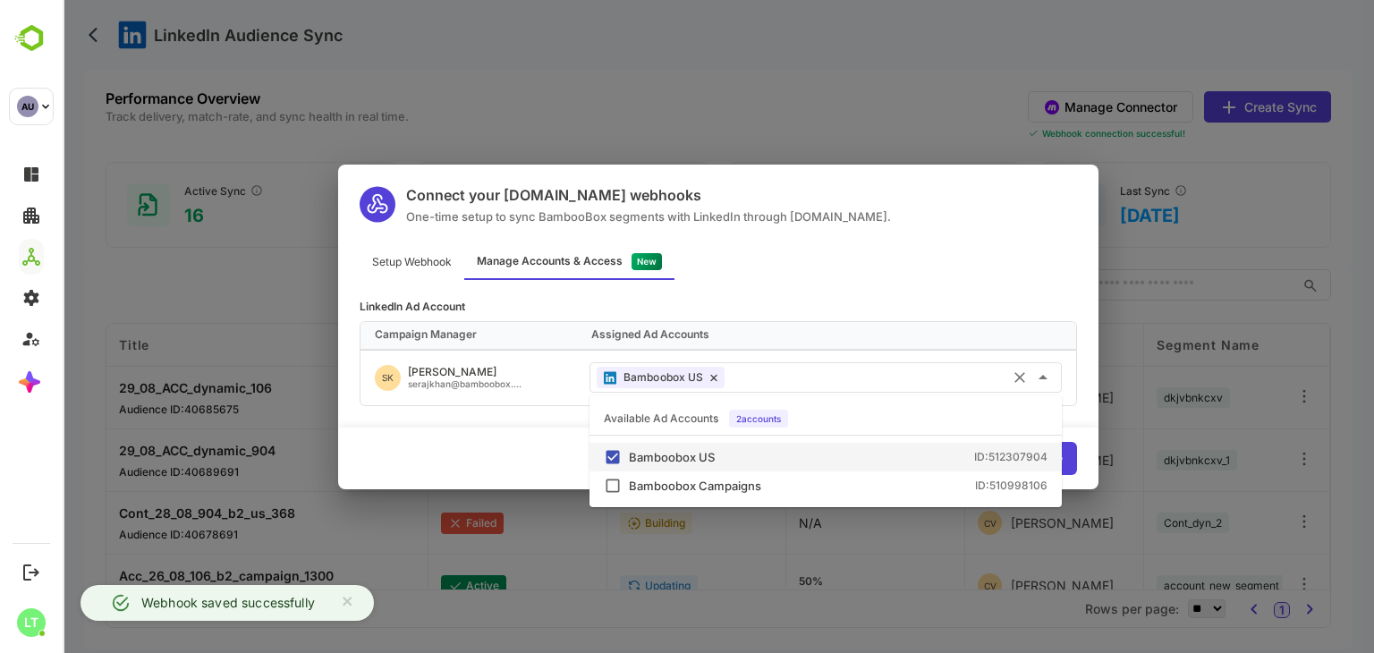
click at [823, 377] on input "text" at bounding box center [893, 377] width 323 height 30
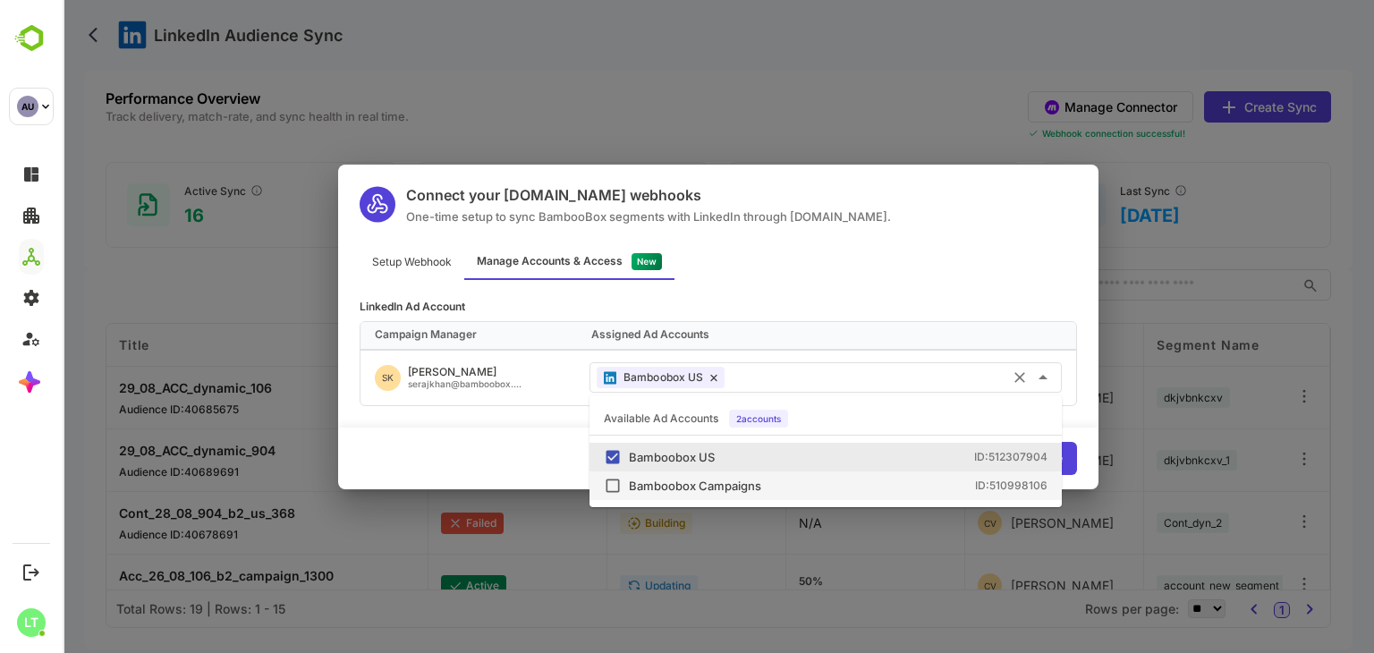
click at [744, 477] on div "Bamboobox Campaigns ID: 510998106" at bounding box center [826, 486] width 444 height 18
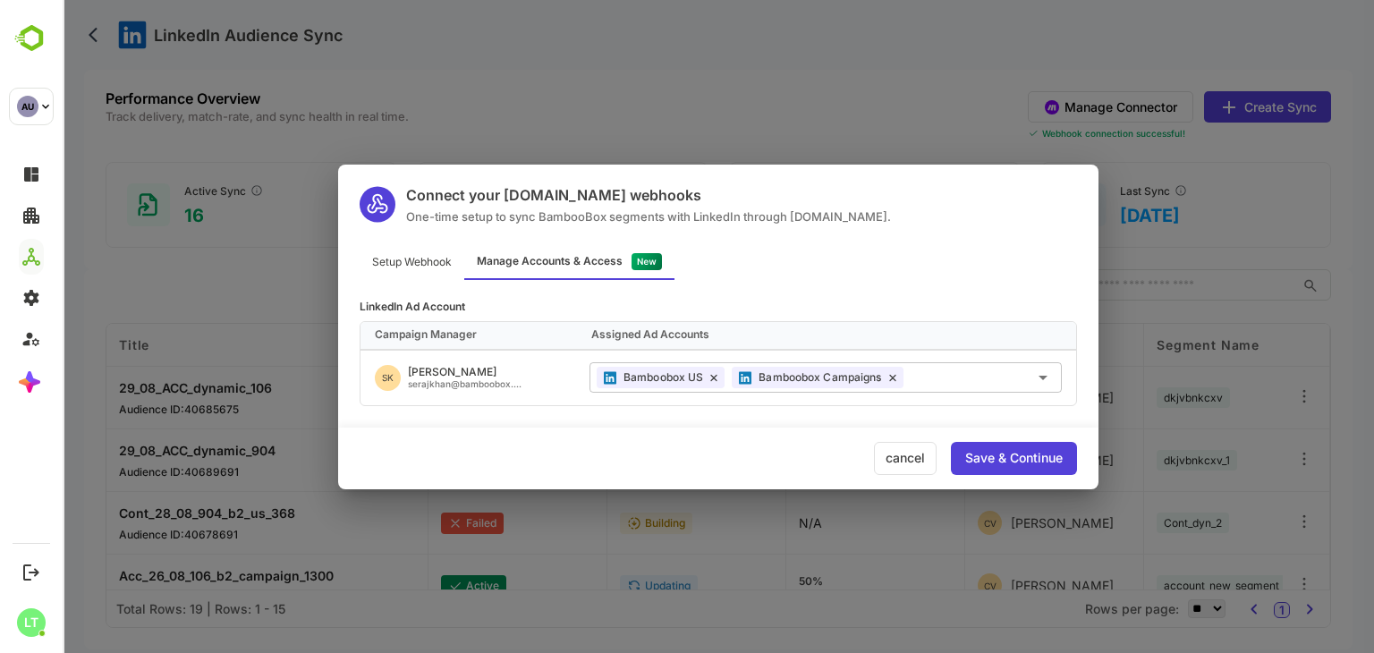
click at [933, 309] on div "LinkedIn Ad Account" at bounding box center [719, 307] width 718 height 11
click at [1008, 469] on div "Save & Continue" at bounding box center [1014, 458] width 126 height 33
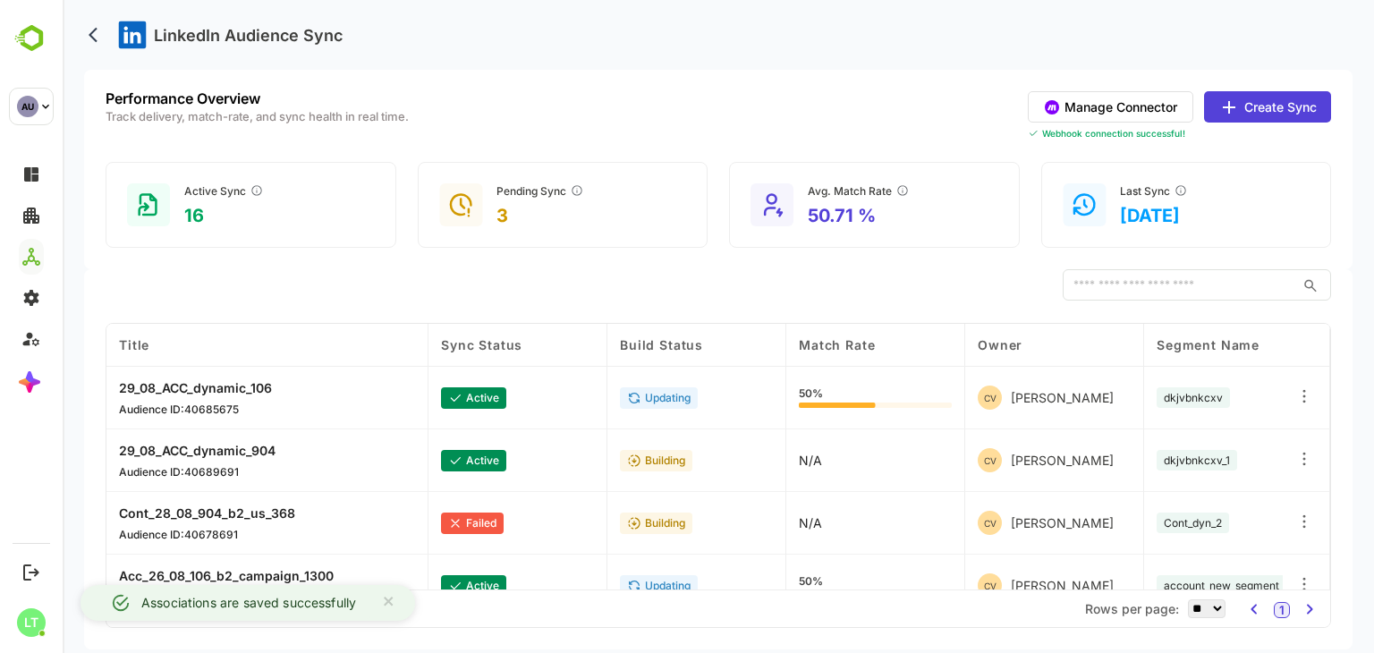
click at [1235, 115] on icon at bounding box center [1229, 107] width 21 height 21
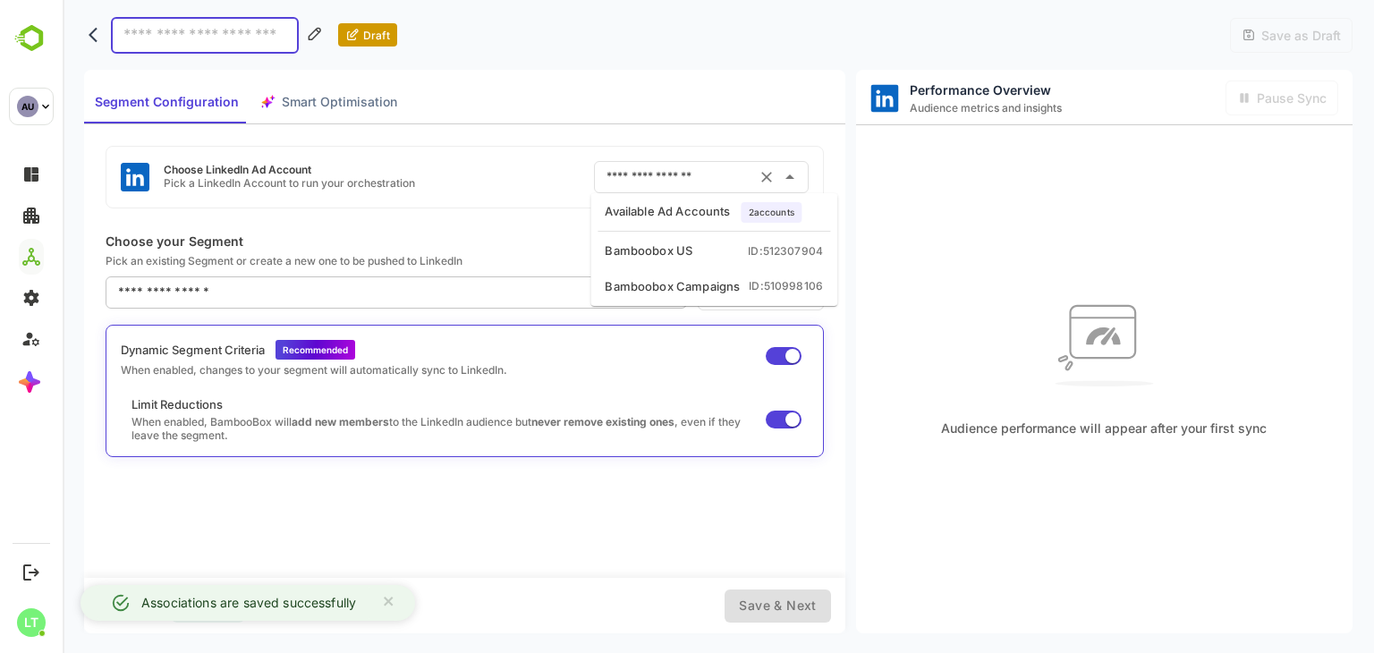
click at [680, 180] on input "text" at bounding box center [676, 177] width 149 height 29
click at [1041, 48] on div "Draft Save as Draft" at bounding box center [718, 35] width 1269 height 70
click at [258, 28] on input at bounding box center [205, 35] width 188 height 37
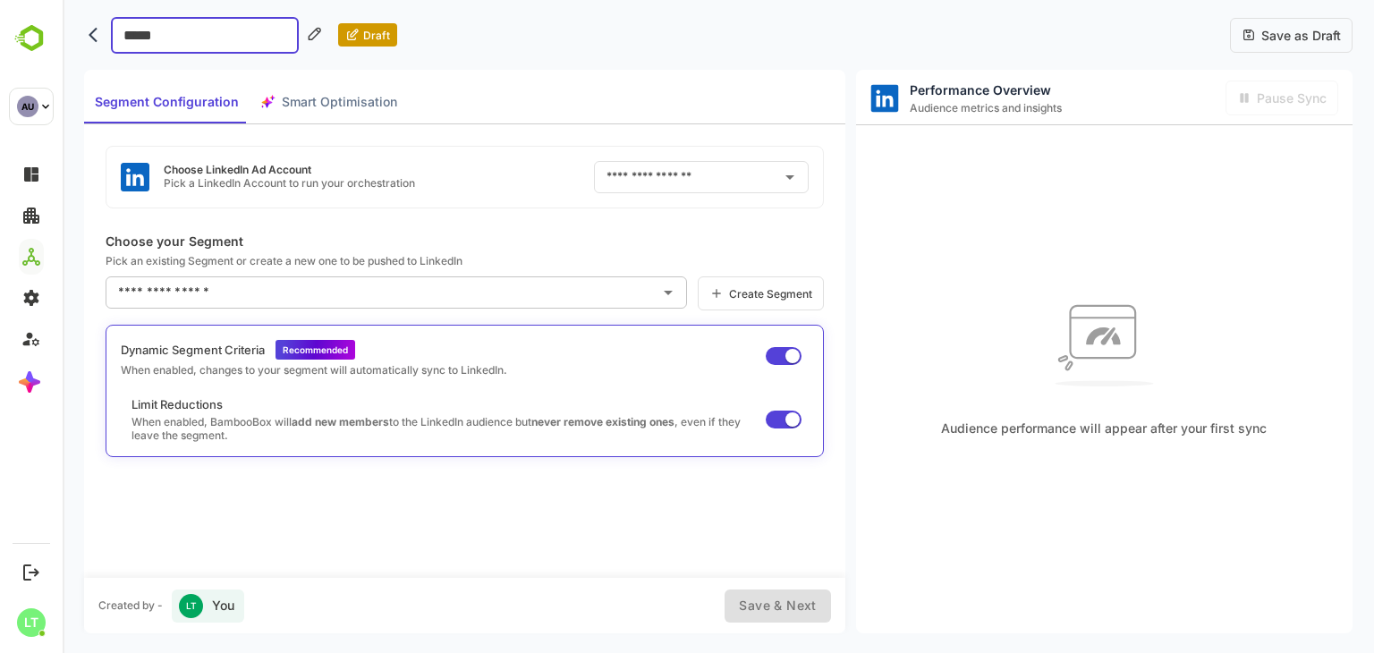
type input "******"
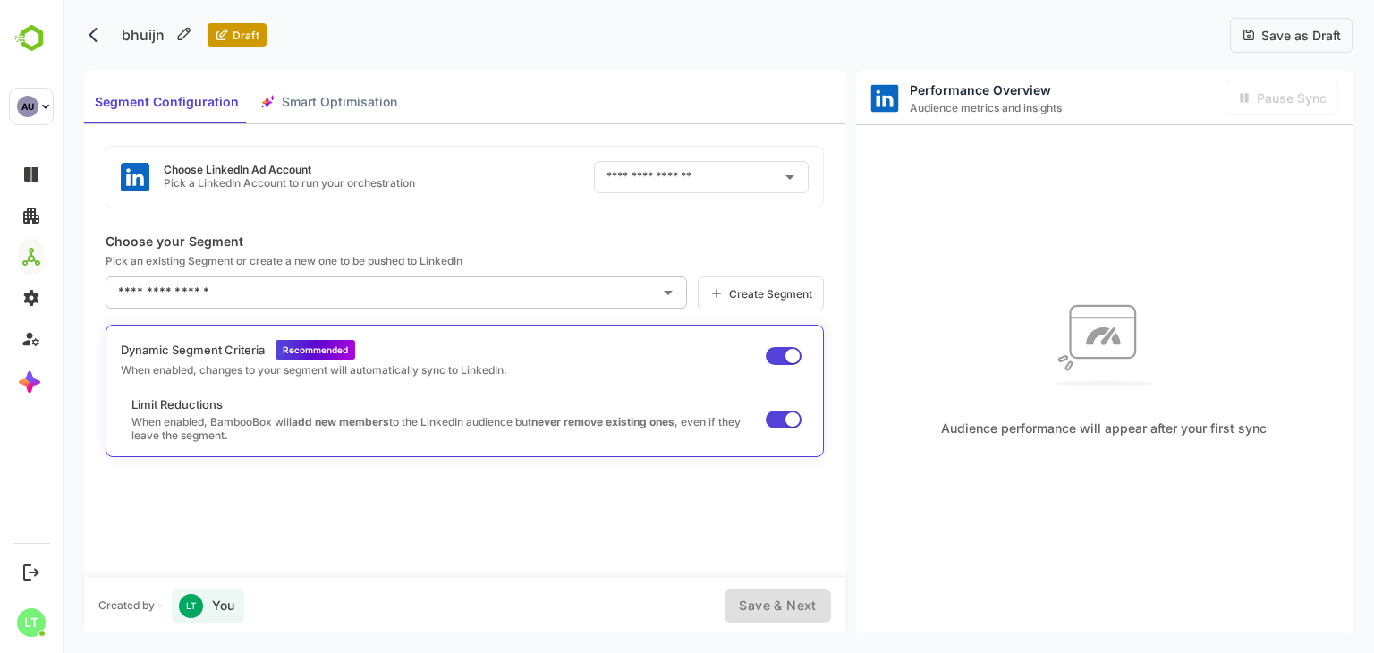
click at [1315, 35] on span "Save as Draft" at bounding box center [1298, 35] width 85 height 15
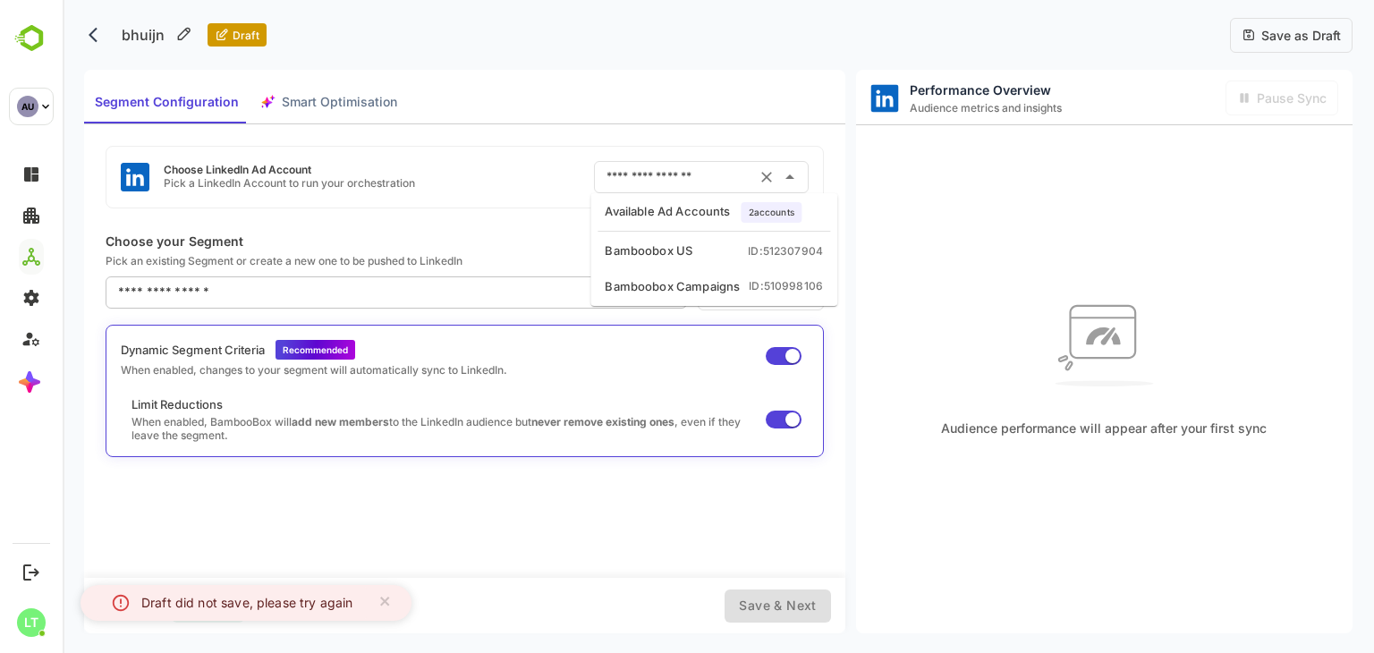
click at [653, 174] on input "text" at bounding box center [676, 177] width 149 height 29
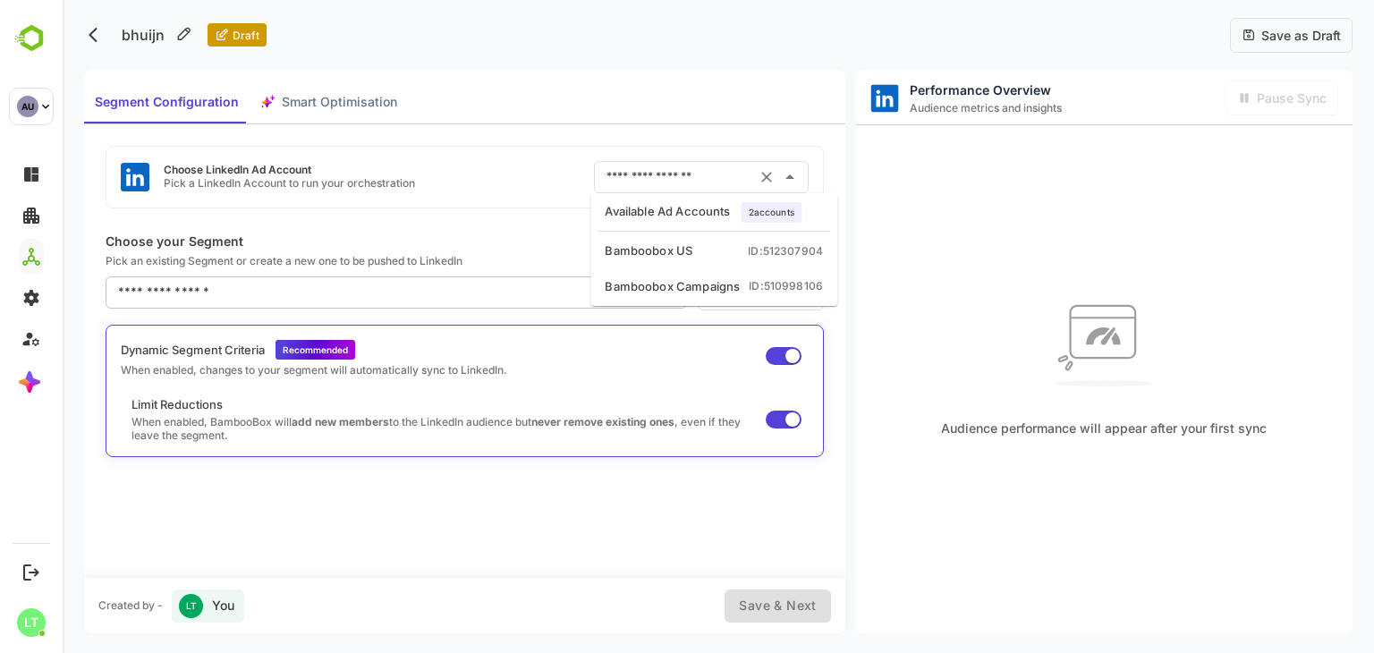
click at [655, 245] on div "Bamboobox US" at bounding box center [649, 251] width 88 height 18
type input "**********"
click at [726, 105] on div "Segment Configuration Smart Optimisation" at bounding box center [464, 97] width 761 height 55
click at [693, 175] on input "**********" at bounding box center [676, 177] width 149 height 29
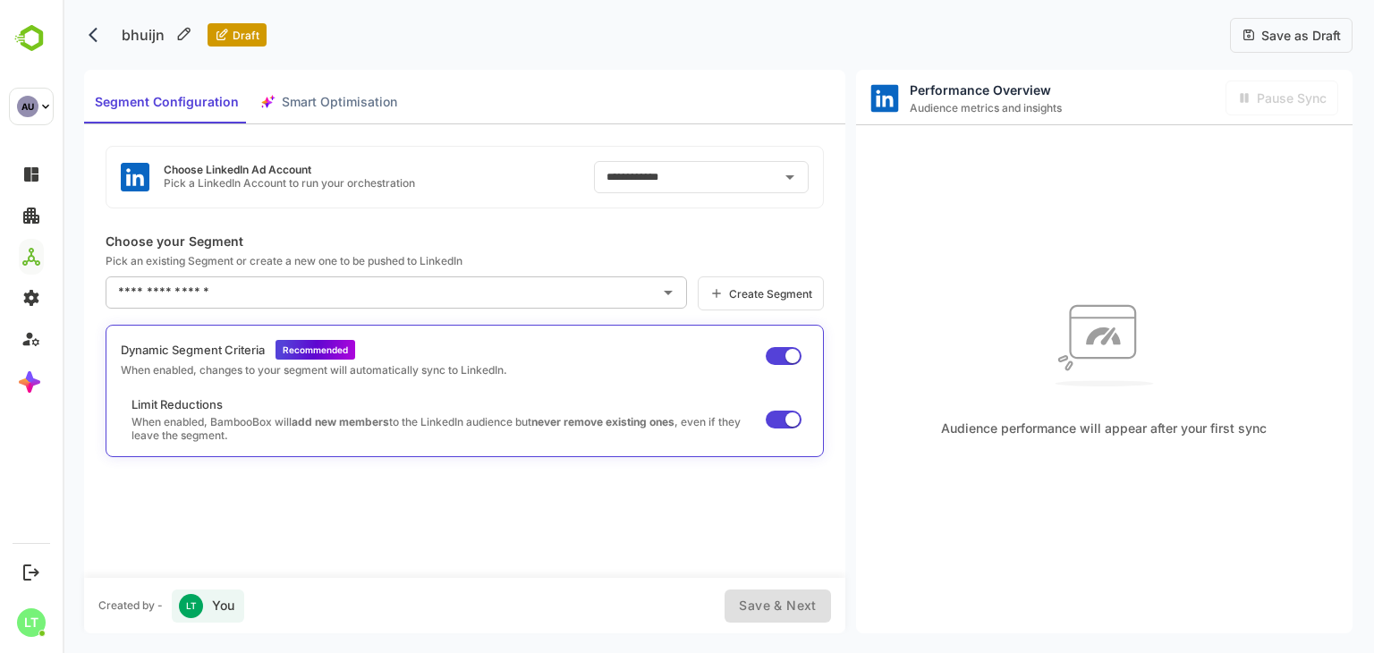
click at [1274, 30] on span "Save as Draft" at bounding box center [1298, 35] width 85 height 15
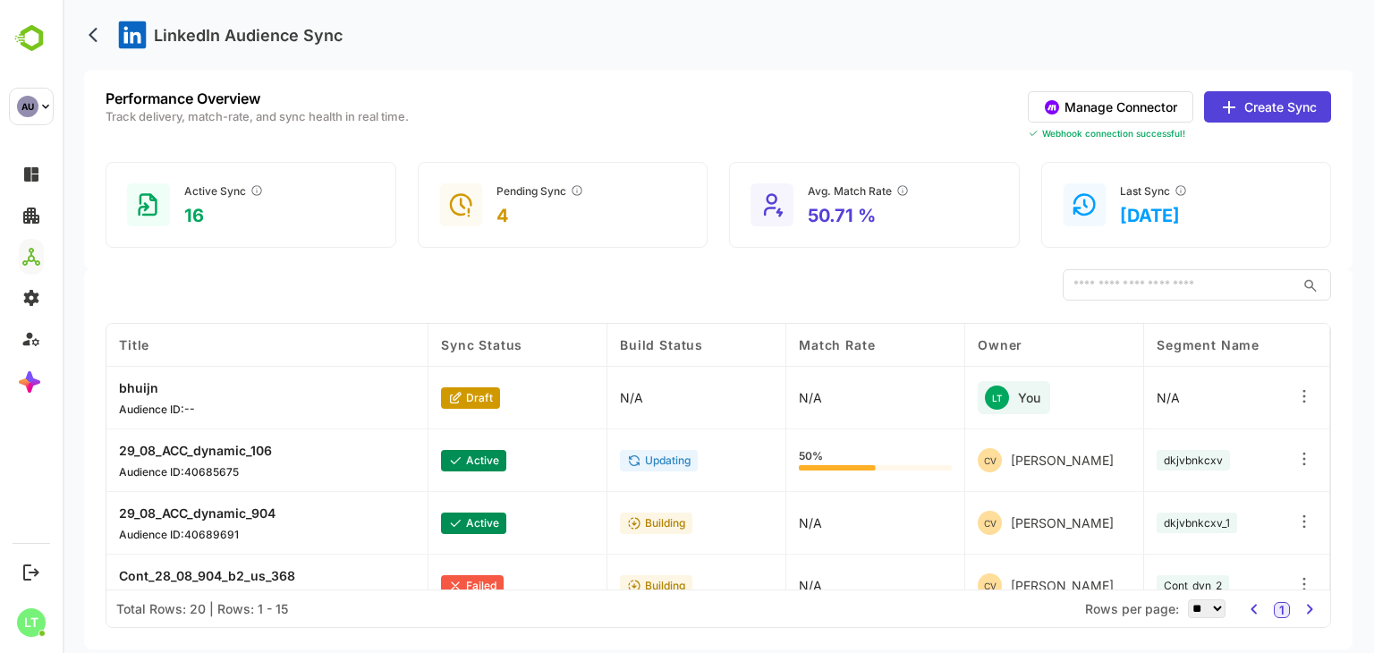
click at [730, 124] on div "Performance Overview Track delivery, match-rate, and sync health in real time. …" at bounding box center [719, 115] width 1226 height 49
click at [1080, 114] on button "Manage Connector" at bounding box center [1111, 106] width 166 height 31
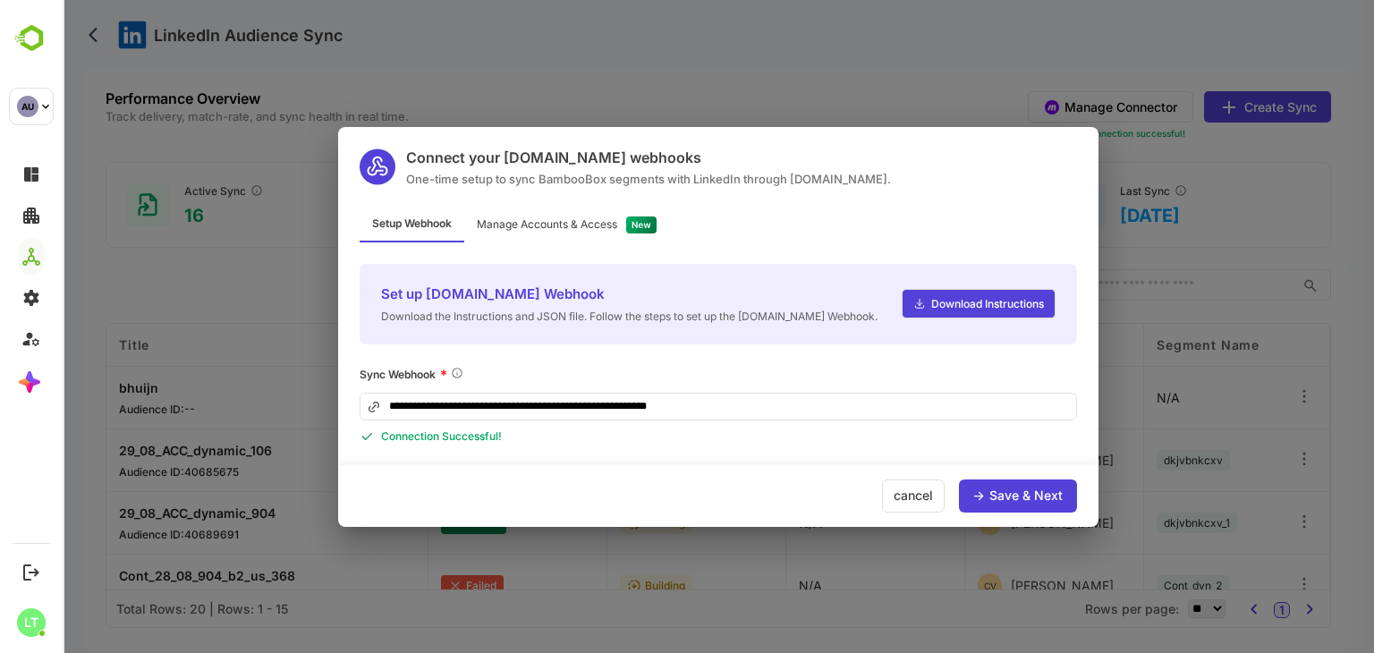
click at [616, 366] on div "Sync Webhook *" at bounding box center [719, 375] width 718 height 18
click at [595, 379] on div "Sync Webhook *" at bounding box center [719, 375] width 718 height 18
click at [558, 224] on div "Manage Accounts & Access" at bounding box center [547, 224] width 140 height 11
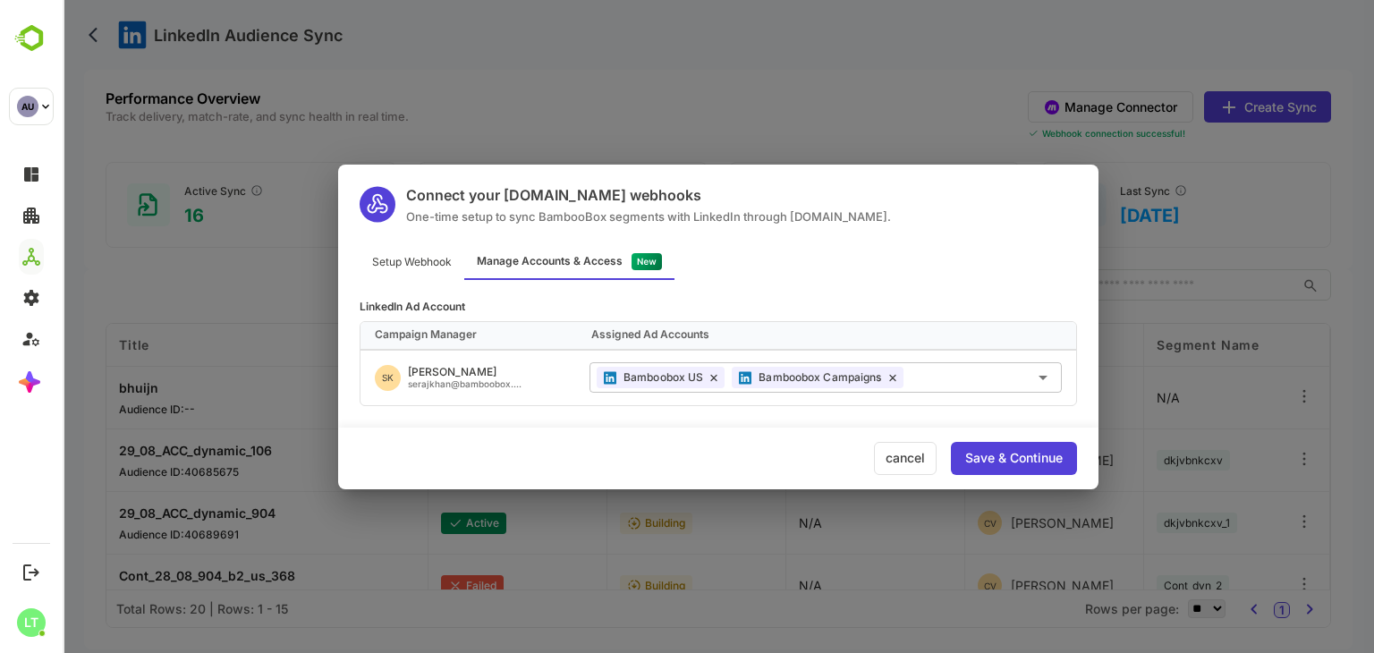
click at [910, 266] on div "Setup Webhook Manage Accounts & Access" at bounding box center [718, 262] width 761 height 35
click at [888, 455] on div "cancel" at bounding box center [905, 458] width 63 height 33
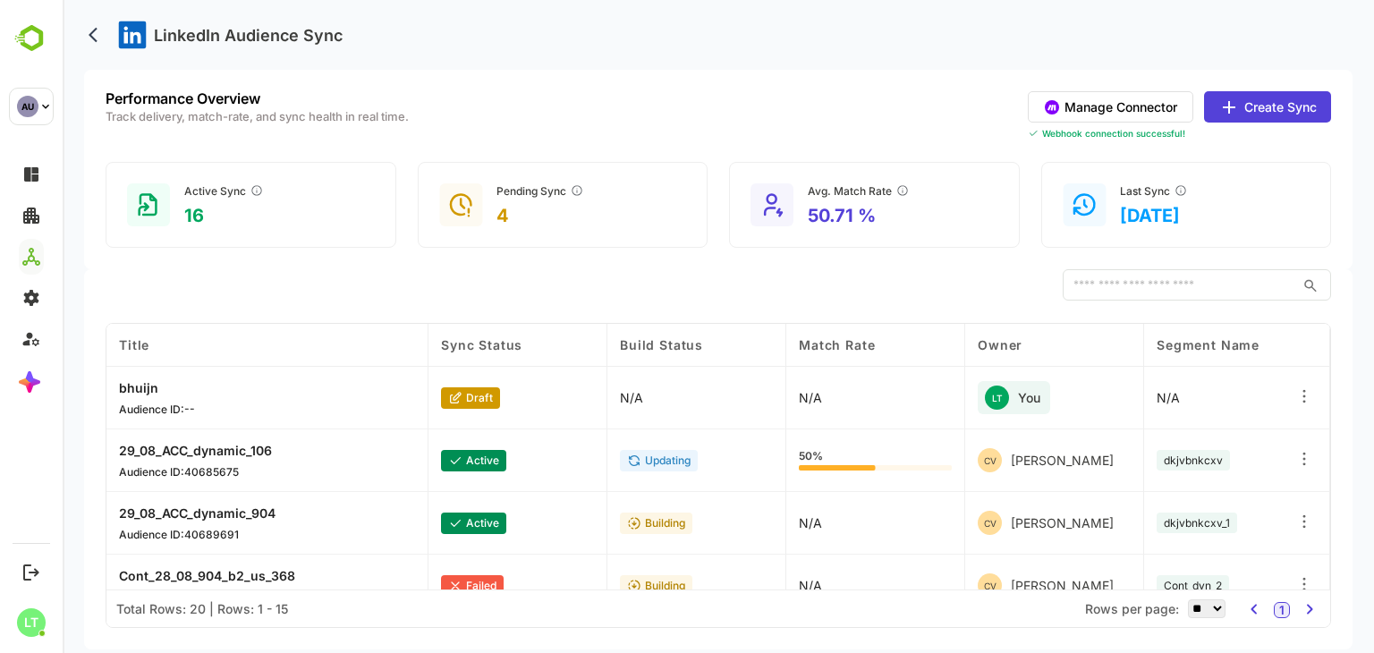
click at [157, 291] on div "​" at bounding box center [719, 285] width 1226 height 32
click at [301, 241] on div "Active Sync 16" at bounding box center [251, 205] width 291 height 86
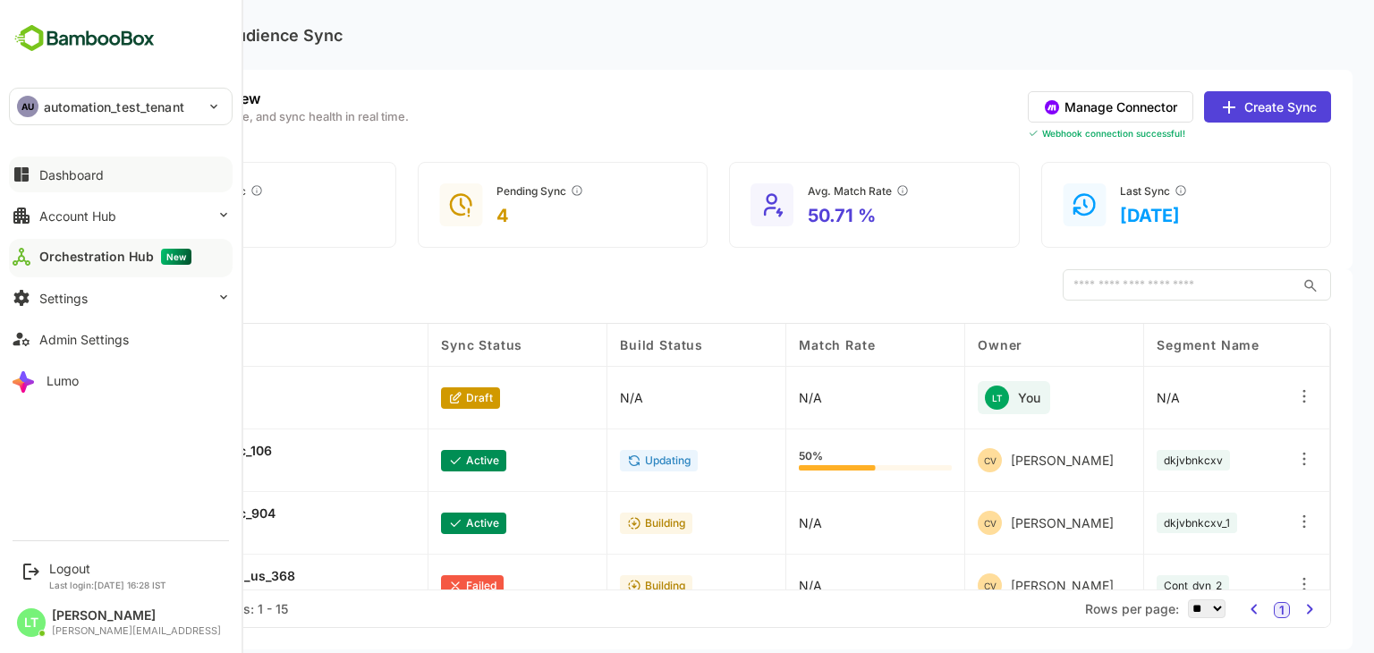
click at [82, 175] on div "Dashboard" at bounding box center [71, 174] width 64 height 15
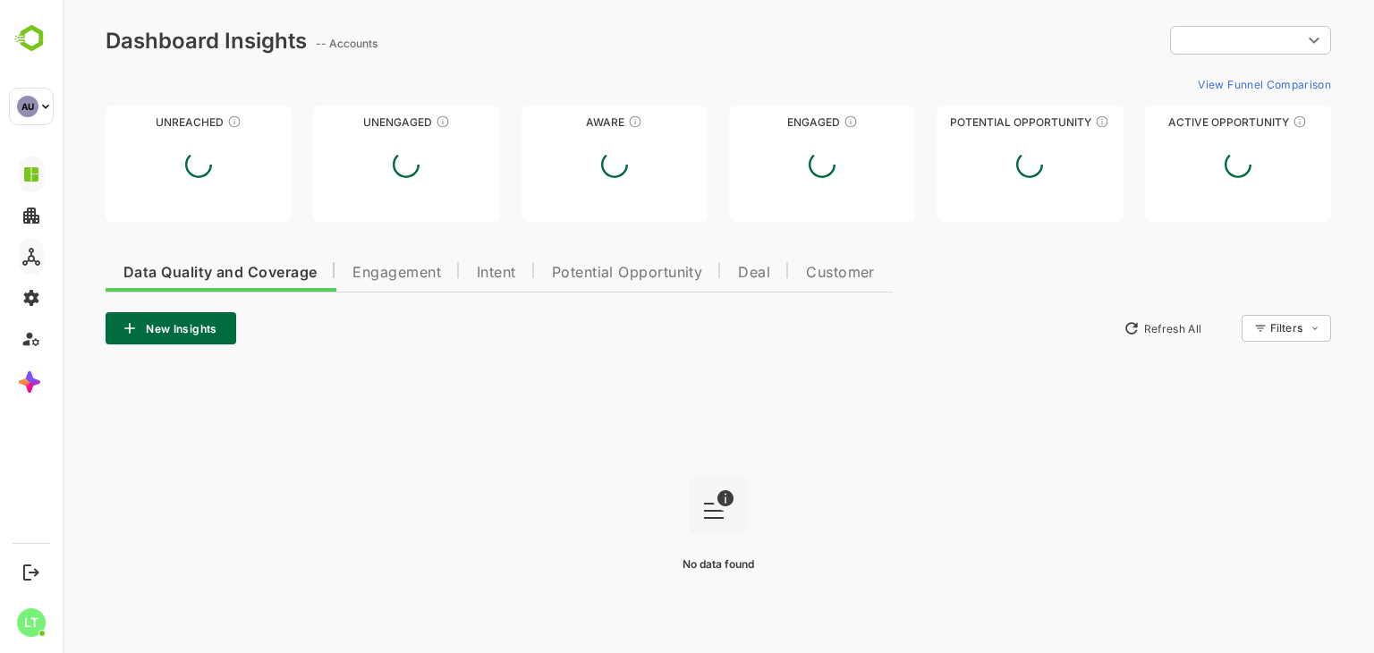
type input "**********"
click at [307, 157] on div "Unreached Unengaged Aware Engaged Potential Opportunity Active Opportunity" at bounding box center [719, 164] width 1226 height 116
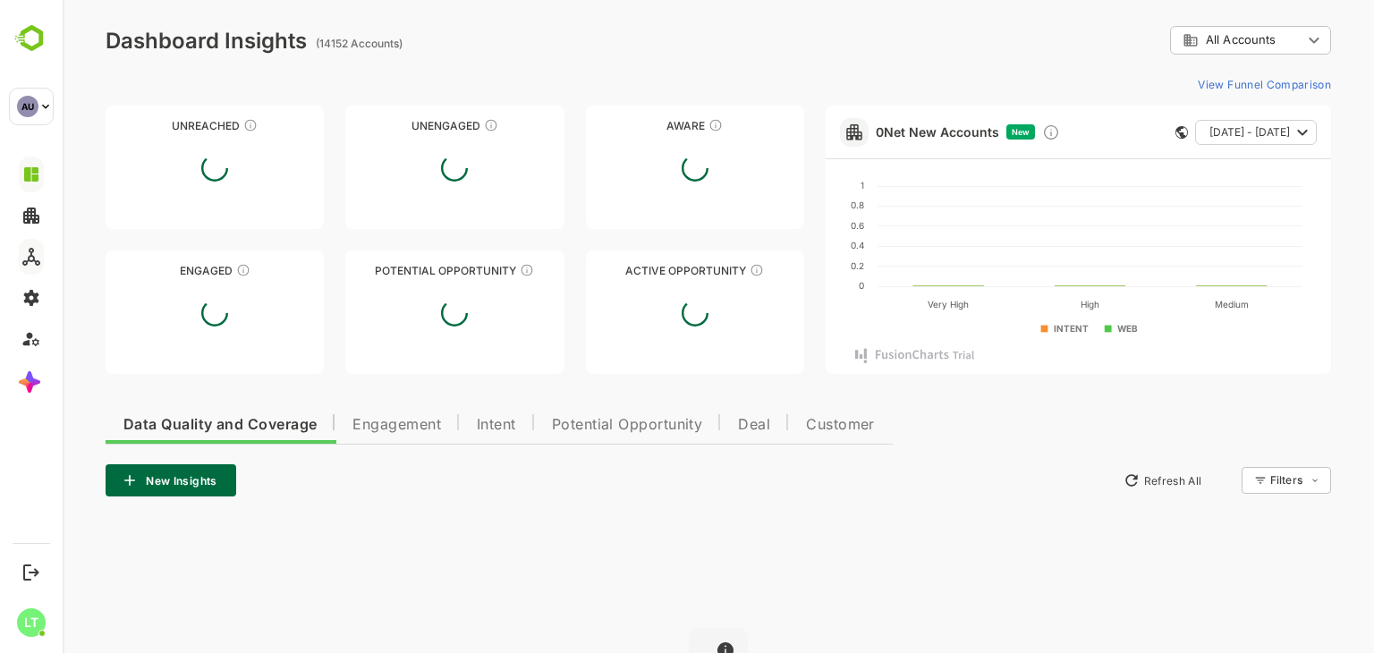
click at [329, 159] on div "Unreached Unengaged Aware Engaged Potential Opportunity Active Opportunity" at bounding box center [455, 240] width 699 height 268
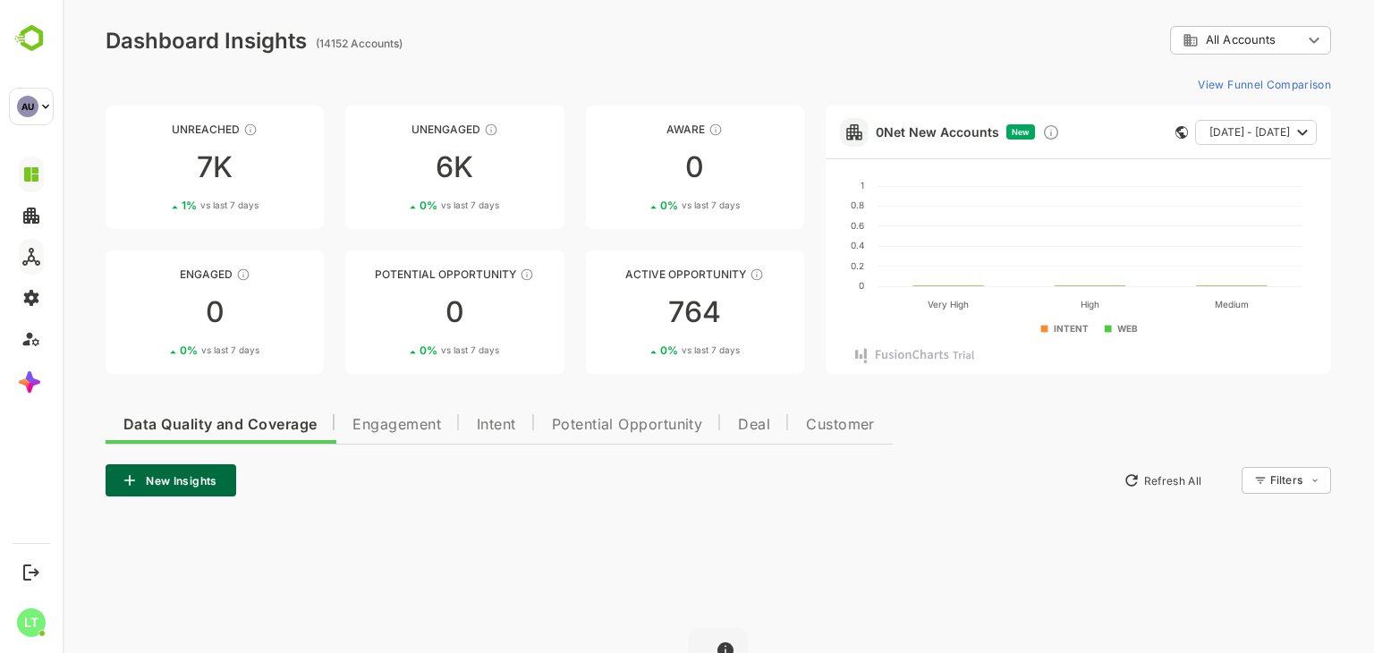
click at [576, 162] on div "Unreached 7K 1 % vs last 7 days Unengaged 6K 0 % vs last 7 days Aware 0 0 % vs …" at bounding box center [455, 240] width 699 height 268
